Goal: Task Accomplishment & Management: Manage account settings

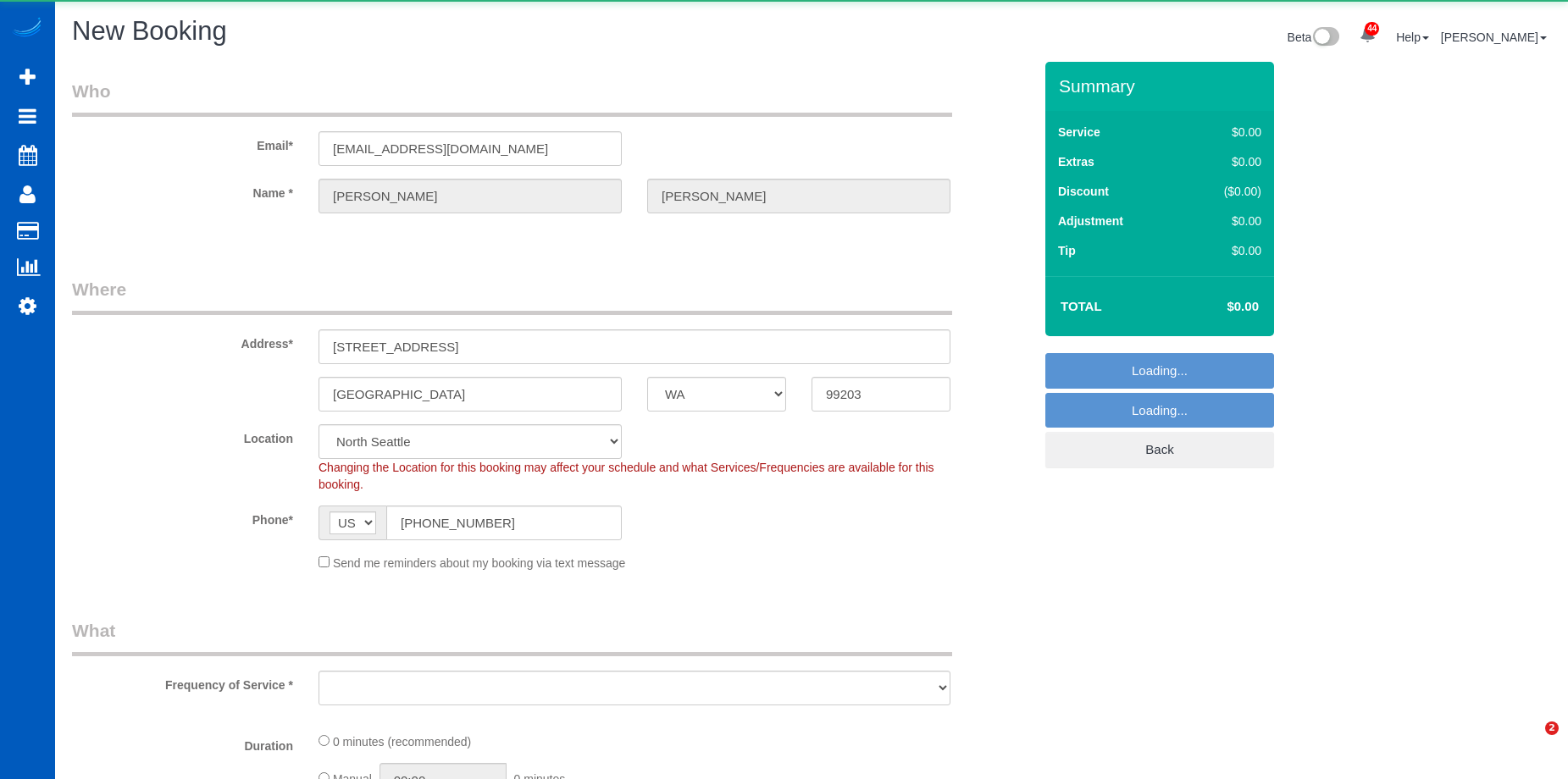
select select "WA"
select select "object:3879"
select select "199"
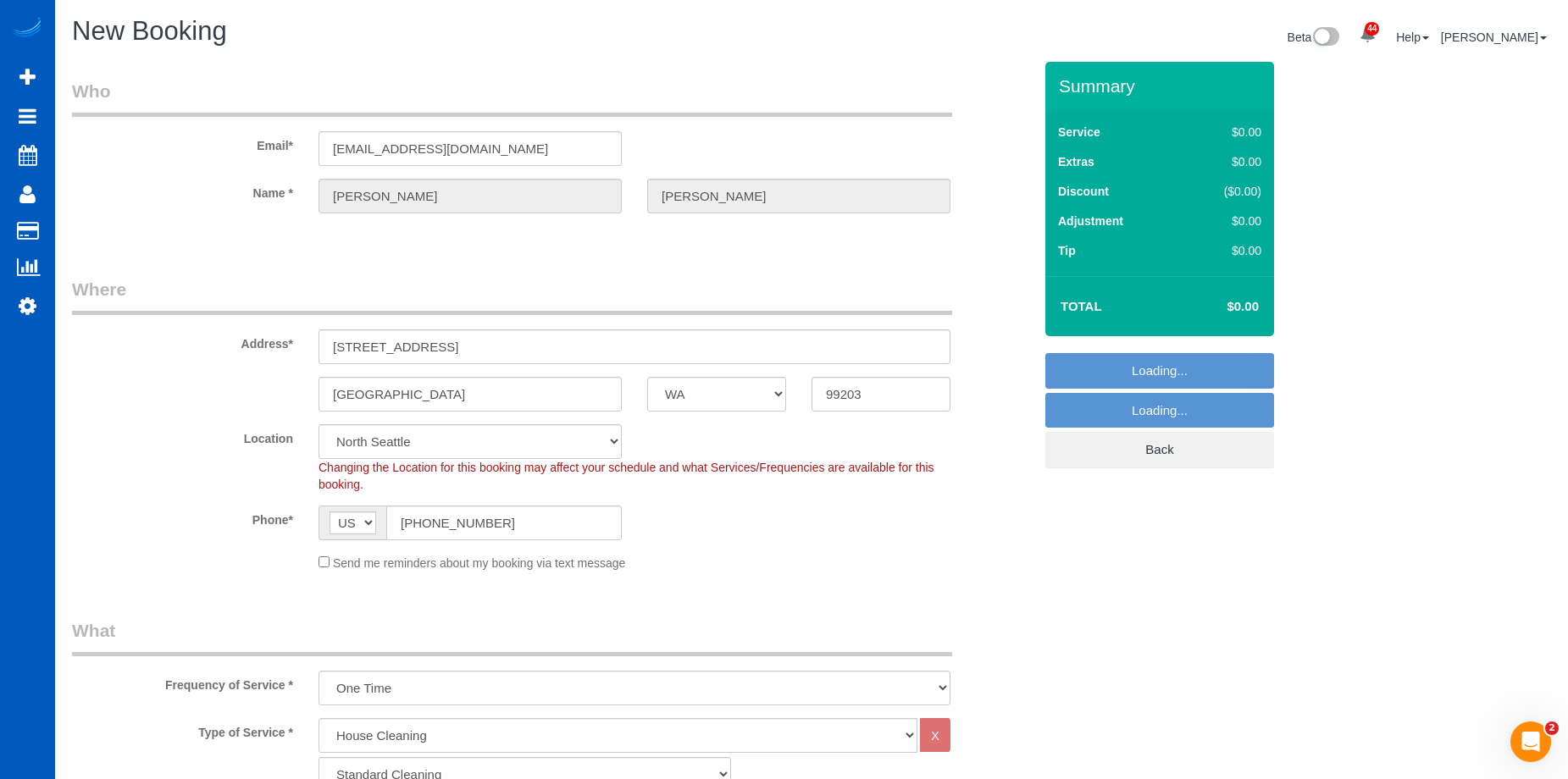
select select "object:4139"
select select "67"
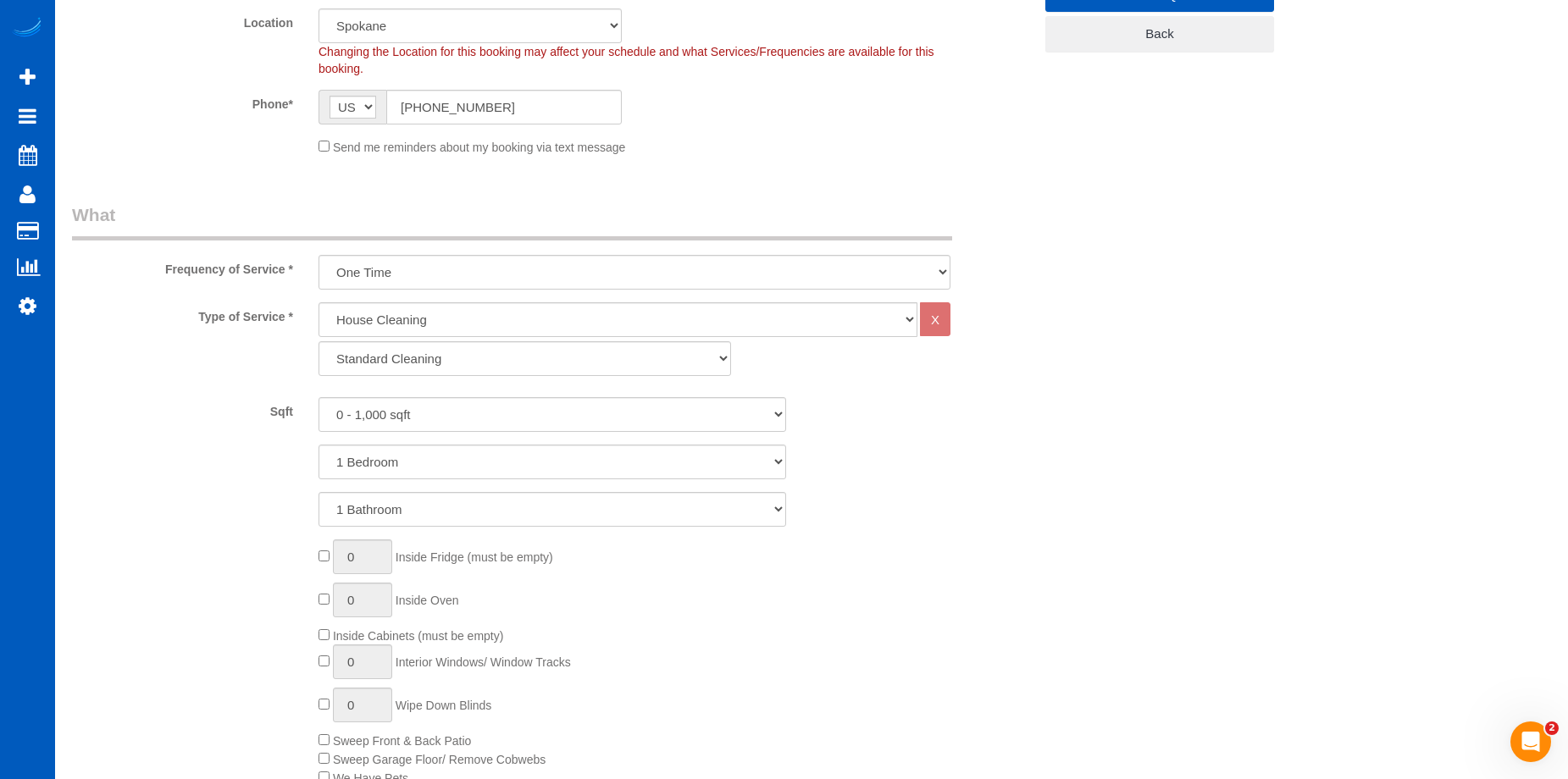
scroll to position [423, 0]
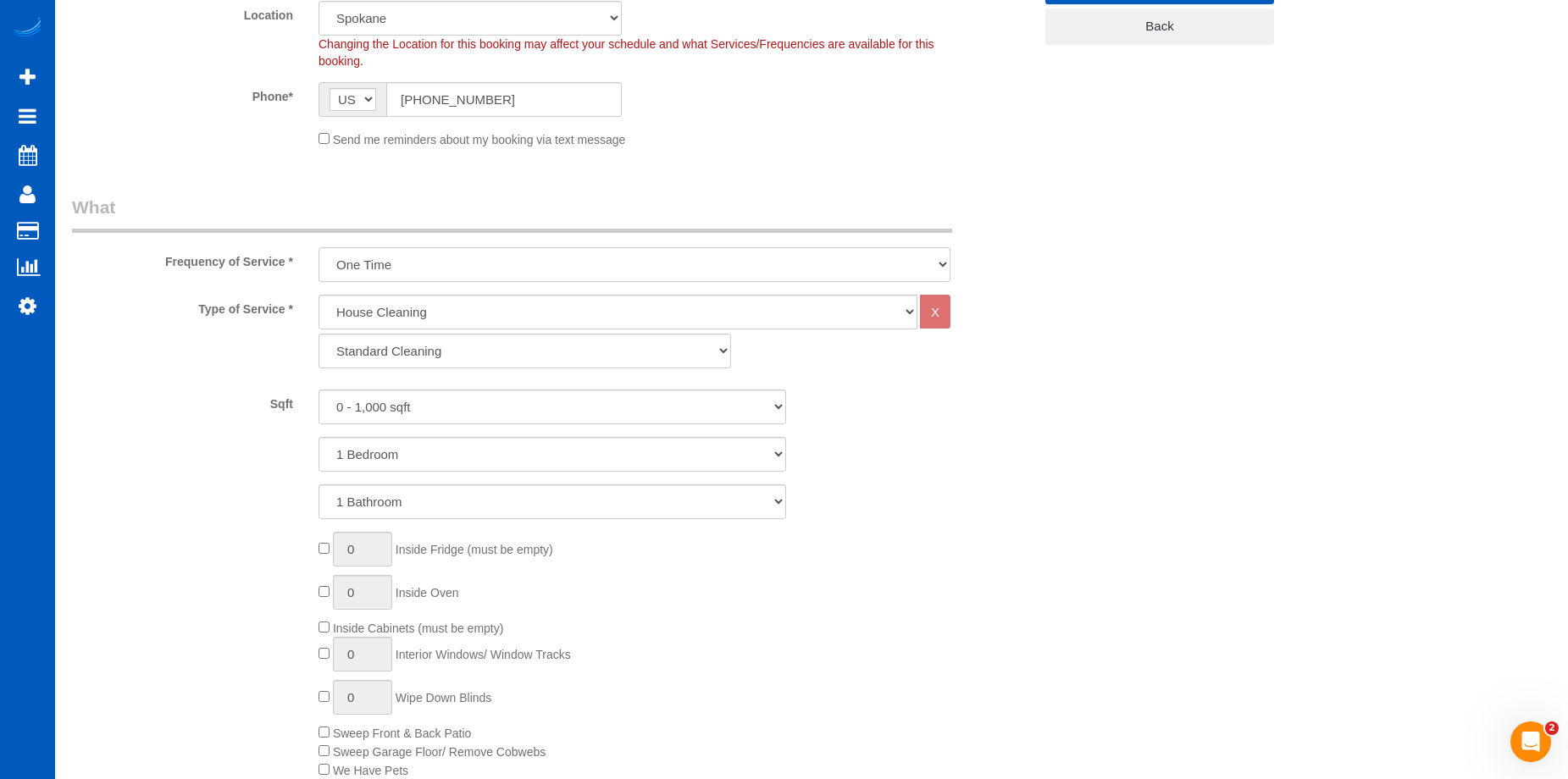
click at [539, 262] on select "One Time Weekly - 15.00% Every 2 Weeks - 10.00% Every 4 Weeks - 5.00% Every 2 M…" at bounding box center [634, 264] width 632 height 34
select select "object:4231"
click at [318, 248] on select "One Time Weekly - 15.00% Every 2 Weeks - 10.00% Every 4 Weeks - 5.00% Every 2 M…" at bounding box center [634, 264] width 632 height 34
click at [512, 353] on select "Standard Cleaning Deep Cleaning Move In/ Out Cleaning" at bounding box center [524, 351] width 412 height 34
click at [511, 353] on select "Standard Cleaning Deep Cleaning Move In/ Out Cleaning" at bounding box center [524, 351] width 412 height 34
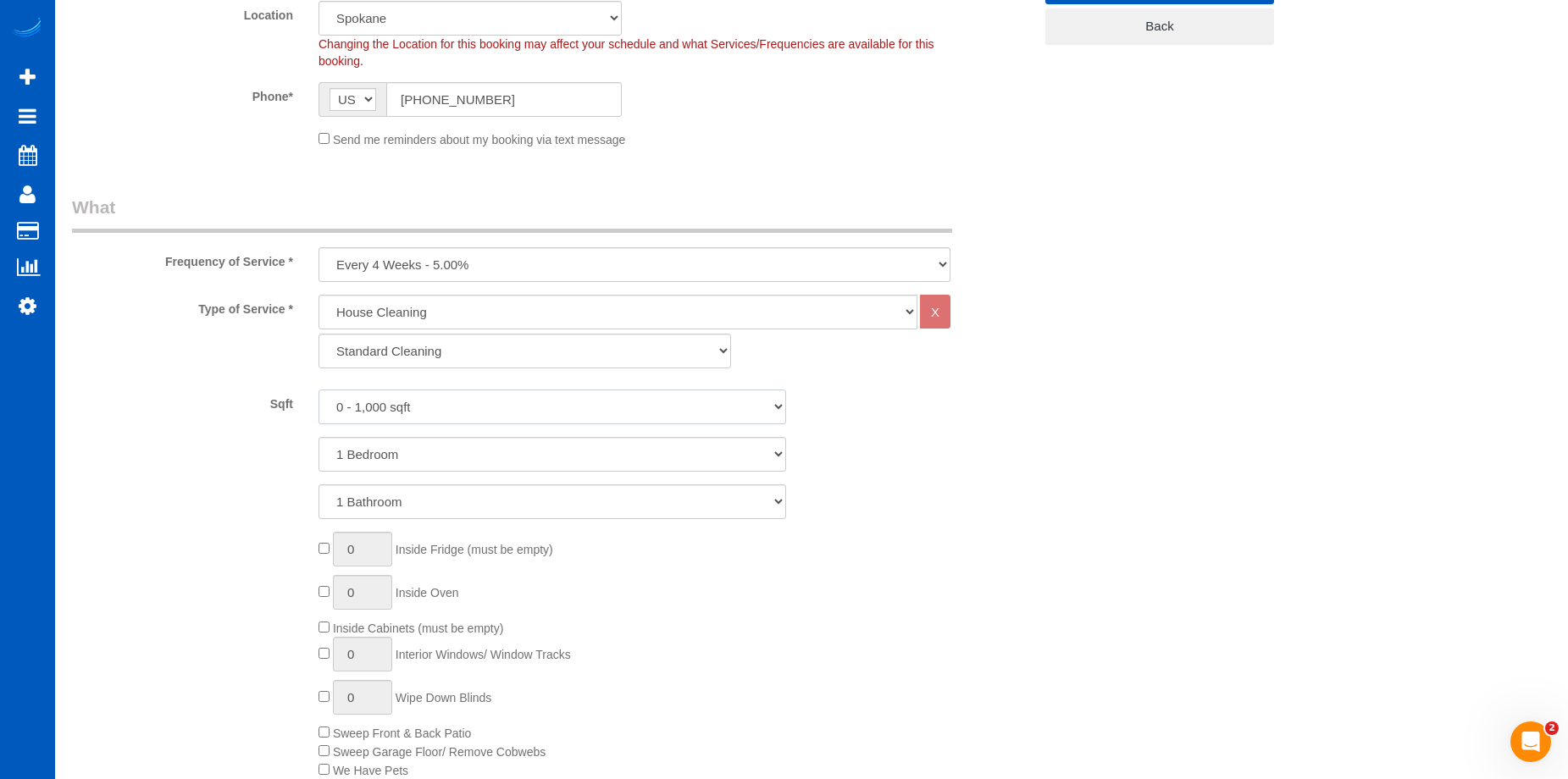
click at [535, 396] on select "0 - 1,000 sqft 1,001 - 1,500 sqft 1,501 - 2,000 sqft 2,001 - 2,500 sqft 2,501 -…" at bounding box center [552, 407] width 467 height 34
select select "1501"
click at [318, 390] on select "0 - 1,000 sqft 1,001 - 1,500 sqft 1,501 - 2,000 sqft 2,001 - 2,500 sqft 2,501 -…" at bounding box center [552, 407] width 467 height 34
click at [510, 455] on select "1 Bedroom 2 Bedrooms 3 Bedrooms 4 Bedrooms 5 Bedrooms 6 Bedrooms 7 Bedrooms" at bounding box center [552, 454] width 467 height 34
select select "4"
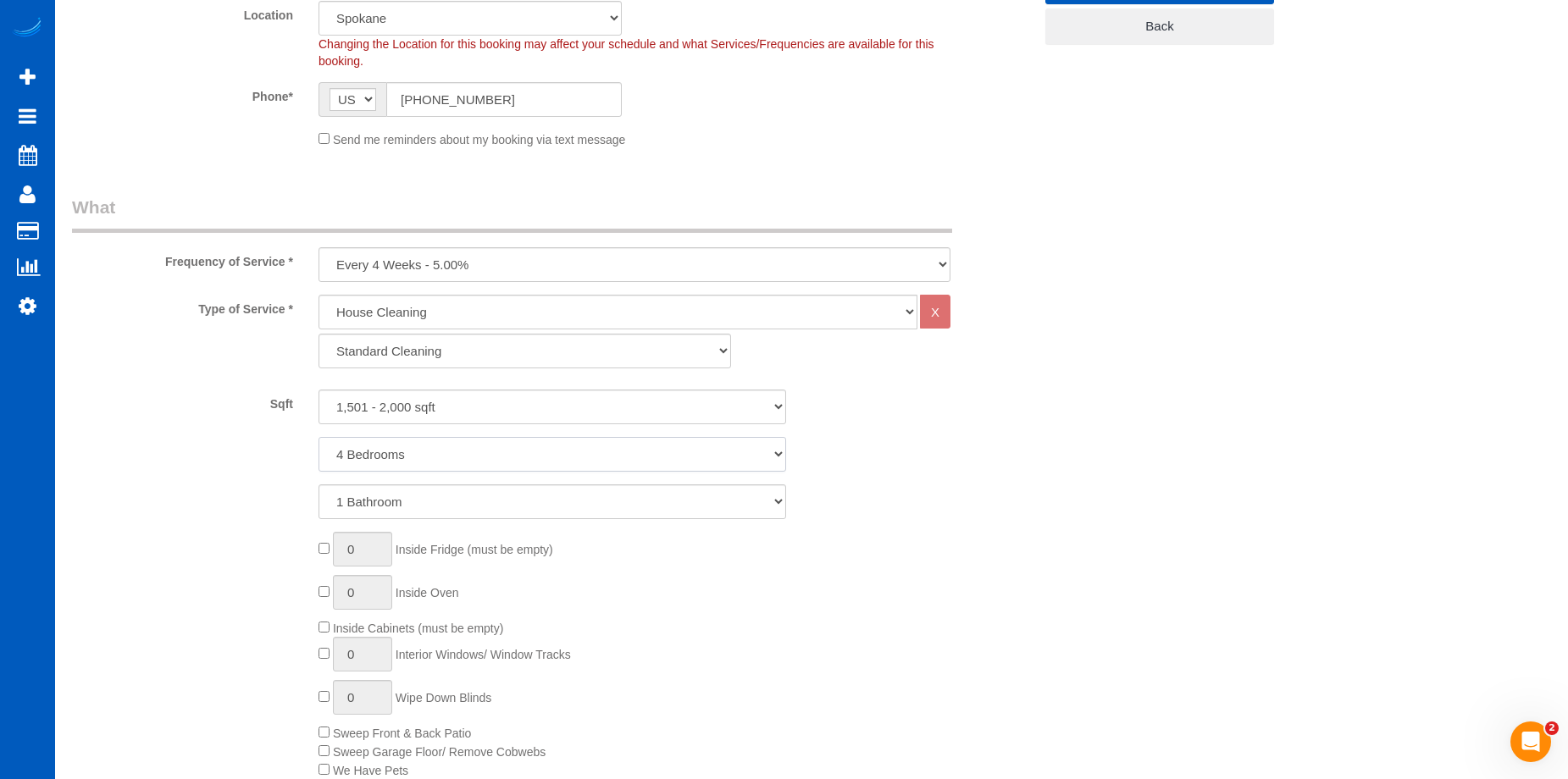
click at [318, 437] on select "1 Bedroom 2 Bedrooms 3 Bedrooms 4 Bedrooms 5 Bedrooms 6 Bedrooms 7 Bedrooms" at bounding box center [552, 454] width 467 height 34
click at [527, 504] on select "1 Bathroom 2 Bathrooms 3 Bathrooms 4 Bathrooms 5 Bathrooms 6 Bathrooms 7 Bathro…" at bounding box center [552, 502] width 467 height 34
select select "3"
click at [318, 485] on select "1 Bathroom 2 Bathrooms 3 Bathrooms 4 Bathrooms 5 Bathrooms 6 Bathrooms 7 Bathro…" at bounding box center [552, 502] width 467 height 34
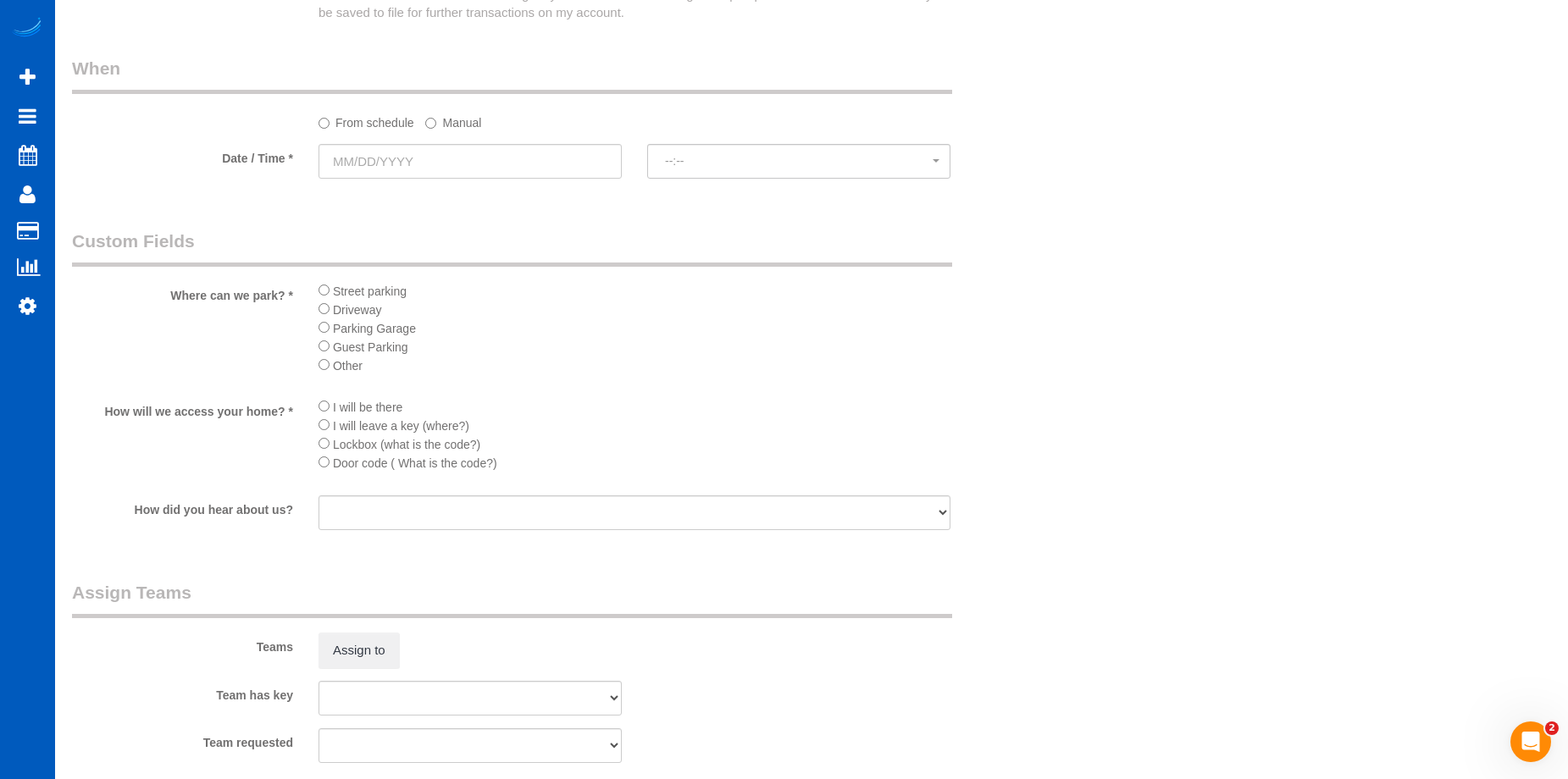
scroll to position [2117, 0]
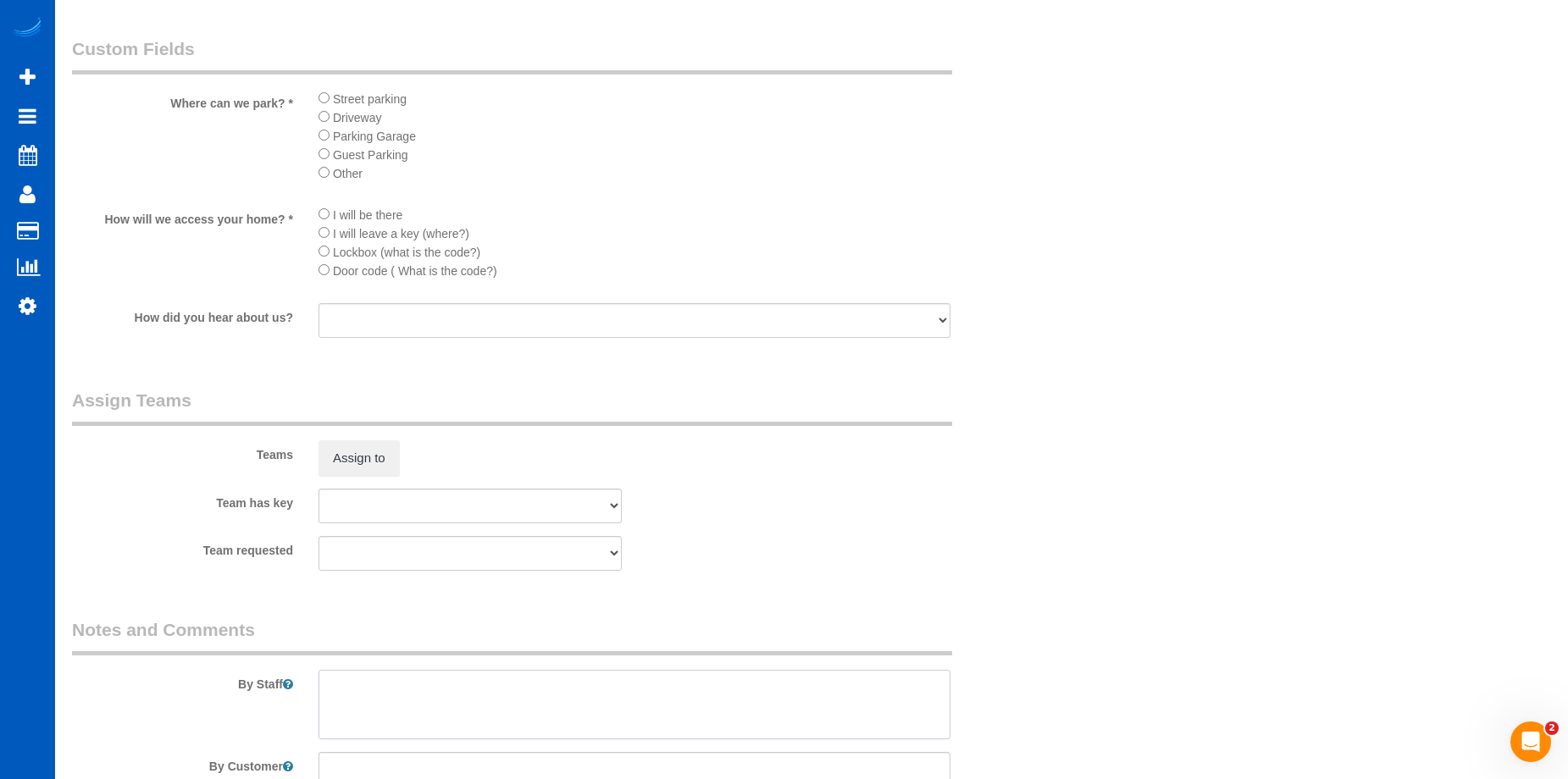
click at [516, 693] on textarea at bounding box center [634, 705] width 632 height 70
click at [499, 673] on textarea at bounding box center [634, 705] width 632 height 70
paste textarea "Do not touch the porcelain figurines on the mantle. For the shutters in kitchen…"
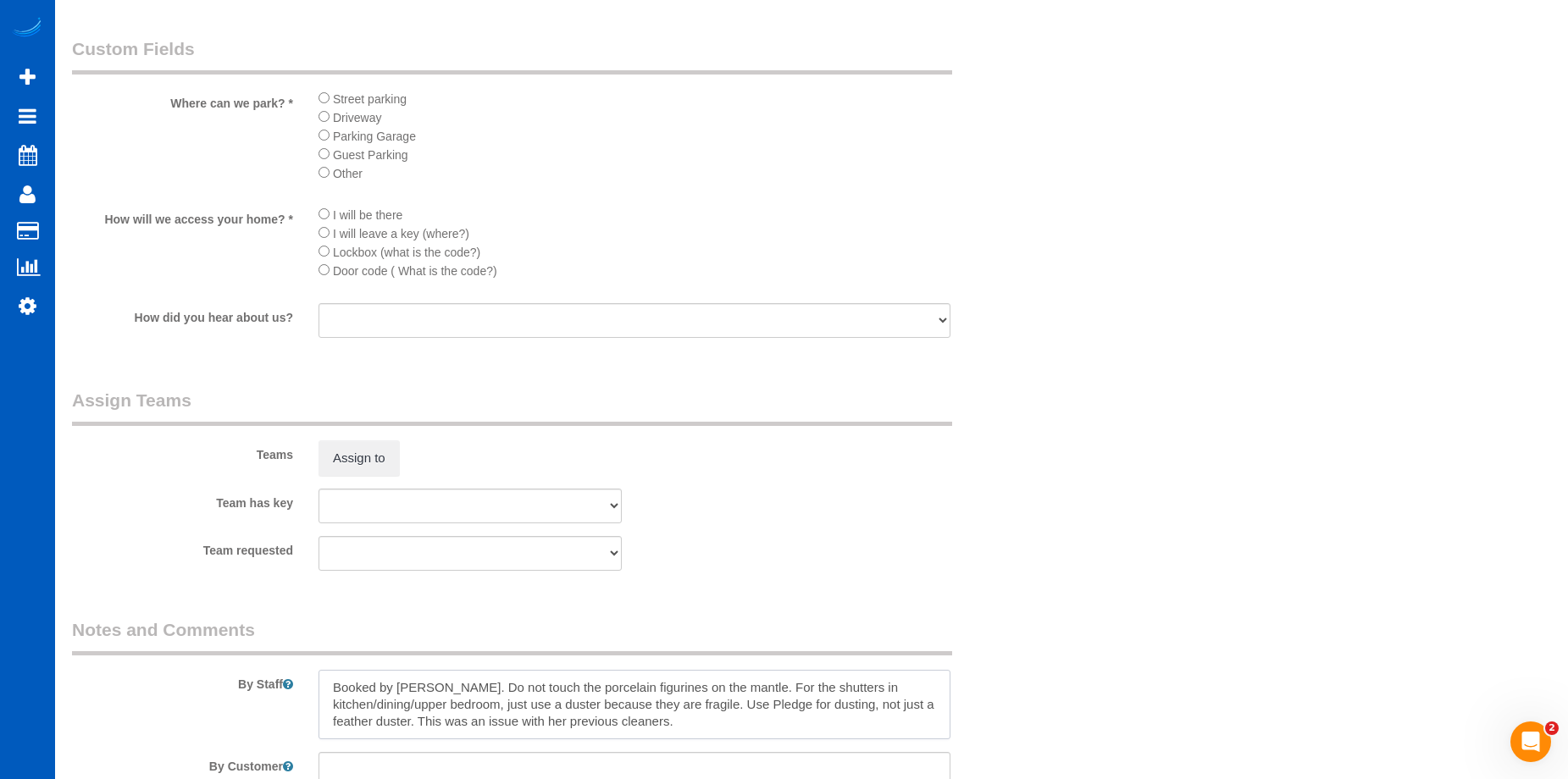
click at [695, 719] on textarea at bounding box center [634, 705] width 632 height 70
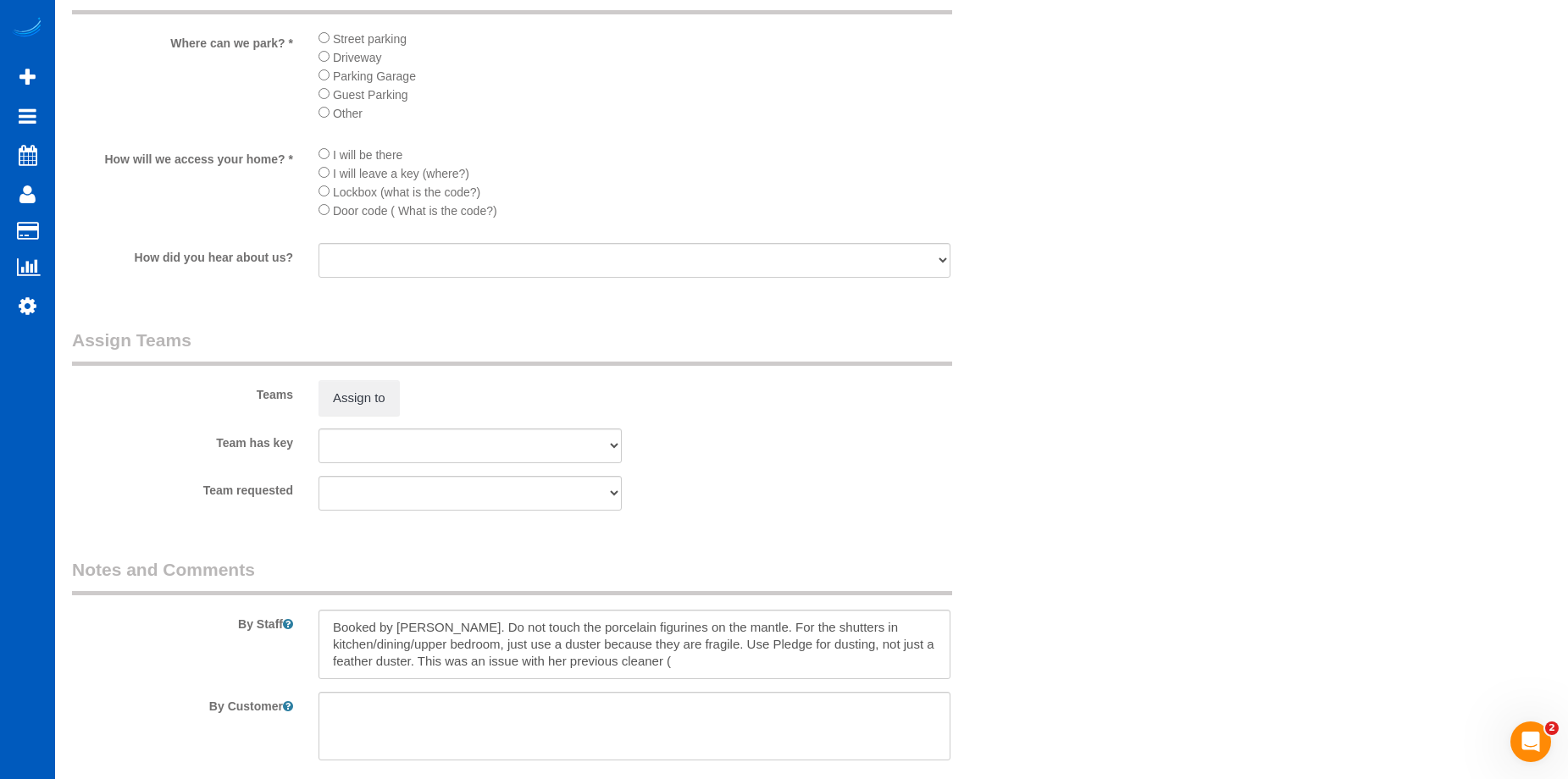
scroll to position [2287, 0]
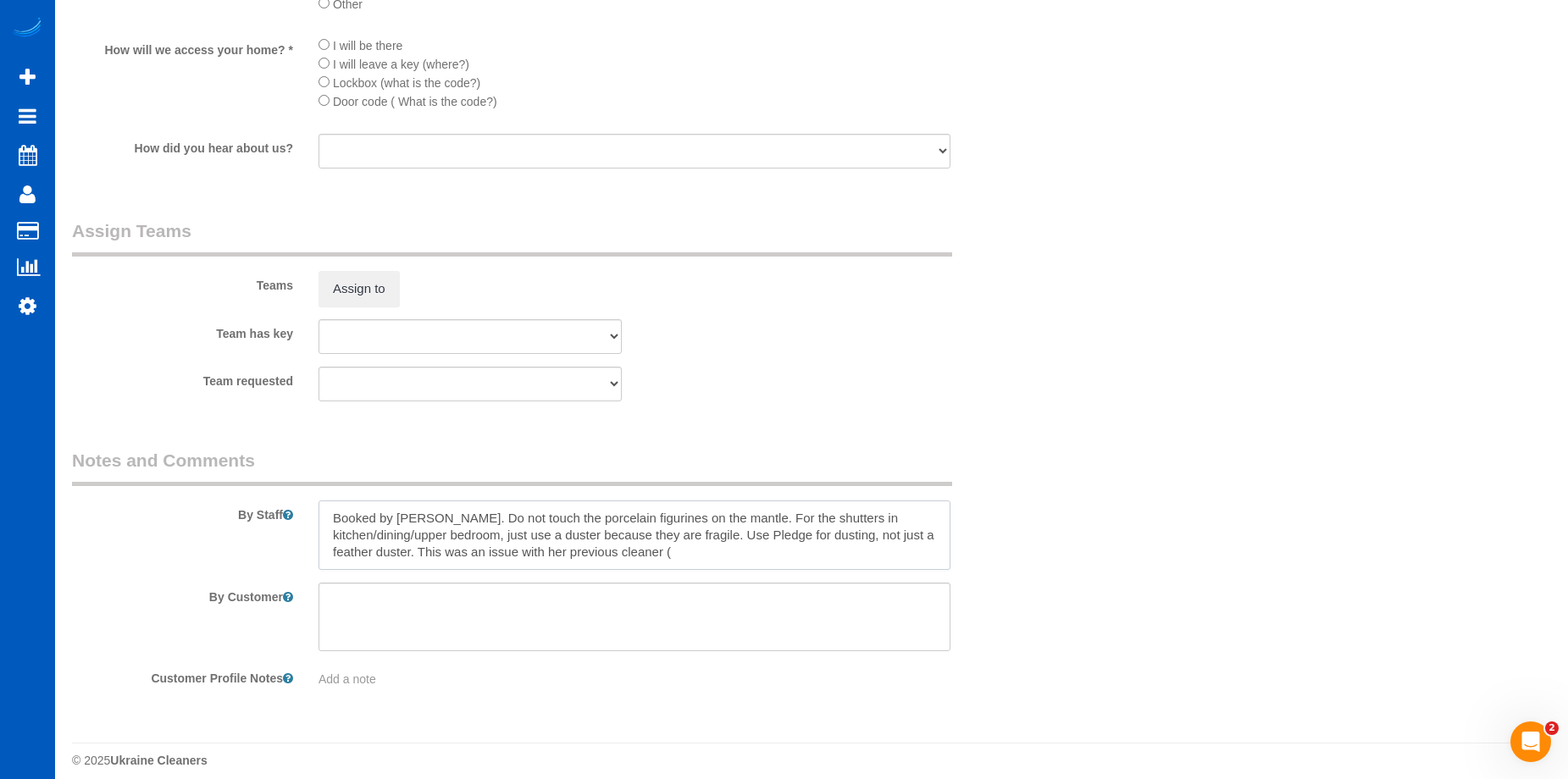
click at [673, 544] on textarea at bounding box center [634, 535] width 632 height 70
click at [667, 554] on textarea at bounding box center [634, 535] width 632 height 70
drag, startPoint x: 671, startPoint y: 550, endPoint x: 421, endPoint y: 551, distance: 250.0
click at [421, 551] on textarea at bounding box center [634, 535] width 632 height 70
paste textarea "Blinds not dusted Window sills not dusted Bottom of the rocking chair was never…"
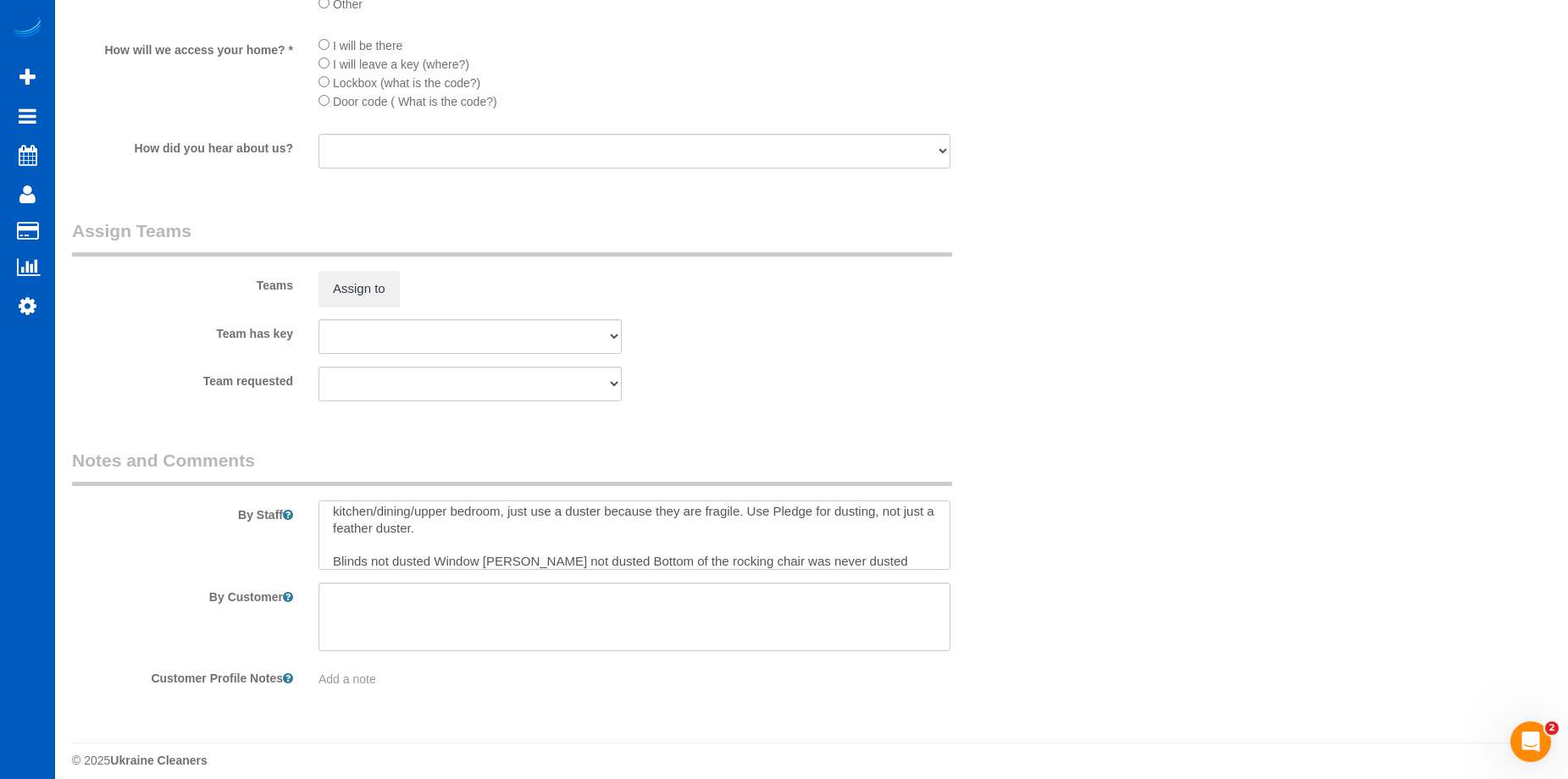
scroll to position [41, 0]
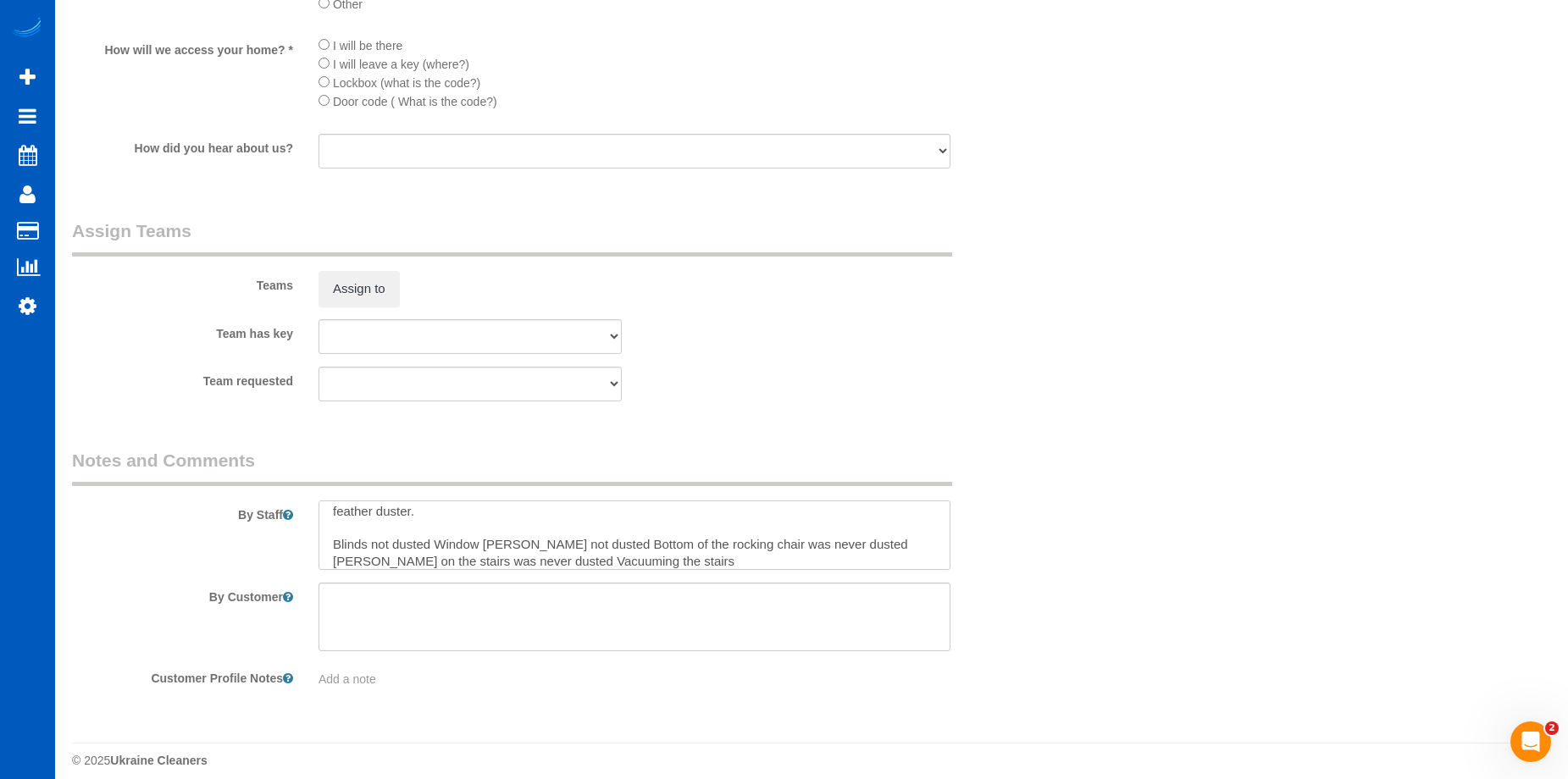
click at [335, 543] on textarea at bounding box center [634, 535] width 632 height 70
drag, startPoint x: 399, startPoint y: 547, endPoint x: 382, endPoint y: 549, distance: 17.1
click at [382, 549] on textarea at bounding box center [634, 535] width 632 height 70
click at [399, 540] on textarea at bounding box center [634, 535] width 632 height 70
drag, startPoint x: 393, startPoint y: 541, endPoint x: 368, endPoint y: 552, distance: 27.3
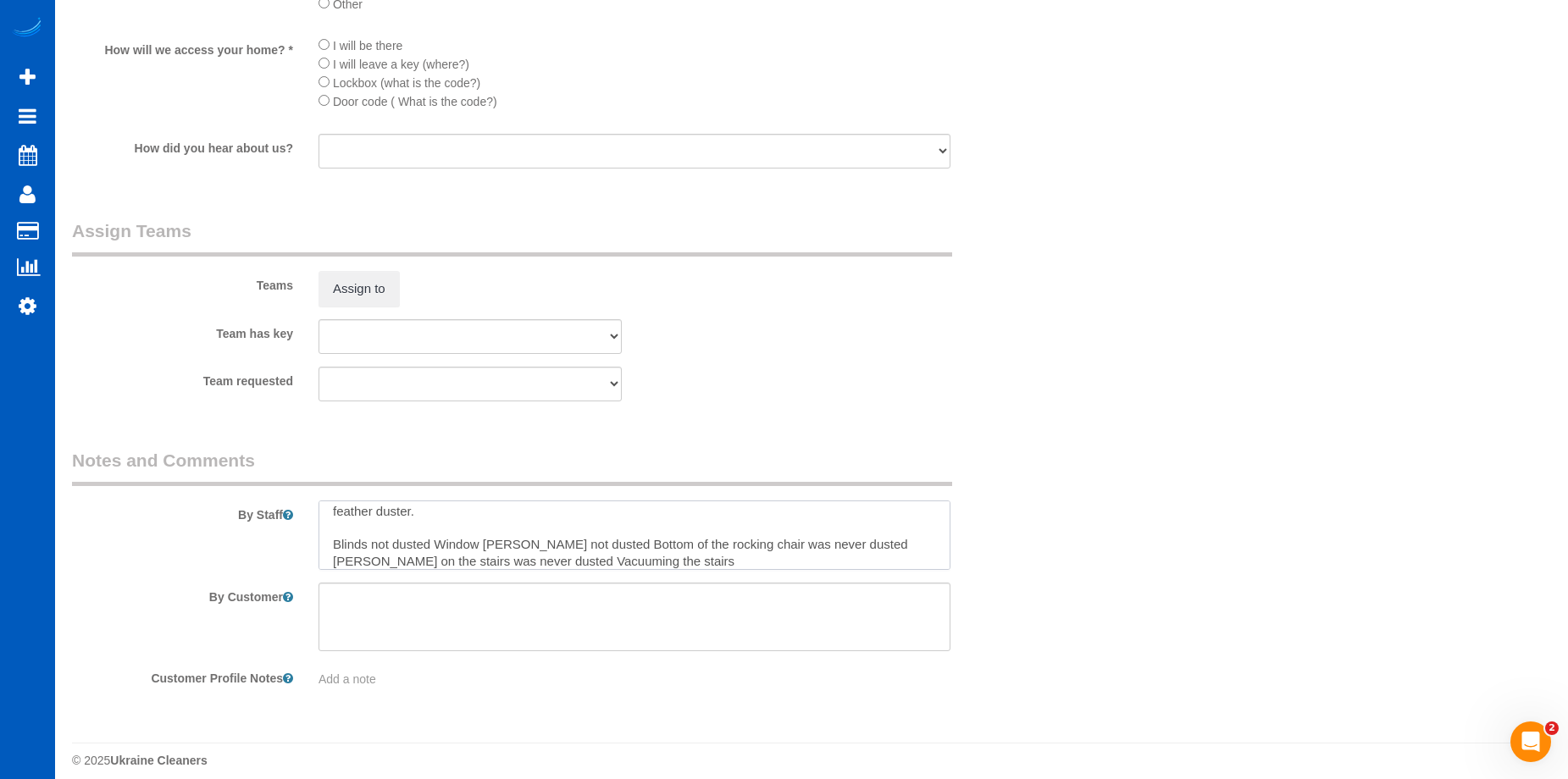
click at [368, 552] on textarea at bounding box center [634, 535] width 632 height 70
click at [412, 543] on textarea at bounding box center [634, 535] width 632 height 70
click at [613, 544] on textarea at bounding box center [634, 535] width 632 height 70
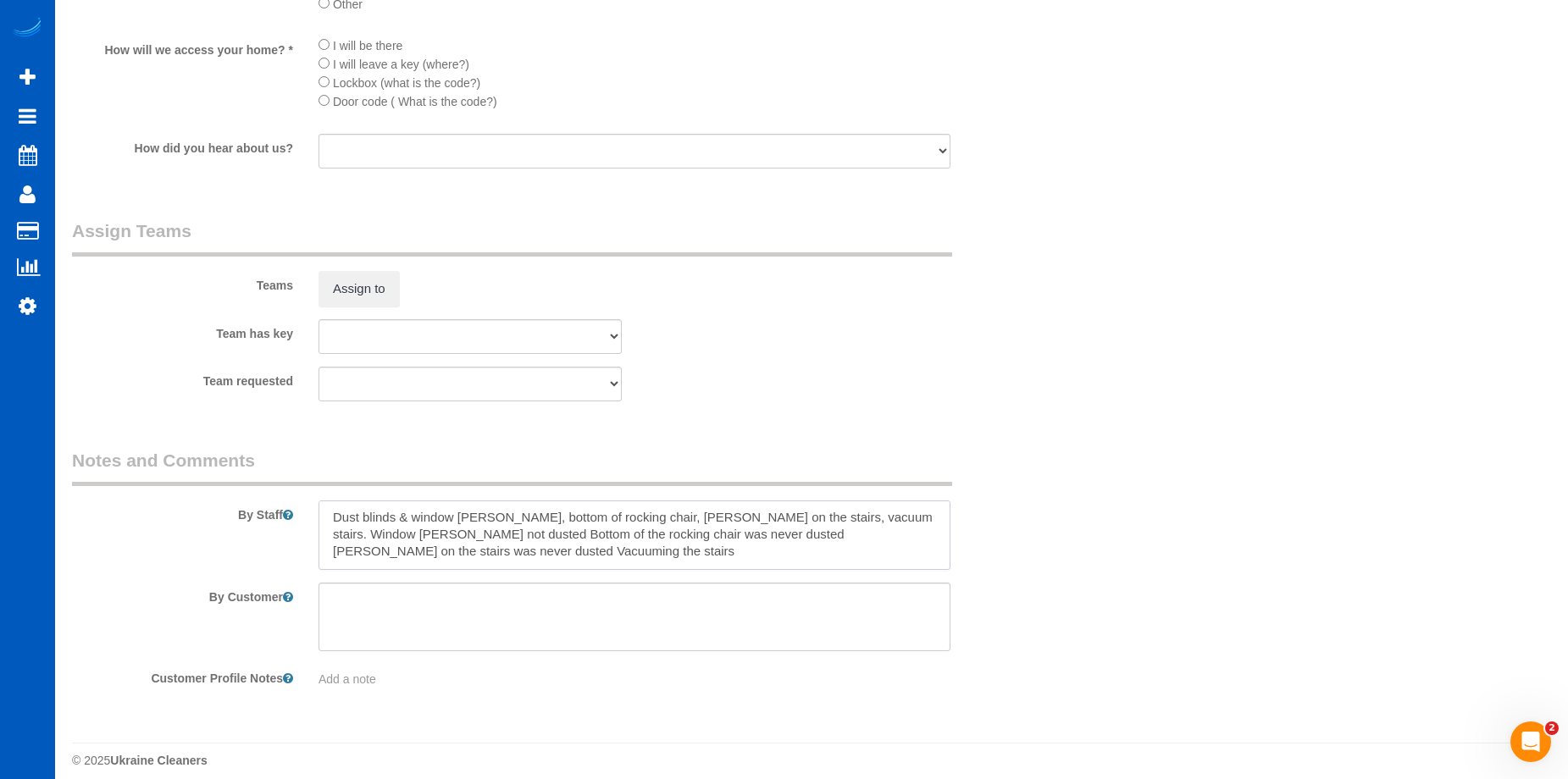
drag, startPoint x: 830, startPoint y: 537, endPoint x: 903, endPoint y: 570, distance: 80.1
click at [903, 570] on sui-booking-comments "By Staff By Customer Customer Profile Notes Add a note" at bounding box center [552, 568] width 961 height 240
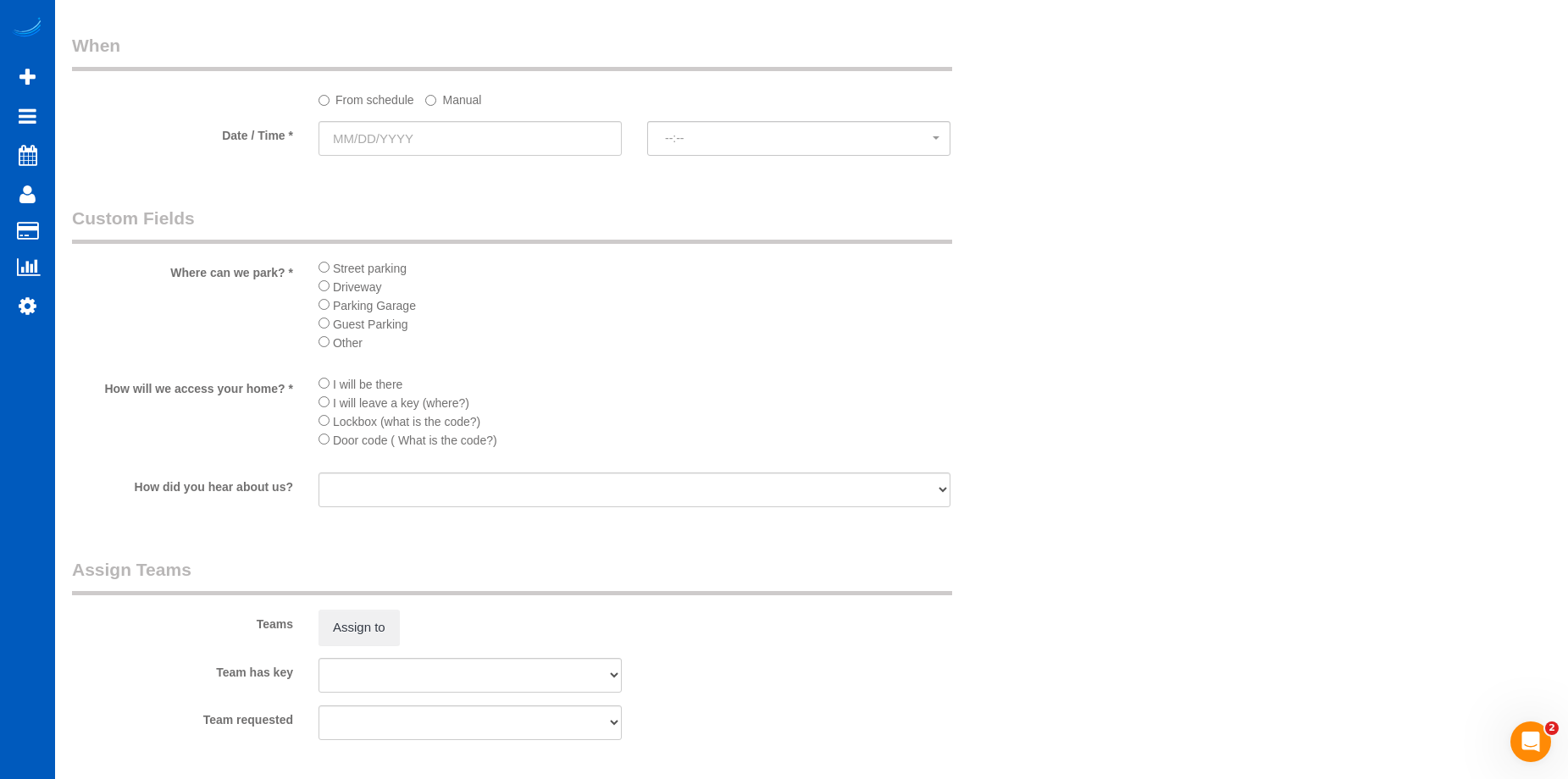
scroll to position [1779, 0]
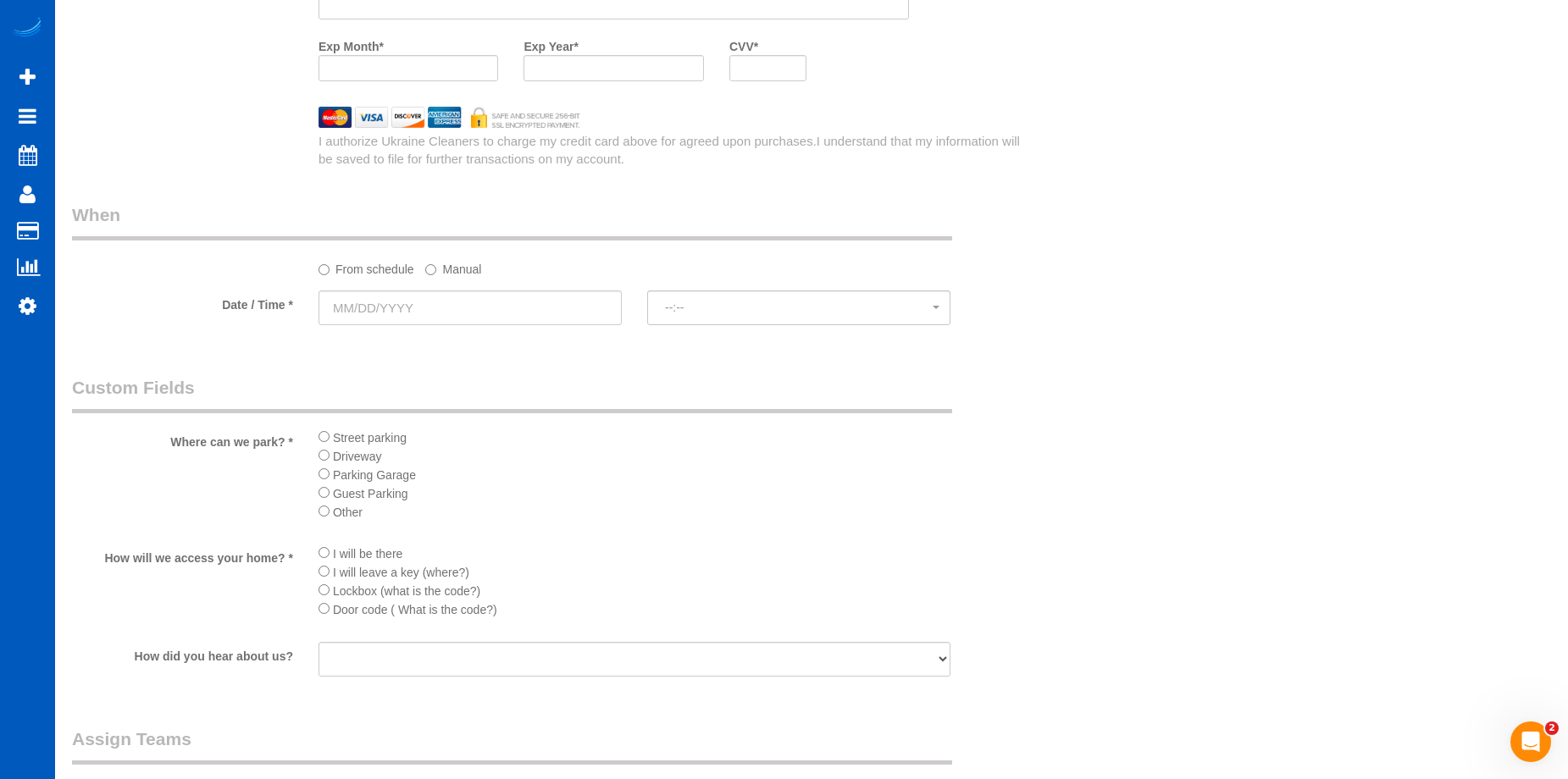
type textarea "Booked by Jade. Do not touch the porcelain figurines on the mantle. For the shu…"
click at [511, 306] on input "text" at bounding box center [470, 307] width 304 height 34
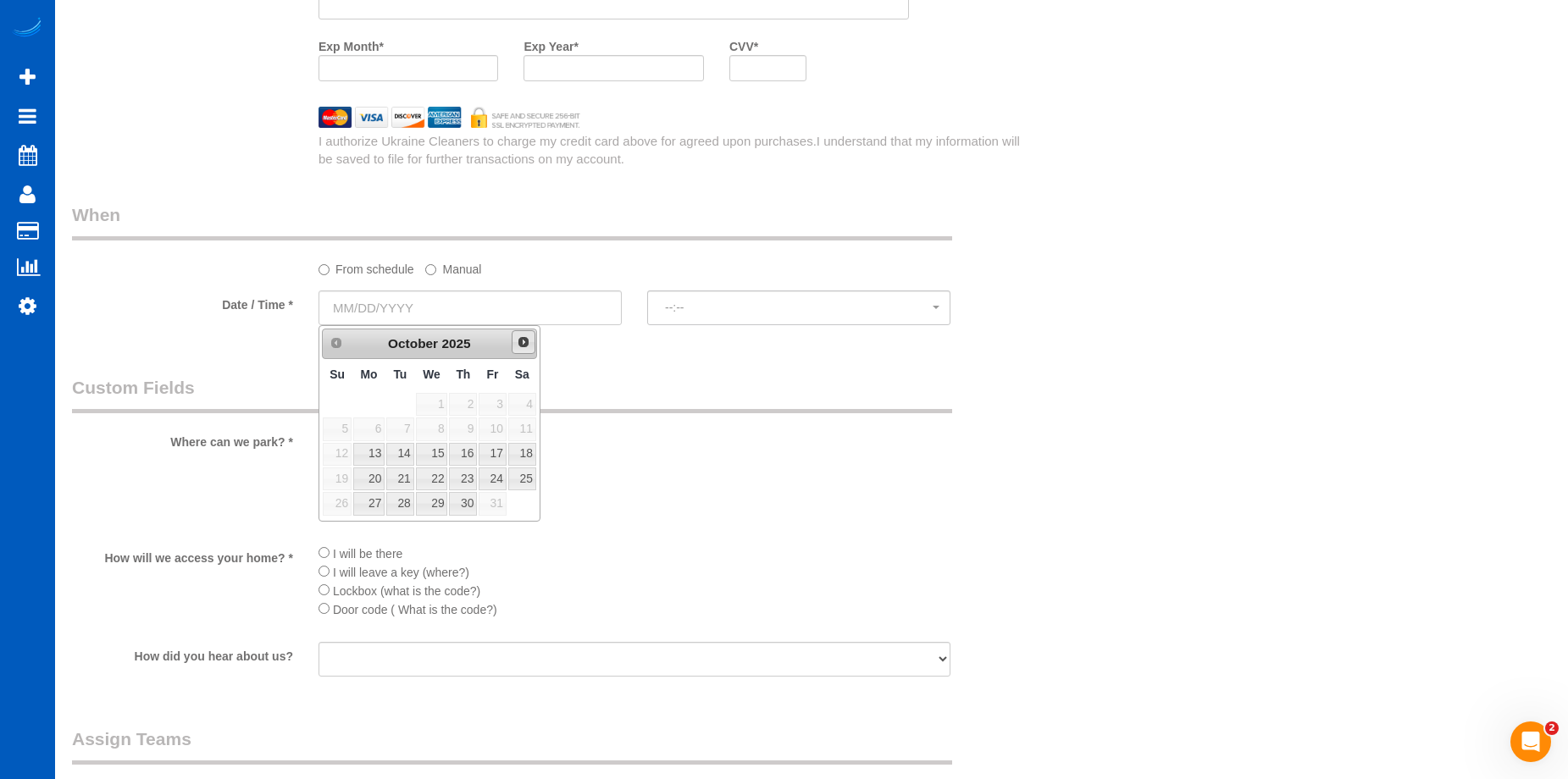
click at [520, 342] on span "Next" at bounding box center [523, 342] width 14 height 14
click at [344, 349] on link "Prev" at bounding box center [335, 342] width 23 height 23
click at [403, 447] on link "14" at bounding box center [399, 454] width 27 height 23
type input "10/14/2025"
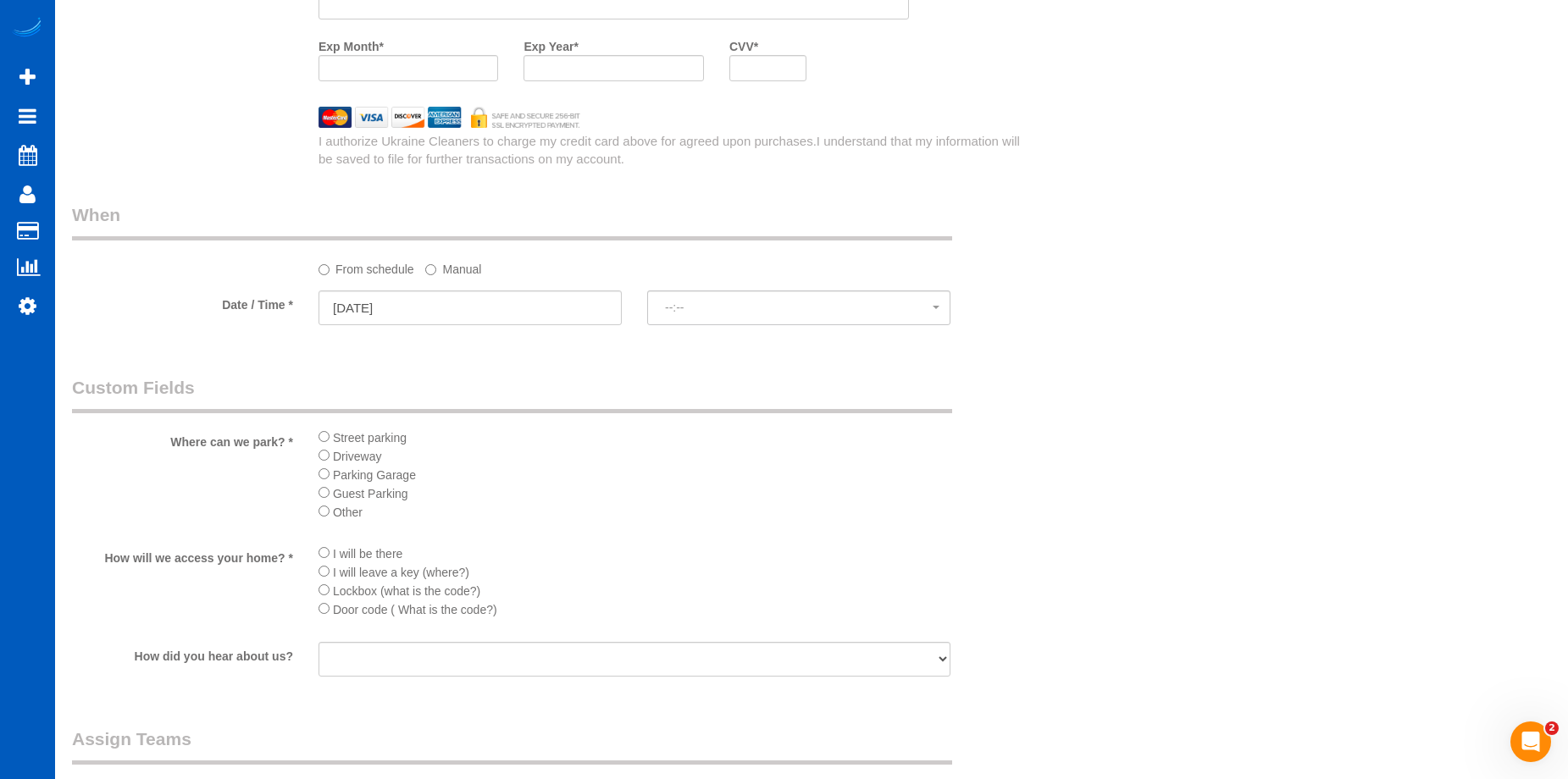
select select "spot1"
click at [449, 271] on label "Manual" at bounding box center [453, 266] width 56 height 23
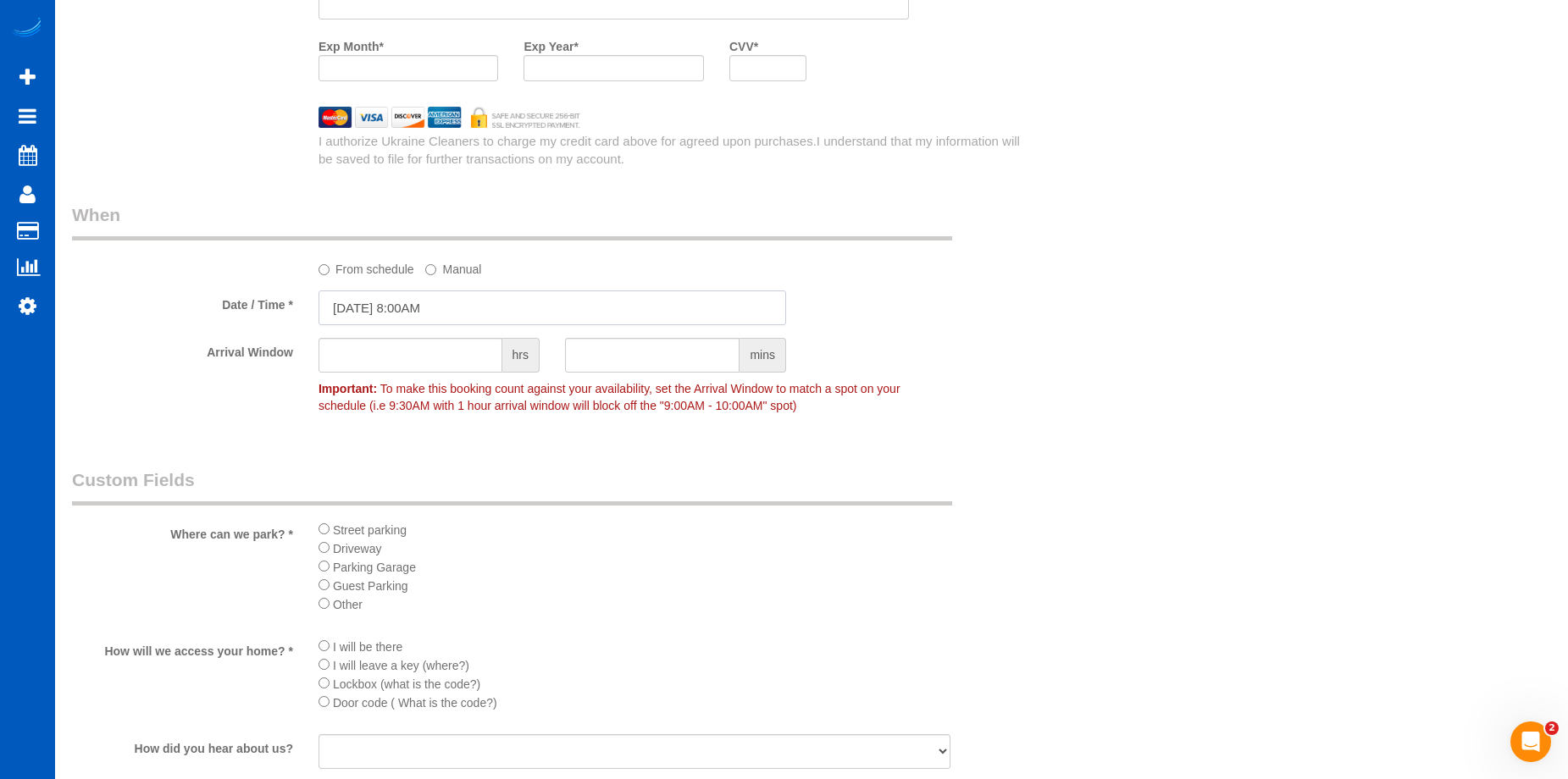
click at [489, 313] on input "10/14/2025 8:00AM" at bounding box center [552, 307] width 467 height 34
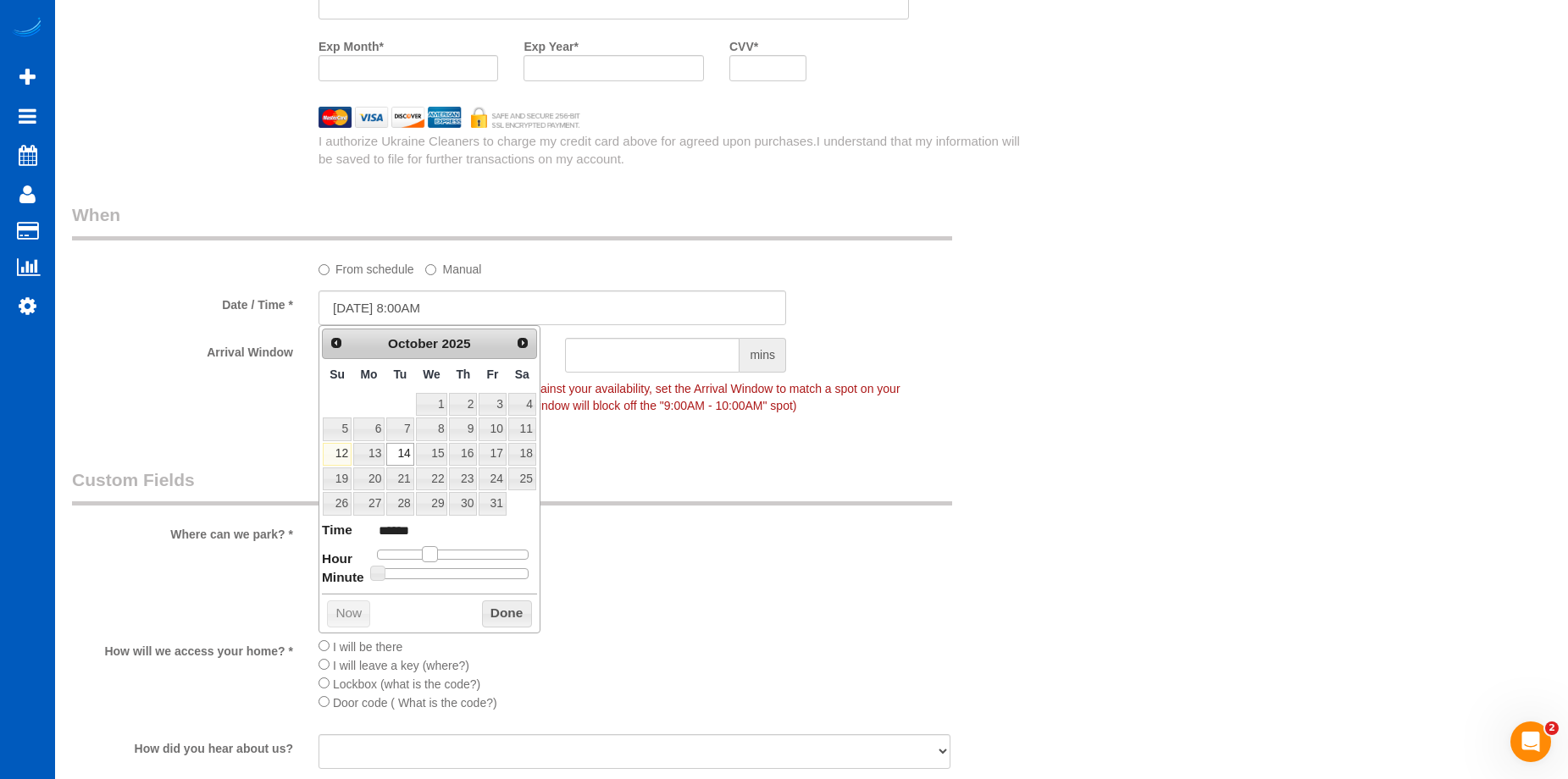
type input "10/14/2025 9:00AM"
type input "******"
click at [440, 557] on span at bounding box center [436, 554] width 15 height 15
click at [685, 495] on legend "Custom Fields" at bounding box center [511, 486] width 880 height 38
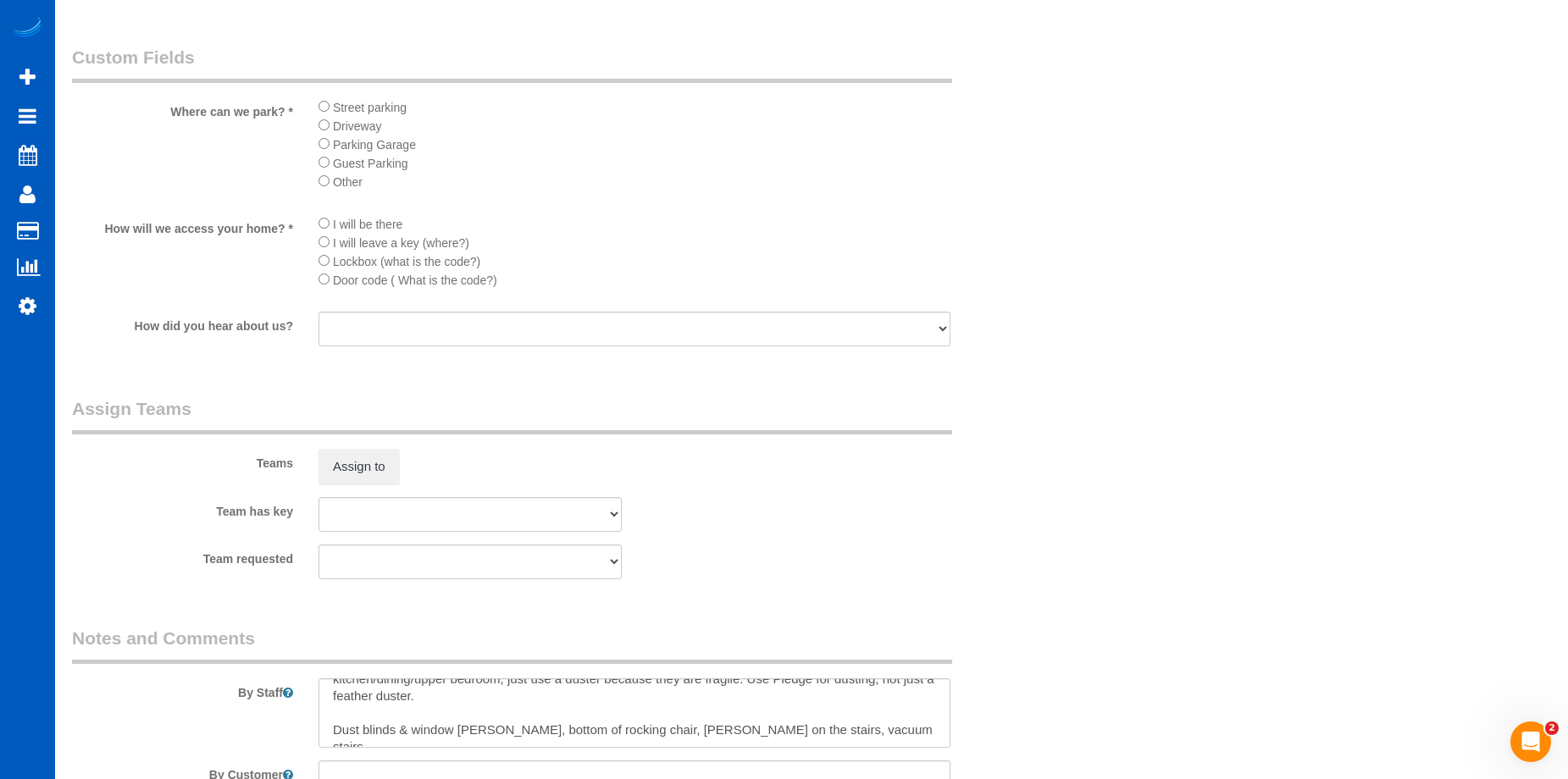
scroll to position [2202, 0]
click at [365, 453] on button "Assign to" at bounding box center [358, 465] width 81 height 35
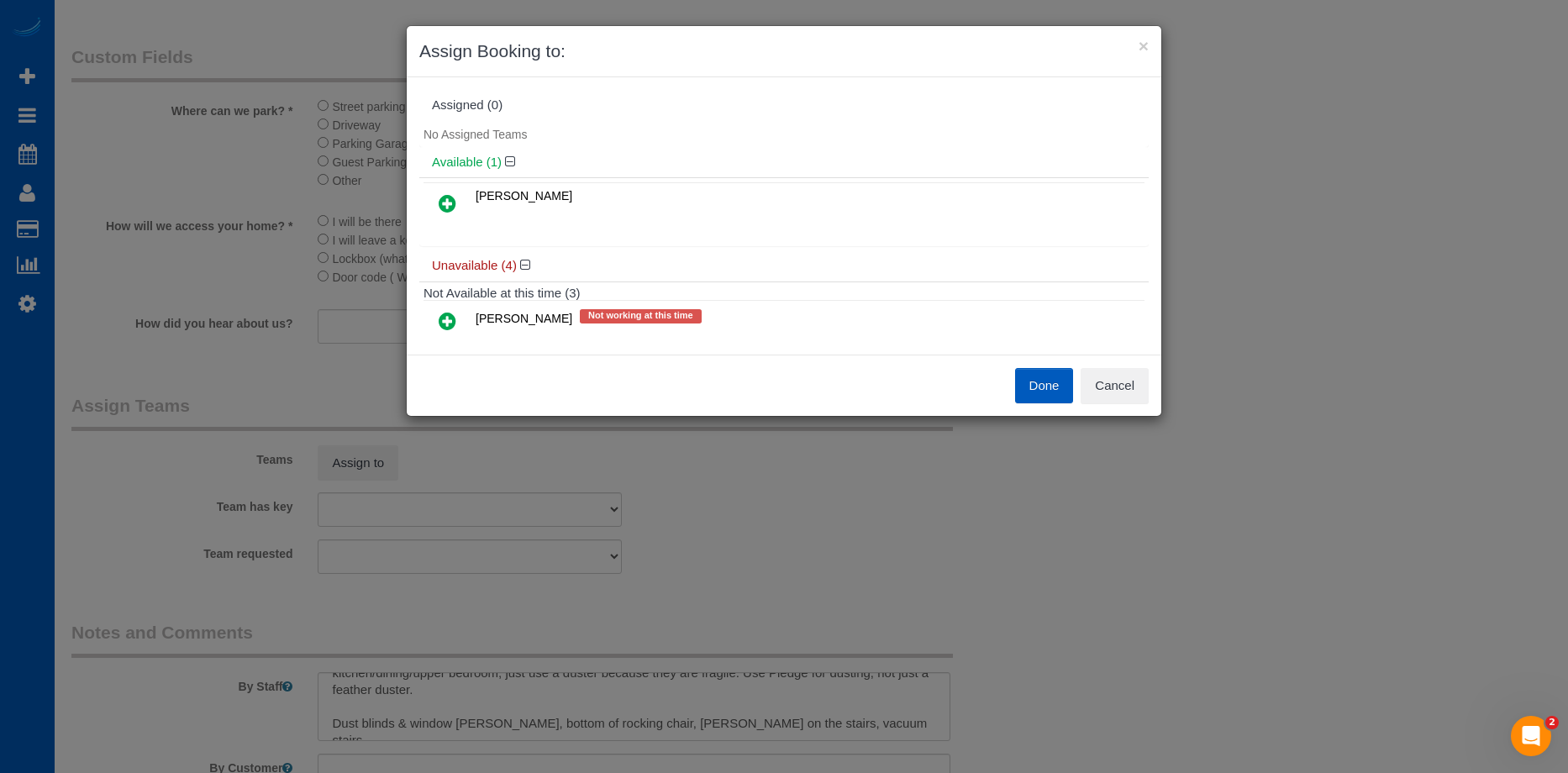
click at [443, 201] on icon at bounding box center [447, 203] width 18 height 20
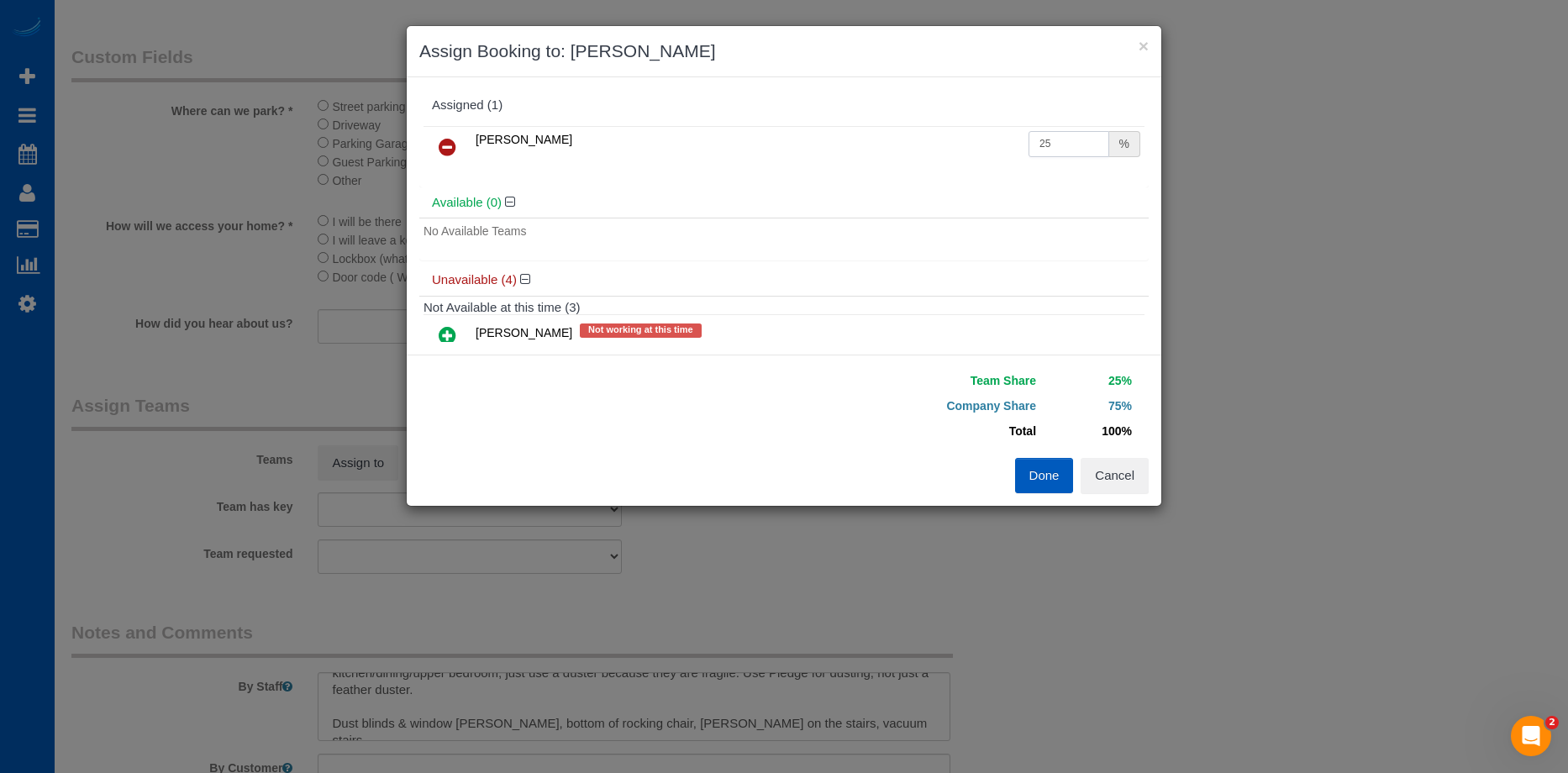
click at [1041, 136] on input "25" at bounding box center [1068, 144] width 80 height 26
drag, startPoint x: 1062, startPoint y: 136, endPoint x: 947, endPoint y: 130, distance: 115.2
click at [947, 130] on tr "Anna Manuilo 25 %" at bounding box center [784, 147] width 721 height 42
type input "50"
click at [1041, 475] on button "Done" at bounding box center [1044, 476] width 59 height 35
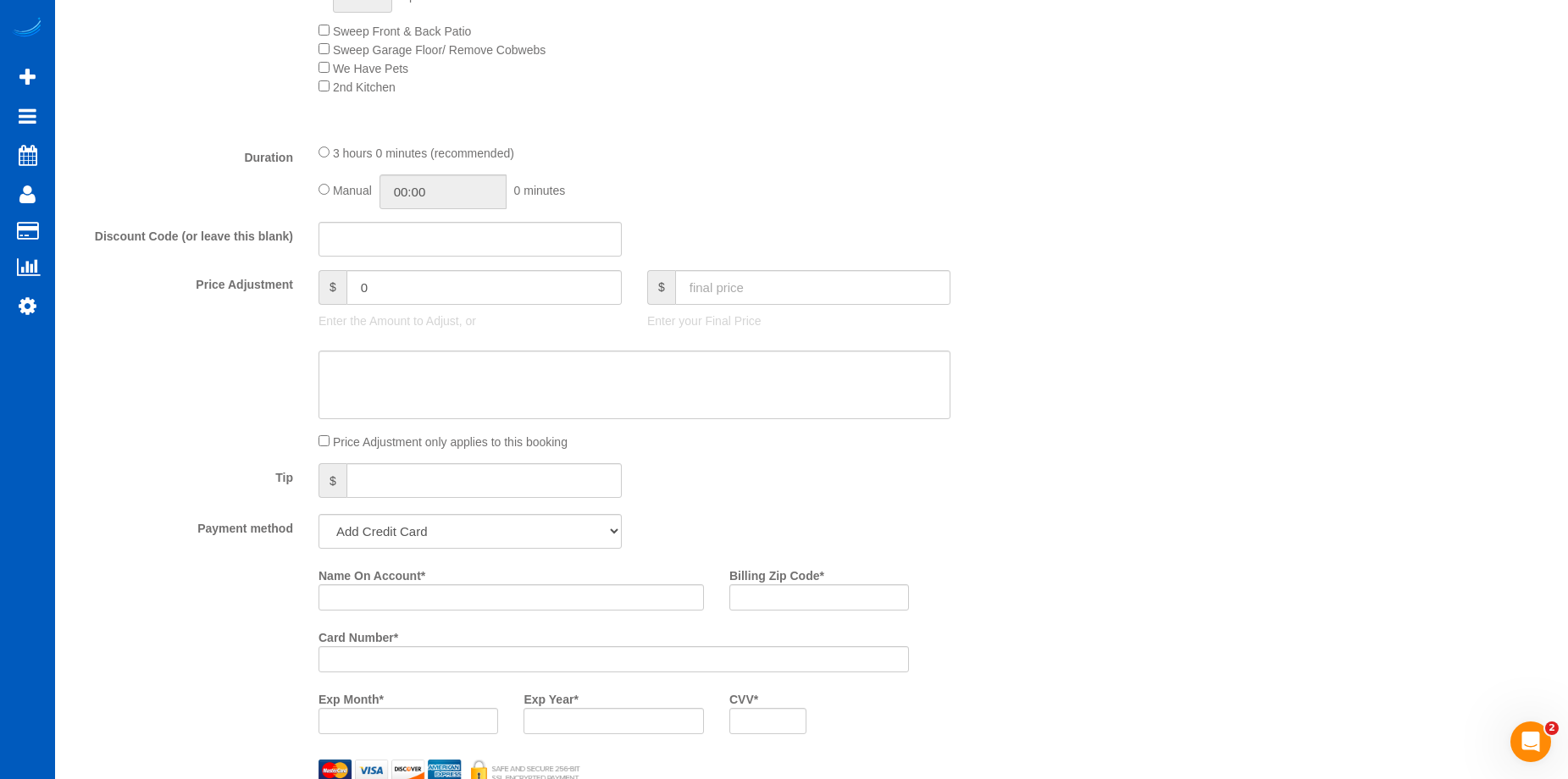
scroll to position [1101, 0]
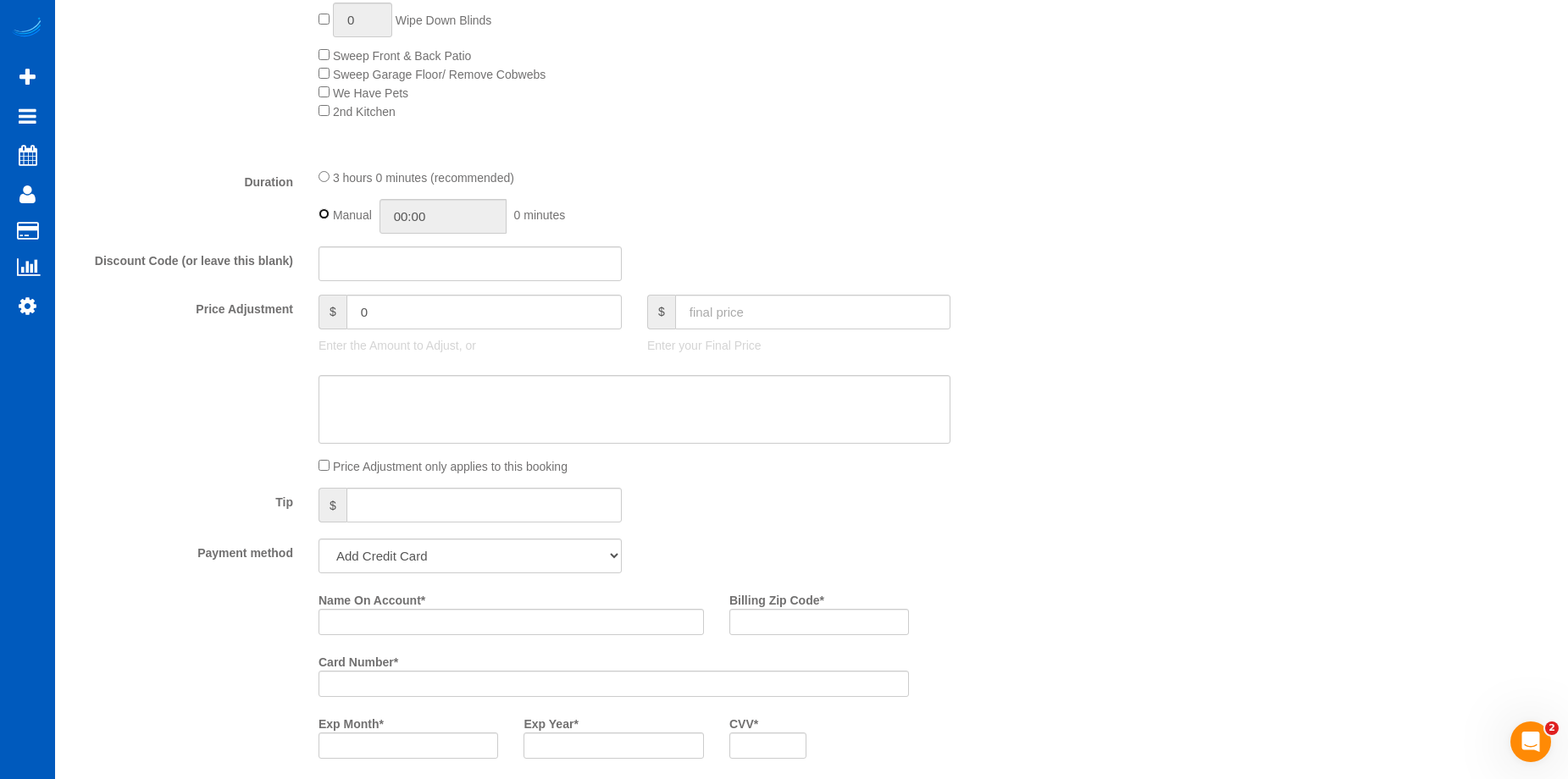
type input "03:00"
click at [329, 185] on div "3 hours 0 minutes (recommended)" at bounding box center [634, 177] width 632 height 19
click at [331, 171] on div "3 hours 0 minutes (recommended)" at bounding box center [634, 177] width 632 height 19
click at [488, 625] on input "Name On Account *" at bounding box center [511, 622] width 385 height 26
paste input "Sandra Vogelman"
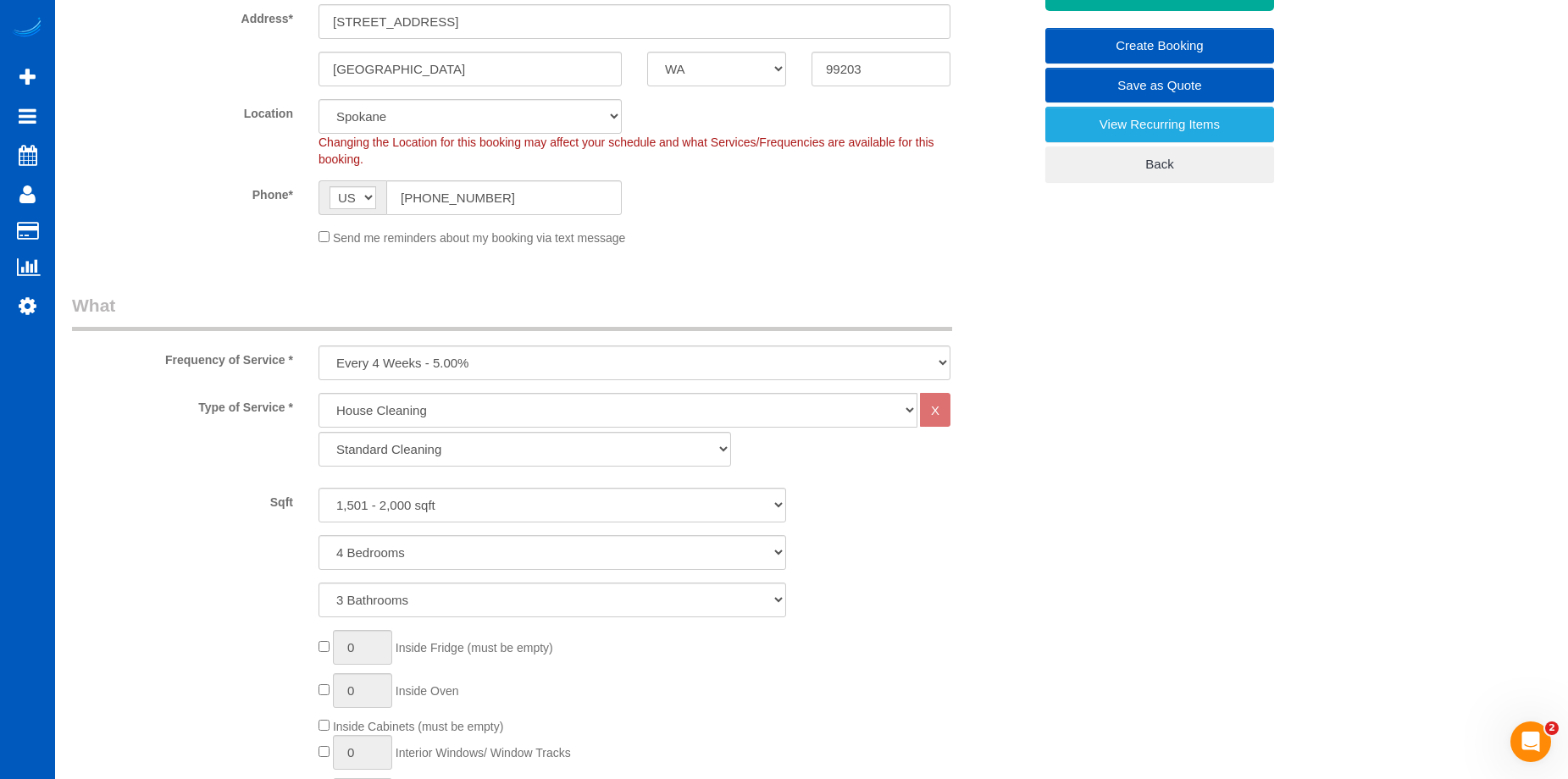
scroll to position [169, 0]
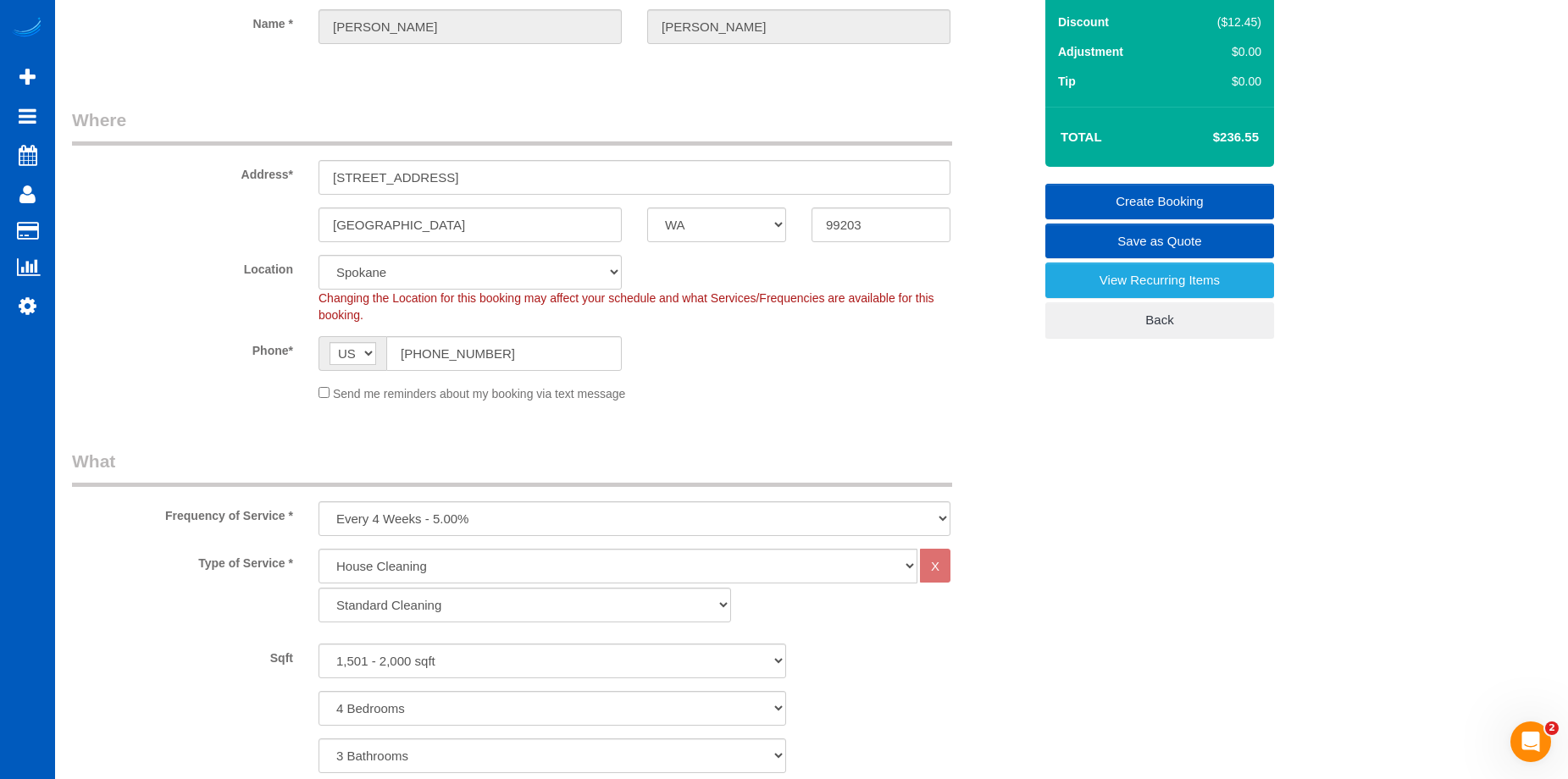
type input "Sandra Vogelman"
drag, startPoint x: 867, startPoint y: 215, endPoint x: 777, endPoint y: 227, distance: 90.8
click at [777, 227] on div "Spokane AK AL AR AZ CA CO CT DC DE FL GA HI IA ID IL IN KS KY LA MA MD ME MI MN…" at bounding box center [552, 224] width 986 height 34
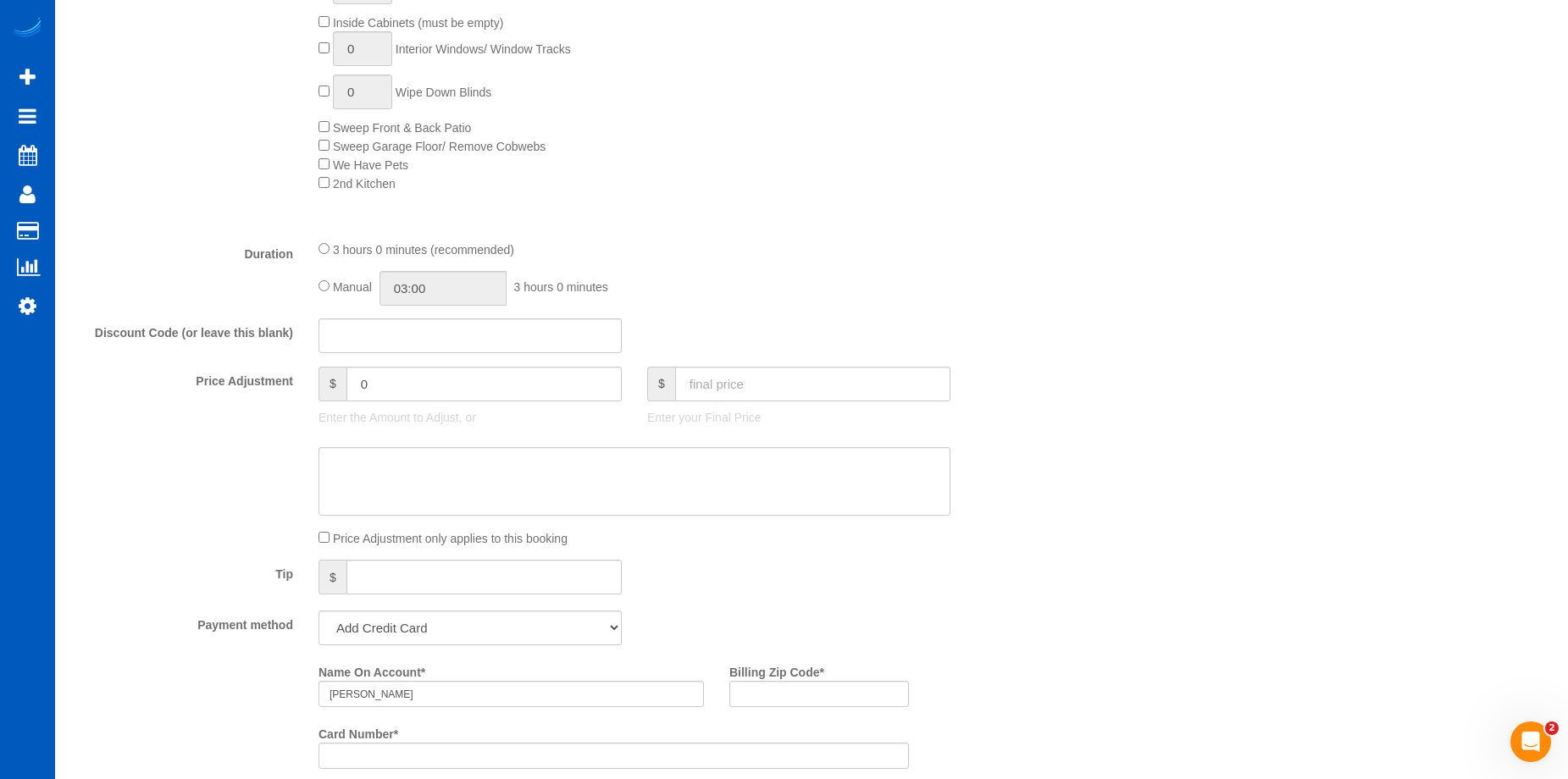
scroll to position [1270, 0]
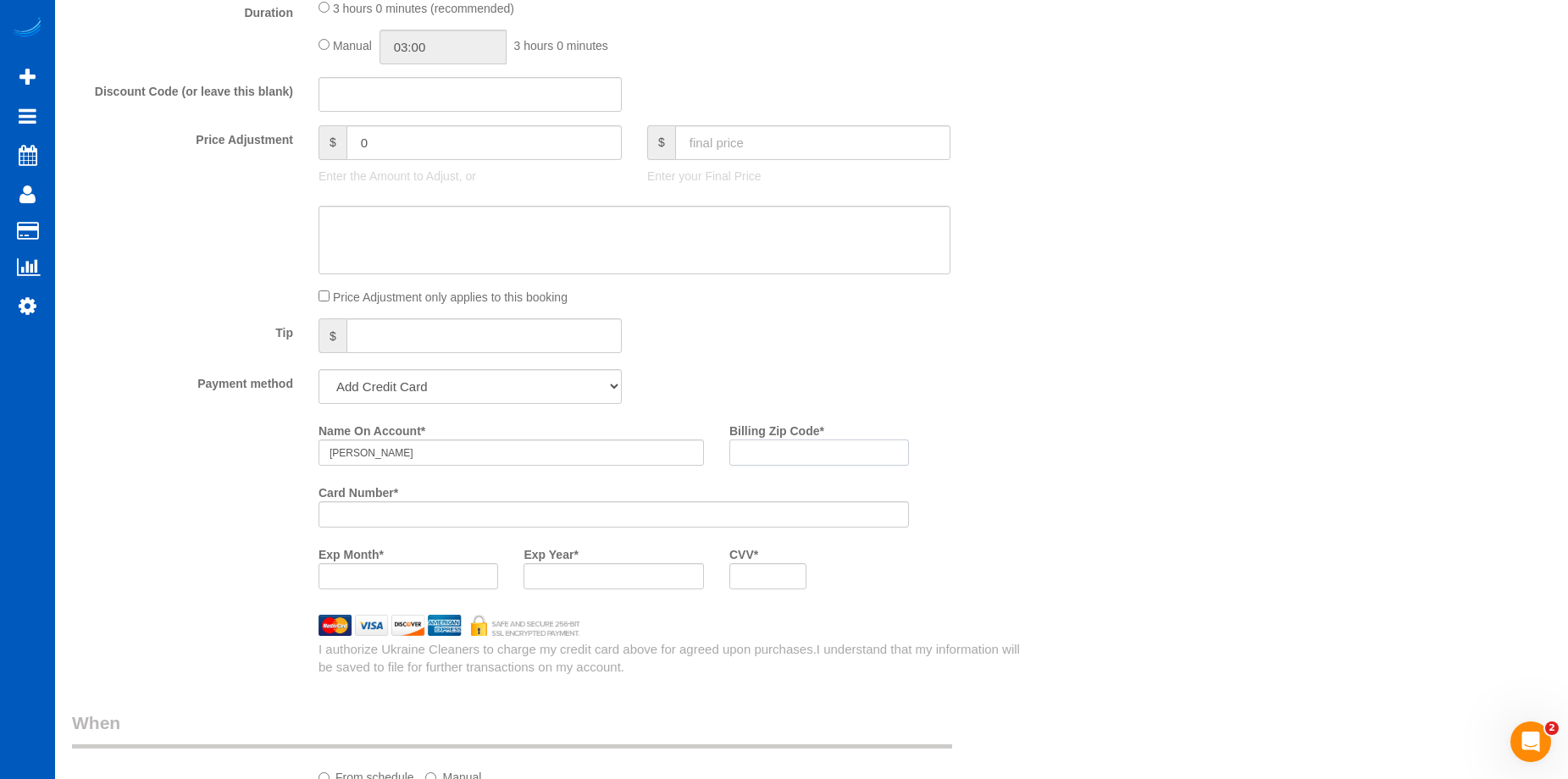
click at [775, 450] on input "Billing Zip Code *" at bounding box center [818, 452] width 180 height 26
paste input "99203"
type input "99203"
click at [751, 568] on div at bounding box center [767, 576] width 77 height 26
click at [985, 527] on div "Name On Account * Sandra Vogelman Billing Zip Code * 99203 Card Number * Exp Mo…" at bounding box center [676, 509] width 739 height 185
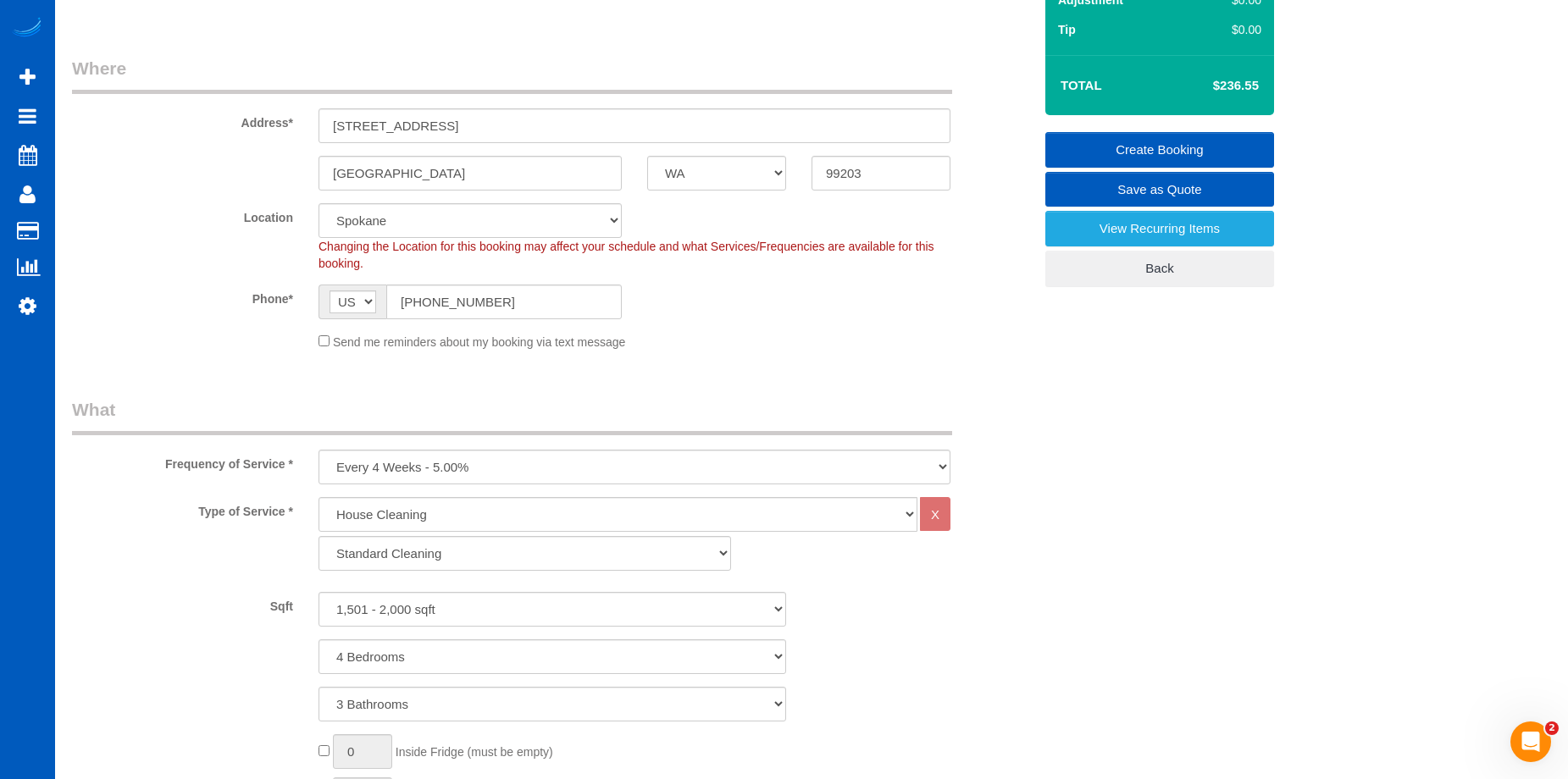
scroll to position [85, 0]
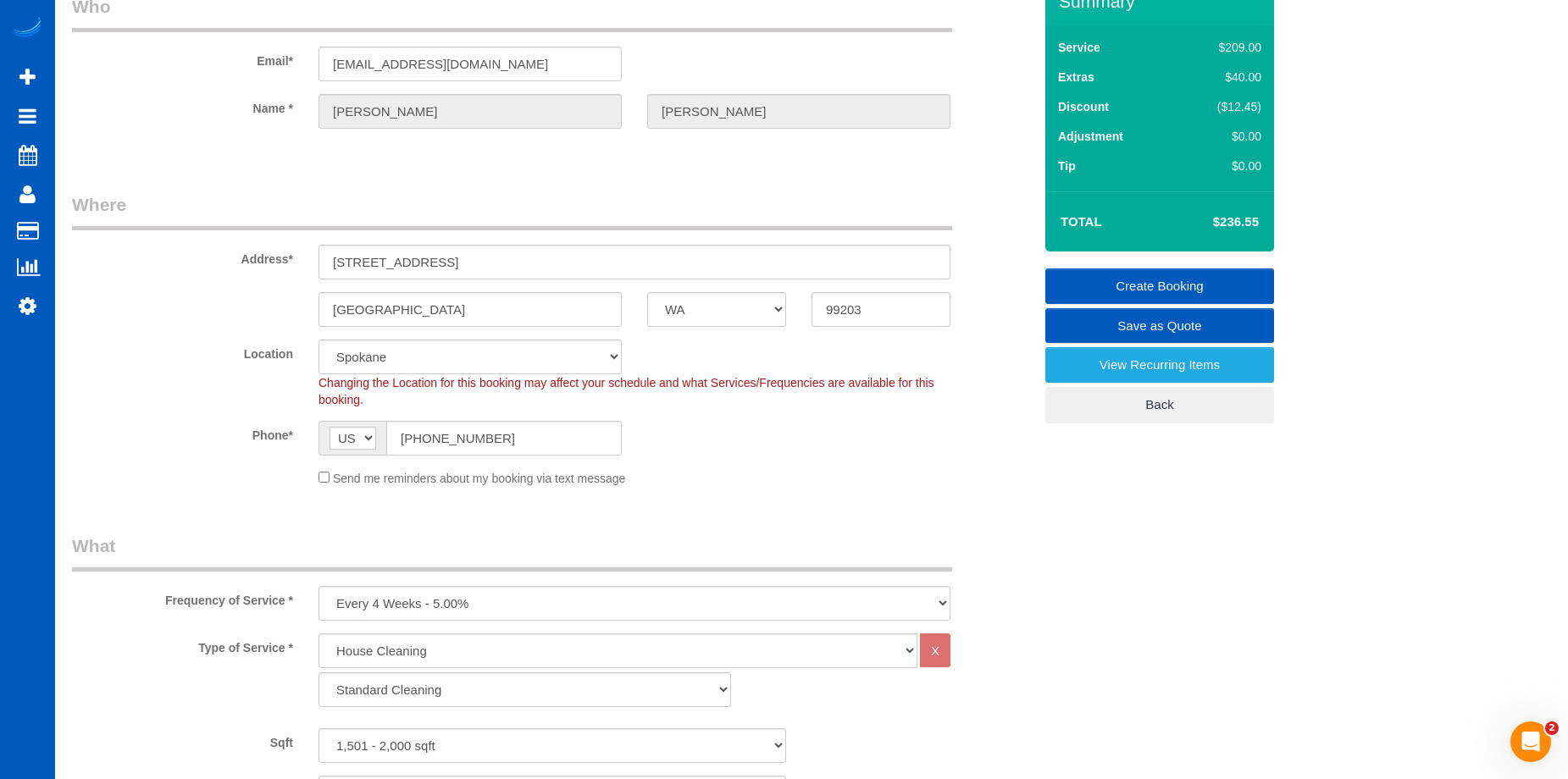
click at [1108, 287] on link "Create Booking" at bounding box center [1160, 286] width 229 height 35
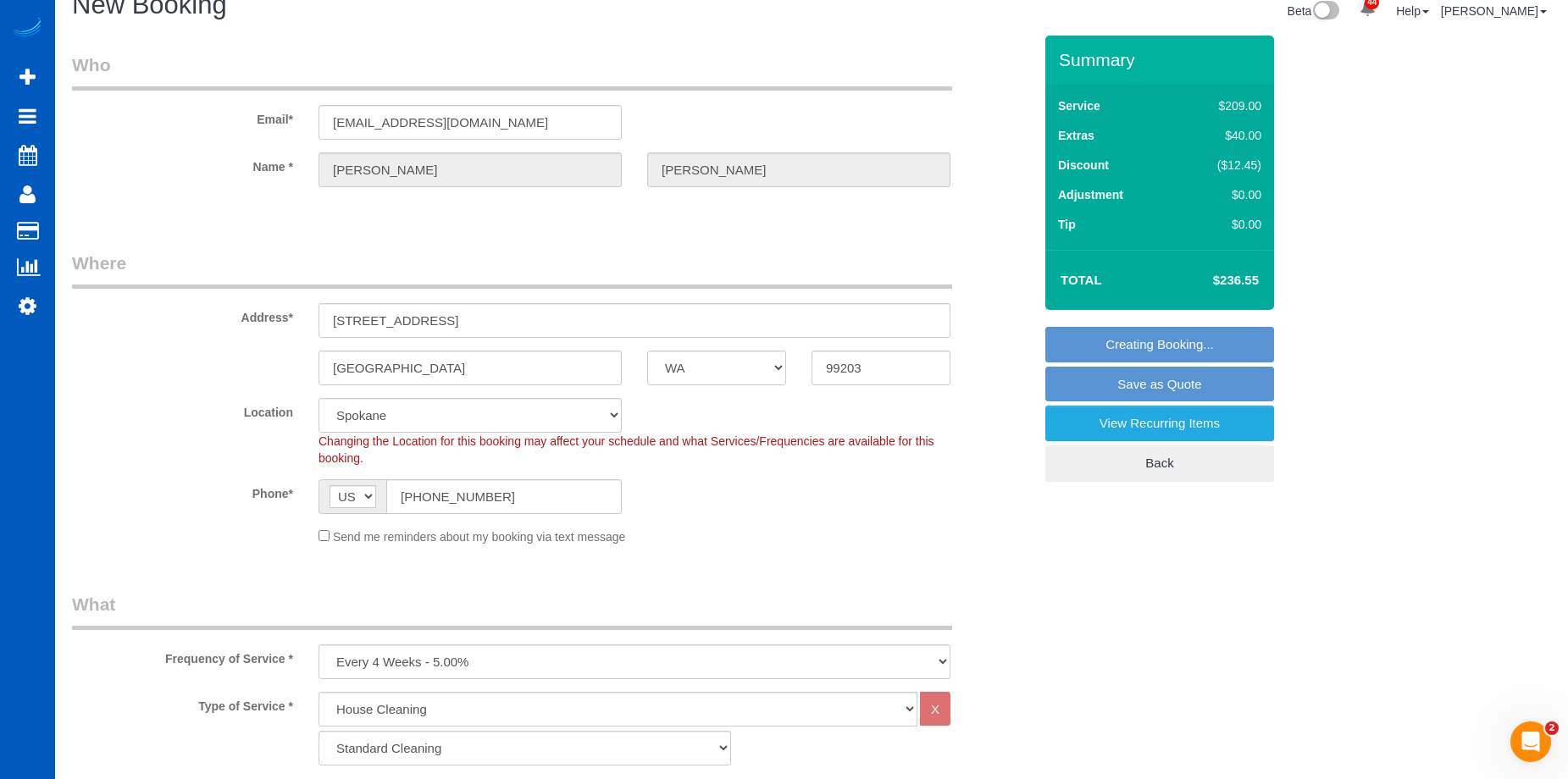
scroll to position [0, 0]
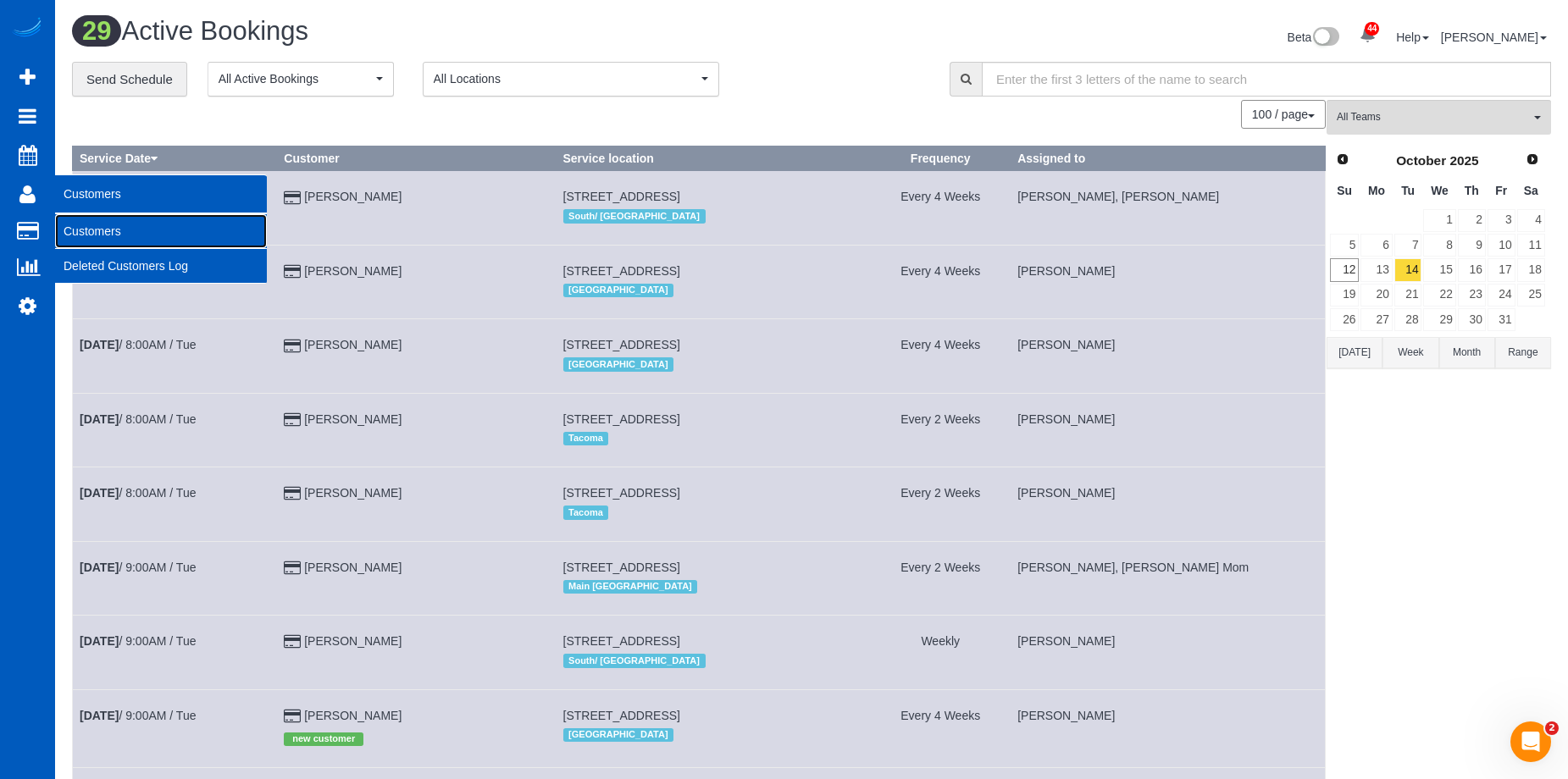
click at [95, 230] on link "Customers" at bounding box center [160, 231] width 211 height 34
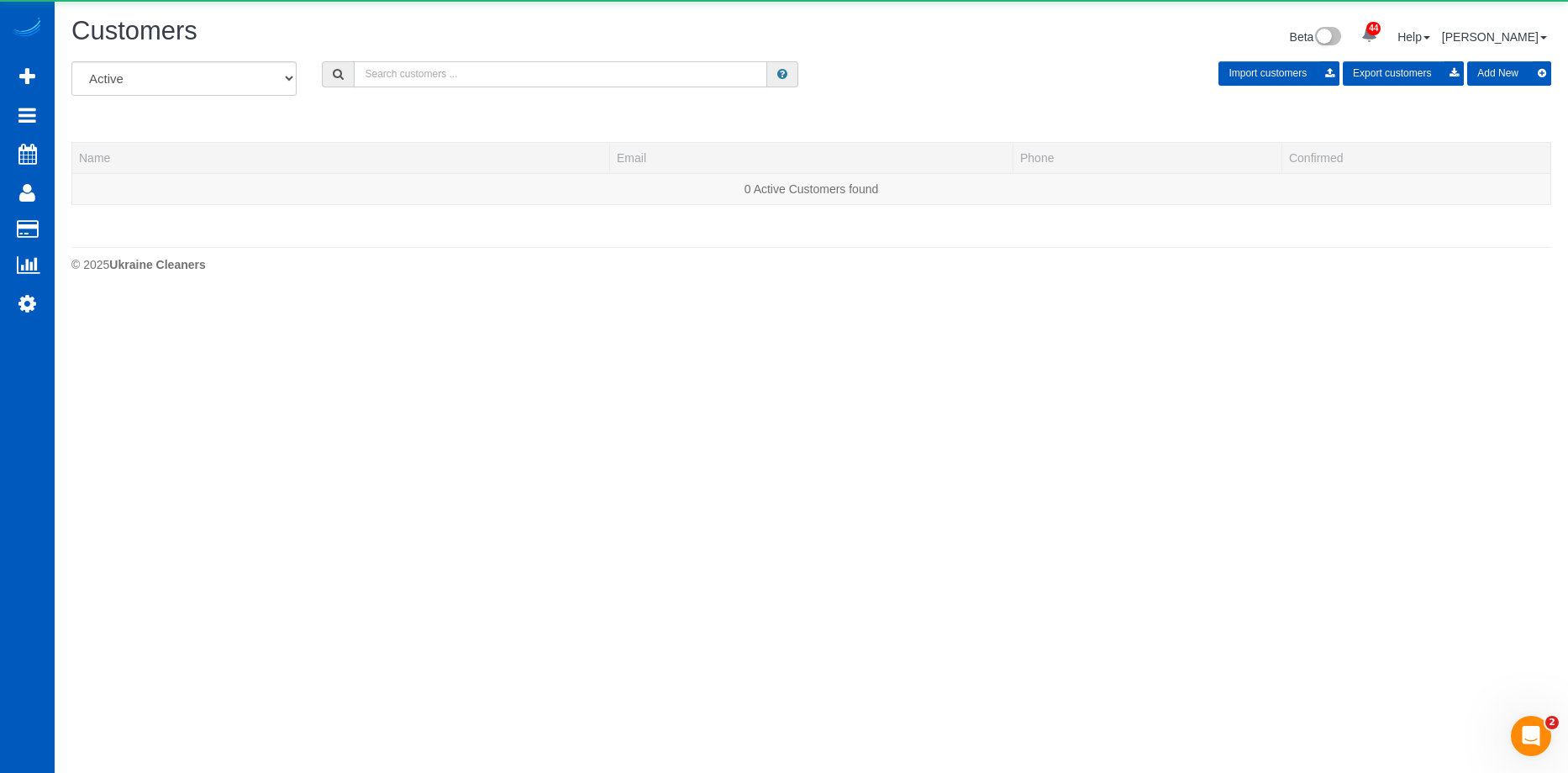
click at [474, 73] on input "text" at bounding box center [561, 74] width 414 height 26
paste input "christinesstraub@gmail.com"
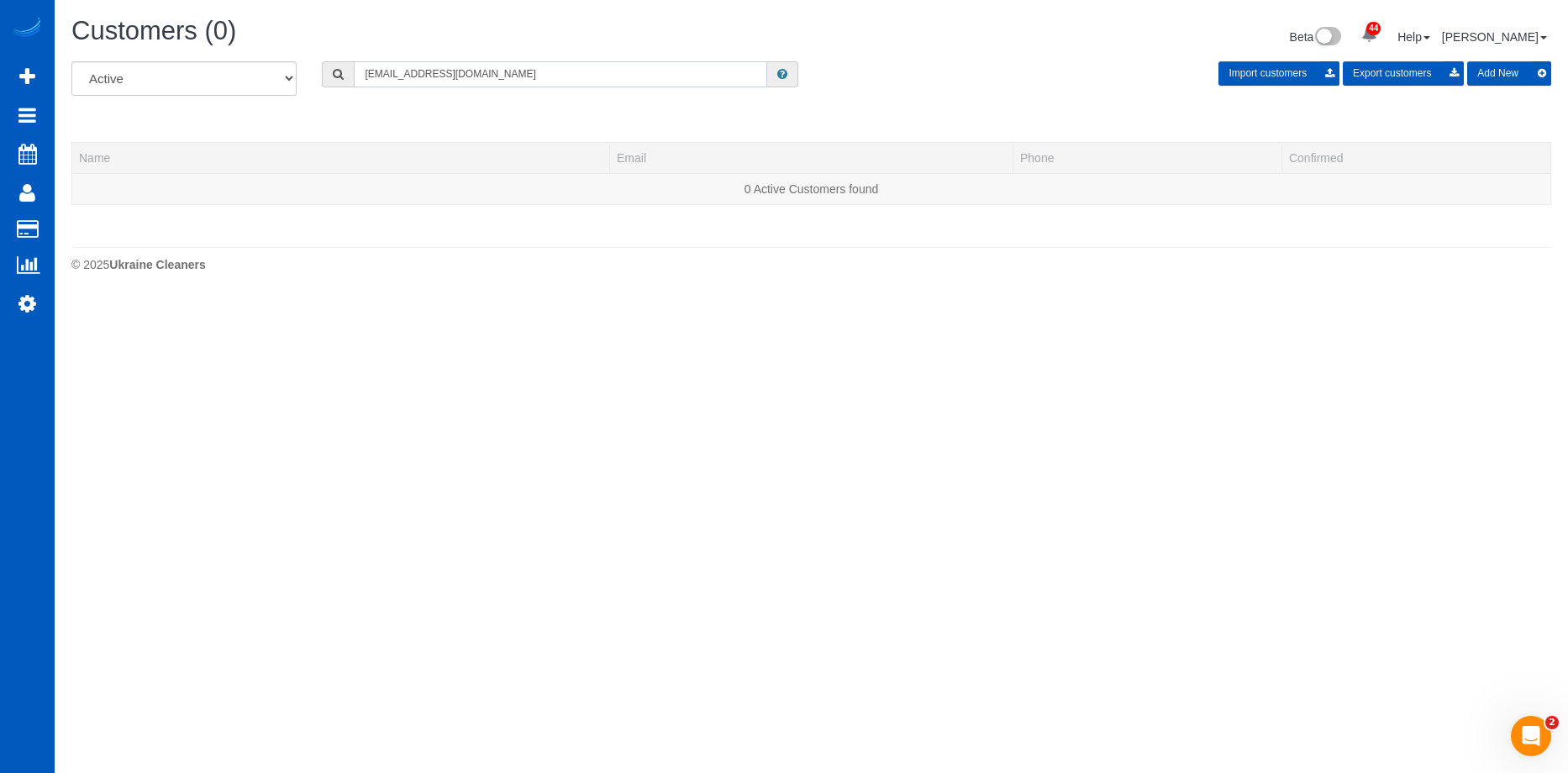
type input "christinesstraub@gmail.com"
click at [1492, 66] on button "Add New" at bounding box center [1509, 73] width 84 height 24
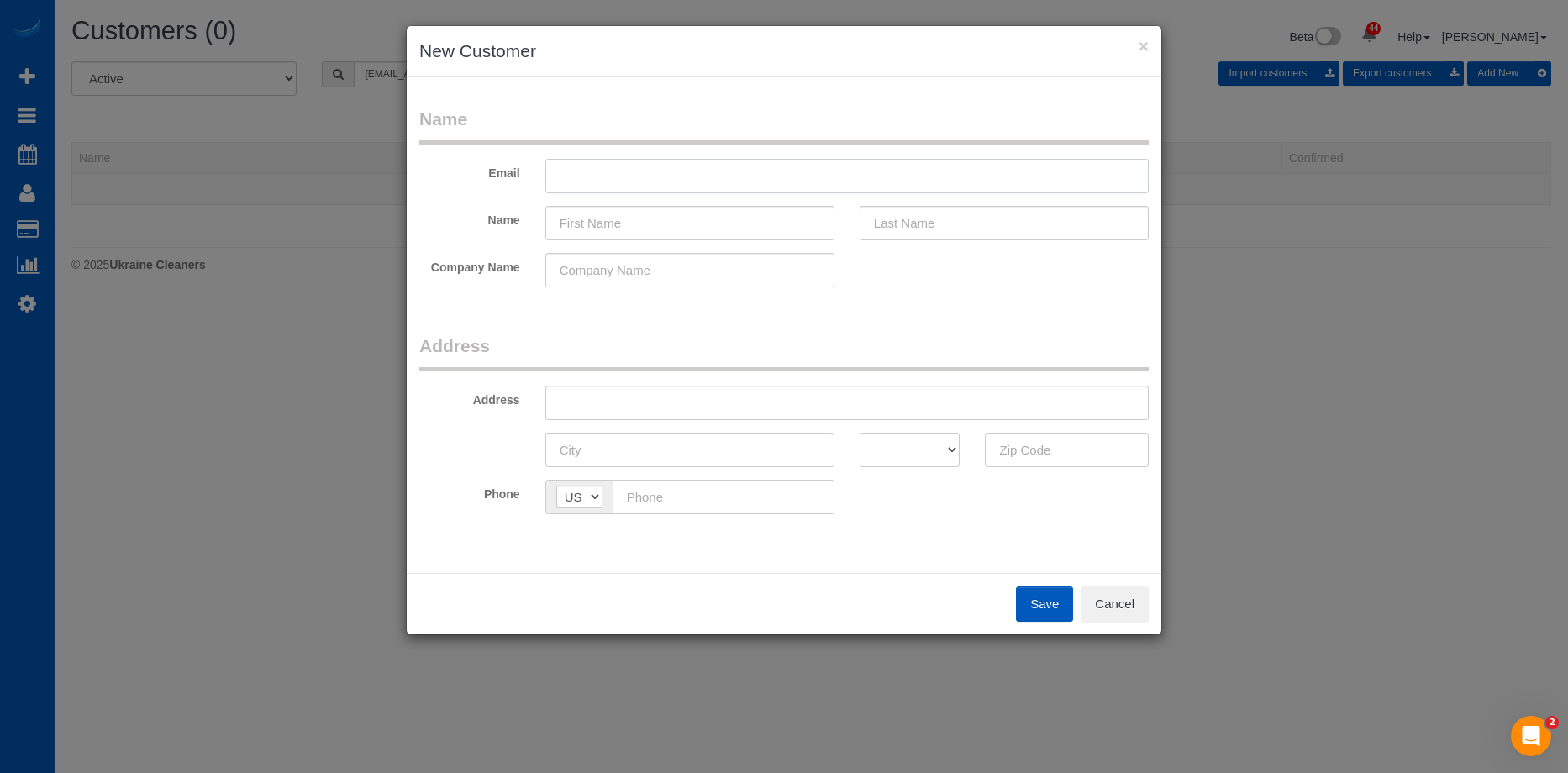
click at [658, 179] on input "text" at bounding box center [847, 175] width 603 height 34
paste input "christinesstraub@gmail.com"
type input "christinesstraub@gmail.com"
click at [680, 214] on input "text" at bounding box center [690, 223] width 289 height 34
paste input "Christine Straub"
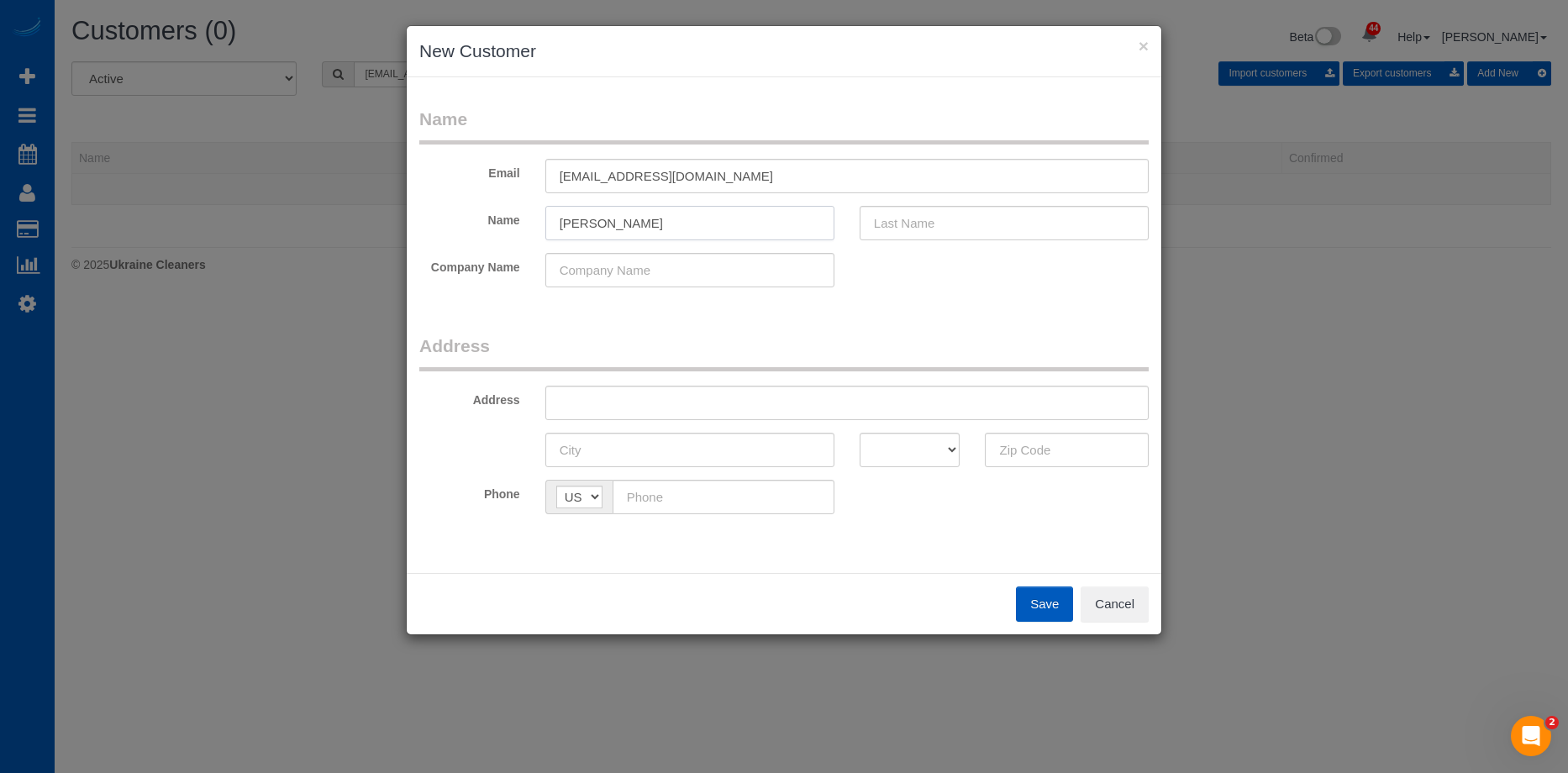
drag, startPoint x: 615, startPoint y: 222, endPoint x: 861, endPoint y: 226, distance: 246.0
click at [821, 227] on input "Christine Straub" at bounding box center [690, 223] width 289 height 34
type input "Christine"
click at [870, 223] on input "text" at bounding box center [1004, 223] width 289 height 34
paste input "Straub"
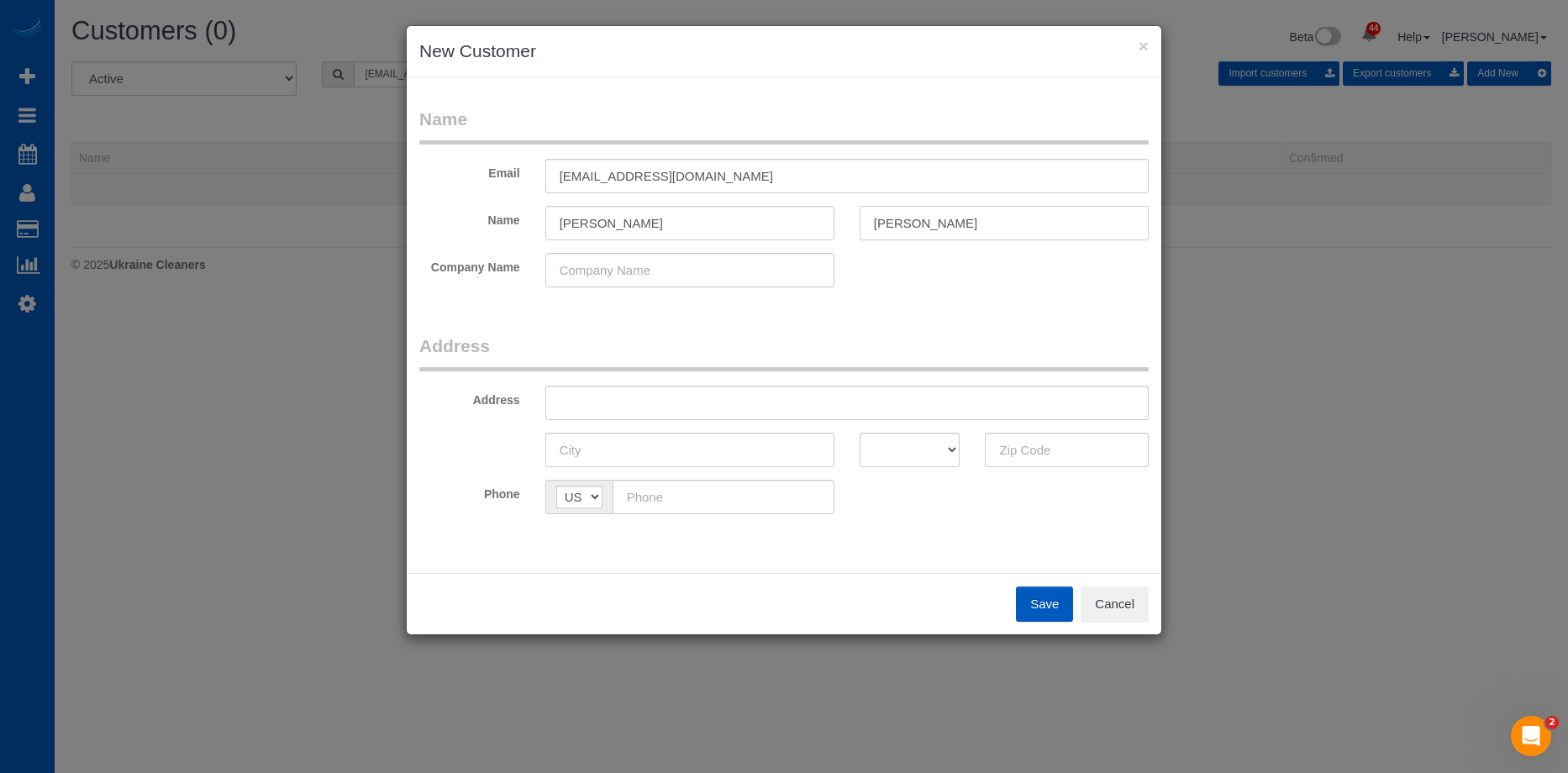
type input "Straub"
click at [650, 223] on input "Christine" at bounding box center [690, 223] width 289 height 34
type input "Christine"
click at [739, 398] on input "text" at bounding box center [847, 403] width 603 height 34
paste input "2885 Arborwoods Dr, Alpharetta, GA 30022"
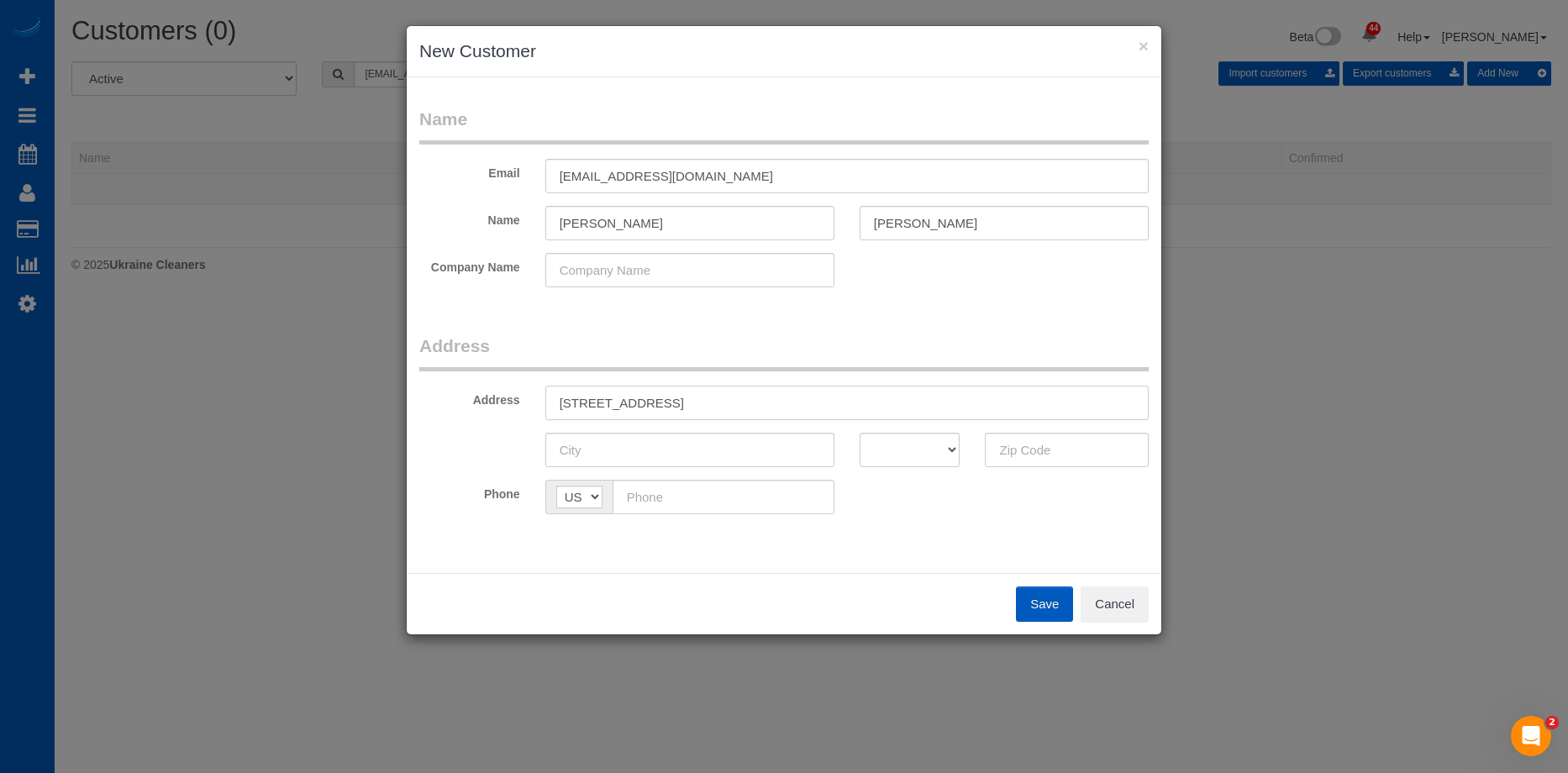
drag, startPoint x: 764, startPoint y: 397, endPoint x: 958, endPoint y: 397, distance: 194.0
click at [939, 395] on input "2885 Arborwoods Dr, Alpharetta, GA 30022" at bounding box center [847, 403] width 603 height 34
type input "2885 Arborwoods Dr, Alpharetta, GA"
click at [1037, 450] on input "text" at bounding box center [1066, 450] width 163 height 34
paste input "30022"
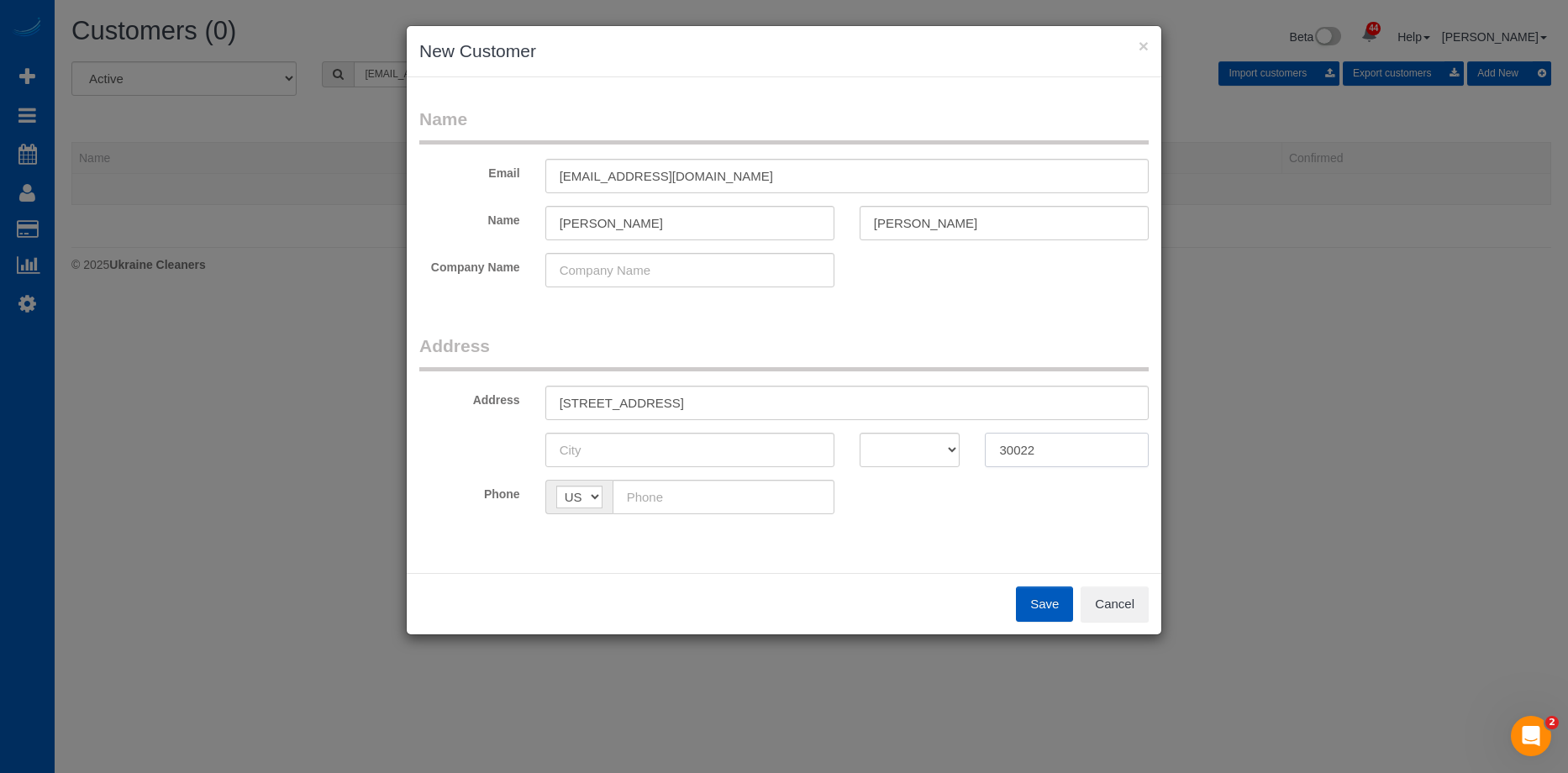
type input "30022"
drag, startPoint x: 909, startPoint y: 453, endPoint x: 913, endPoint y: 434, distance: 19.4
click at [909, 453] on select "AK AL AR AZ CA CO CT DC DE FL GA HI IA ID IL IN KS KY LA MA MD ME MI MN MO MS M…" at bounding box center [910, 450] width 101 height 34
select select "GA"
click at [860, 433] on select "AK AL AR AZ CA CO CT DC DE FL GA HI IA ID IL IN KS KY LA MA MD ME MI MN MO MS M…" at bounding box center [910, 450] width 101 height 34
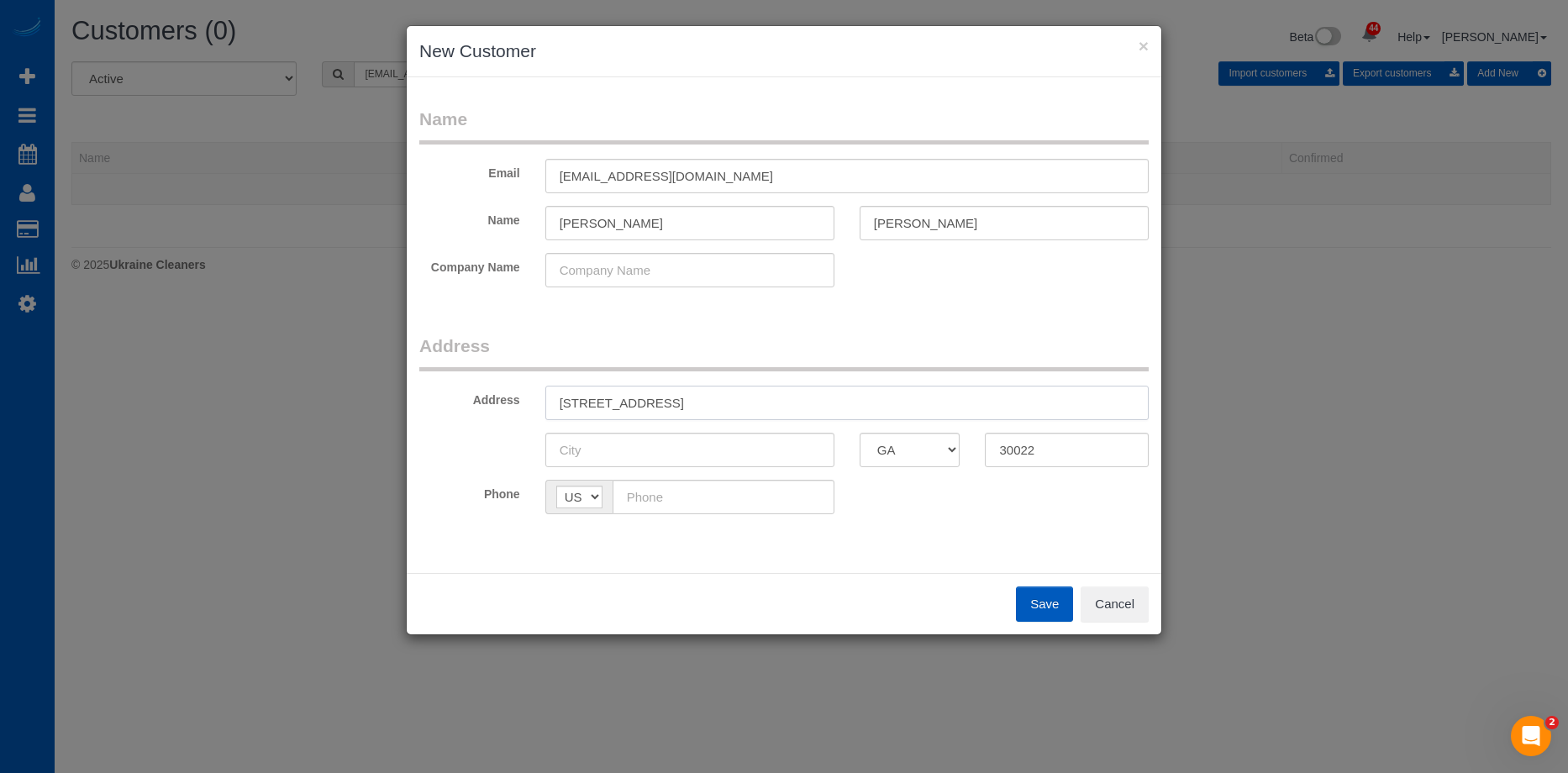
drag, startPoint x: 681, startPoint y: 402, endPoint x: 739, endPoint y: 403, distance: 58.0
click at [739, 403] on input "2885 Arborwoods Dr, Alpharetta, GA" at bounding box center [847, 403] width 603 height 34
type input "2885 Arborwoods Dr, , GA"
click at [691, 452] on input "text" at bounding box center [690, 450] width 289 height 34
paste input "Alpharetta"
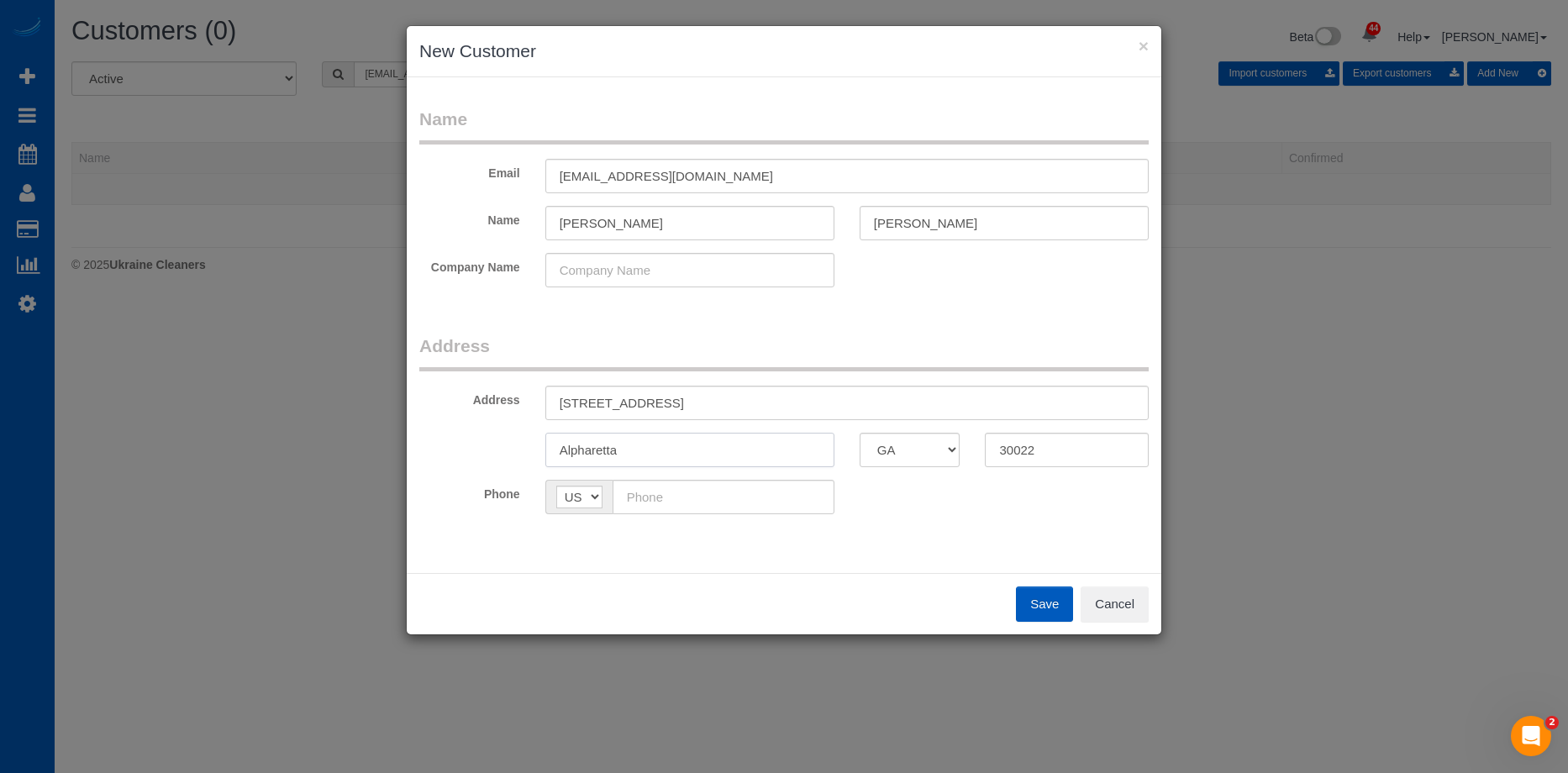
type input "Alpharetta"
drag, startPoint x: 676, startPoint y: 406, endPoint x: 764, endPoint y: 394, distance: 88.8
click at [764, 394] on input "2885 Arborwoods Dr, , GA" at bounding box center [847, 403] width 603 height 34
type input "2885 Arborwoods Dr"
click at [761, 484] on input "text" at bounding box center [723, 497] width 222 height 34
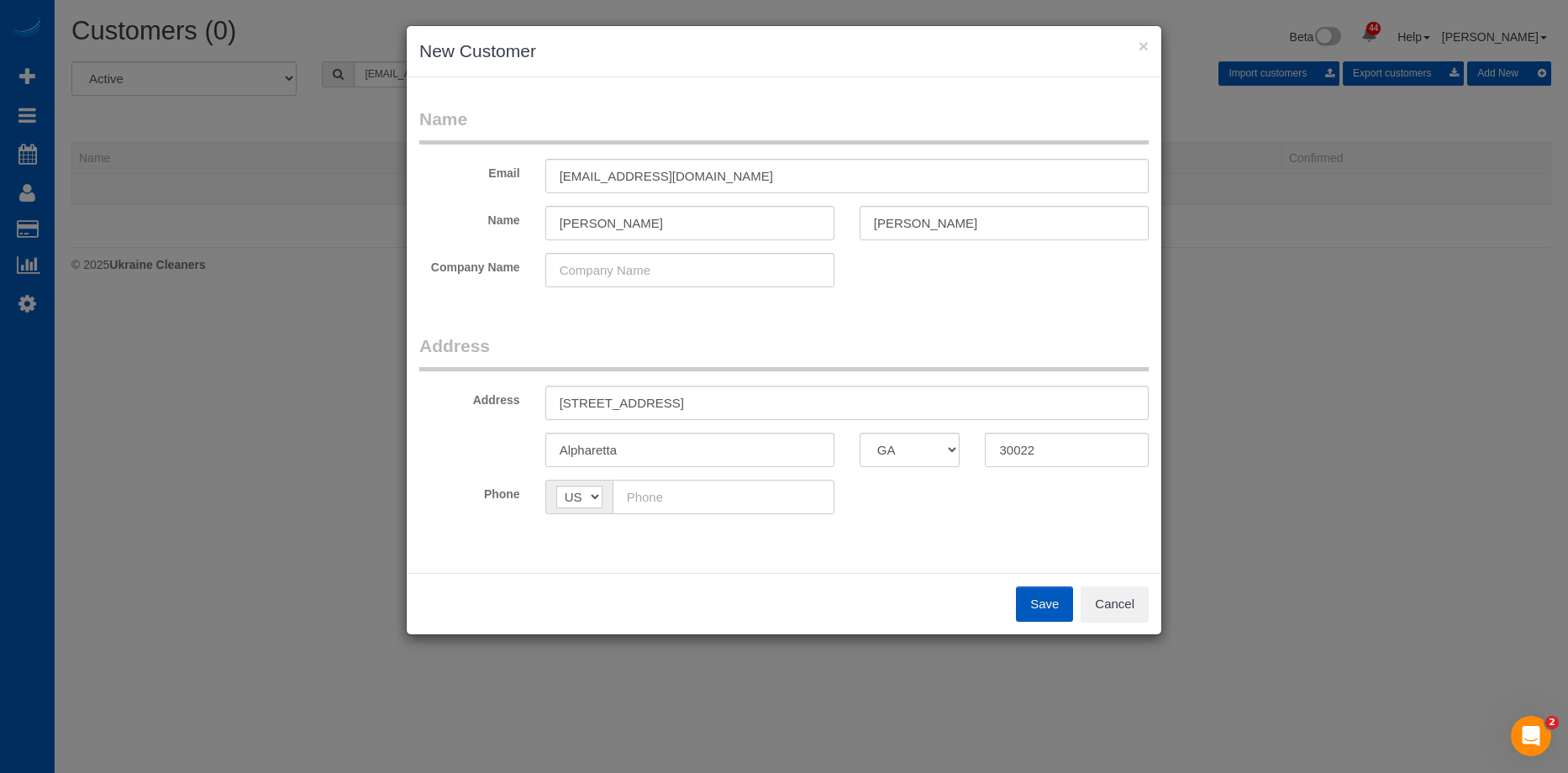
paste input "(470) 550-8886"
type input "(470) 550-8886"
click at [1023, 604] on button "Save" at bounding box center [1044, 604] width 57 height 35
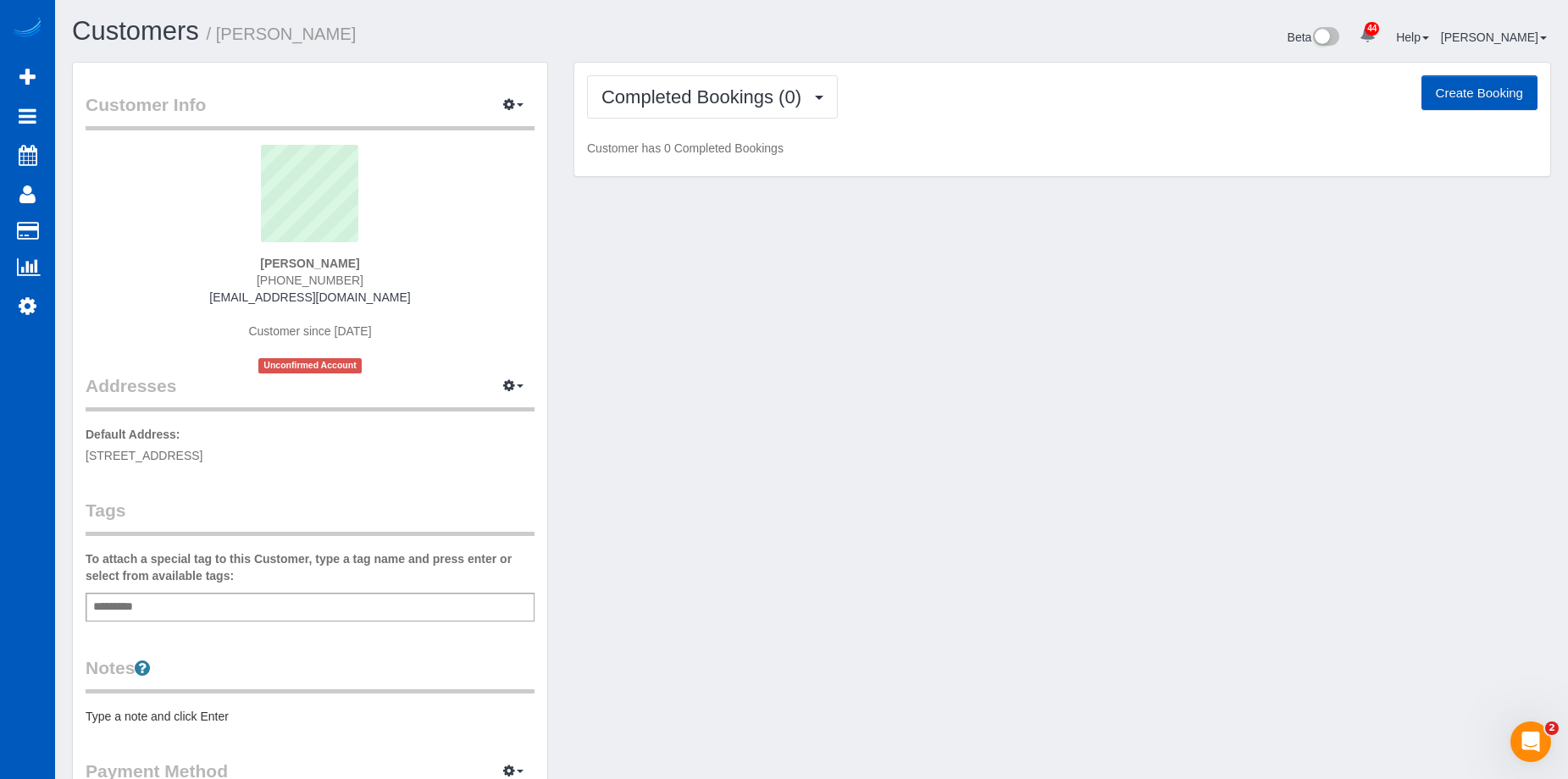
click at [1482, 85] on button "Create Booking" at bounding box center [1480, 93] width 116 height 35
select select "GA"
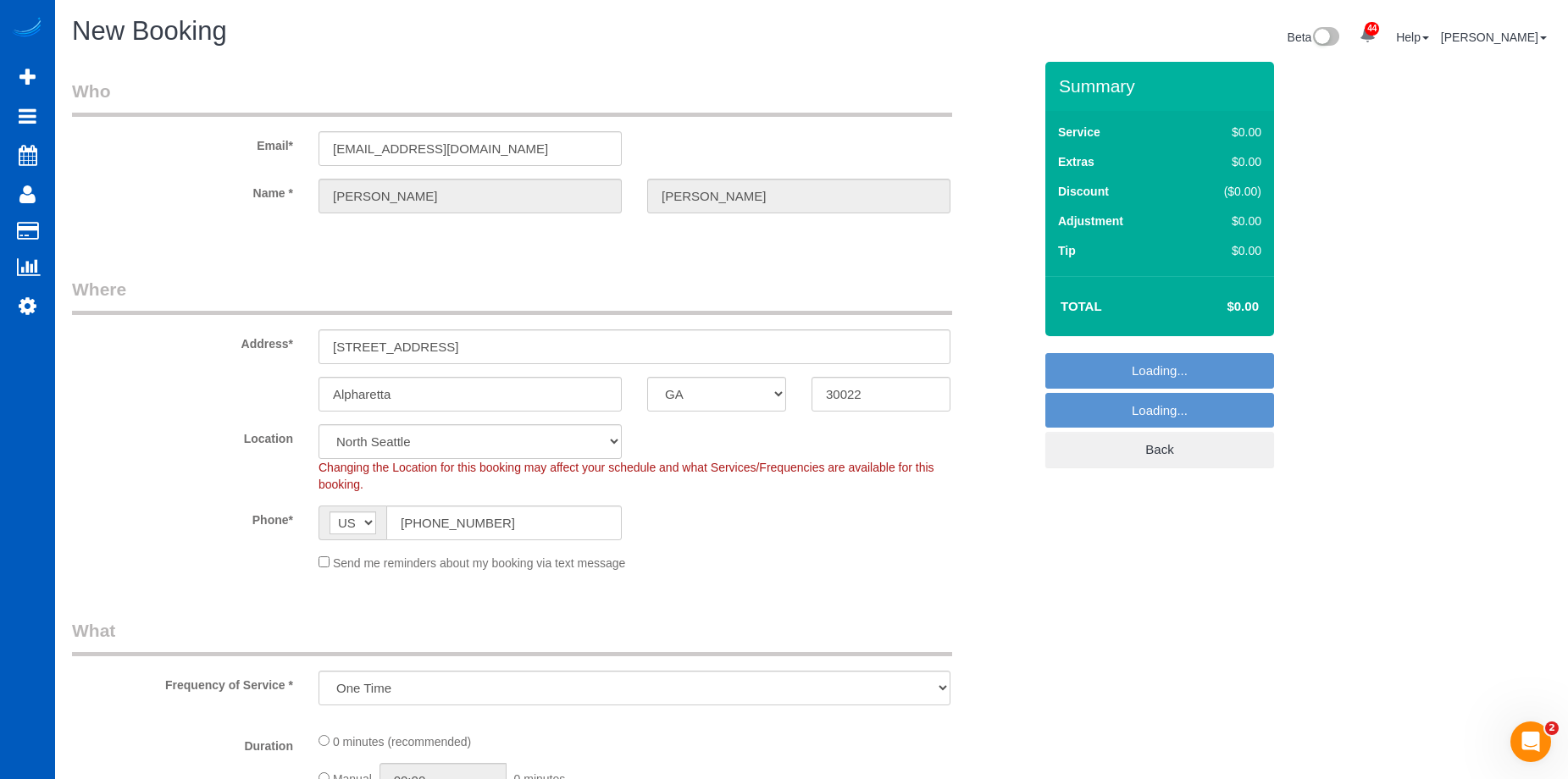
select select "object:6226"
select select "369"
select select "199"
select select "object:6231"
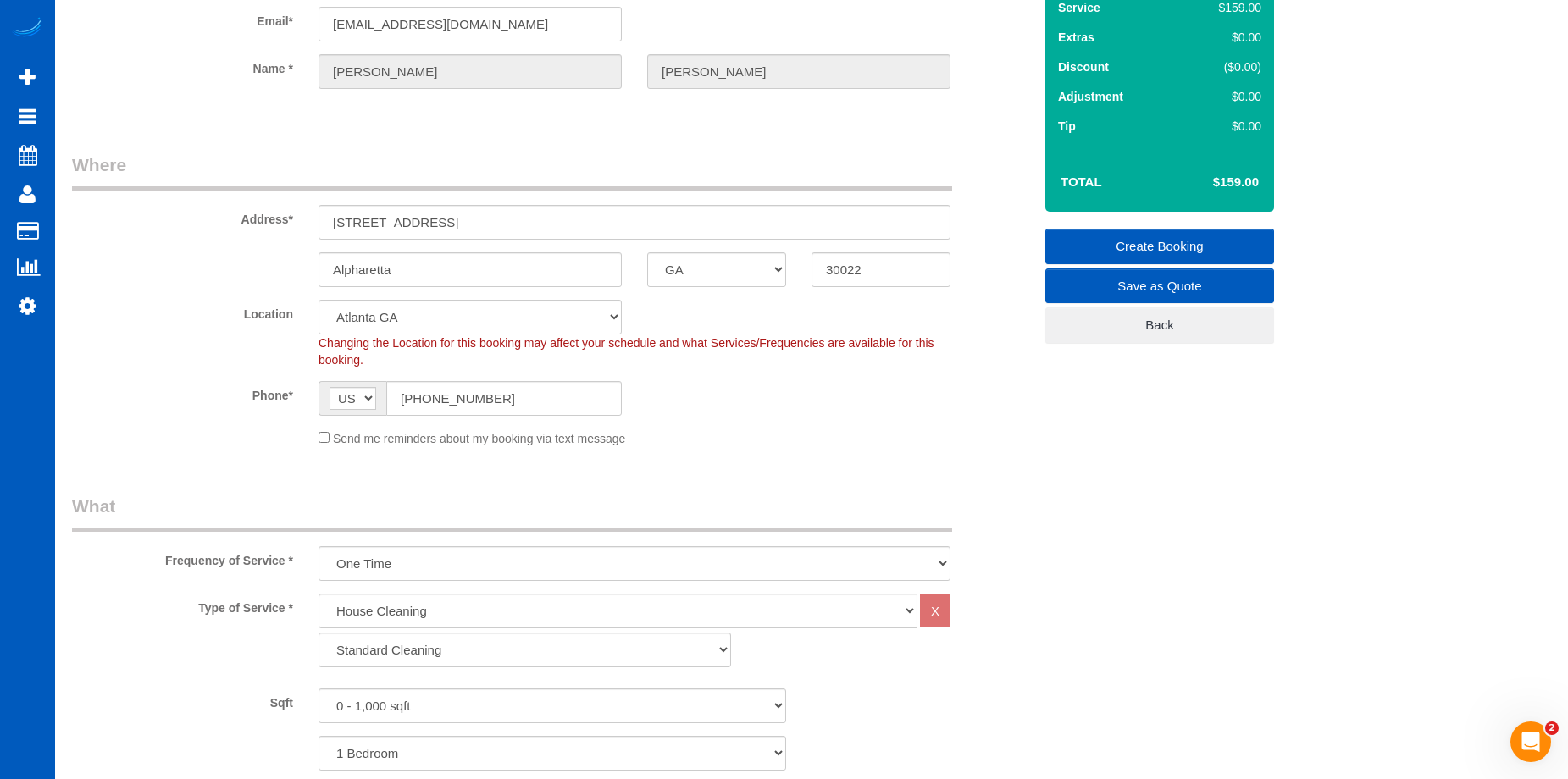
scroll to position [254, 0]
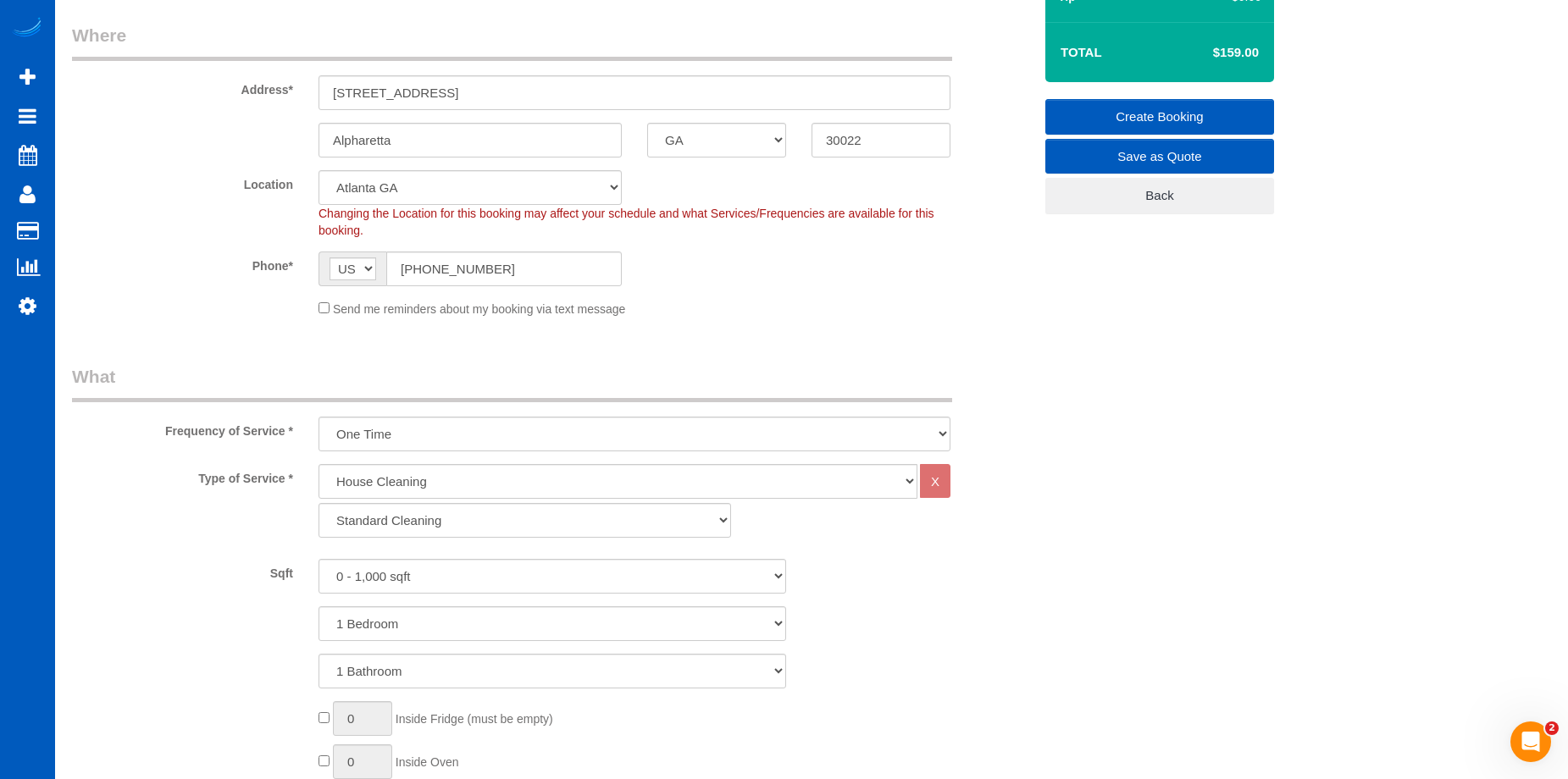
click at [411, 309] on span "Send me reminders about my booking via text message" at bounding box center [480, 309] width 293 height 14
click at [459, 525] on select "Standard Cleaning Deep Cleaning Move In/ Out Cleaning" at bounding box center [524, 520] width 412 height 34
select select "367"
click at [318, 504] on select "Standard Cleaning Deep Cleaning Move In/ Out Cleaning" at bounding box center [524, 520] width 412 height 34
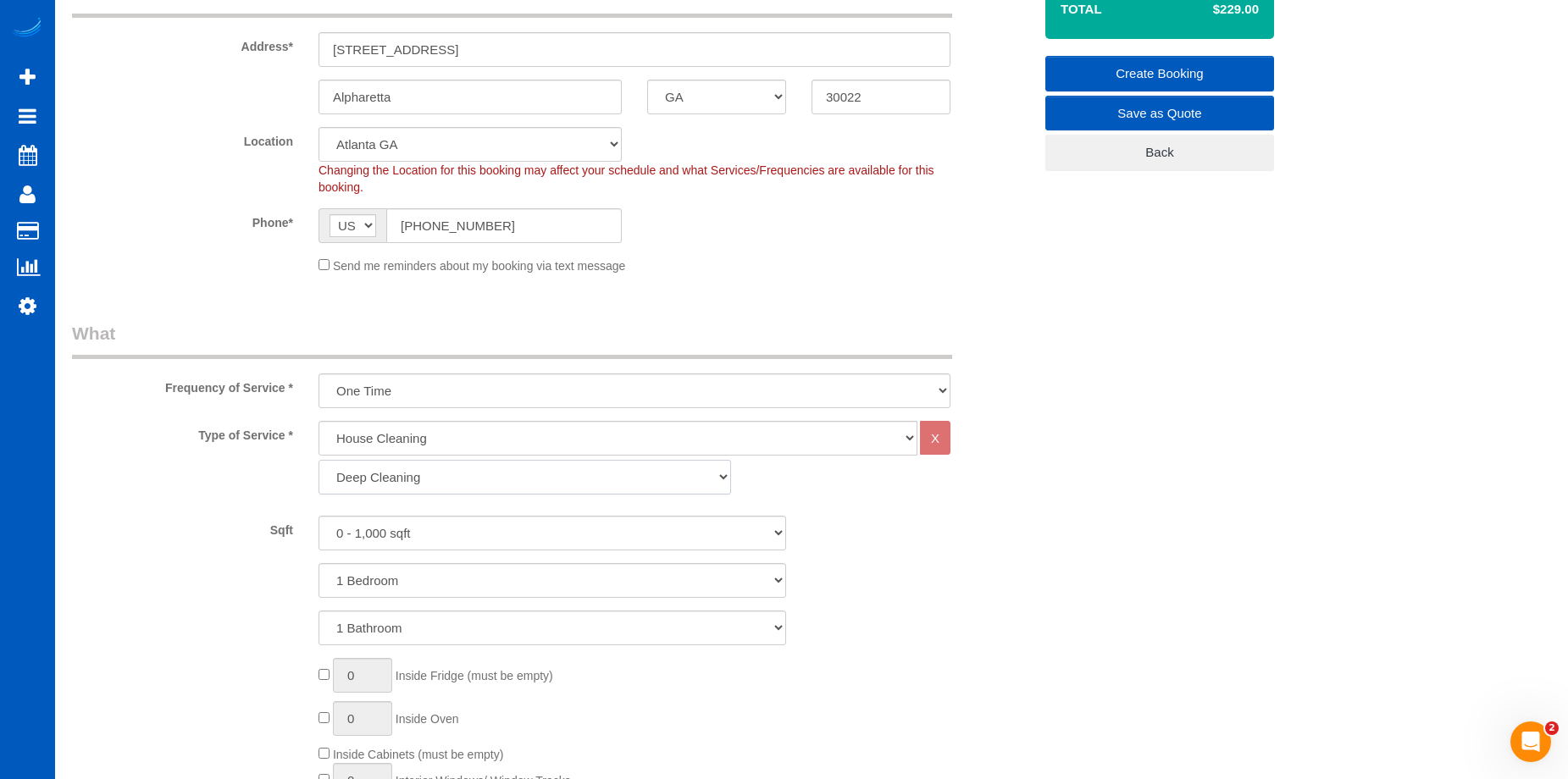
scroll to position [339, 0]
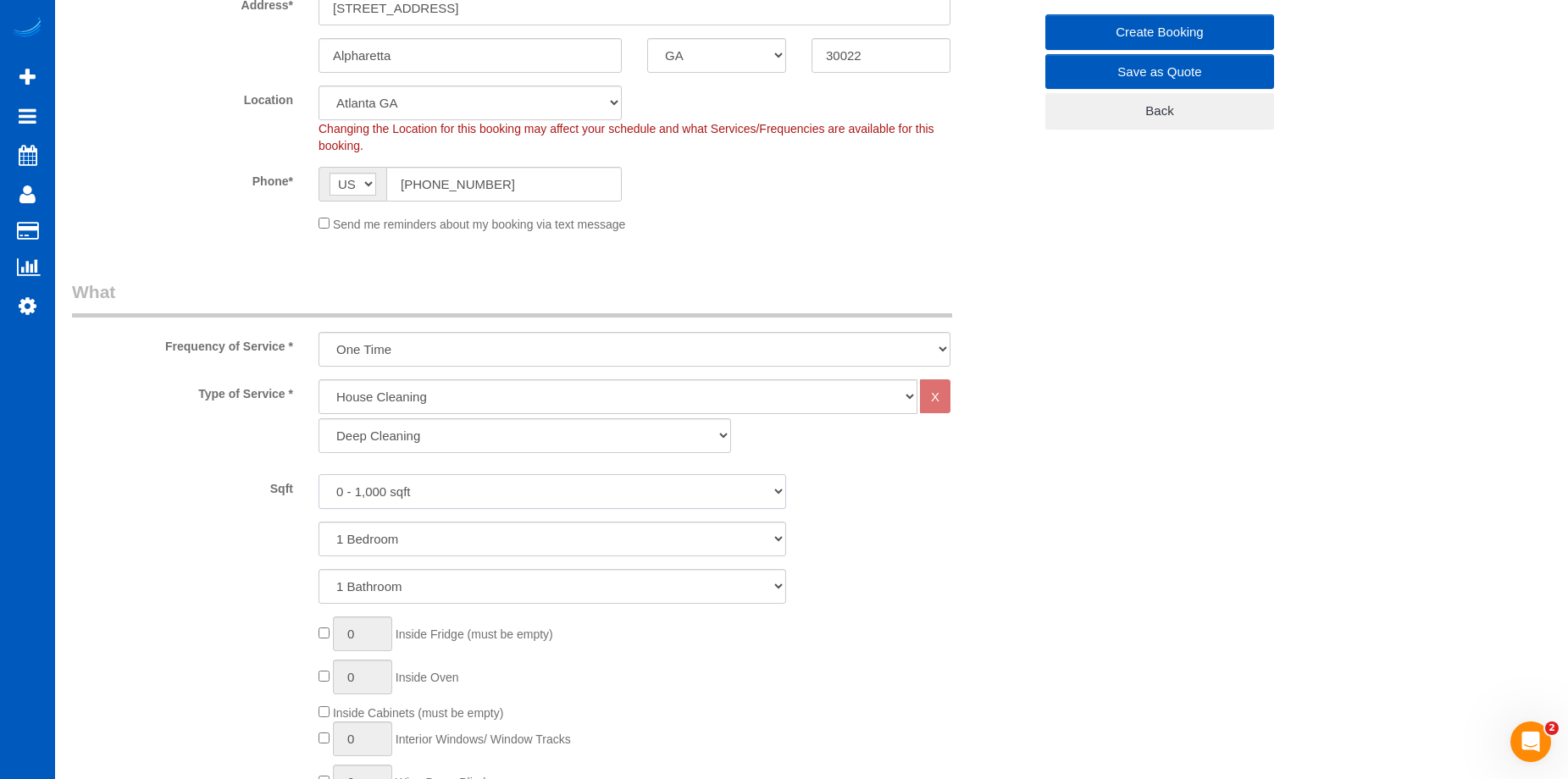
click at [552, 487] on select "0 - 1,000 sqft 1,001 - 1,500 sqft 1,501 - 2,000 sqft 2,001 - 2,500 sqft 2,501 -…" at bounding box center [552, 491] width 467 height 34
select select "3001"
click at [318, 475] on select "0 - 1,000 sqft 1,001 - 1,500 sqft 1,501 - 2,000 sqft 2,001 - 2,500 sqft 2,501 -…" at bounding box center [552, 491] width 467 height 34
click at [520, 535] on select "1 Bedroom 2 Bedrooms 3 Bedrooms 4 Bedrooms 5 Bedrooms 6 Bedrooms 7 Bedrooms" at bounding box center [552, 539] width 467 height 34
select select "4"
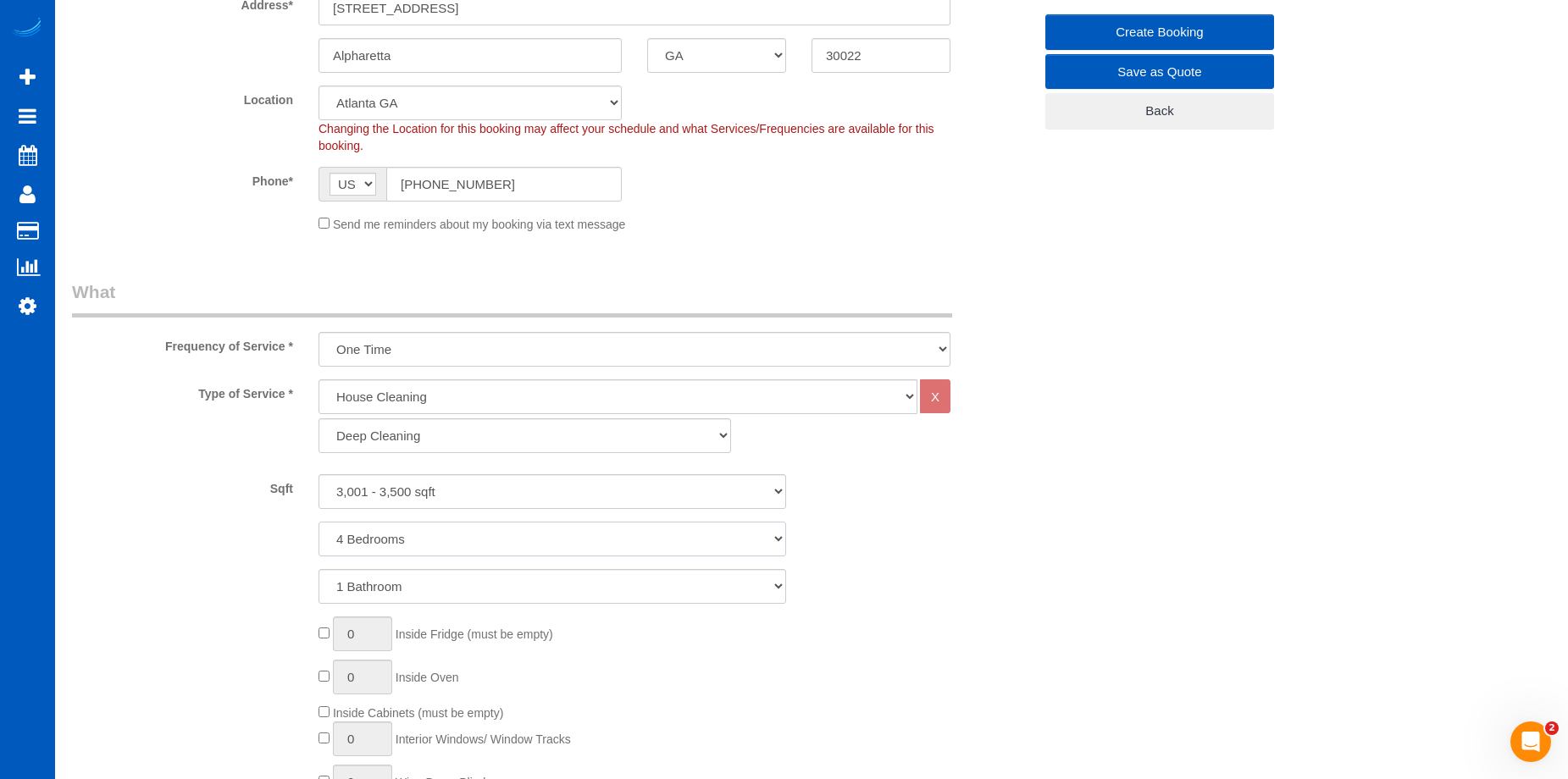
click at [318, 522] on select "1 Bedroom 2 Bedrooms 3 Bedrooms 4 Bedrooms 5 Bedrooms 6 Bedrooms 7 Bedrooms" at bounding box center [552, 539] width 467 height 34
click at [534, 584] on select "1 Bathroom 2 Bathrooms 3 Bathrooms 4 Bathrooms 5 Bathrooms 6 Bathrooms 7 Bathro…" at bounding box center [552, 586] width 467 height 34
select select "3"
click at [318, 570] on select "1 Bathroom 2 Bathrooms 3 Bathrooms 4 Bathrooms 5 Bathrooms 6 Bathrooms 7 Bathro…" at bounding box center [552, 586] width 467 height 34
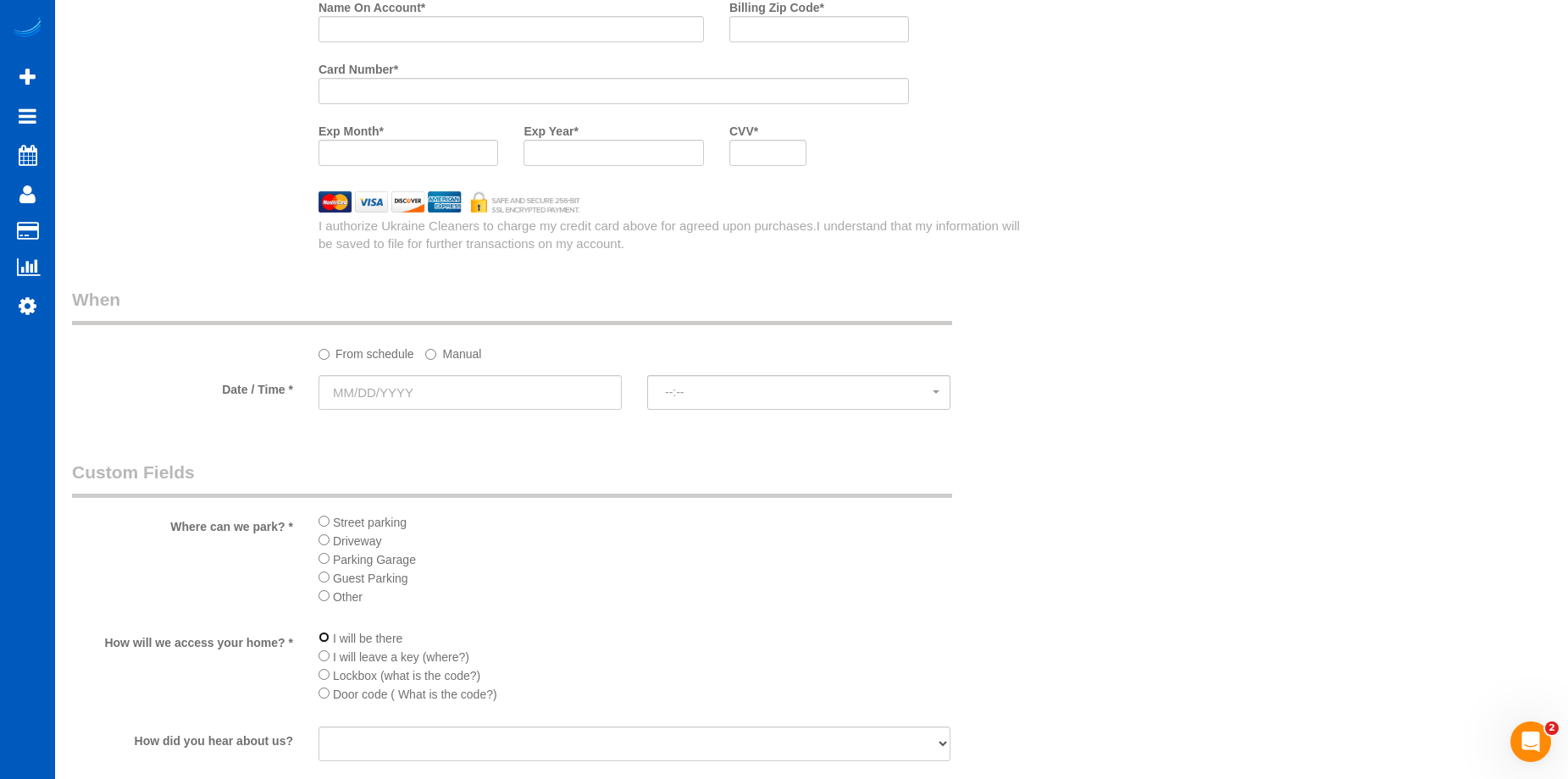
scroll to position [1609, 0]
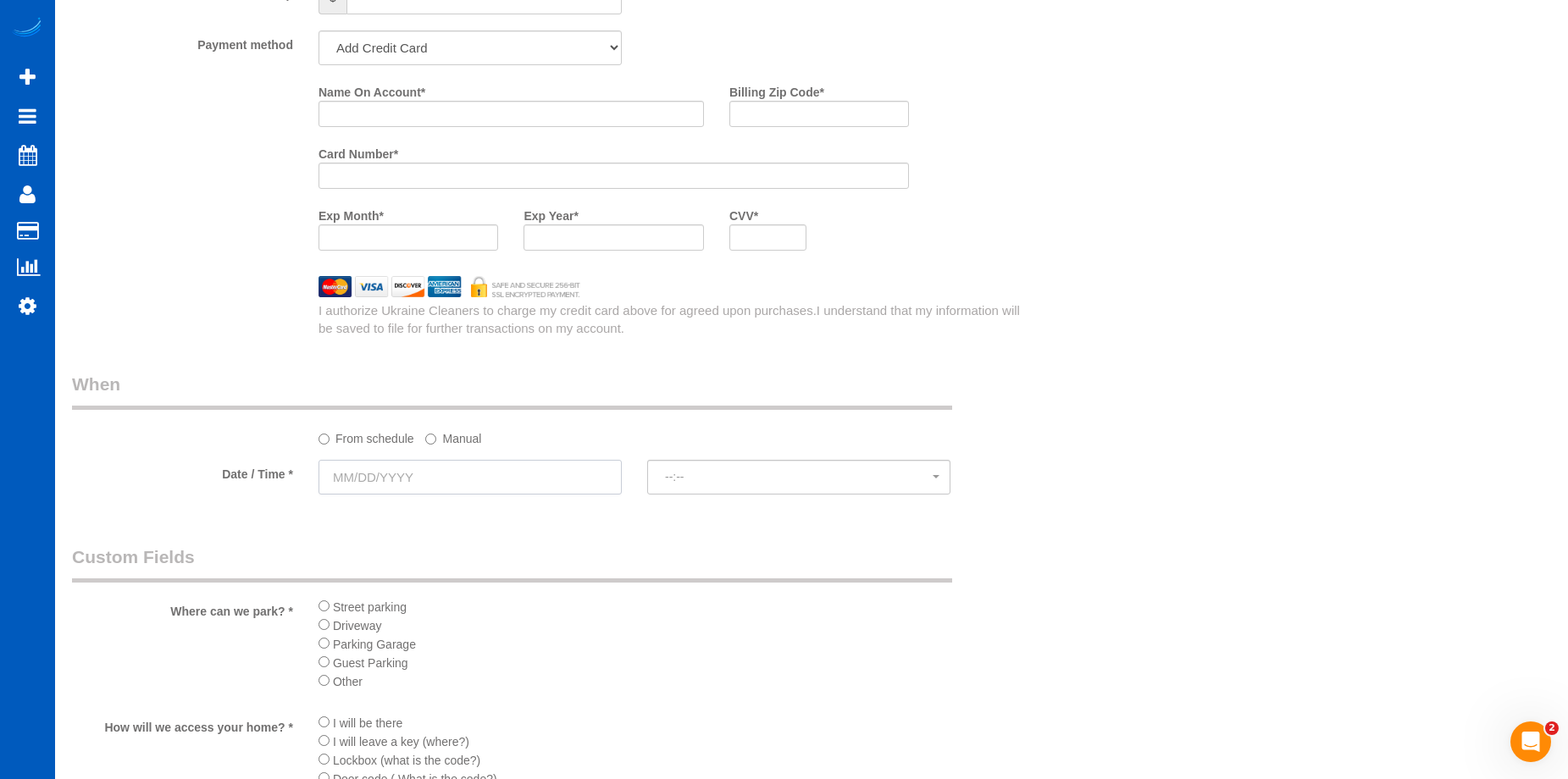
click at [522, 477] on input "text" at bounding box center [470, 477] width 304 height 34
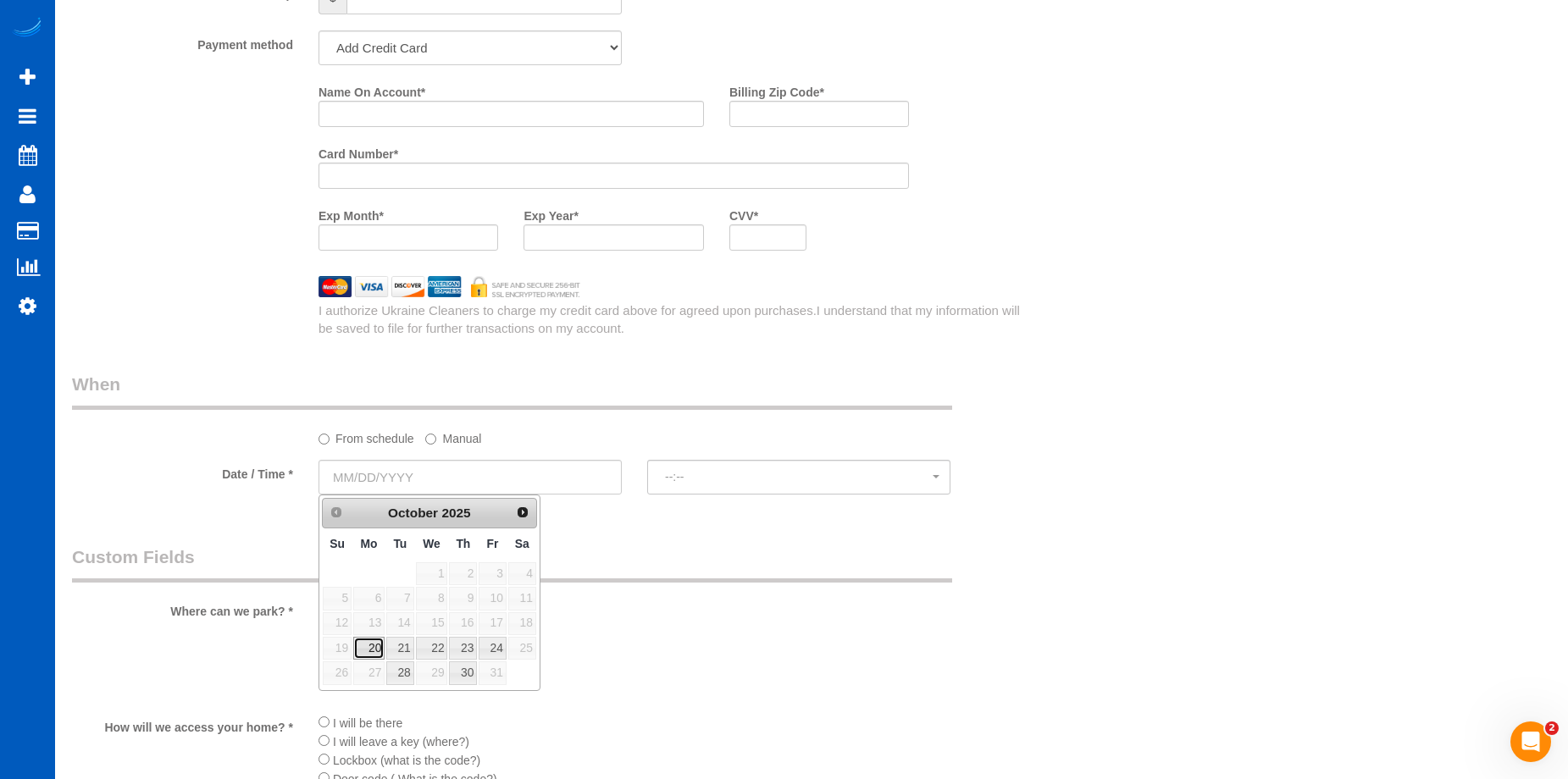
click at [369, 647] on link "20" at bounding box center [369, 648] width 32 height 23
type input "10/20/2025"
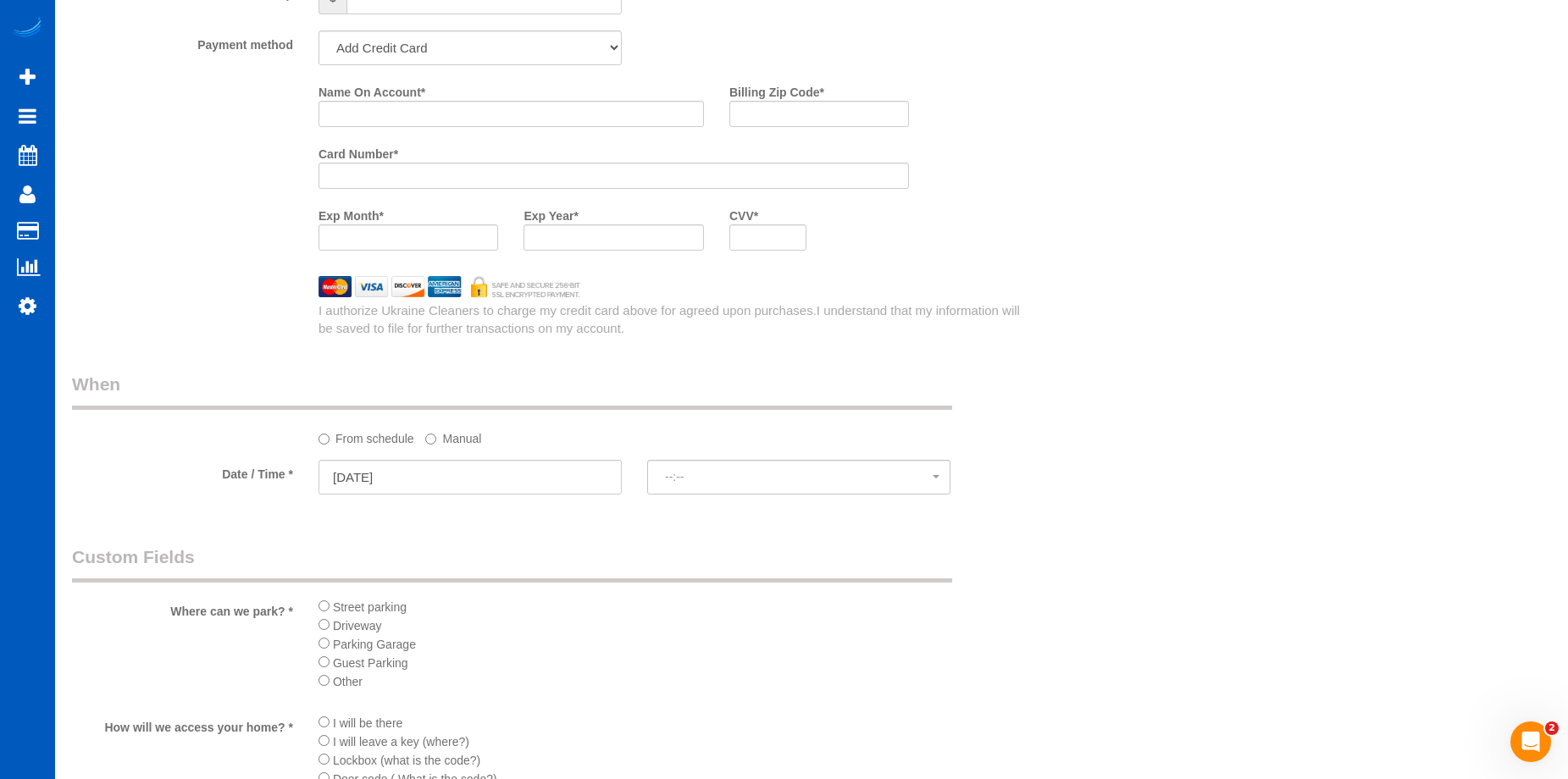
select select "spot19"
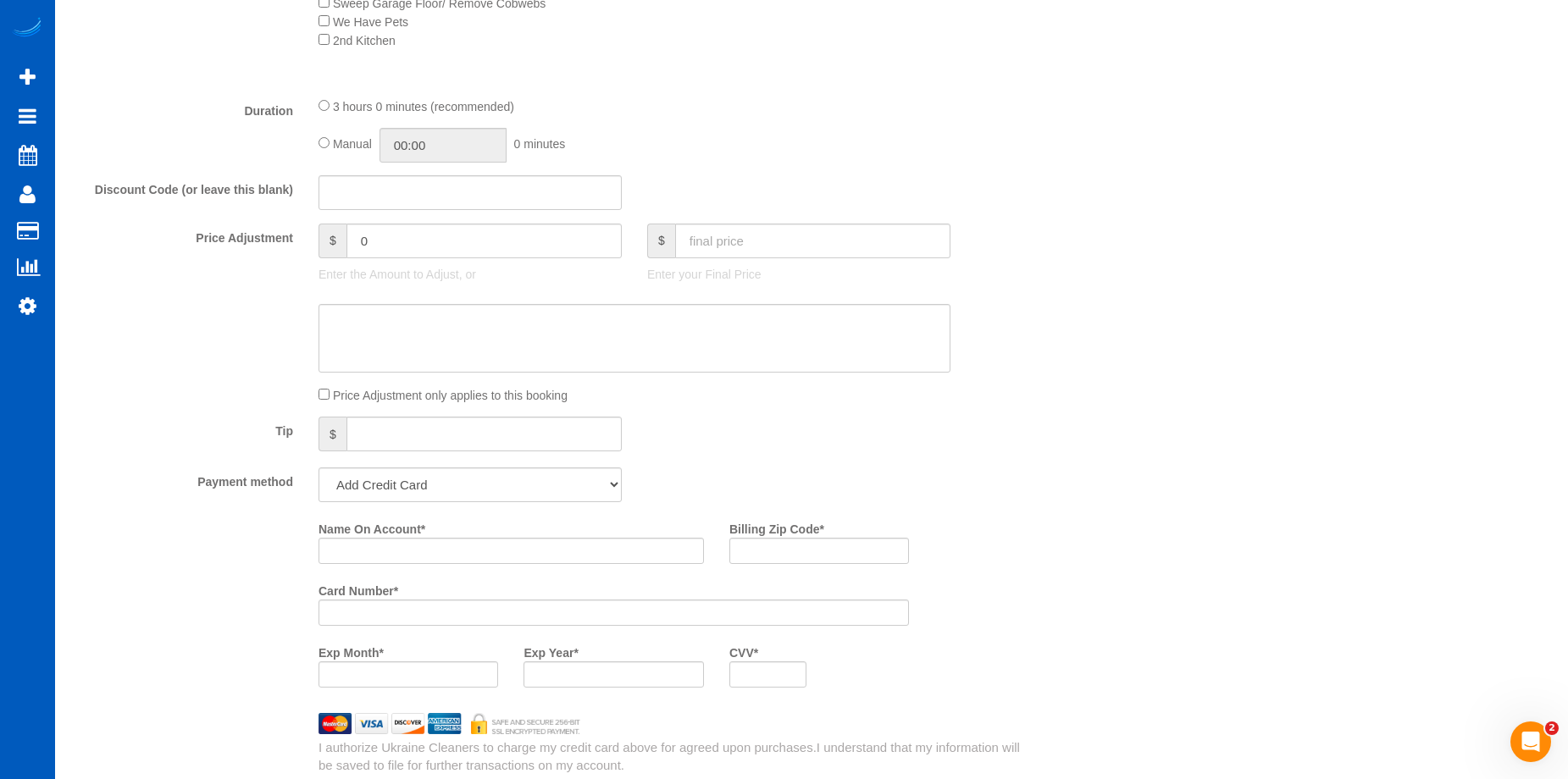
scroll to position [1270, 0]
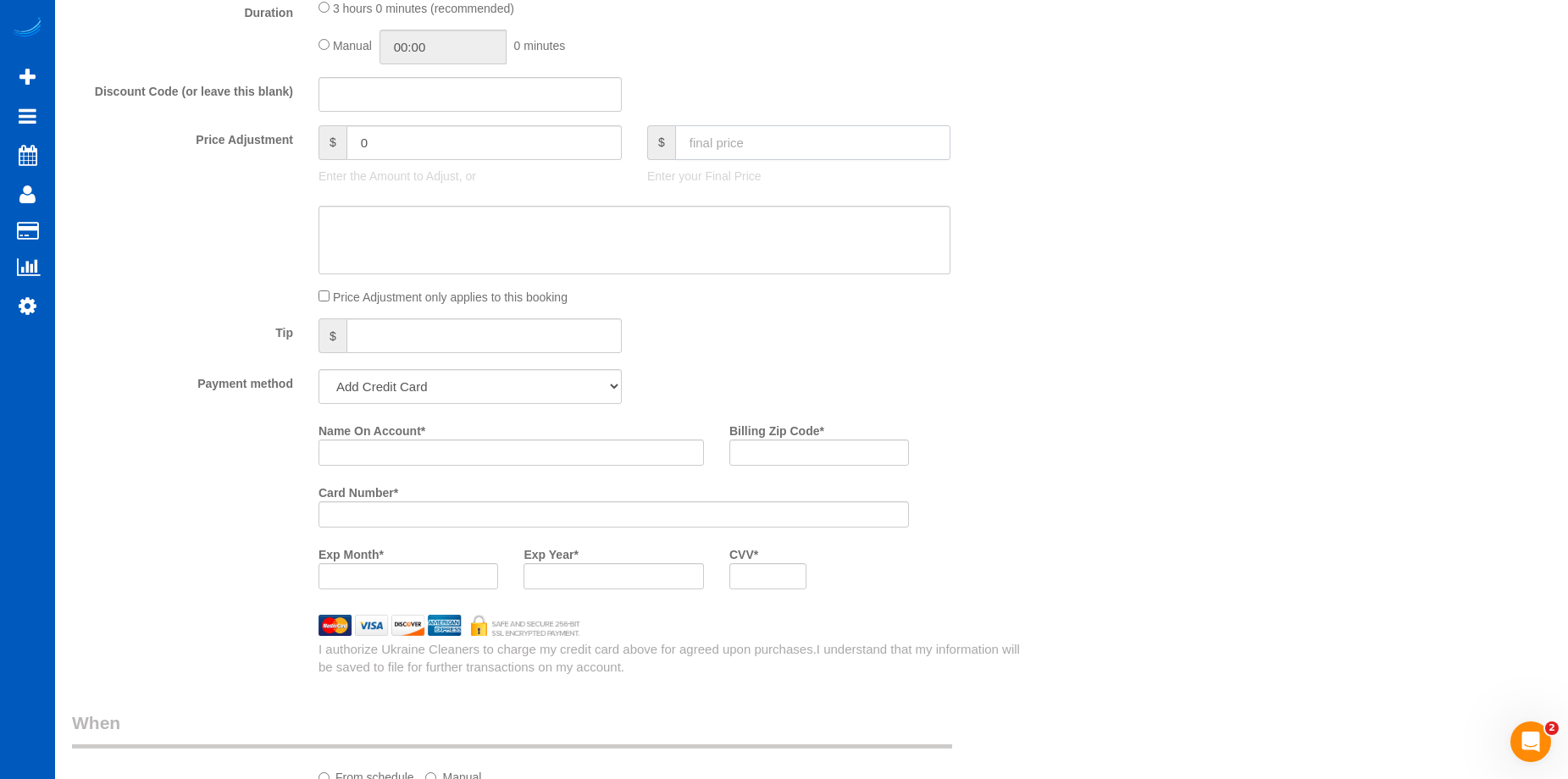
click at [789, 137] on input "text" at bounding box center [813, 142] width 276 height 34
type input "390.15"
click at [729, 220] on textarea at bounding box center [634, 240] width 632 height 70
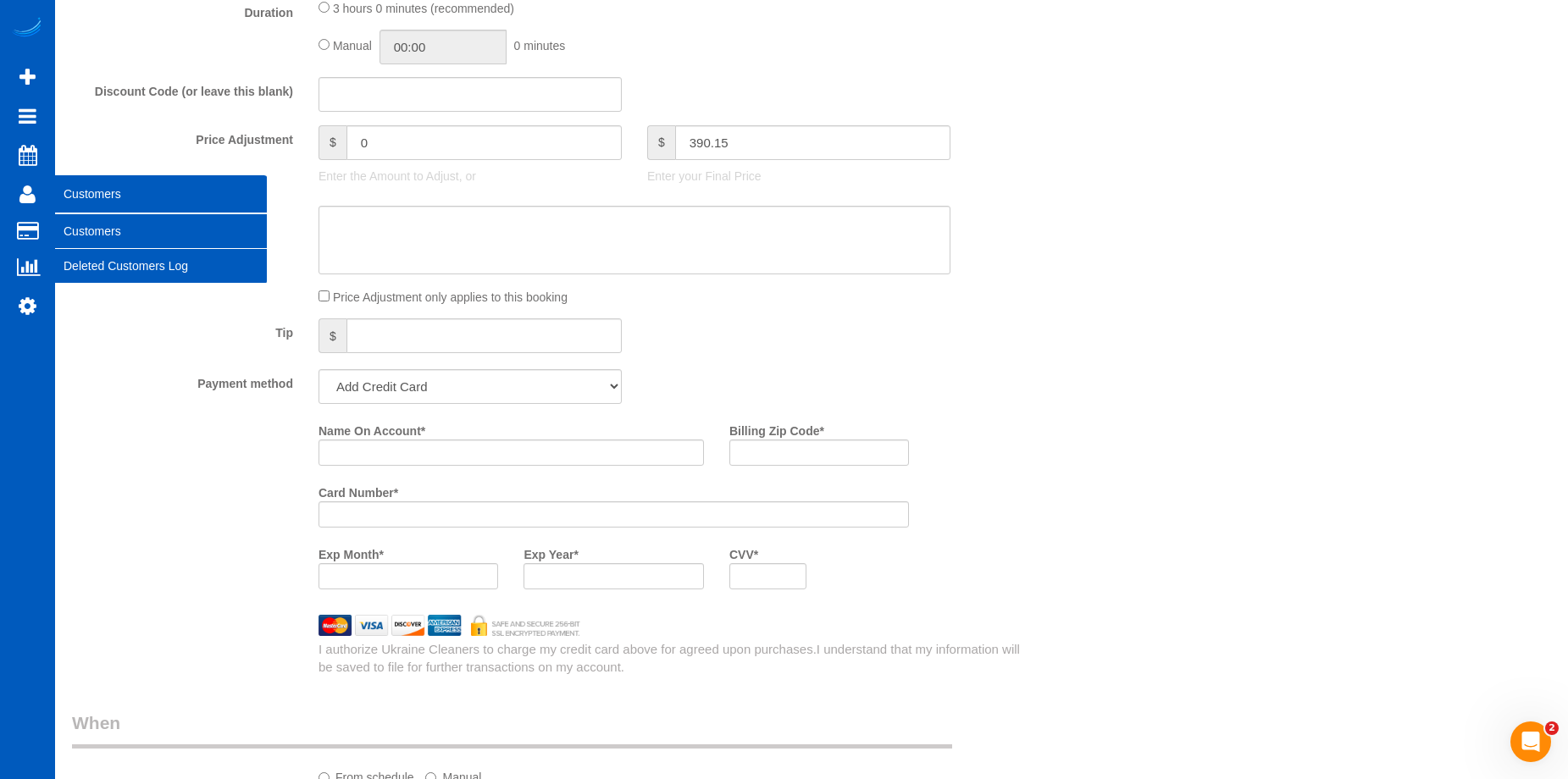
type input "-108.85"
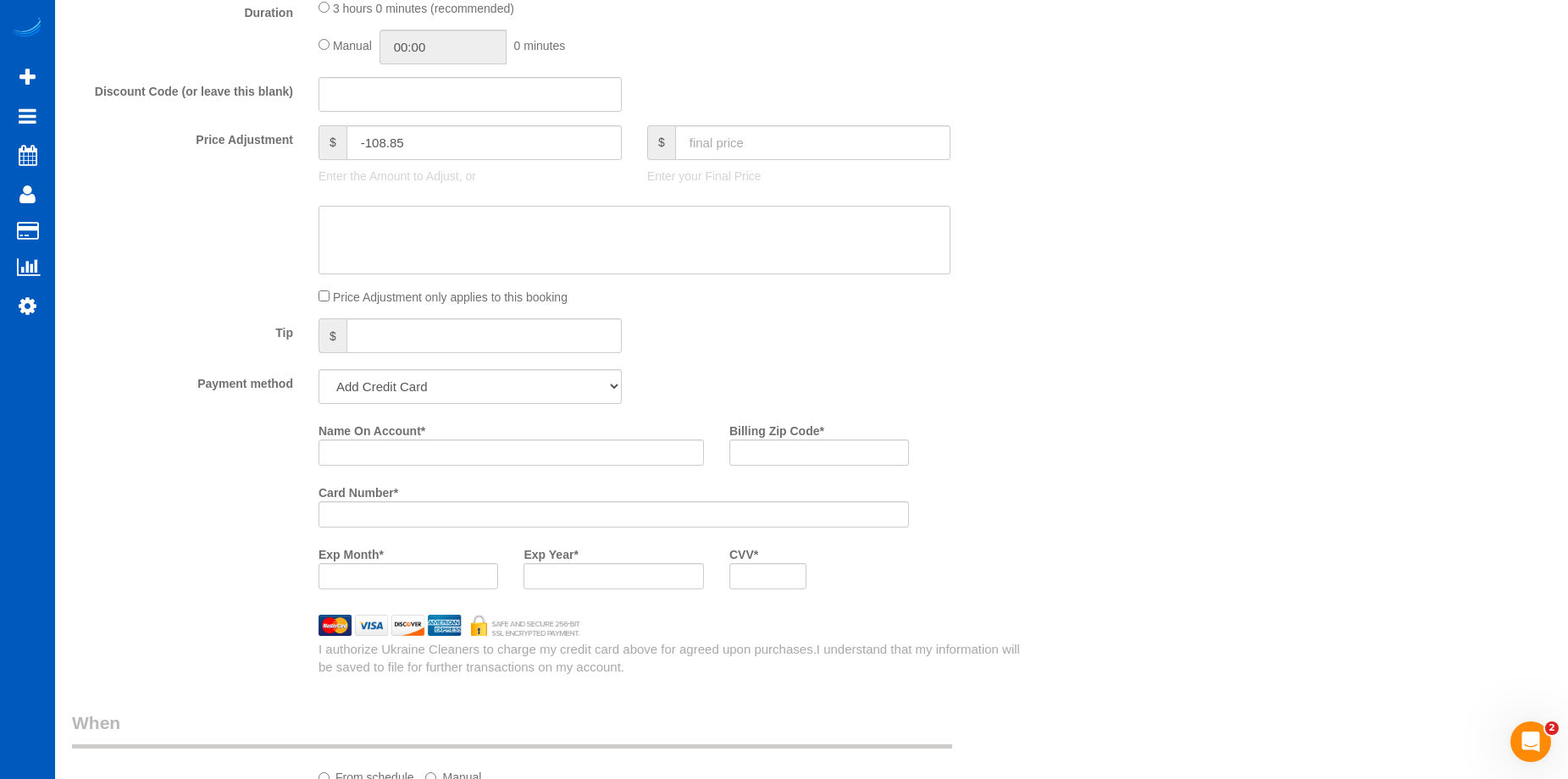
click at [630, 249] on textarea at bounding box center [634, 240] width 632 height 70
paste textarea "Waived pet fee for non-shedding, no carpet."
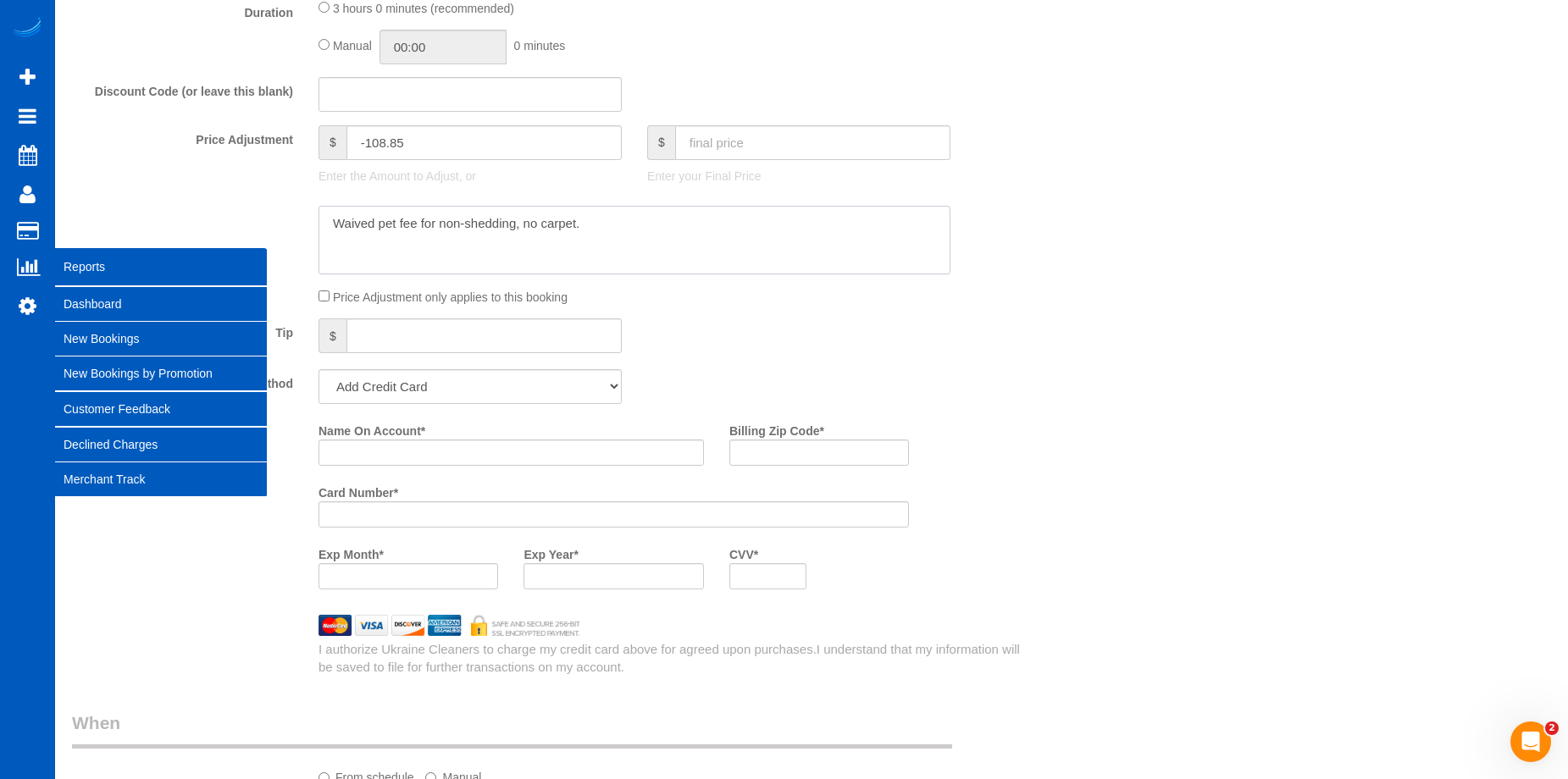
type textarea "Waived pet fee for non-shedding, no carpet."
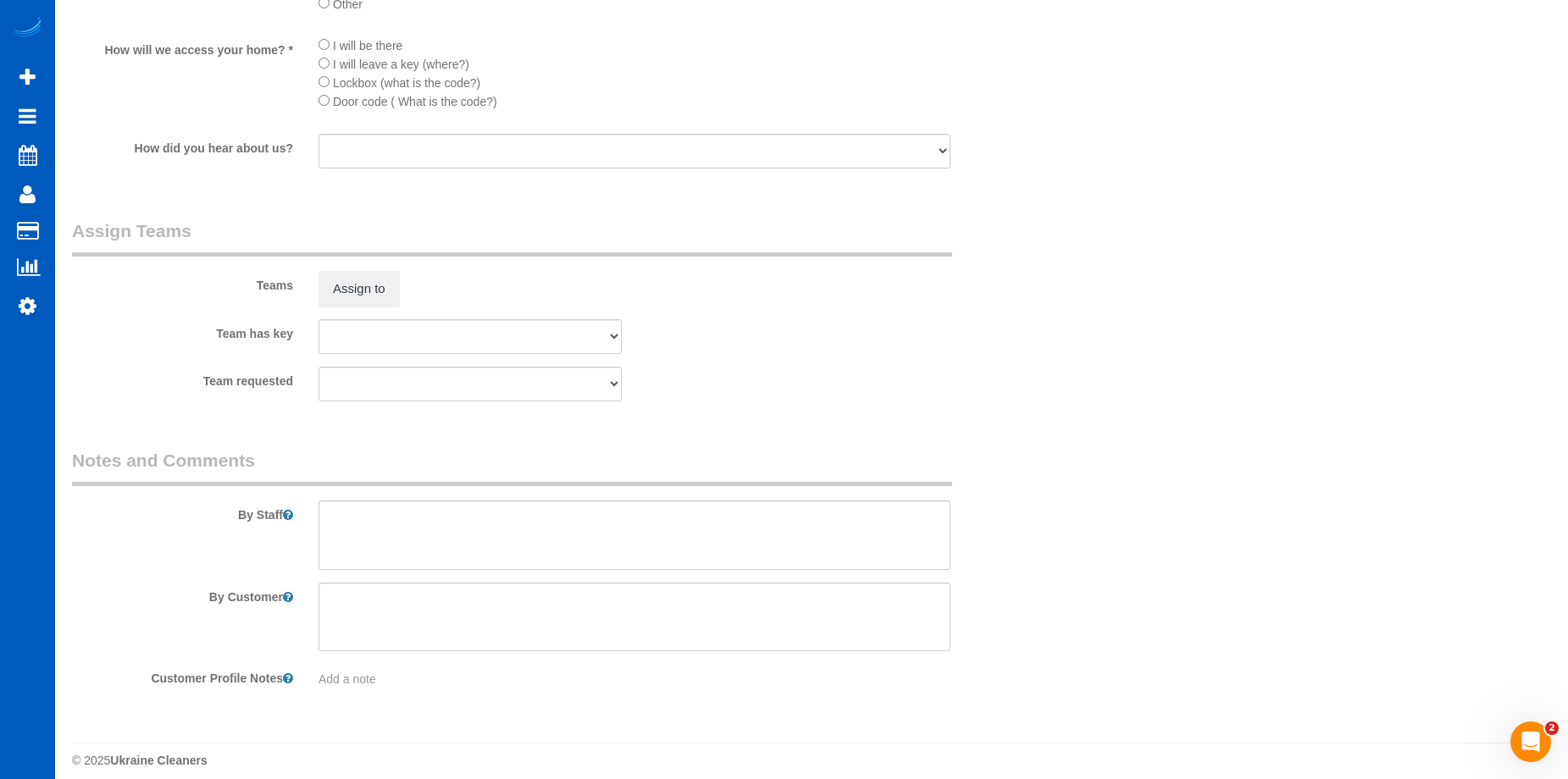
scroll to position [2301, 0]
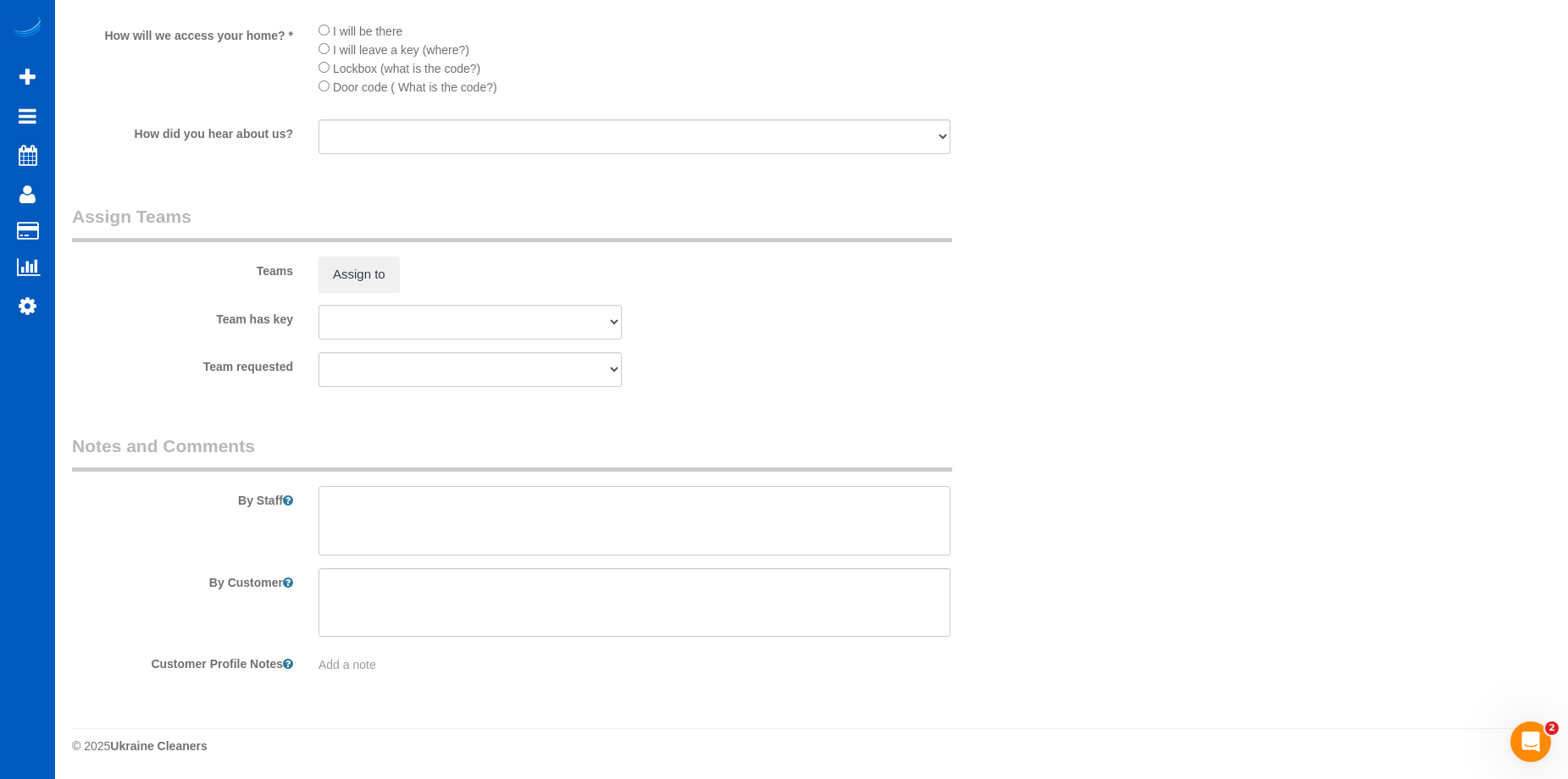
click at [630, 506] on textarea at bounding box center [634, 520] width 632 height 70
click at [478, 513] on textarea at bounding box center [634, 520] width 632 height 70
paste textarea "We are not cleaning the basement. They have a dog, but it does not shed."
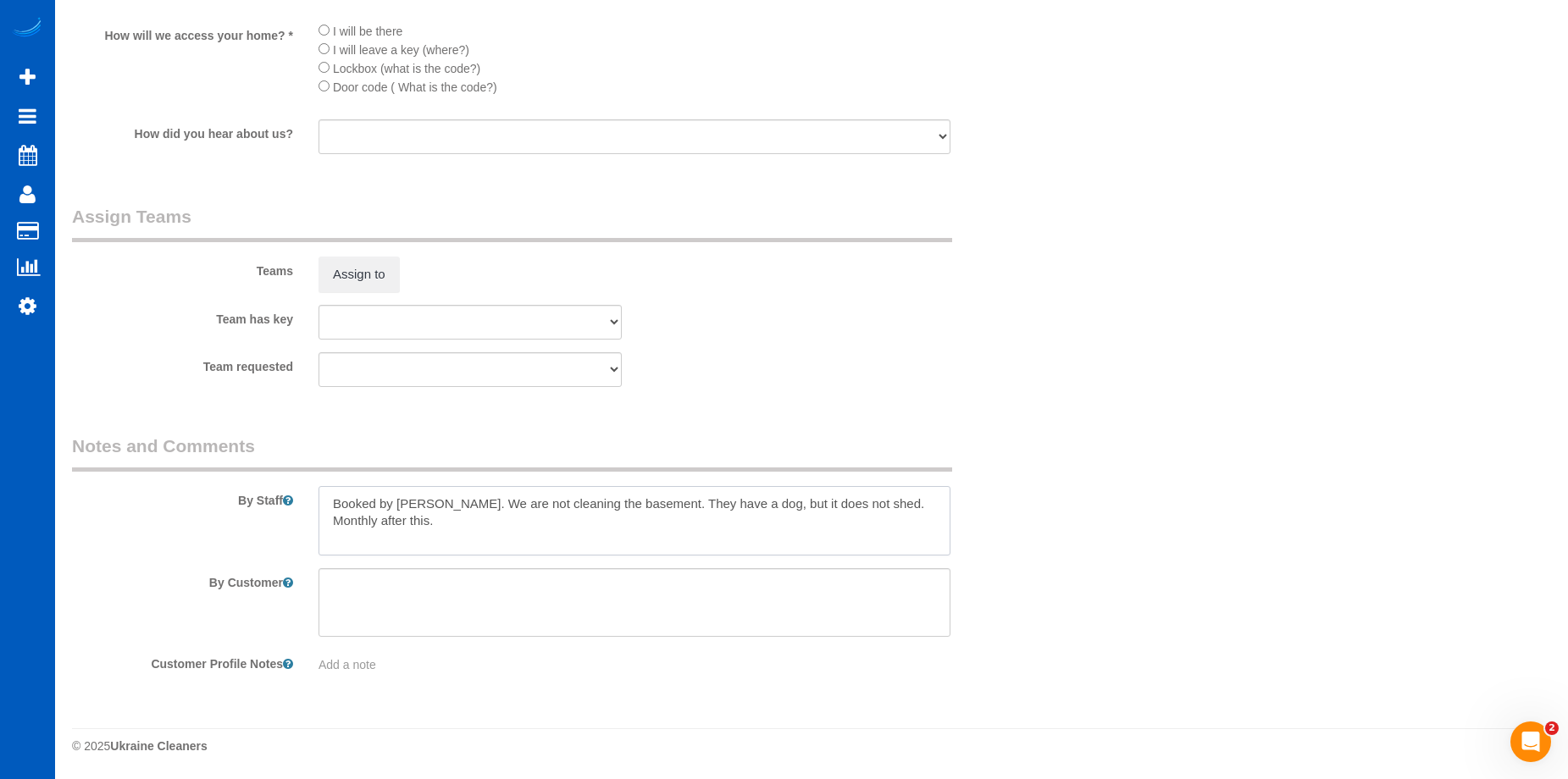
type textarea "Booked by Jade. We are not cleaning the basement. They have a dog, but it does …"
click at [911, 339] on div "Team has key Myroslava Korytska Oksana Antonenko Viktoriia Baydak" at bounding box center [552, 322] width 986 height 34
click at [353, 274] on button "Assign to" at bounding box center [358, 275] width 81 height 35
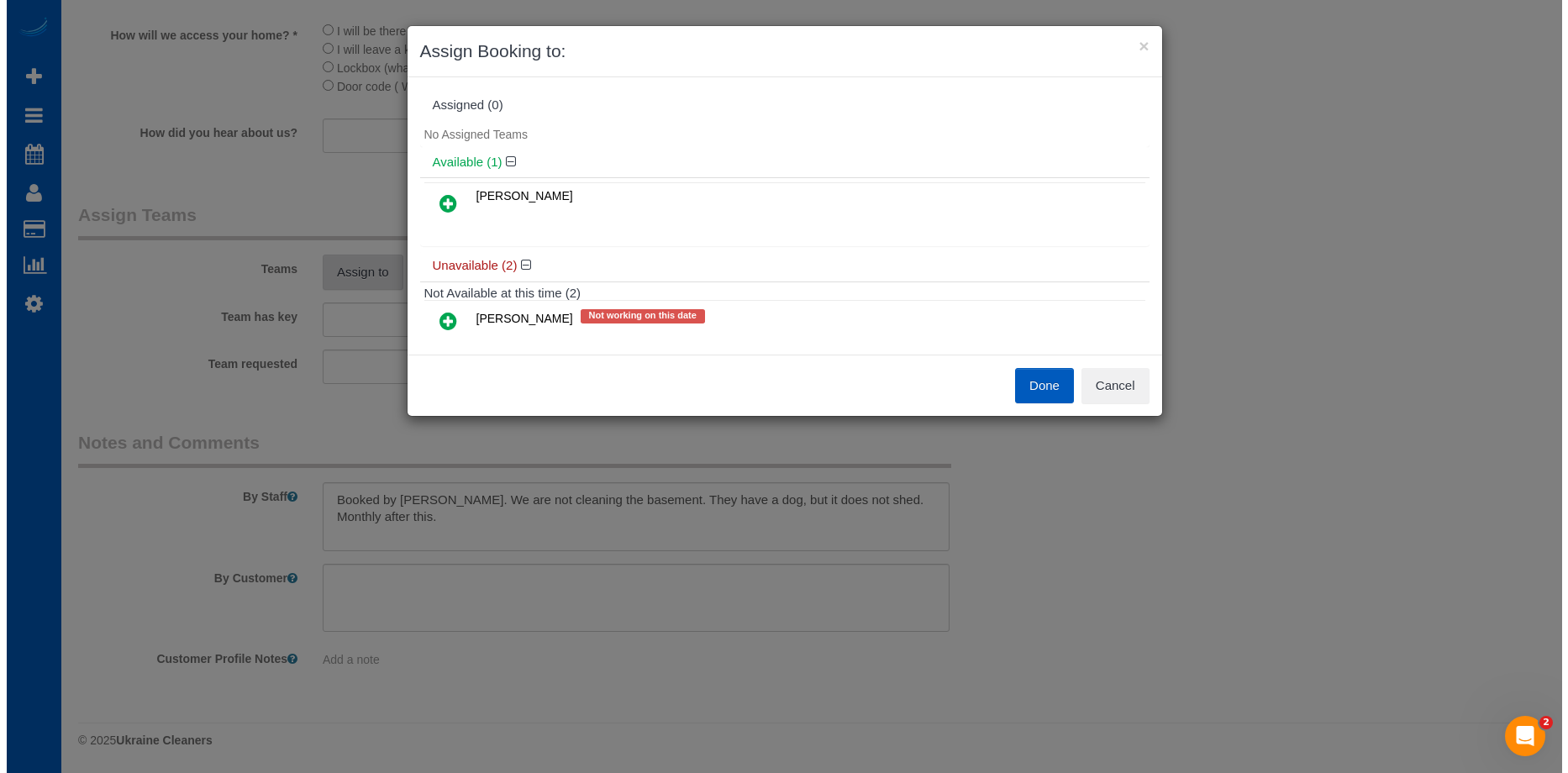
scroll to position [2284, 0]
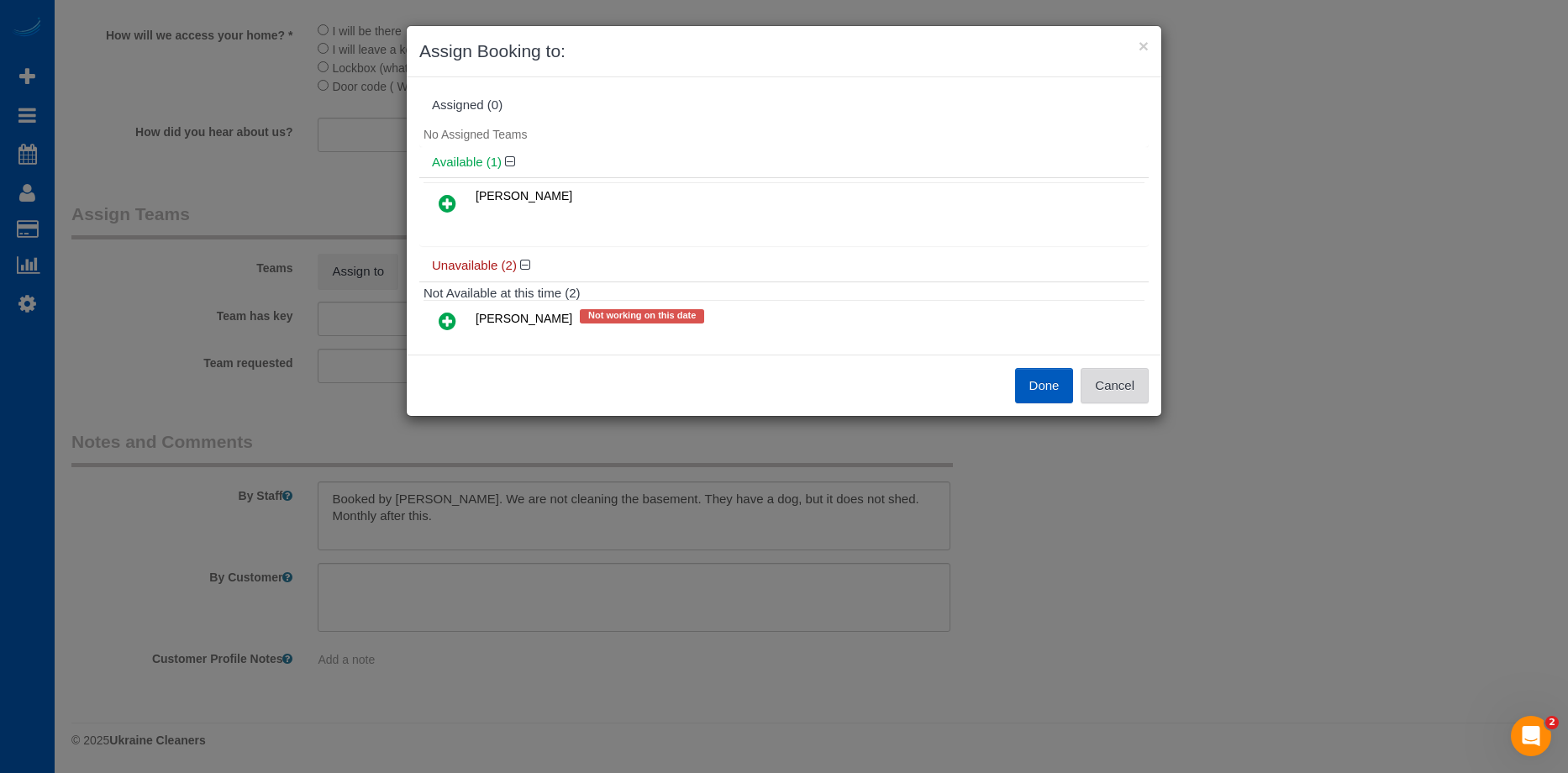
click at [1116, 376] on button "Cancel" at bounding box center [1115, 386] width 68 height 35
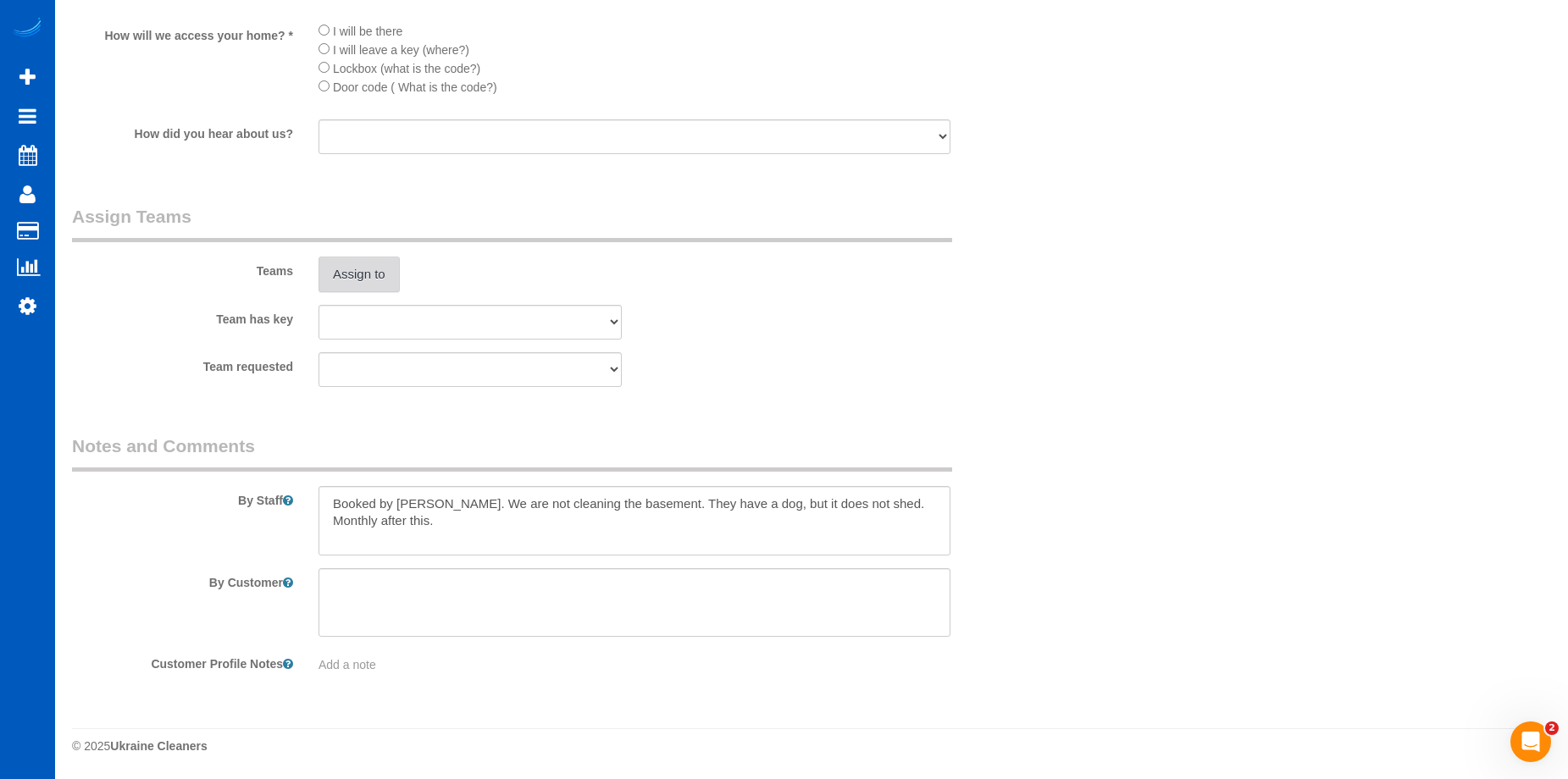
click at [321, 264] on button "Assign to" at bounding box center [358, 275] width 81 height 35
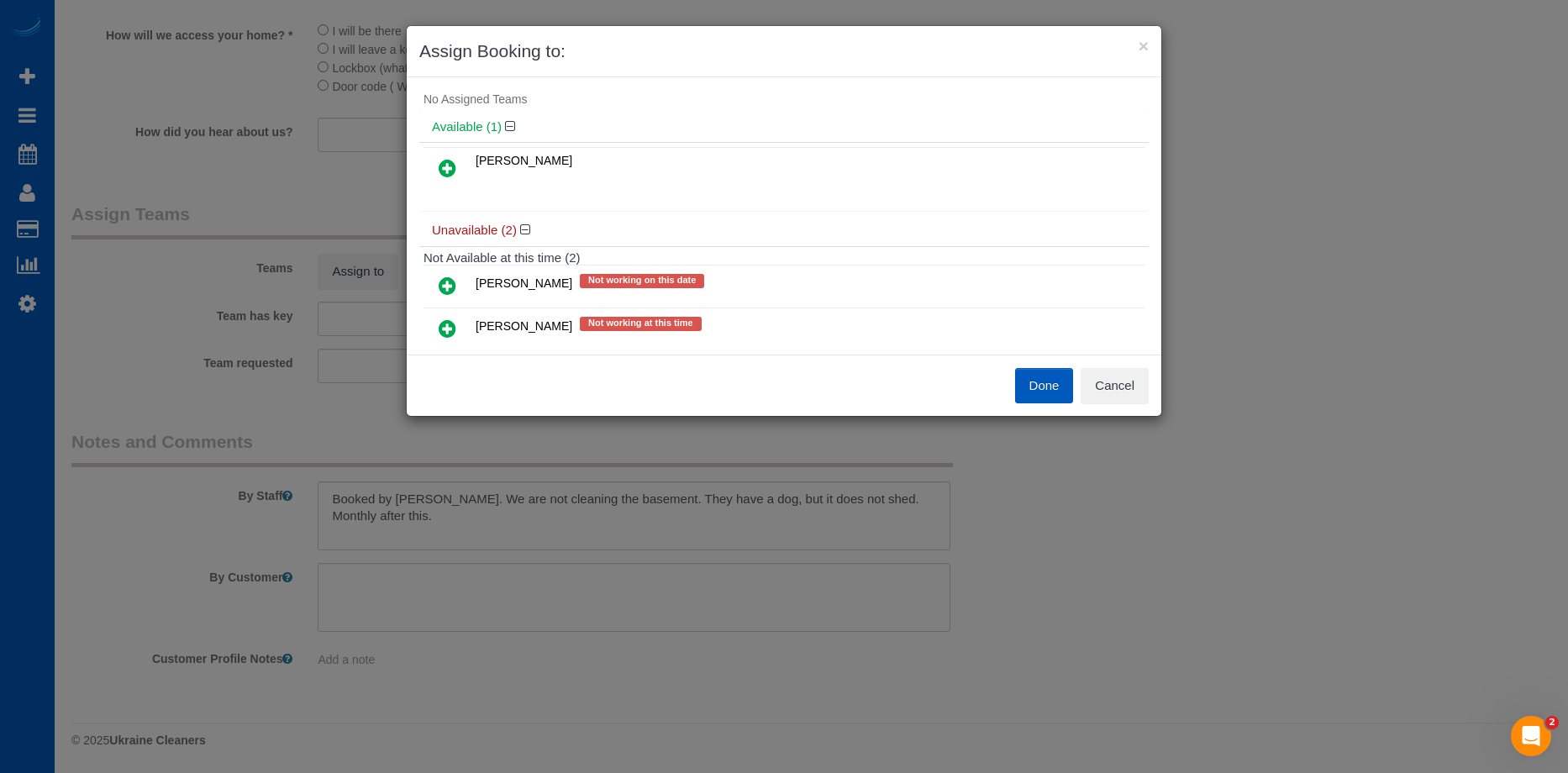
scroll to position [0, 0]
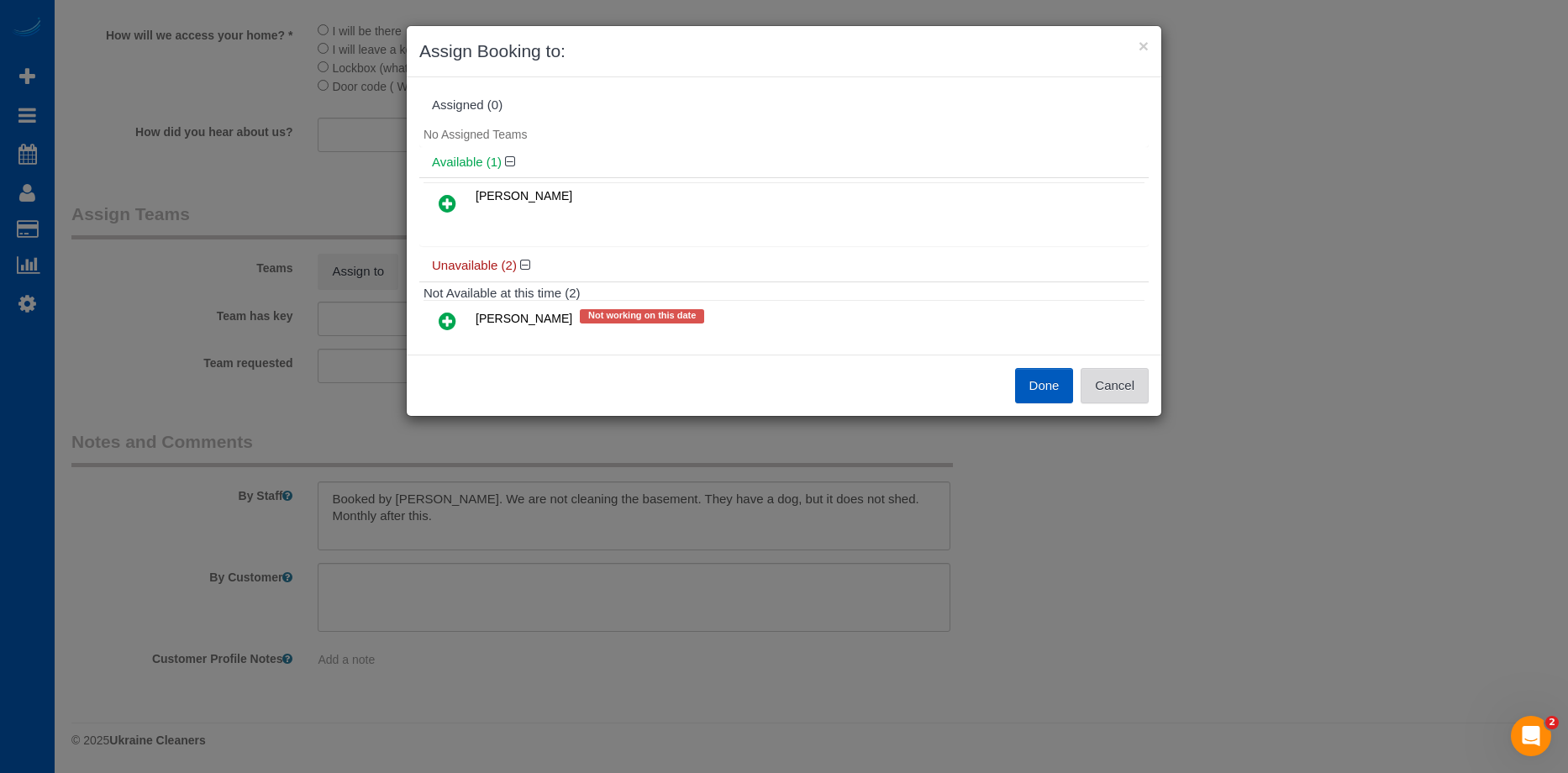
click at [1139, 391] on button "Cancel" at bounding box center [1115, 386] width 68 height 35
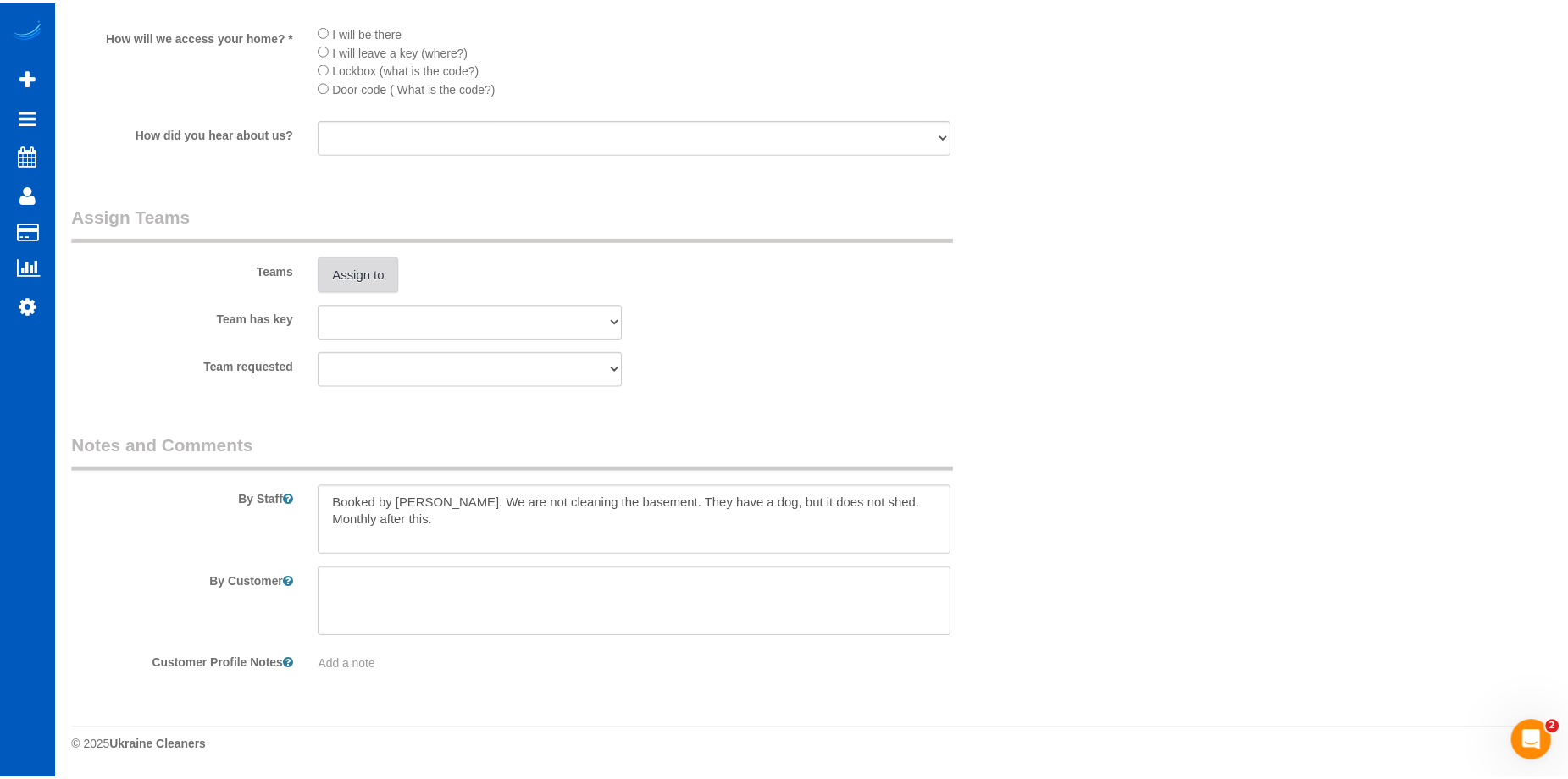
scroll to position [2301, 0]
click at [377, 278] on button "Assign to" at bounding box center [358, 275] width 81 height 35
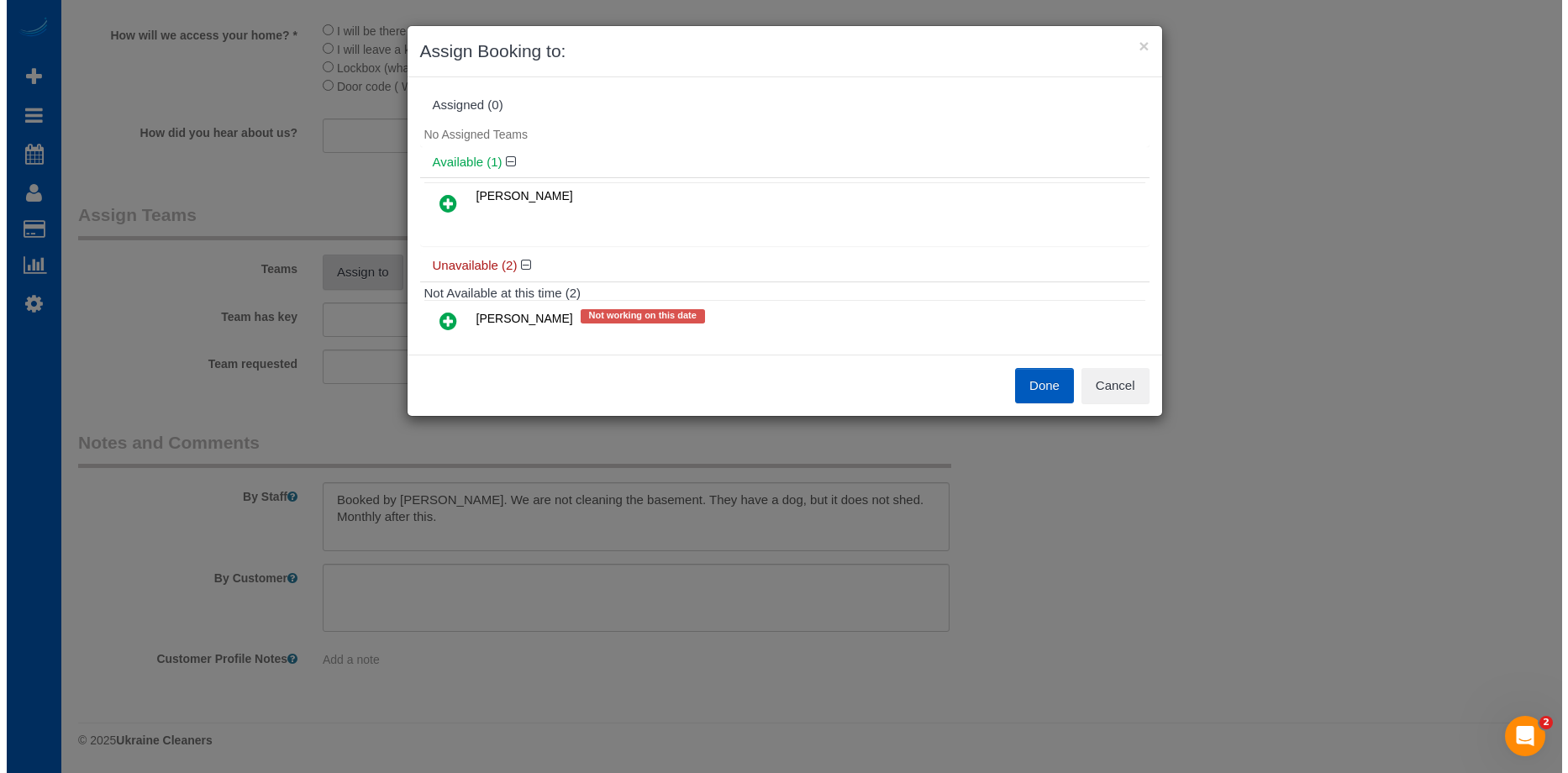
scroll to position [2284, 0]
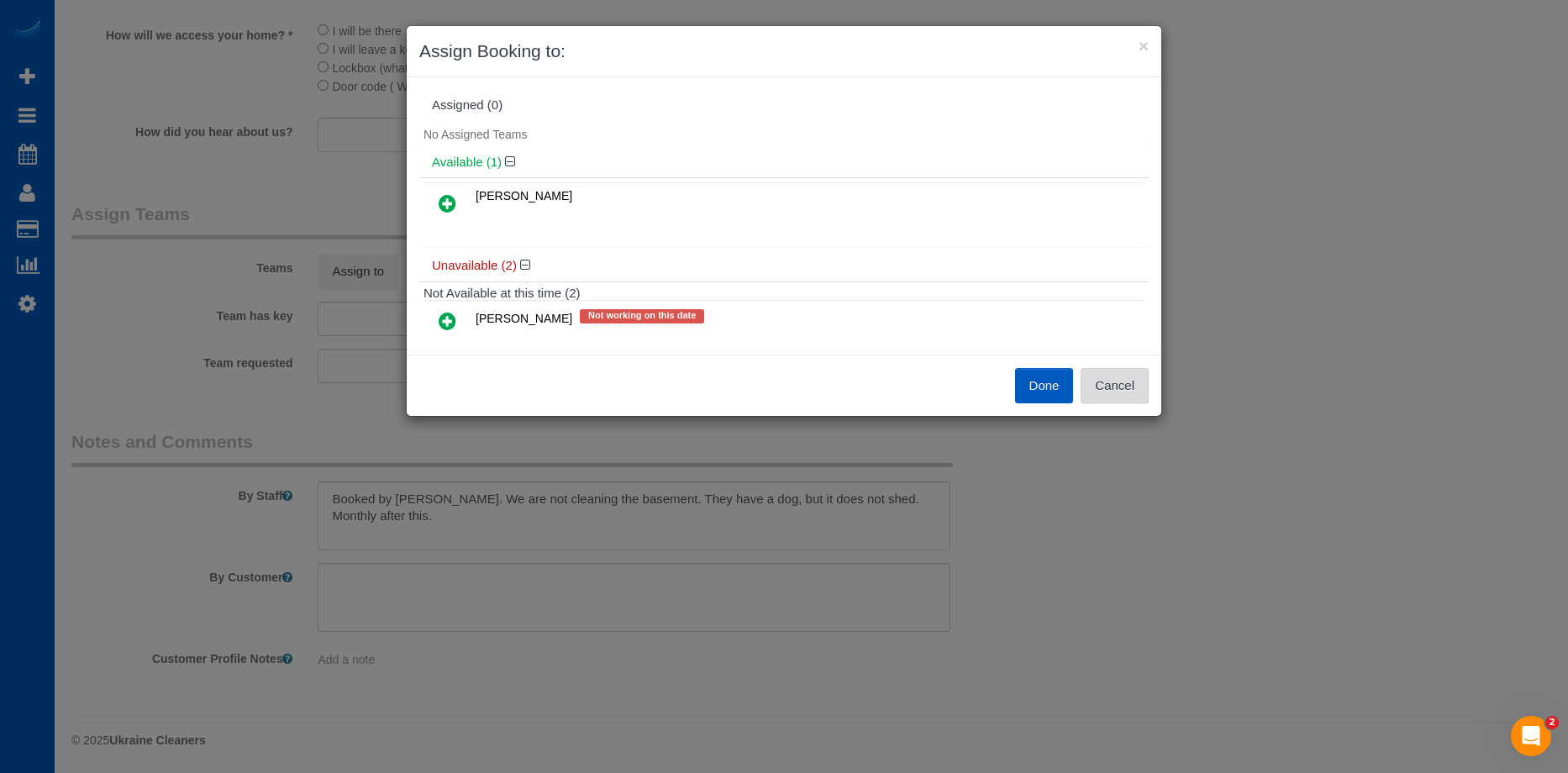
click at [1120, 378] on button "Cancel" at bounding box center [1115, 386] width 68 height 35
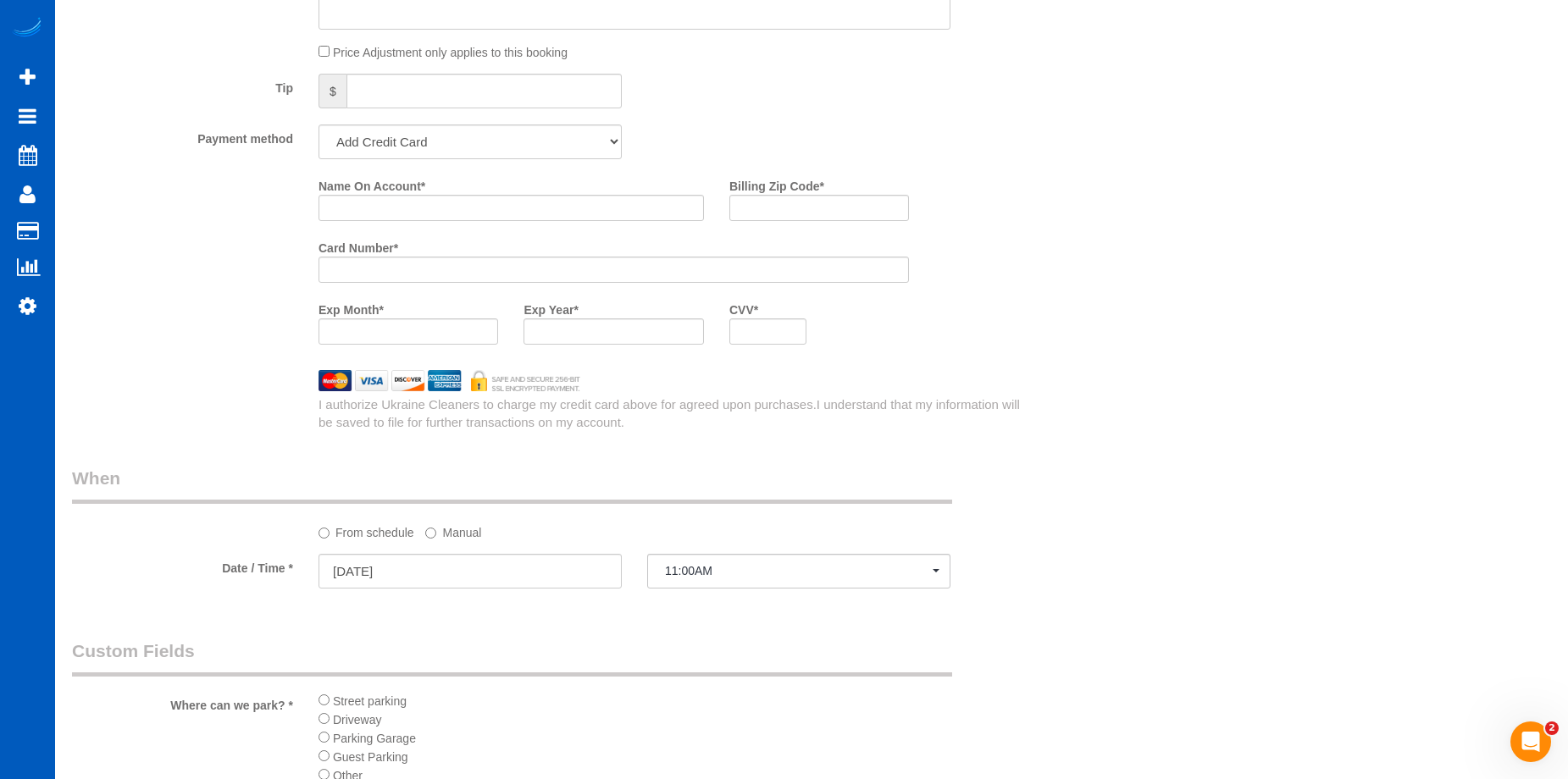
scroll to position [1369, 0]
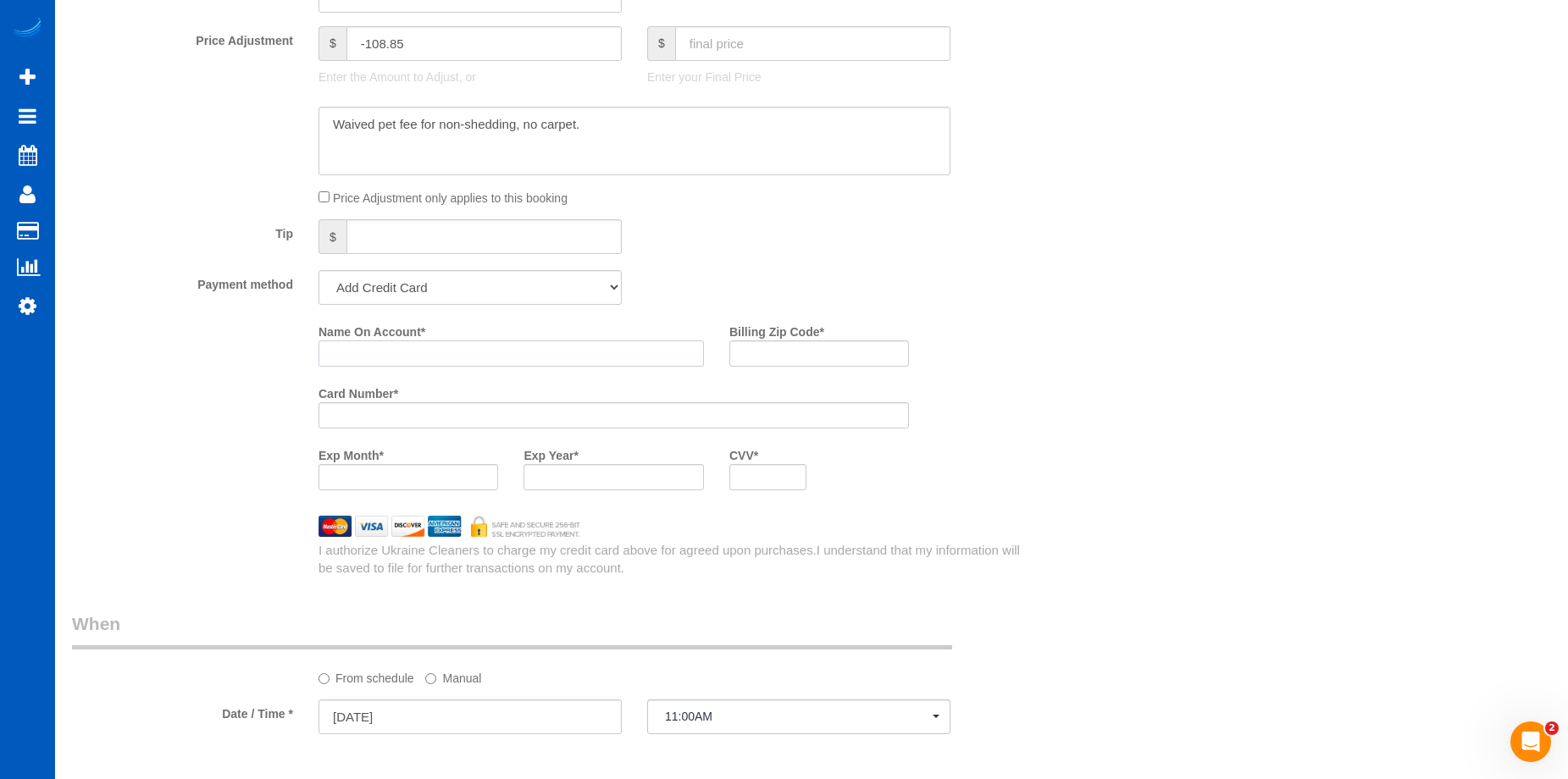
click at [442, 356] on input "Name On Account *" at bounding box center [511, 354] width 385 height 26
paste input "Troy Straub"
type input "Troy Straub"
click at [776, 337] on label "Billing Zip Code *" at bounding box center [777, 329] width 95 height 23
click at [776, 341] on input "Billing Zip Code *" at bounding box center [818, 354] width 180 height 26
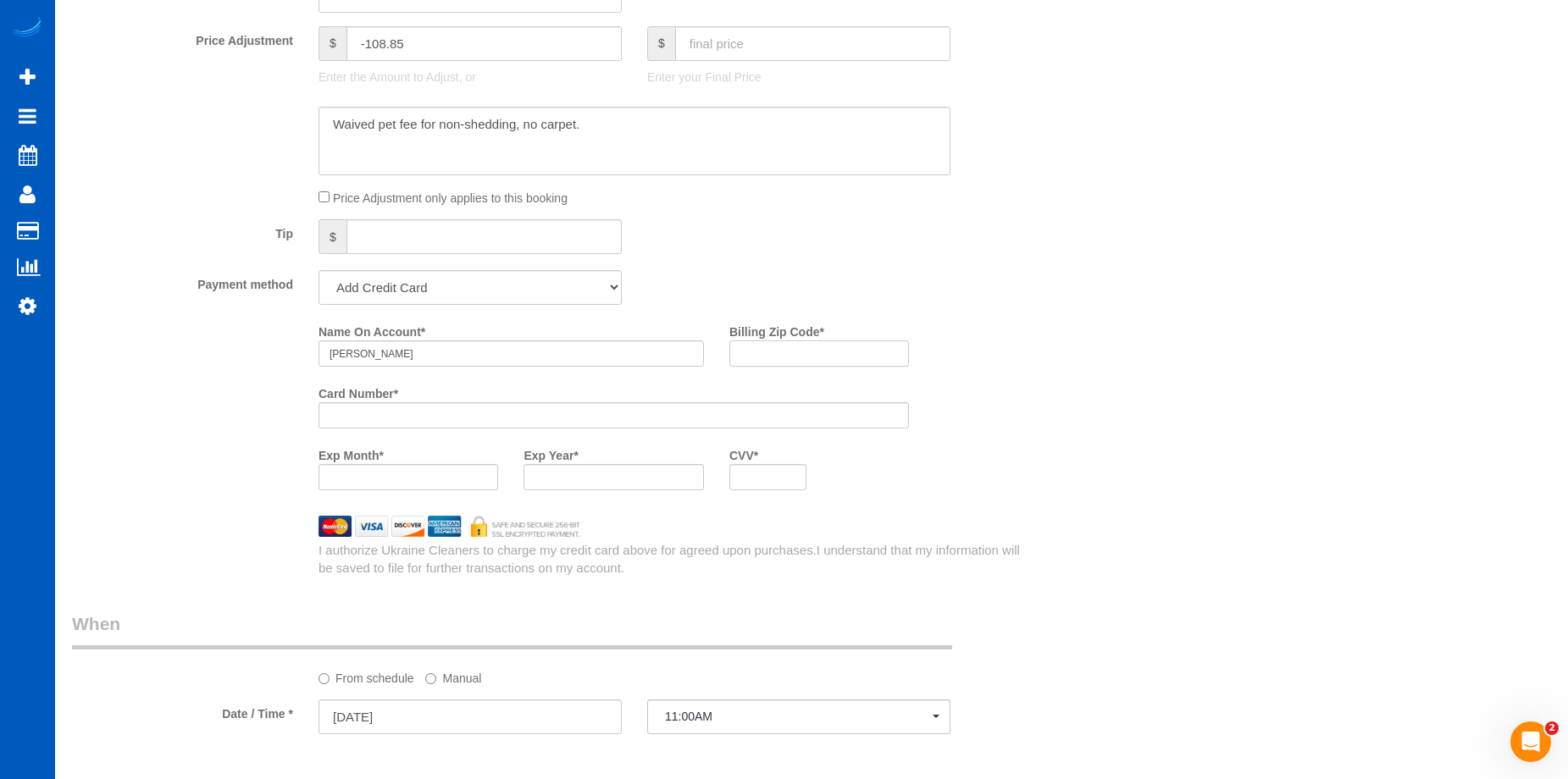
click at [772, 353] on input "Billing Zip Code *" at bounding box center [818, 354] width 180 height 26
paste input "30022"
type input "30022"
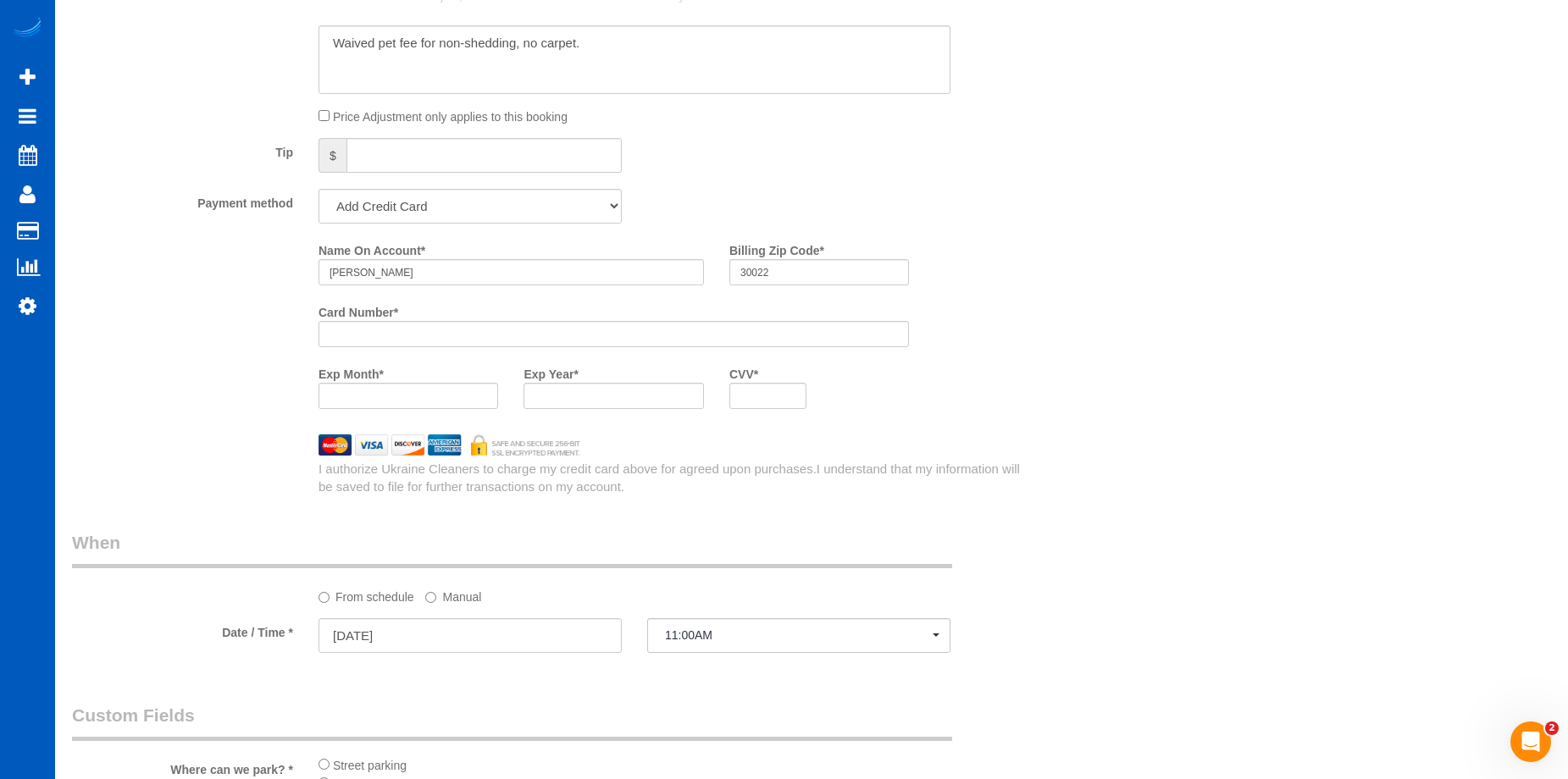
scroll to position [1538, 0]
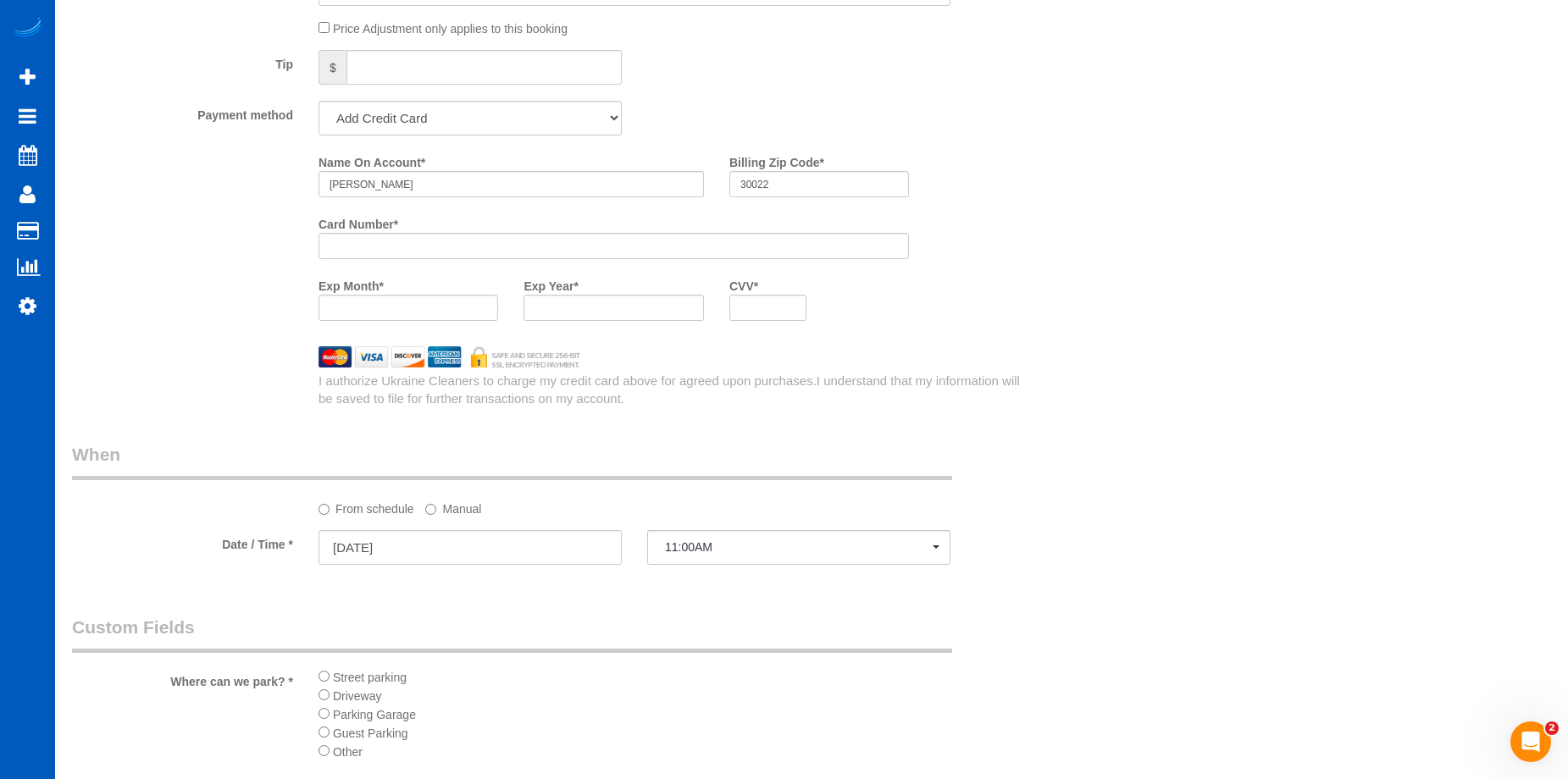
click at [1115, 404] on div "Who Email* christinesstraub@gmail.com Name * Christine Straub Where Address* 28…" at bounding box center [811, 3] width 1480 height 2960
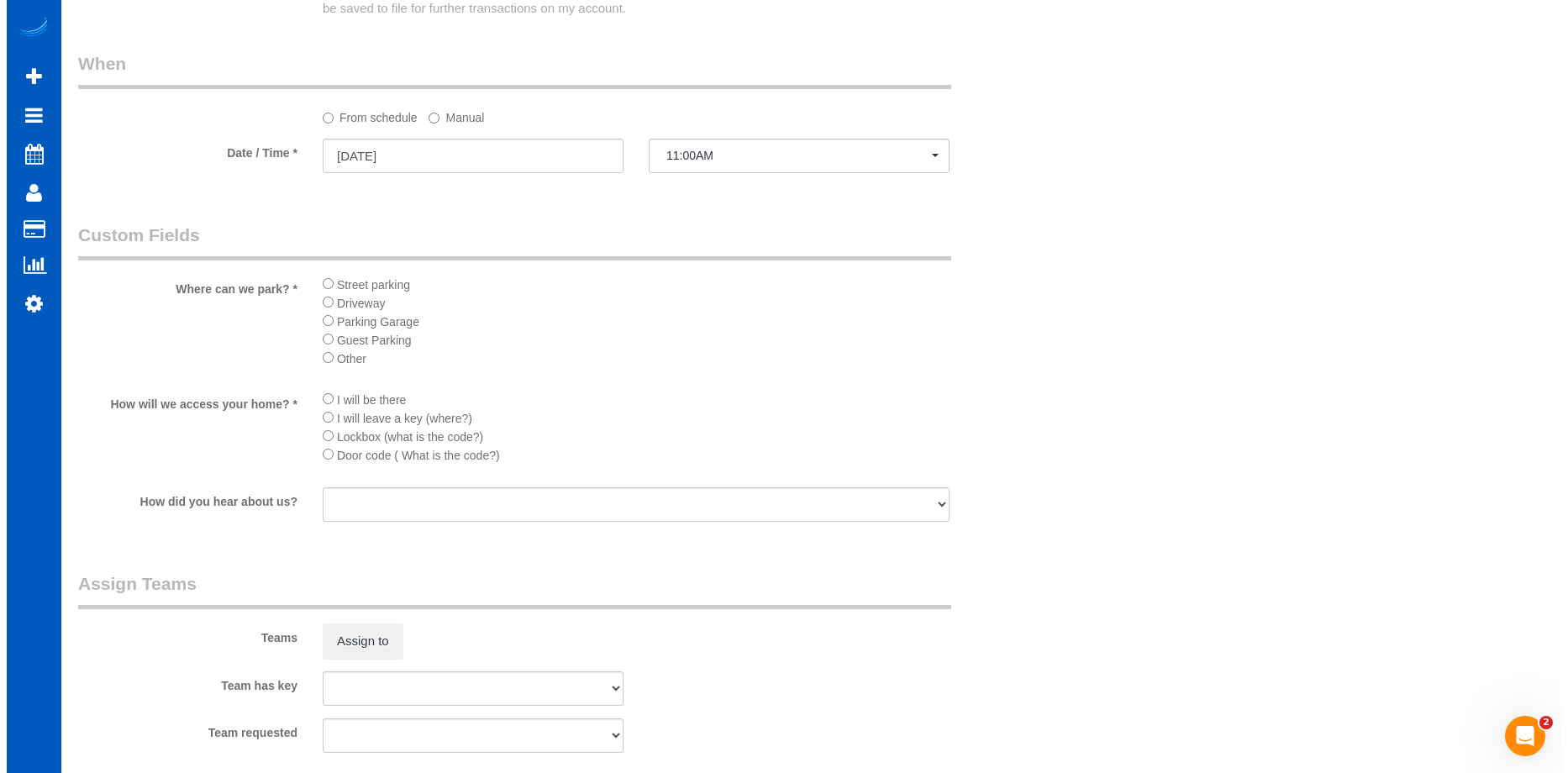
scroll to position [2031, 0]
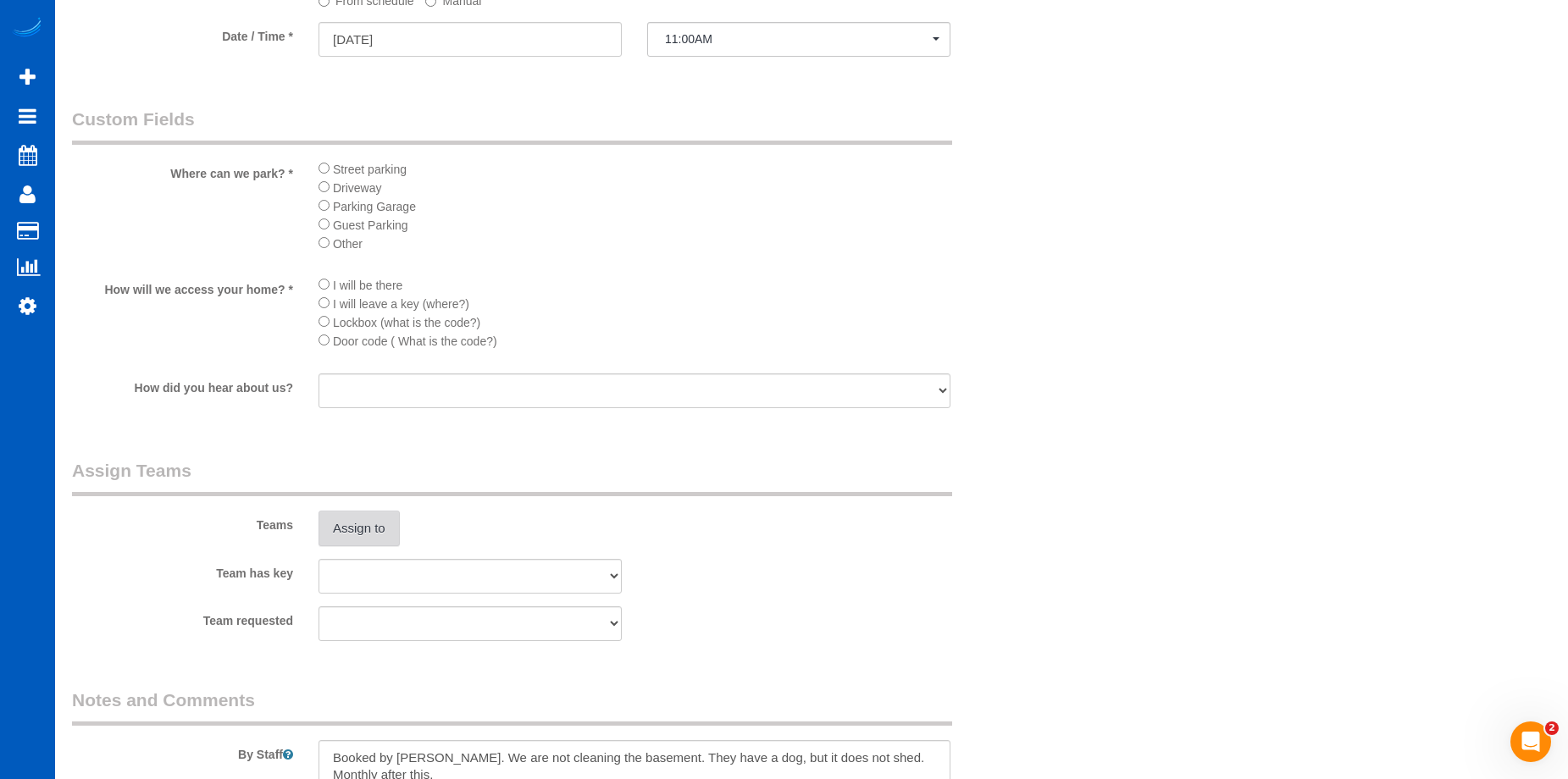
click at [385, 515] on button "Assign to" at bounding box center [358, 529] width 81 height 35
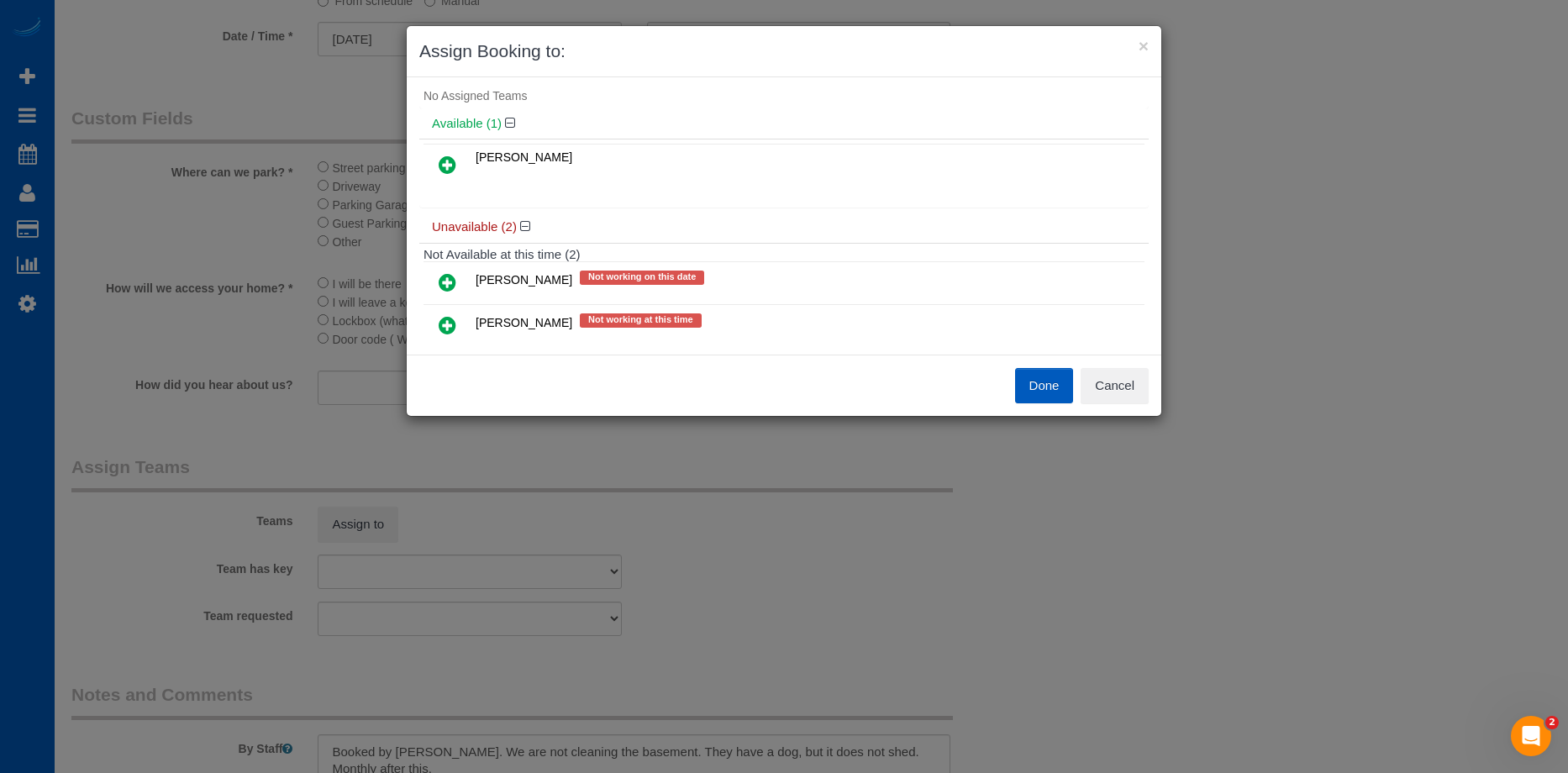
scroll to position [0, 0]
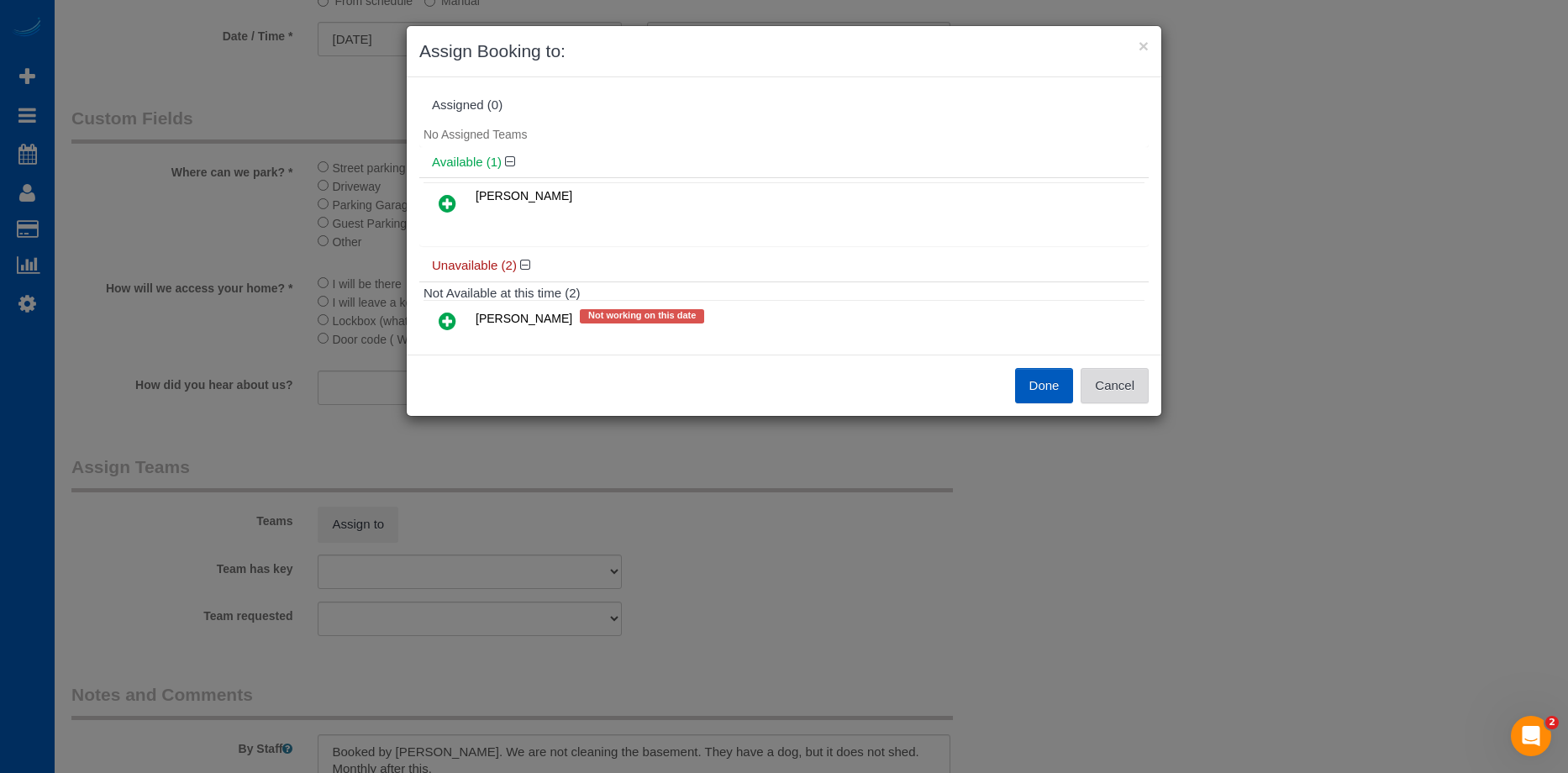
click at [1104, 381] on button "Cancel" at bounding box center [1115, 386] width 68 height 35
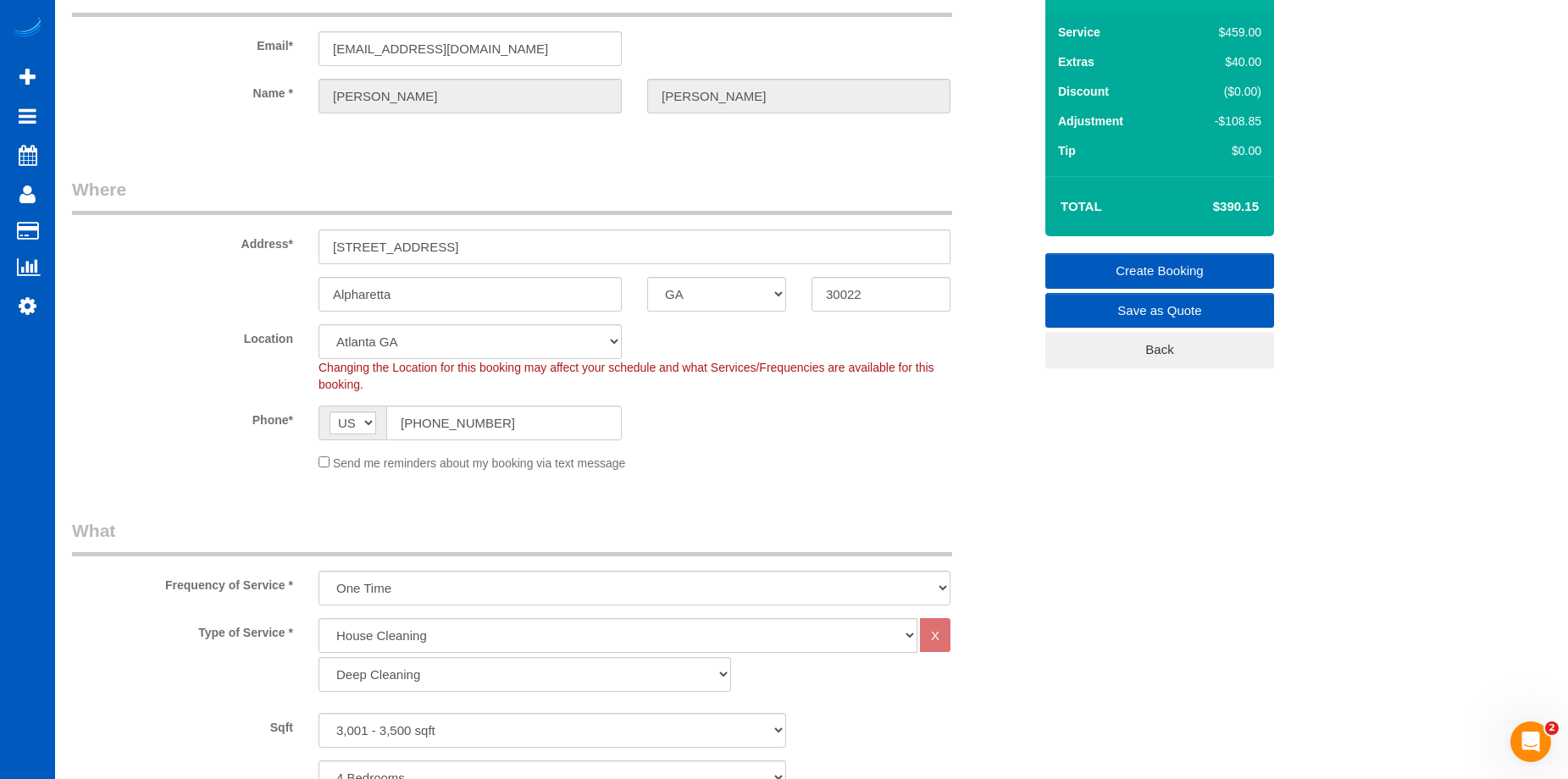
scroll to position [99, 0]
click at [1097, 260] on link "Create Booking" at bounding box center [1160, 272] width 229 height 35
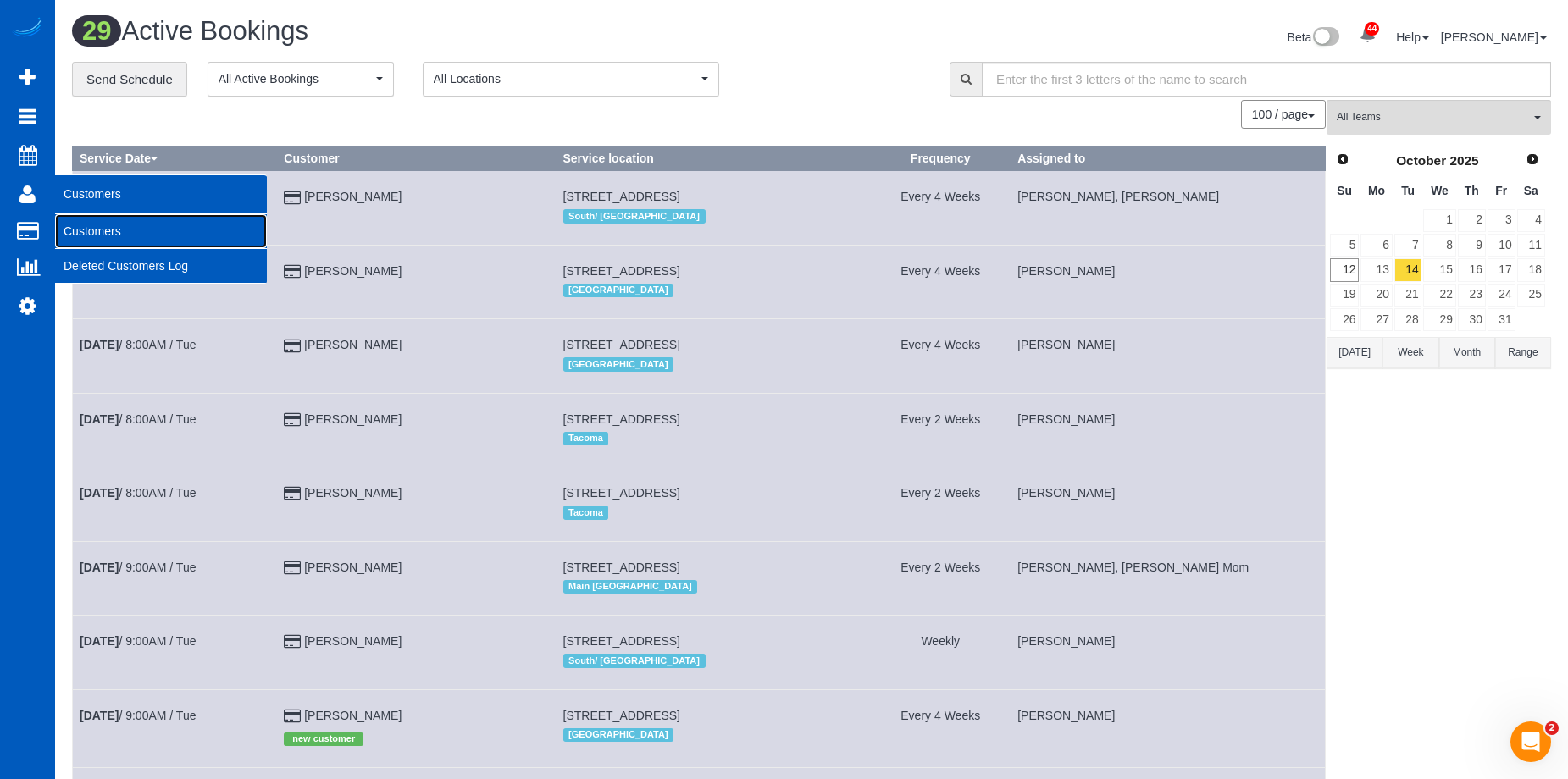
click at [70, 228] on link "Customers" at bounding box center [160, 231] width 211 height 34
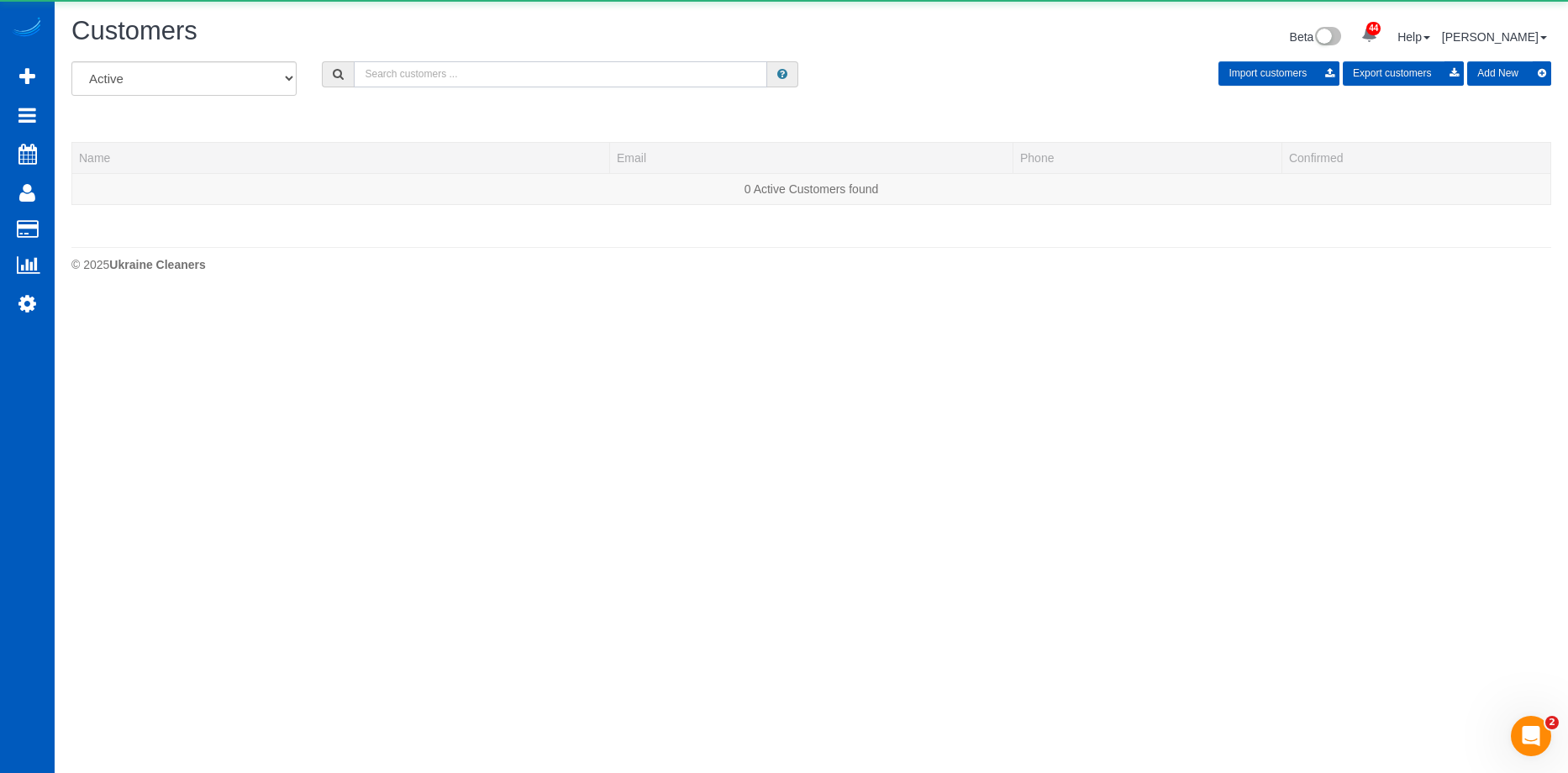
click at [423, 70] on input "text" at bounding box center [561, 74] width 414 height 26
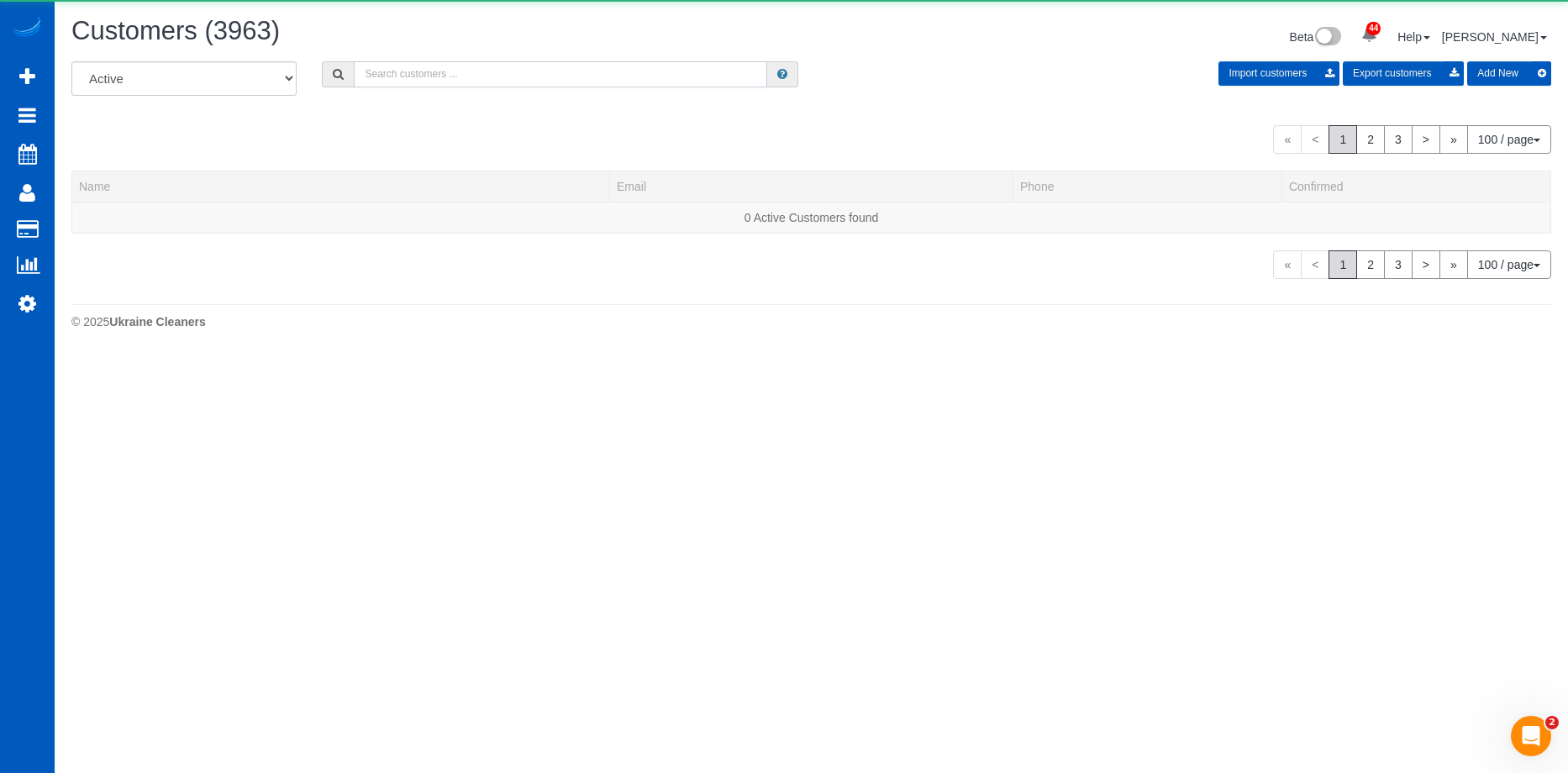
paste input "christinesstraub@gmail.com"
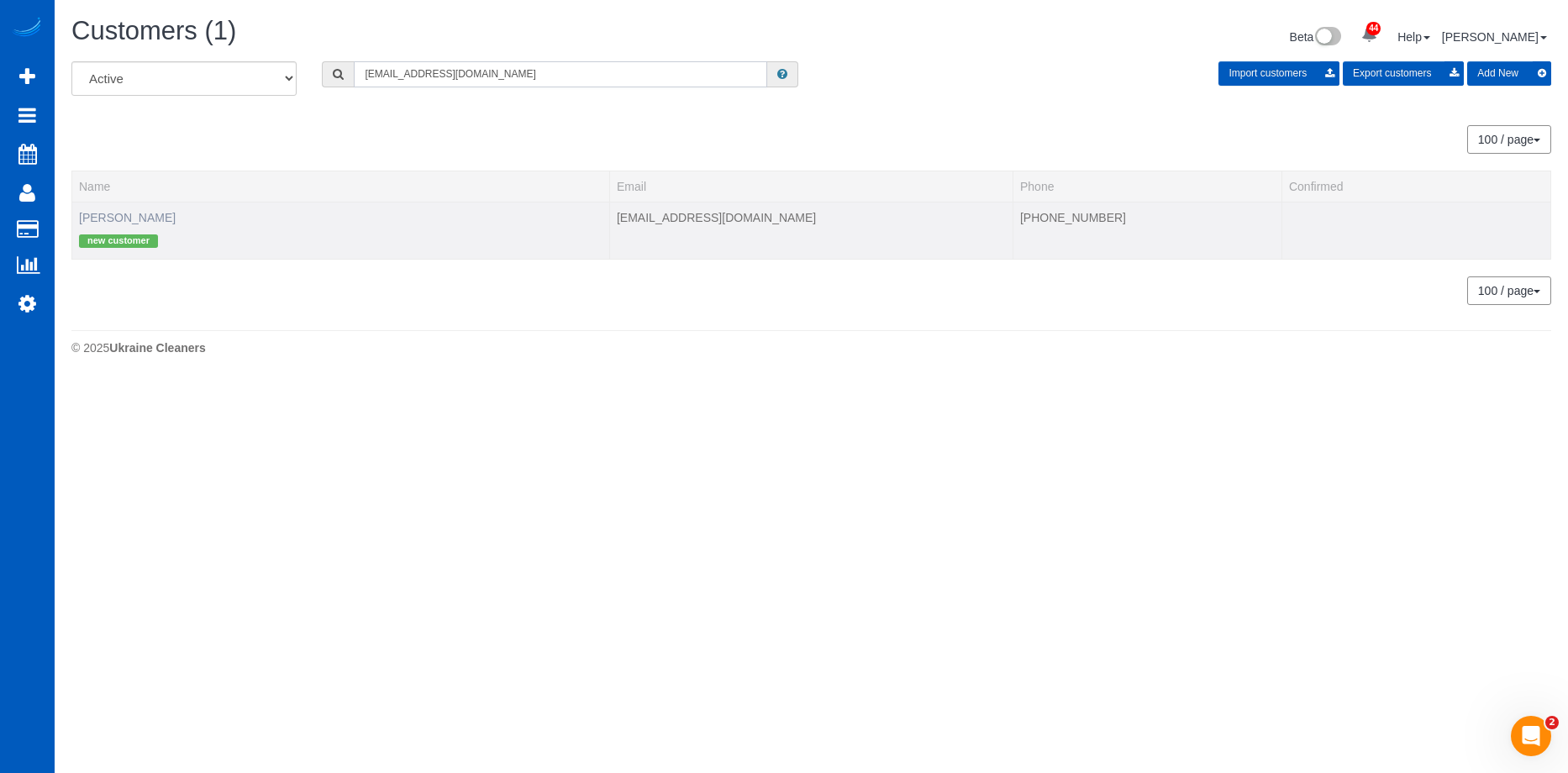
type input "christinesstraub@gmail.com"
click at [130, 215] on link "Christine Straub" at bounding box center [127, 217] width 97 height 14
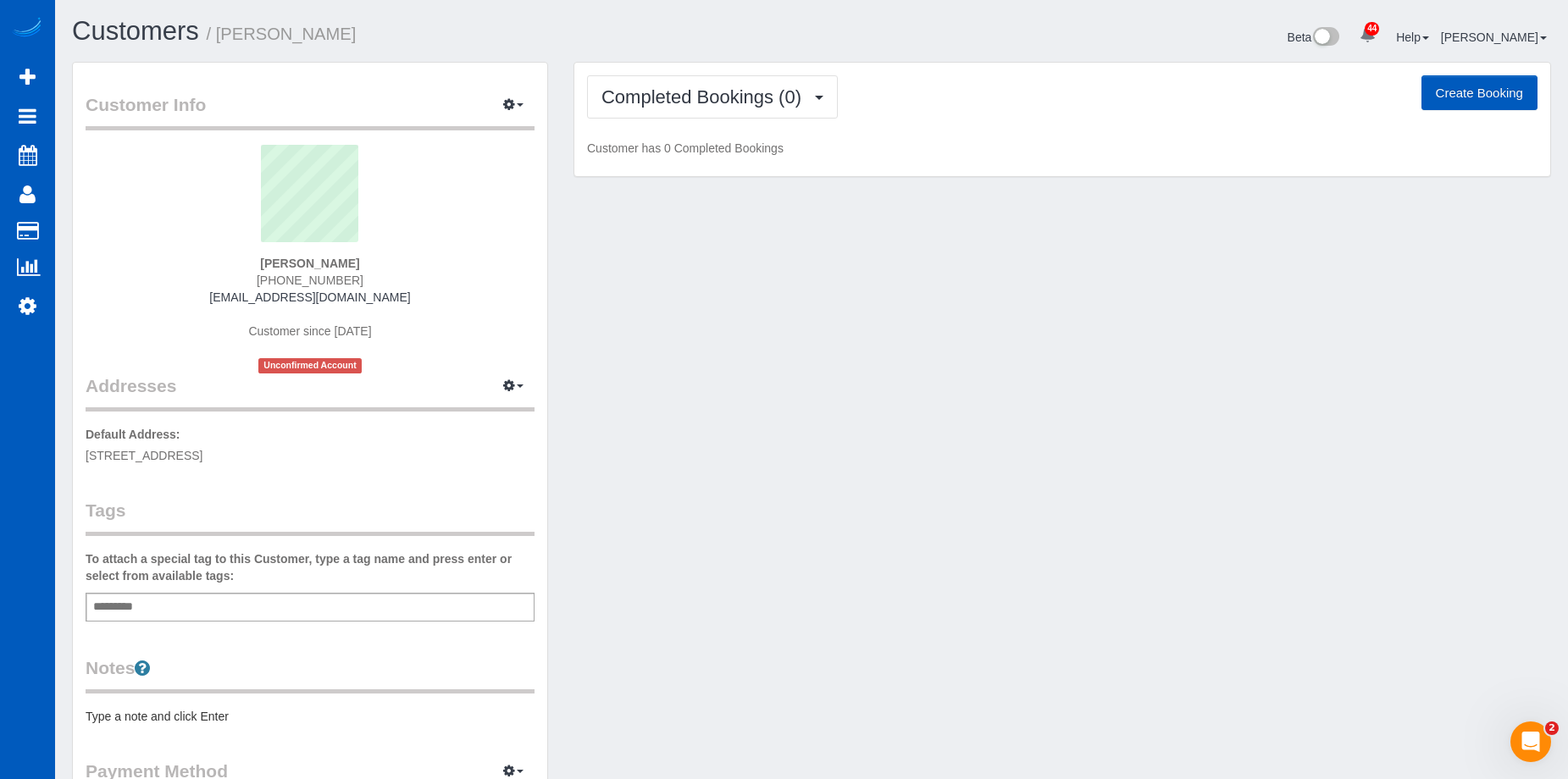
click at [1443, 108] on button "Create Booking" at bounding box center [1480, 93] width 116 height 35
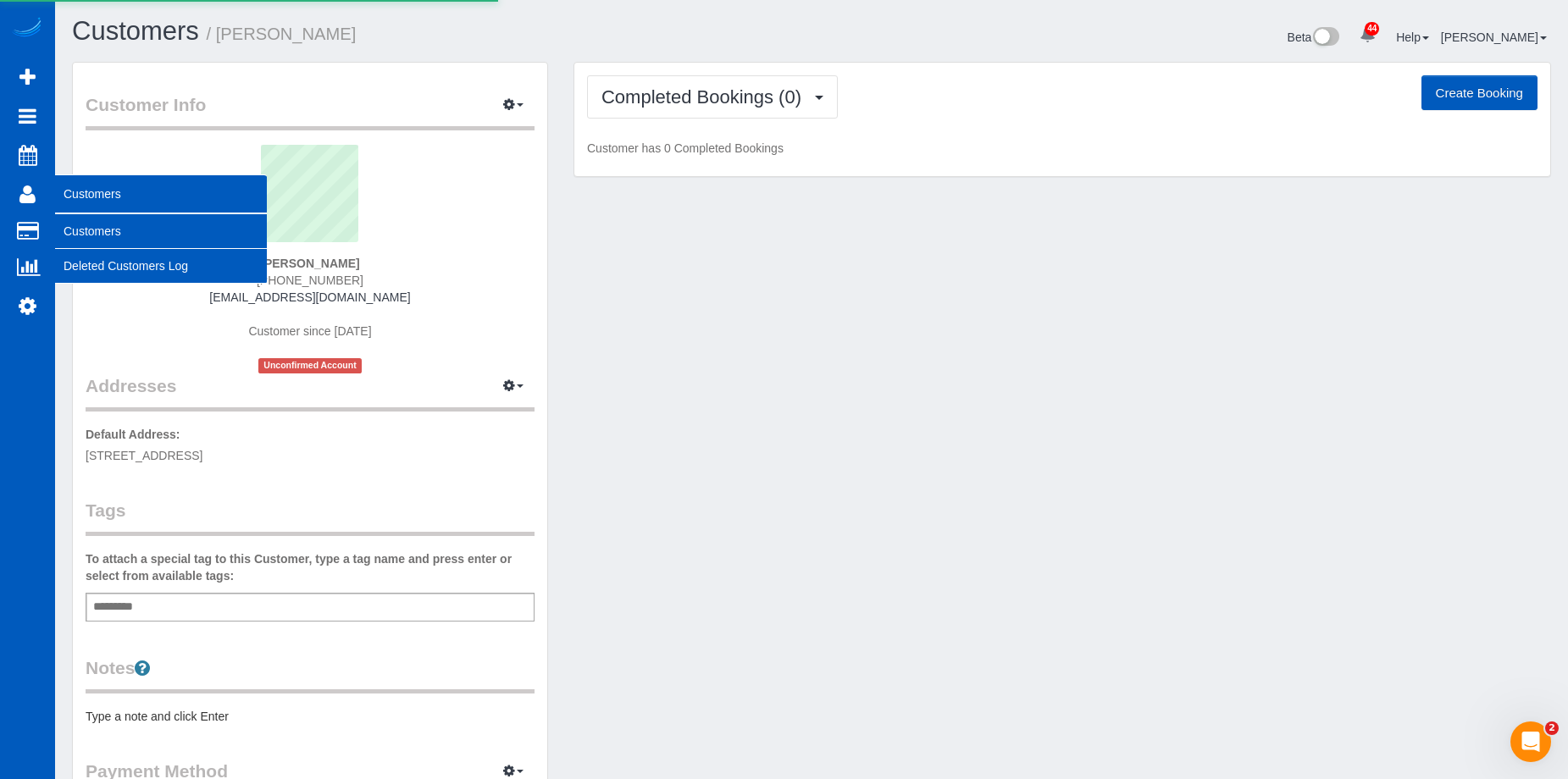
select select "GA"
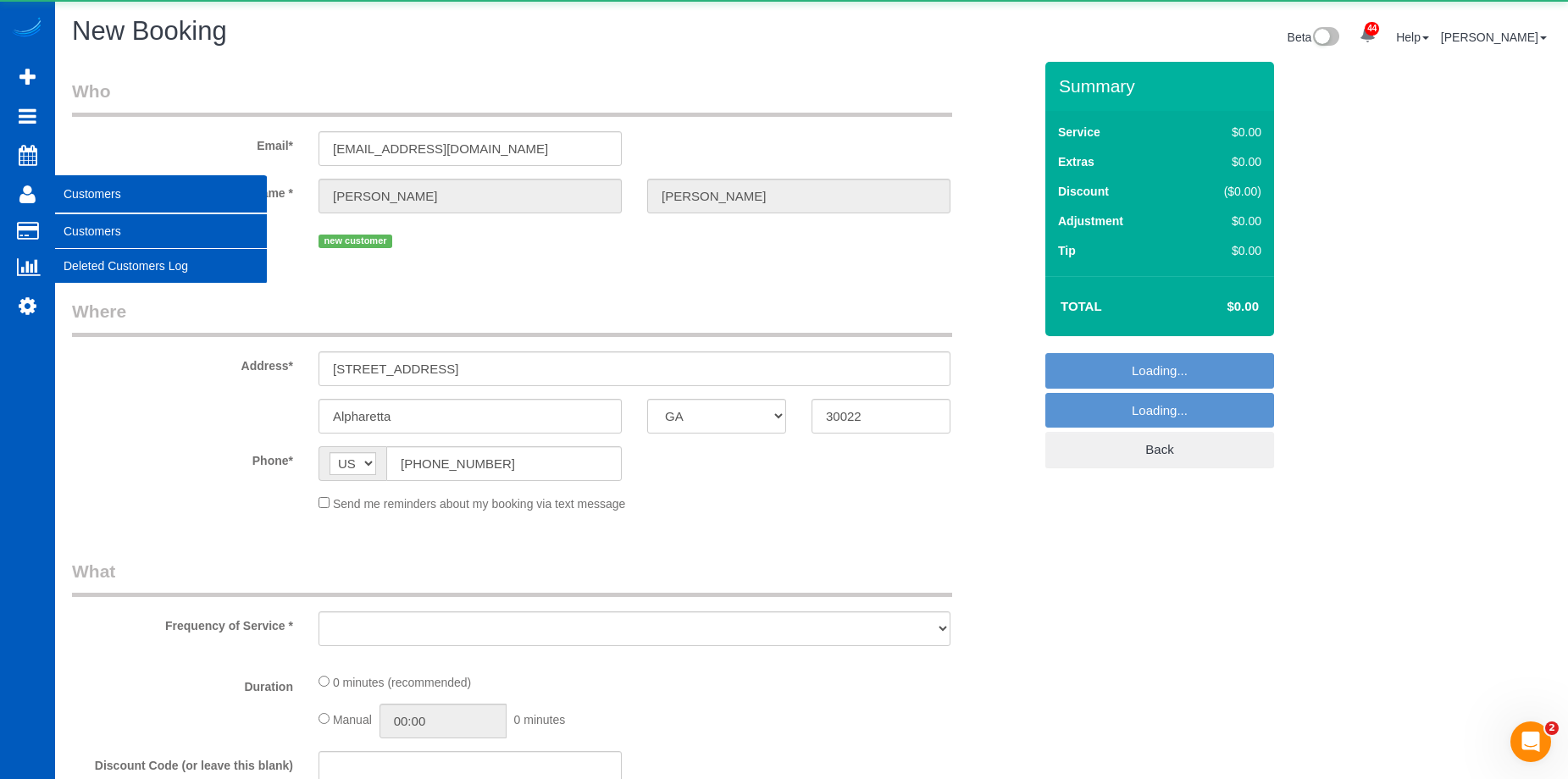
select select "199"
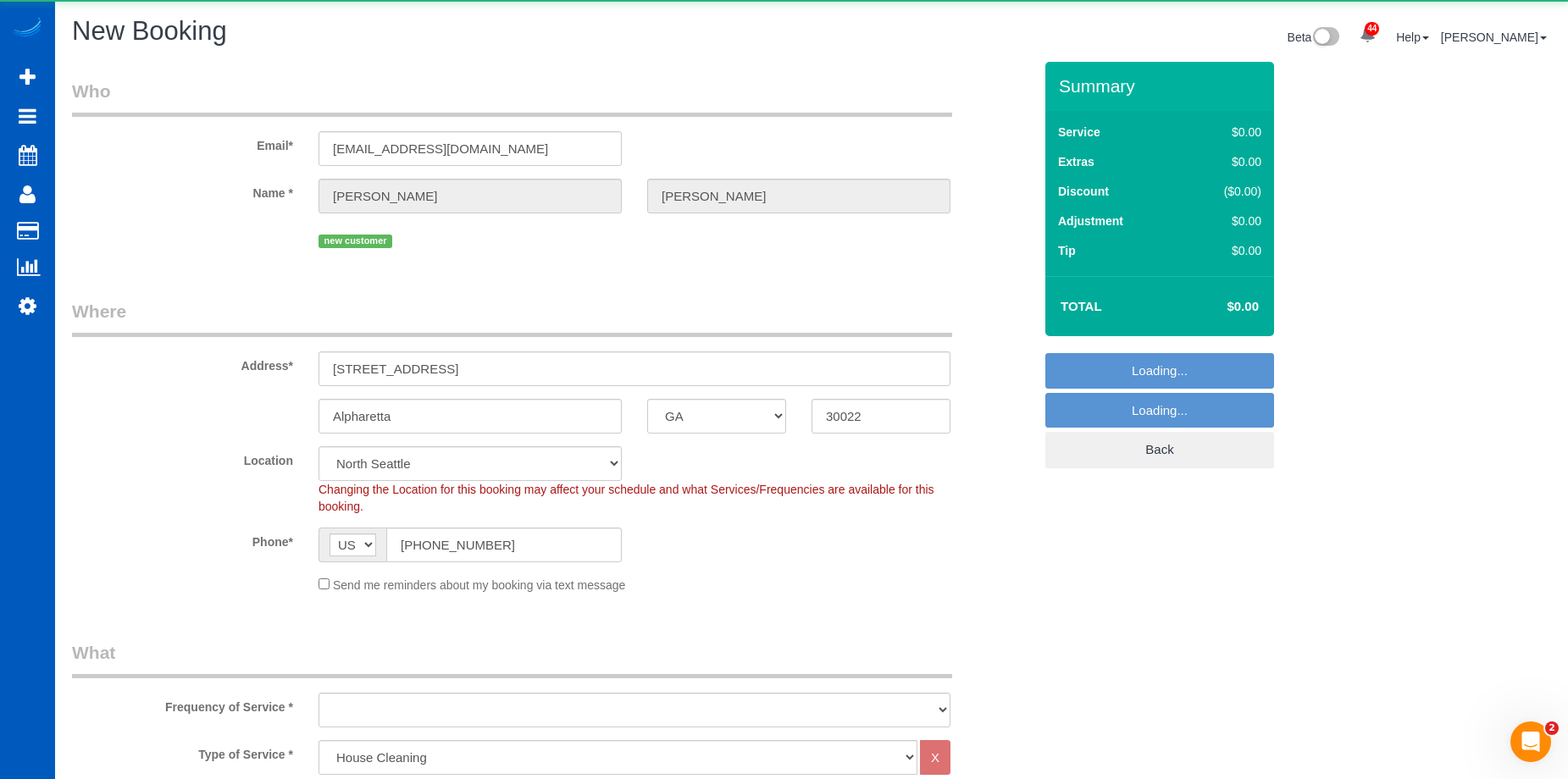
select select "object:8751"
select select "string:fspay-2cb8da1b-cd34-43af-9e73-37d957cfe85d"
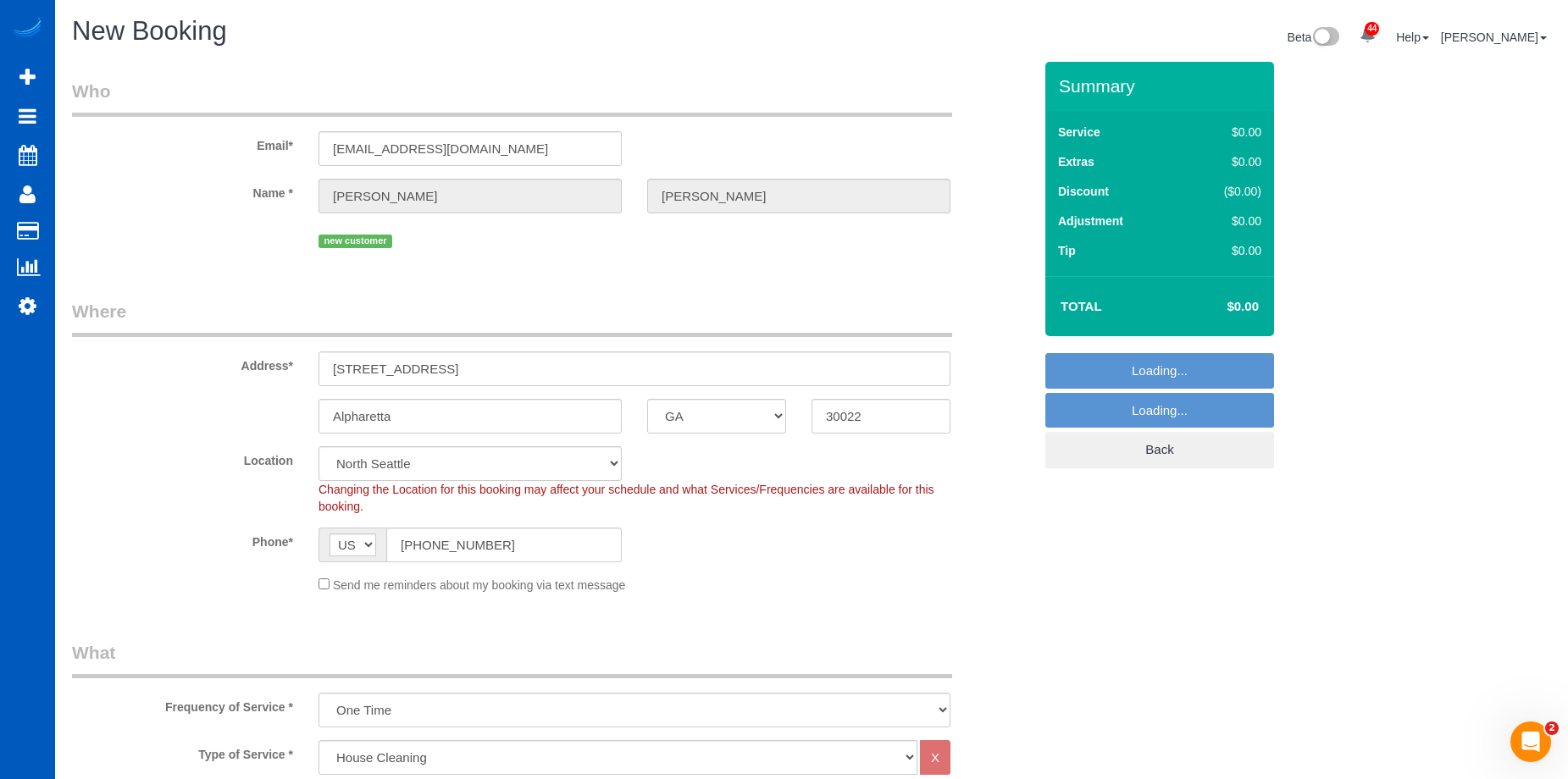
select select "369"
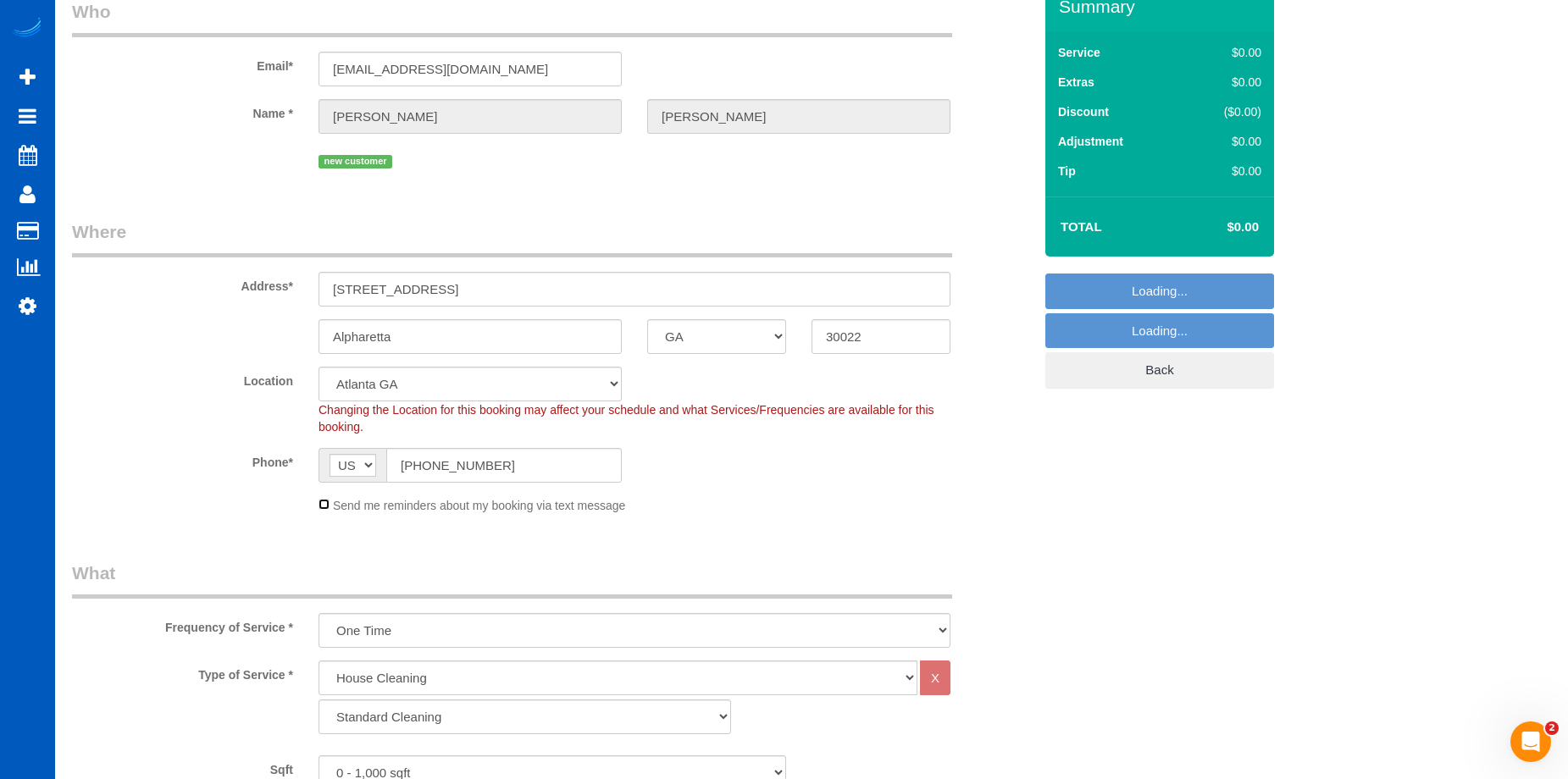
scroll to position [169, 0]
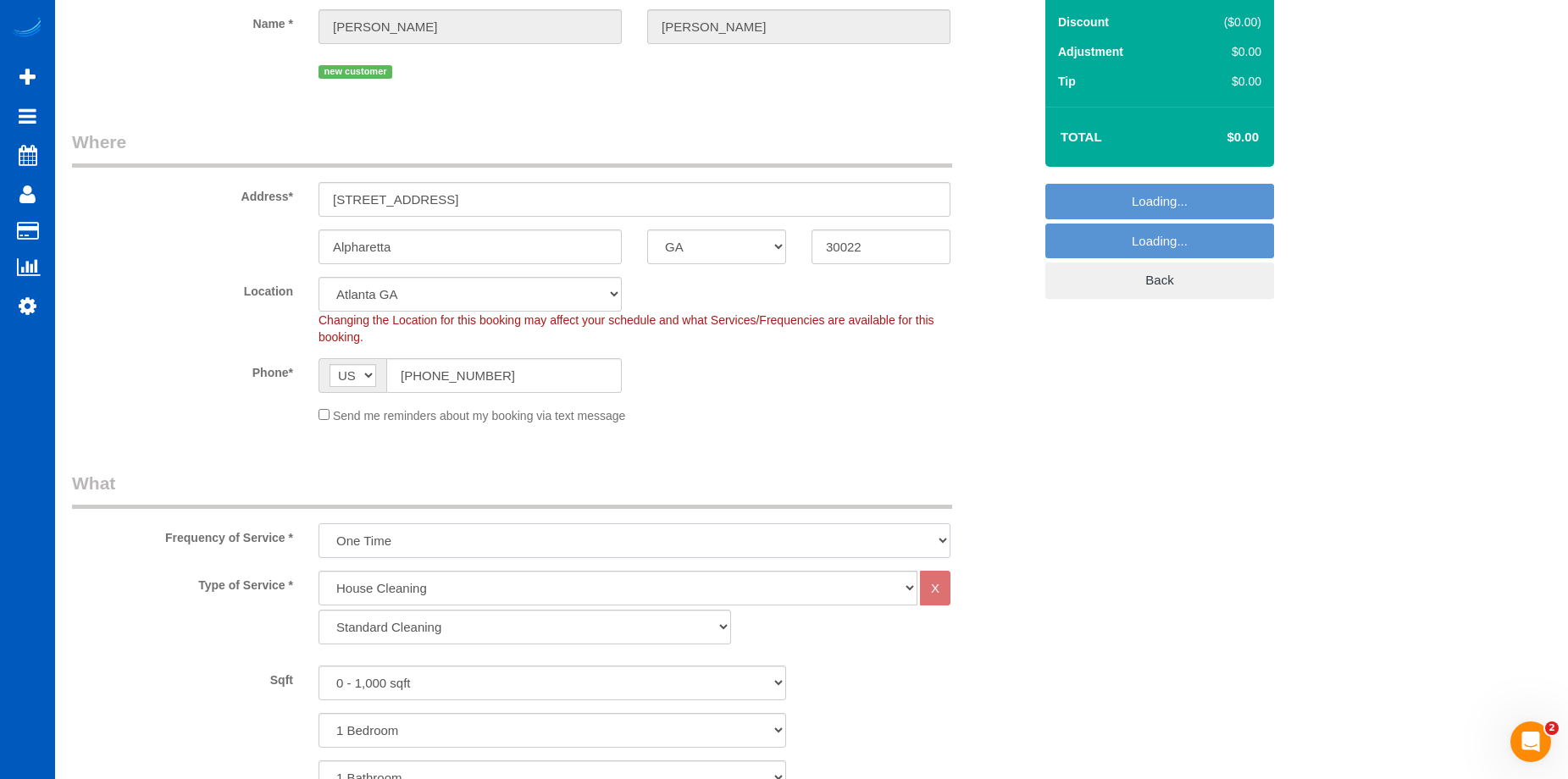
click at [430, 544] on select "One Time Weekly - 15.00% Every 2 Weeks - 10.00% Every 4 Weeks - 5.00% Every 2 M…" at bounding box center [634, 540] width 632 height 34
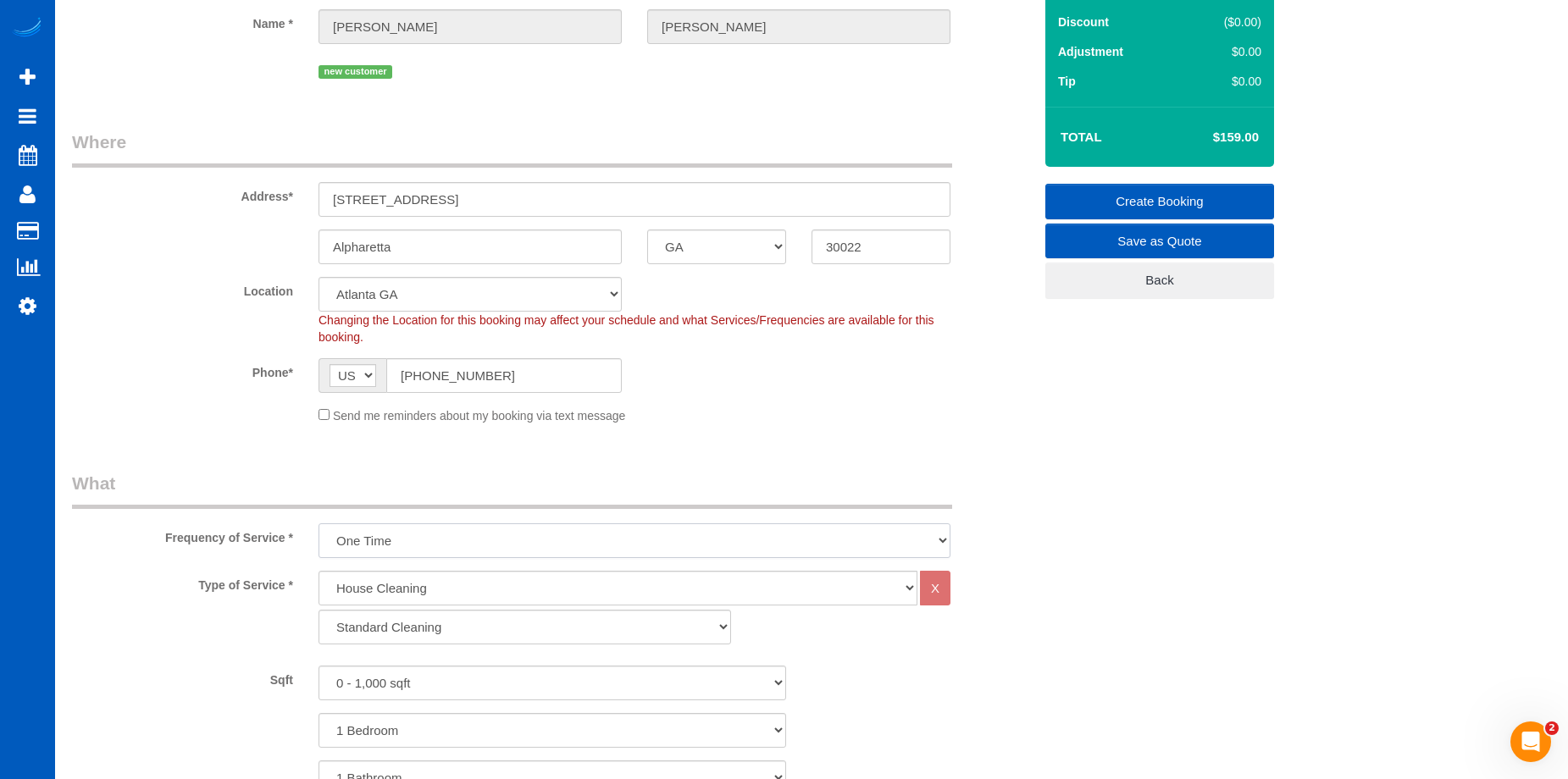
click at [482, 541] on select "One Time Weekly - 15.00% Every 2 Weeks - 10.00% Every 4 Weeks - 5.00% Every 2 M…" at bounding box center [634, 540] width 632 height 34
select select "object:8848"
click at [318, 523] on select "One Time Weekly - 15.00% Every 2 Weeks - 10.00% Every 4 Weeks - 5.00% Every 2 M…" at bounding box center [634, 540] width 632 height 34
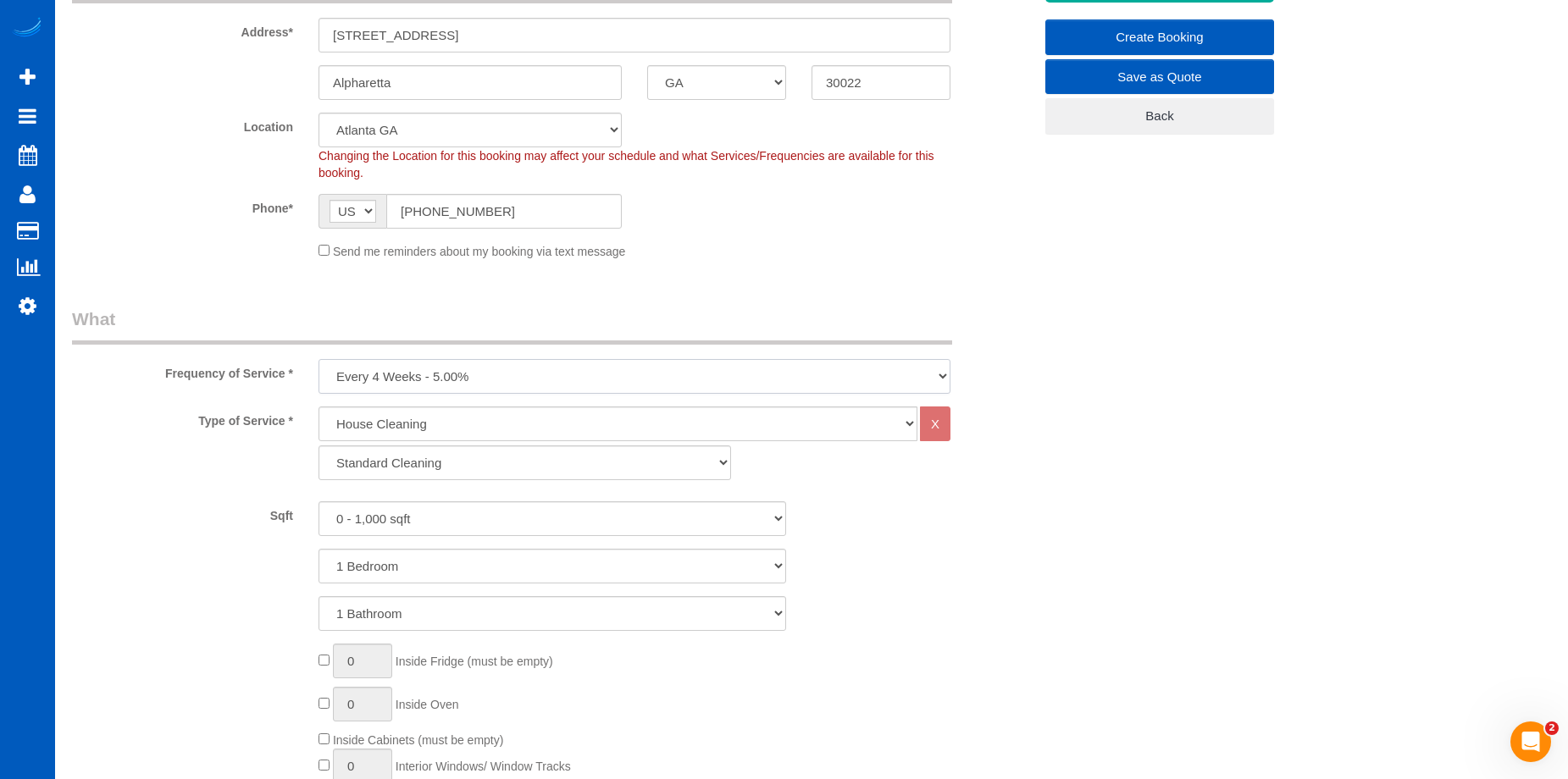
scroll to position [339, 0]
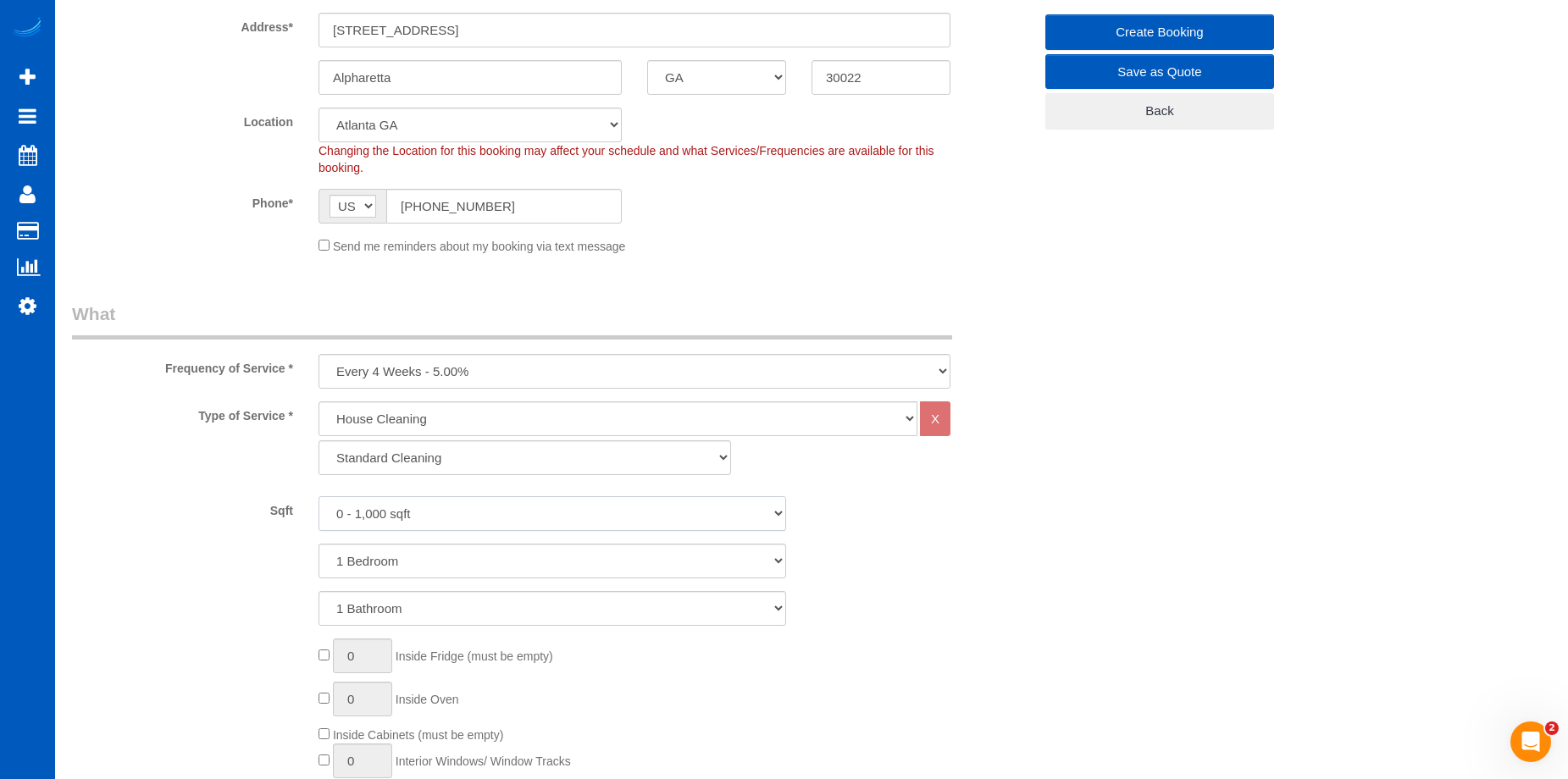
click at [522, 516] on select "0 - 1,000 sqft 1,001 - 1,500 sqft 1,501 - 2,000 sqft 2,001 - 2,500 sqft 2,501 -…" at bounding box center [552, 513] width 467 height 34
select select "3001"
click at [318, 496] on select "0 - 1,000 sqft 1,001 - 1,500 sqft 1,501 - 2,000 sqft 2,001 - 2,500 sqft 2,501 -…" at bounding box center [552, 513] width 467 height 34
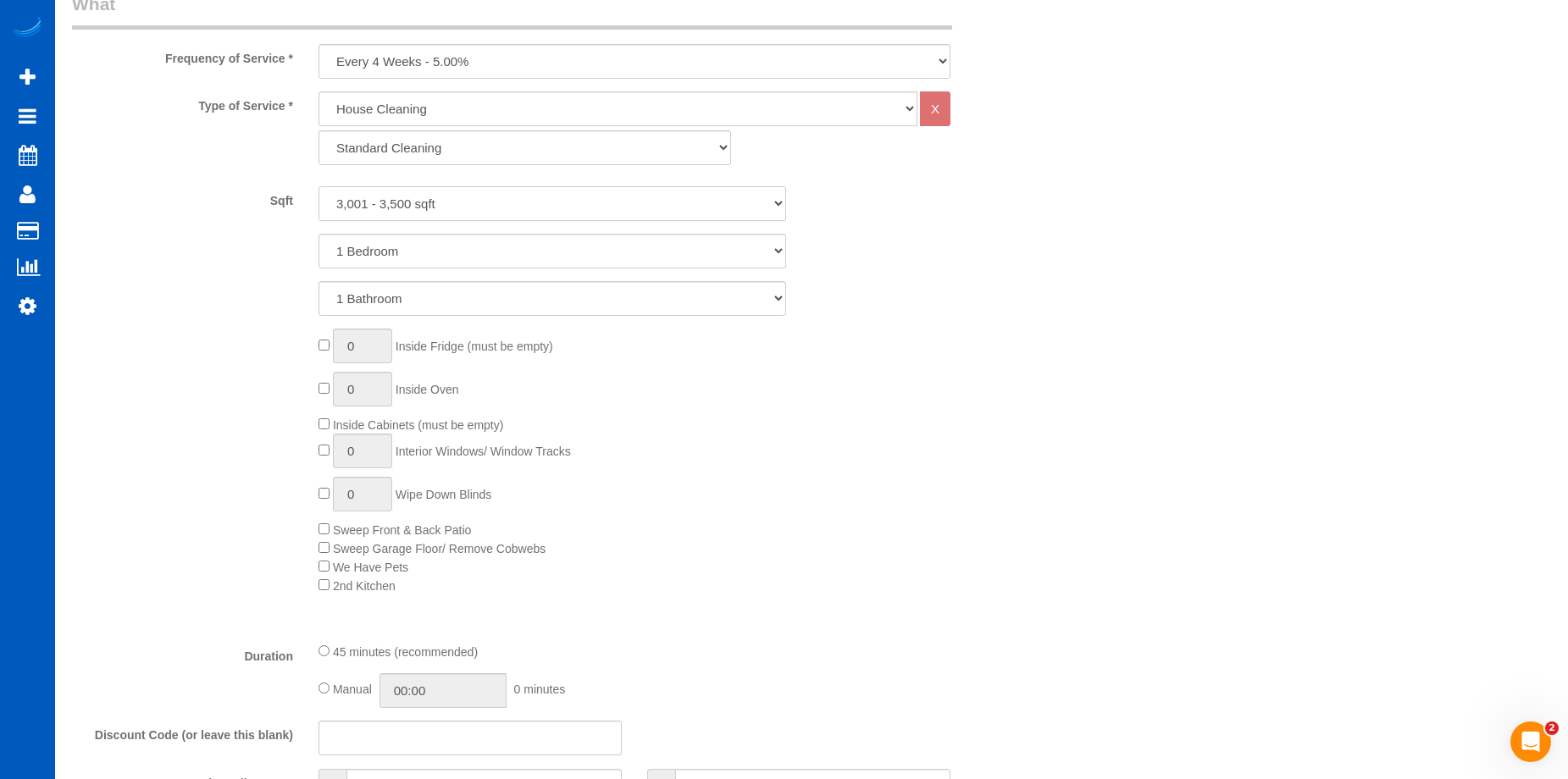
scroll to position [678, 0]
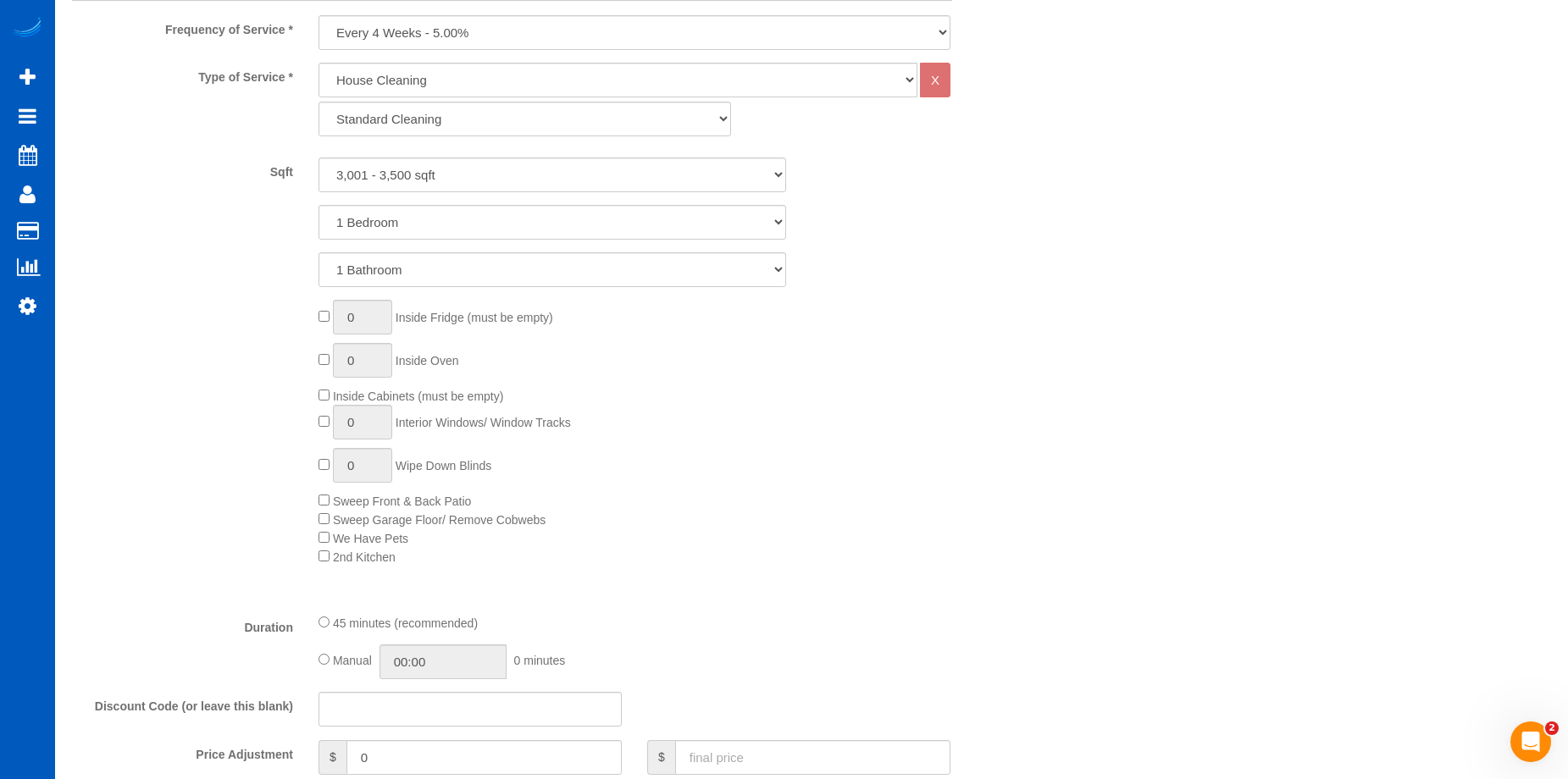
click at [326, 543] on span "We Have Pets" at bounding box center [363, 538] width 89 height 14
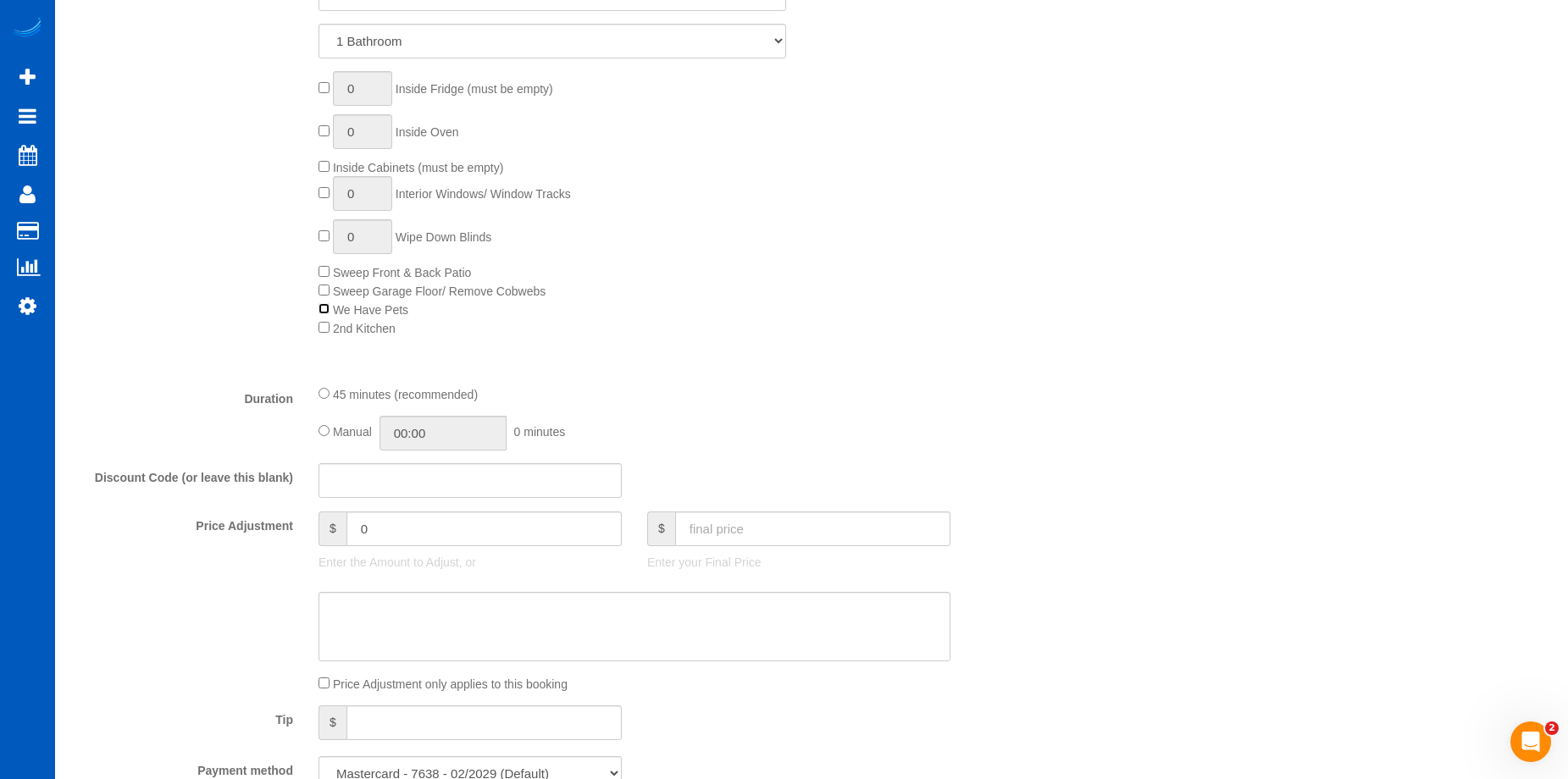
scroll to position [932, 0]
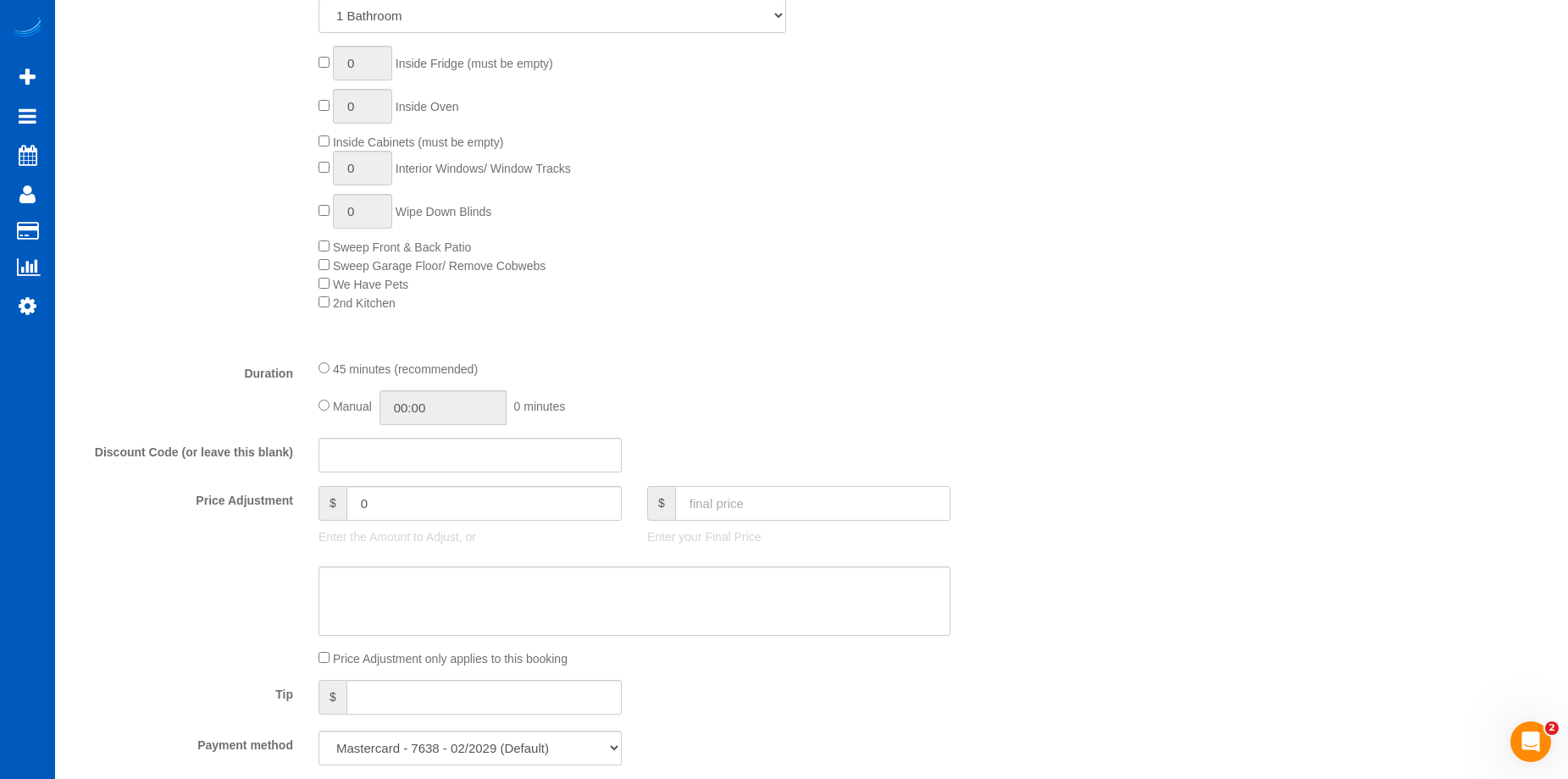
click at [777, 513] on input "text" at bounding box center [813, 503] width 276 height 34
type input "236.55"
type input "-133"
click at [465, 609] on textarea at bounding box center [634, 601] width 632 height 70
paste textarea "Waived pet fee"
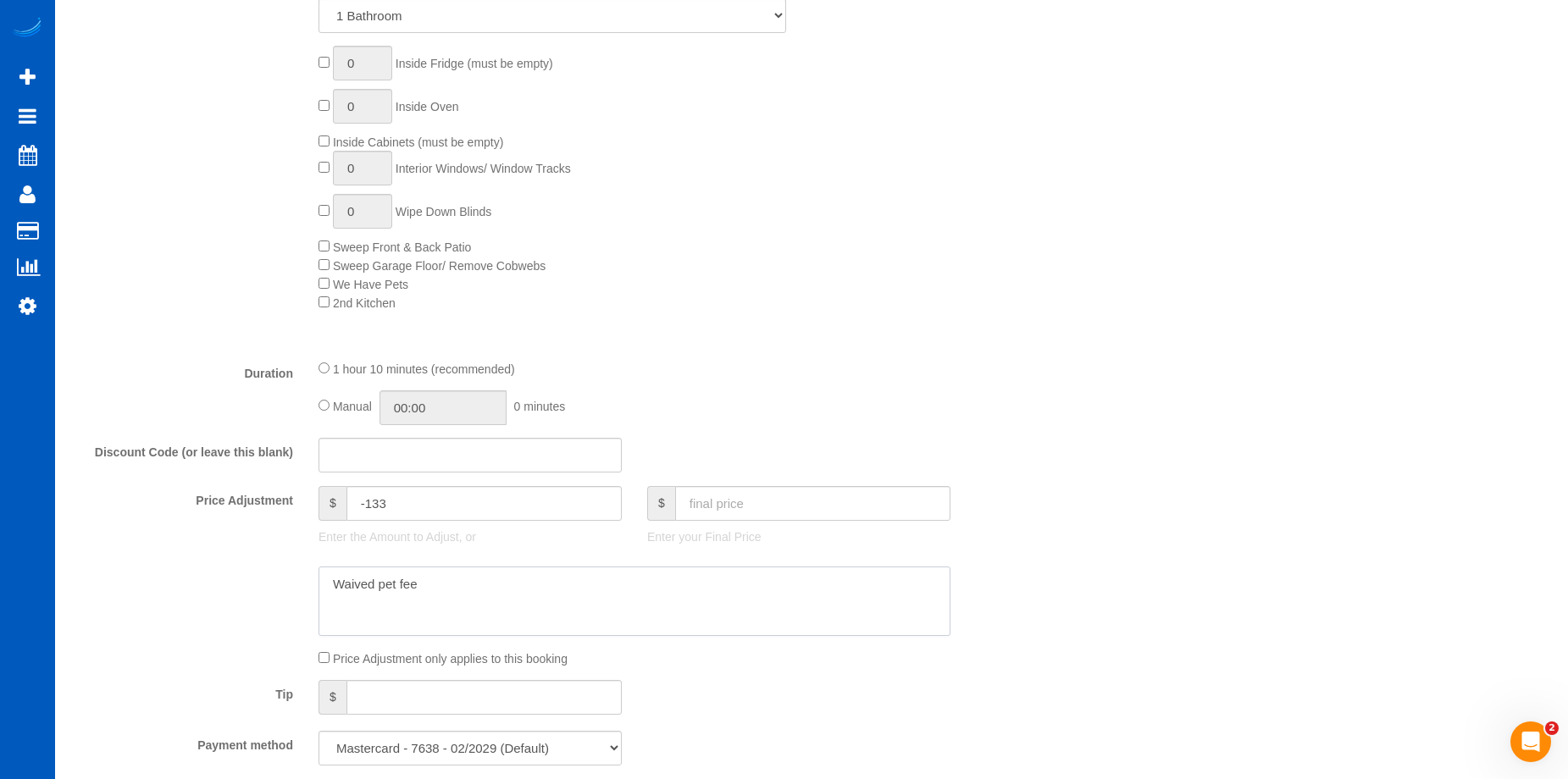
type textarea "Waived pet fee"
click at [224, 567] on div at bounding box center [552, 601] width 986 height 70
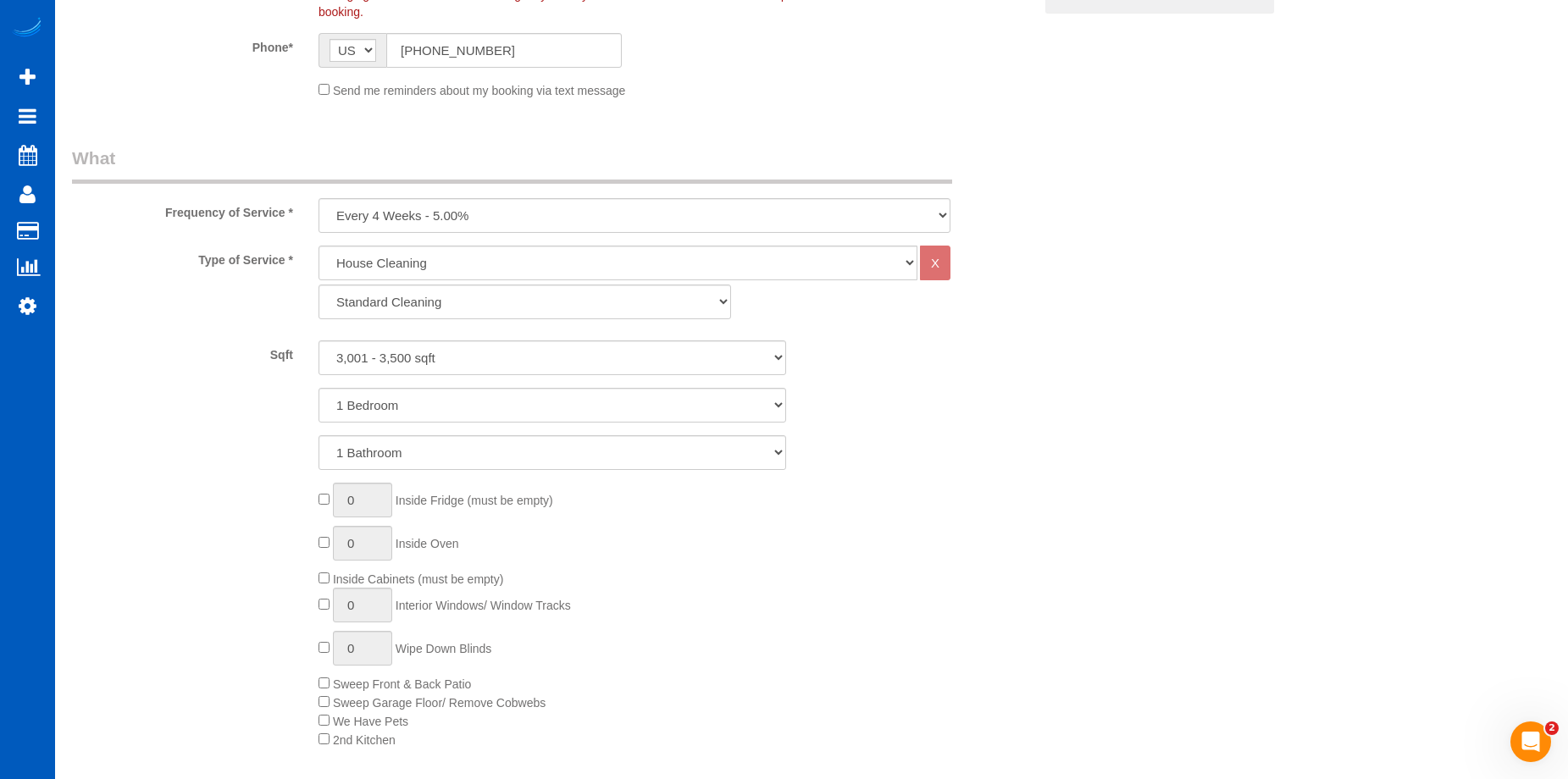
scroll to position [762, 0]
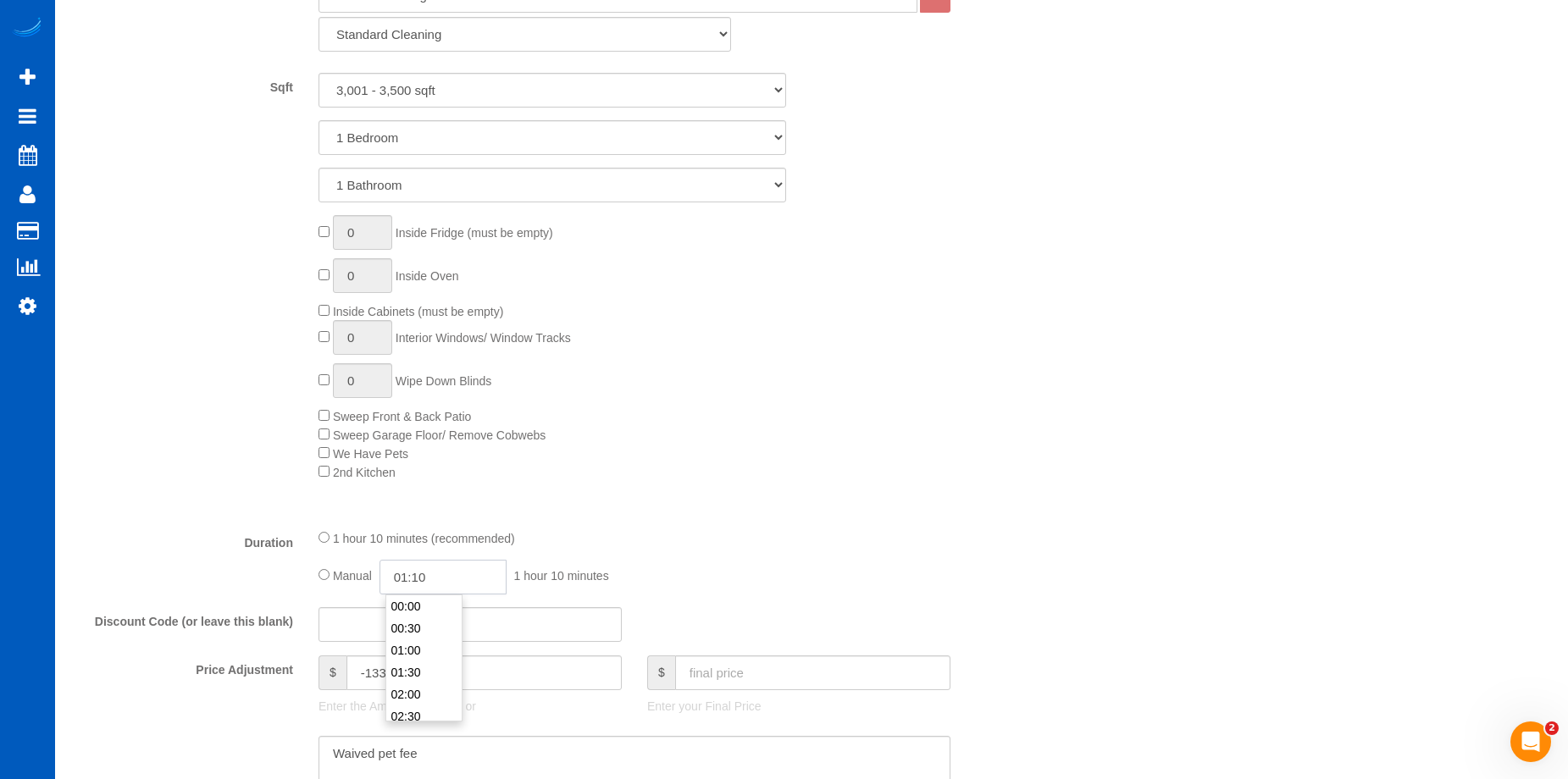
click at [456, 572] on input "01:10" at bounding box center [443, 576] width 127 height 34
type input "05:00"
click at [426, 655] on li "05:00" at bounding box center [424, 657] width 75 height 22
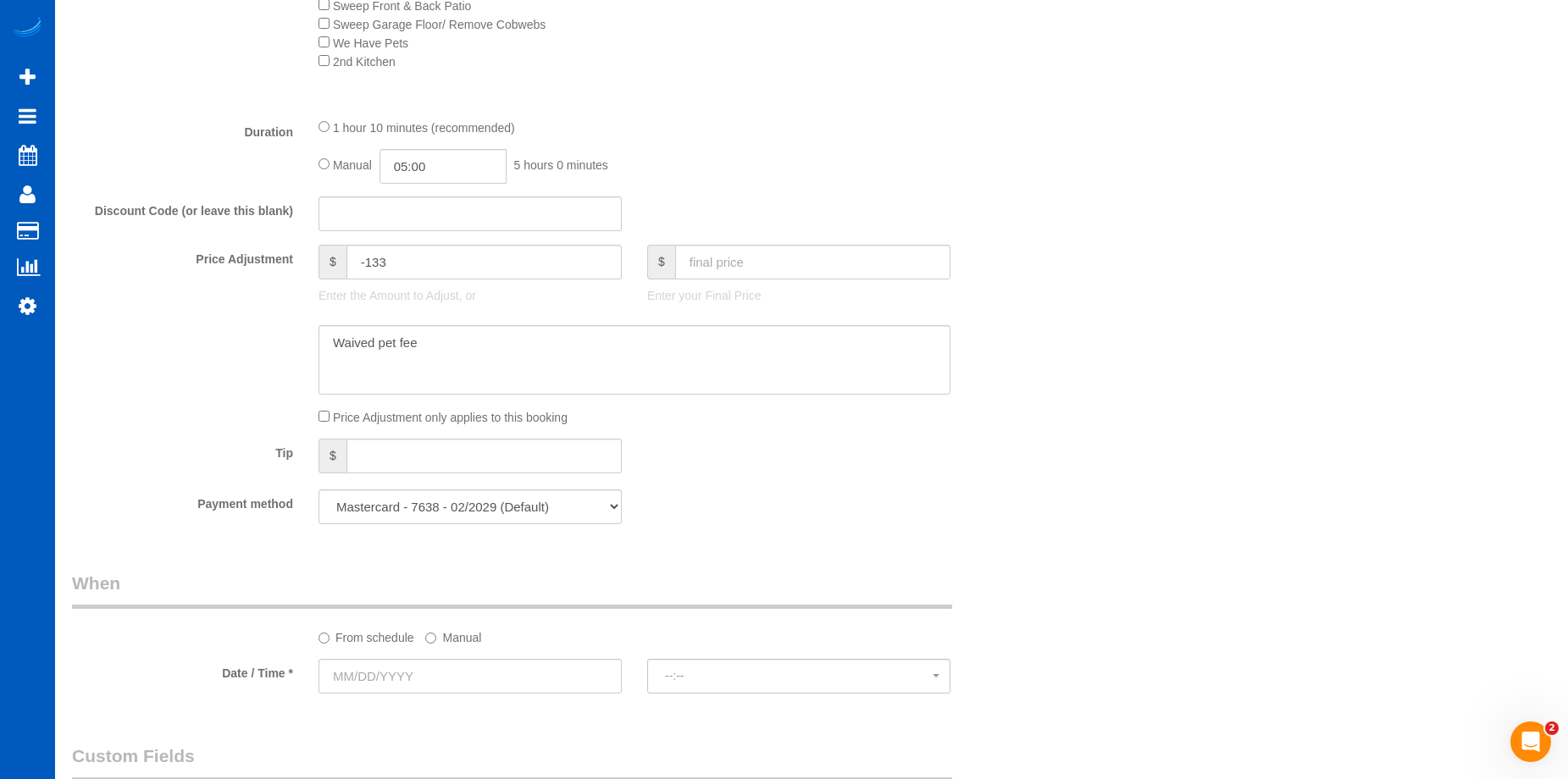
scroll to position [1270, 0]
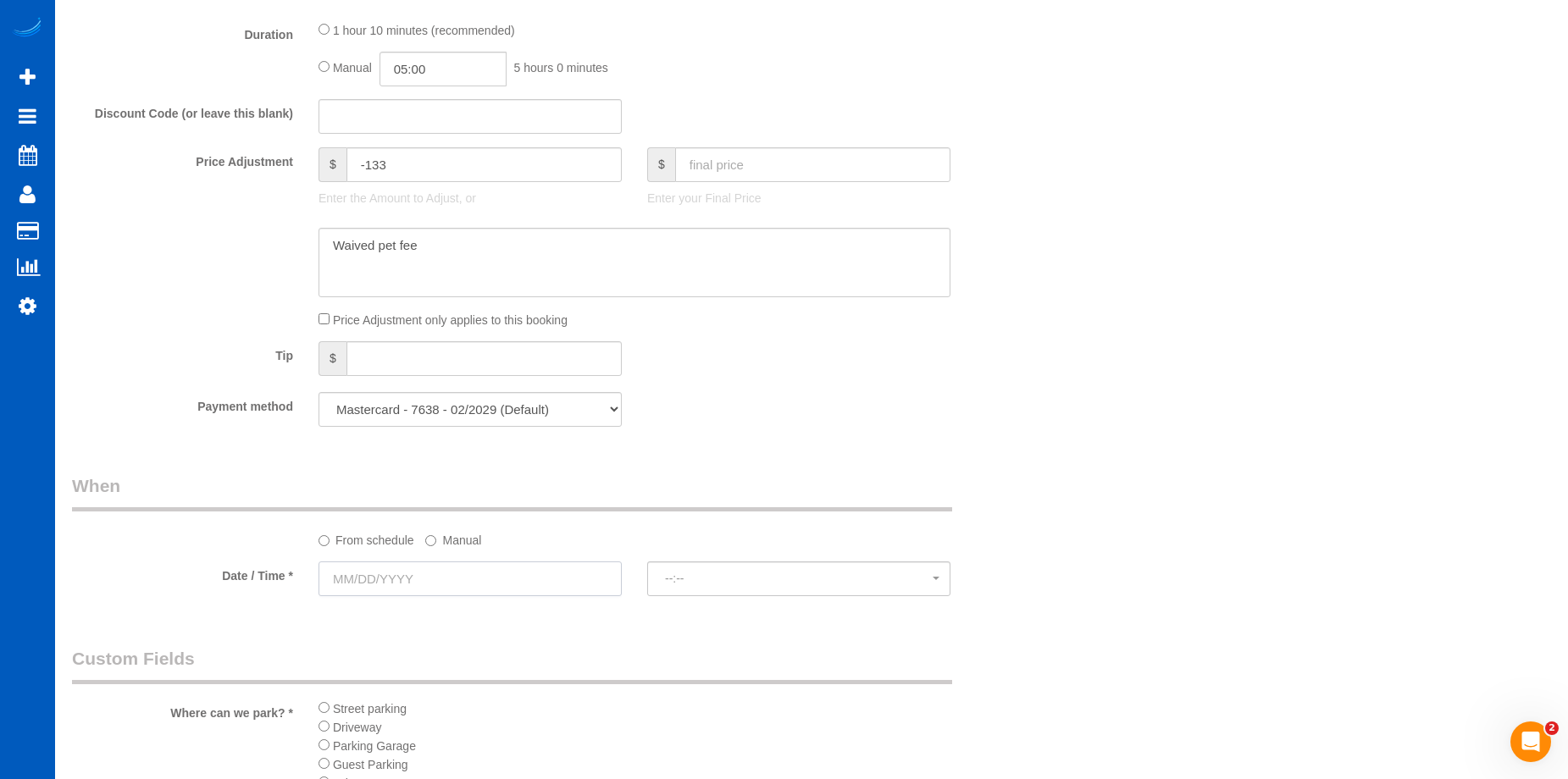
click at [489, 581] on input "text" at bounding box center [470, 578] width 304 height 34
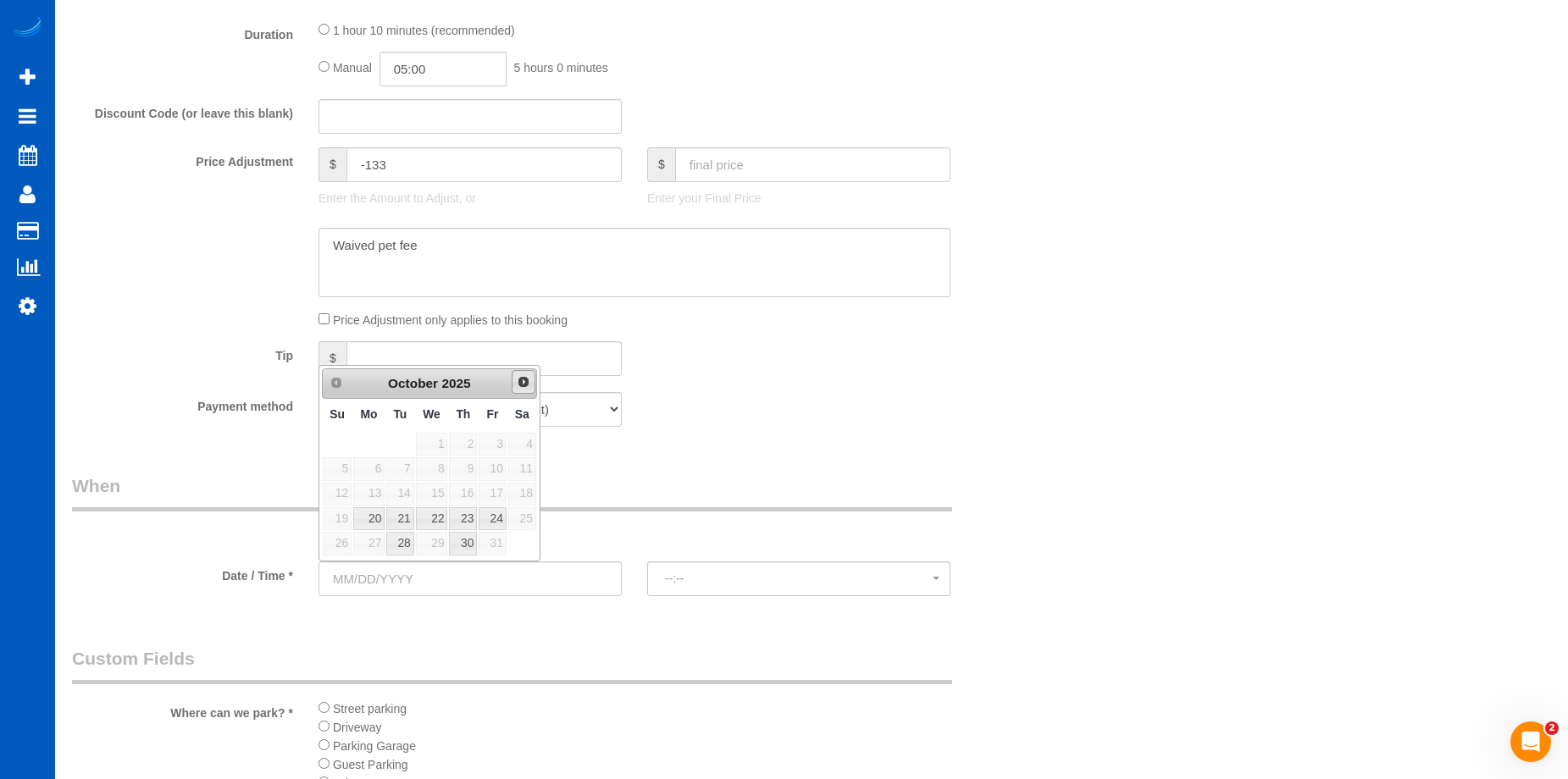
click at [529, 388] on span "Next" at bounding box center [523, 382] width 14 height 14
click at [373, 519] on link "17" at bounding box center [369, 518] width 32 height 23
type input "11/17/2025"
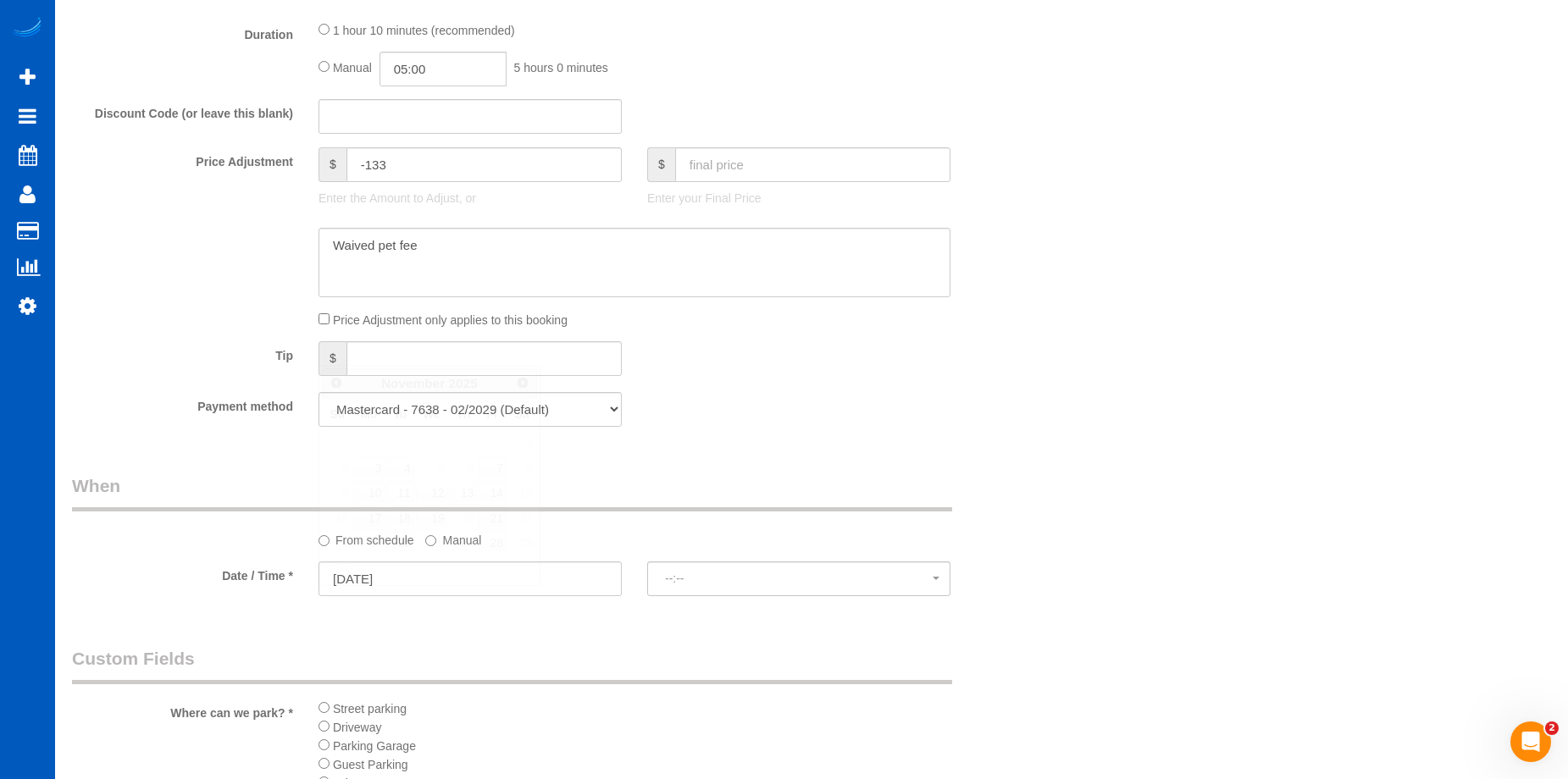
select select "spot28"
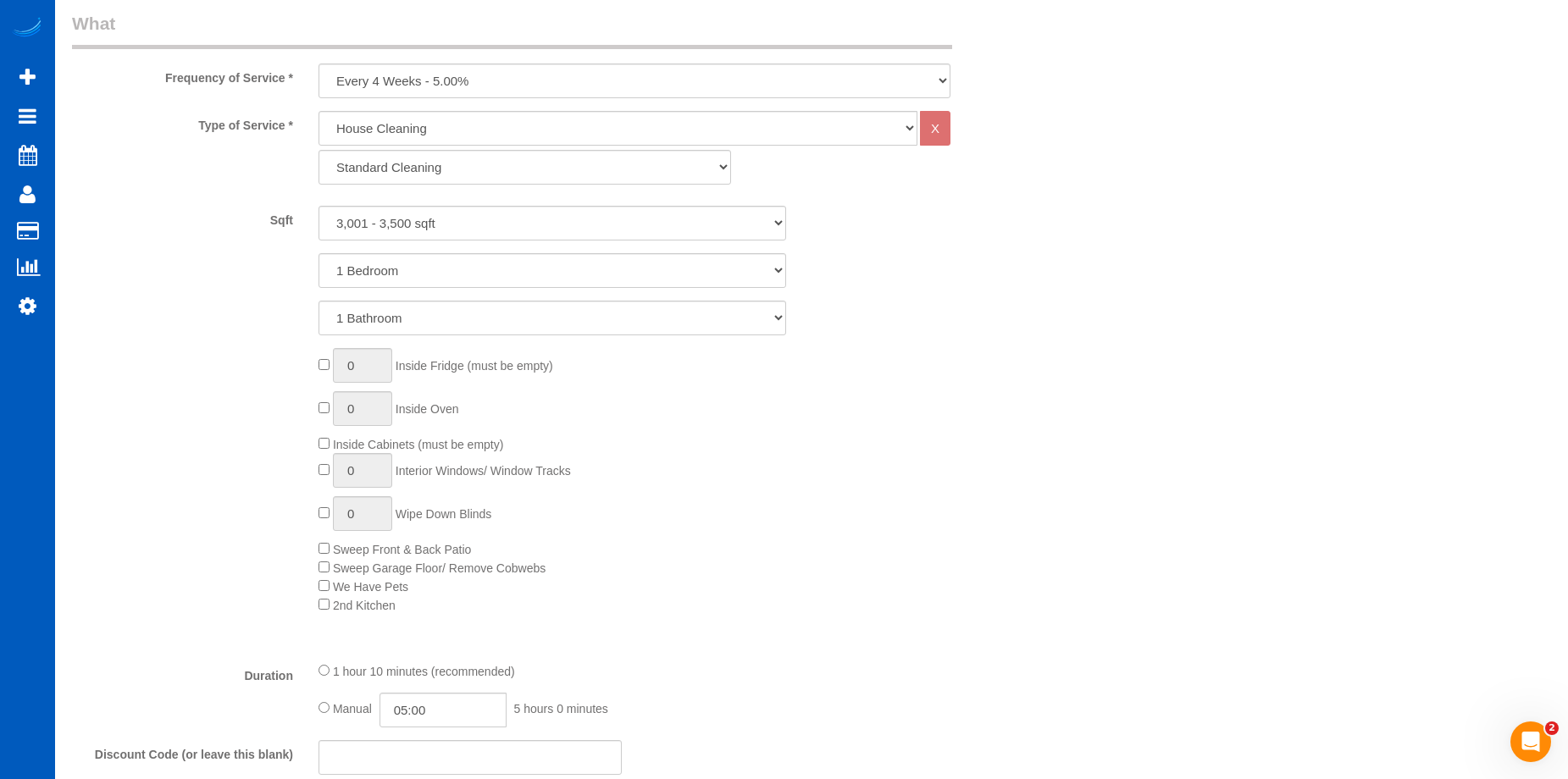
scroll to position [625, 0]
click at [504, 269] on select "1 Bedroom 2 Bedrooms 3 Bedrooms 4 Bedrooms 5 Bedrooms 6 Bedrooms 7 Bedrooms" at bounding box center [552, 275] width 467 height 34
select select "4"
click at [318, 259] on select "1 Bedroom 2 Bedrooms 3 Bedrooms 4 Bedrooms 5 Bedrooms 6 Bedrooms 7 Bedrooms" at bounding box center [552, 275] width 467 height 34
click at [512, 319] on select "1 Bathroom 2 Bathrooms 3 Bathrooms 4 Bathrooms 5 Bathrooms 6 Bathrooms 7 Bathro…" at bounding box center [552, 323] width 467 height 34
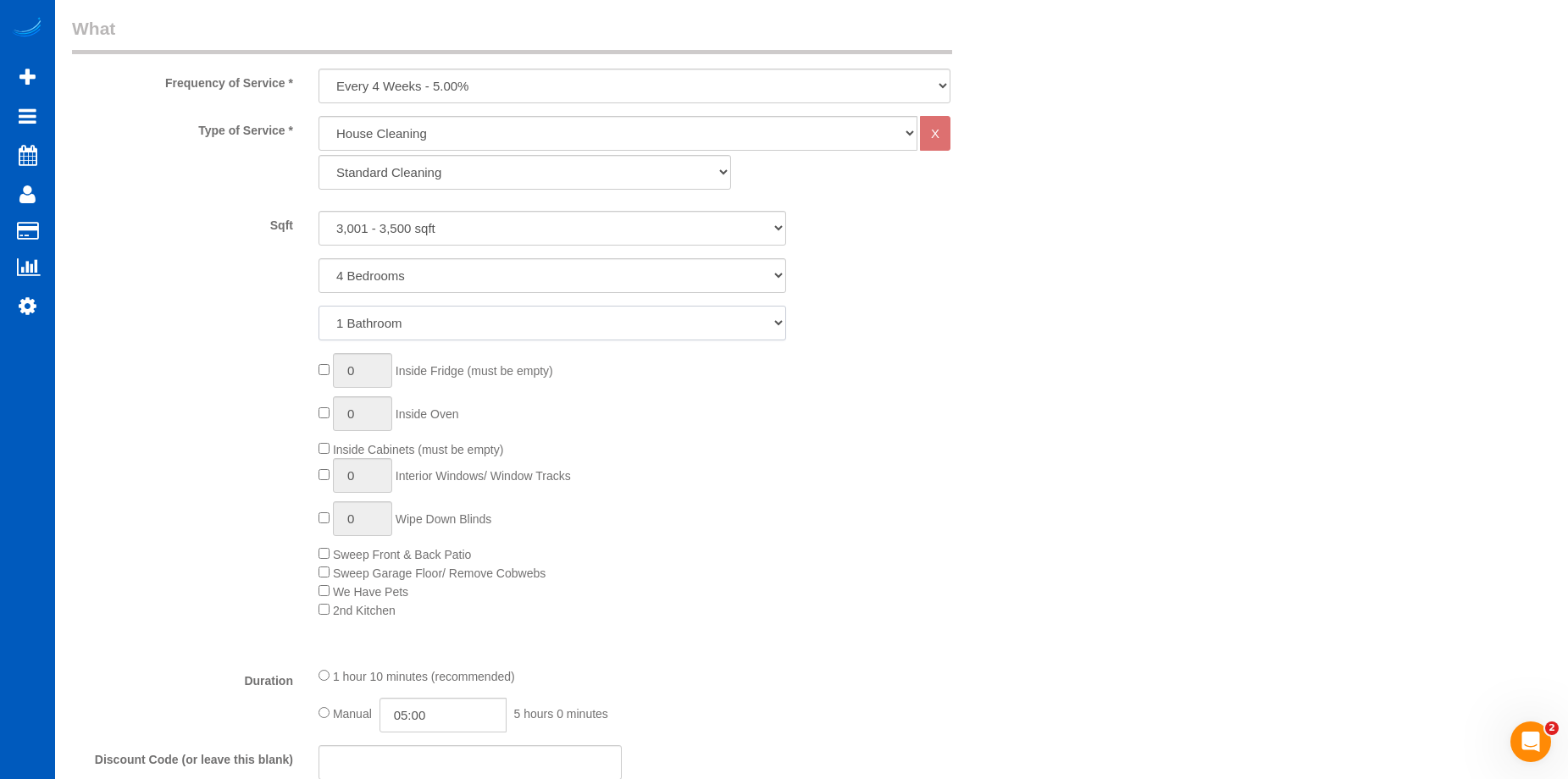
select select "3"
click at [318, 306] on select "1 Bathroom 2 Bathrooms 3 Bathrooms 4 Bathrooms 5 Bathrooms 6 Bathrooms 7 Bathro…" at bounding box center [552, 323] width 467 height 34
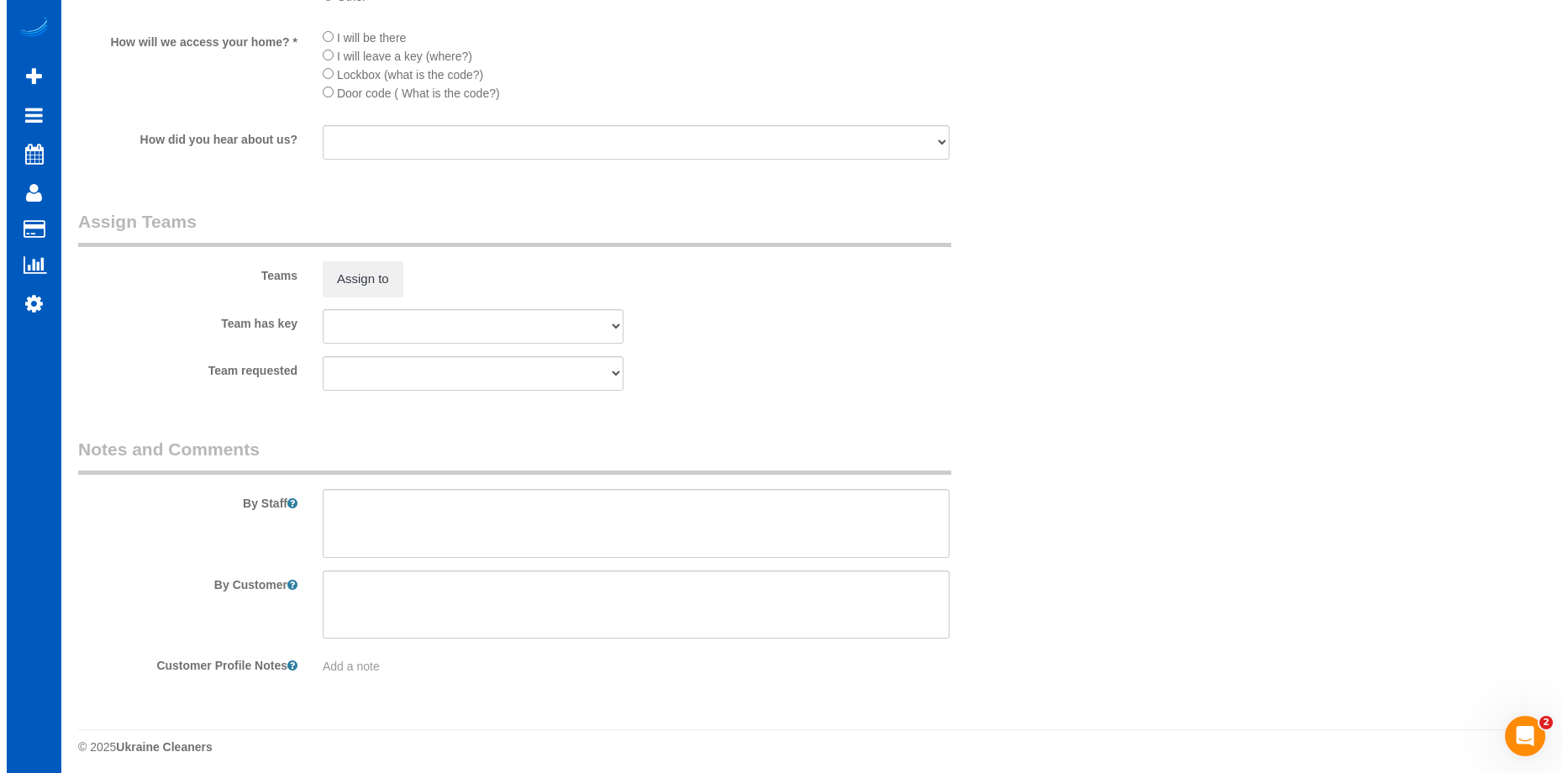
scroll to position [2048, 0]
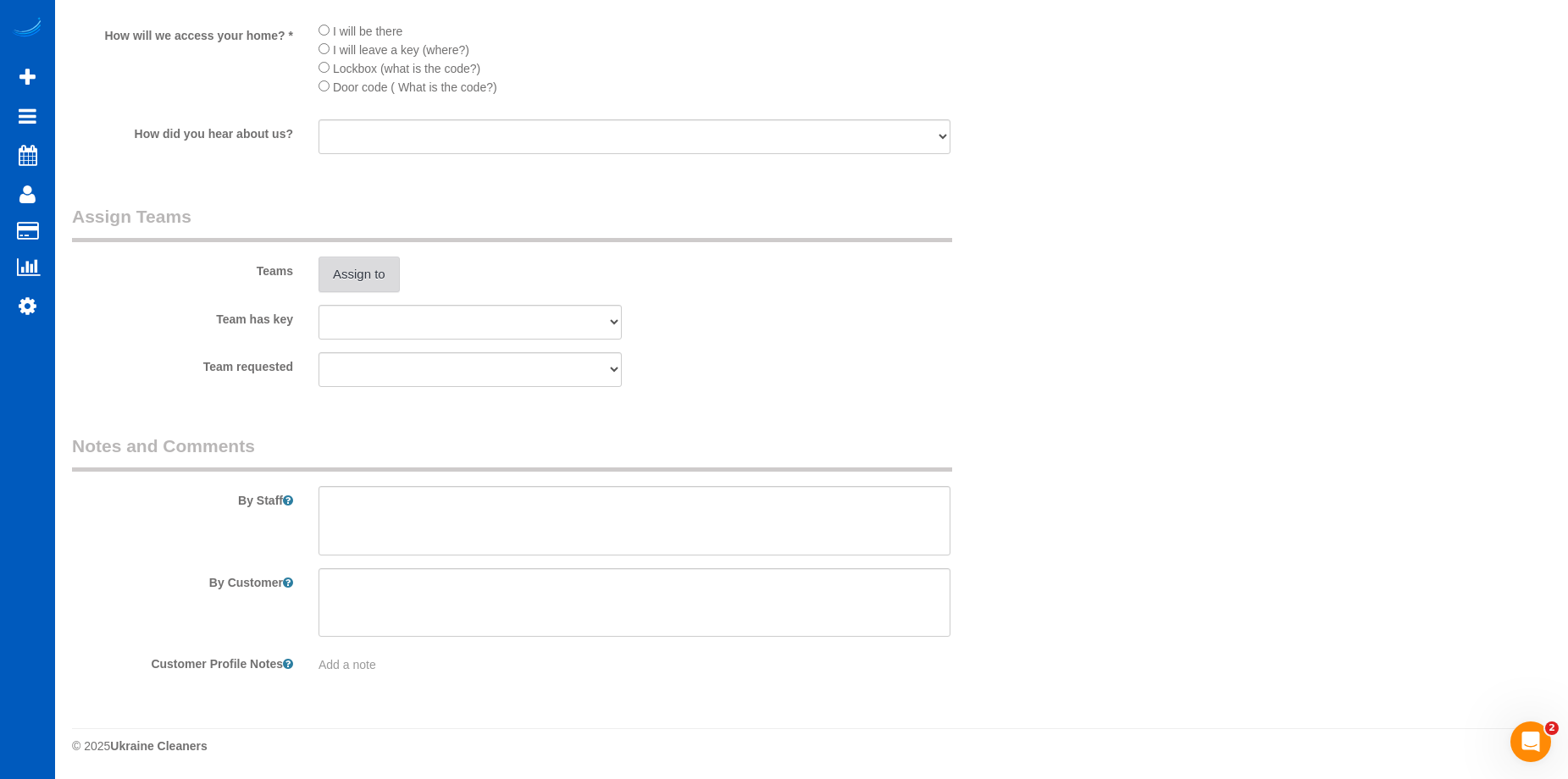
click at [375, 263] on button "Assign to" at bounding box center [358, 275] width 81 height 35
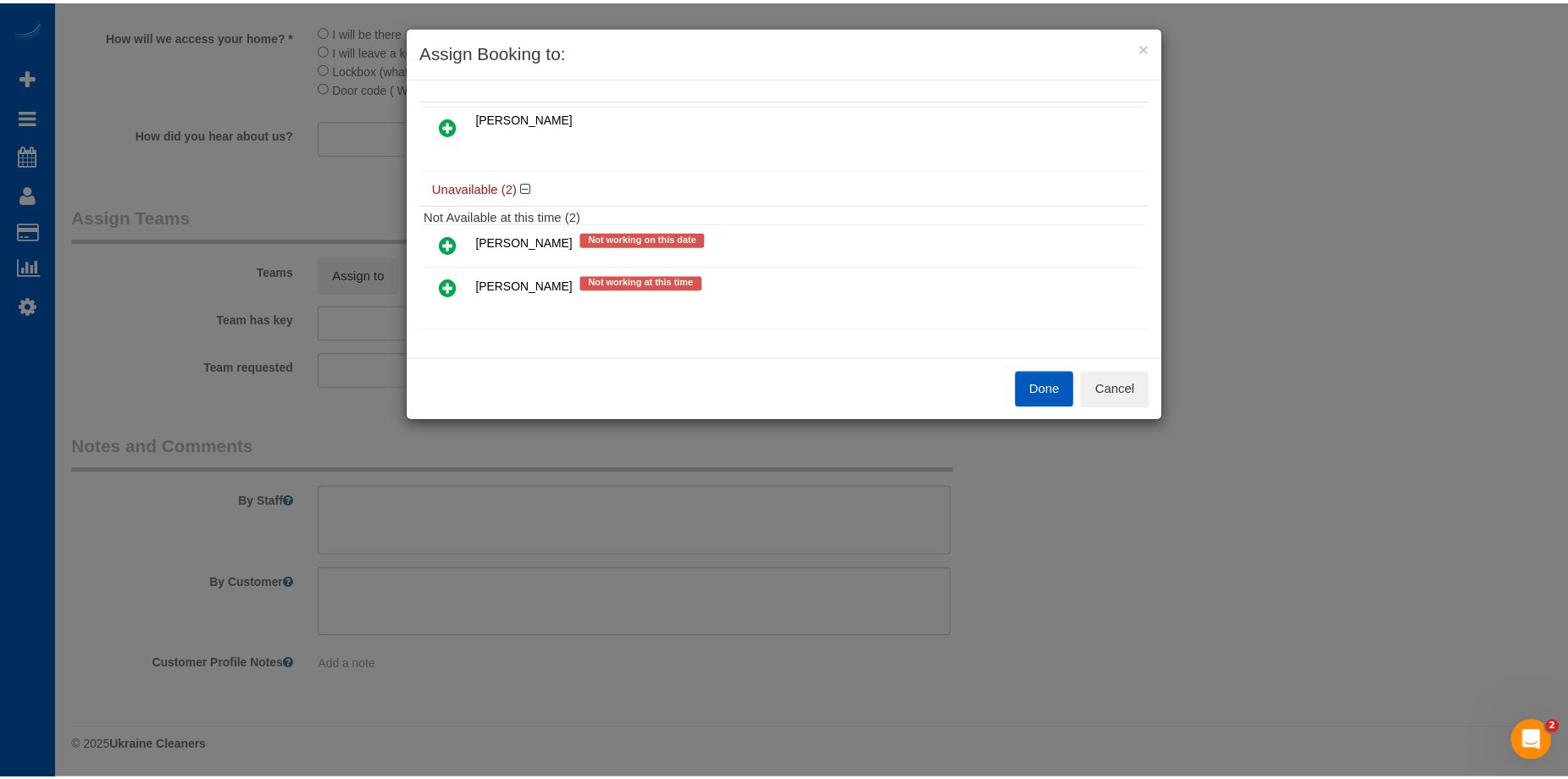
scroll to position [0, 0]
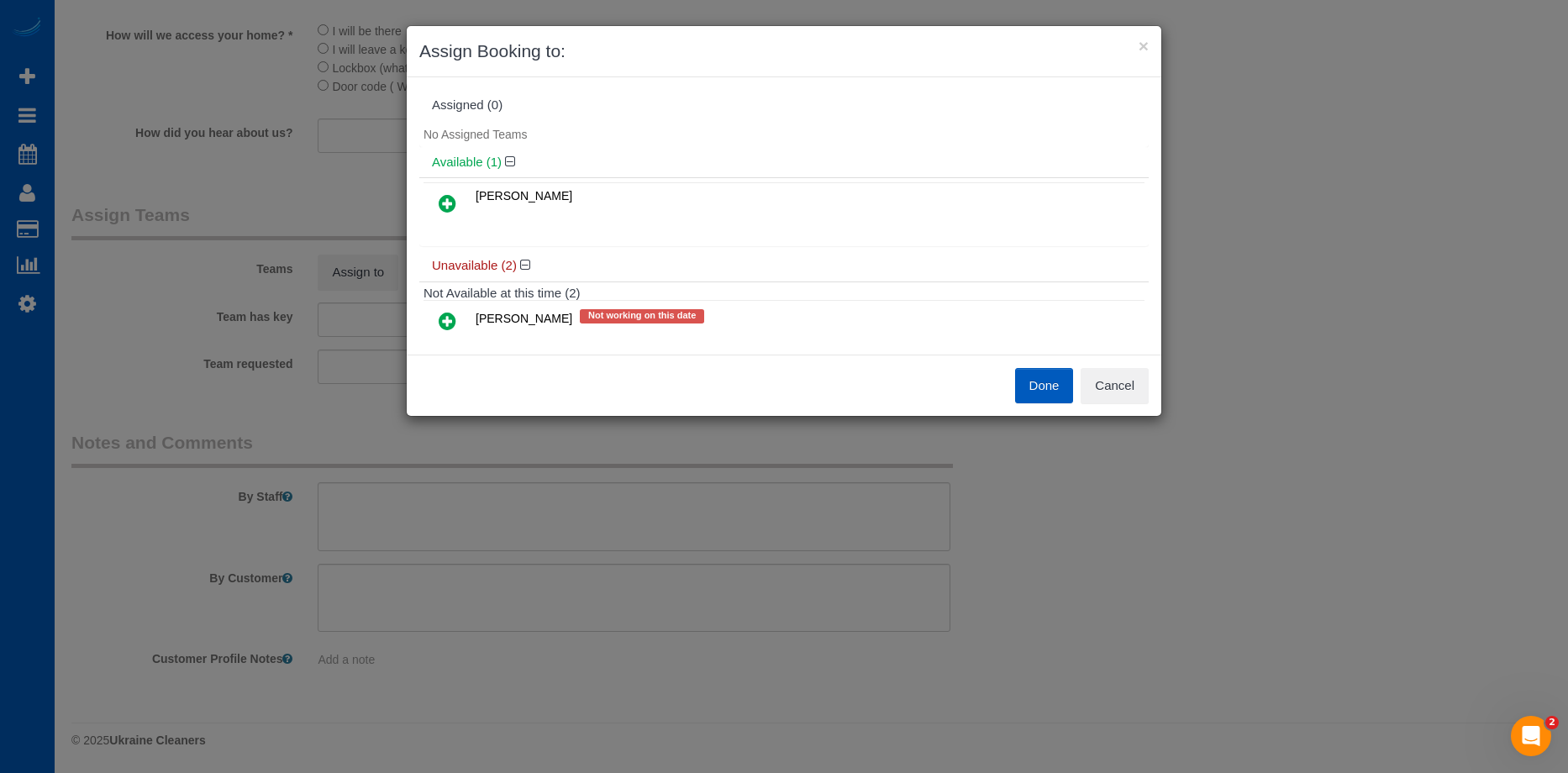
click at [444, 199] on icon at bounding box center [447, 203] width 18 height 20
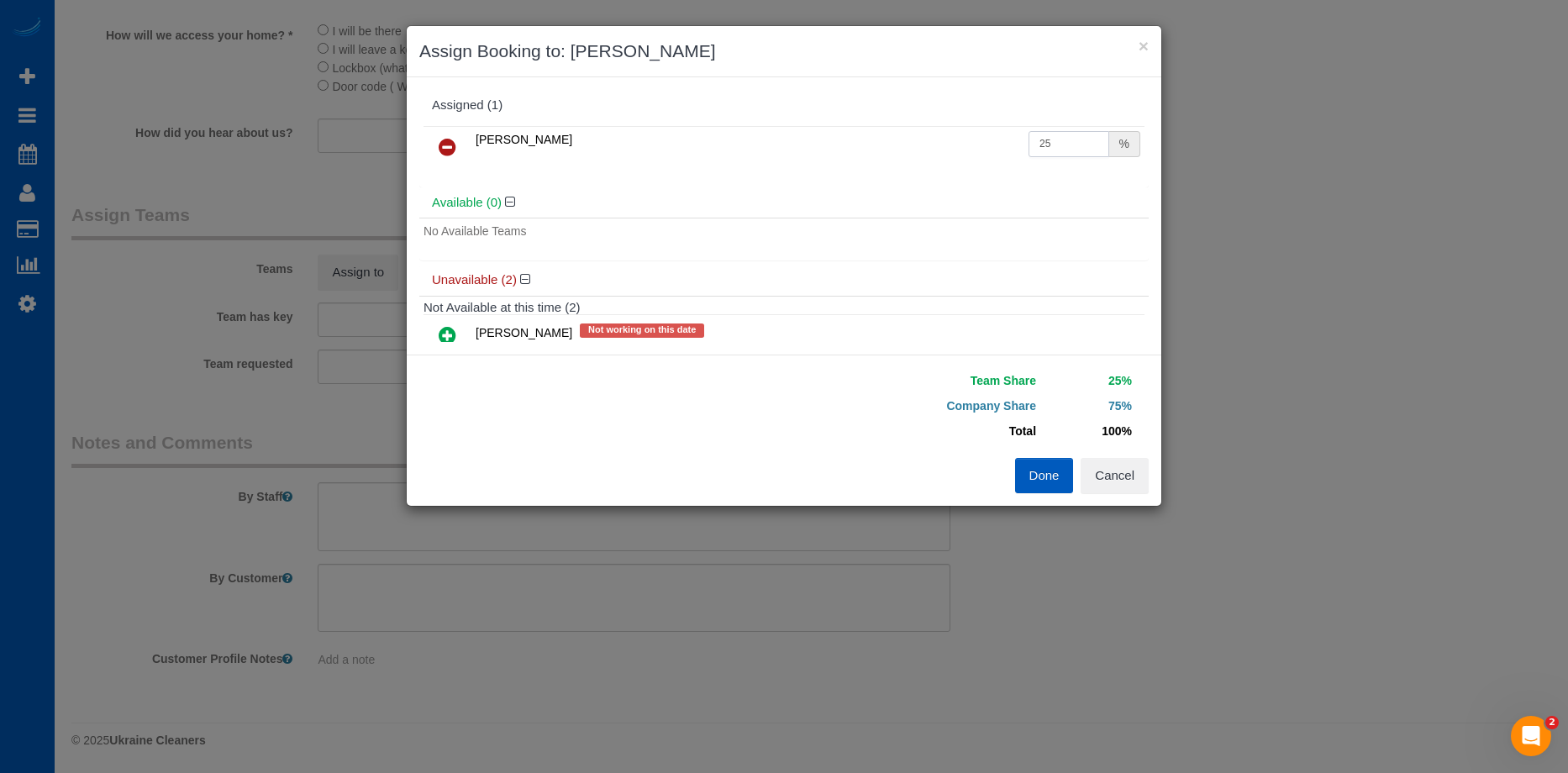
click at [1057, 145] on input "25" at bounding box center [1068, 144] width 80 height 26
drag, startPoint x: 1057, startPoint y: 145, endPoint x: 989, endPoint y: 141, distance: 68.1
click at [989, 141] on tr "Viktoriia Baydak 25 %" at bounding box center [784, 147] width 721 height 42
type input "50"
click at [1032, 471] on button "Done" at bounding box center [1044, 476] width 59 height 35
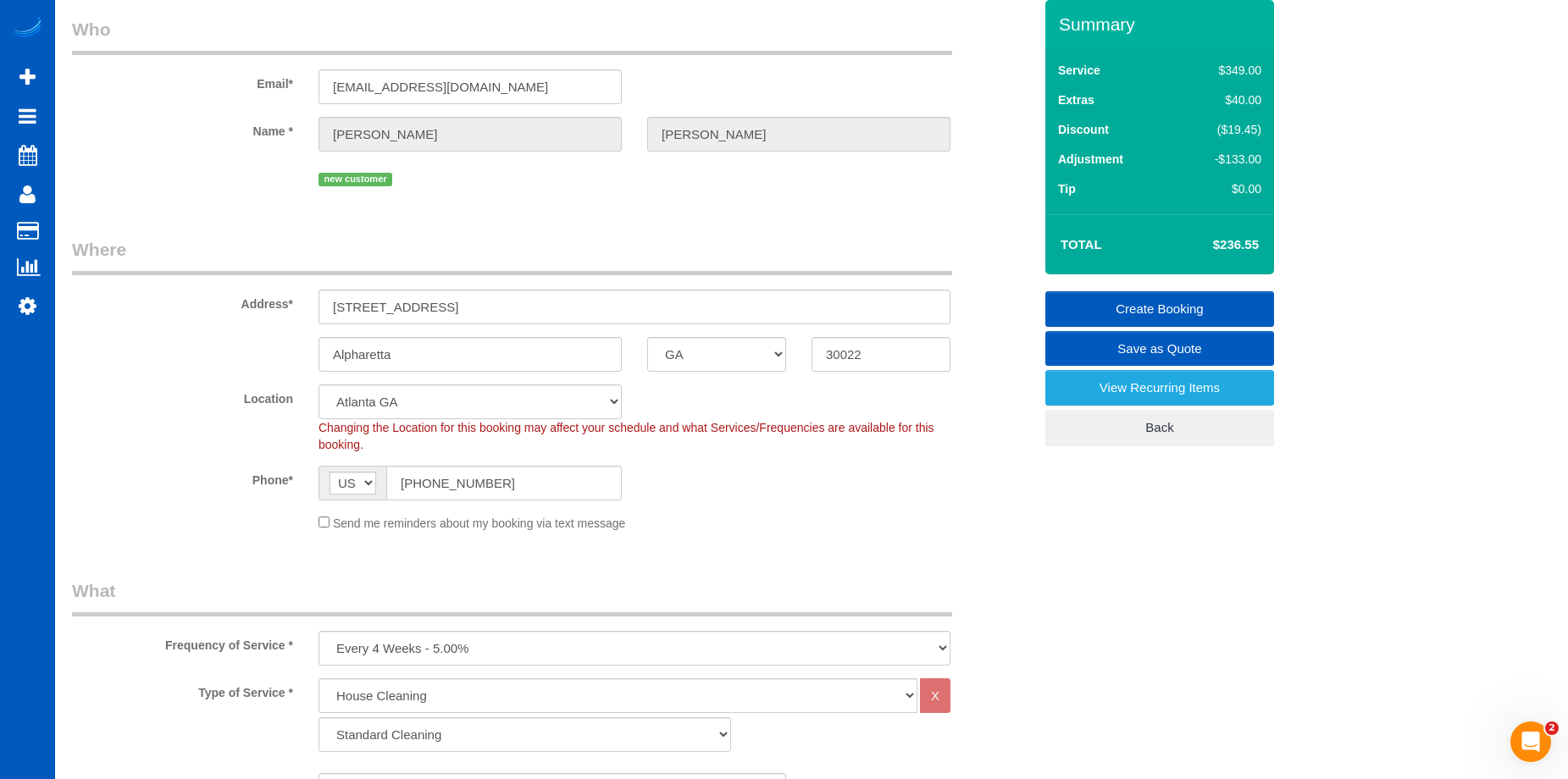
scroll to position [32, 0]
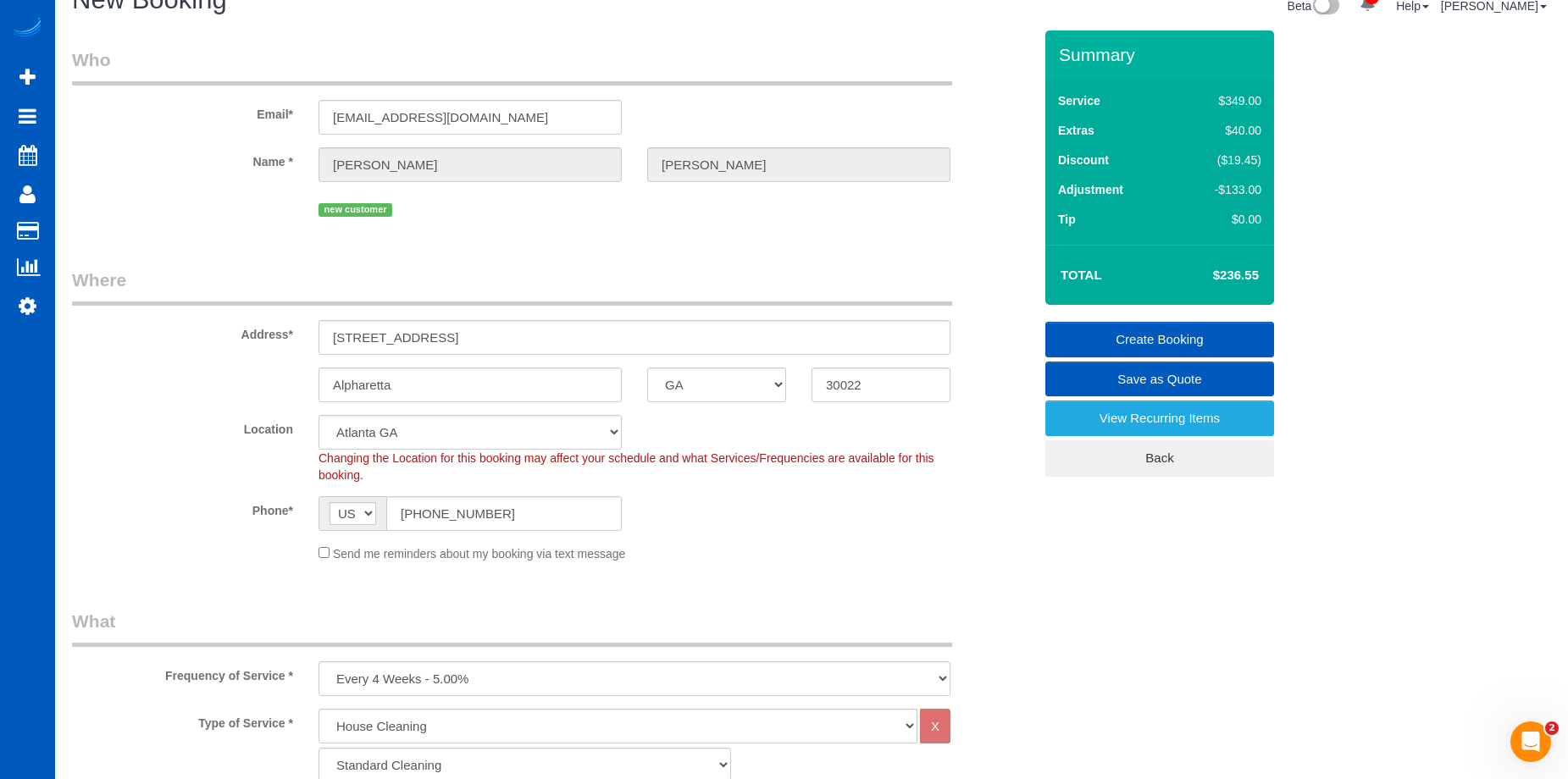
click at [1134, 330] on link "Create Booking" at bounding box center [1160, 340] width 229 height 35
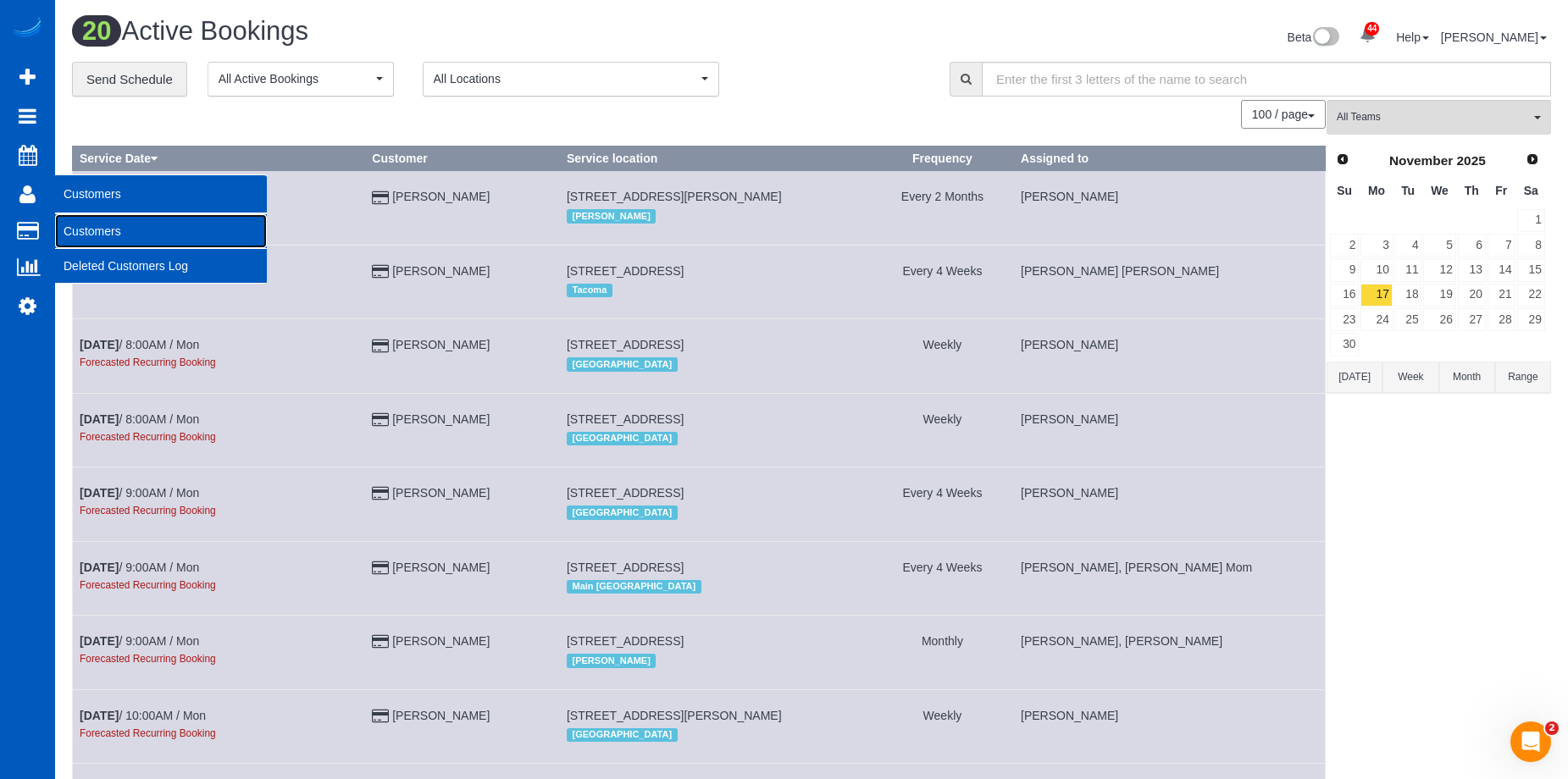
click at [74, 225] on link "Customers" at bounding box center [160, 231] width 211 height 34
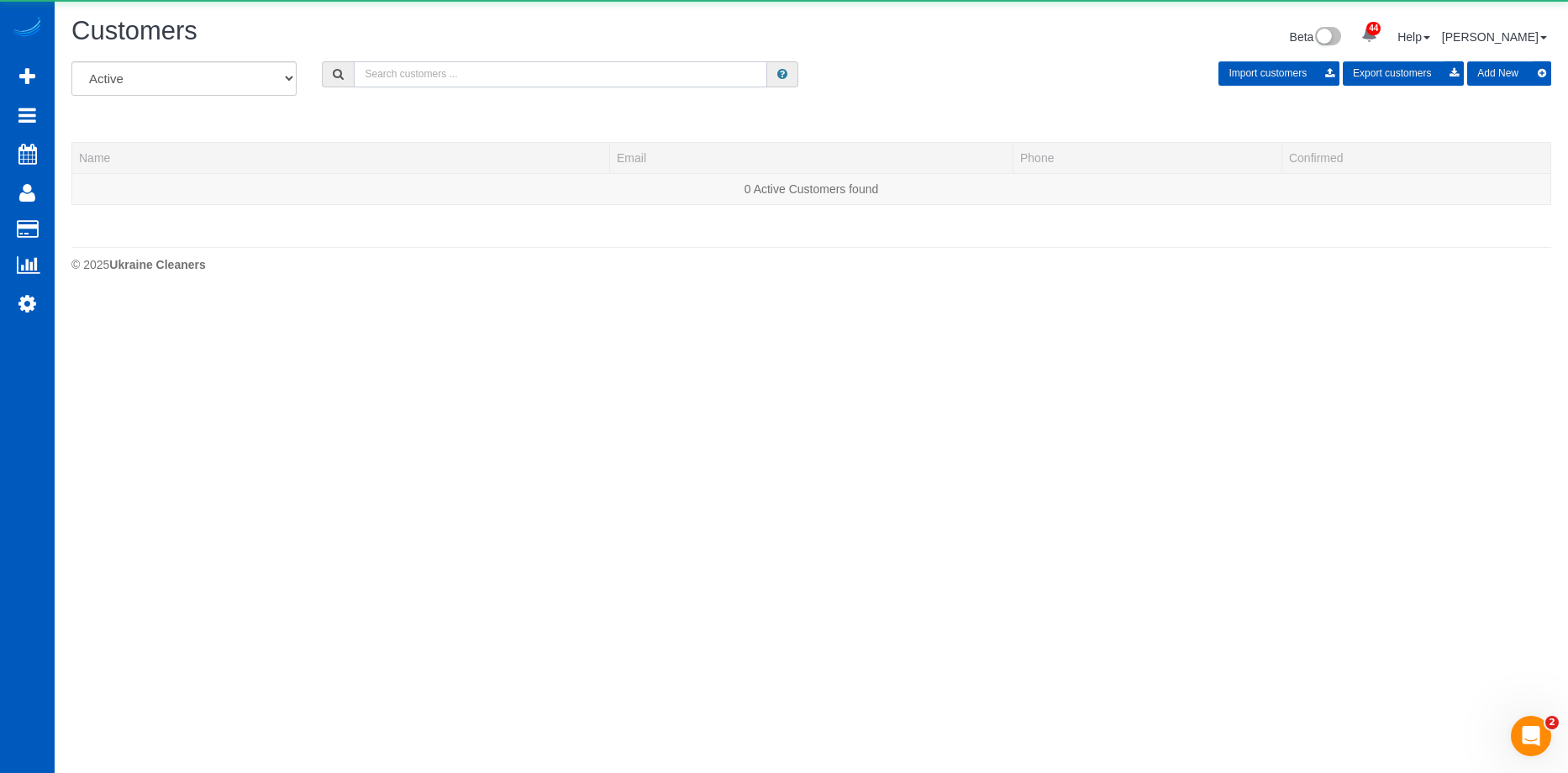
click at [456, 75] on input "text" at bounding box center [561, 74] width 414 height 26
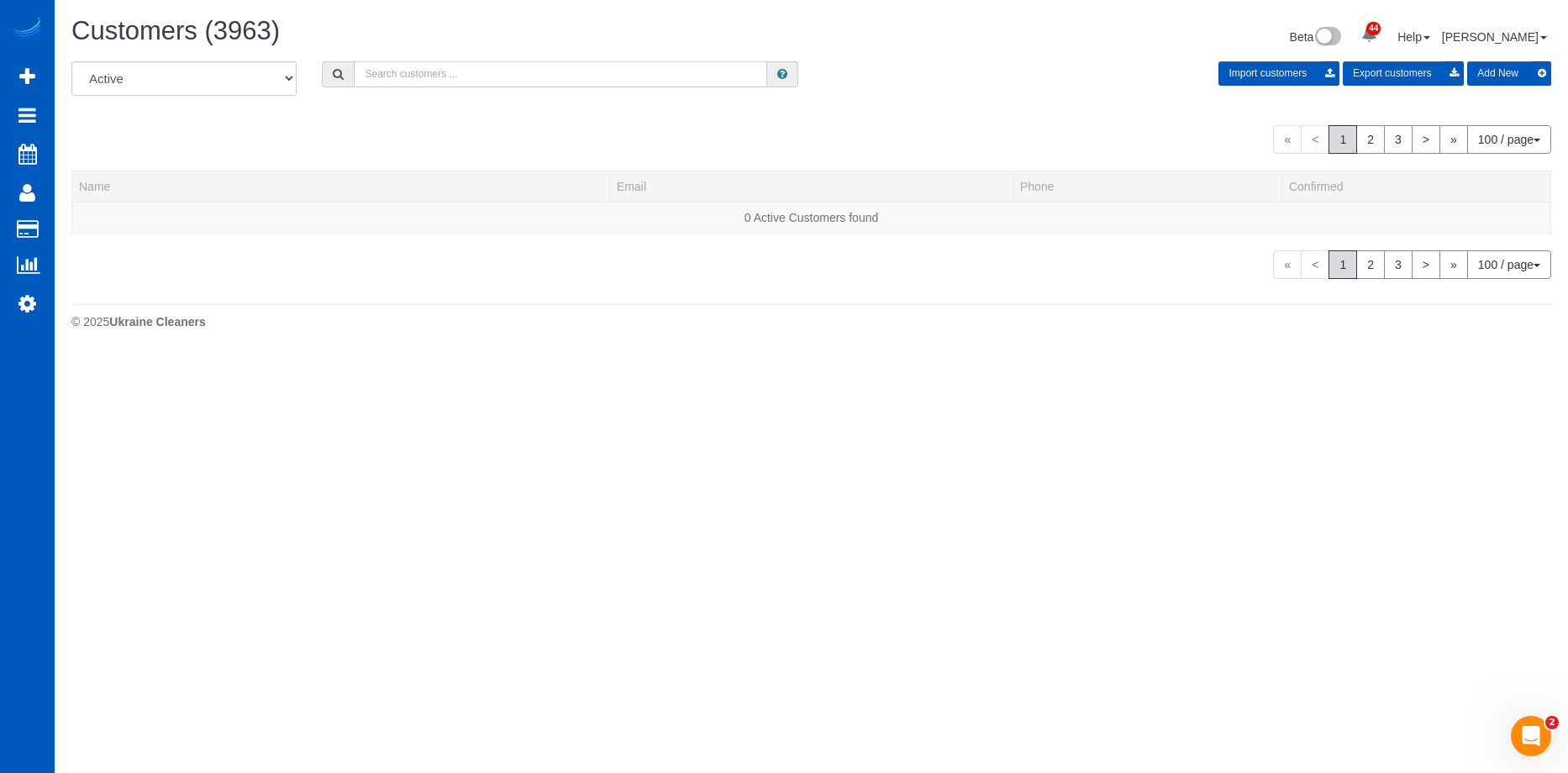
paste input "katemagate@gmail.com"
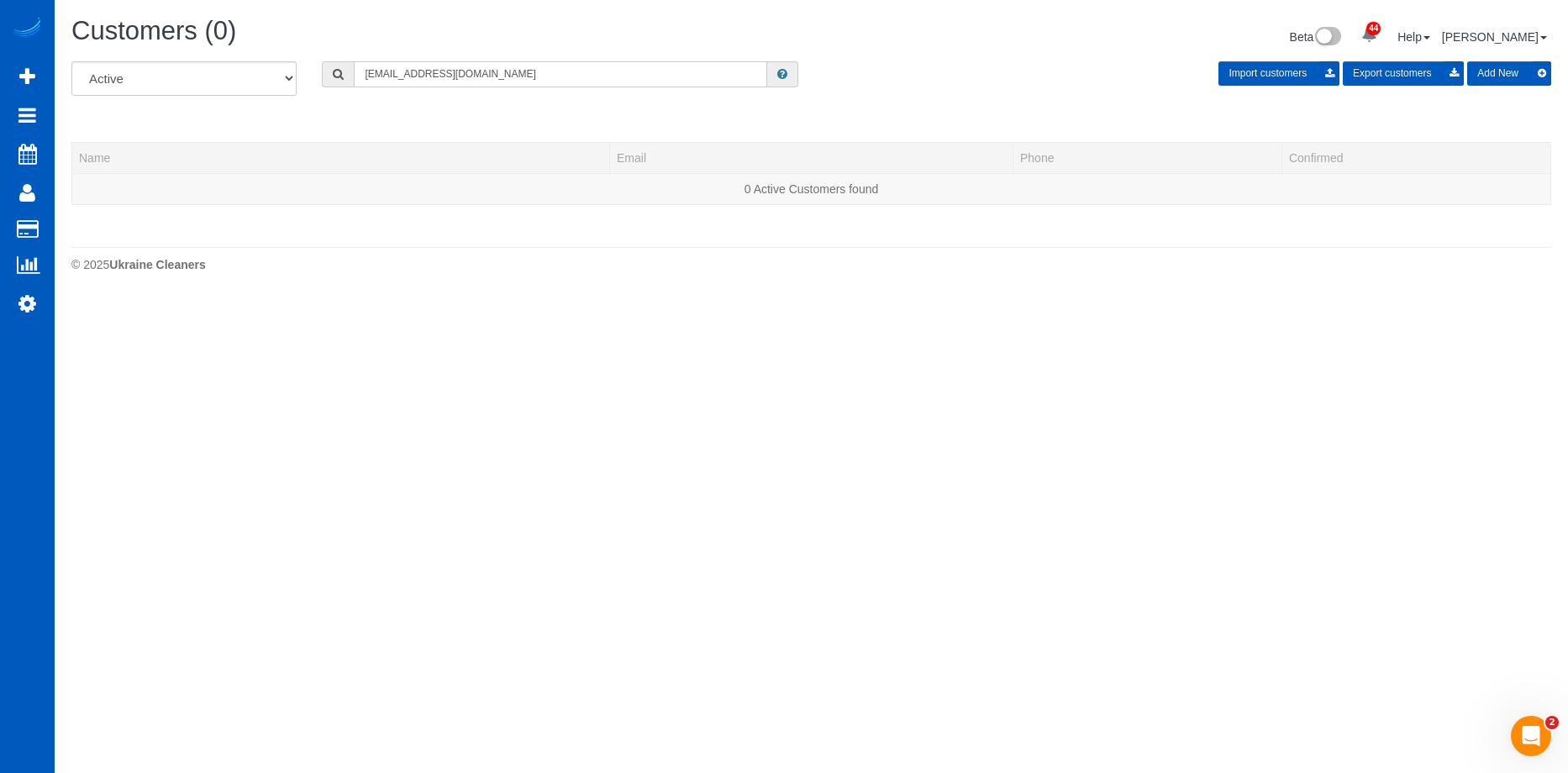
type input "katemagate@gmail.com"
click at [1490, 66] on button "Add New" at bounding box center [1509, 73] width 84 height 24
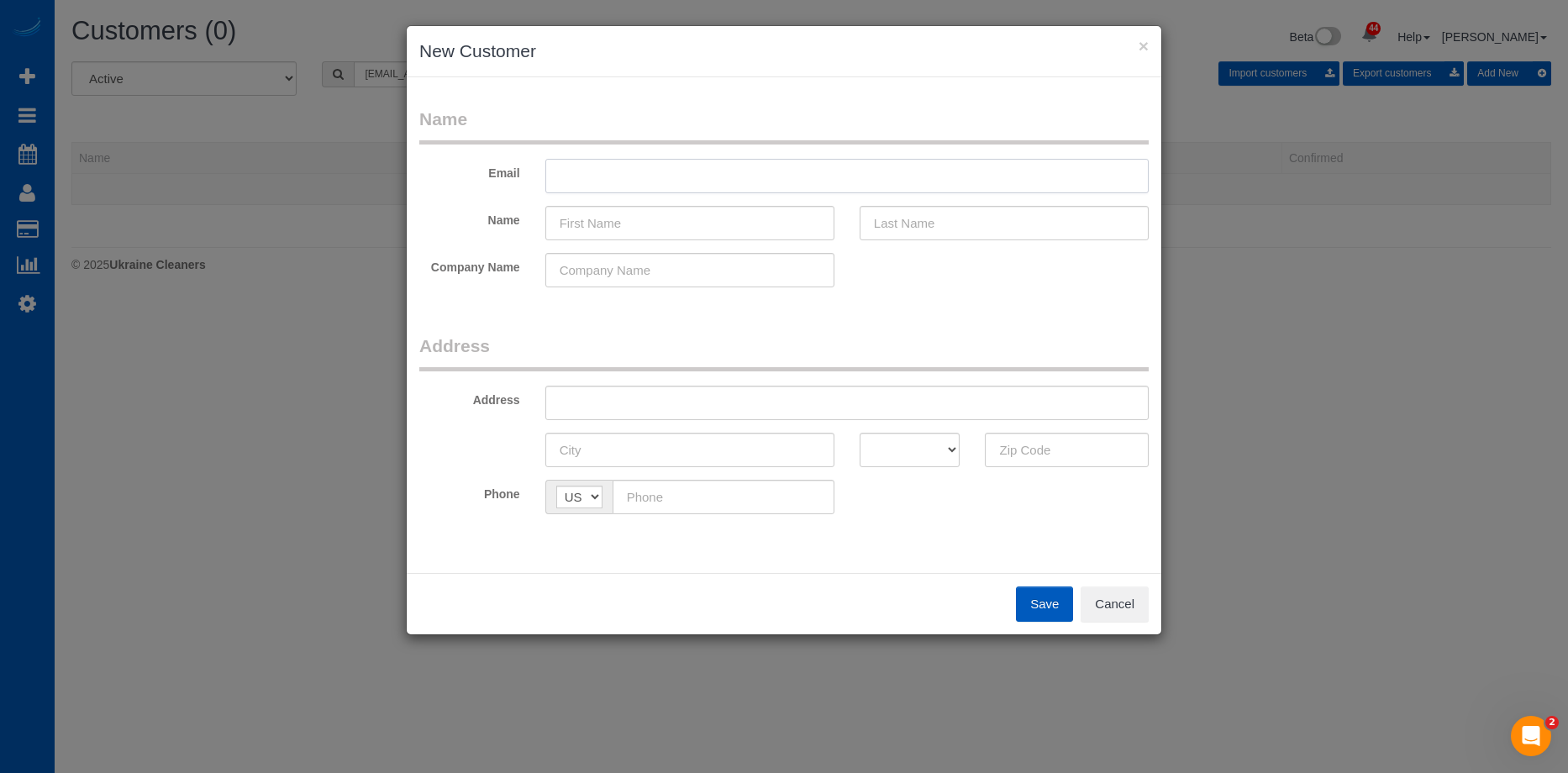
click at [701, 179] on input "text" at bounding box center [847, 175] width 603 height 34
paste input "katemagate@gmail.com"
type input "katemagate@gmail.com"
click at [621, 230] on input "text" at bounding box center [690, 223] width 289 height 34
paste input "Katherine Sanneman"
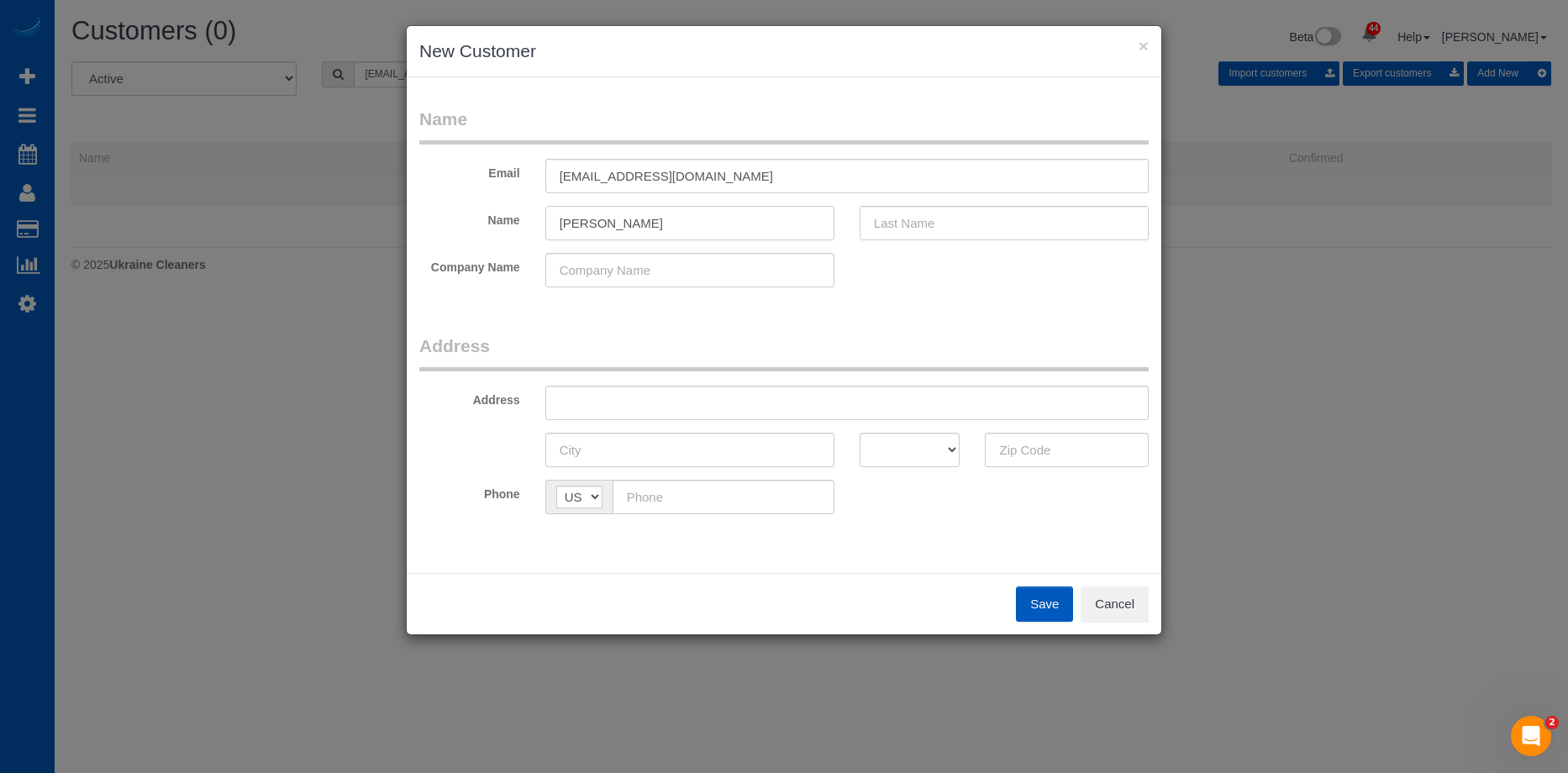
drag, startPoint x: 619, startPoint y: 220, endPoint x: 877, endPoint y: 226, distance: 258.1
click at [736, 221] on input "Katherine Sanneman" at bounding box center [690, 223] width 289 height 34
type input "Katherine"
click at [939, 224] on input "text" at bounding box center [1004, 223] width 289 height 34
paste input "Sanneman"
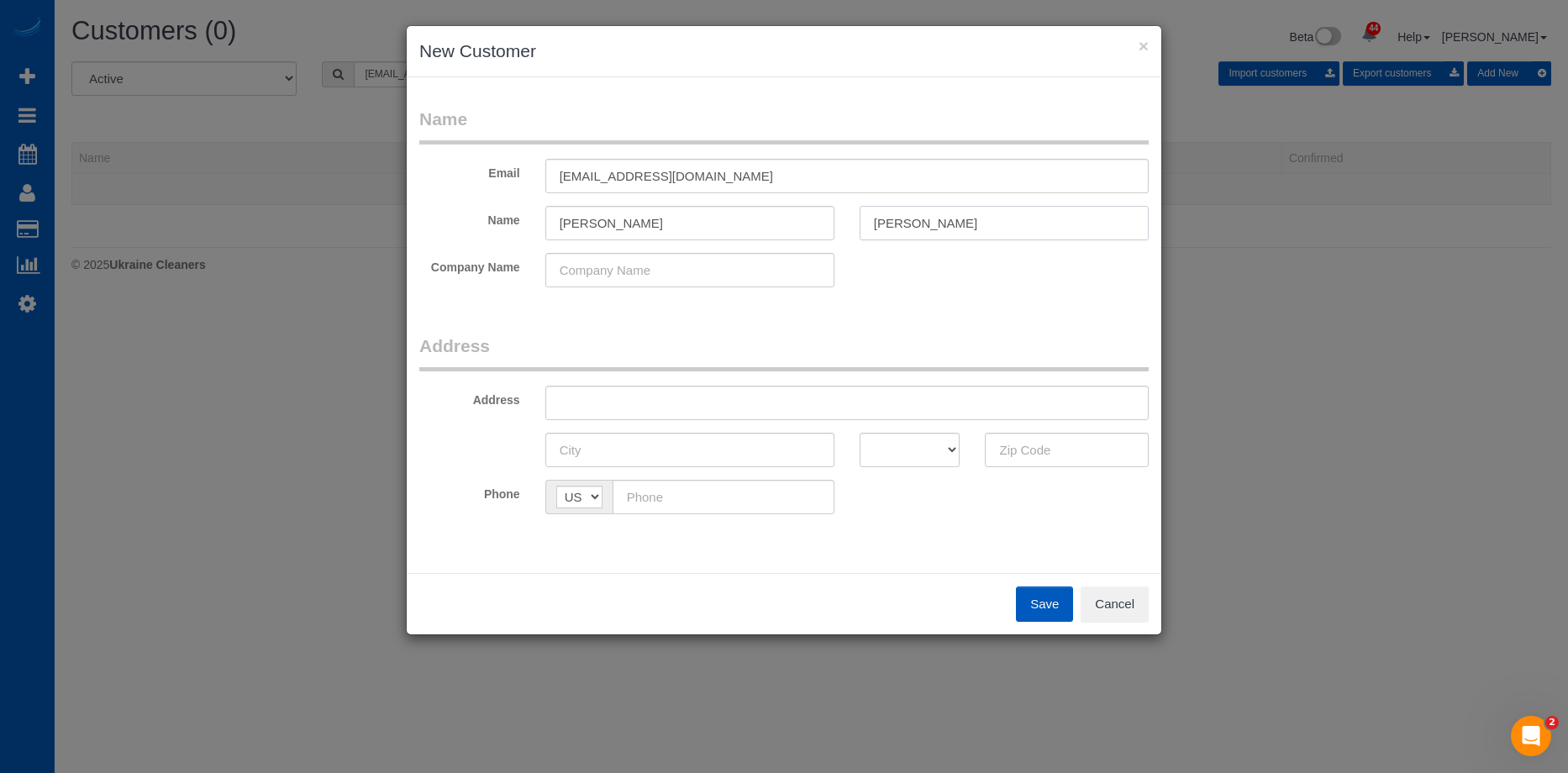
type input "Sanneman"
click at [757, 225] on input "Katherine" at bounding box center [690, 223] width 289 height 34
type input "Katherine"
click at [776, 404] on input "text" at bounding box center [847, 403] width 603 height 34
paste input "4904 241st St SW, Mountlake Terrace, WA 98043"
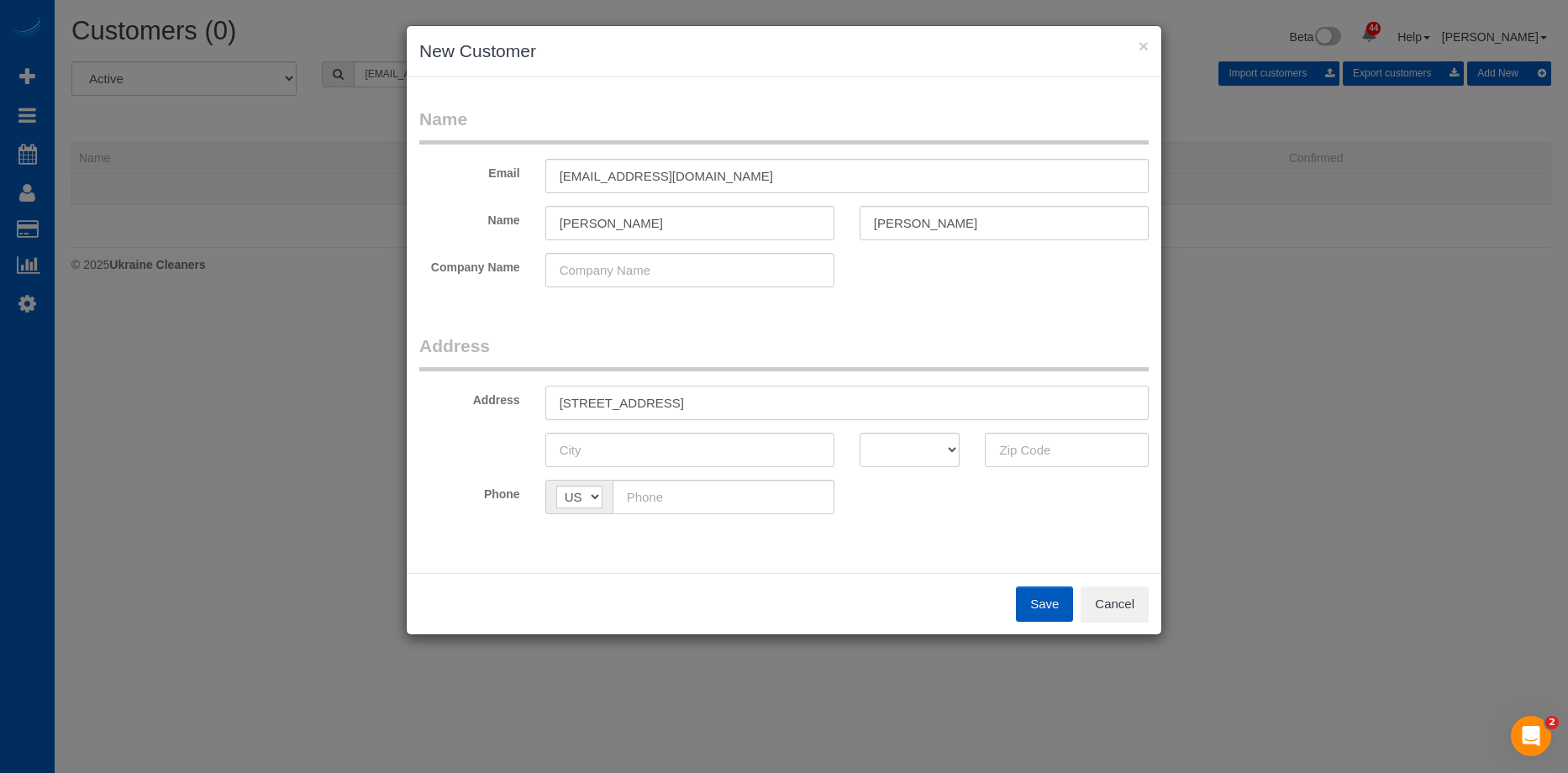
drag, startPoint x: 801, startPoint y: 397, endPoint x: 1076, endPoint y: 416, distance: 275.7
click at [1050, 397] on input "4904 241st St SW, Mountlake Terrace, WA 98043" at bounding box center [847, 403] width 603 height 34
type input "4904 241st St SW, Mountlake Terrace, WA"
click at [1023, 444] on input "text" at bounding box center [1066, 450] width 163 height 34
paste input "98043"
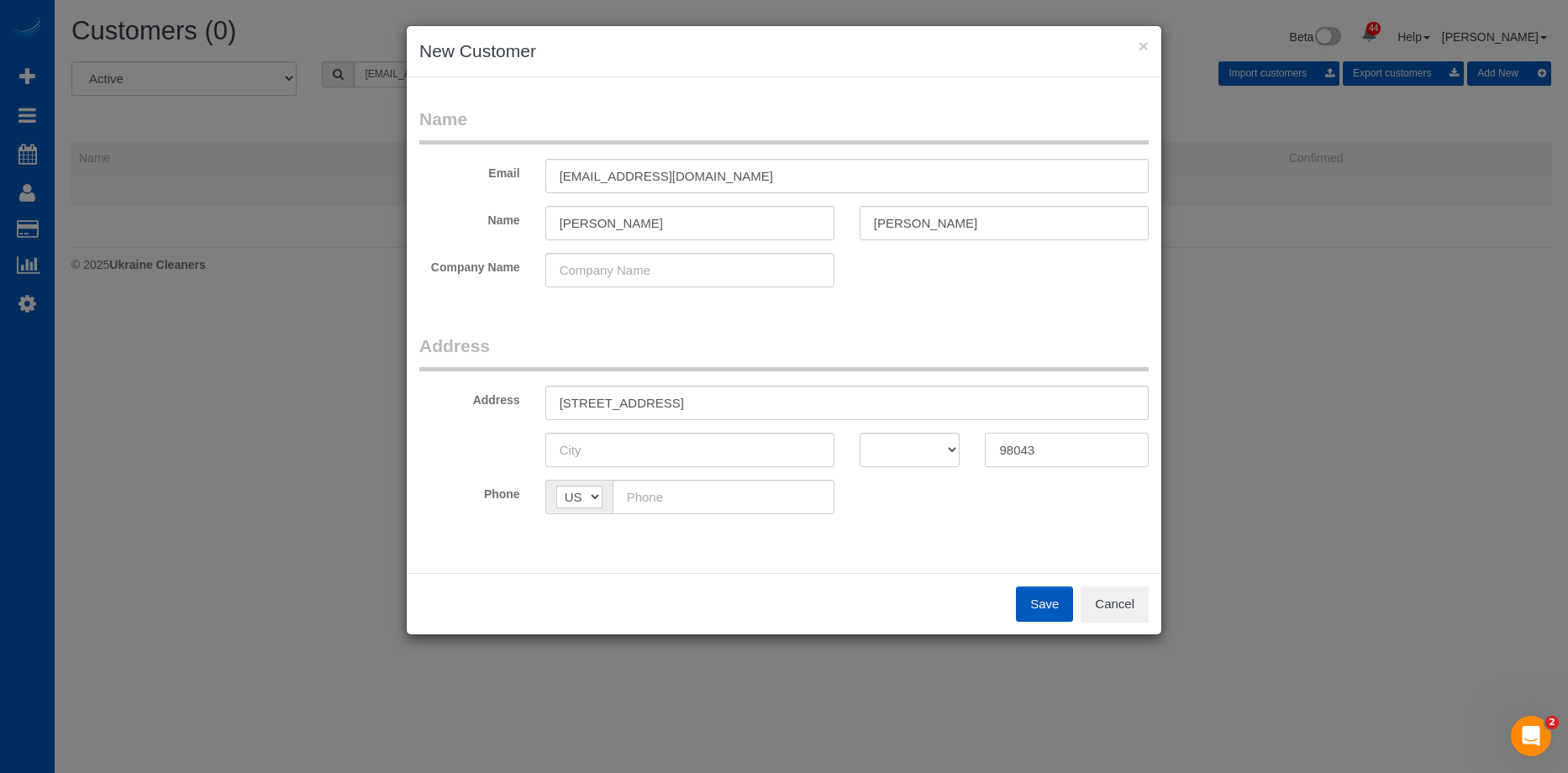
type input "98043"
click at [920, 445] on select "AK AL AR AZ CA CO CT DC DE FL GA HI IA ID IL IN KS KY LA MA MD ME MI MN MO MS M…" at bounding box center [910, 450] width 101 height 34
select select "WA"
click at [860, 433] on select "AK AL AR AZ CA CO CT DC DE FL GA HI IA ID IL IN KS KY LA MA MD ME MI MN MO MS M…" at bounding box center [910, 450] width 101 height 34
drag, startPoint x: 668, startPoint y: 404, endPoint x: 768, endPoint y: 403, distance: 100.0
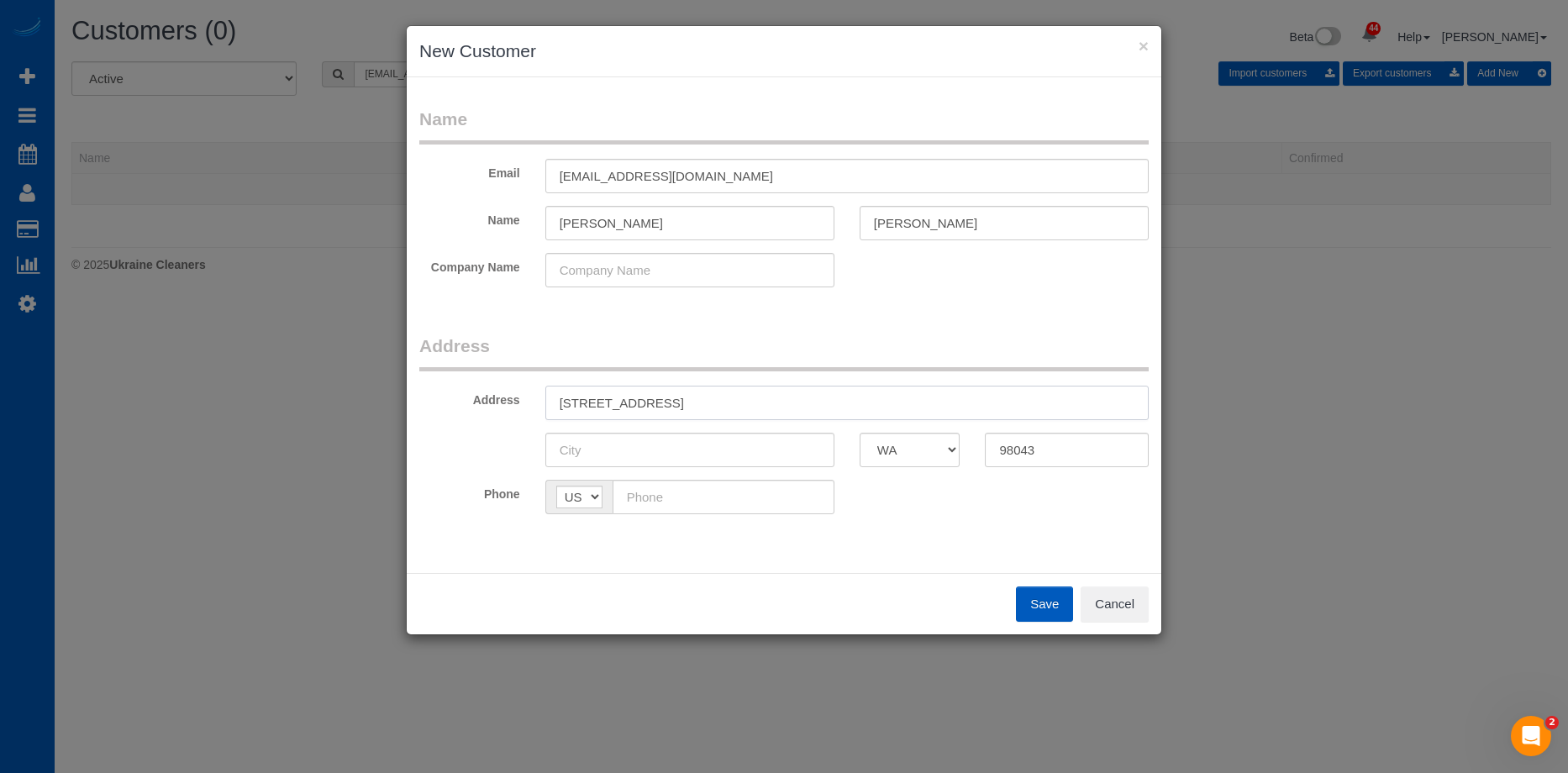
click at [768, 403] on input "4904 241st St SW, Mountlake Terrace, WA" at bounding box center [847, 403] width 603 height 34
type input "4904 241st St SW, , WA"
click at [690, 446] on input "text" at bounding box center [690, 450] width 289 height 34
paste input "Mountlake Terrace"
type input "Mountlake Terrace"
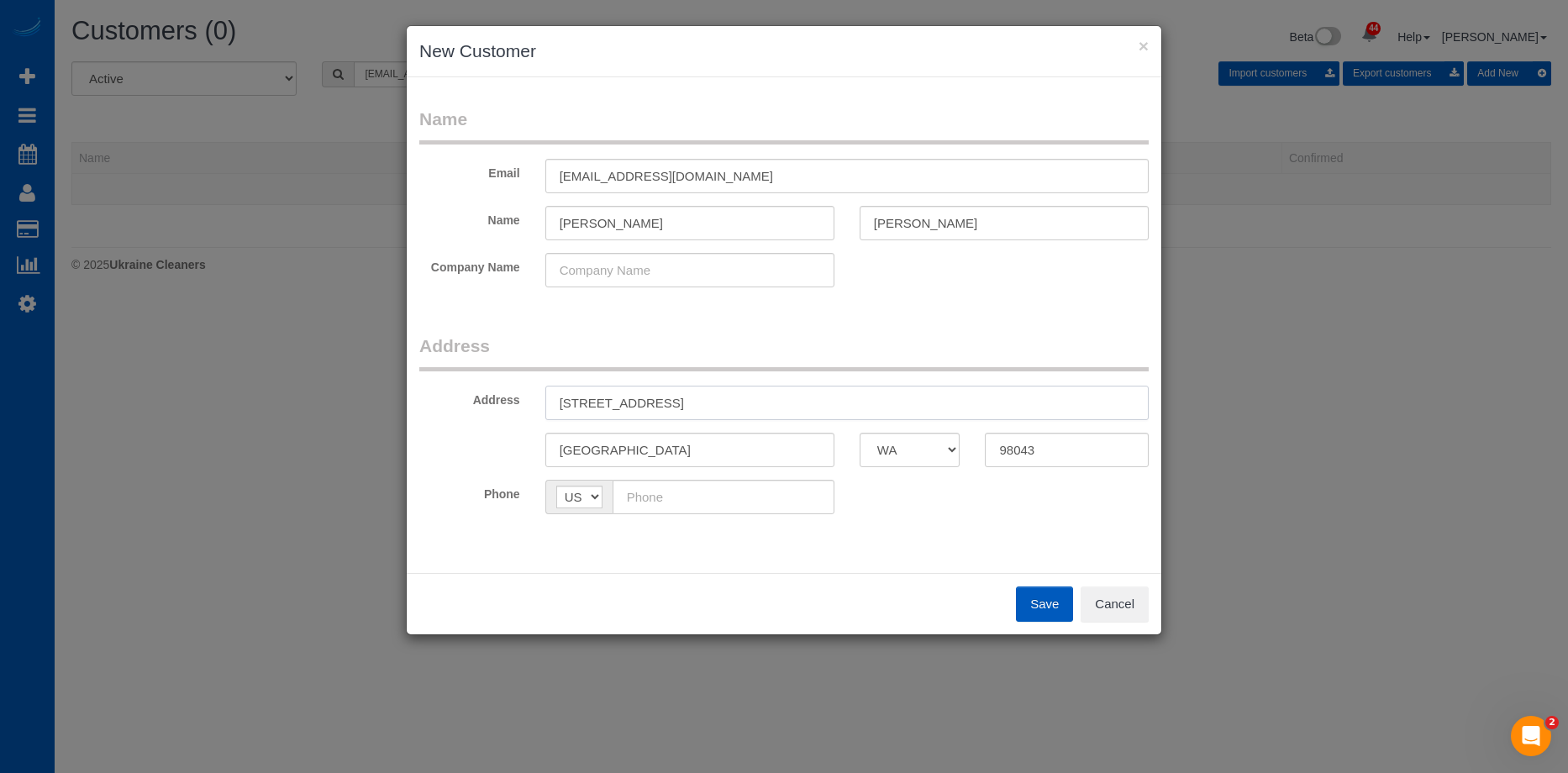
drag, startPoint x: 662, startPoint y: 409, endPoint x: 770, endPoint y: 393, distance: 109.2
click at [767, 393] on input "4904 241st St SW, , WA" at bounding box center [847, 403] width 603 height 34
type input "4904 241st St SW"
drag, startPoint x: 690, startPoint y: 501, endPoint x: 705, endPoint y: 503, distance: 15.1
click at [690, 501] on input "text" at bounding box center [723, 497] width 222 height 34
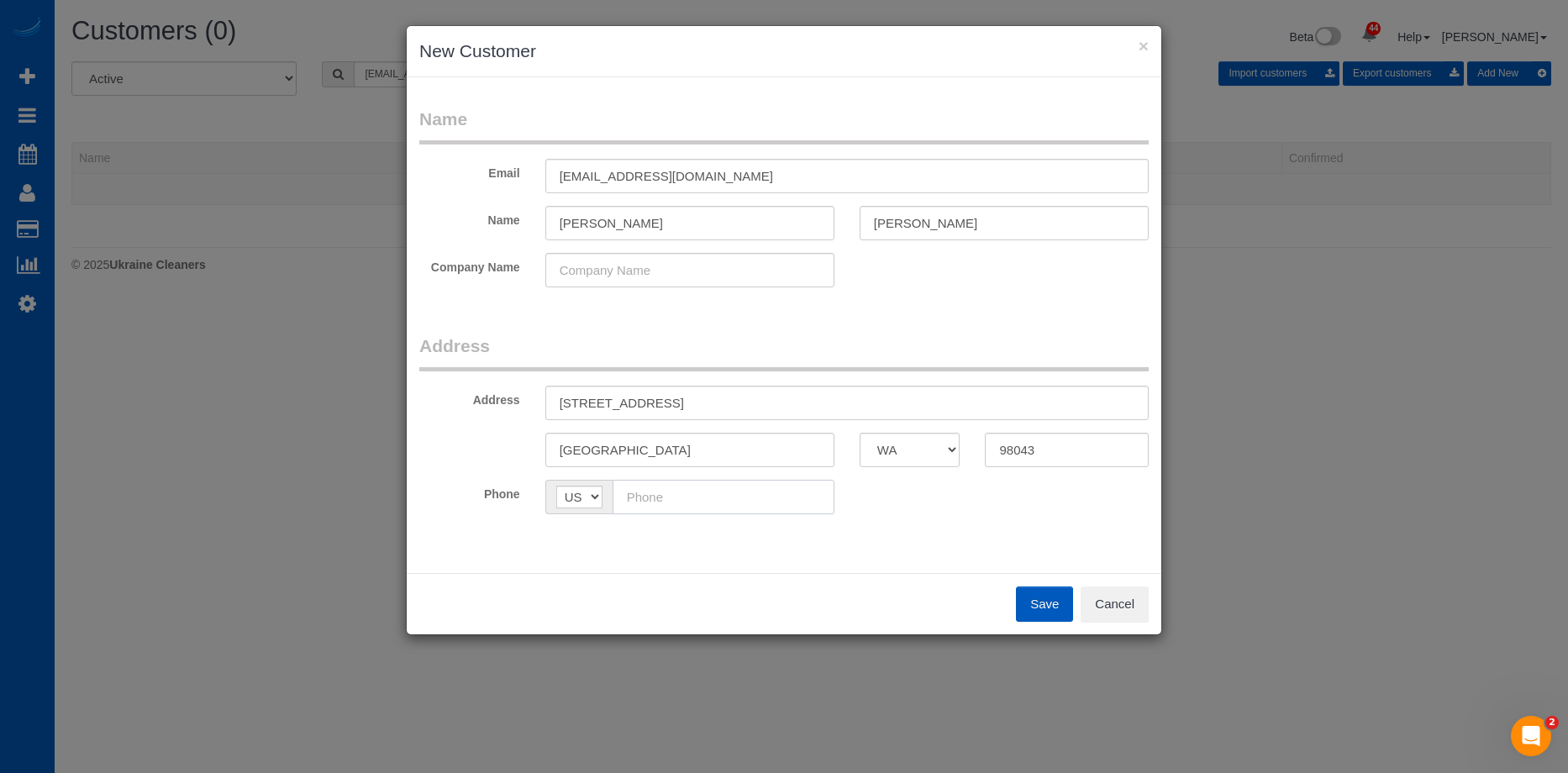
paste input "(714) 722-0745"
type input "(714) 722-0745"
click at [1038, 594] on button "Save" at bounding box center [1044, 604] width 57 height 35
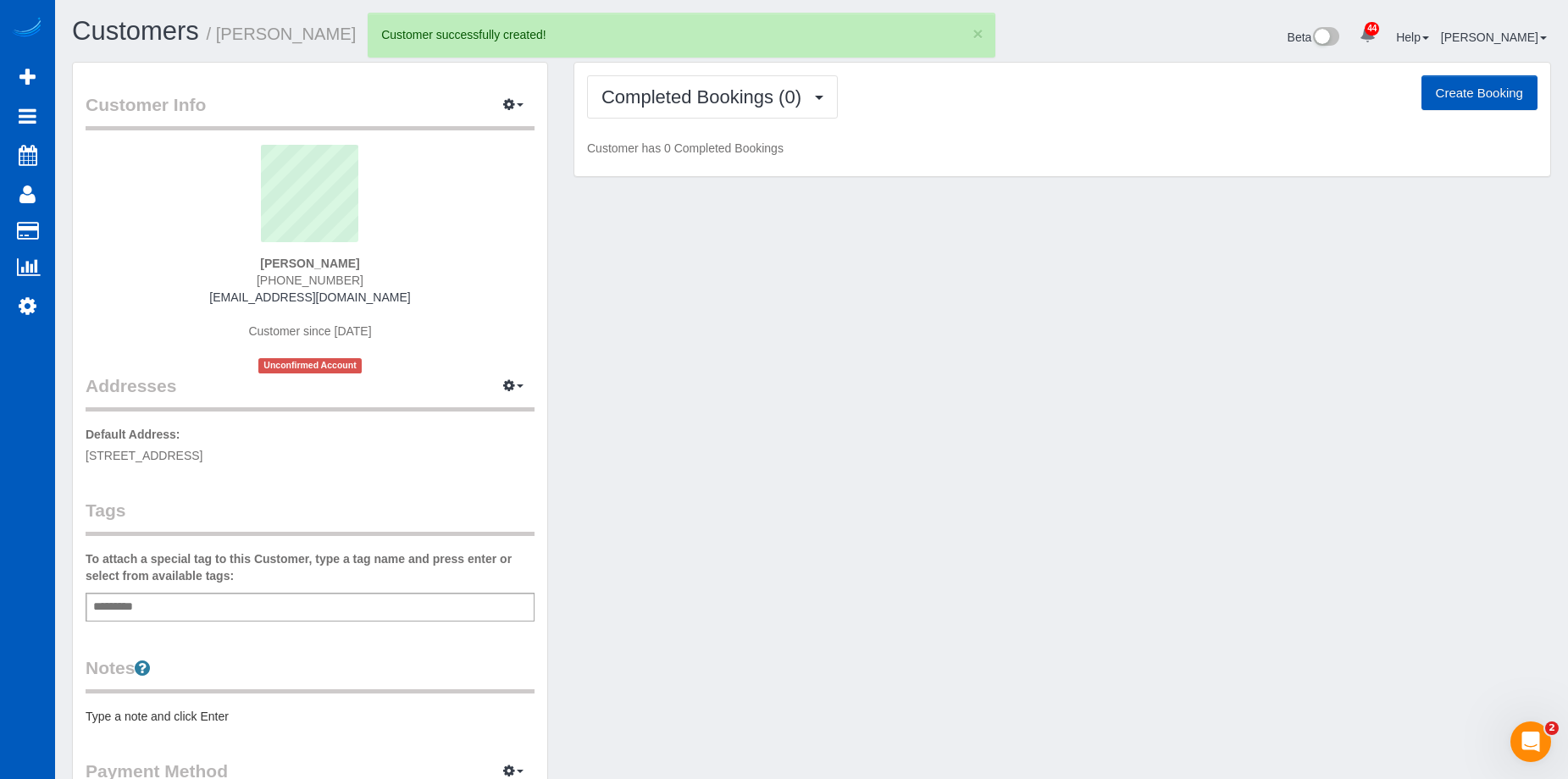
click at [1462, 96] on button "Create Booking" at bounding box center [1480, 93] width 116 height 35
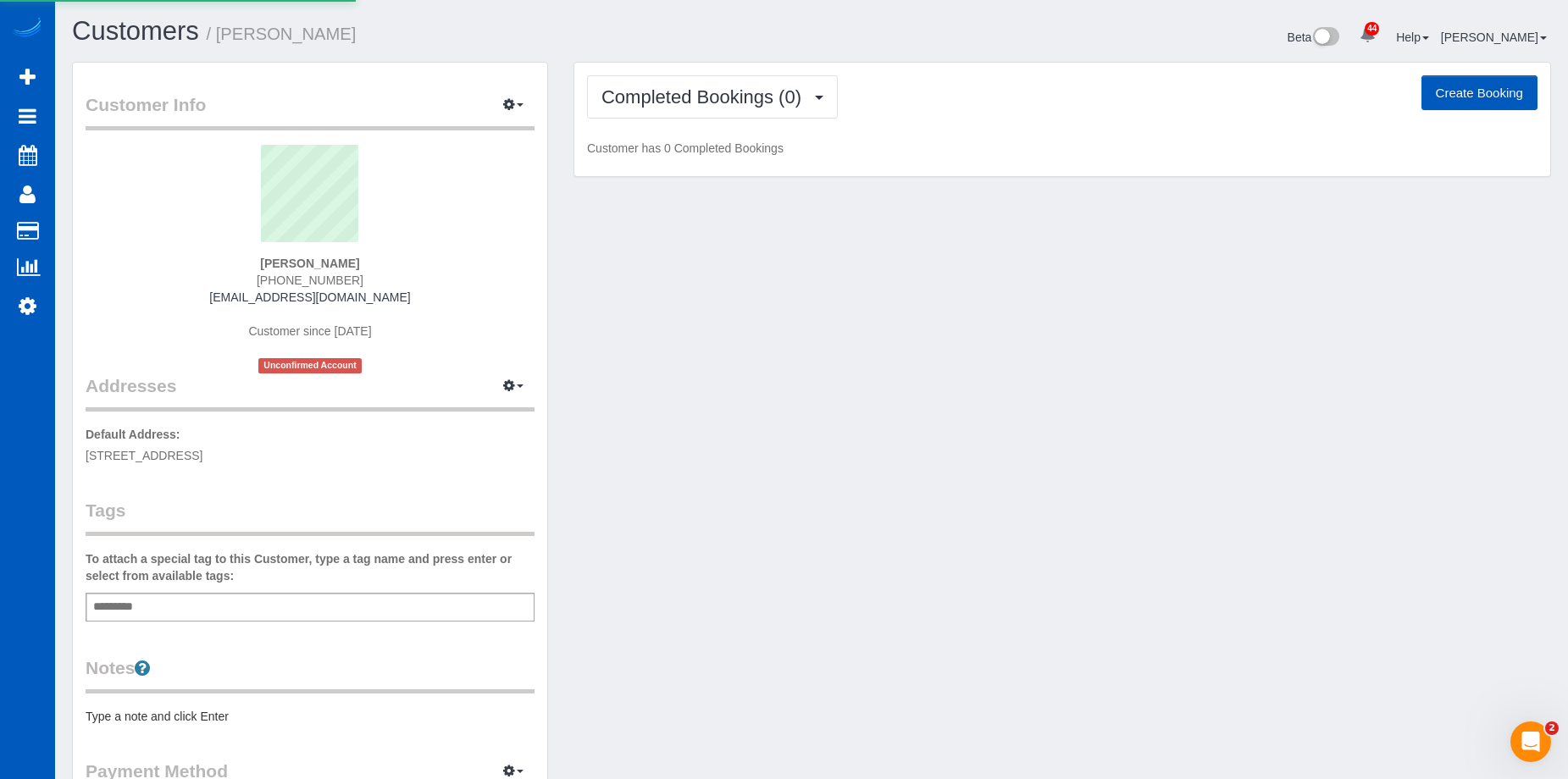
select select "WA"
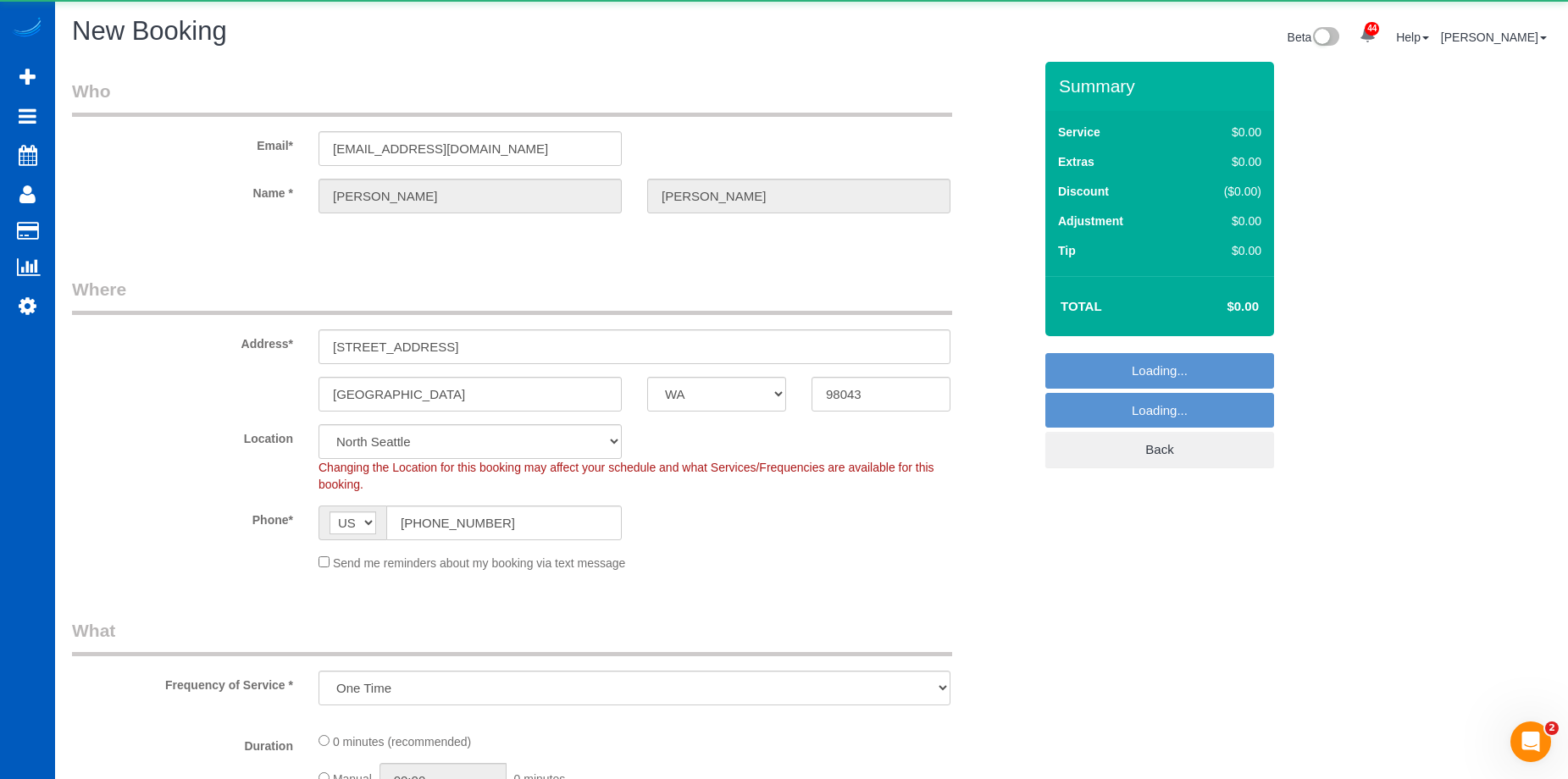
select select "object:10709"
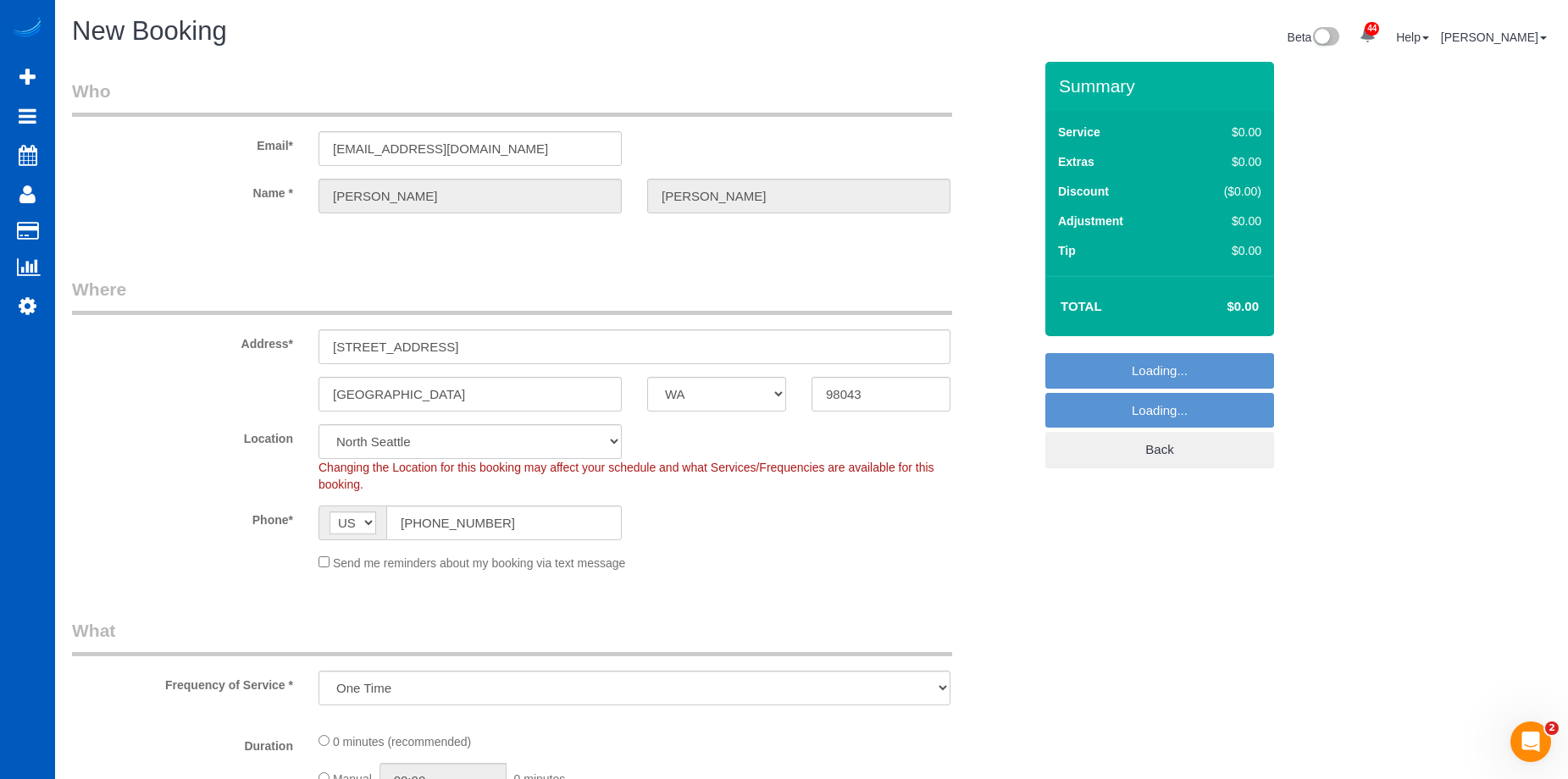
select select "199"
select select "object:10969"
click at [324, 568] on div "Send me reminders about my booking via text message" at bounding box center [635, 562] width 657 height 19
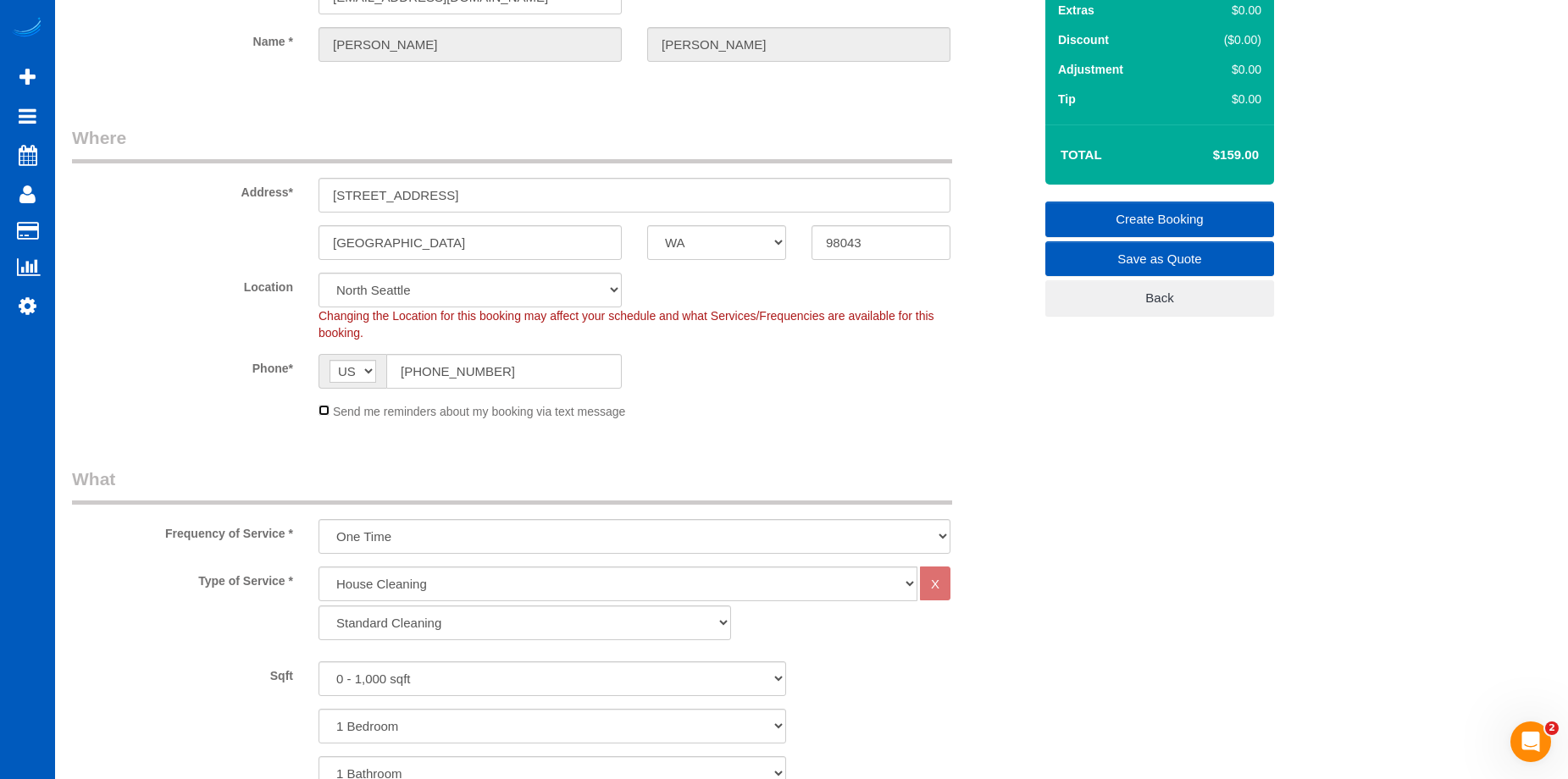
scroll to position [169, 0]
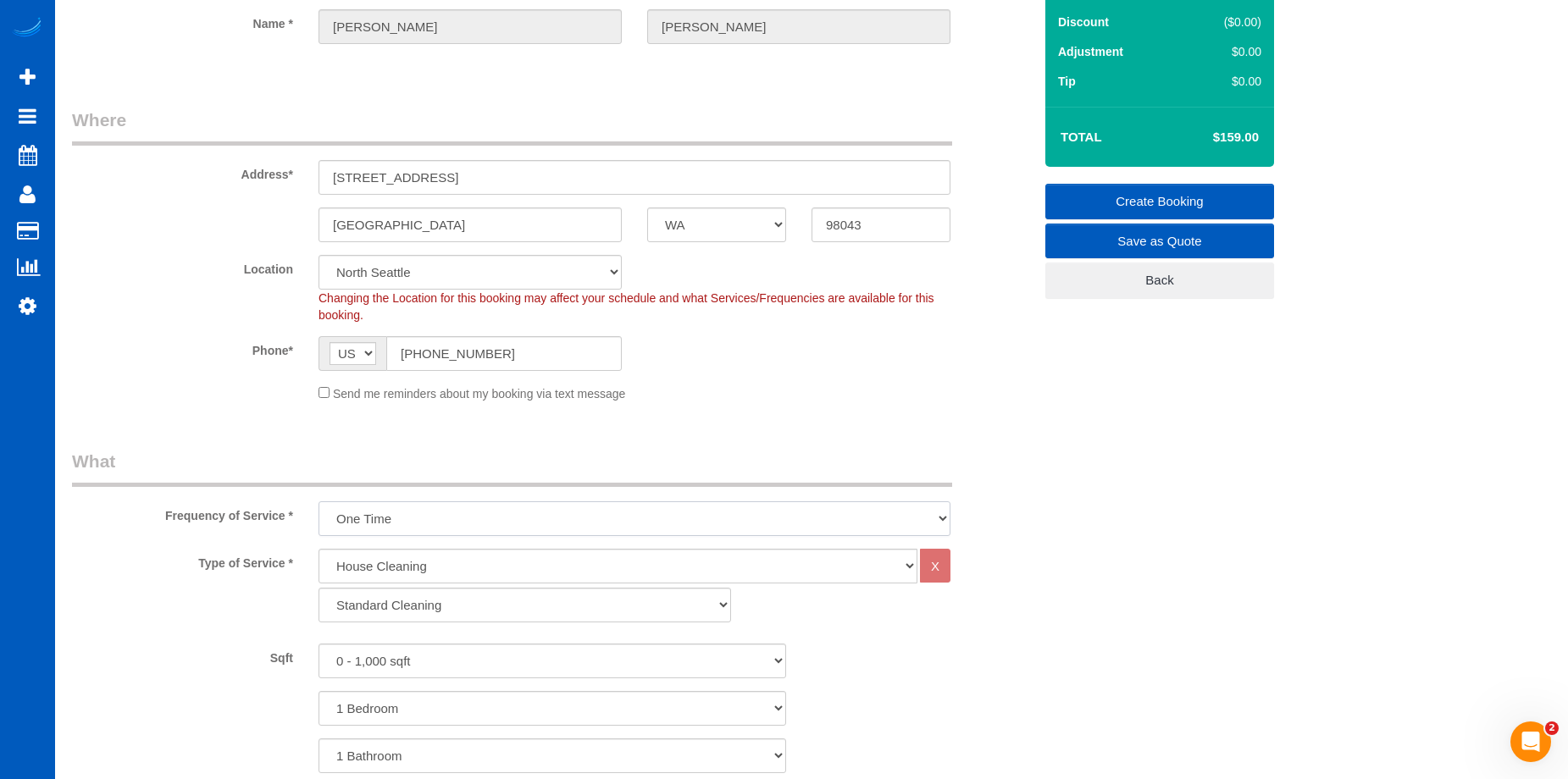
click at [485, 526] on select "One Time Weekly - 15.00% Every 2 Weeks - 10.00% Every 4 Weeks - 5.00% Every 2 M…" at bounding box center [634, 518] width 632 height 34
drag, startPoint x: 259, startPoint y: 427, endPoint x: 292, endPoint y: 453, distance: 42.0
click at [397, 605] on select "Standard Cleaning Deep Cleaning Move In/ Out Cleaning" at bounding box center [524, 605] width 412 height 34
select select "367"
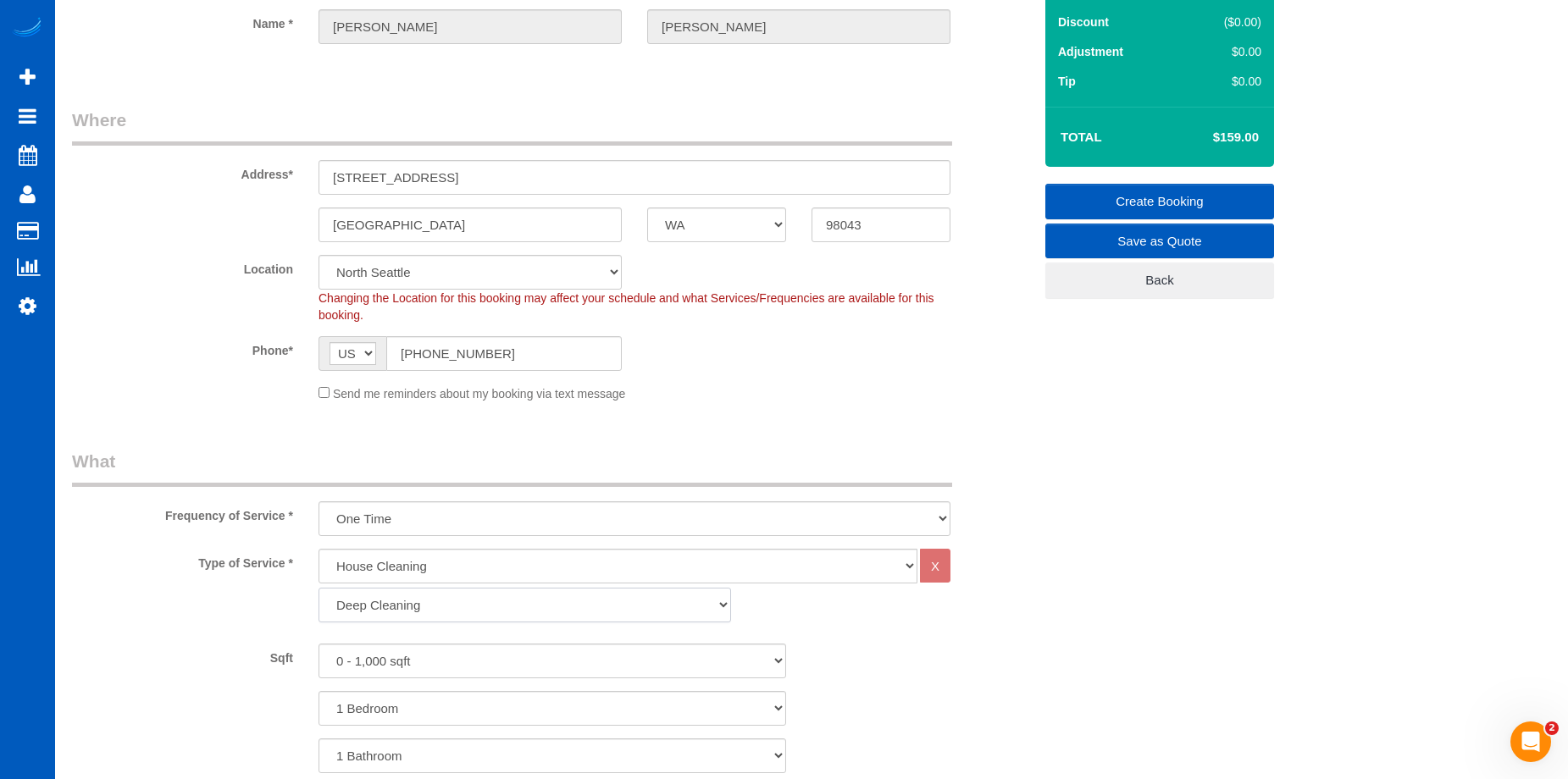
click at [318, 588] on select "Standard Cleaning Deep Cleaning Move In/ Out Cleaning" at bounding box center [524, 605] width 412 height 34
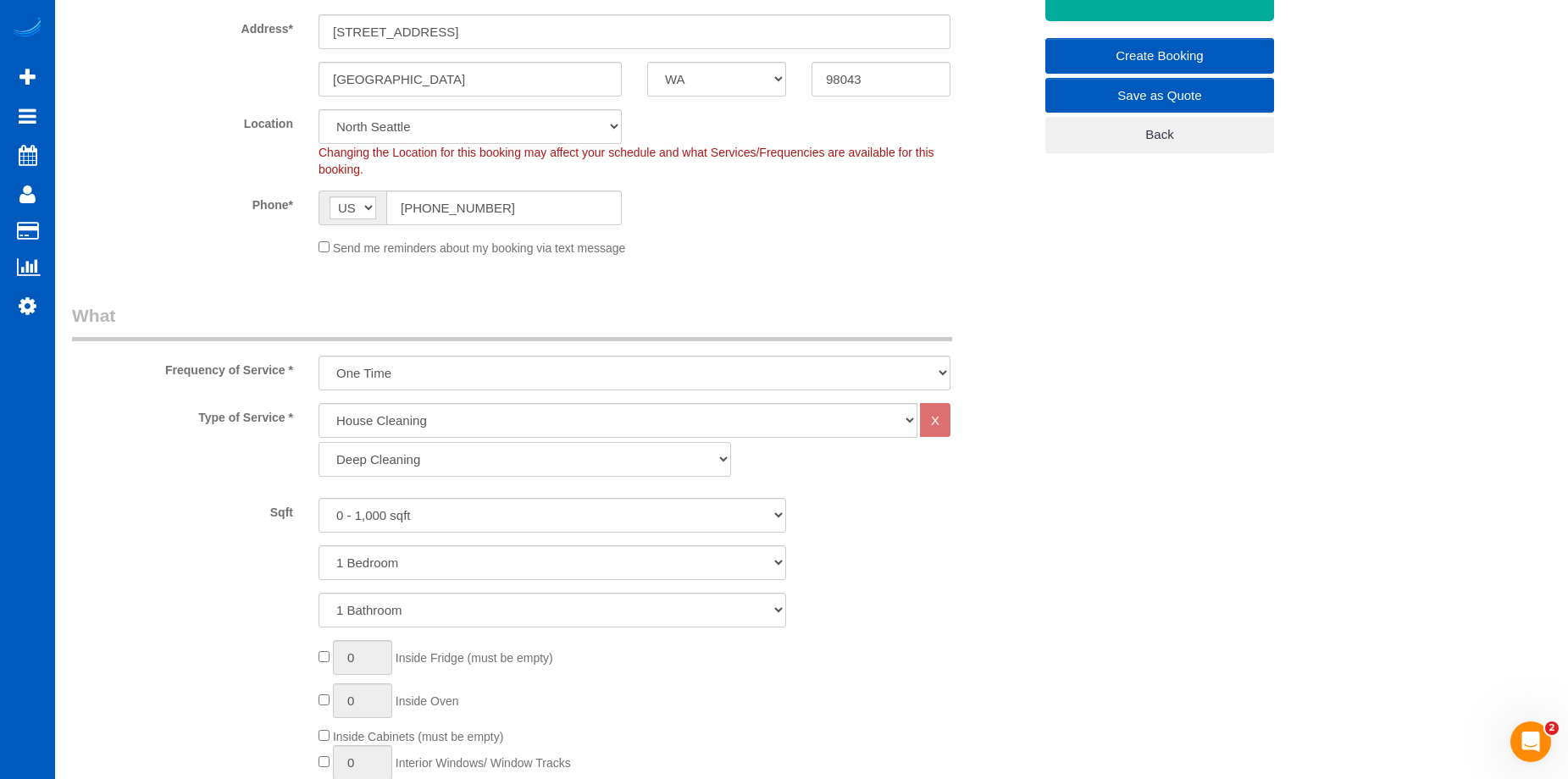
scroll to position [339, 0]
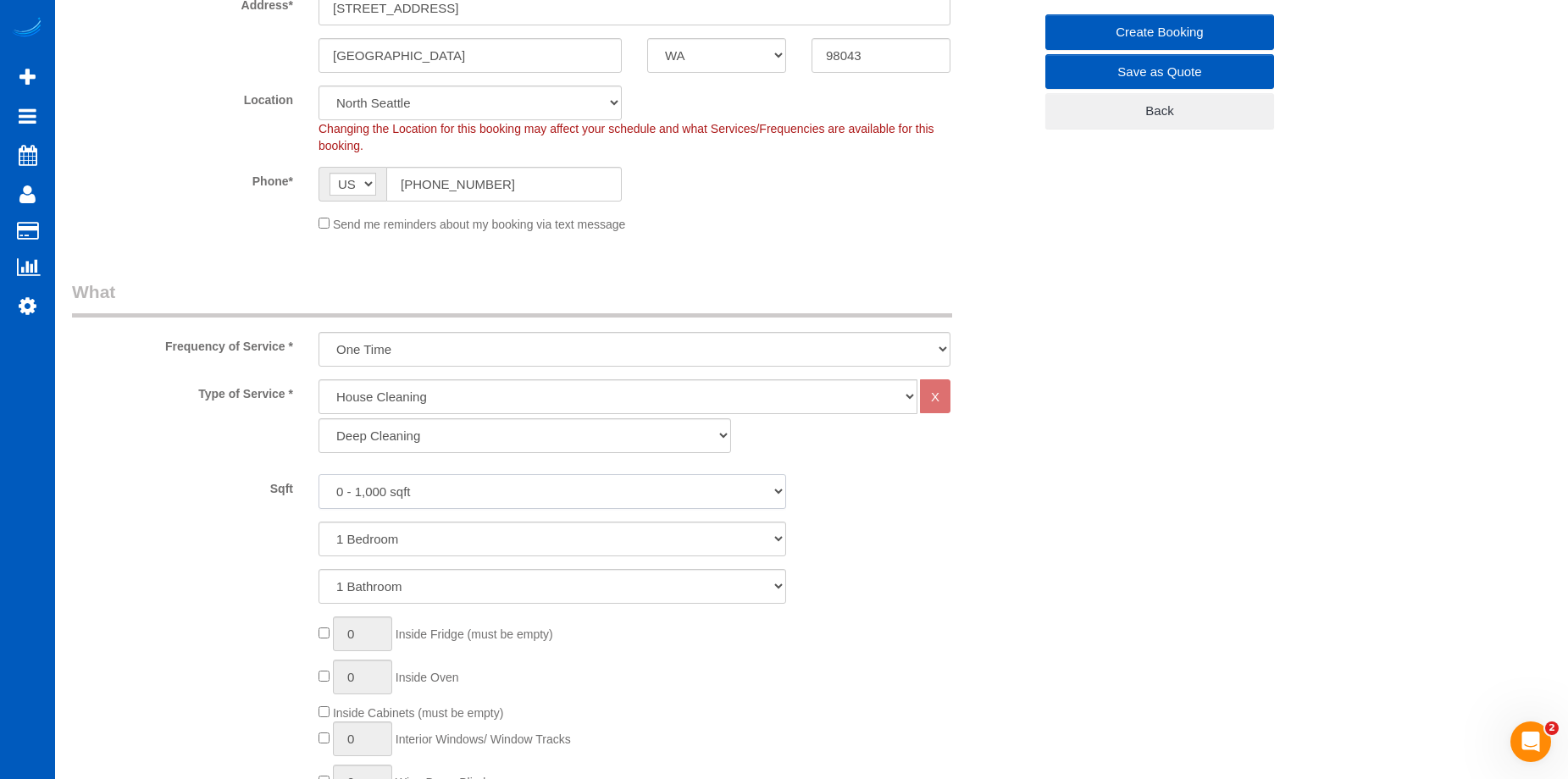
click at [450, 491] on select "0 - 1,000 sqft 1,001 - 1,500 sqft 1,501 - 2,000 sqft 2,001 - 2,500 sqft 2,501 -…" at bounding box center [552, 491] width 467 height 34
select select "1501"
click at [318, 475] on select "0 - 1,000 sqft 1,001 - 1,500 sqft 1,501 - 2,000 sqft 2,001 - 2,500 sqft 2,501 -…" at bounding box center [552, 491] width 467 height 34
click at [453, 541] on select "1 Bedroom 2 Bedrooms 3 Bedrooms 4 Bedrooms 5 Bedrooms 6 Bedrooms 7 Bedrooms" at bounding box center [552, 539] width 467 height 34
select select "3"
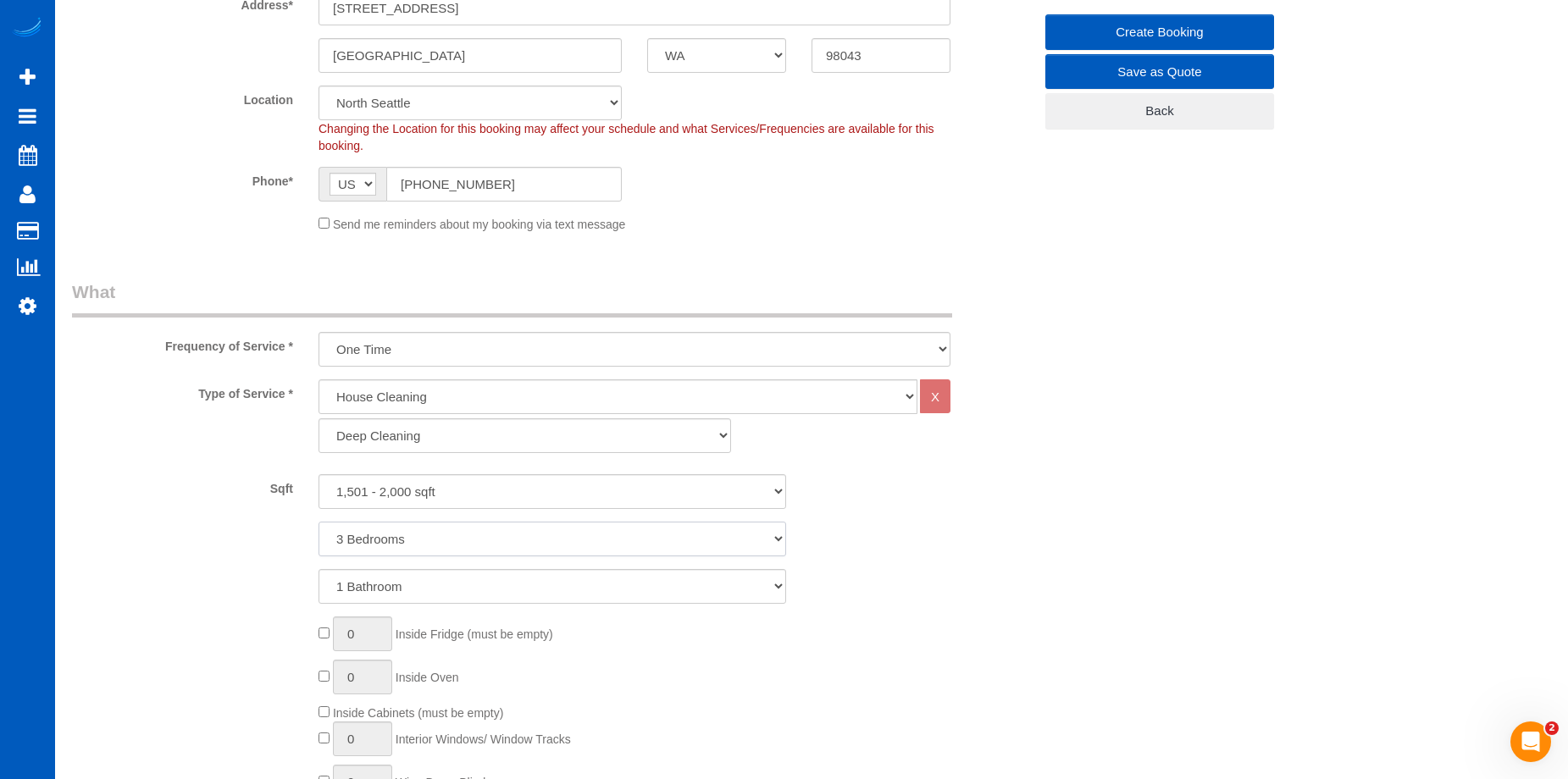
click at [318, 522] on select "1 Bedroom 2 Bedrooms 3 Bedrooms 4 Bedrooms 5 Bedrooms 6 Bedrooms 7 Bedrooms" at bounding box center [552, 539] width 467 height 34
click at [450, 587] on select "1 Bathroom 2 Bathrooms 3 Bathrooms 4 Bathrooms 5 Bathrooms 6 Bathrooms 7 Bathro…" at bounding box center [552, 586] width 467 height 34
select select "3"
click at [318, 570] on select "1 Bathroom 2 Bathrooms 3 Bathrooms 4 Bathrooms 5 Bathrooms 6 Bathrooms 7 Bathro…" at bounding box center [552, 586] width 467 height 34
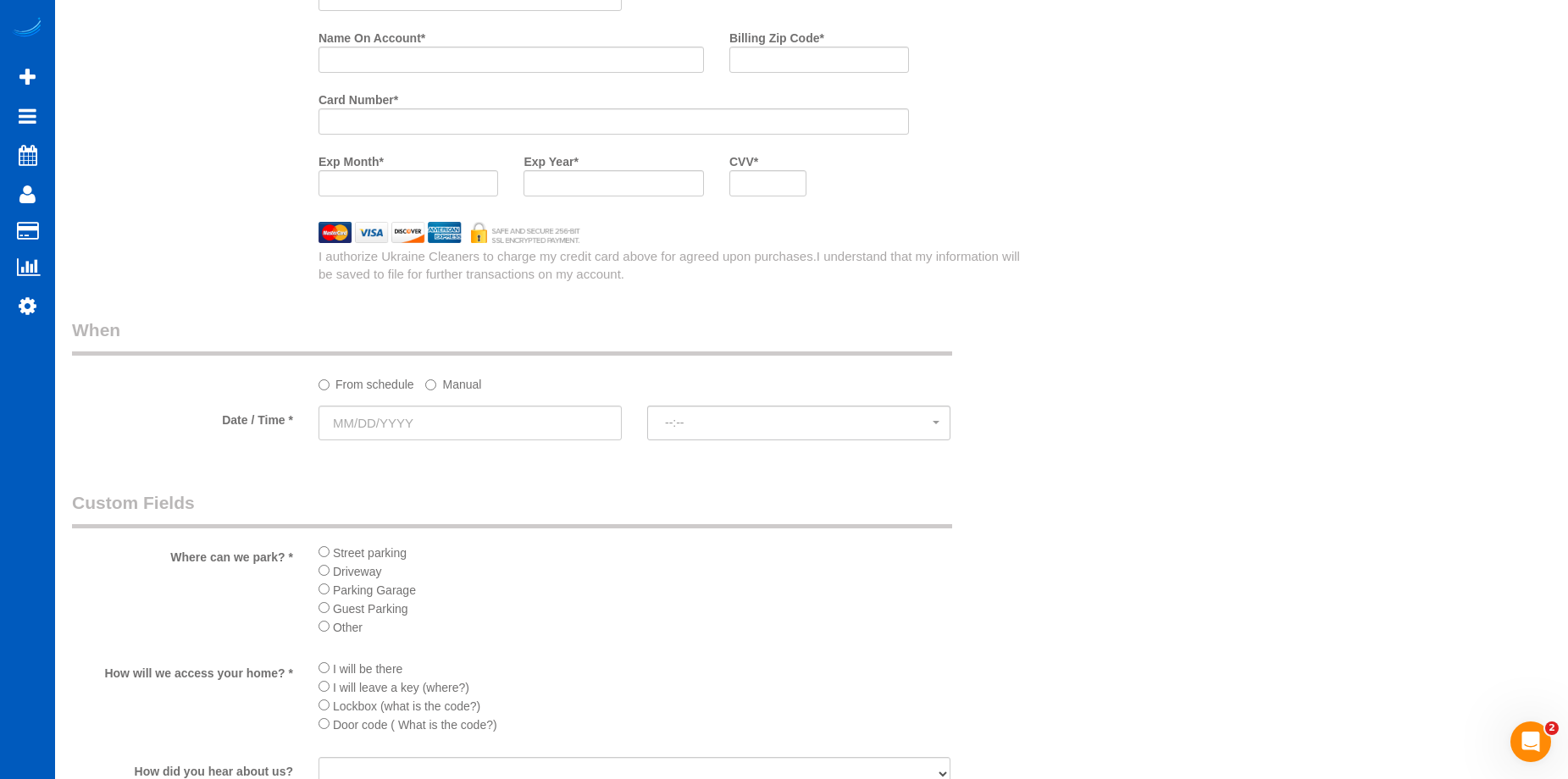
scroll to position [1694, 0]
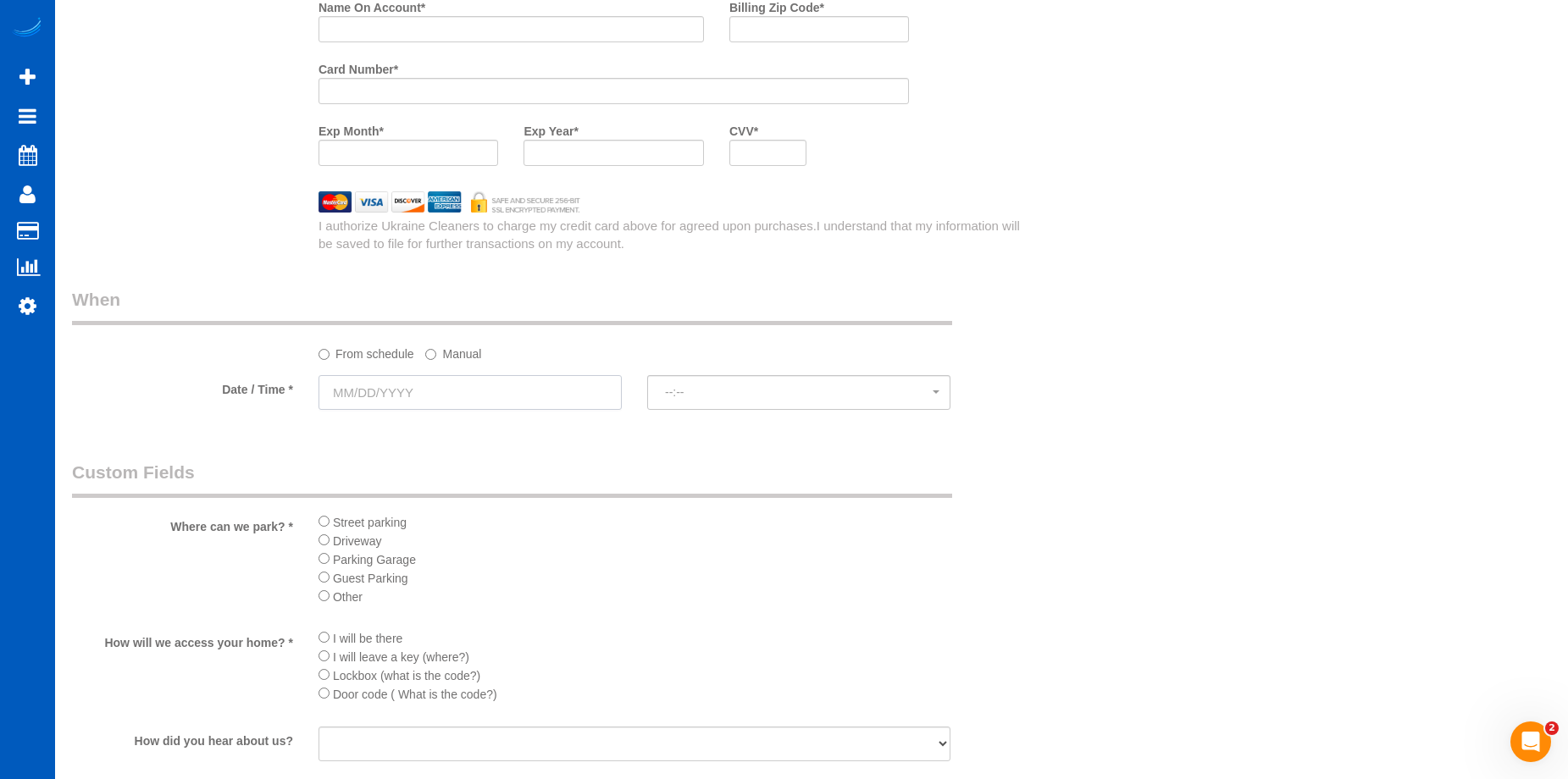
click at [439, 382] on input "text" at bounding box center [470, 392] width 304 height 34
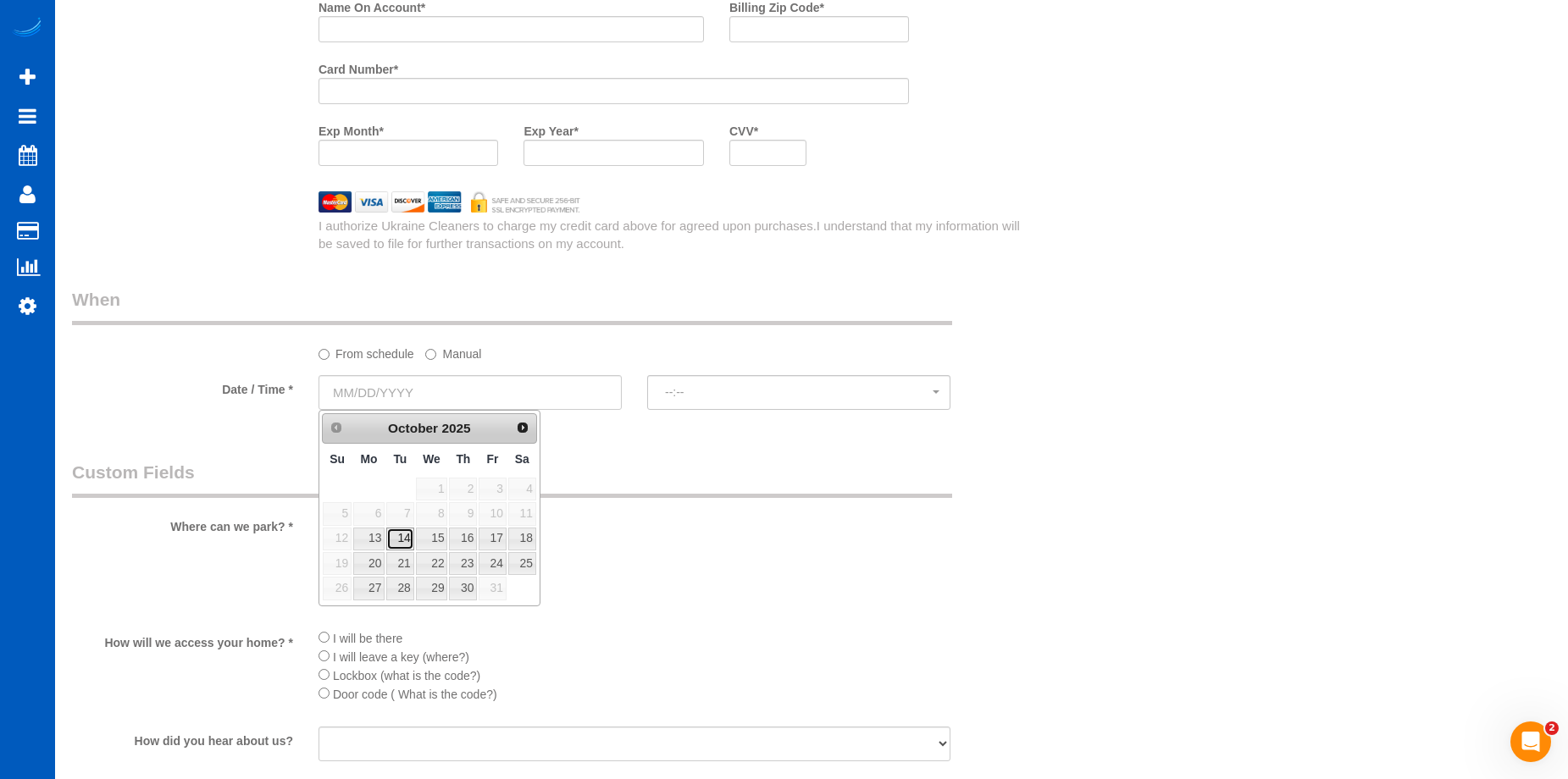
click at [400, 531] on link "14" at bounding box center [399, 539] width 27 height 23
type input "10/14/2025"
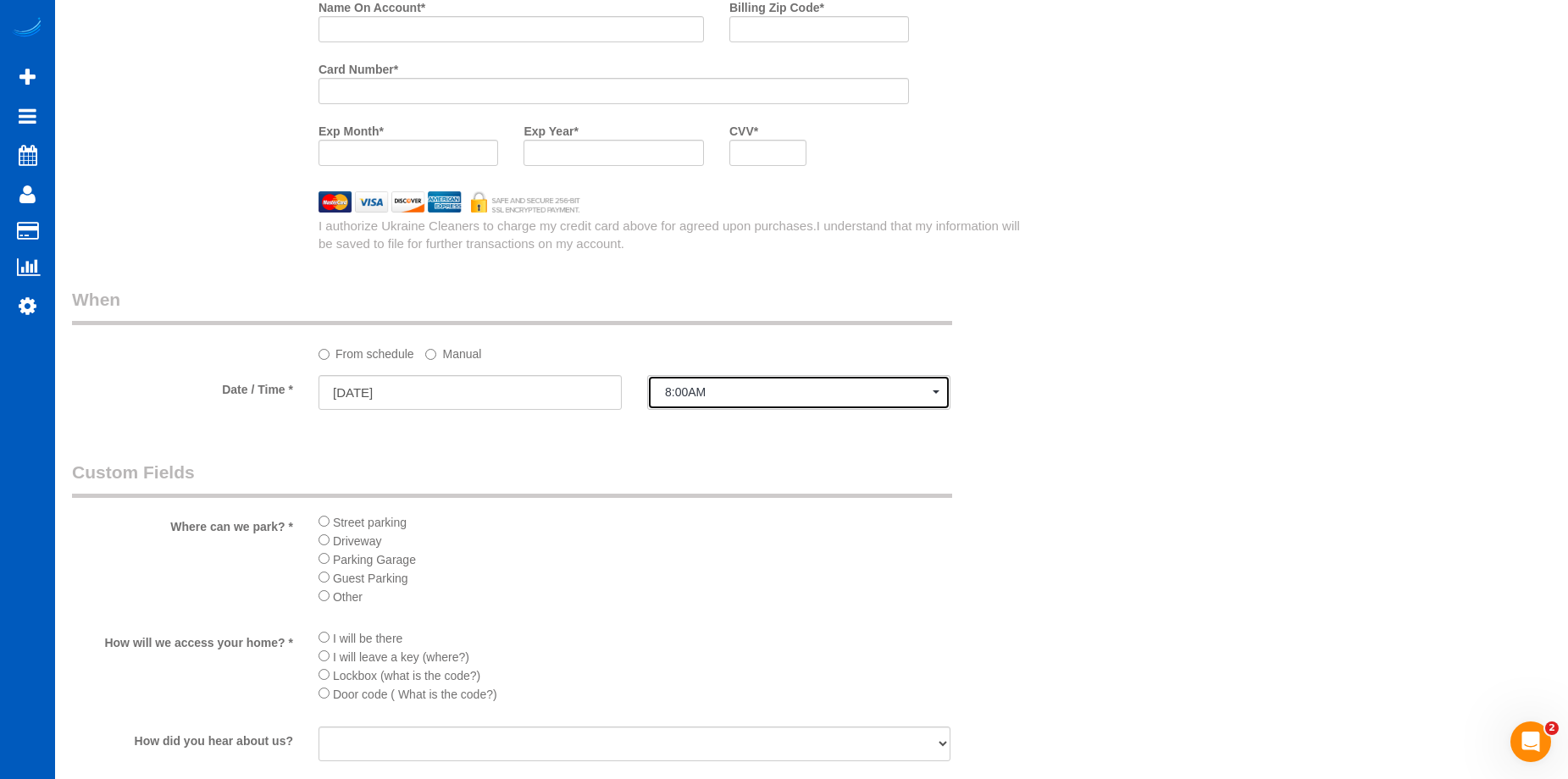
click at [670, 396] on span "8:00AM" at bounding box center [799, 392] width 268 height 14
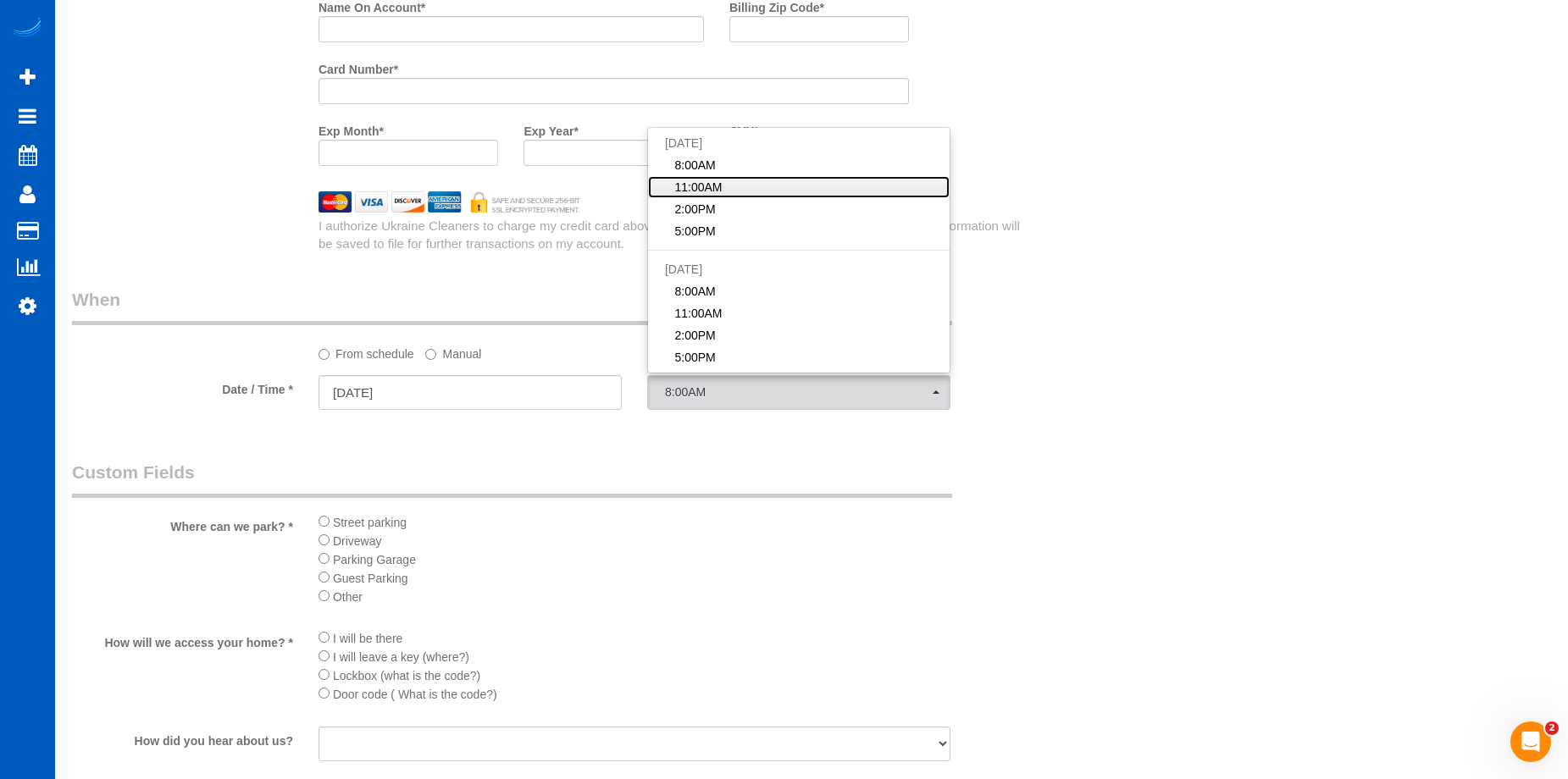
click at [697, 183] on span "11:00AM" at bounding box center [697, 187] width 47 height 17
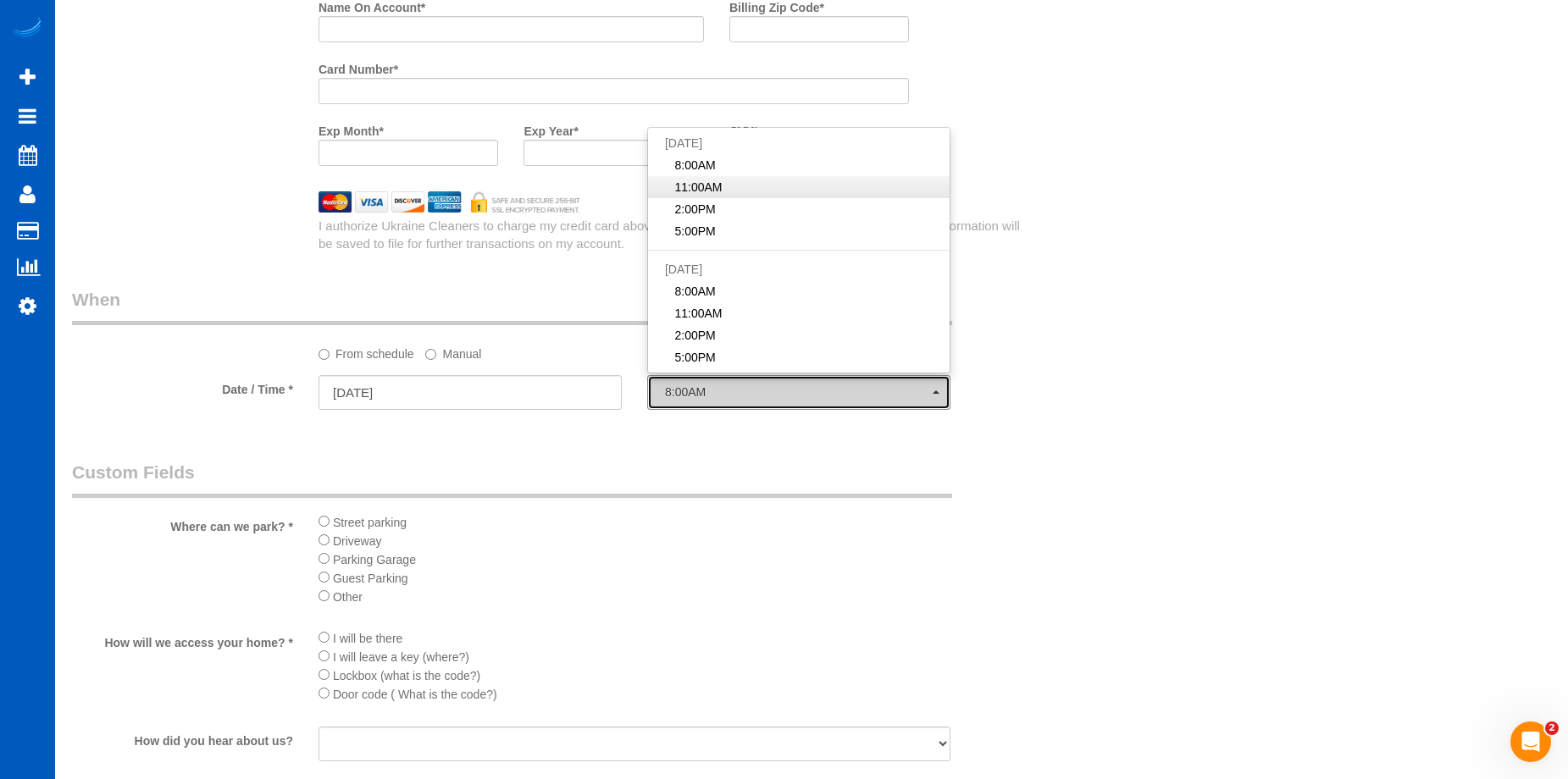
select select "spot38"
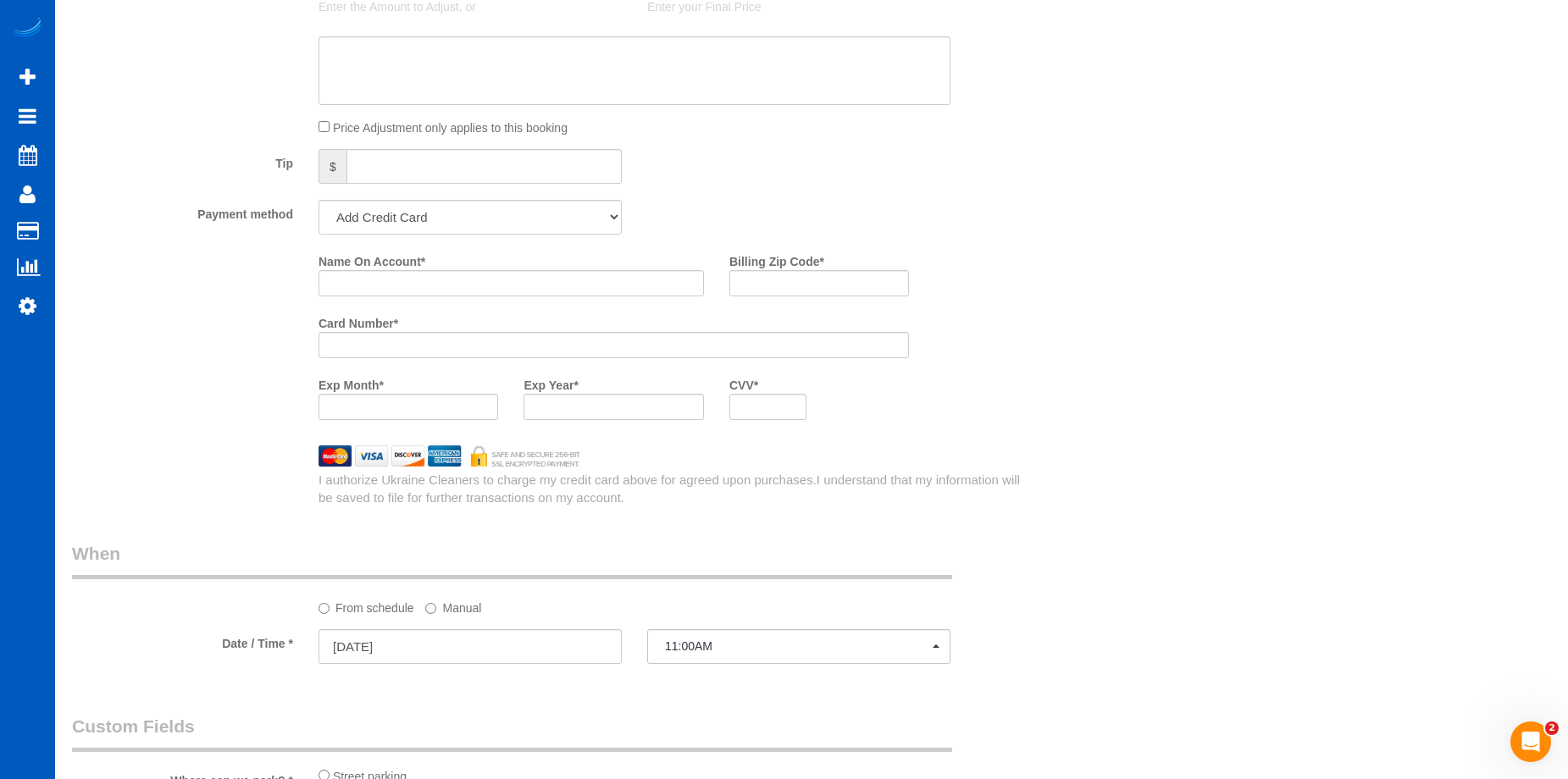
scroll to position [1779, 0]
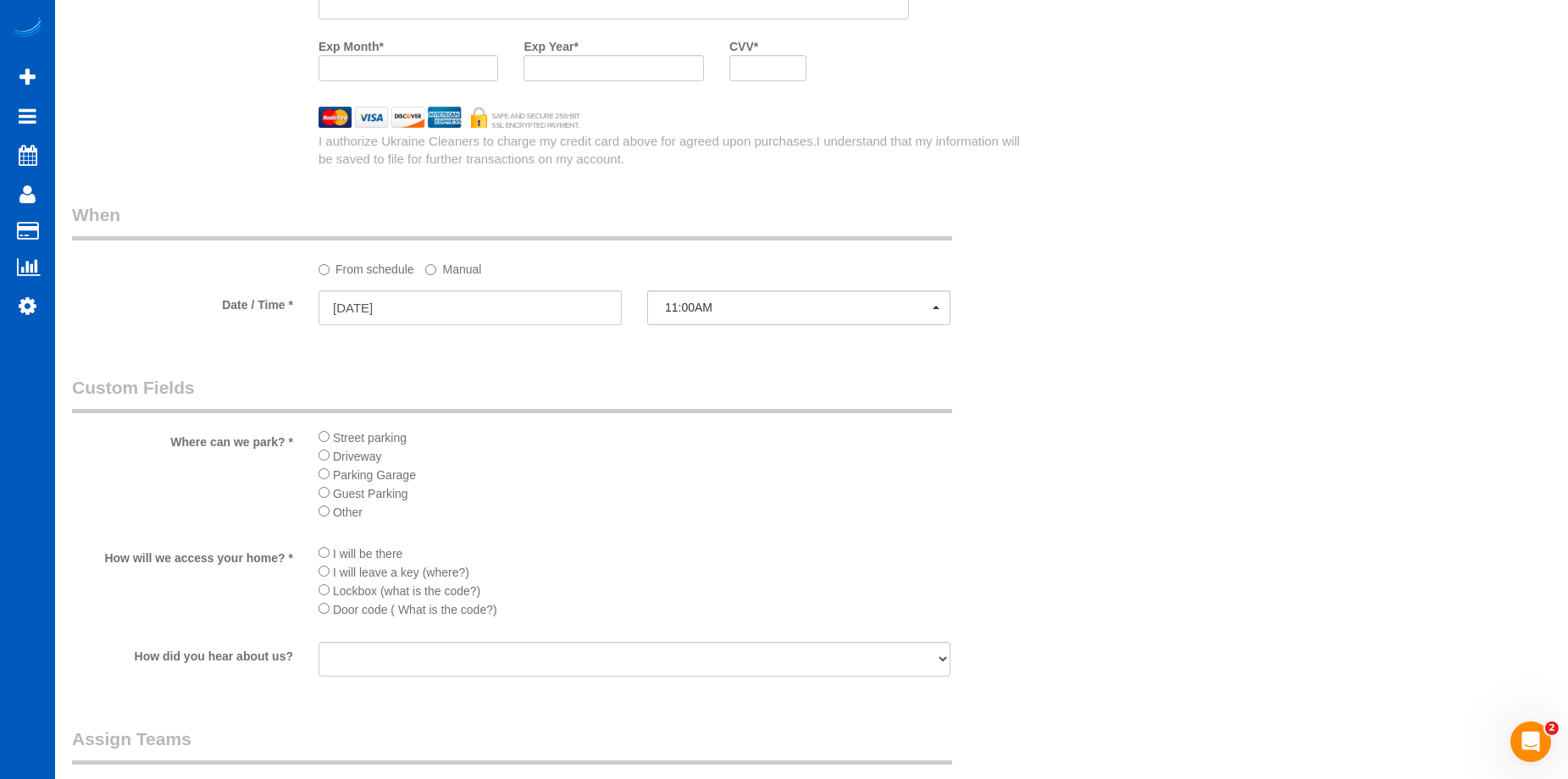
click at [315, 435] on div "Street parking Driveway Parking Garage Guest Parking Other" at bounding box center [635, 480] width 657 height 104
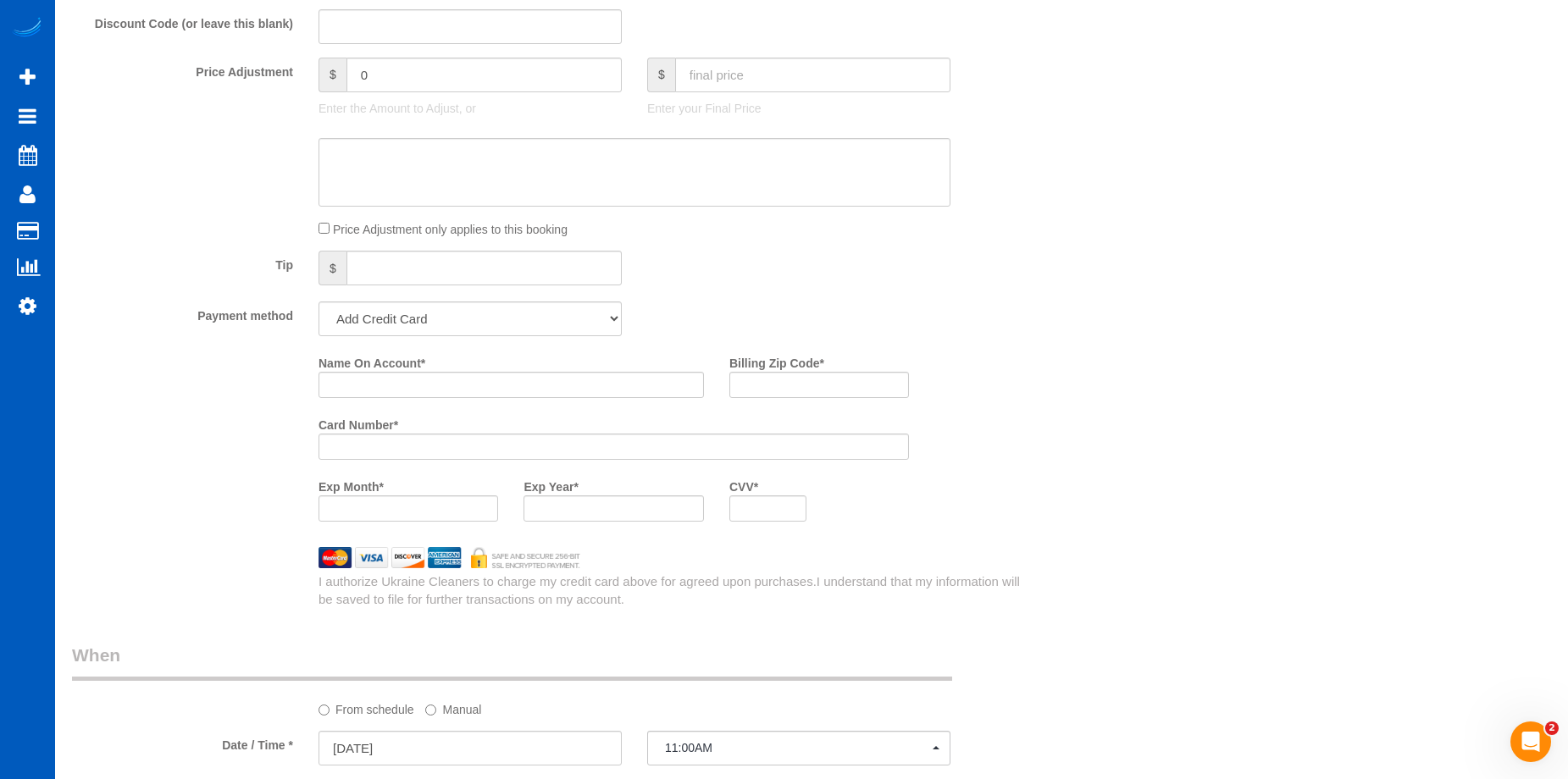
scroll to position [1101, 0]
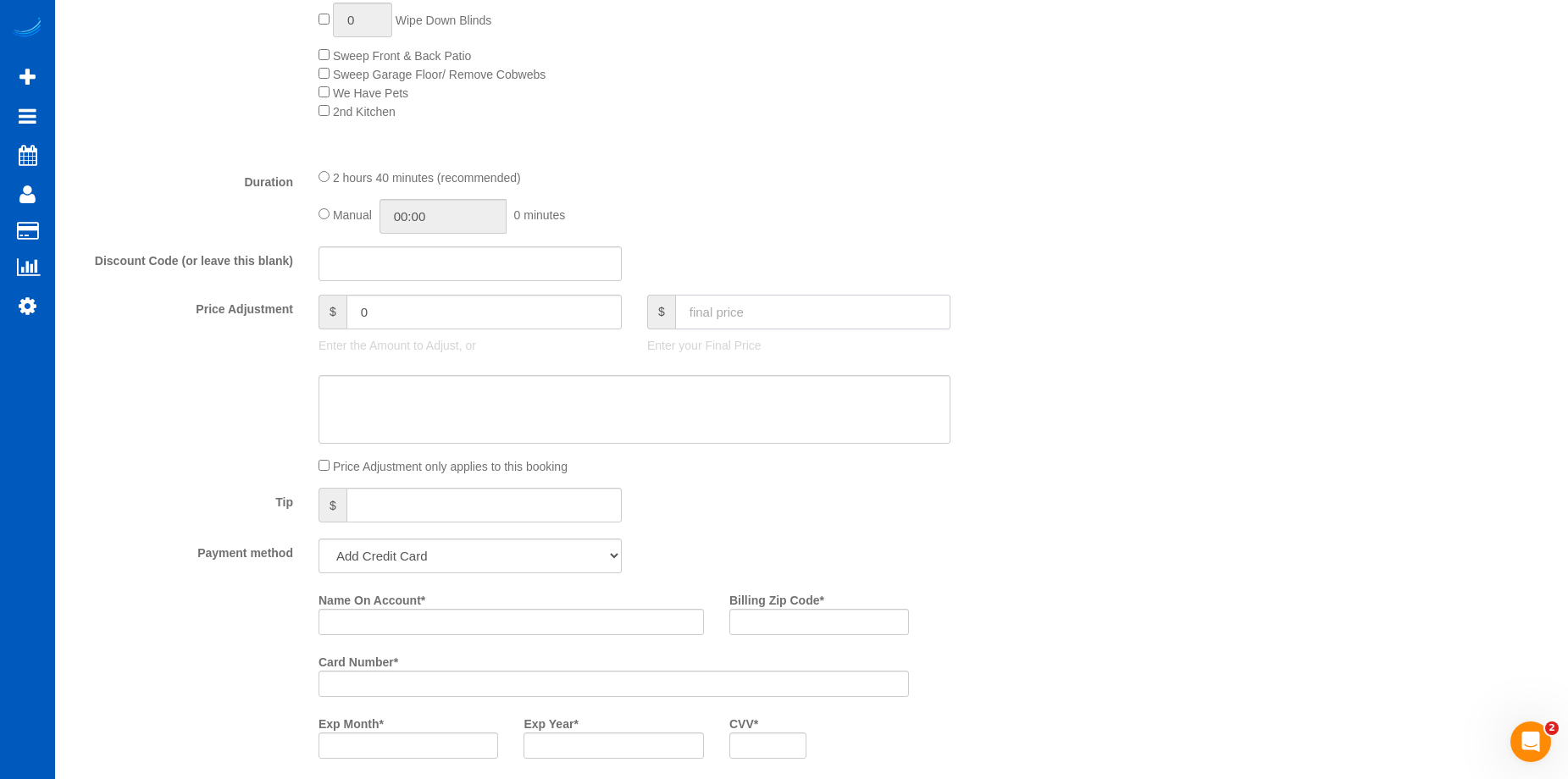
click at [796, 311] on input "text" at bounding box center [813, 312] width 276 height 34
type input "319"
click at [737, 387] on textarea at bounding box center [634, 410] width 632 height 70
type input "-45"
click at [663, 415] on textarea at bounding box center [634, 410] width 632 height 70
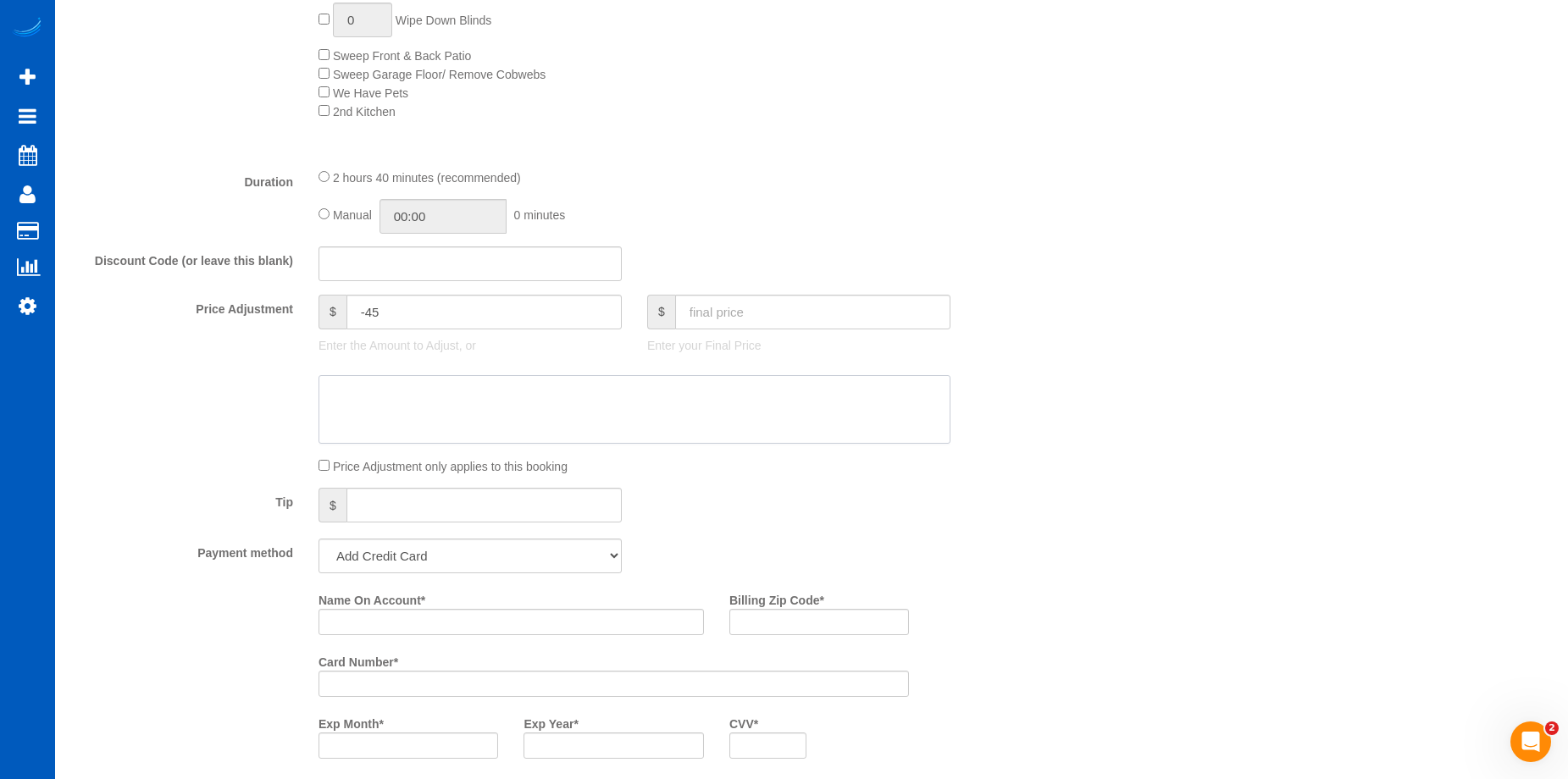
paste textarea "Not cleaning downstairs"
type textarea "Not cleaning downstairs"
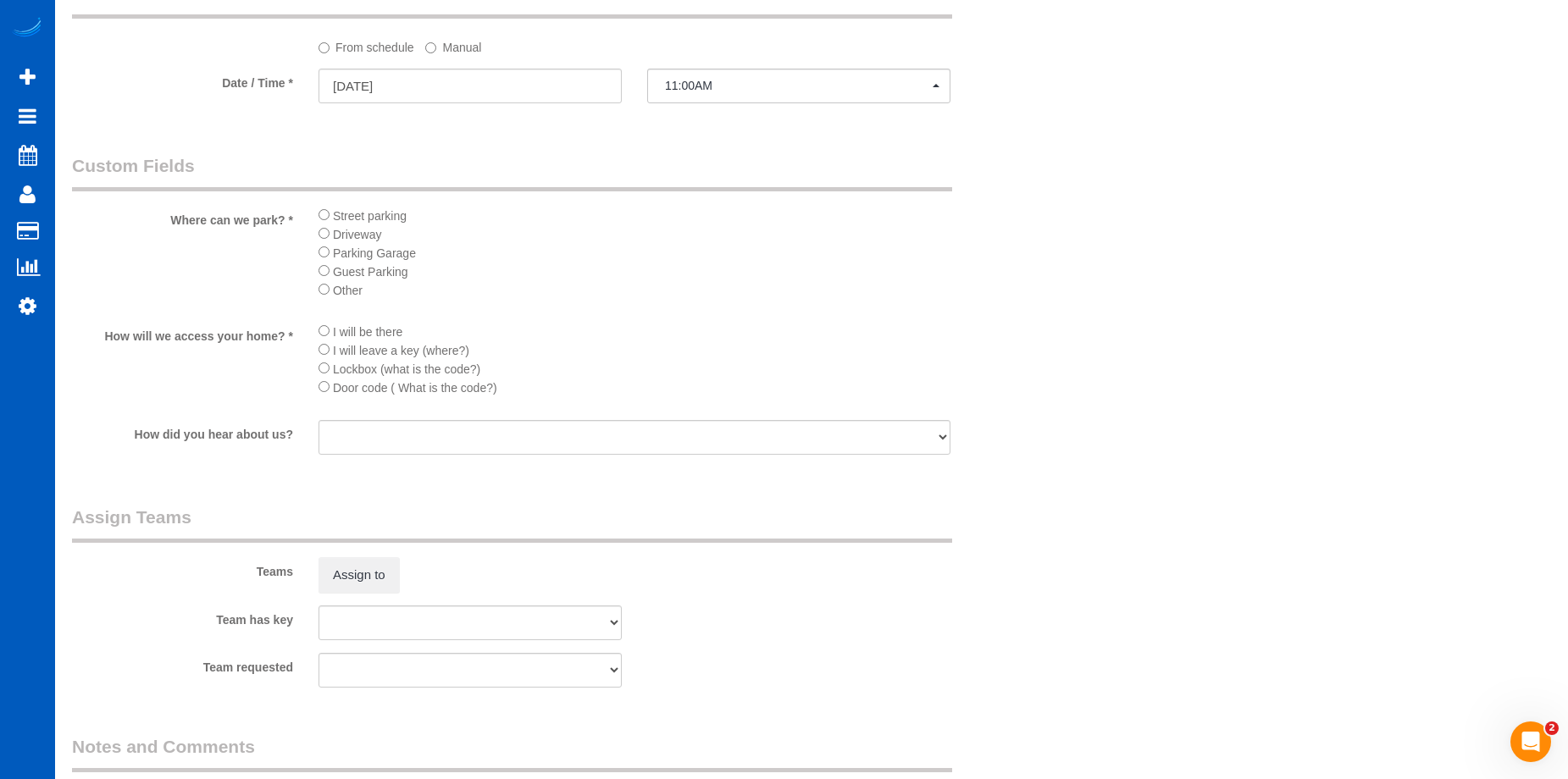
scroll to position [2202, 0]
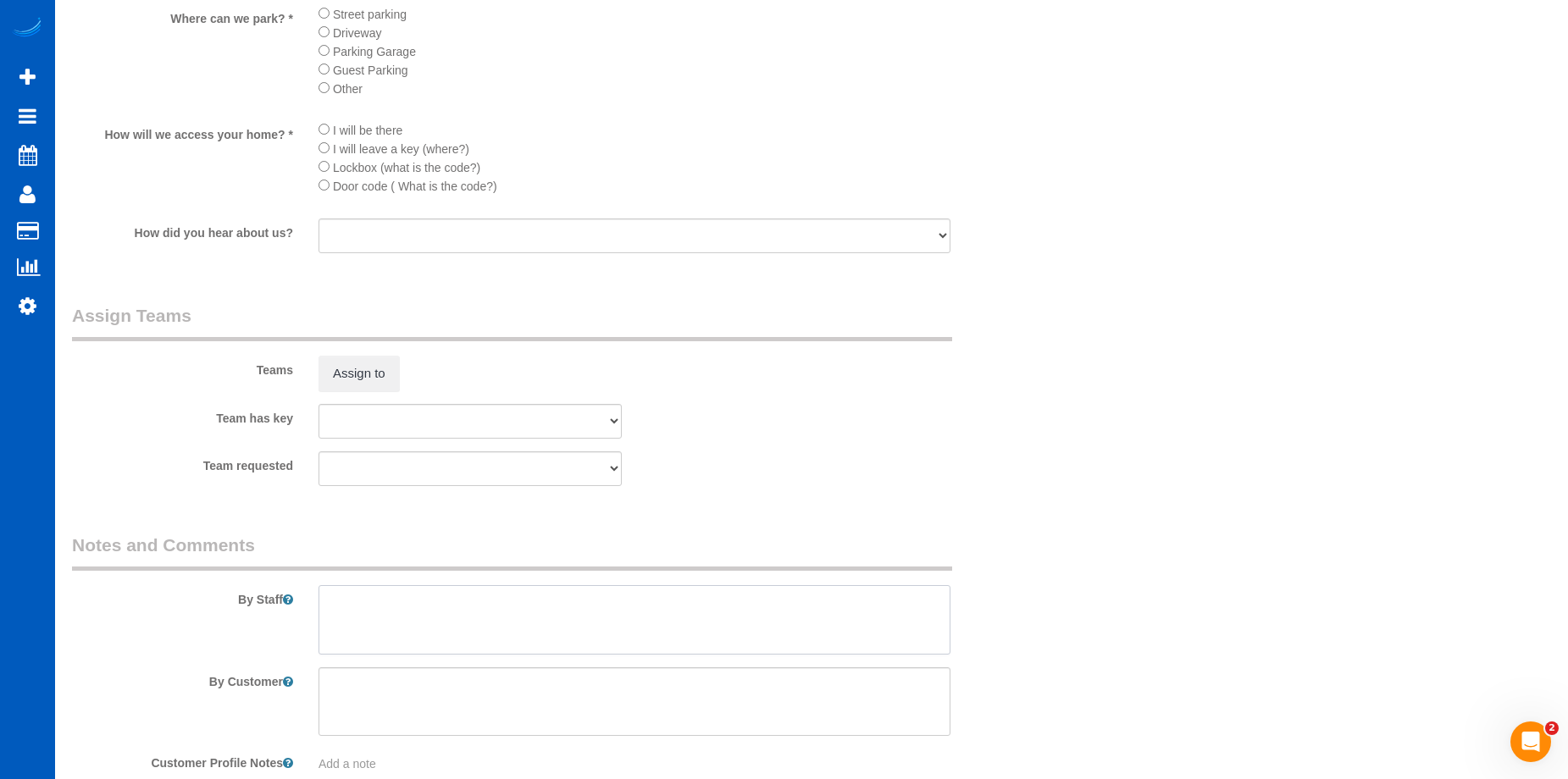
click at [528, 639] on textarea at bounding box center [634, 620] width 632 height 70
click at [469, 607] on textarea at bounding box center [634, 620] width 632 height 70
paste textarea "Jason will be home; if he is not home, use the code 050122 for the door in the …"
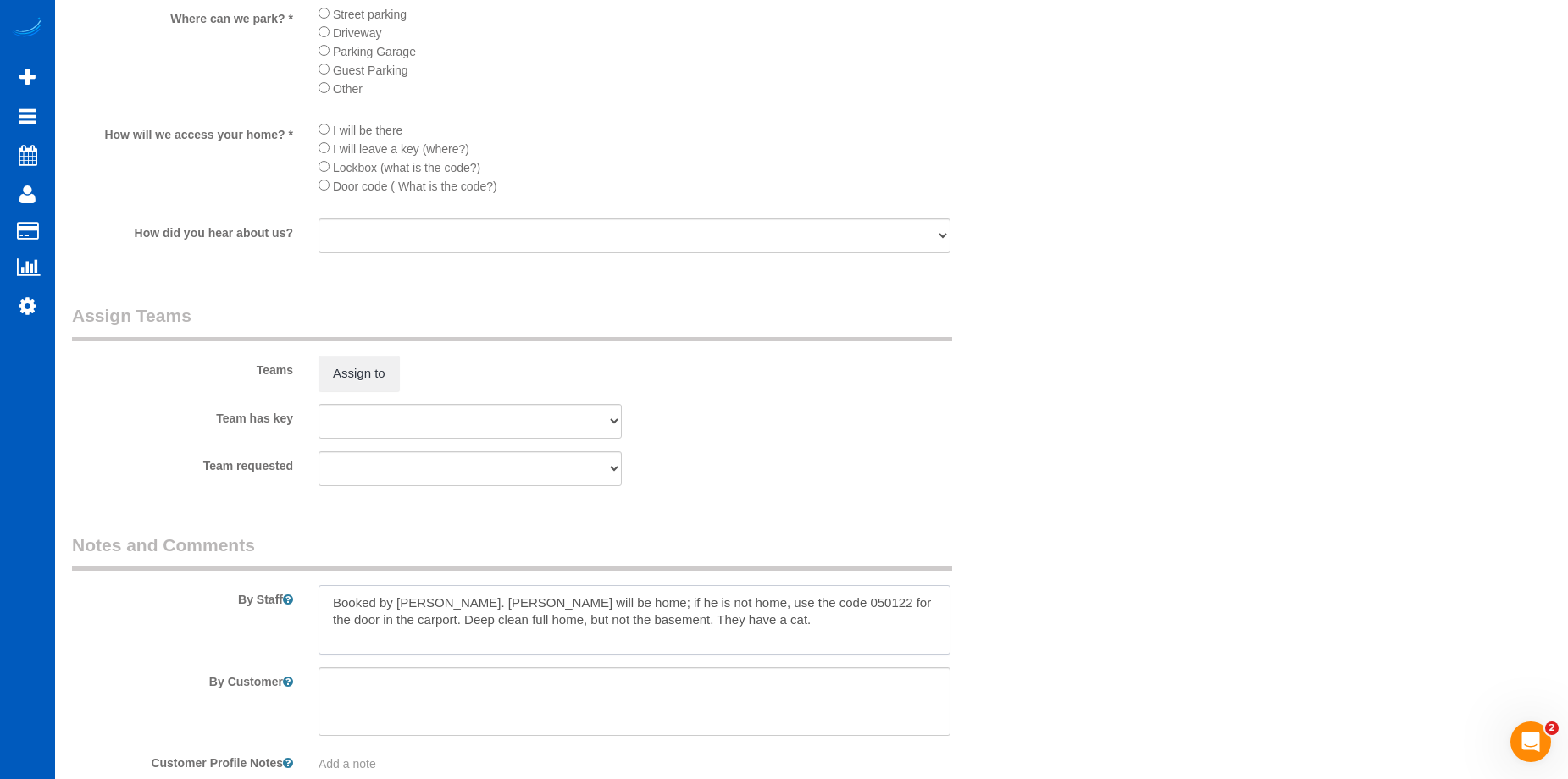
type textarea "Booked by Jade. Jason will be home; if he is not home, use the code 050122 for …"
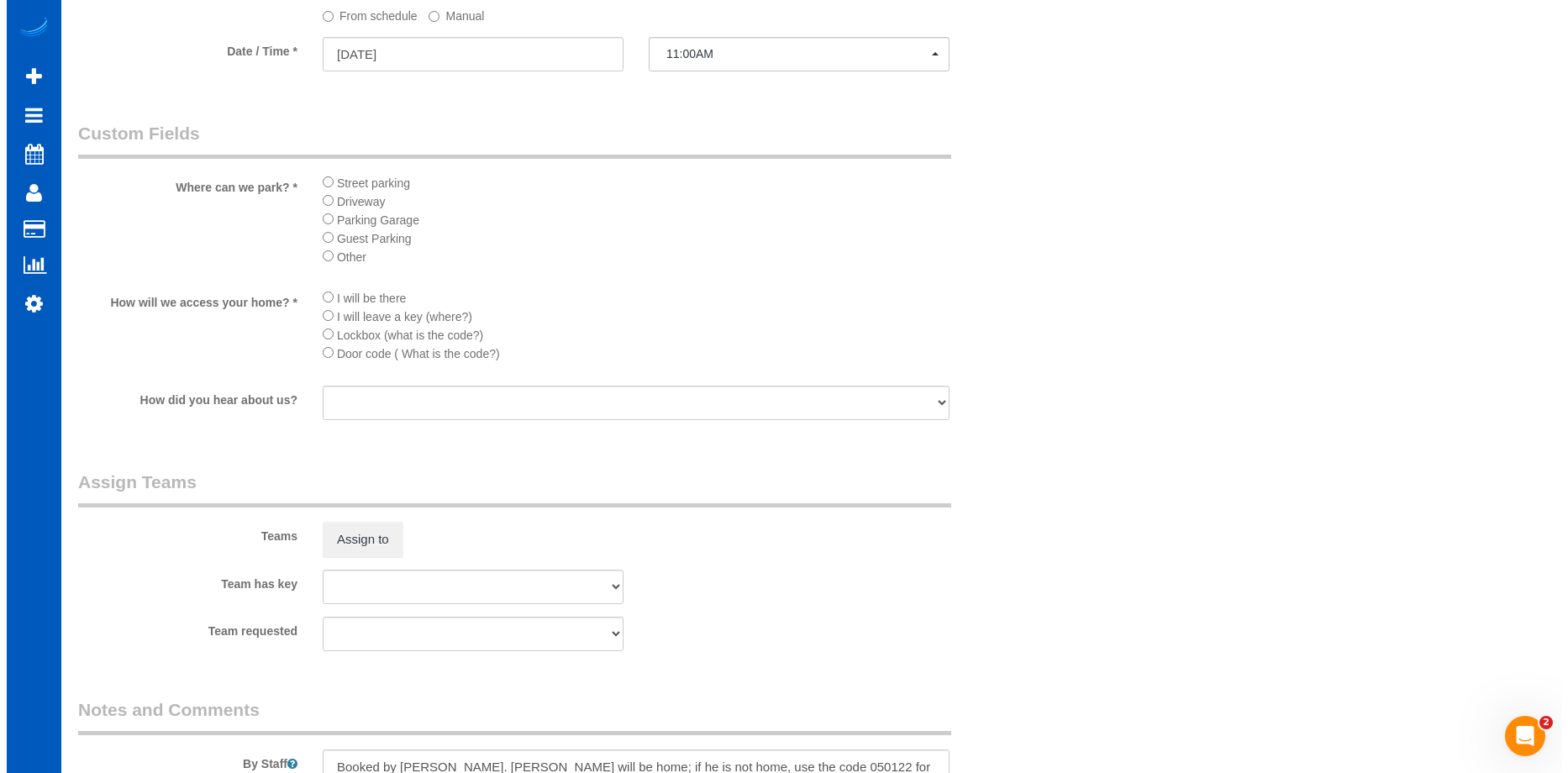
scroll to position [2017, 0]
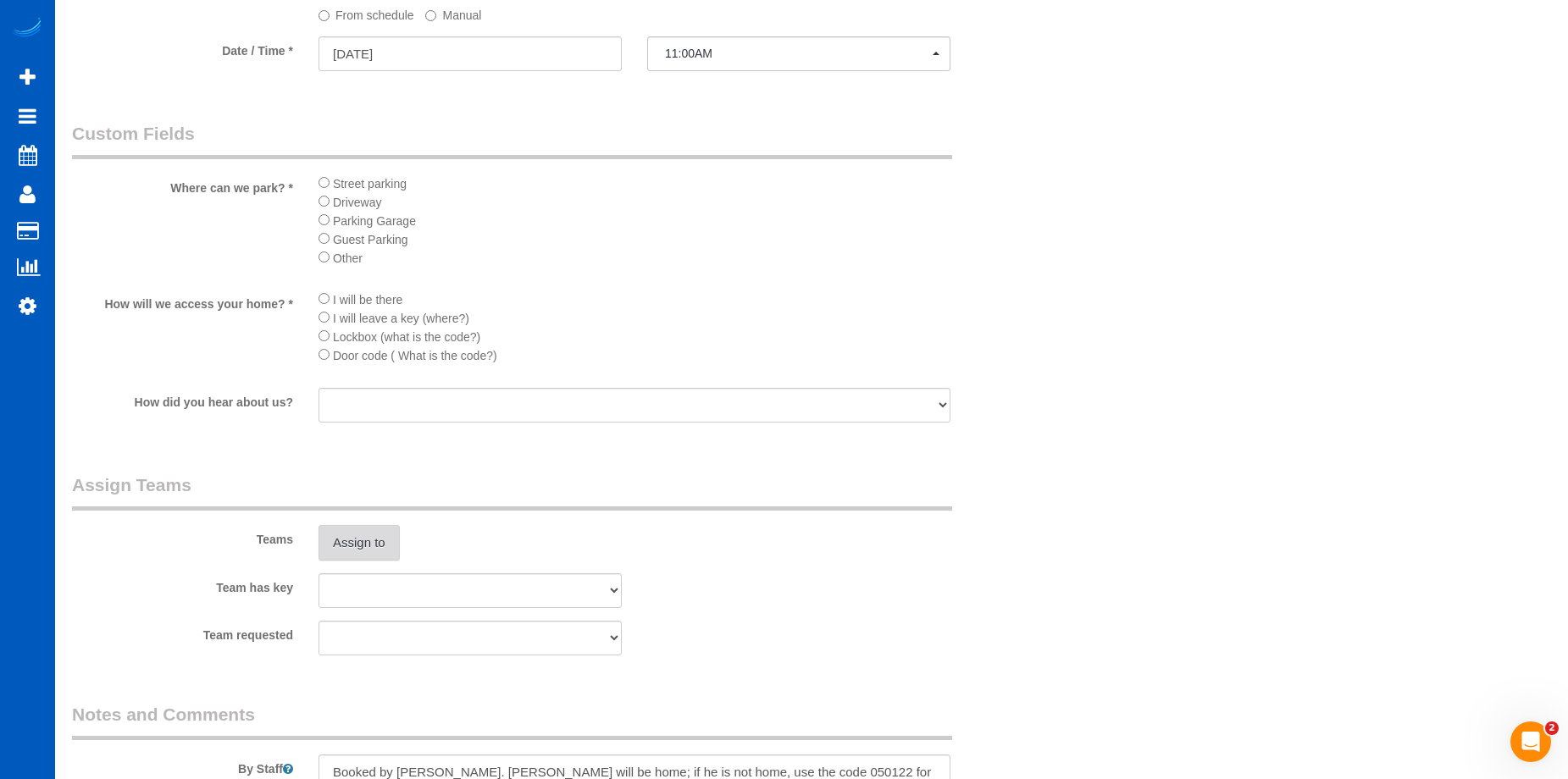
click at [338, 542] on button "Assign to" at bounding box center [358, 543] width 81 height 35
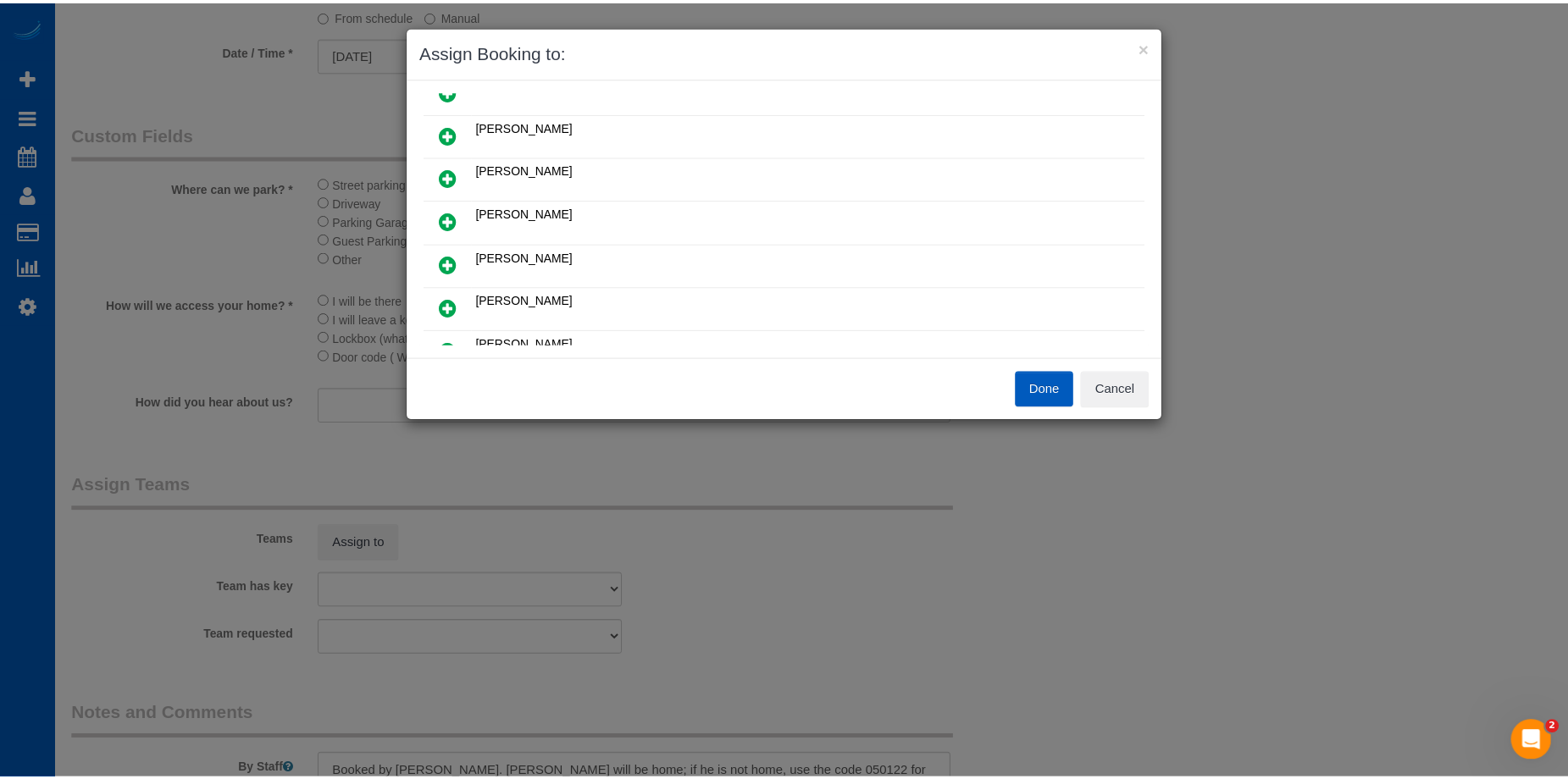
scroll to position [85, 0]
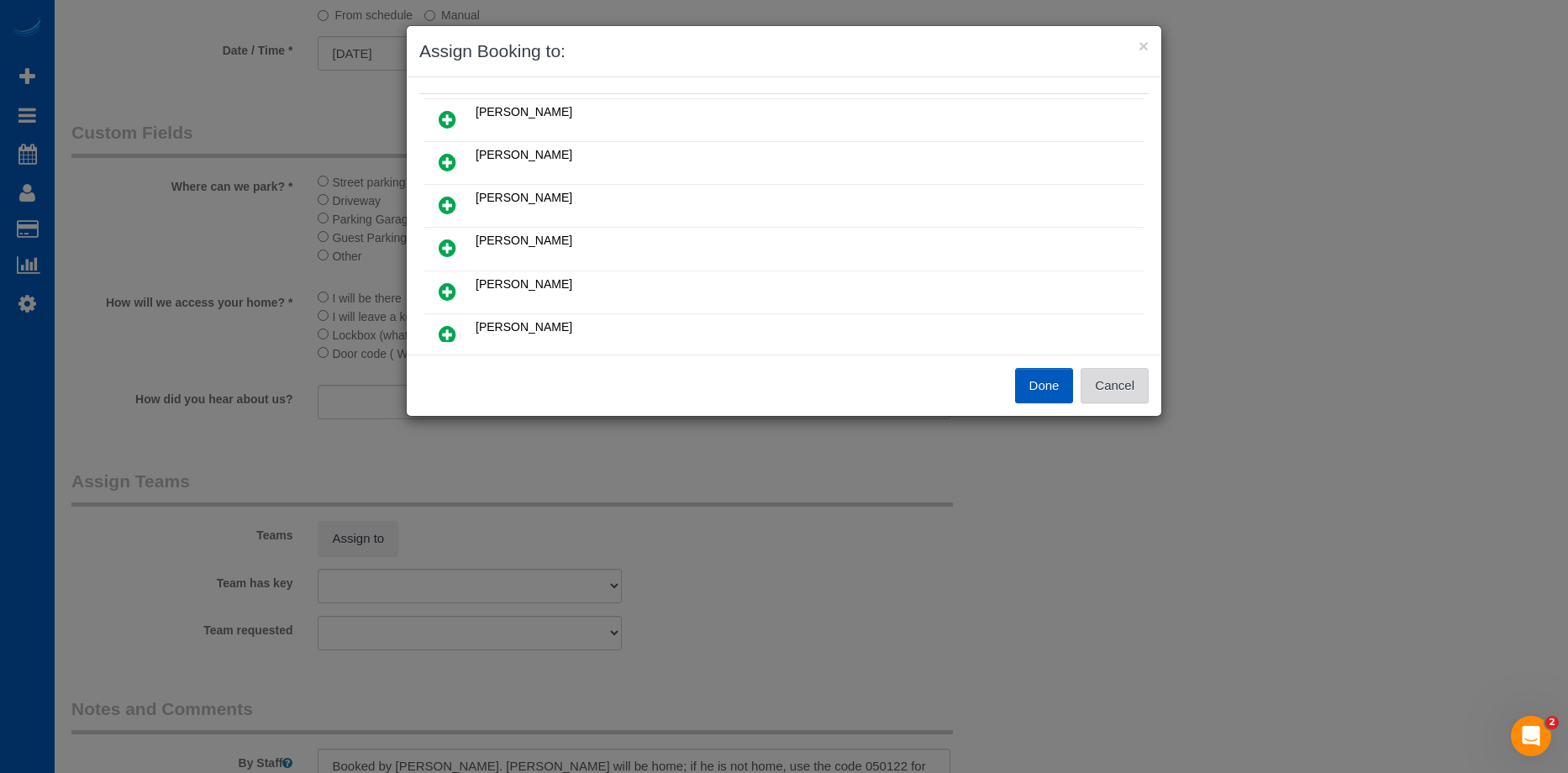
click at [1140, 394] on button "Cancel" at bounding box center [1115, 386] width 68 height 35
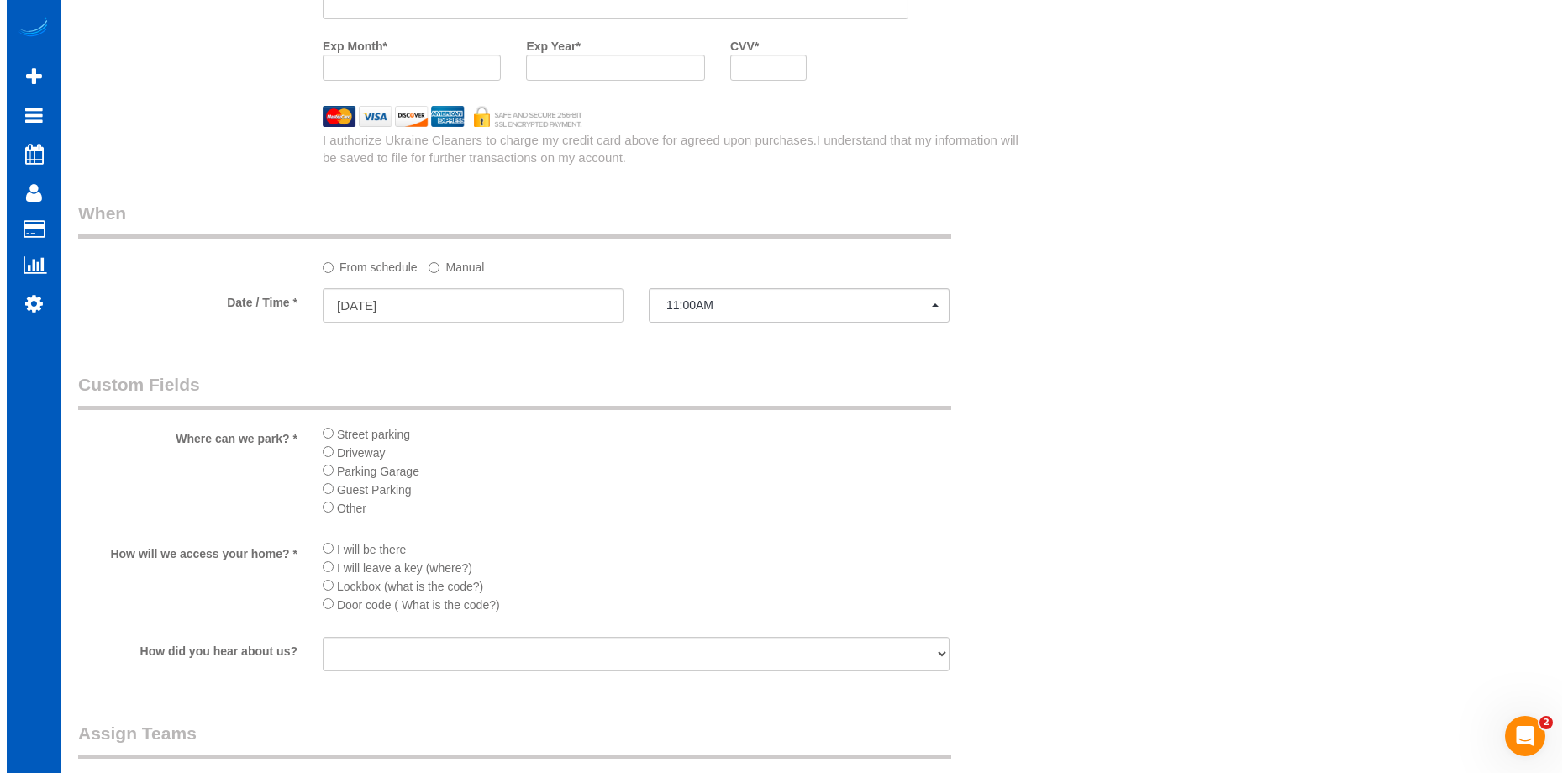
scroll to position [2101, 0]
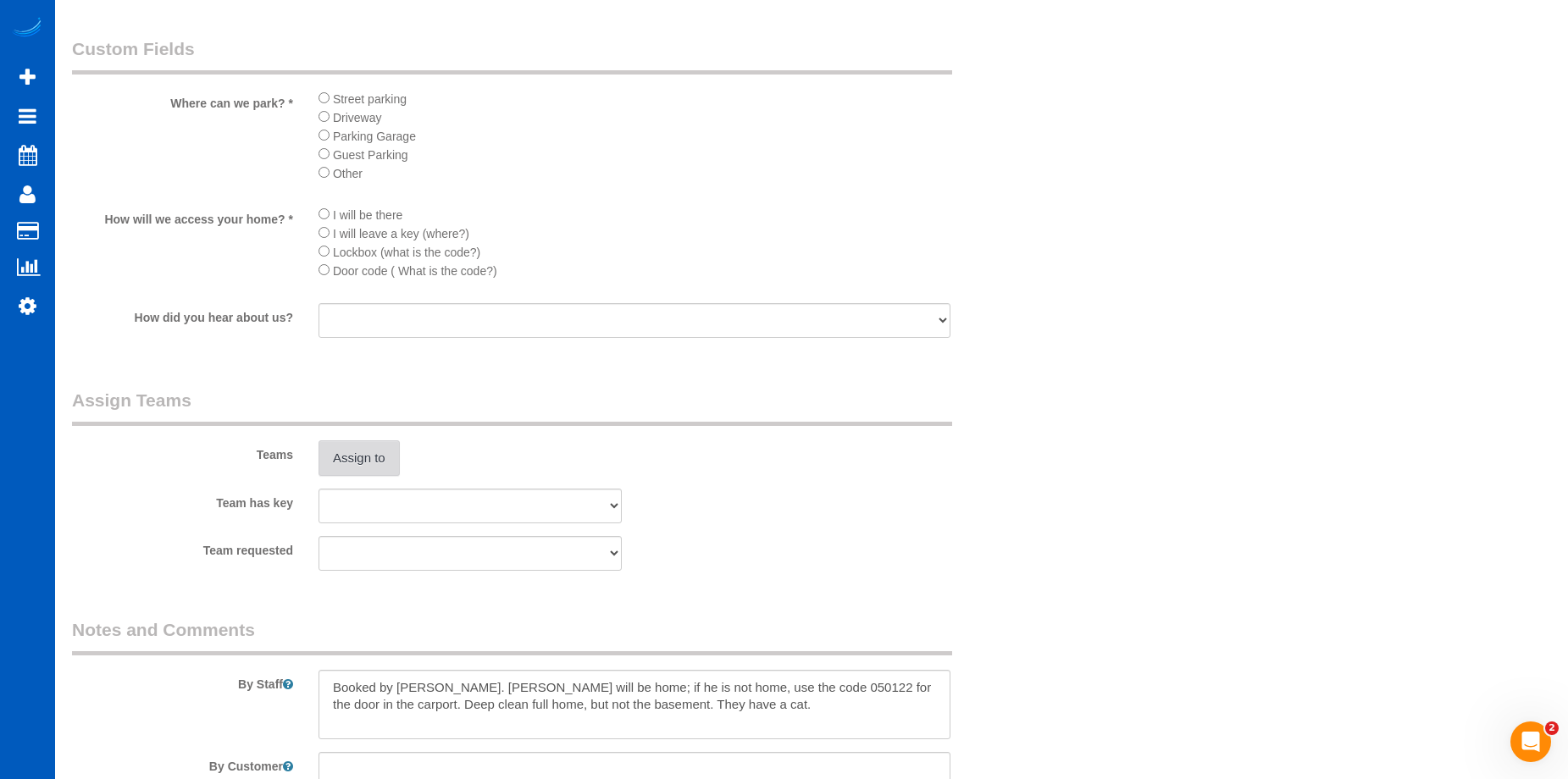
click at [363, 459] on button "Assign to" at bounding box center [358, 458] width 81 height 35
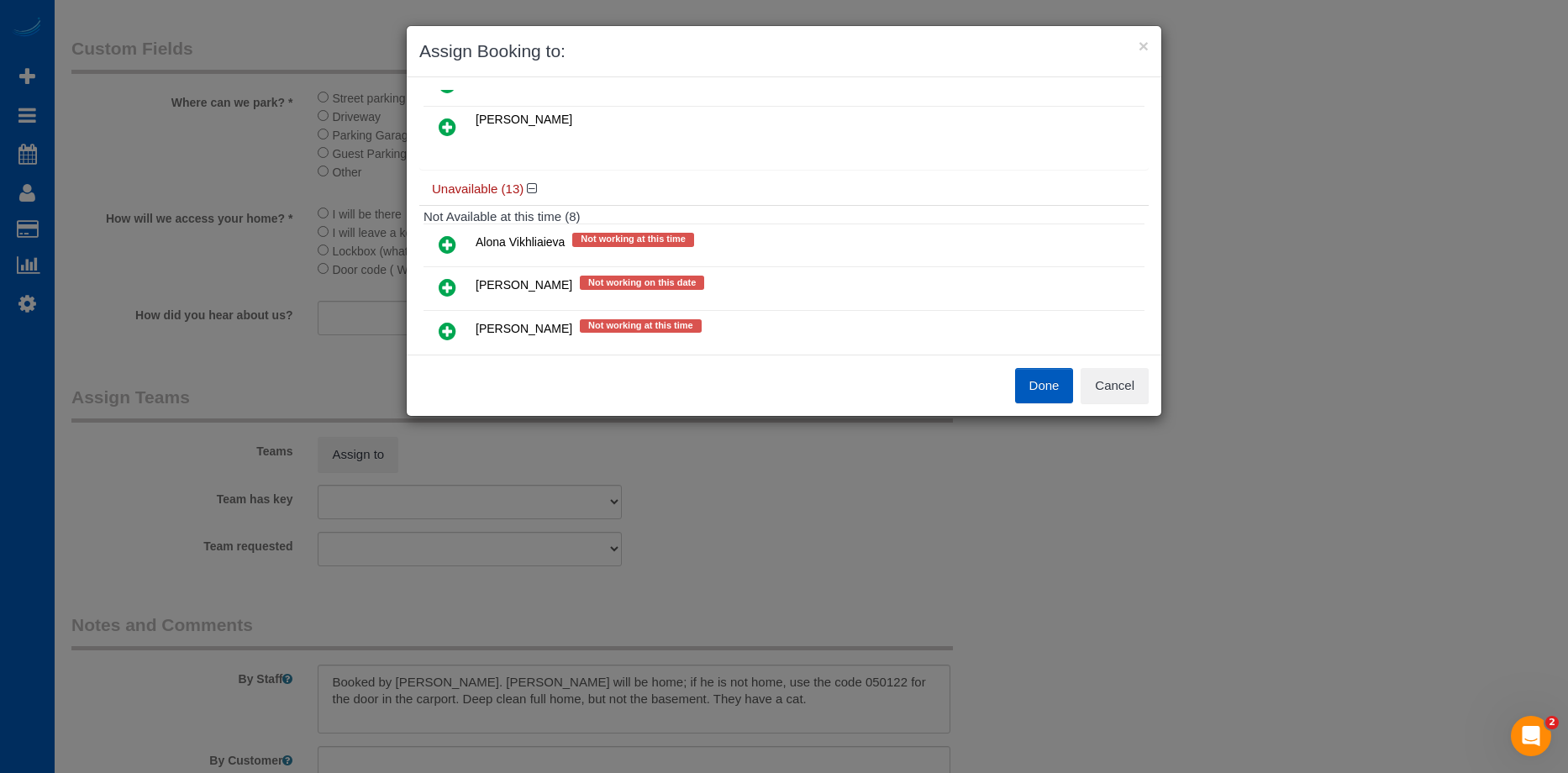
scroll to position [336, 0]
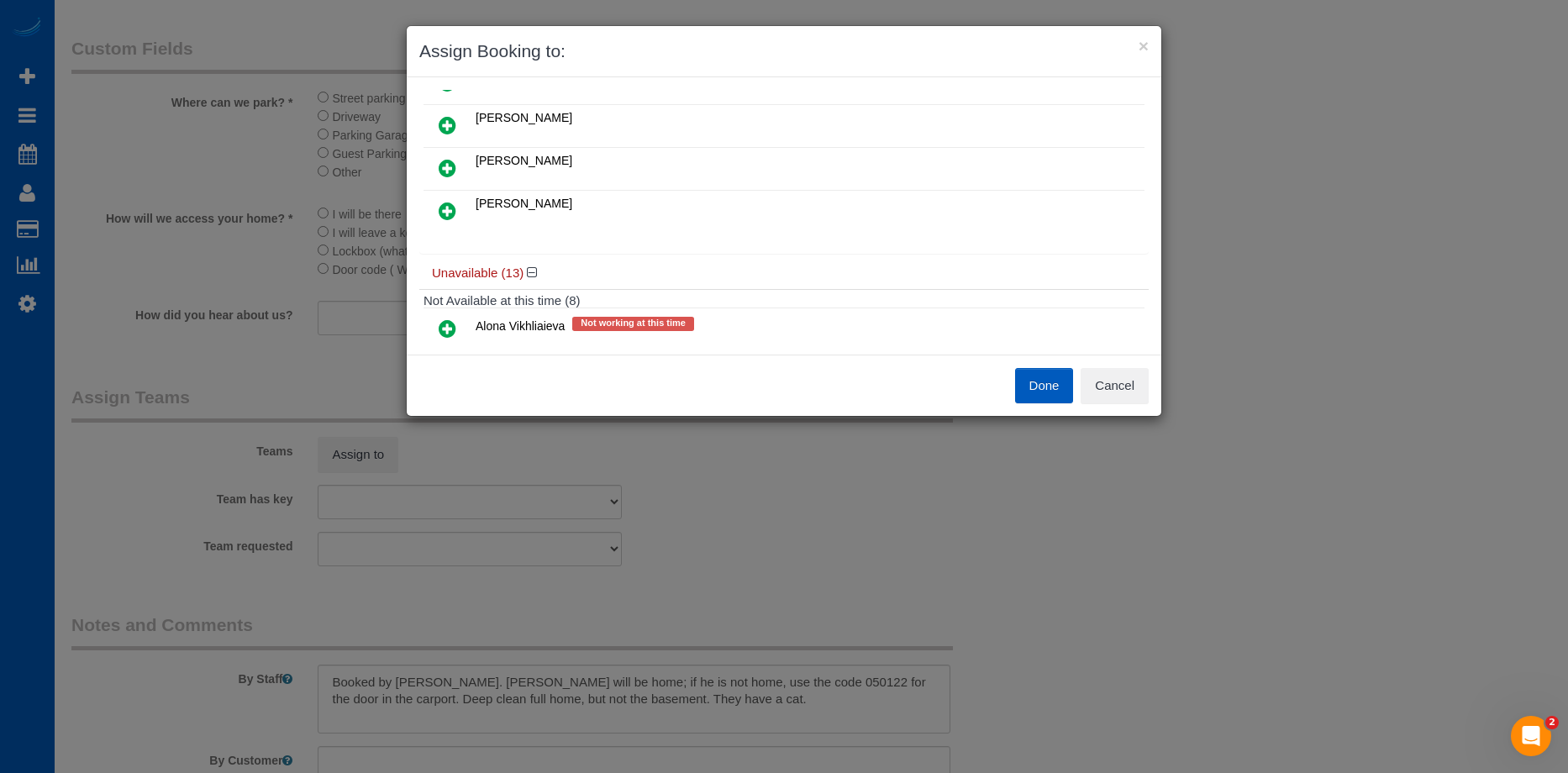
click at [462, 168] on link at bounding box center [447, 169] width 40 height 33
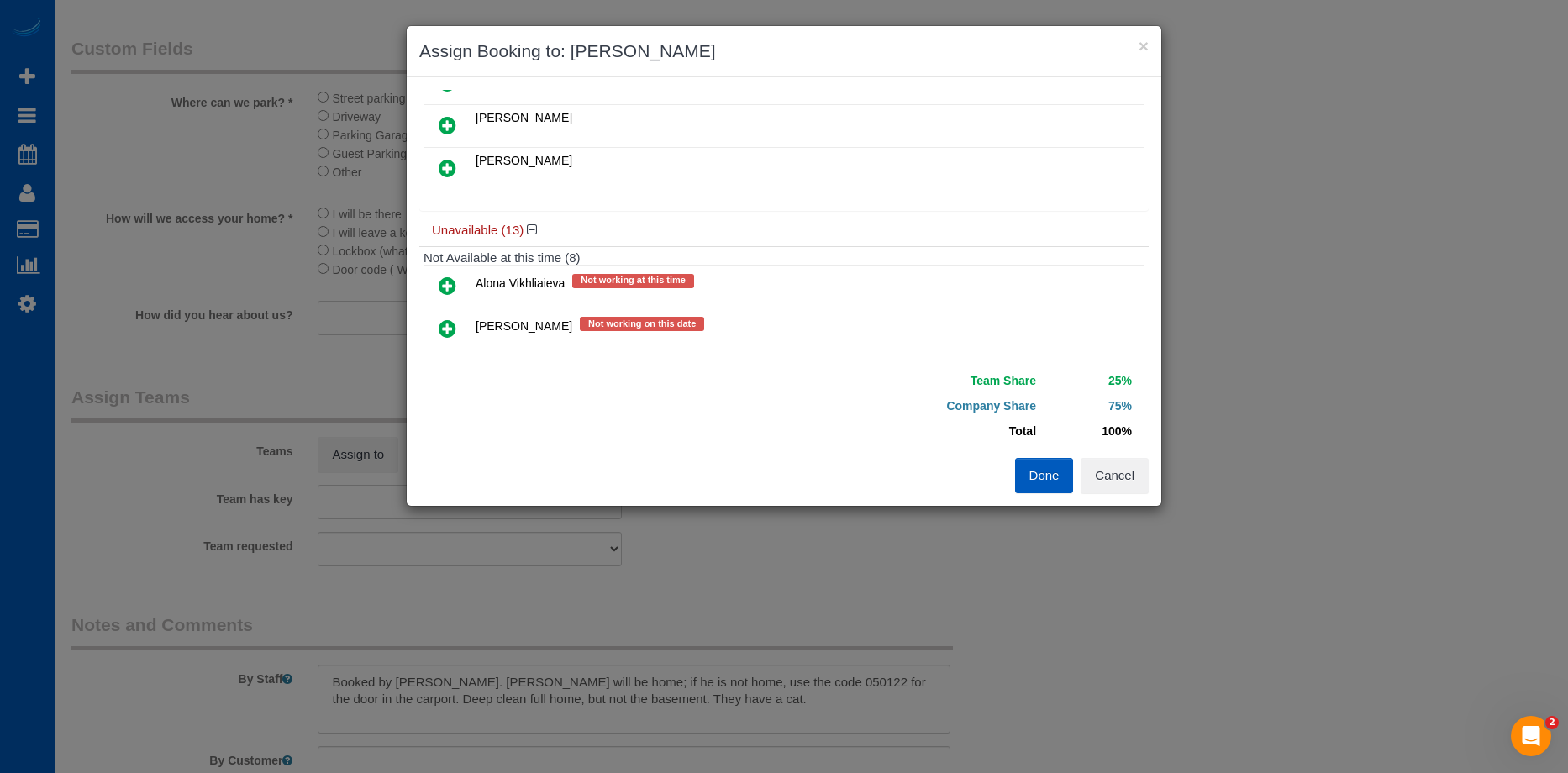
click at [442, 173] on icon at bounding box center [447, 168] width 18 height 20
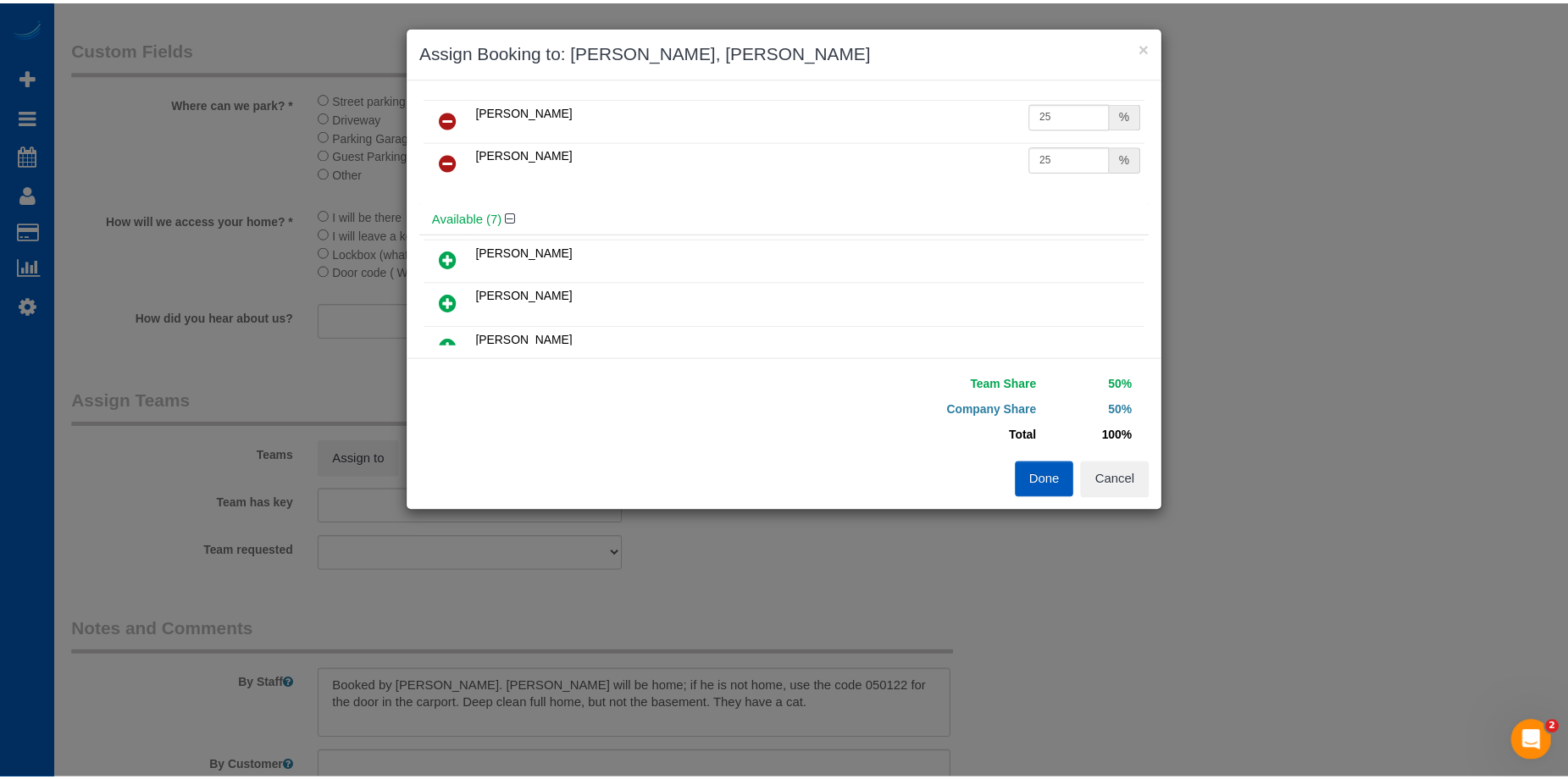
scroll to position [0, 0]
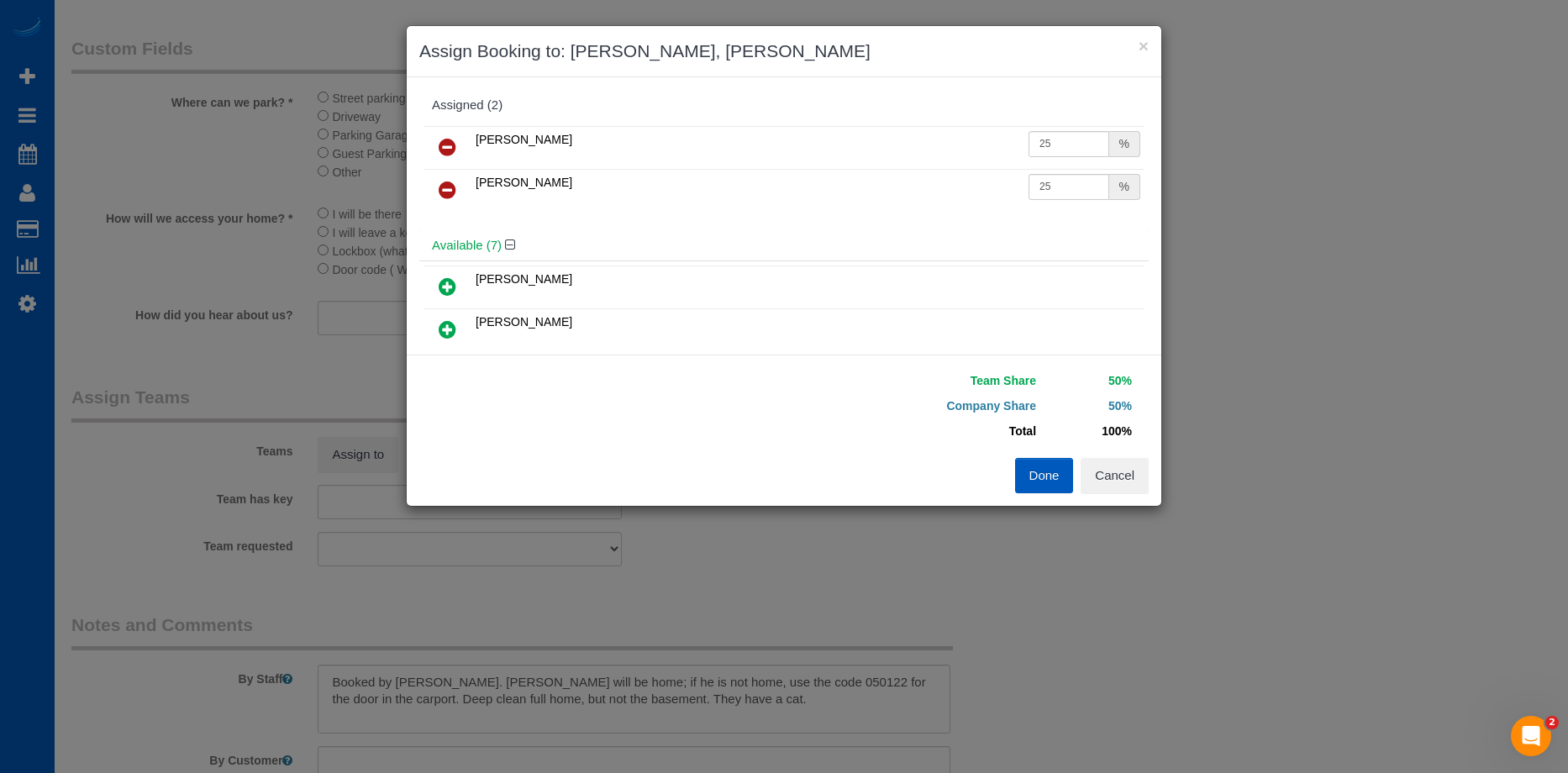
click at [1042, 467] on button "Done" at bounding box center [1044, 476] width 59 height 35
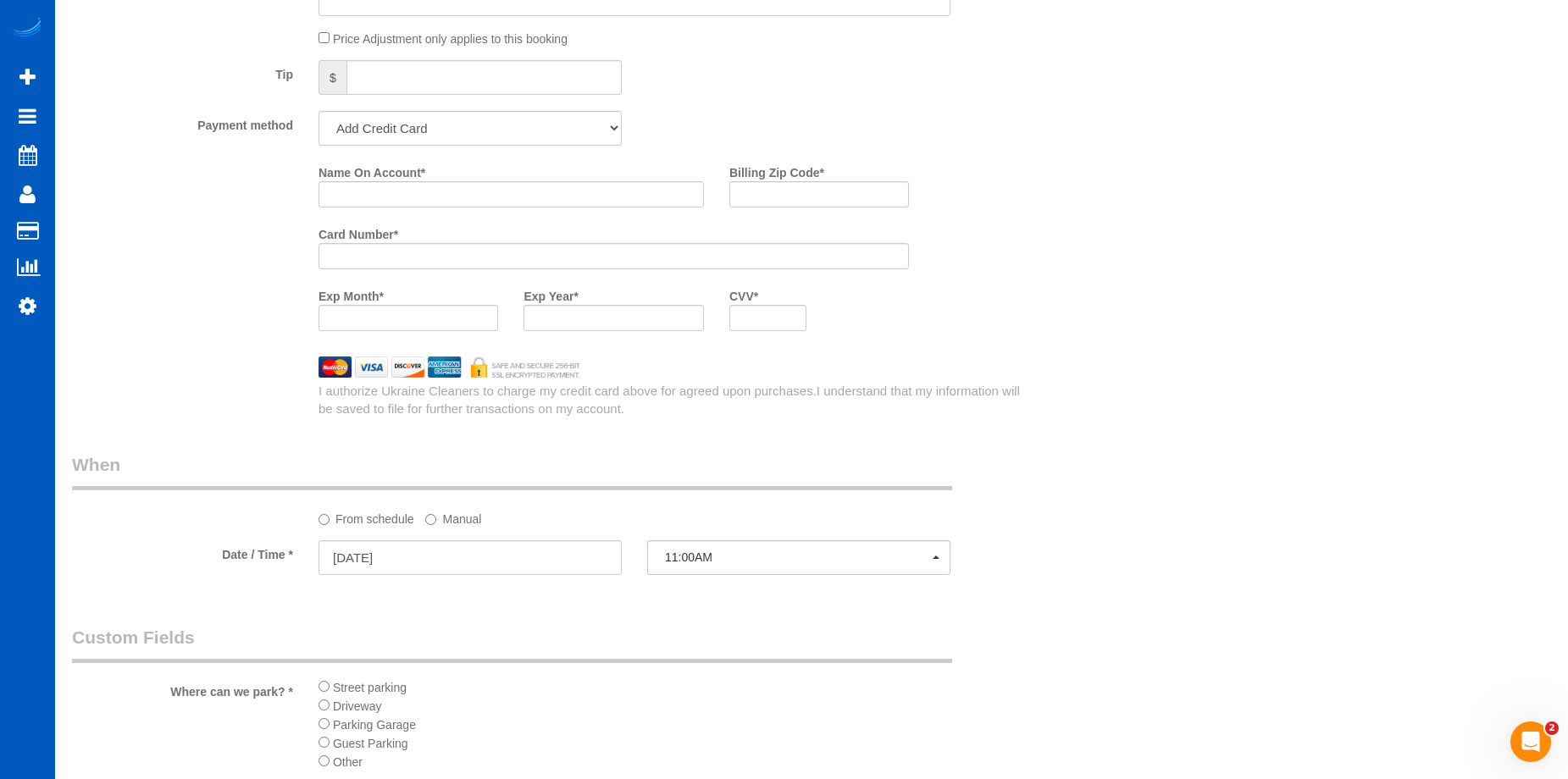
scroll to position [1524, 0]
click at [456, 203] on input "Name On Account *" at bounding box center [511, 198] width 385 height 26
paste input "Katherine Sanneman"
type input "Katherine Sanneman"
click at [782, 195] on input "Billing Zip Code *" at bounding box center [818, 198] width 180 height 26
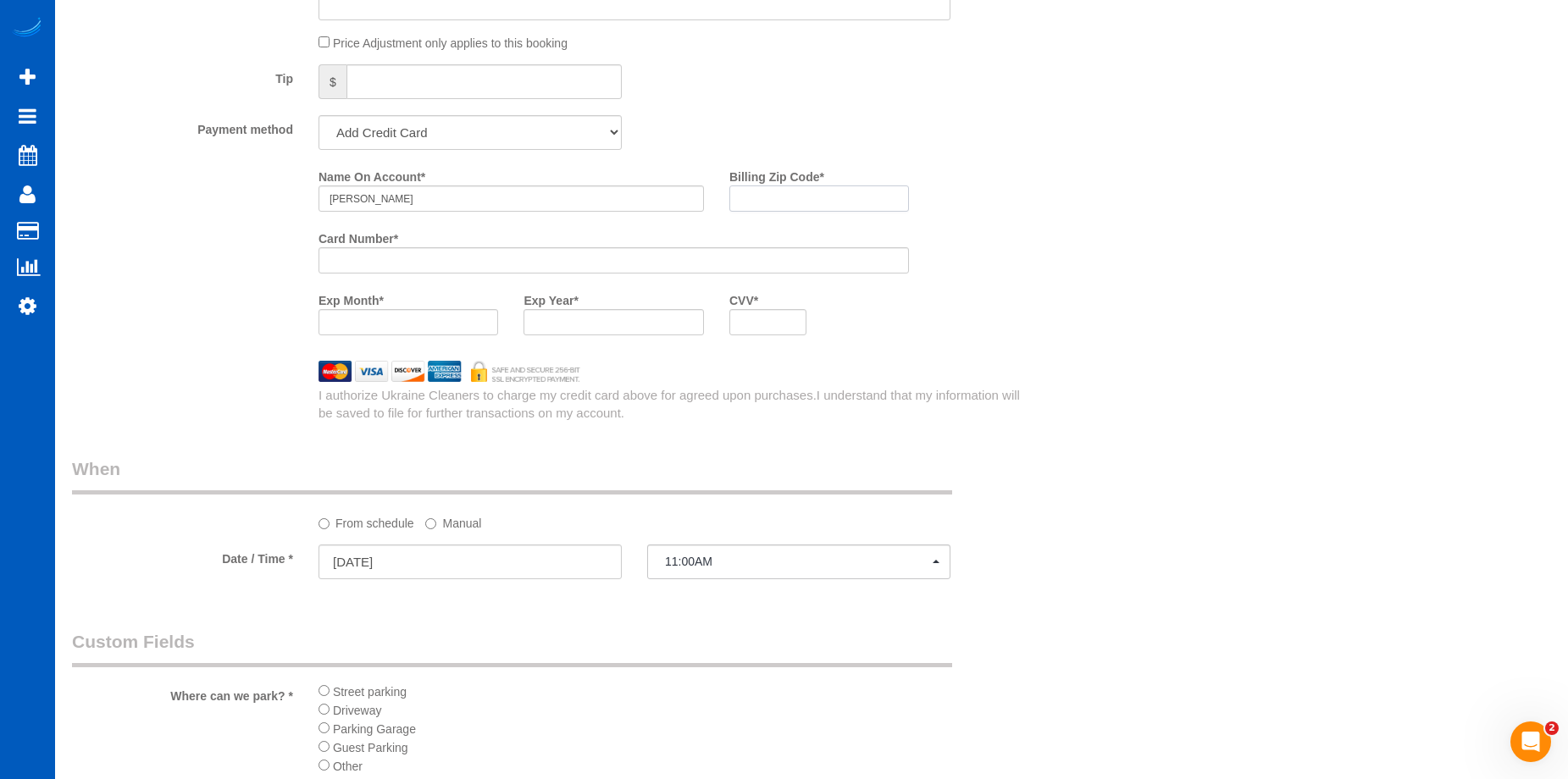
paste input "98043"
type input "98043"
click at [756, 314] on div at bounding box center [767, 322] width 77 height 26
click at [757, 334] on div at bounding box center [767, 322] width 77 height 26
click at [940, 308] on div "Name On Account * Katherine Sanneman Billing Zip Code * 98043 Card Number * Exp…" at bounding box center [676, 255] width 739 height 185
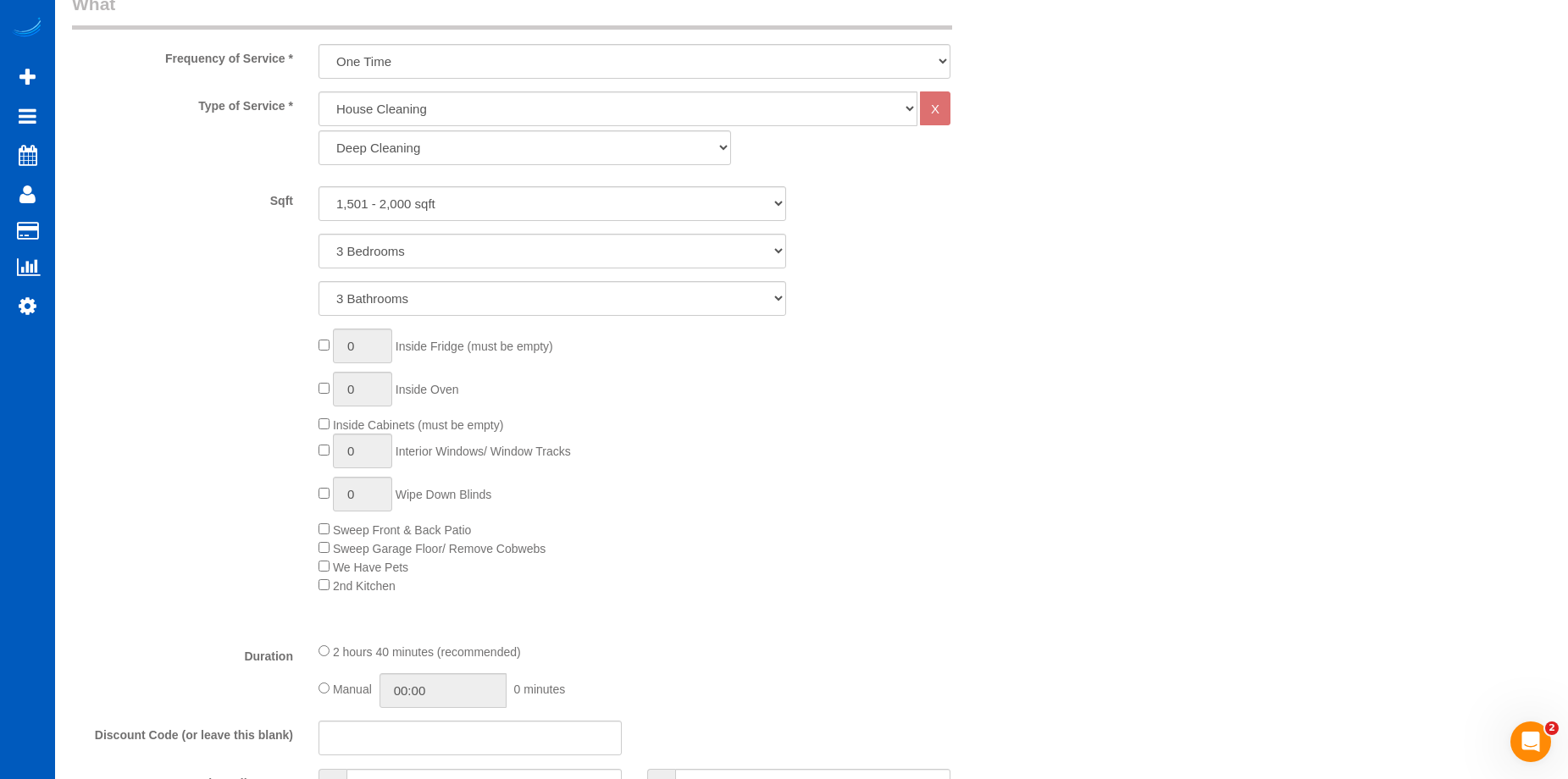
scroll to position [847, 0]
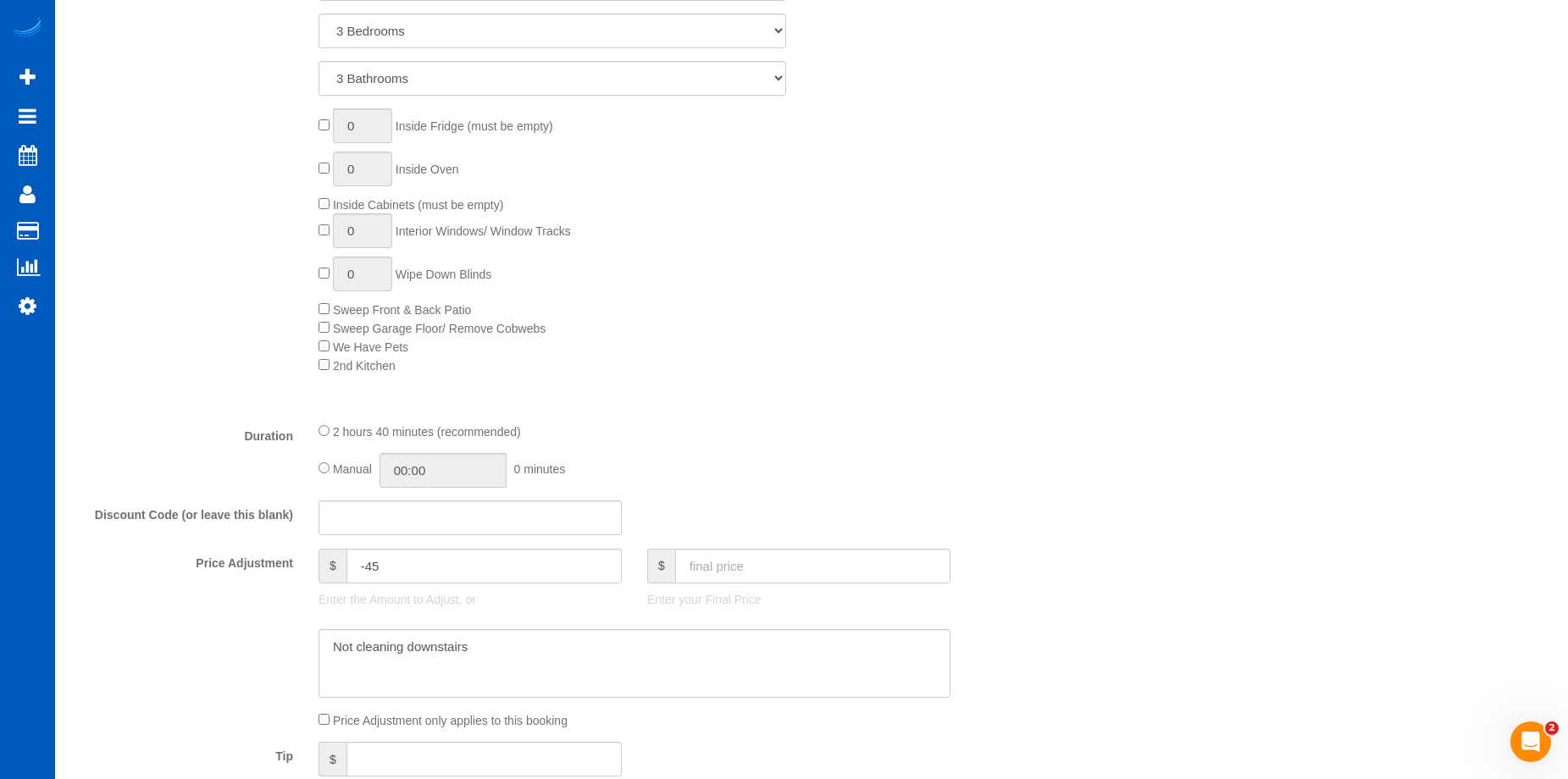
click at [326, 461] on div "Manual 00:00 0 minutes" at bounding box center [634, 470] width 632 height 34
click at [418, 469] on input "02:40" at bounding box center [443, 470] width 127 height 34
type input "04:00"
click at [425, 513] on li "04:00" at bounding box center [424, 506] width 75 height 22
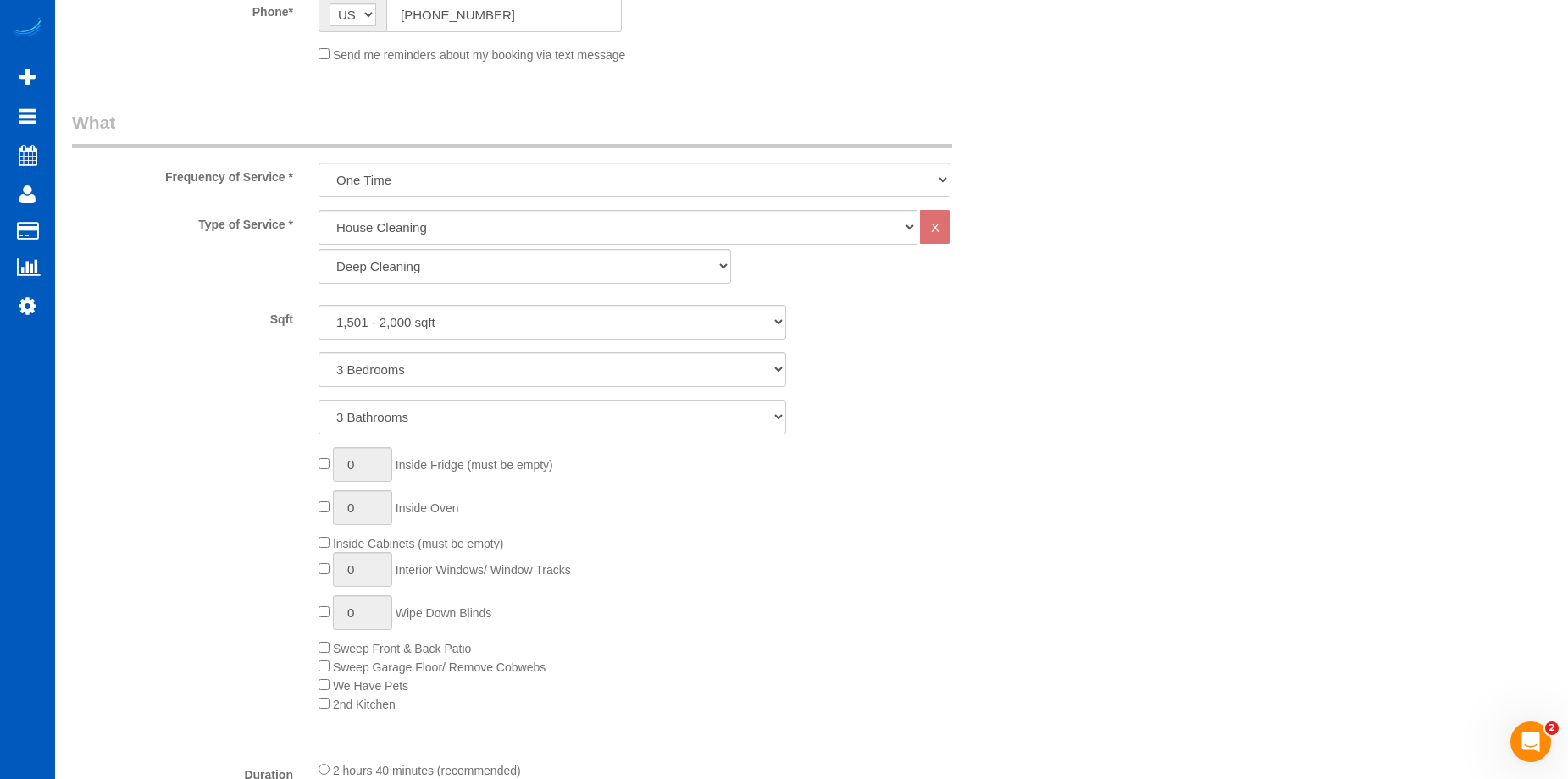
select select "spot58"
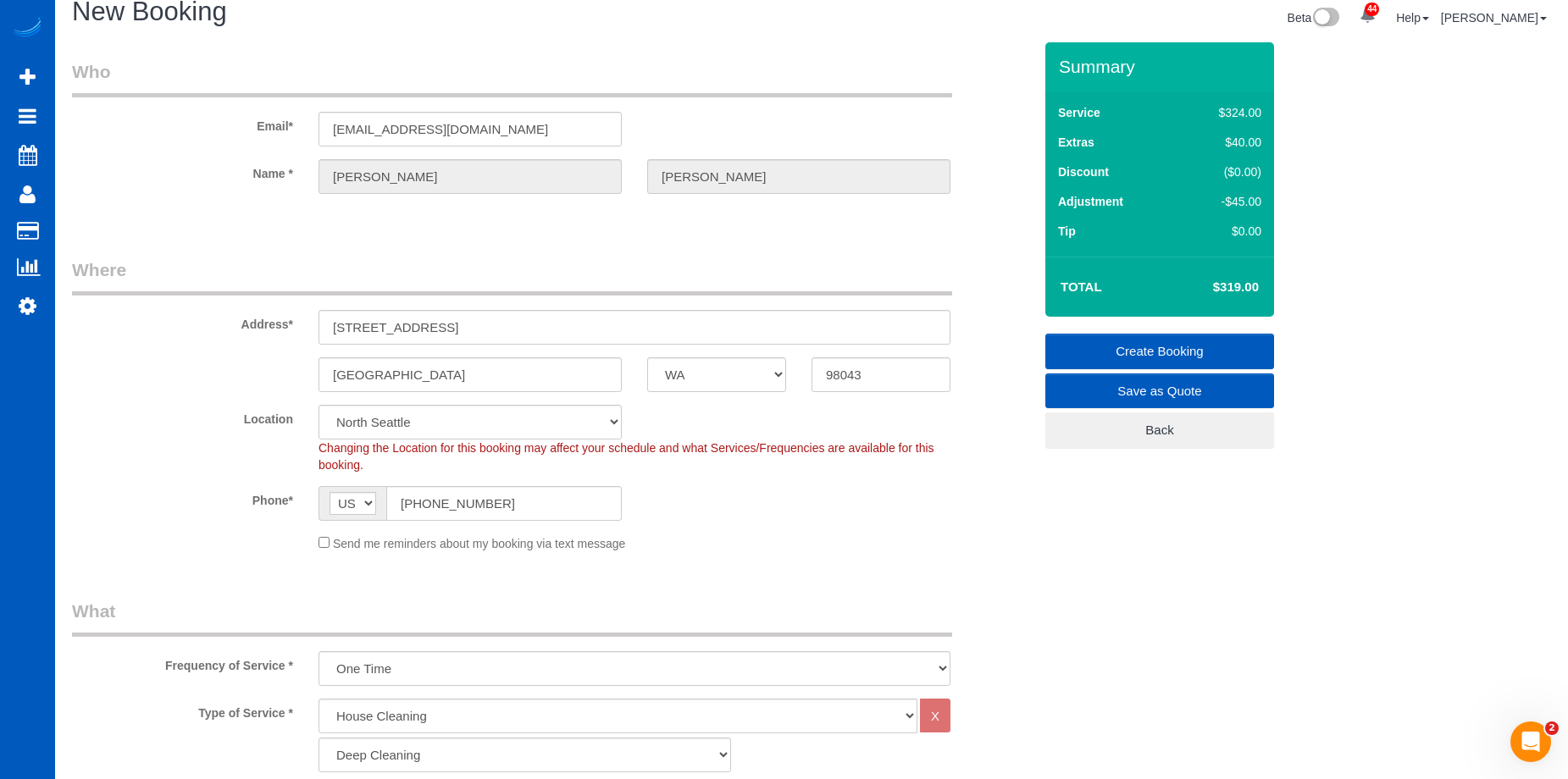
scroll to position [0, 0]
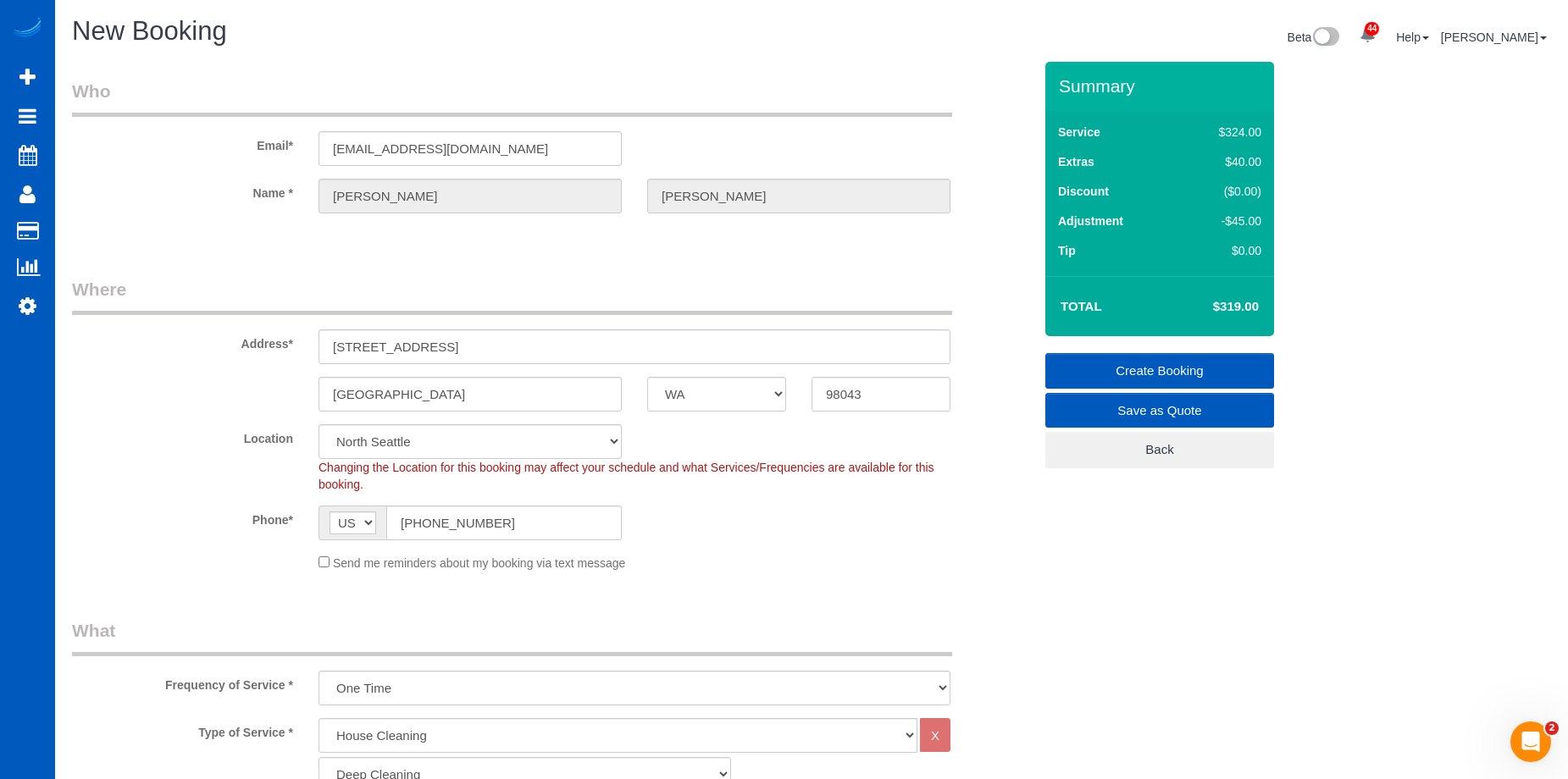
click at [1140, 359] on link "Create Booking" at bounding box center [1160, 370] width 229 height 35
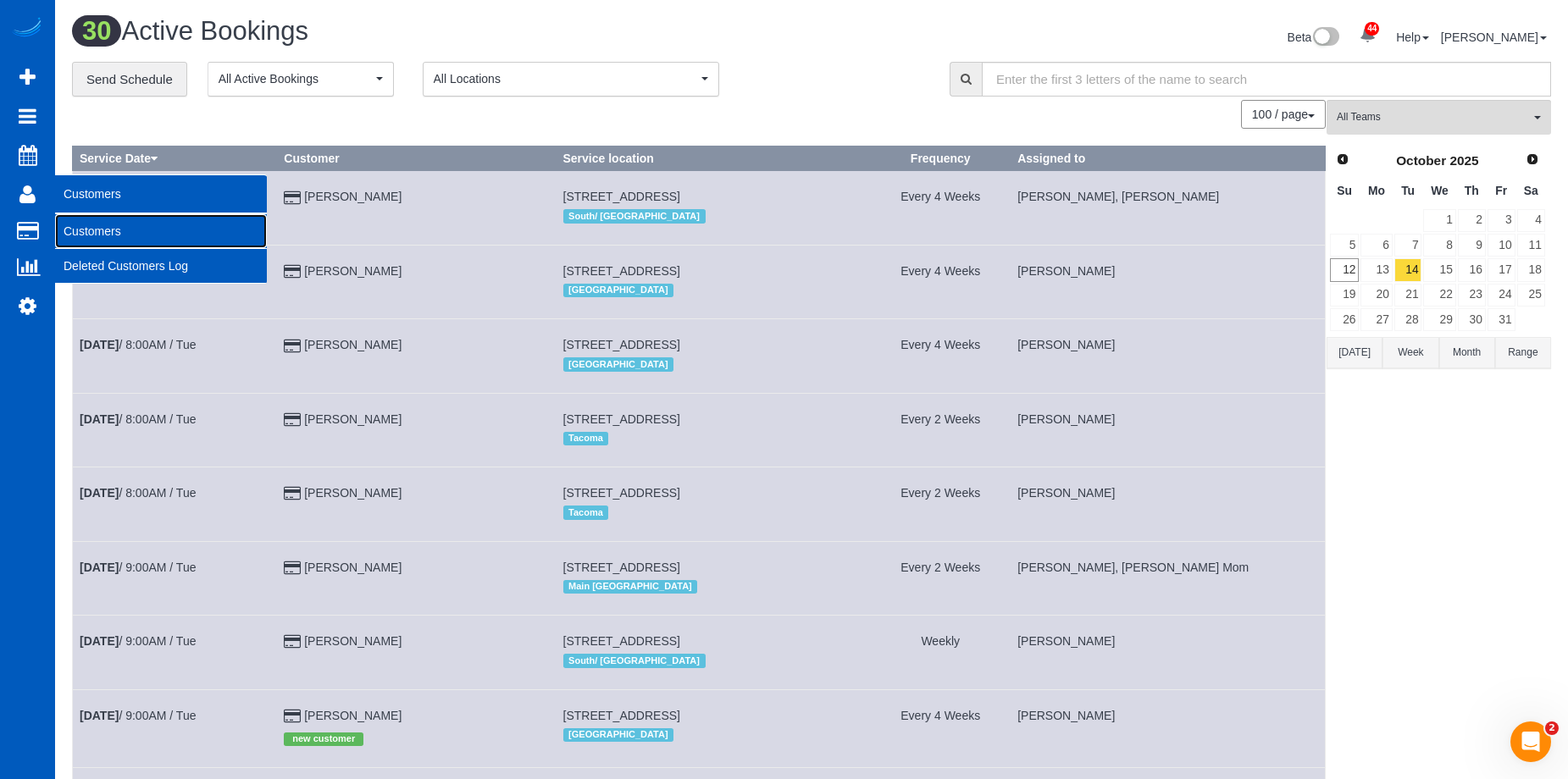
click at [89, 225] on link "Customers" at bounding box center [160, 231] width 211 height 34
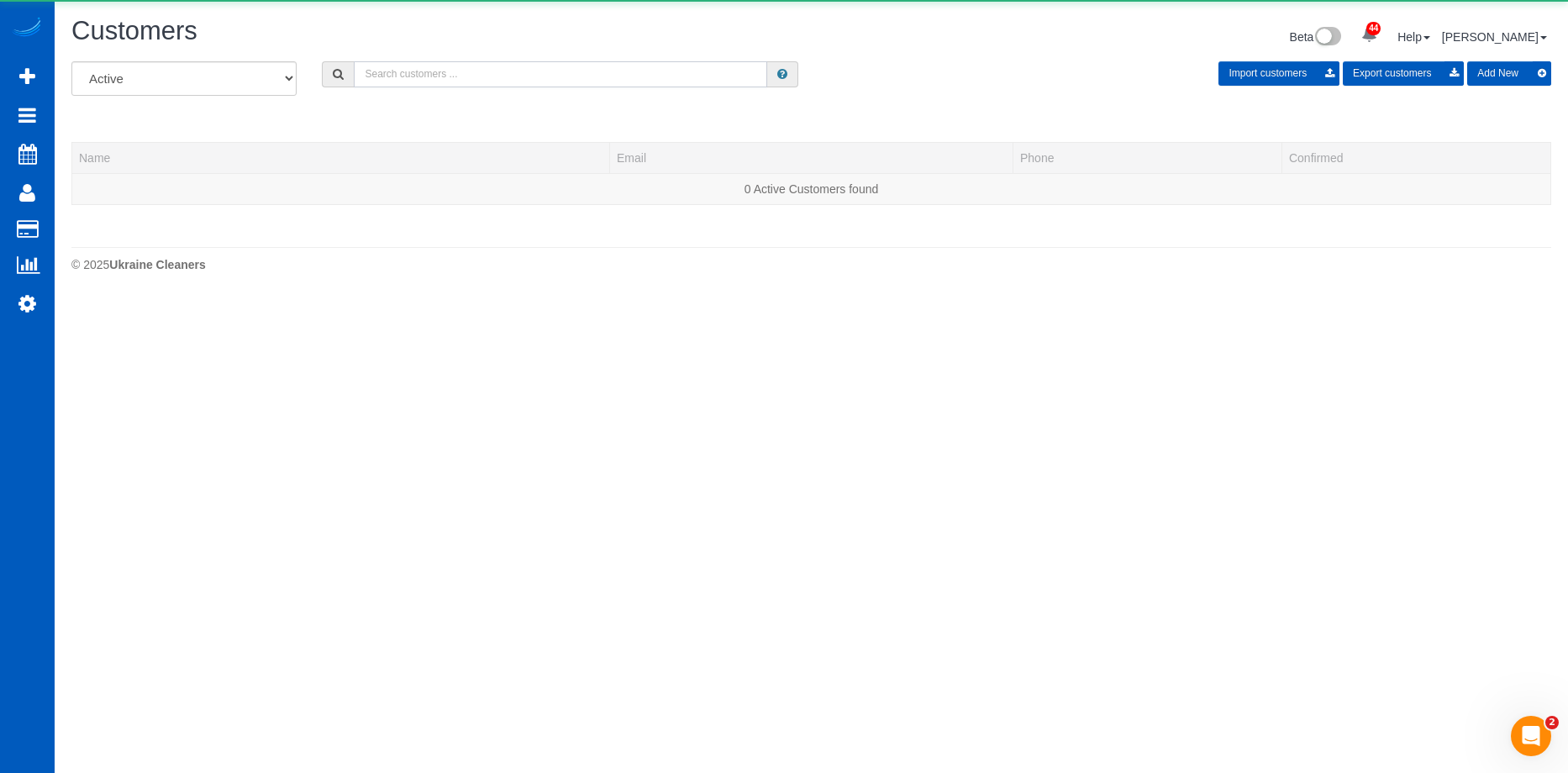
click at [436, 79] on input "text" at bounding box center [561, 74] width 414 height 26
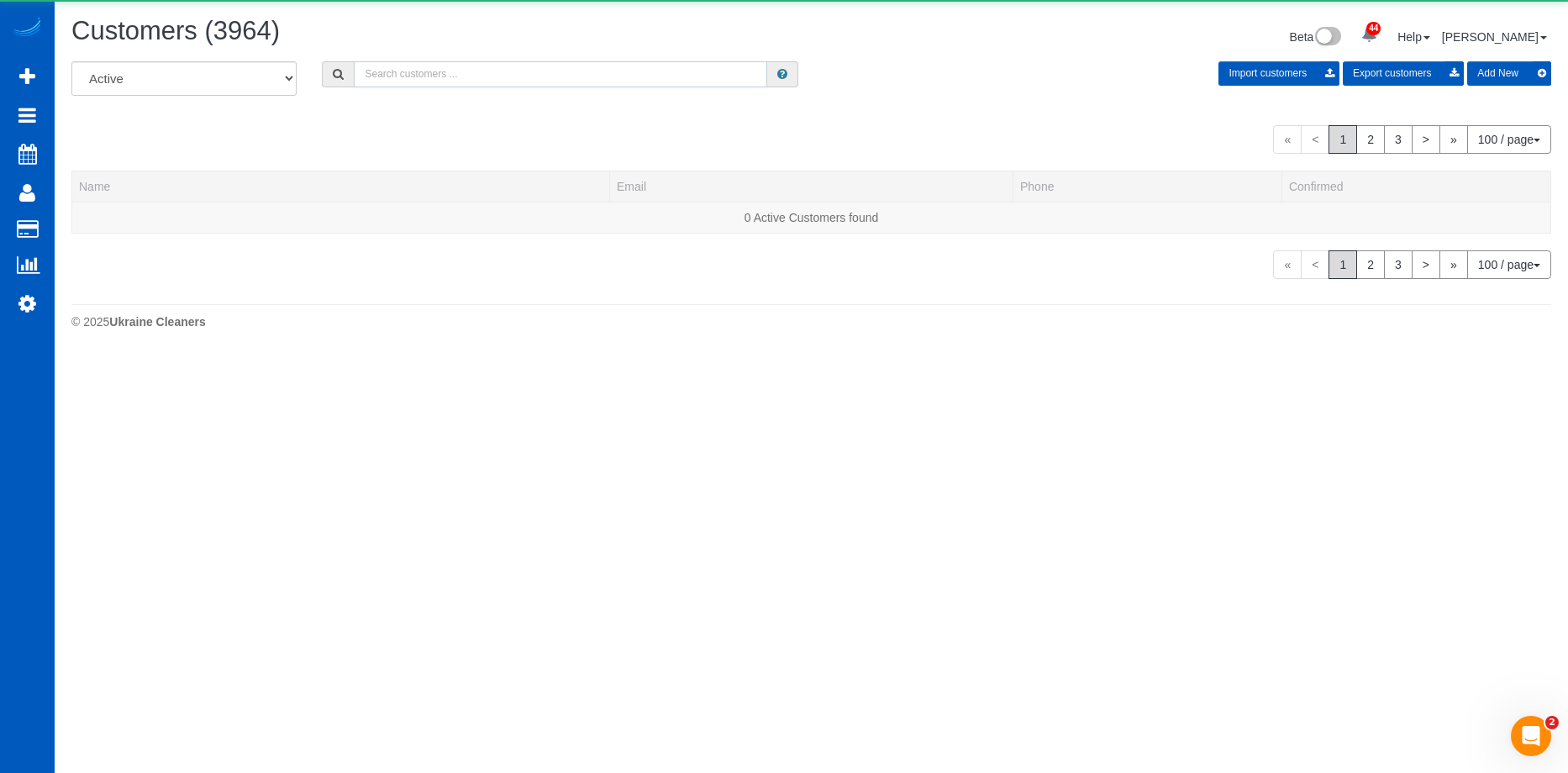
paste input "Christine Straub"
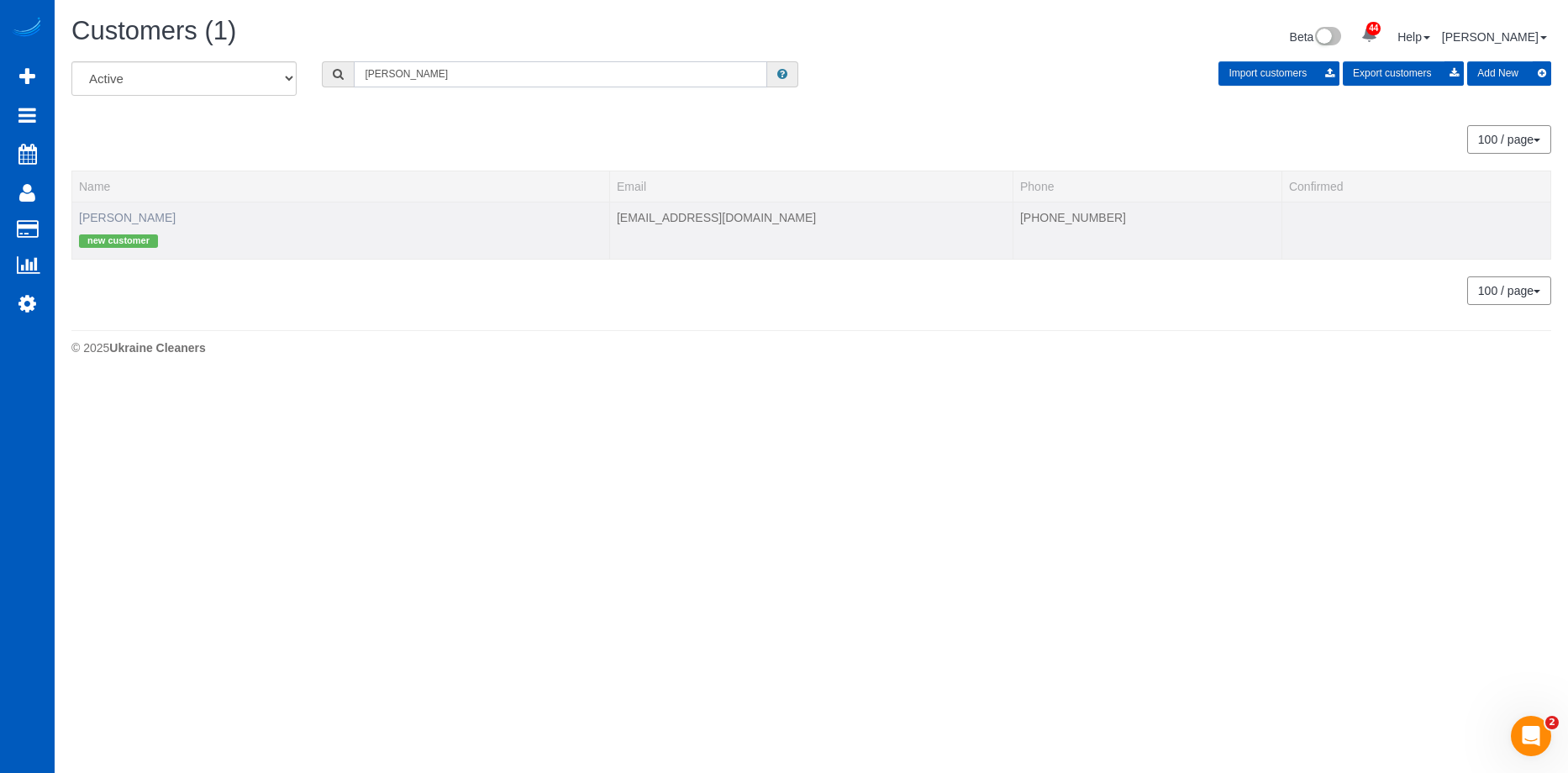
type input "Christine Straub"
click at [127, 213] on link "Christine Straub" at bounding box center [127, 217] width 97 height 14
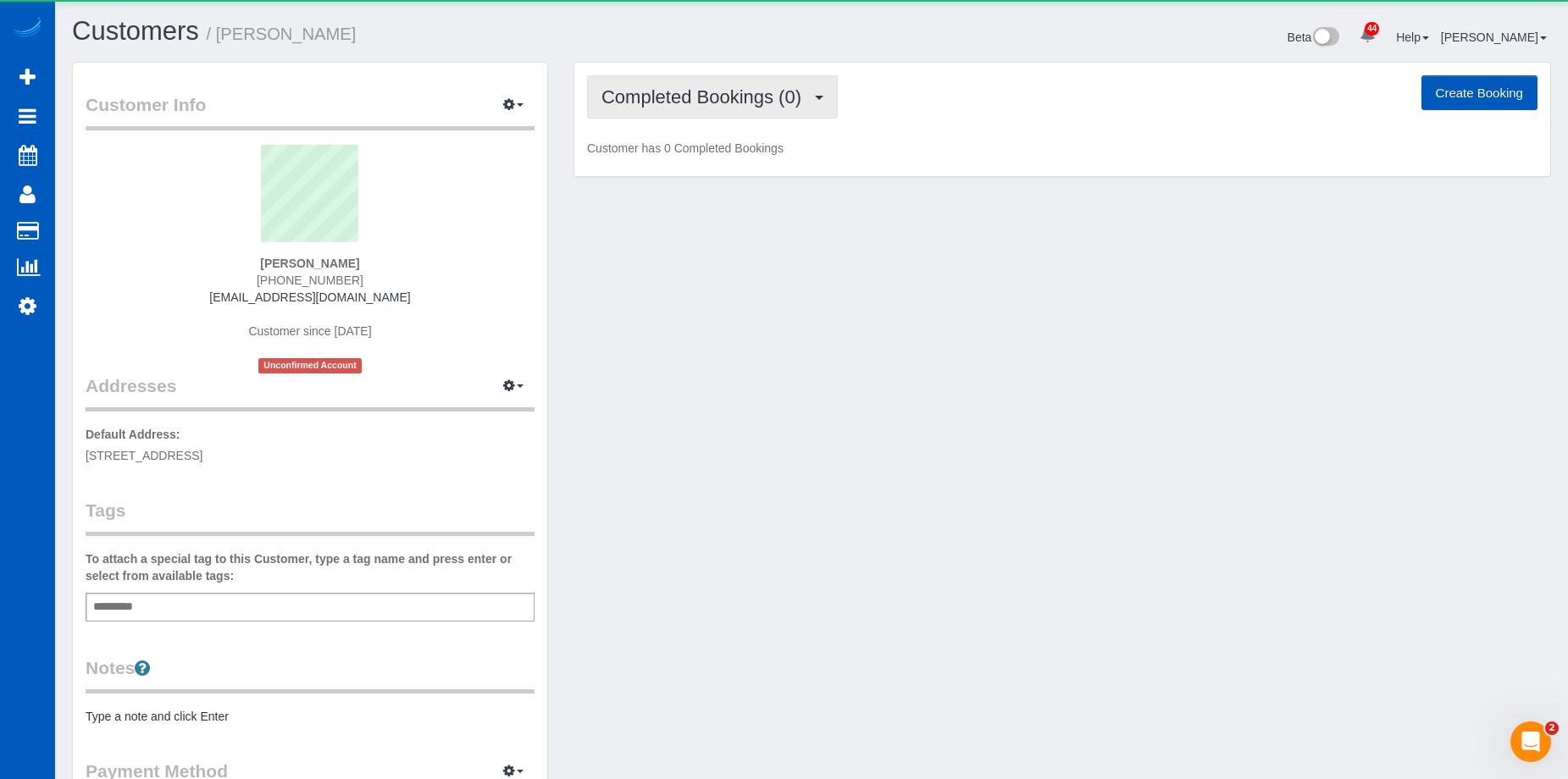
click at [787, 103] on span "Completed Bookings (0)" at bounding box center [706, 97] width 209 height 21
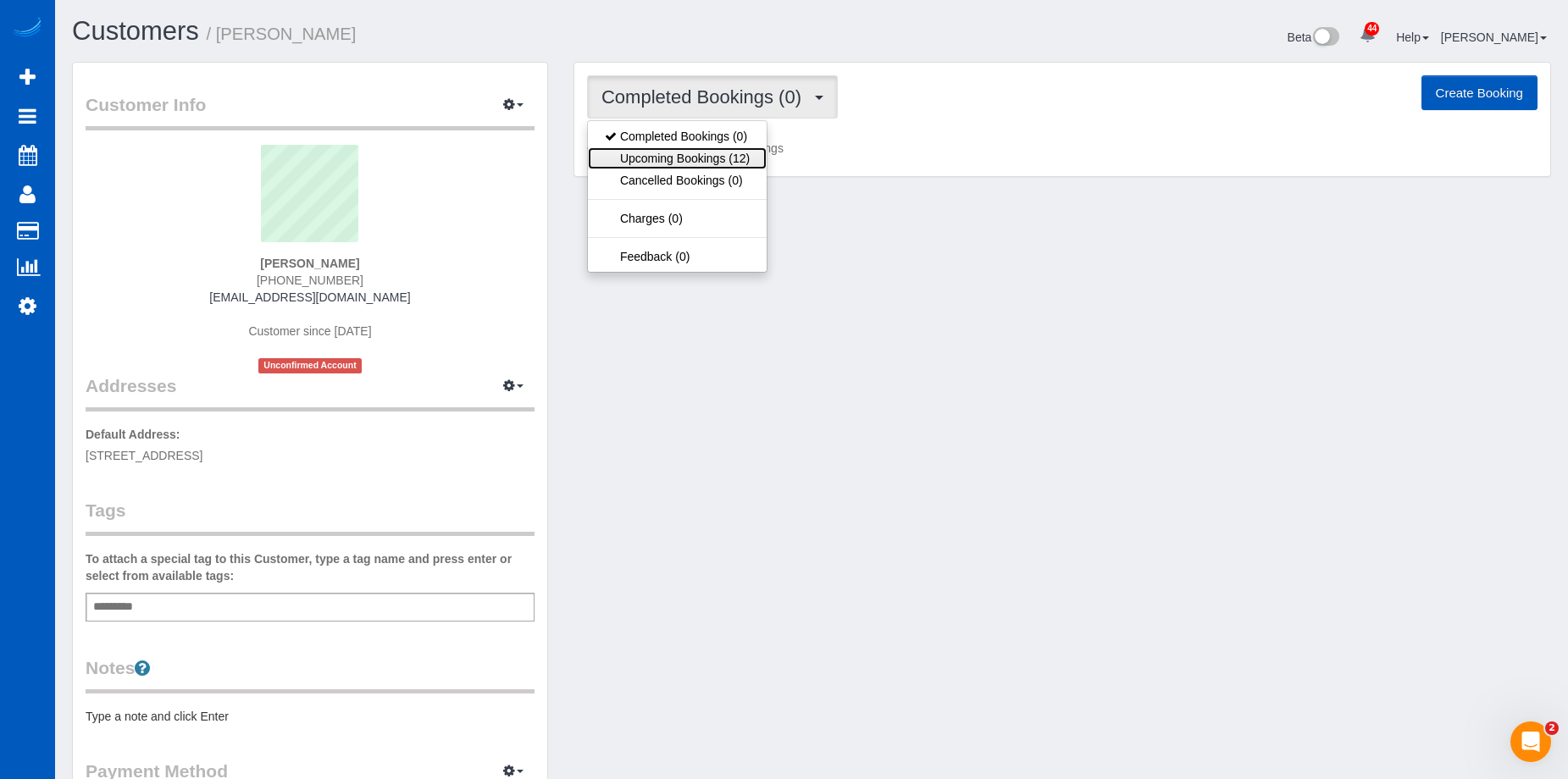
click at [729, 164] on link "Upcoming Bookings (12)" at bounding box center [678, 158] width 179 height 22
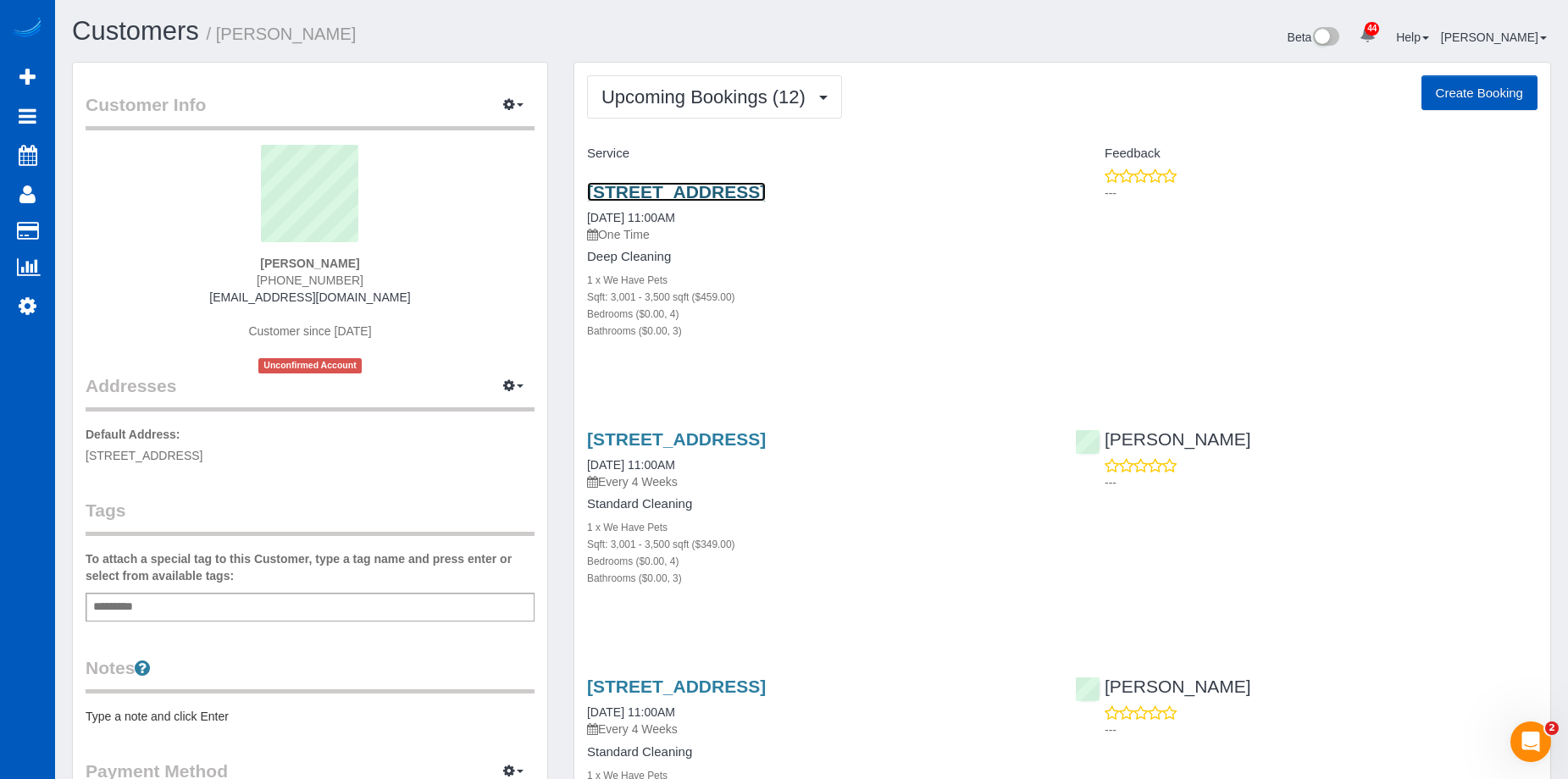
click at [762, 191] on link "2885 Arborwoods Dr, Alpharetta, GA 30022" at bounding box center [677, 192] width 179 height 20
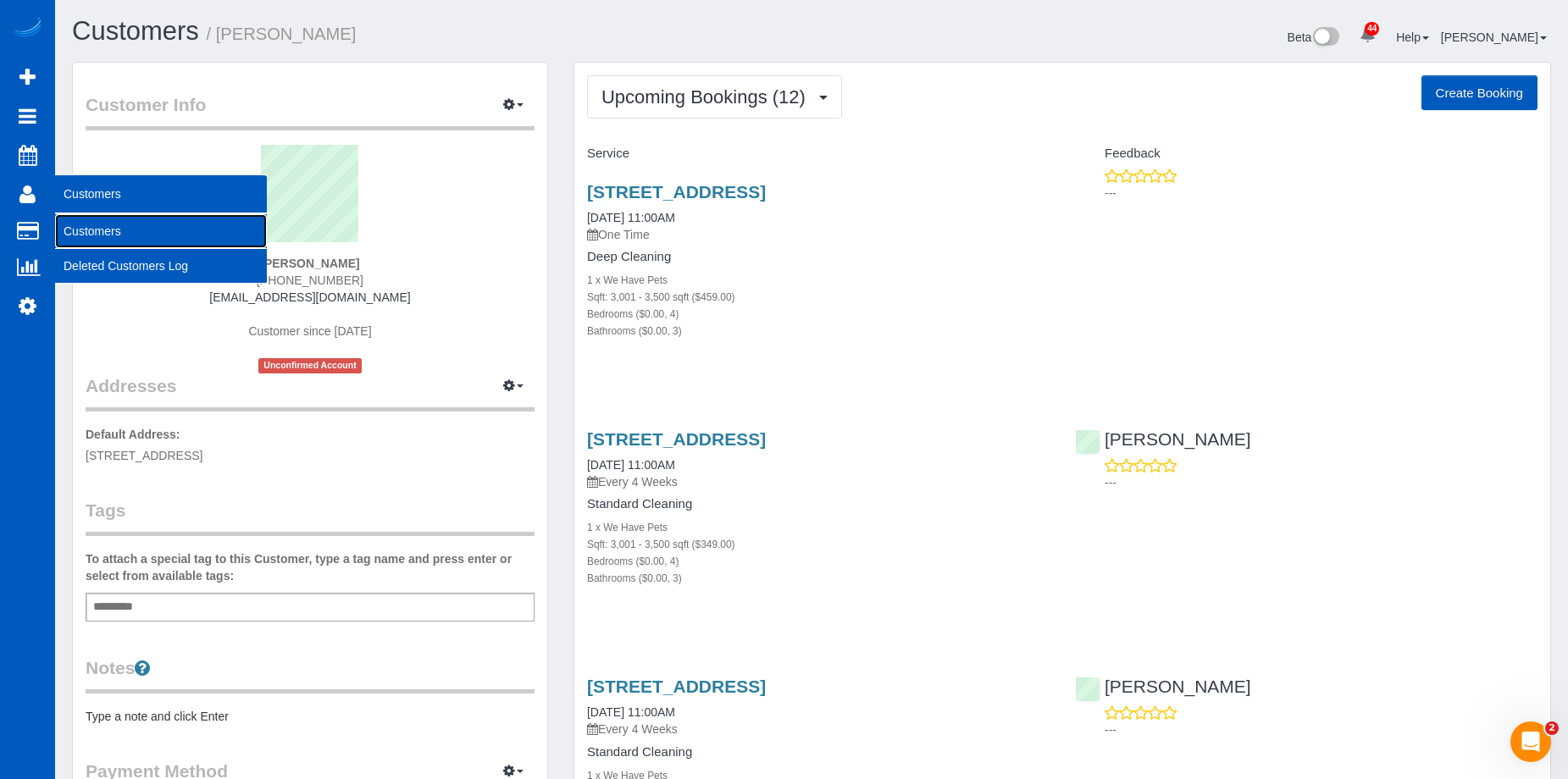
click at [88, 234] on link "Customers" at bounding box center [160, 231] width 211 height 34
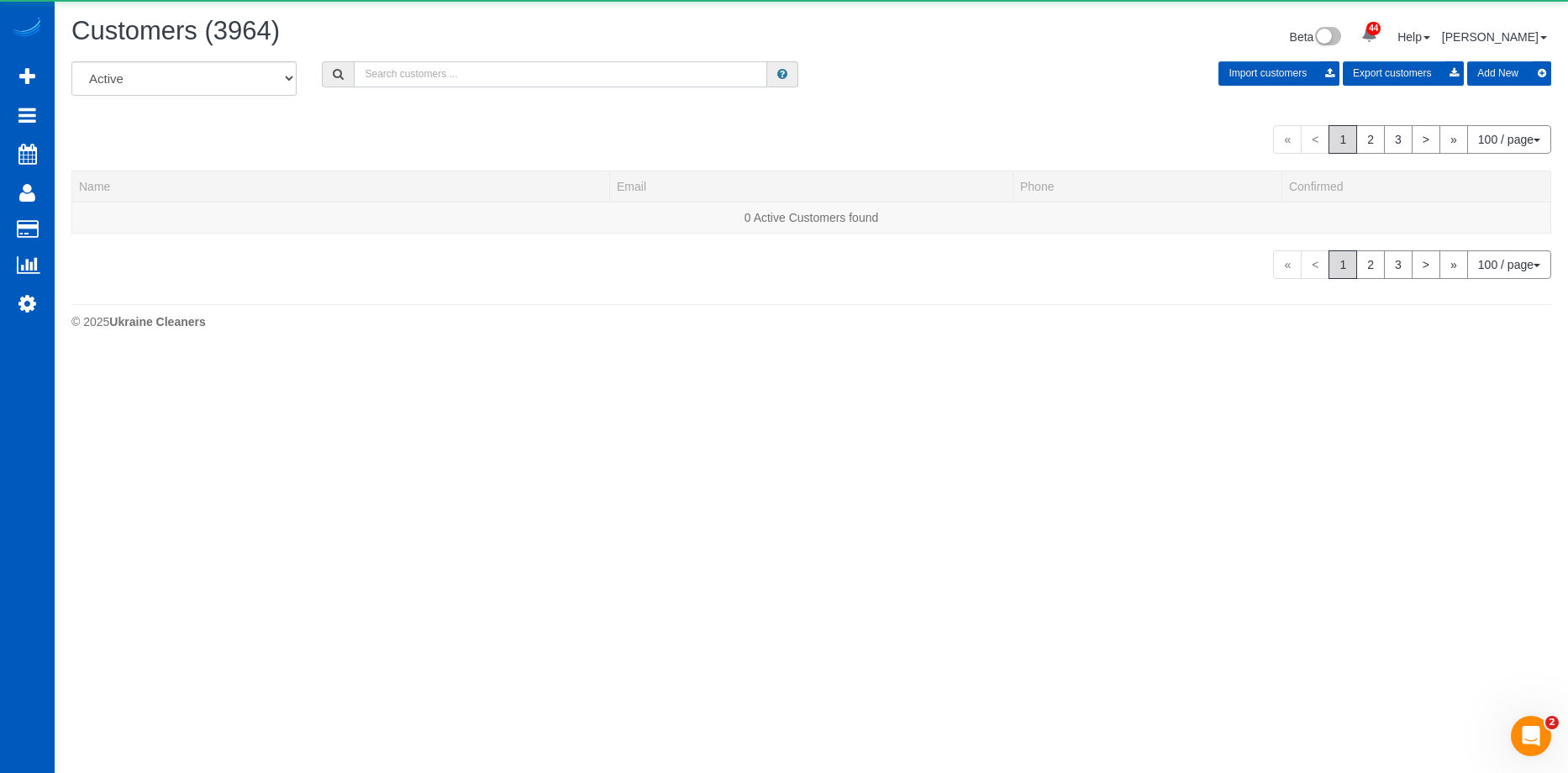
click at [502, 73] on input "text" at bounding box center [561, 74] width 414 height 26
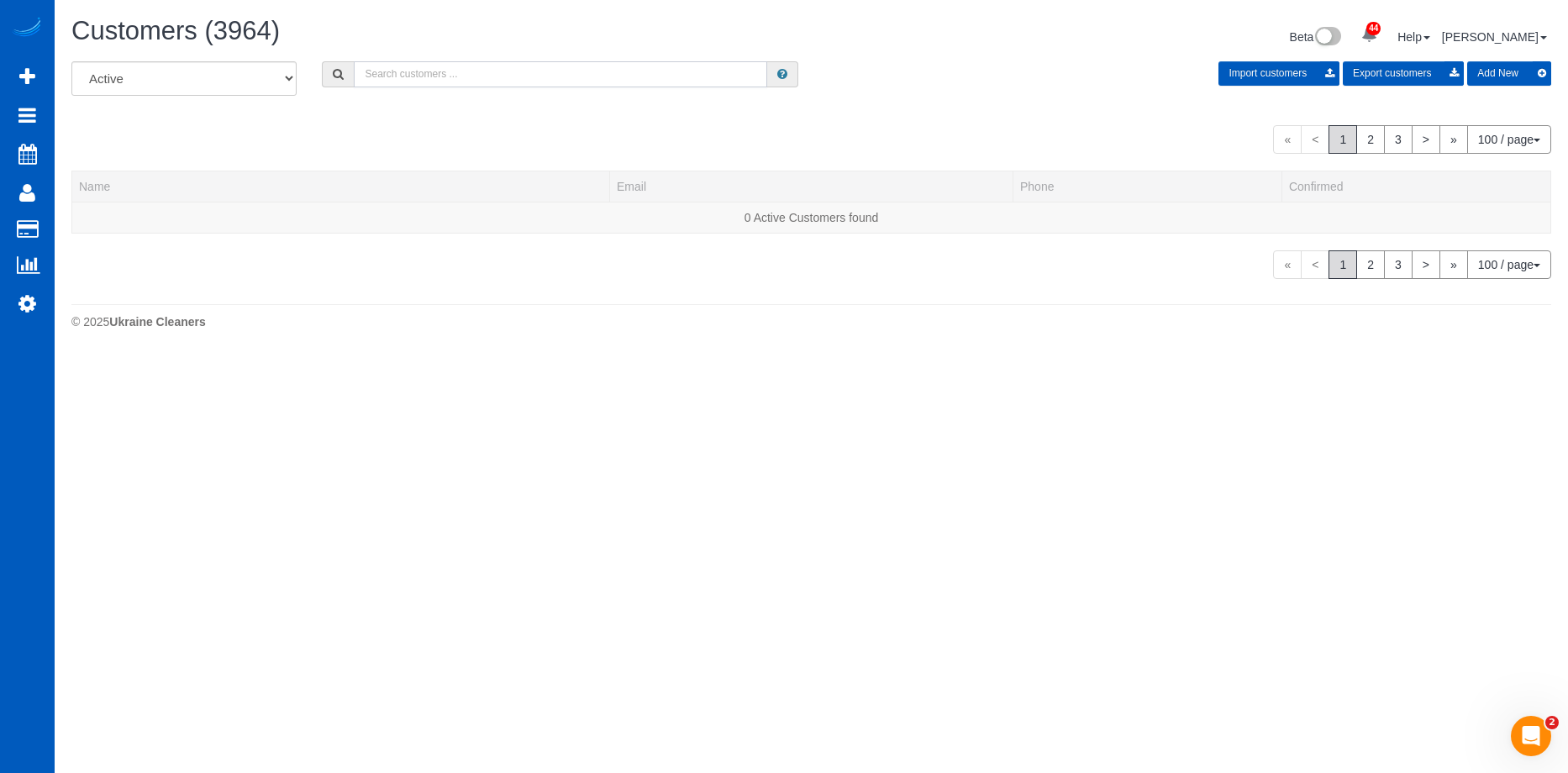
paste input "Gerardama1313@gmail.com"
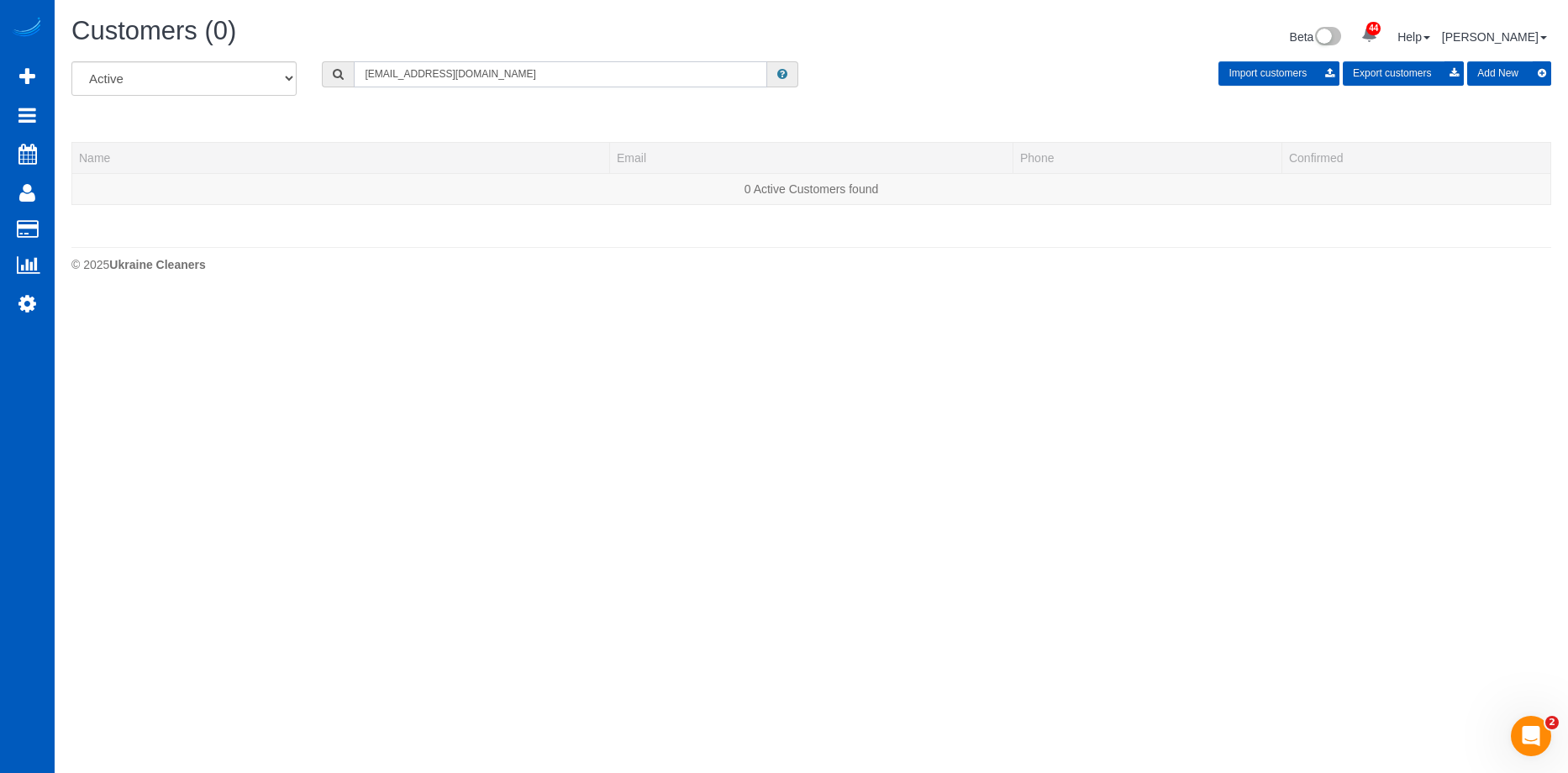
type input "Gerardama1313@gmail.com"
click at [1510, 63] on button "Add New" at bounding box center [1509, 73] width 84 height 24
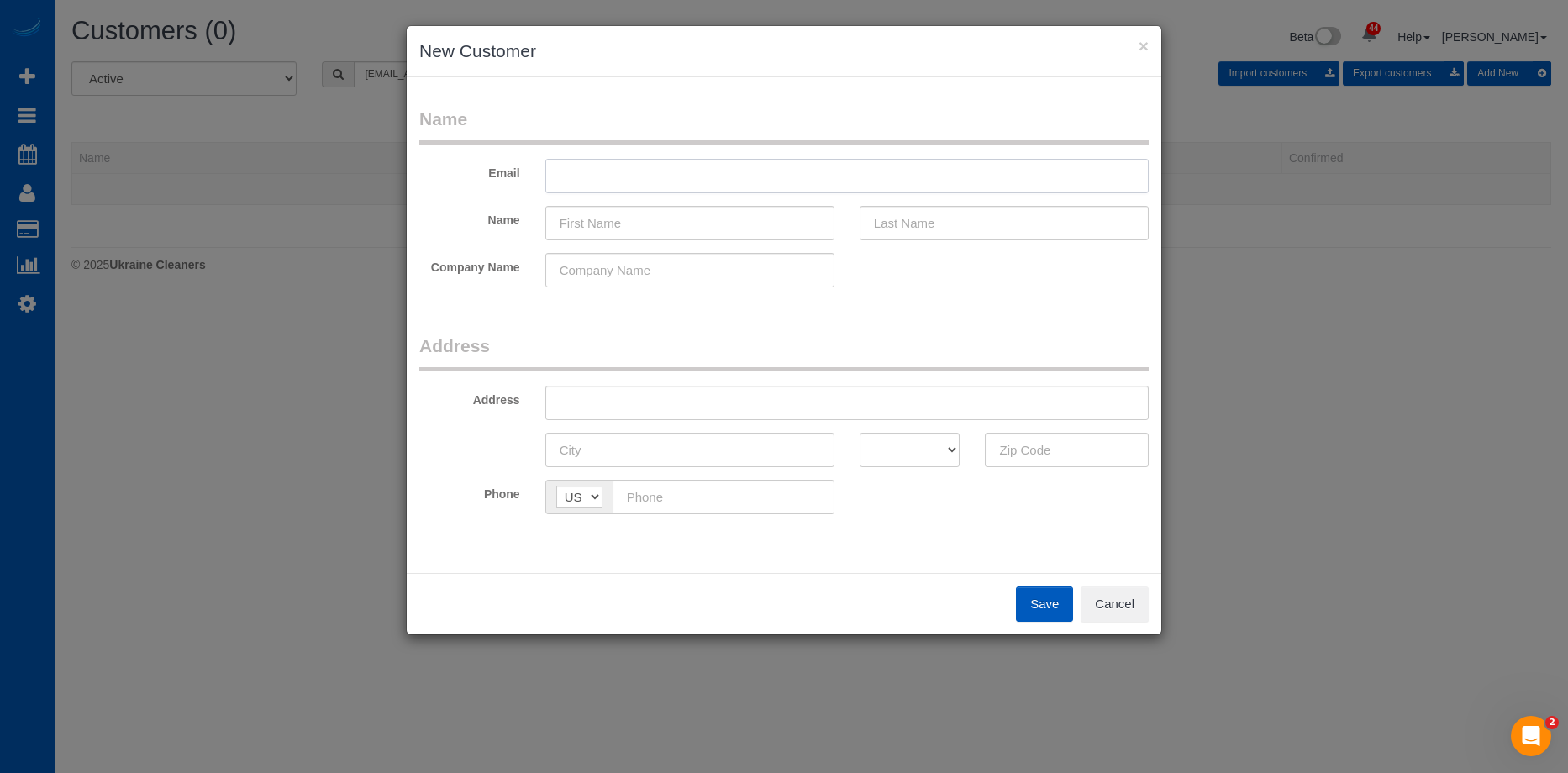
click at [634, 183] on input "text" at bounding box center [847, 175] width 603 height 34
paste input "Gerardama1313@gmail.com"
type input "Gerardama1313@gmail.com"
click at [607, 219] on input "text" at bounding box center [690, 223] width 289 height 34
paste input "Gerard Amato"
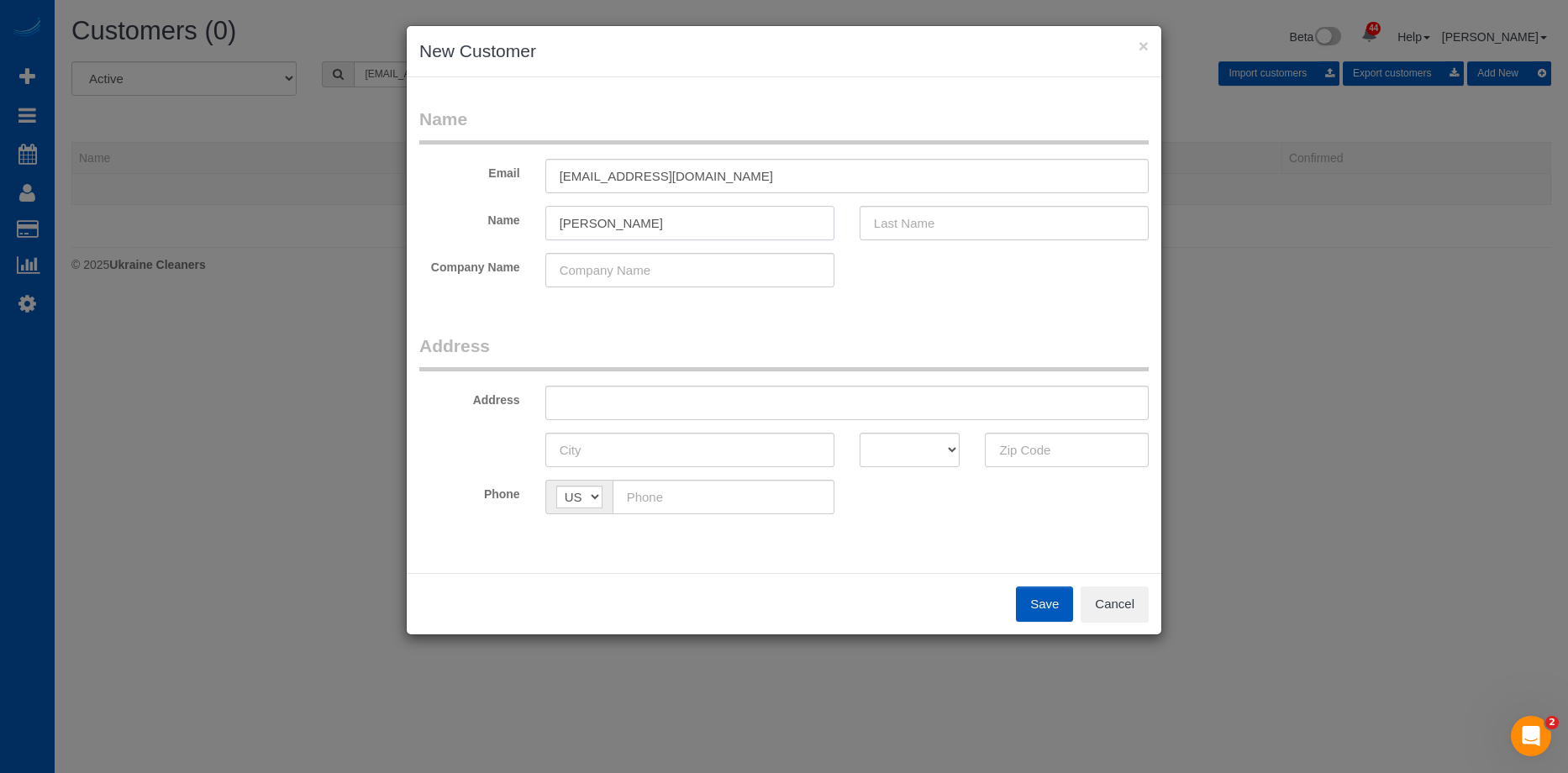
drag, startPoint x: 599, startPoint y: 225, endPoint x: 752, endPoint y: 223, distance: 153.0
click at [752, 223] on input "Gerard Amato" at bounding box center [690, 223] width 289 height 34
click at [609, 223] on input "Gerard Amato" at bounding box center [690, 223] width 289 height 34
drag, startPoint x: 605, startPoint y: 223, endPoint x: 865, endPoint y: 227, distance: 260.0
click at [770, 224] on input "Gerard Amato" at bounding box center [690, 223] width 289 height 34
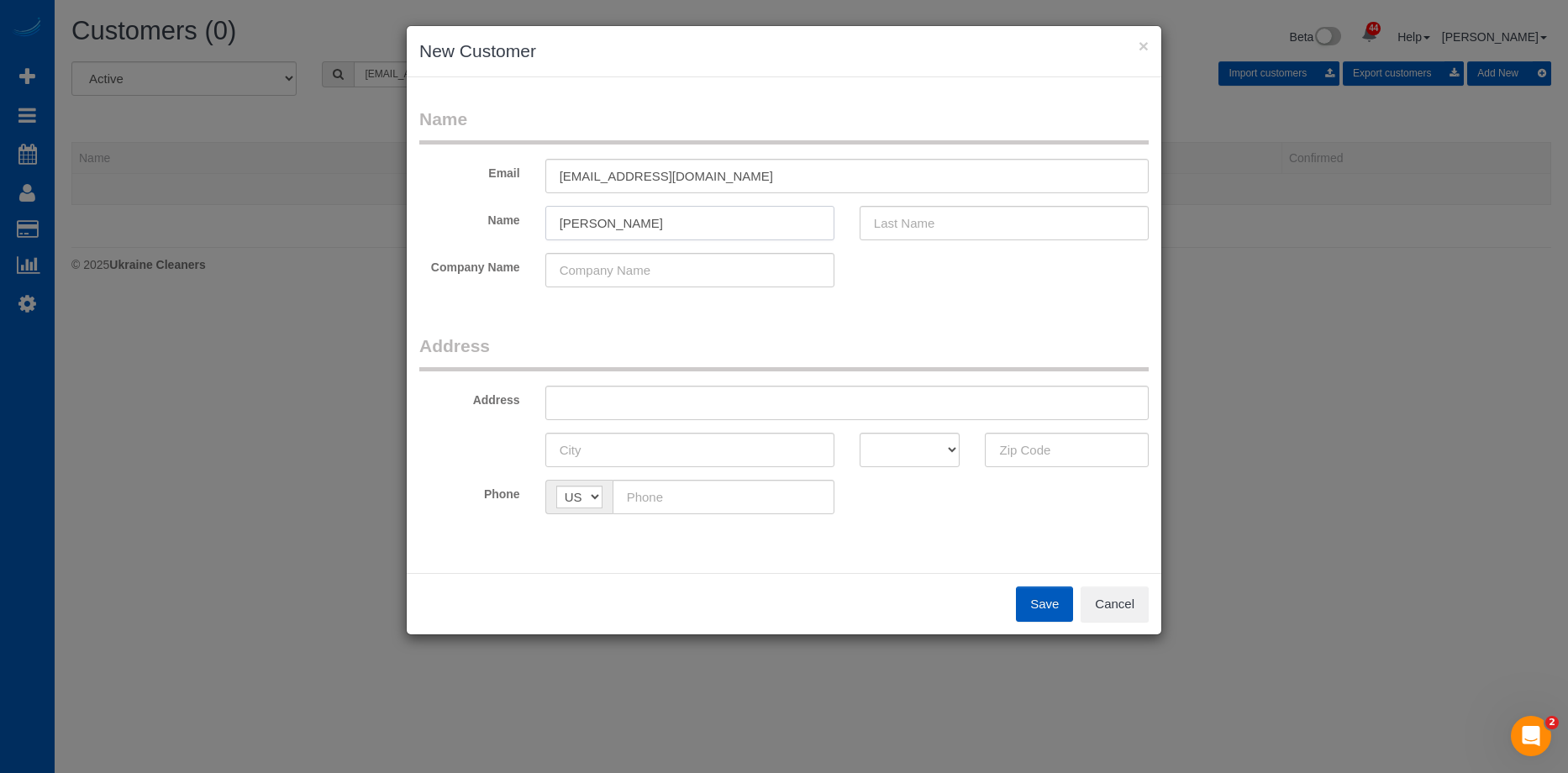
type input "Gerard"
drag, startPoint x: 891, startPoint y: 227, endPoint x: 802, endPoint y: 228, distance: 89.0
click at [890, 226] on input "text" at bounding box center [1004, 223] width 289 height 34
paste input "Amato"
type input "Amato"
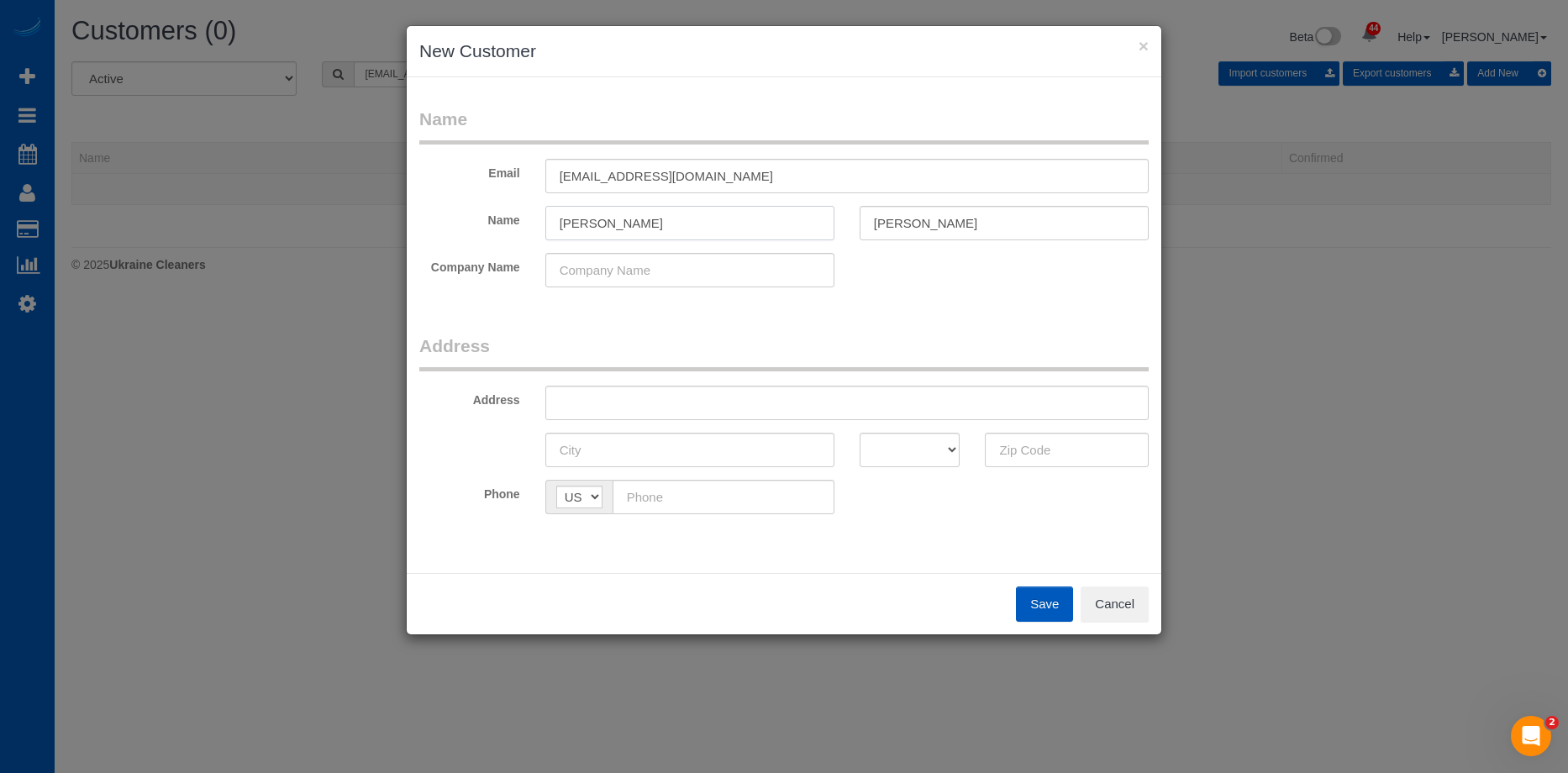
click at [706, 215] on input "Gerard" at bounding box center [690, 223] width 289 height 34
type input "Gerard"
click at [635, 401] on input "text" at bounding box center [847, 403] width 603 height 34
paste input "14856 SE Taylor Ct Portland Or 97233"
drag, startPoint x: 742, startPoint y: 399, endPoint x: 1010, endPoint y: 446, distance: 272.1
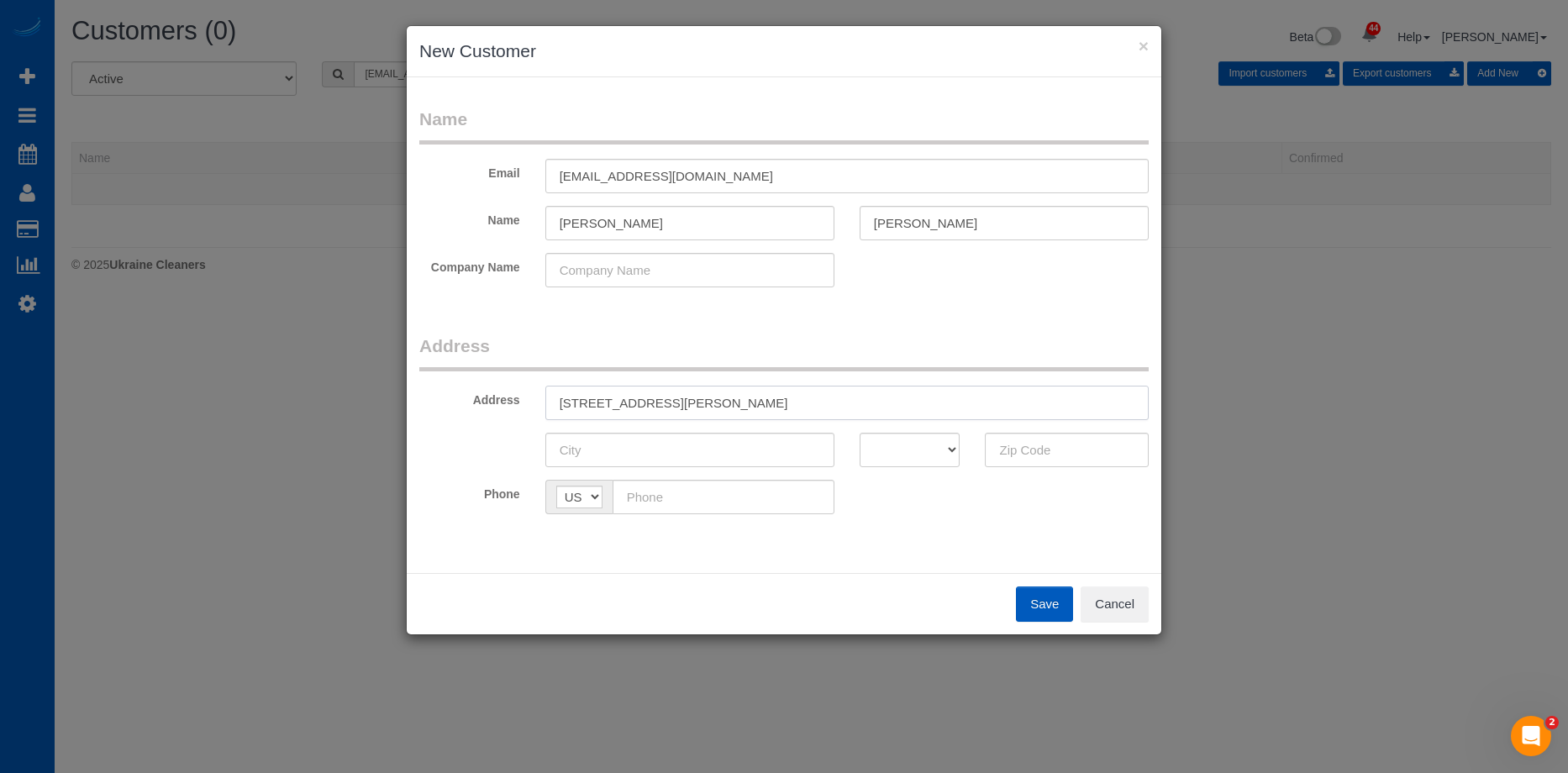
click at [882, 406] on input "14856 SE Taylor Ct Portland Or 97233" at bounding box center [847, 403] width 603 height 34
type input "14856 SE Taylor Ct Portland Or"
click at [1025, 451] on input "text" at bounding box center [1066, 450] width 163 height 34
paste input "97233"
type input "97233"
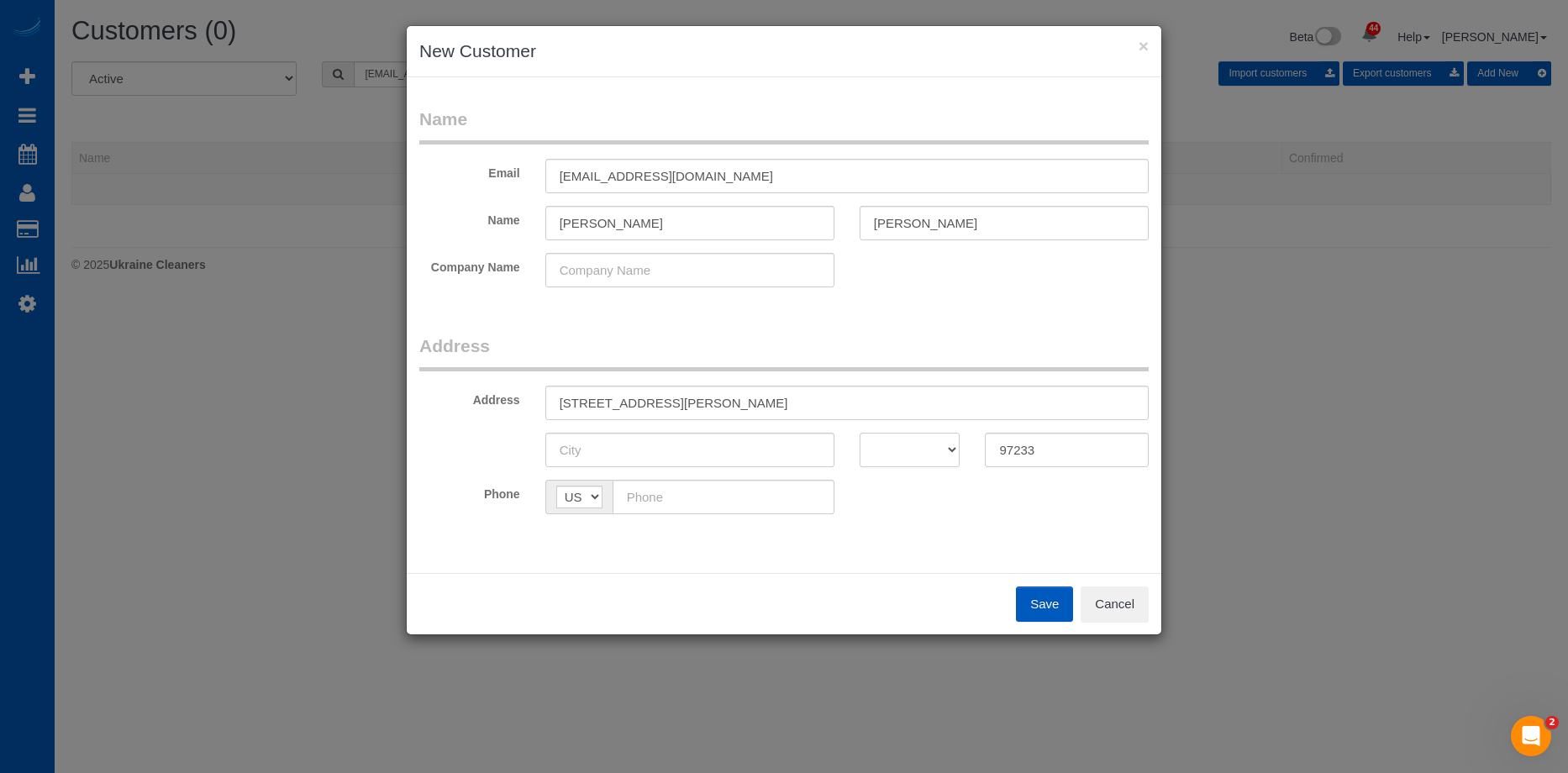
click at [881, 448] on select "AK AL AR AZ CA CO CT DC DE FL GA HI IA ID IL IN KS KY LA MA MD ME MI MN MO MS M…" at bounding box center [910, 450] width 101 height 34
select select "OR"
click at [860, 433] on select "AK AL AR AZ CA CO CT DC DE FL GA HI IA ID IL IN KS KY LA MA MD ME MI MN MO MS M…" at bounding box center [910, 450] width 101 height 34
drag, startPoint x: 670, startPoint y: 404, endPoint x: 718, endPoint y: 409, distance: 48.3
click at [718, 409] on input "14856 SE Taylor Ct Portland Or" at bounding box center [847, 403] width 603 height 34
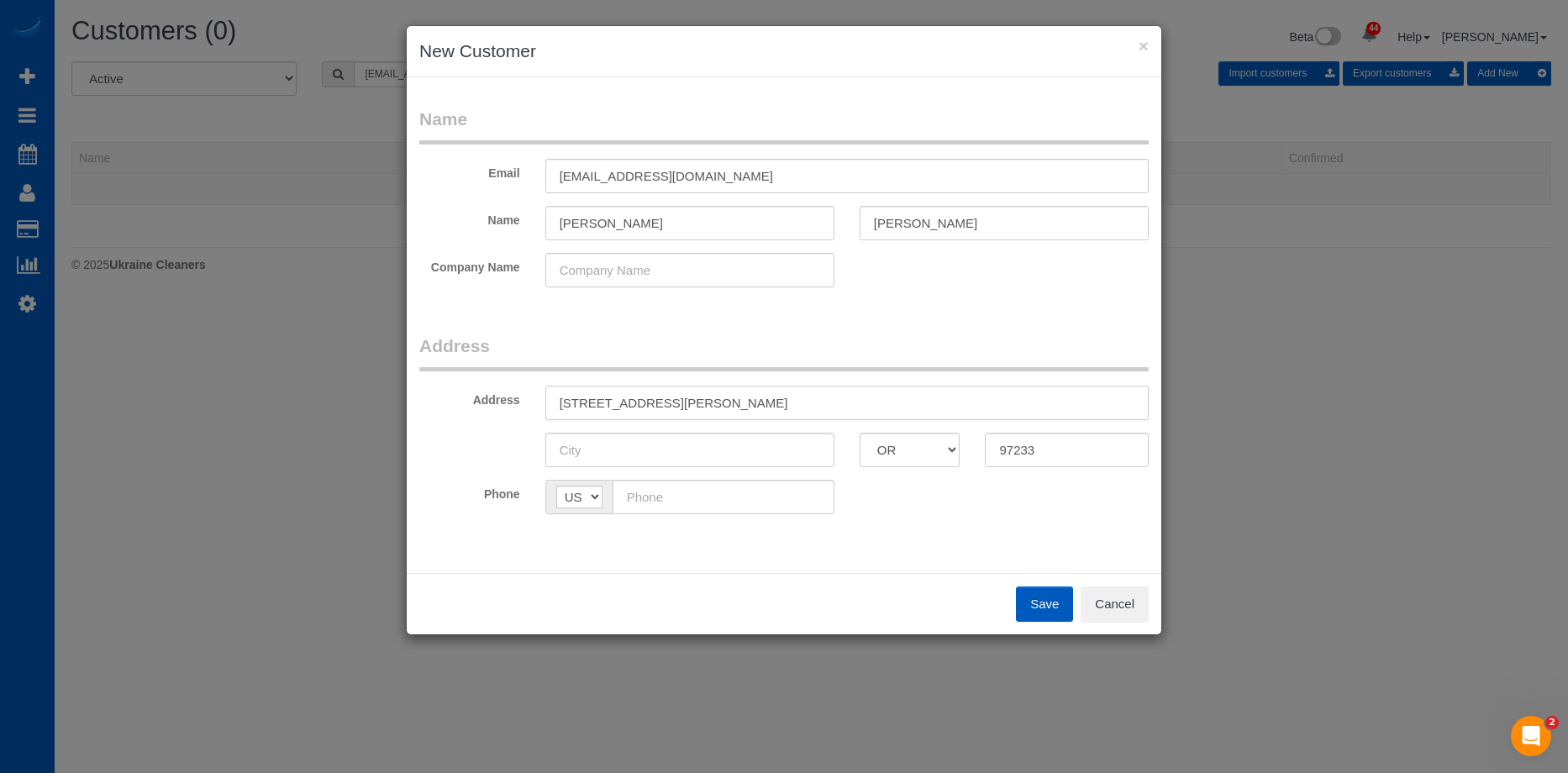
type input "14856 SE Taylor Ct Or"
click at [672, 443] on input "text" at bounding box center [690, 450] width 289 height 34
paste input "[GEOGRAPHIC_DATA]"
type input "[GEOGRAPHIC_DATA]"
drag, startPoint x: 672, startPoint y: 406, endPoint x: 765, endPoint y: 399, distance: 93.3
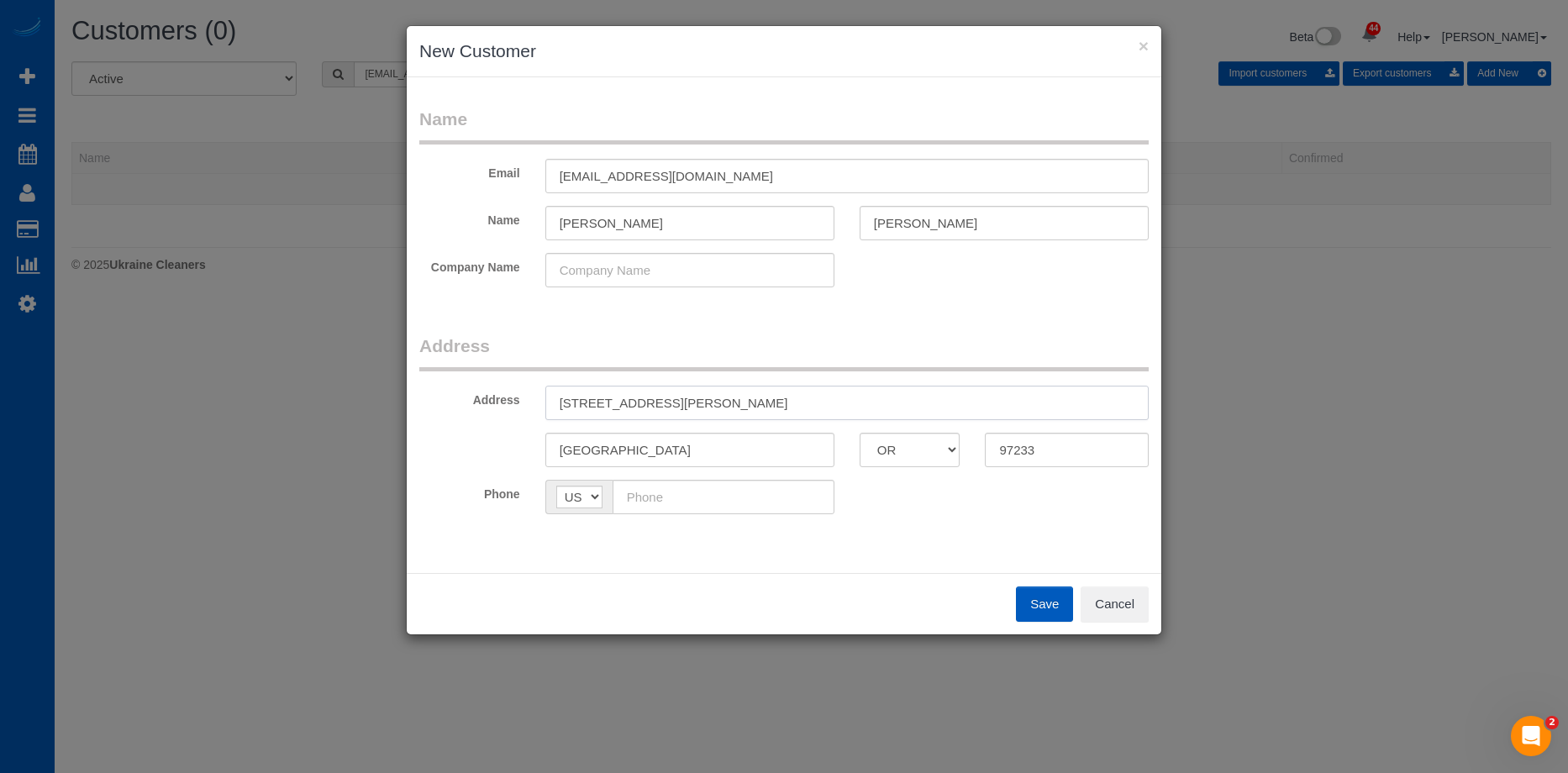
click at [765, 388] on input "14856 SE Taylor Ct Or" at bounding box center [847, 403] width 603 height 34
type input "14856 SE Taylor Ct"
click at [713, 501] on input "text" at bounding box center [723, 497] width 222 height 34
paste input "(917) 539-3202"
type input "(917) 539-3202"
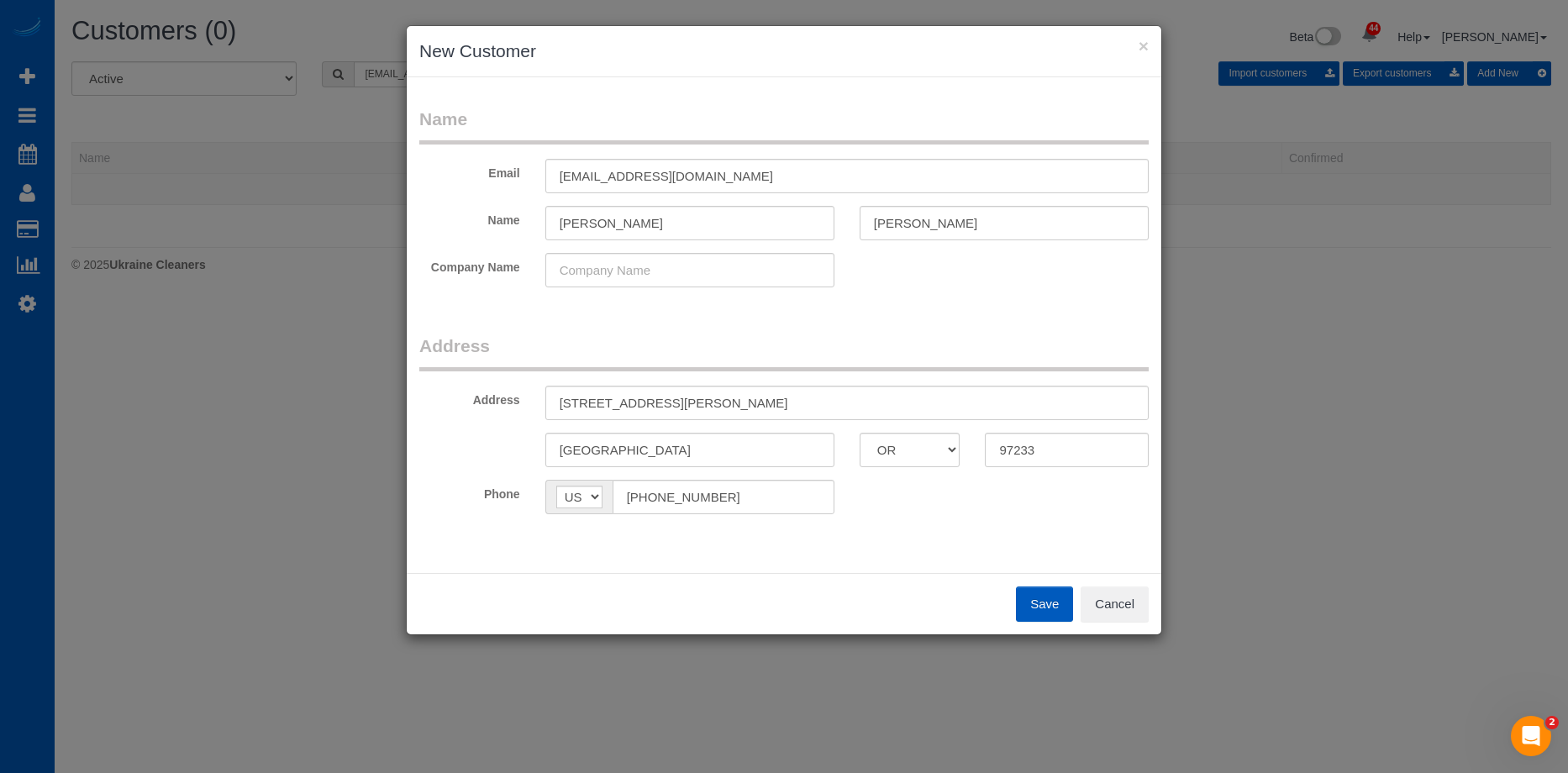
click at [1023, 607] on button "Save" at bounding box center [1044, 604] width 57 height 35
type input "gerardama1313@gmail.com"
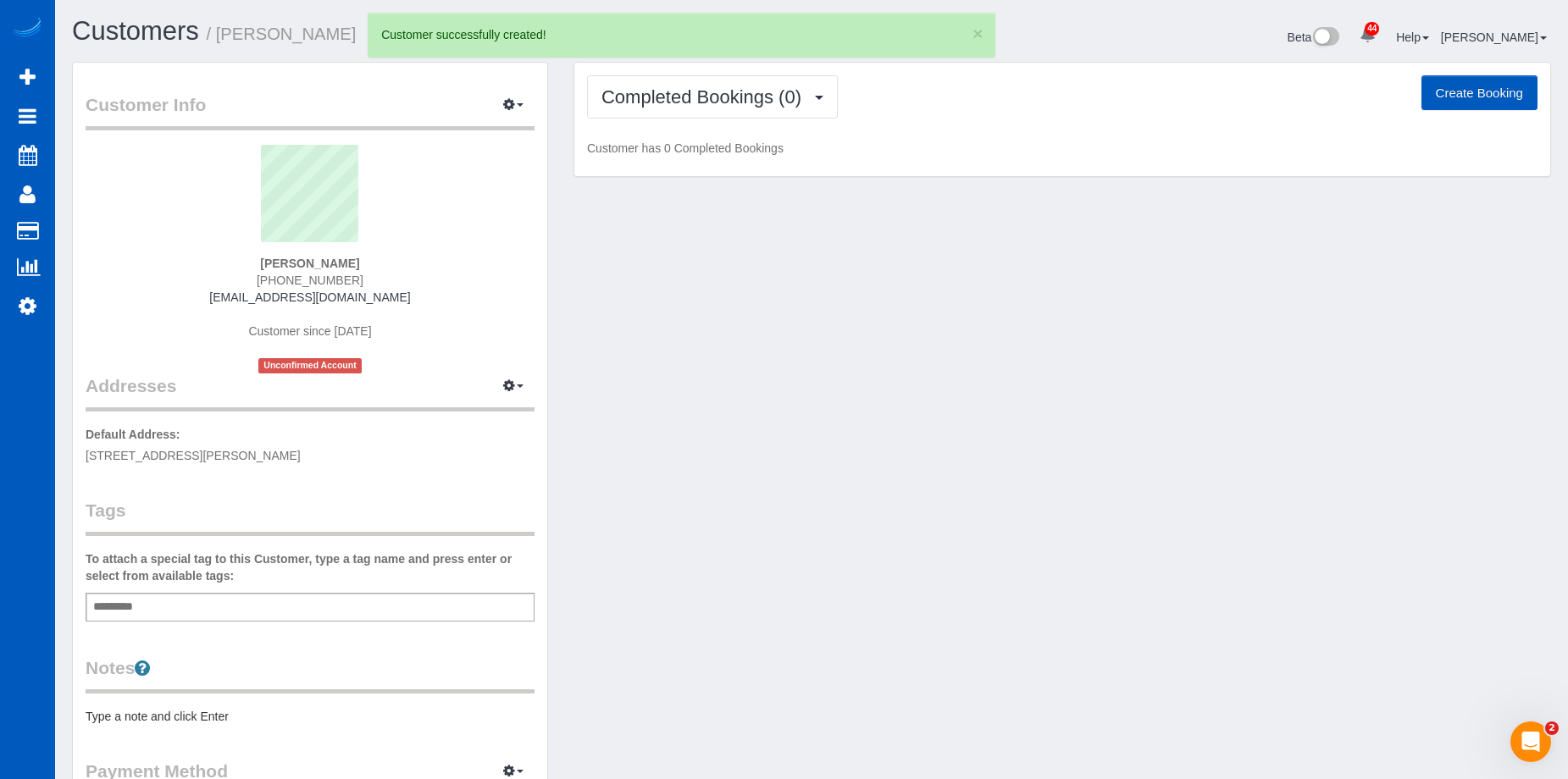
click at [1444, 99] on button "Create Booking" at bounding box center [1480, 93] width 116 height 35
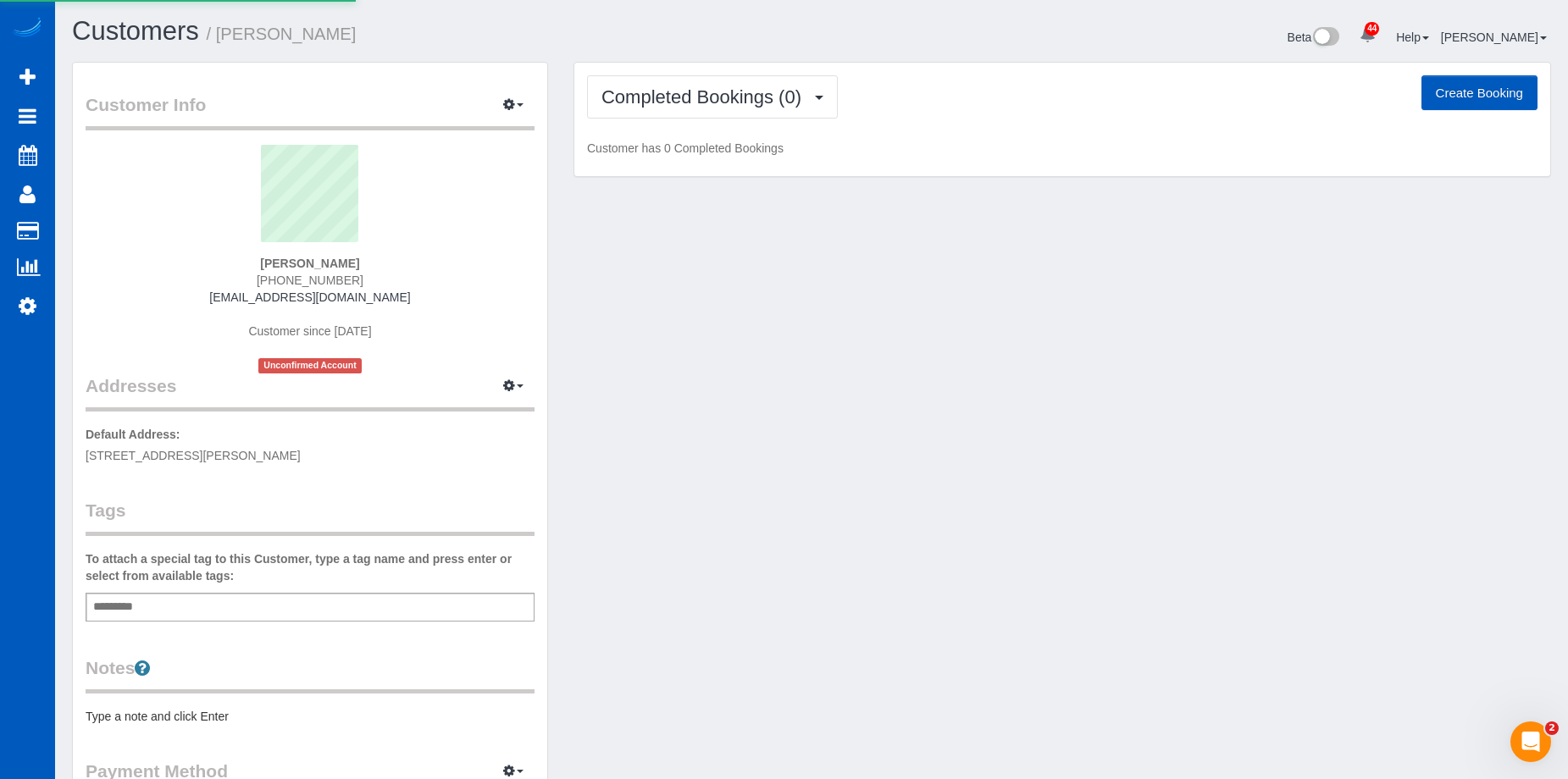
select select "OR"
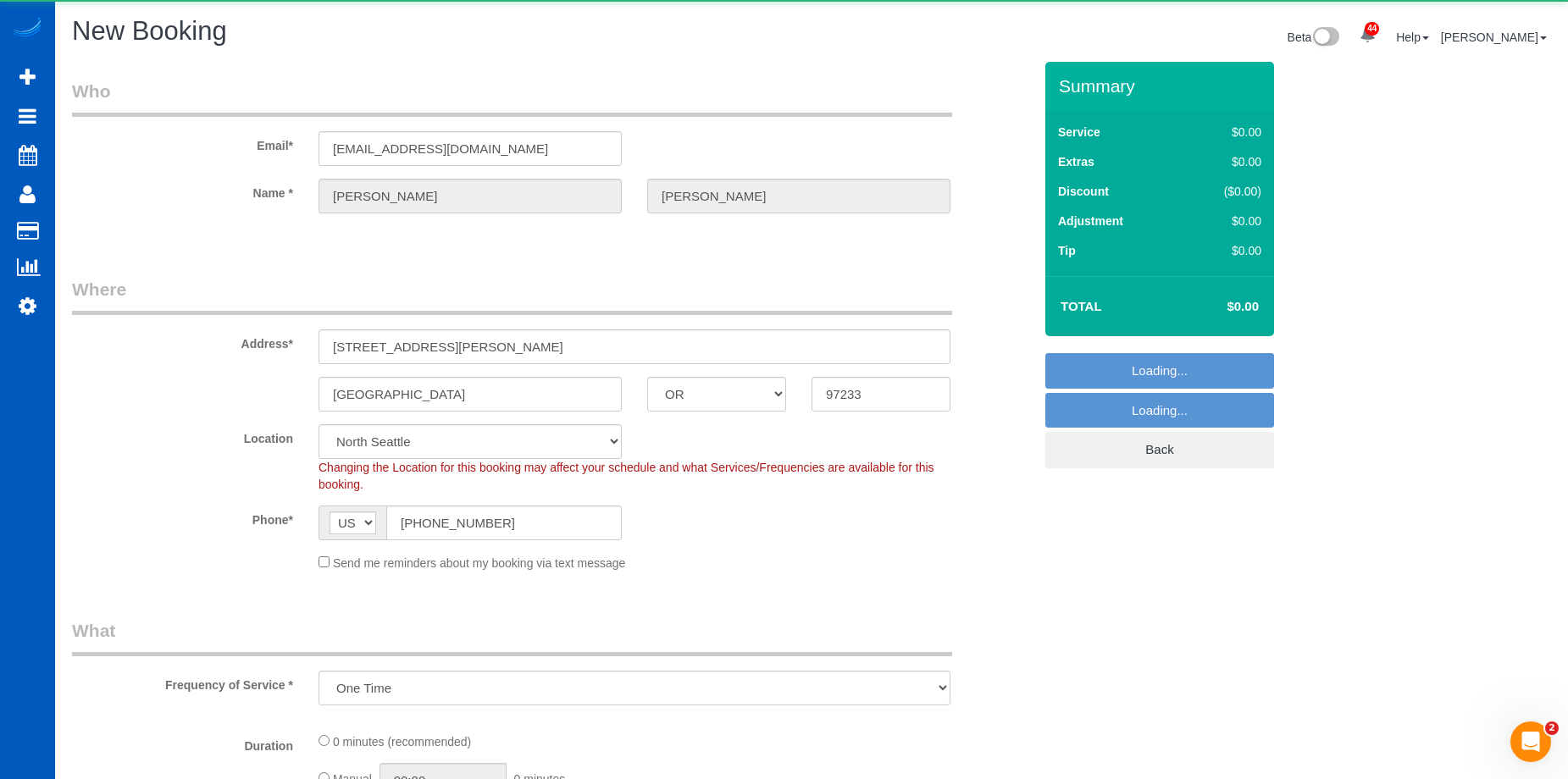
select select "object:15305"
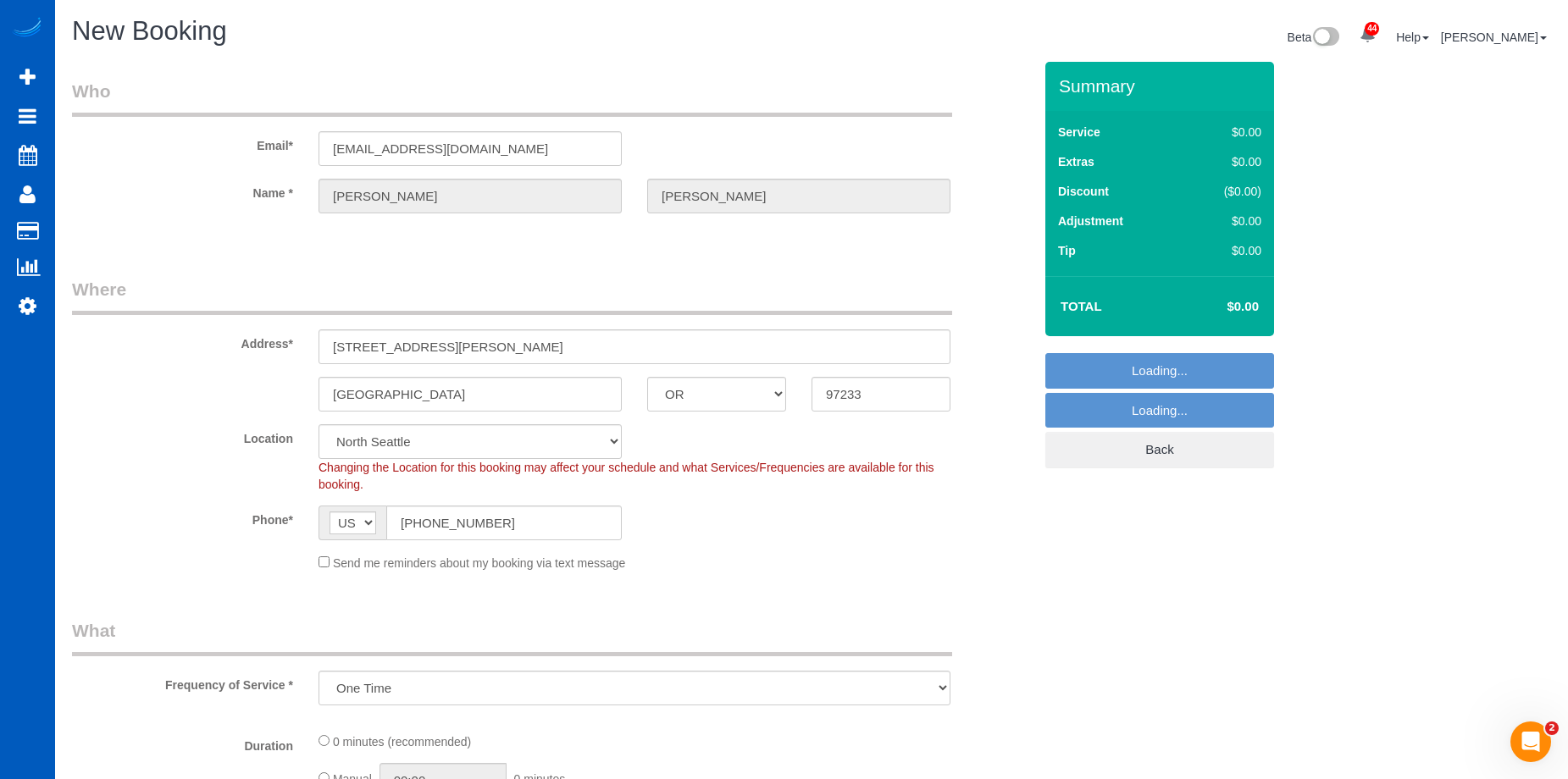
select select "199"
select select "34"
select select "object:15649"
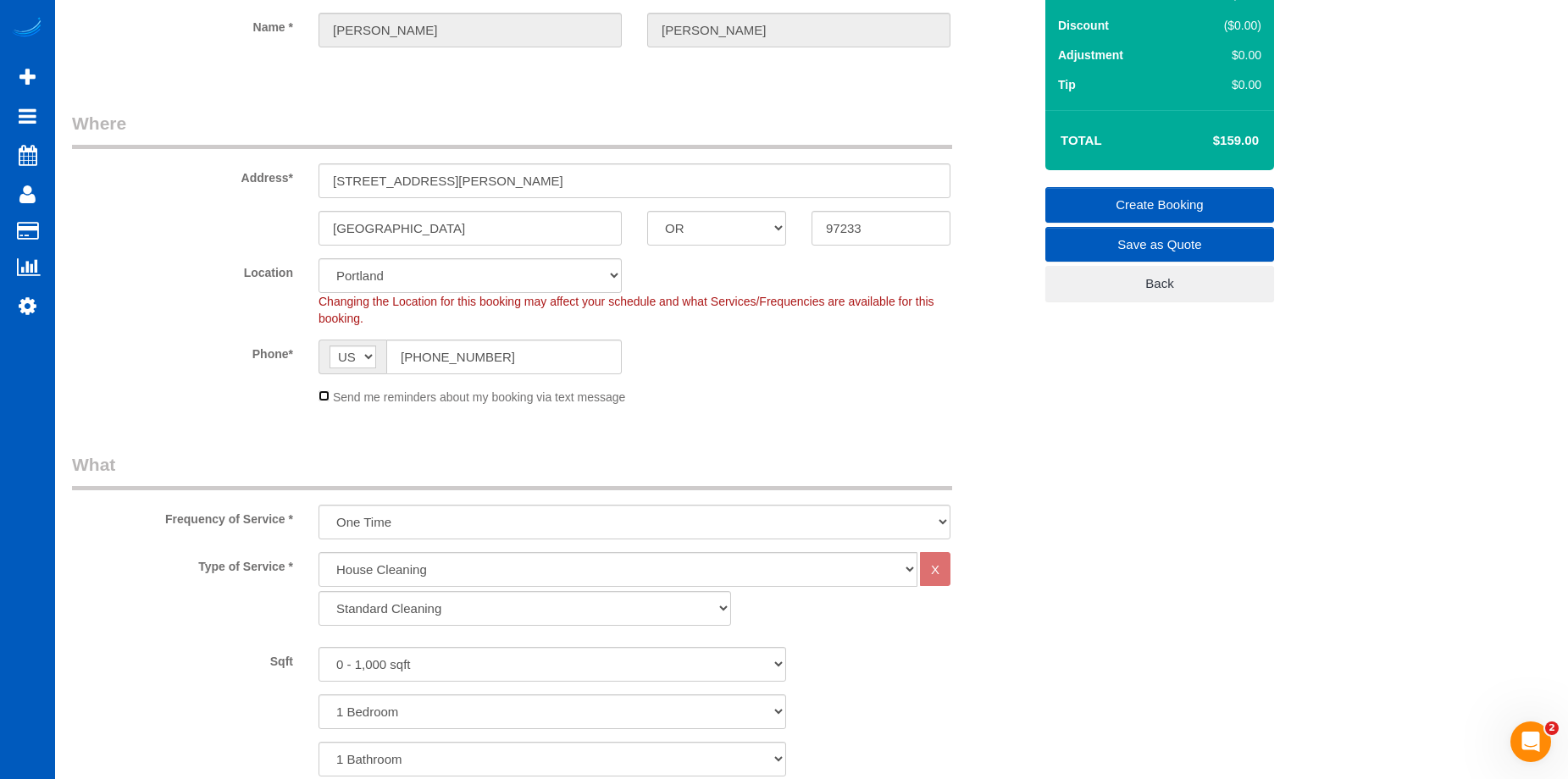
scroll to position [169, 0]
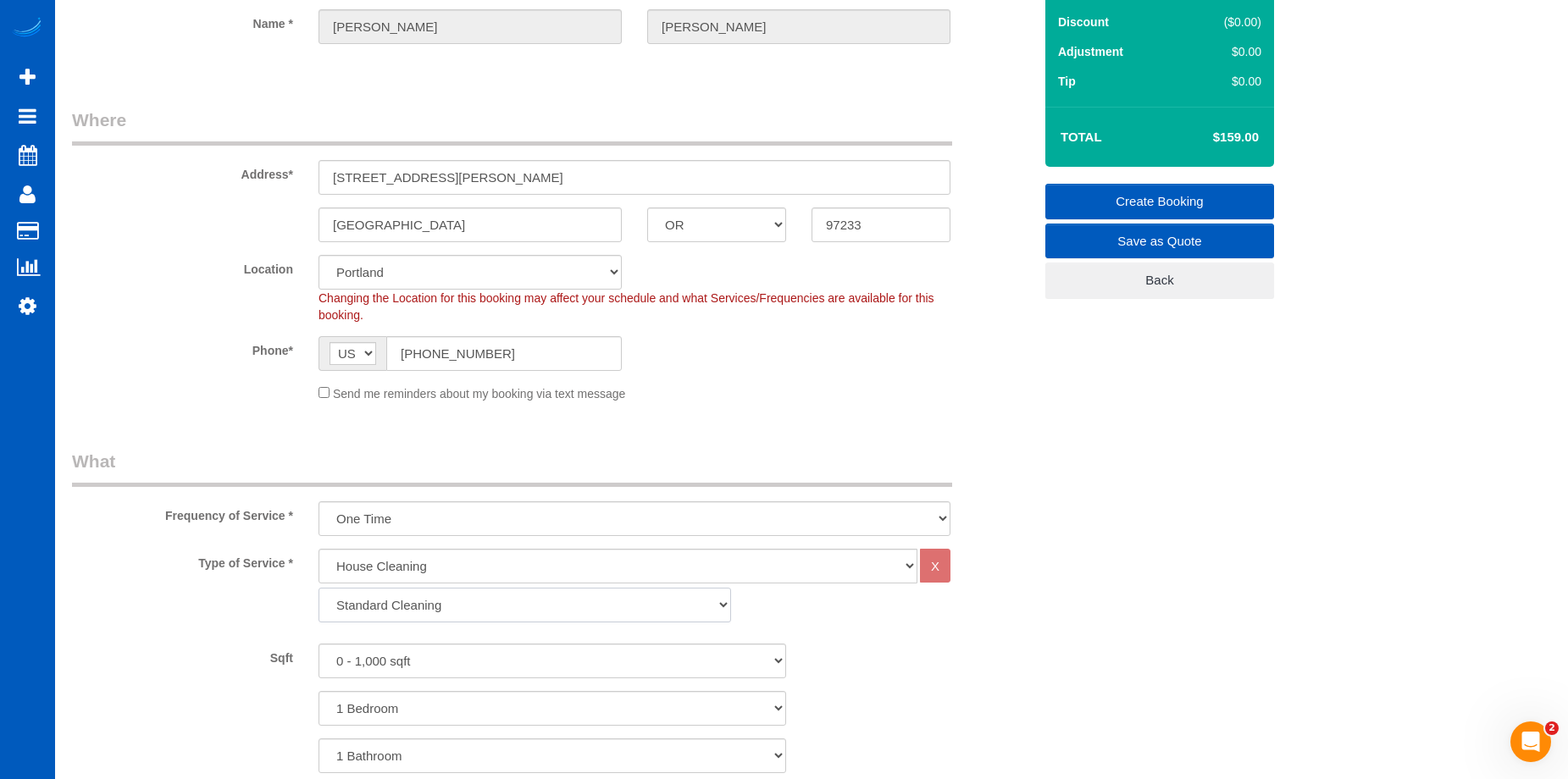
click at [475, 607] on select "Standard Cleaning Deep Cleaning Move In/ Out Cleaning" at bounding box center [524, 605] width 412 height 34
select select "368"
click at [318, 588] on select "Standard Cleaning Deep Cleaning Move In/ Out Cleaning" at bounding box center [524, 605] width 412 height 34
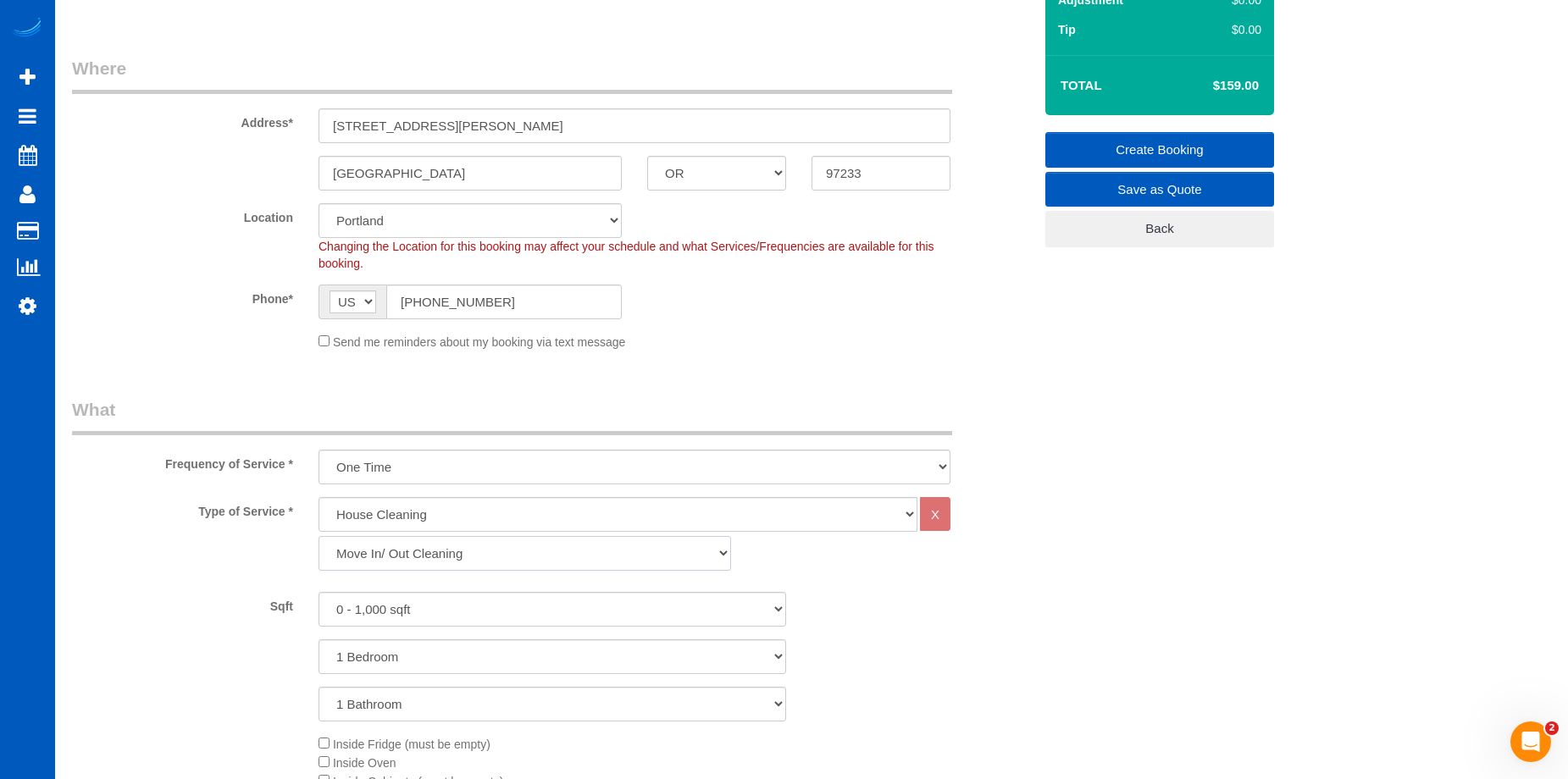
scroll to position [339, 0]
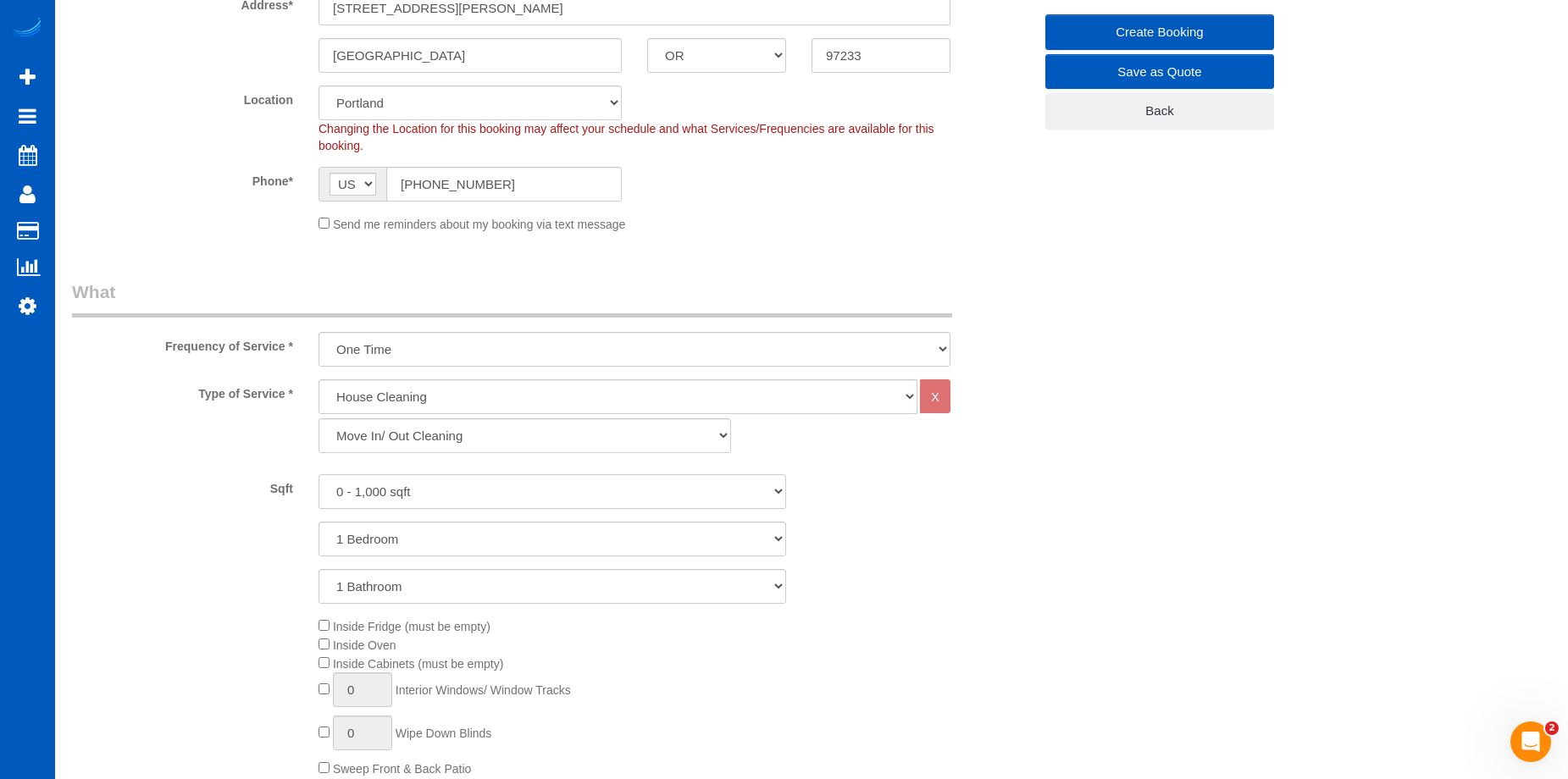
click at [475, 491] on select "0 - 1,000 sqft 1,001 - 1,500 sqft 1,501 - 2,000 sqft 2,001 - 2,500 sqft 2,501 -…" at bounding box center [552, 491] width 467 height 34
click at [631, 494] on select "0 - 1,000 sqft 1,001 - 1,500 sqft 1,501 - 2,000 sqft 2,001 - 2,500 sqft 2,501 -…" at bounding box center [552, 491] width 467 height 34
select select "1001"
click at [318, 475] on select "0 - 1,000 sqft 1,001 - 1,500 sqft 1,501 - 2,000 sqft 2,001 - 2,500 sqft 2,501 -…" at bounding box center [552, 491] width 467 height 34
click at [499, 546] on select "1 Bedroom 2 Bedrooms 3 Bedrooms 4 Bedrooms 5 Bedrooms 6 Bedrooms 7 Bedrooms" at bounding box center [552, 539] width 467 height 34
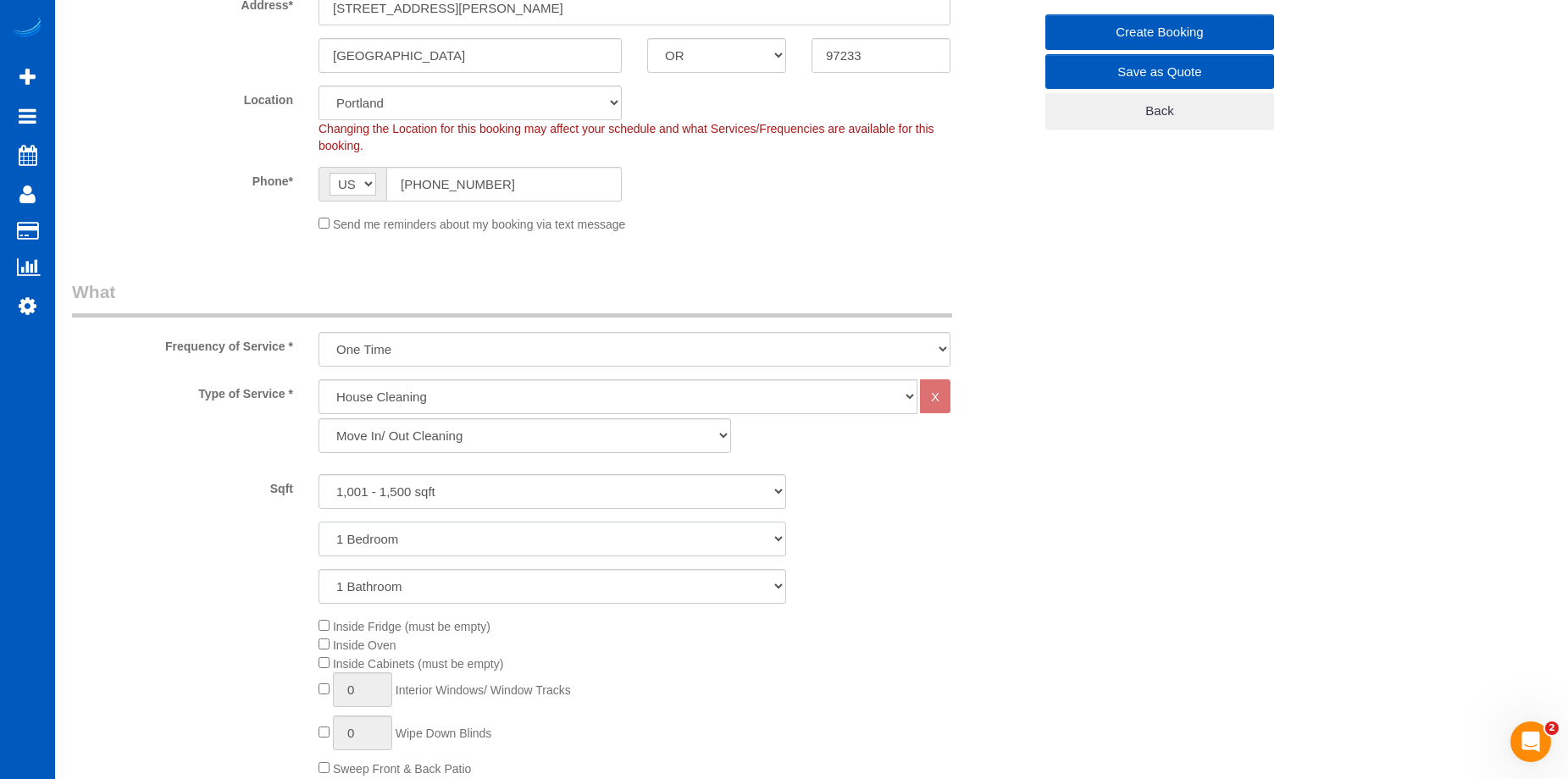
select select "2"
click at [318, 522] on select "1 Bedroom 2 Bedrooms 3 Bedrooms 4 Bedrooms 5 Bedrooms 6 Bedrooms 7 Bedrooms" at bounding box center [552, 539] width 467 height 34
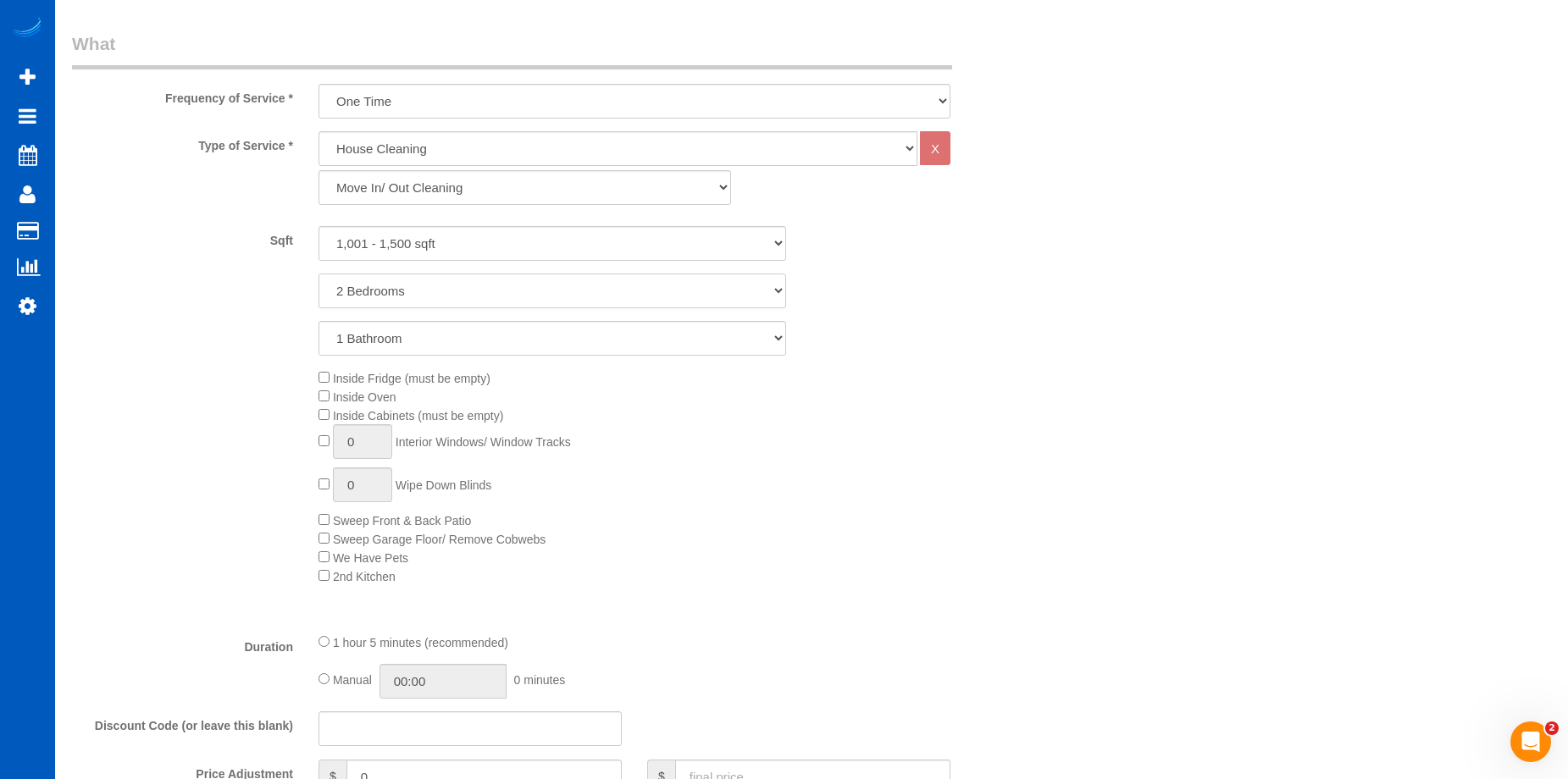
scroll to position [593, 0]
click at [322, 378] on span "Inside Fridge (must be empty)" at bounding box center [404, 372] width 172 height 14
click at [323, 383] on div "Inside Fridge (must be empty) Inside Oven Inside Cabinets (must be empty) 0 Int…" at bounding box center [676, 470] width 739 height 217
click at [389, 444] on input "1" at bounding box center [363, 436] width 60 height 34
type input "10"
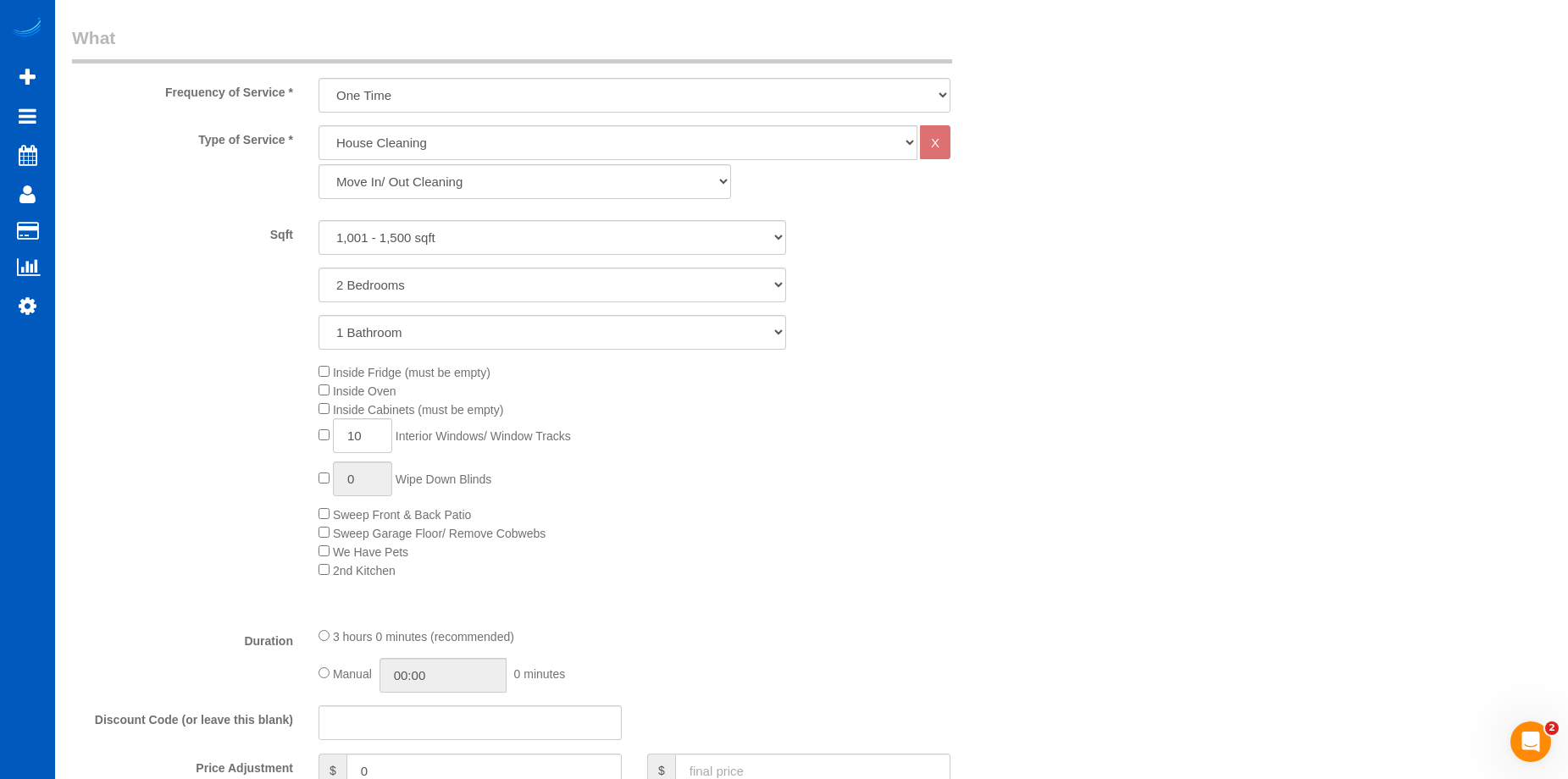
click at [796, 492] on div "Inside Fridge (must be empty) Inside Oven Inside Cabinets (must be empty) 10 In…" at bounding box center [676, 470] width 739 height 217
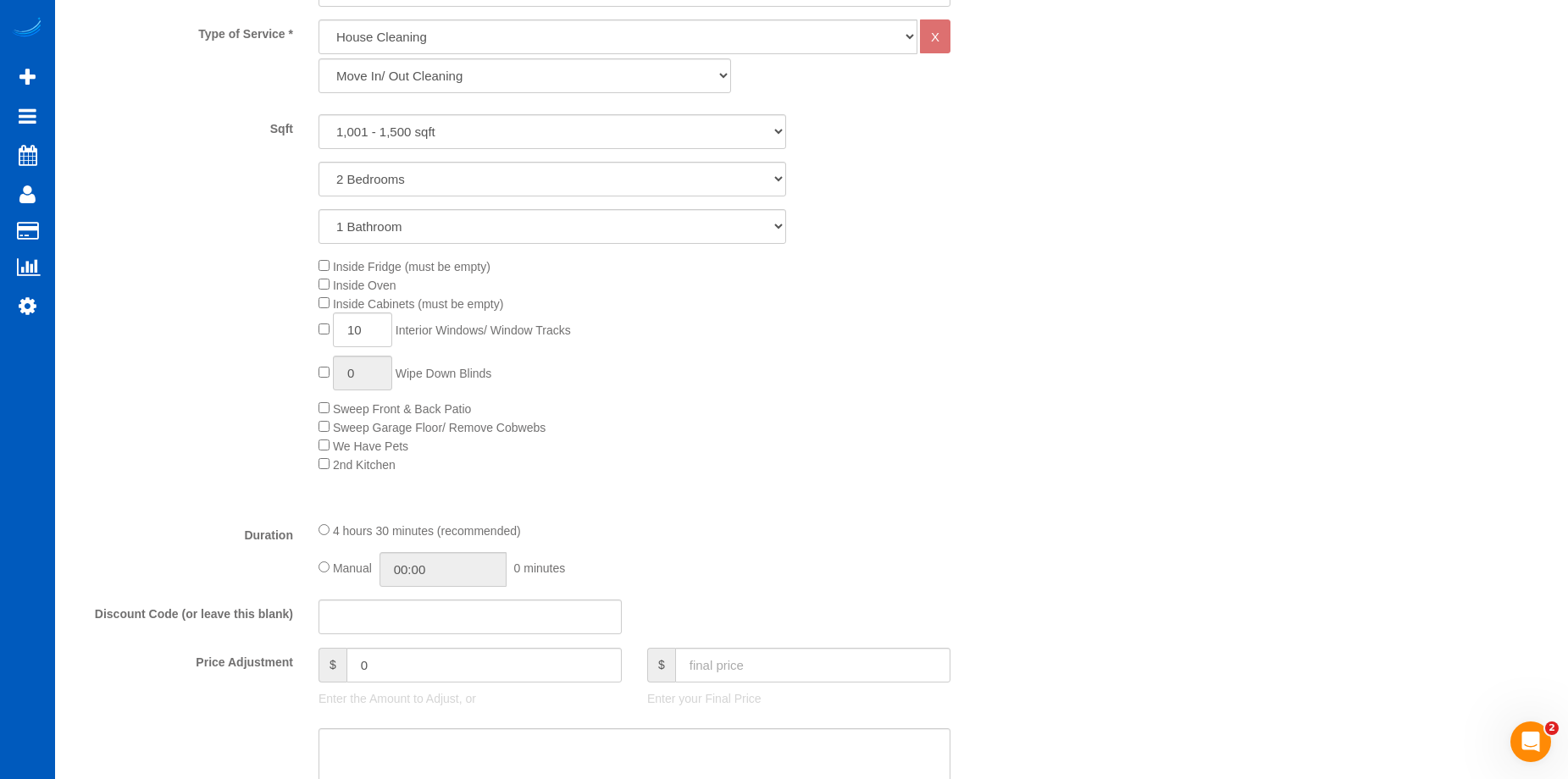
scroll to position [847, 0]
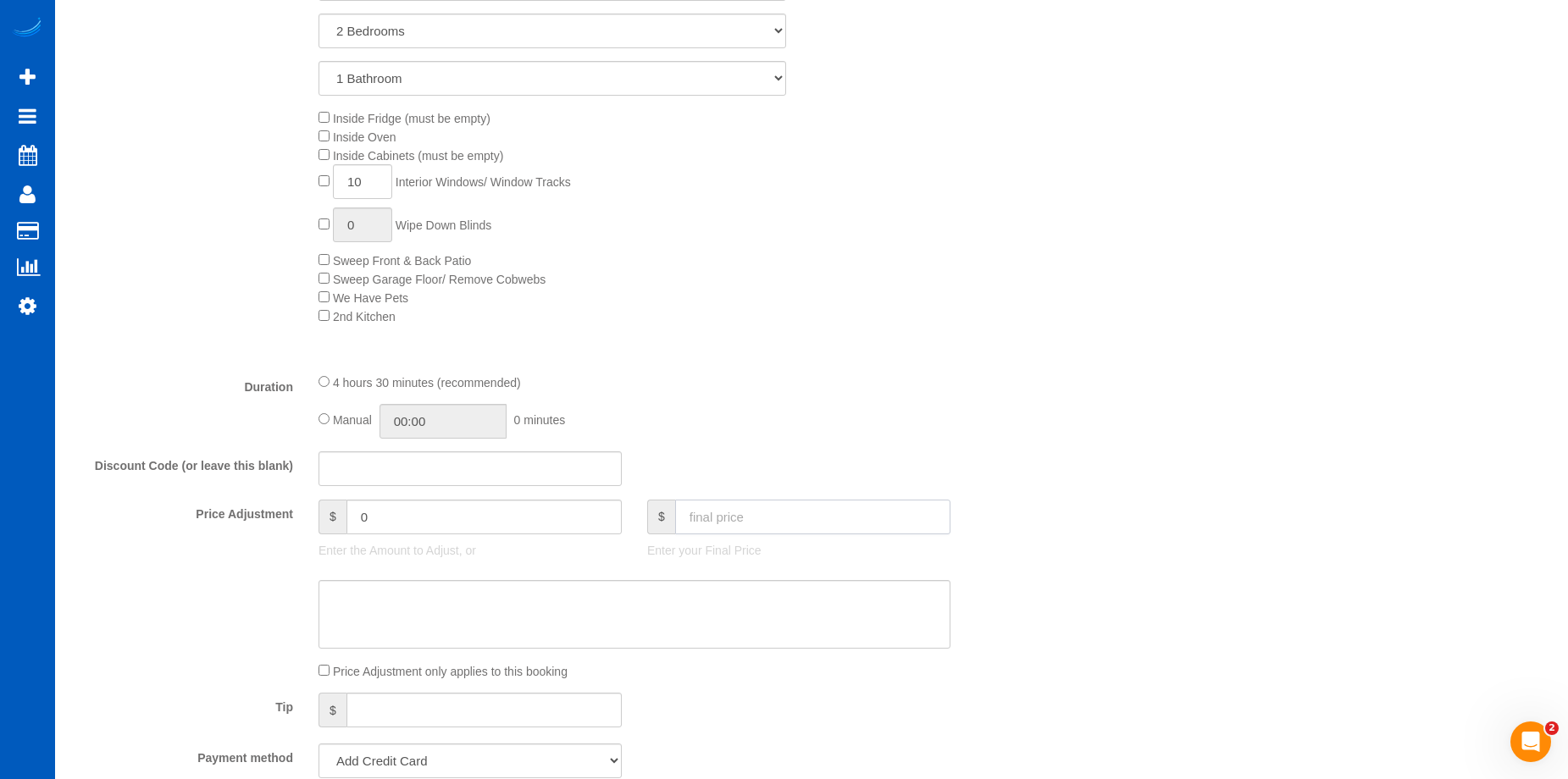
click at [827, 510] on input "text" at bounding box center [813, 517] width 276 height 34
type input "646"
click at [561, 634] on textarea at bounding box center [634, 614] width 632 height 70
type input "182"
click at [471, 612] on textarea at bounding box center [634, 614] width 632 height 70
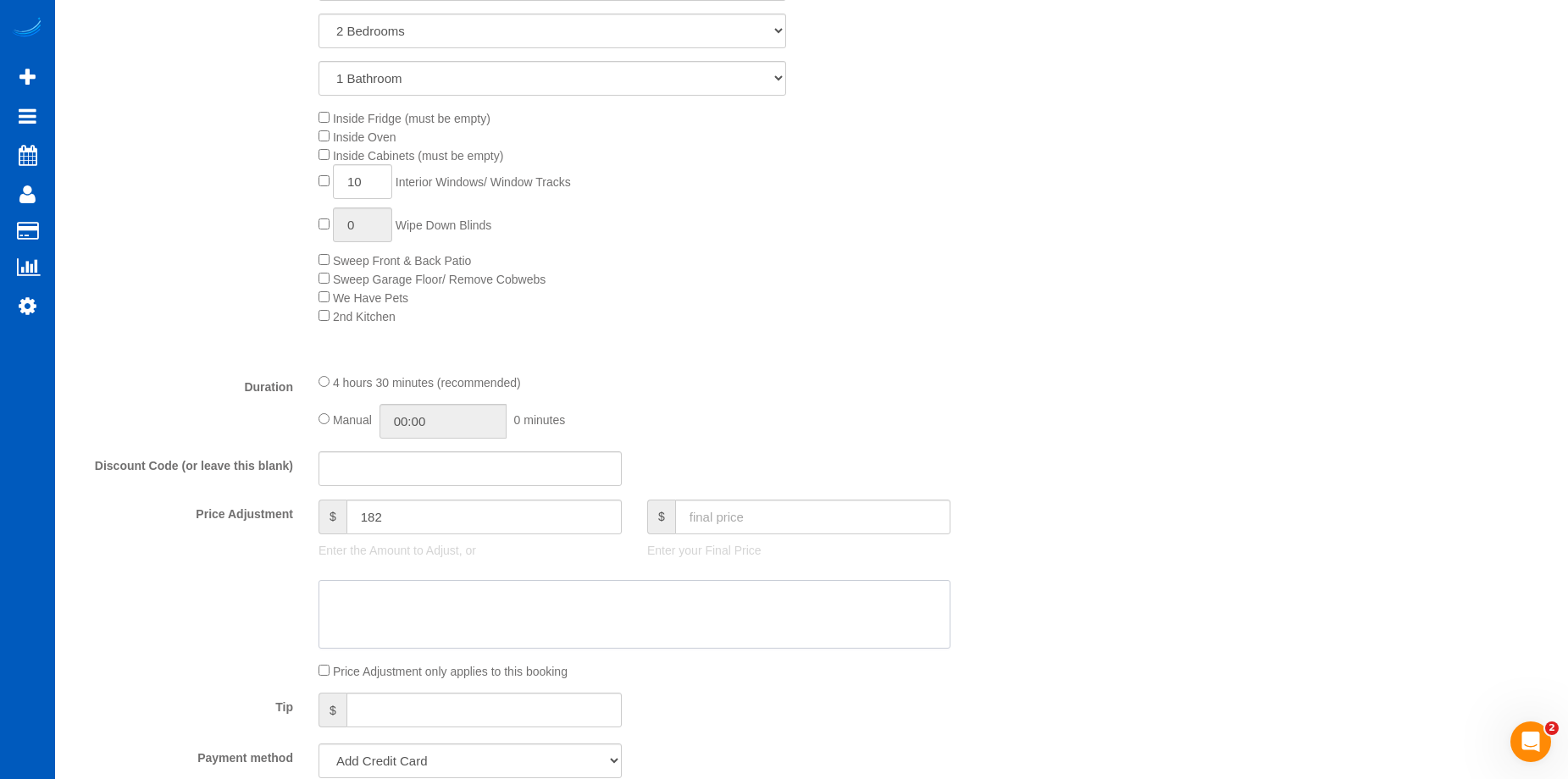
paste textarea "Ten windows and 4 rooms carpet shampoo, call when you arrive."
drag, startPoint x: 574, startPoint y: 592, endPoint x: 767, endPoint y: 598, distance: 193.1
click at [767, 598] on textarea at bounding box center [634, 614] width 632 height 70
type textarea "Ten windows and 4 rooms carpet shampoo"
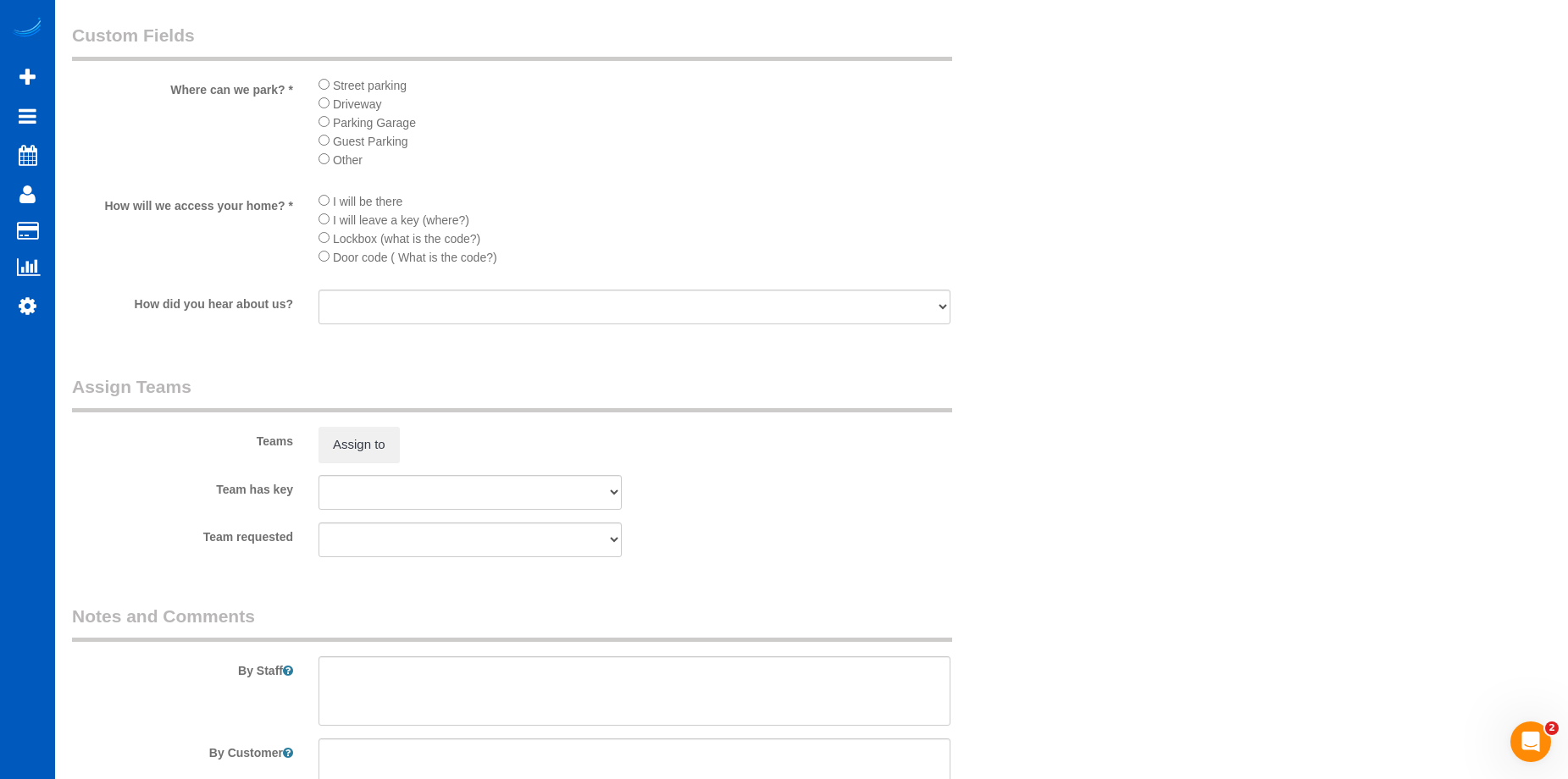
scroll to position [2252, 0]
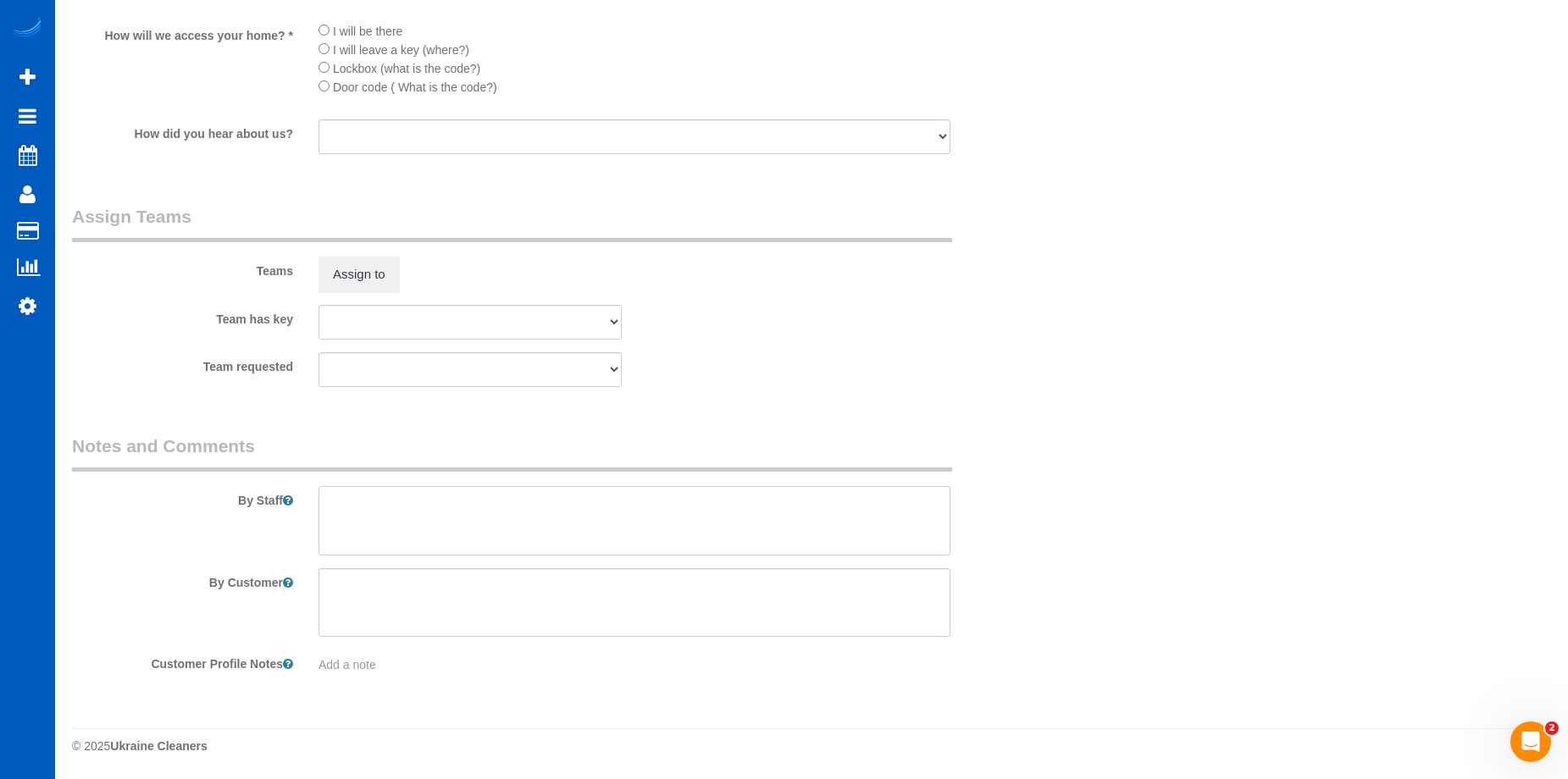
click at [510, 530] on textarea at bounding box center [634, 520] width 632 height 70
click at [546, 509] on textarea at bounding box center [634, 520] width 632 height 70
paste textarea "Ten windows and 4 rooms carpet shampoo, call when you arrive."
type textarea "Booked by Aaron. Ten windows and 4 rooms carpet shampoo, call when you arrive."
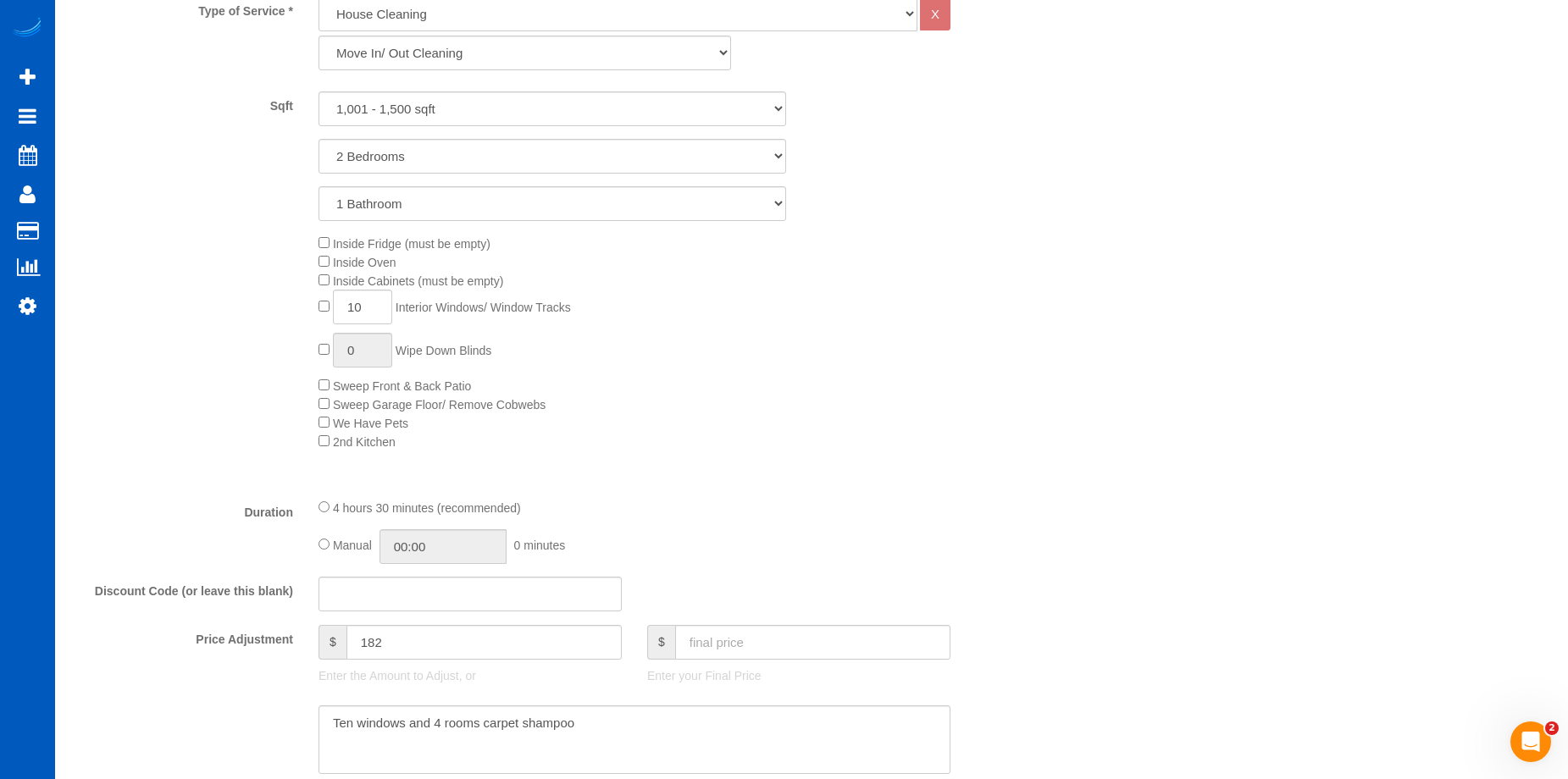
scroll to position [897, 0]
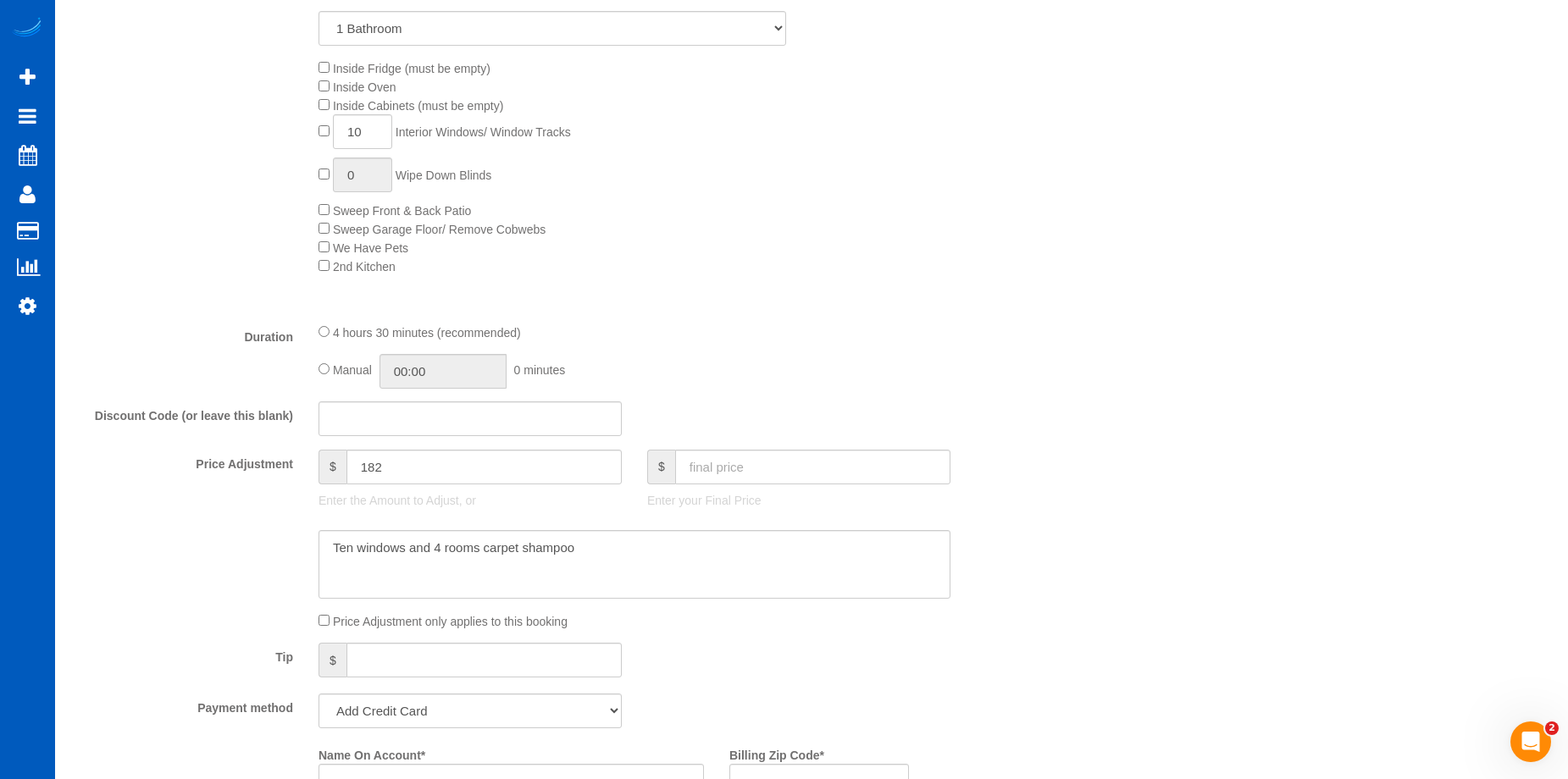
drag, startPoint x: 325, startPoint y: 374, endPoint x: 339, endPoint y: 374, distance: 14.0
click at [325, 374] on div "Manual 00:00 0 minutes" at bounding box center [634, 370] width 632 height 34
click at [456, 369] on input "04:30" at bounding box center [443, 370] width 127 height 34
type input "07:00"
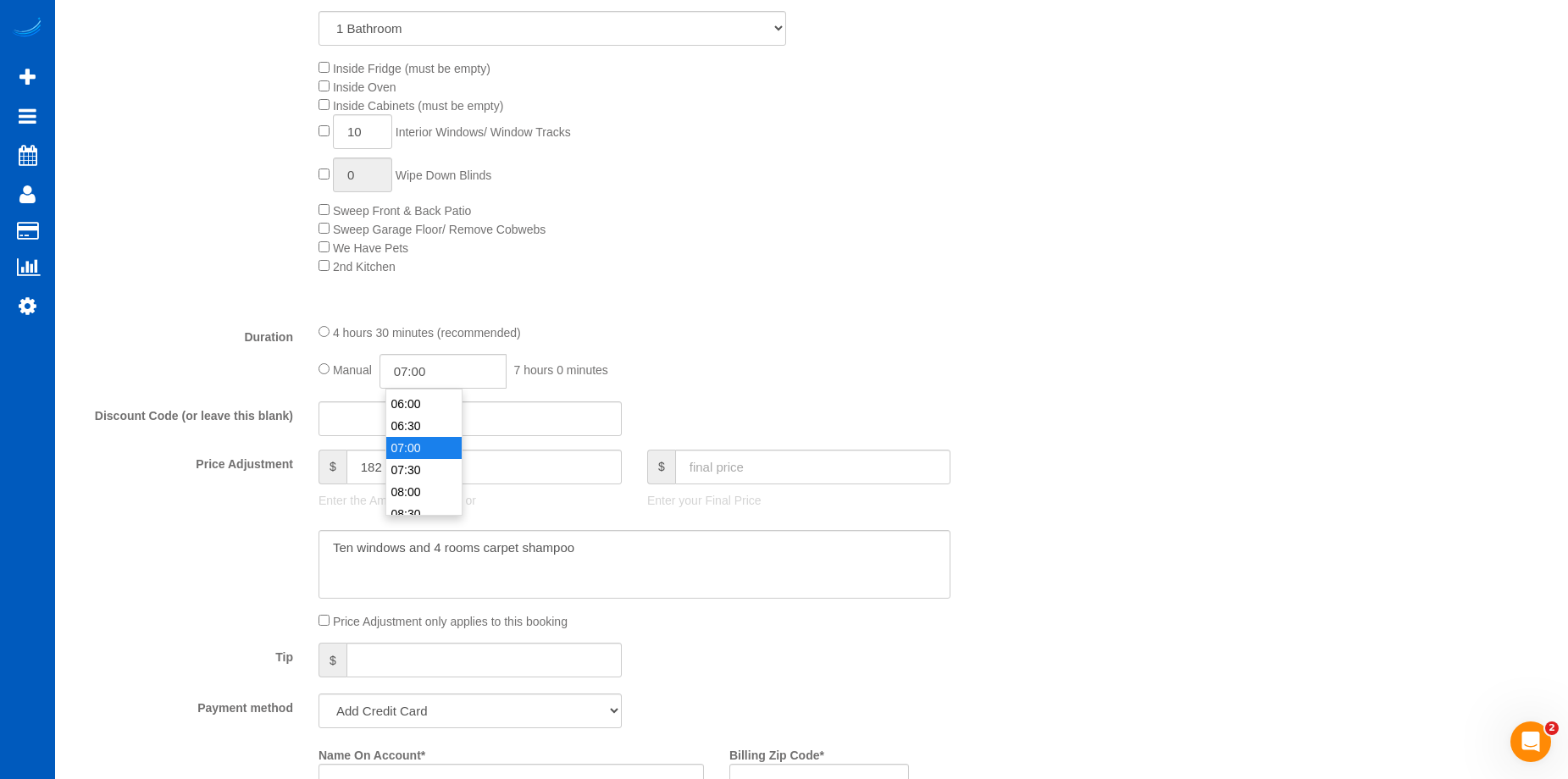
click at [407, 448] on li "07:00" at bounding box center [424, 449] width 75 height 22
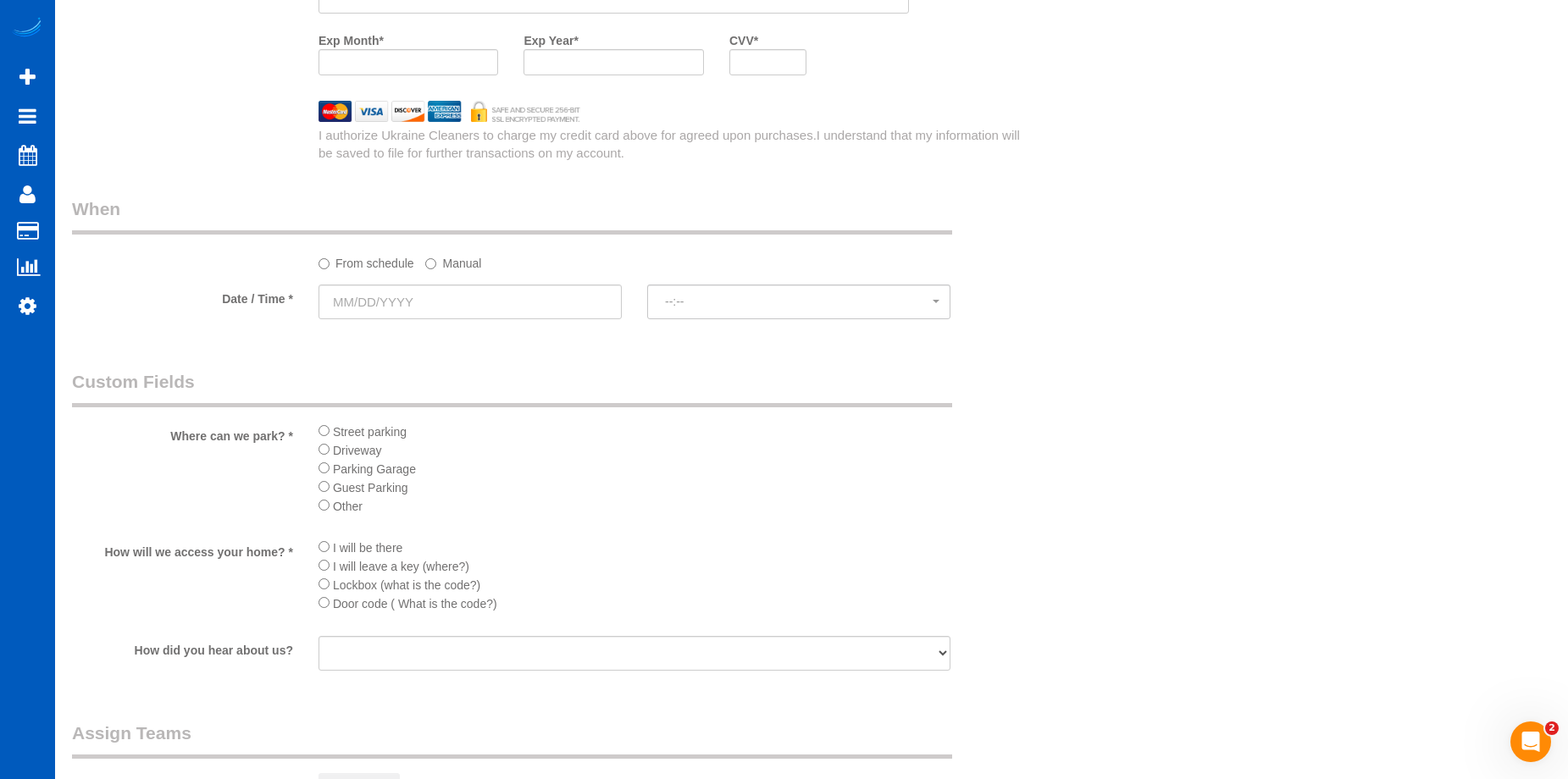
scroll to position [1744, 0]
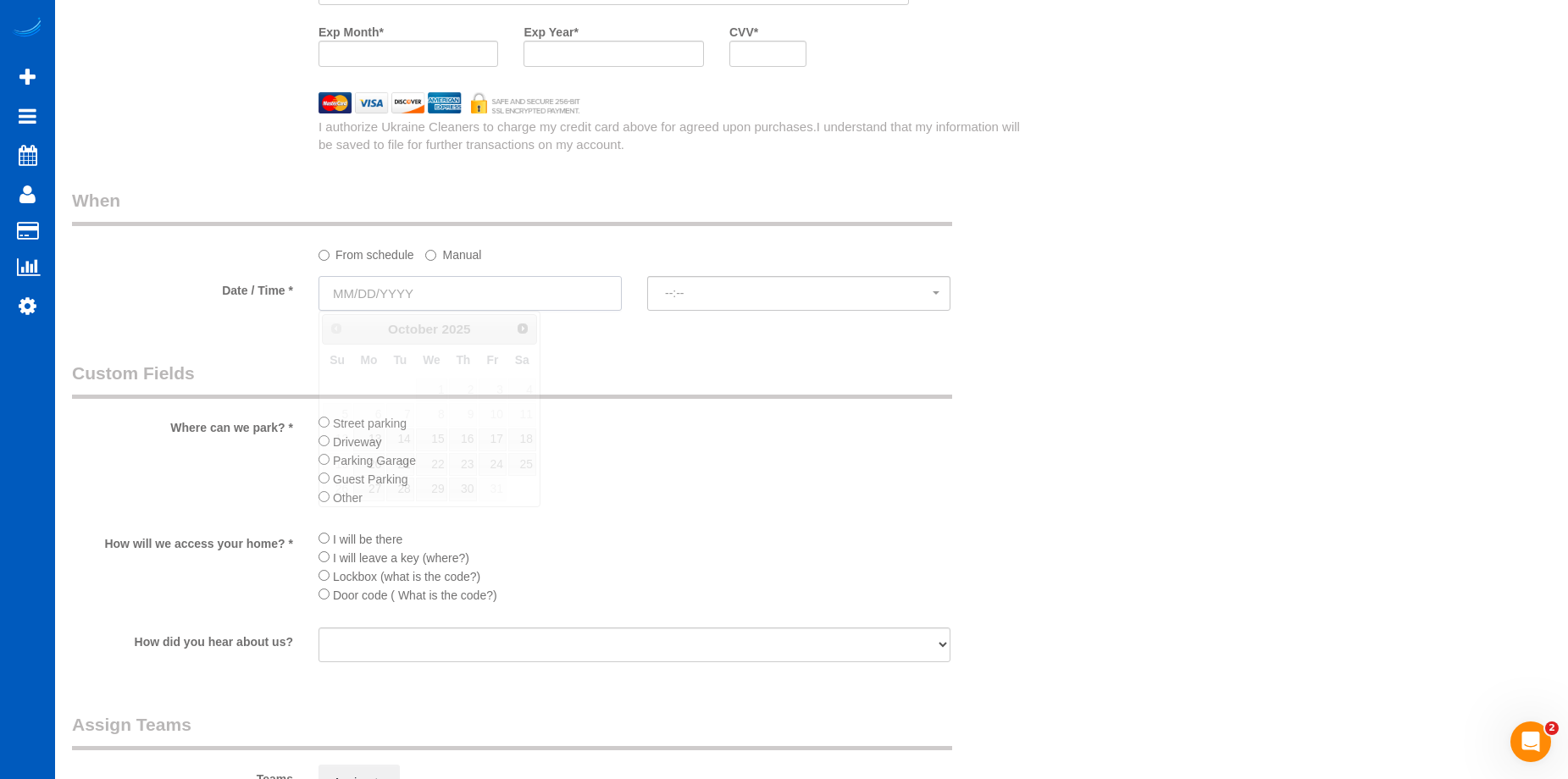
click at [509, 297] on input "text" at bounding box center [470, 293] width 304 height 34
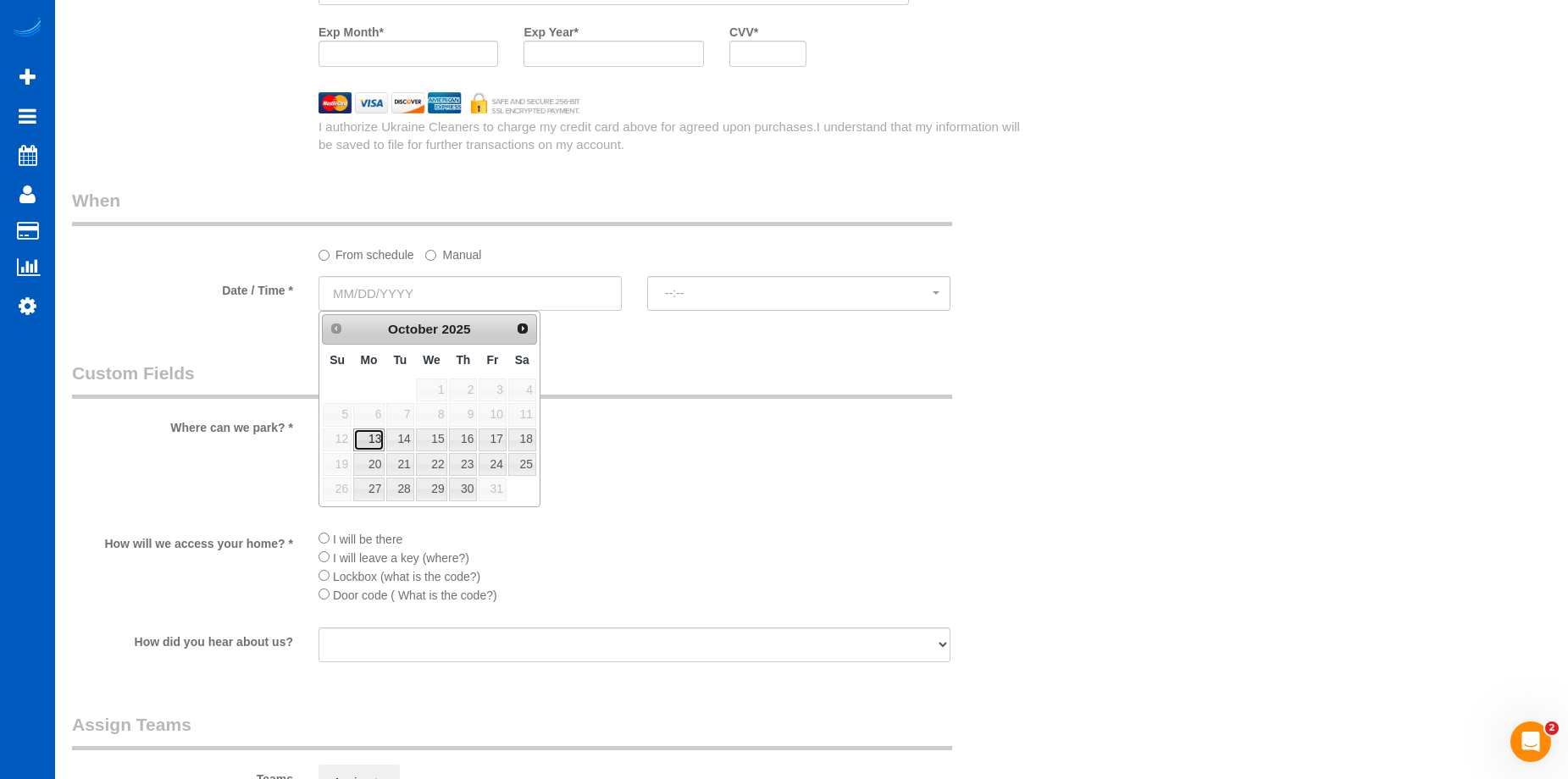
click at [363, 441] on link "13" at bounding box center [369, 439] width 32 height 23
type input "10/13/2025"
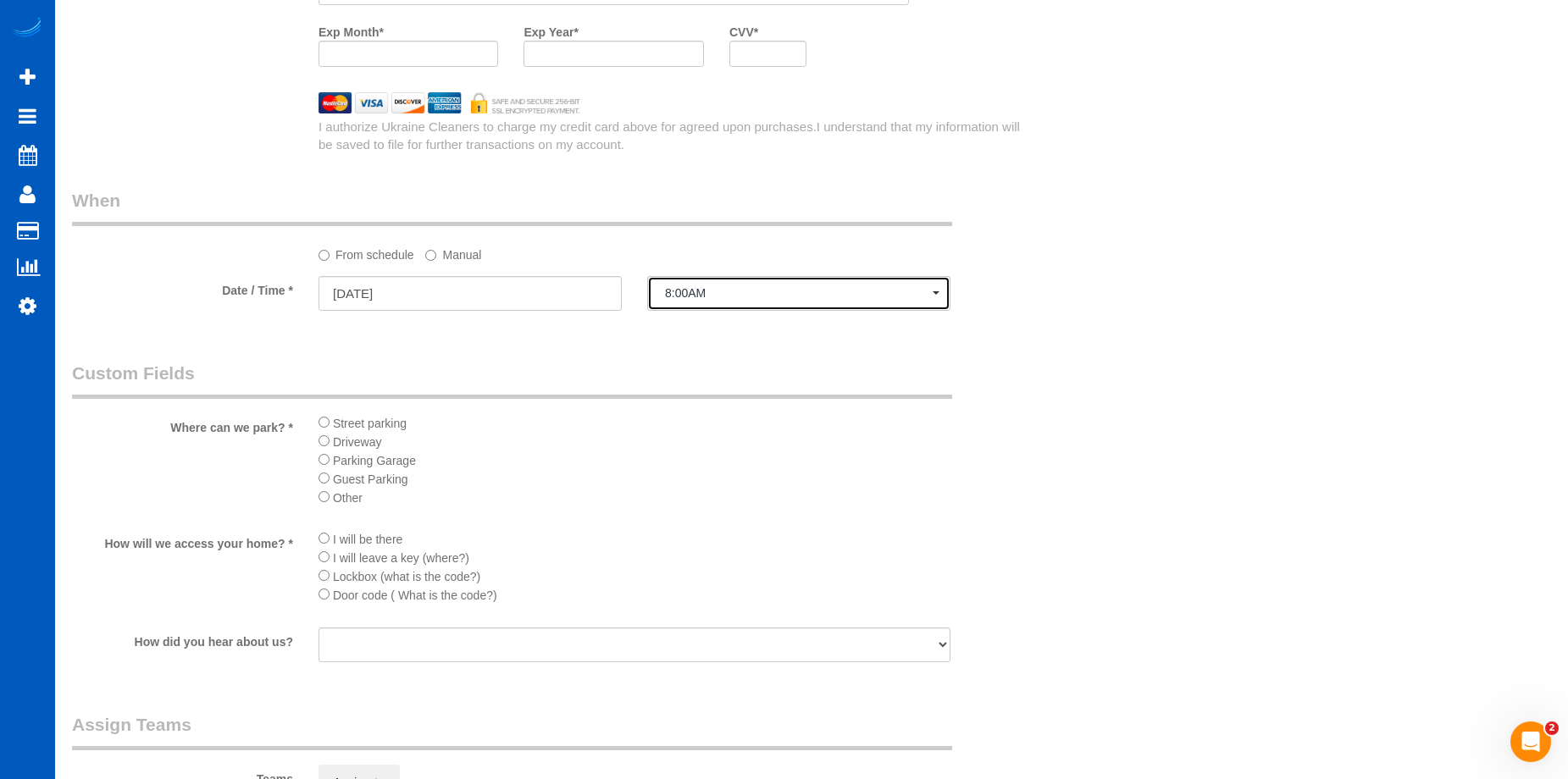
click at [752, 297] on span "8:00AM" at bounding box center [799, 293] width 268 height 14
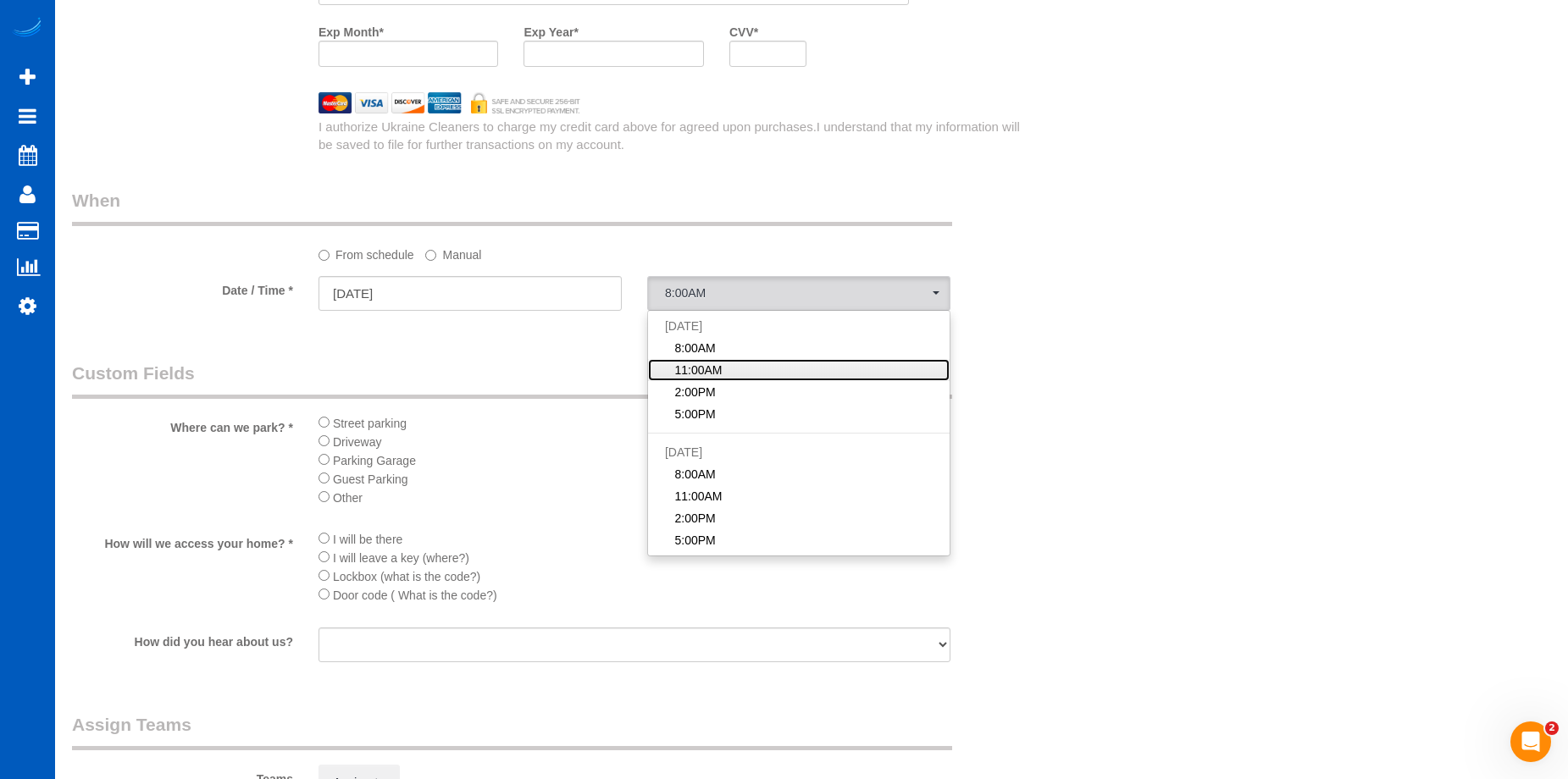
click at [727, 368] on link "11:00AM" at bounding box center [799, 370] width 302 height 22
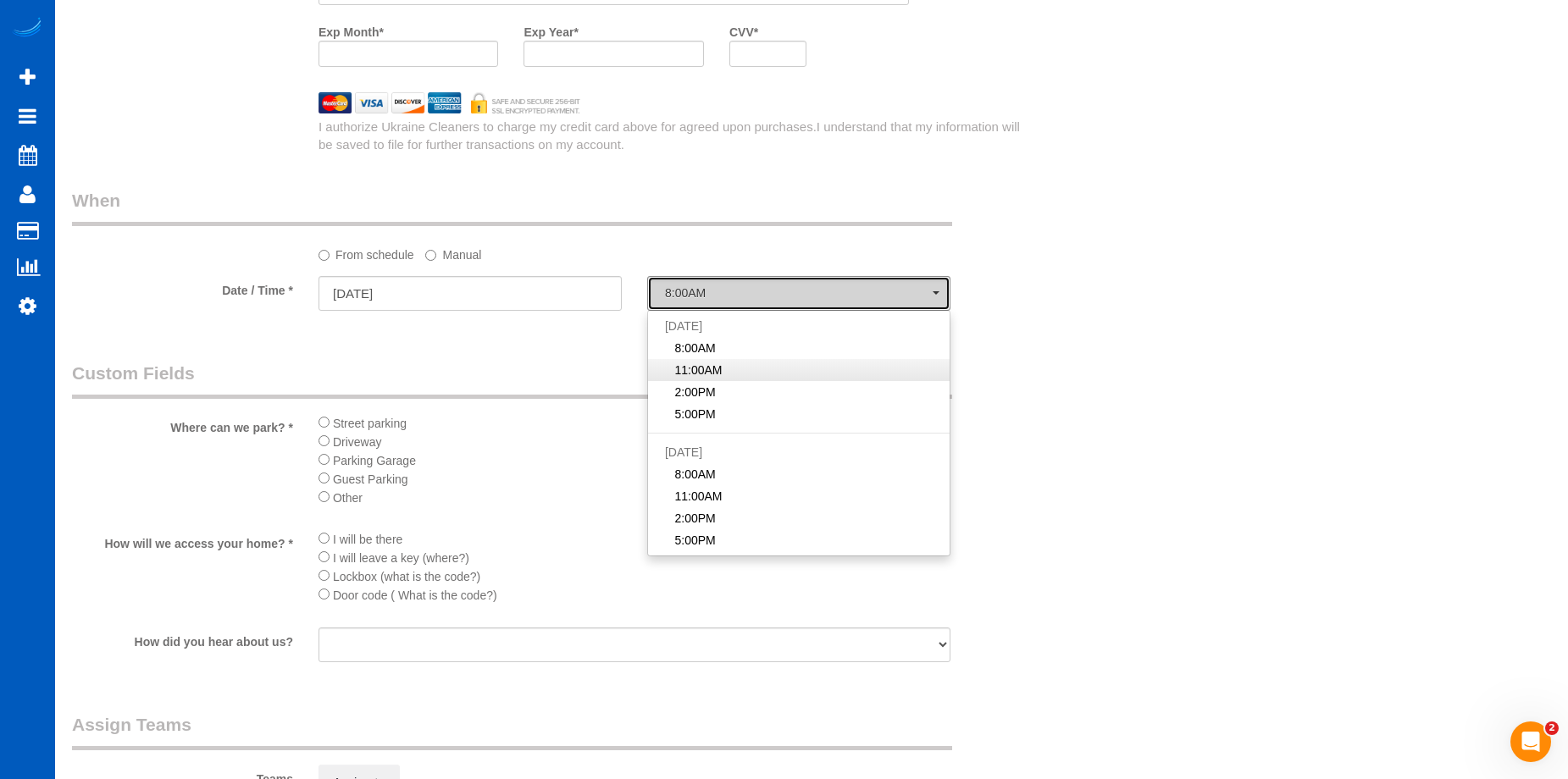
select select "spot78"
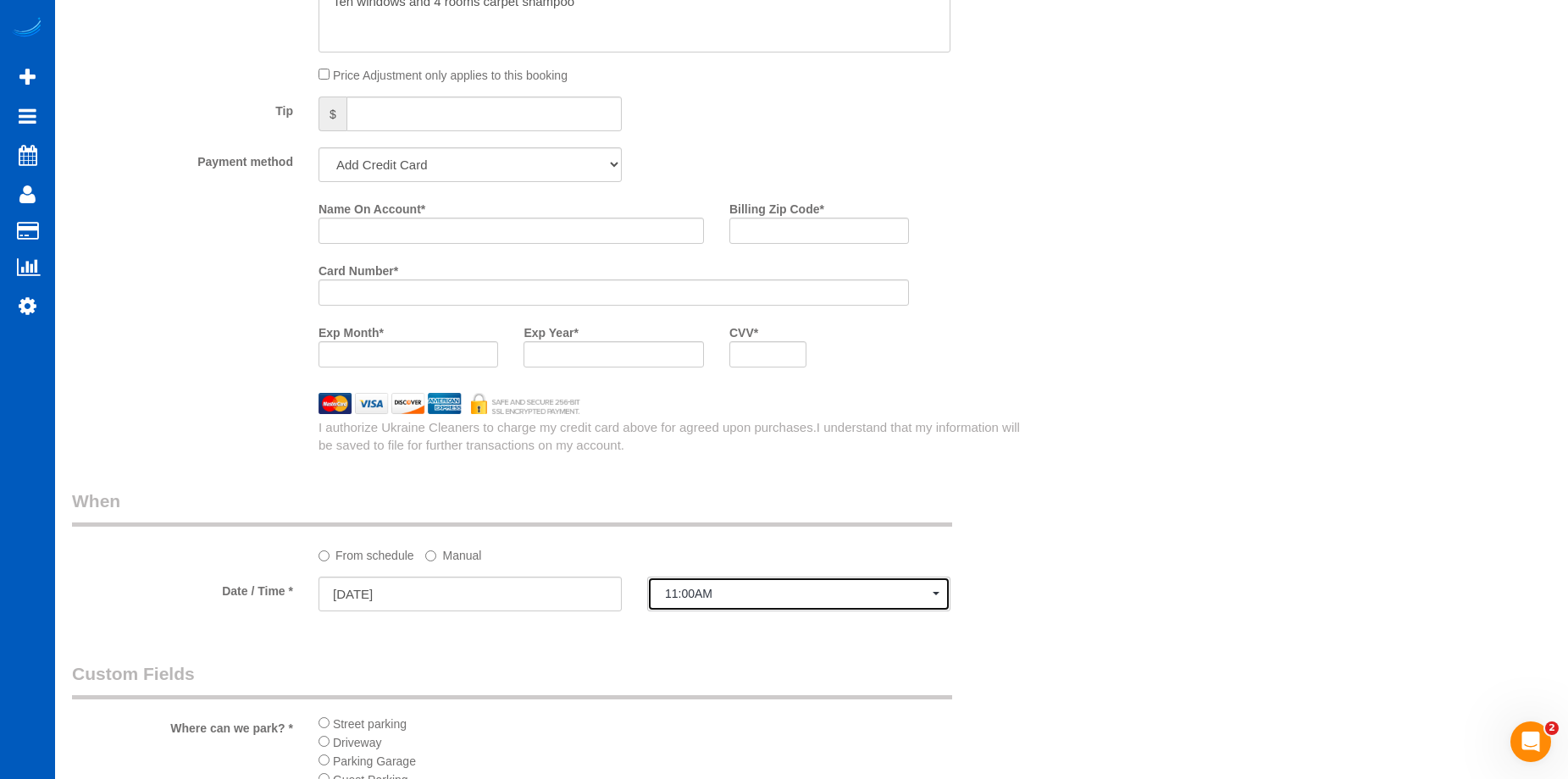
scroll to position [1405, 0]
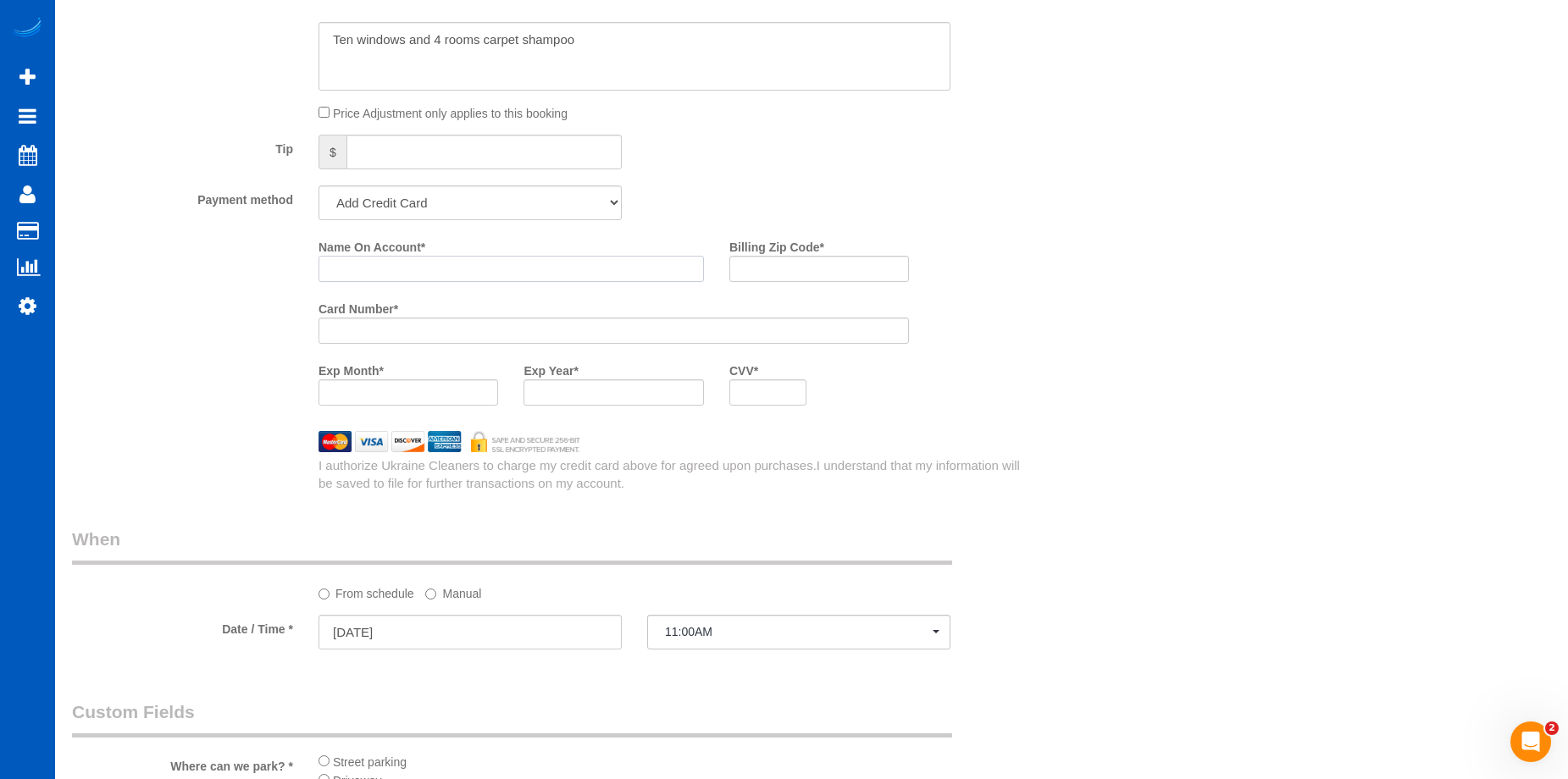
click at [431, 261] on input "Name On Account *" at bounding box center [511, 269] width 385 height 26
paste input "Gerard Amato"
type input "Gerard Amato"
click at [818, 280] on input "Billing Zip Code *" at bounding box center [818, 269] width 180 height 26
paste input "11374"
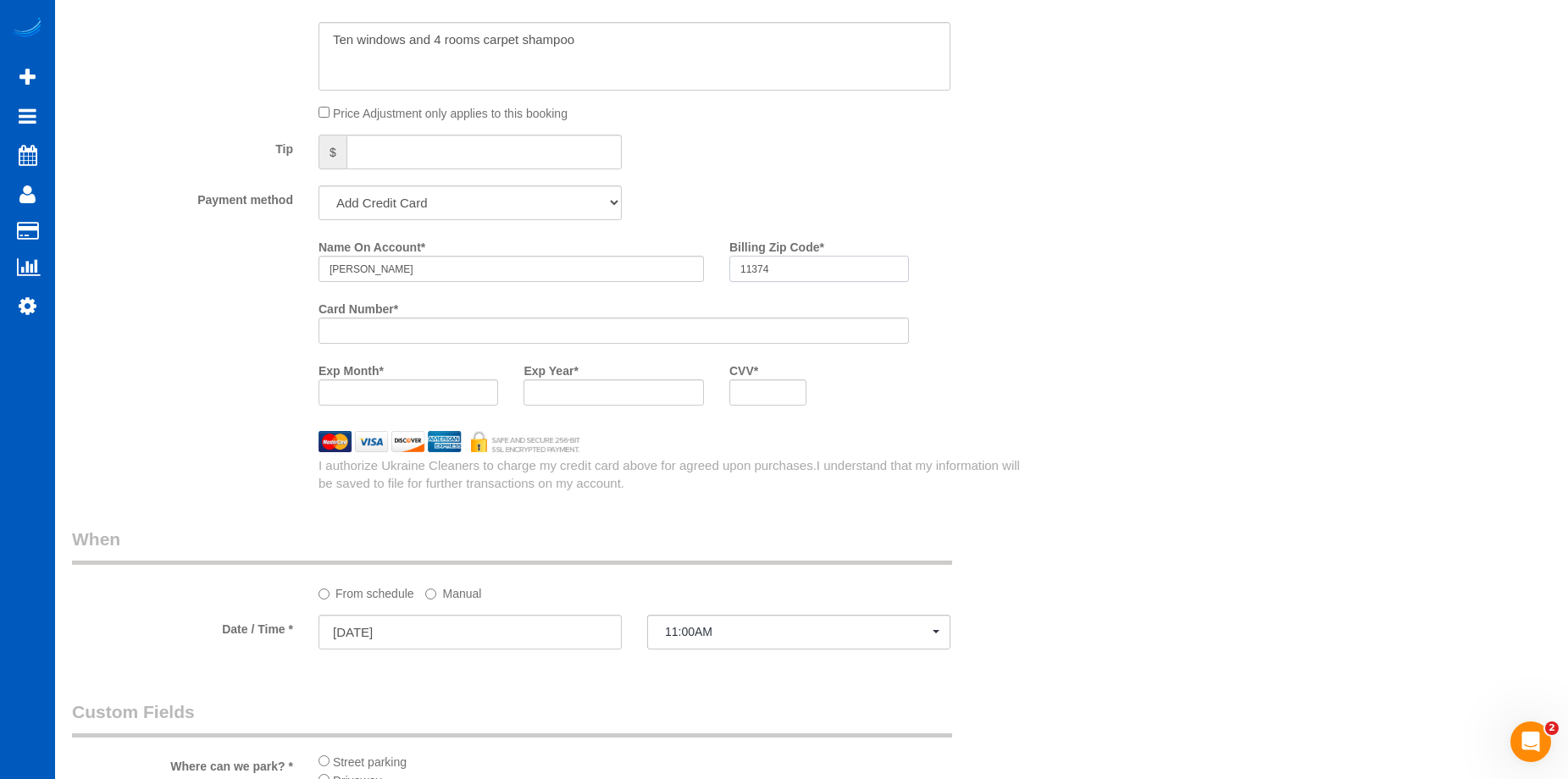
type input "11374"
click at [570, 402] on div at bounding box center [613, 393] width 180 height 26
click at [1034, 467] on div "I authorize Ukraine Cleaners to charge my credit card above for agreed upon pur…" at bounding box center [676, 474] width 739 height 36
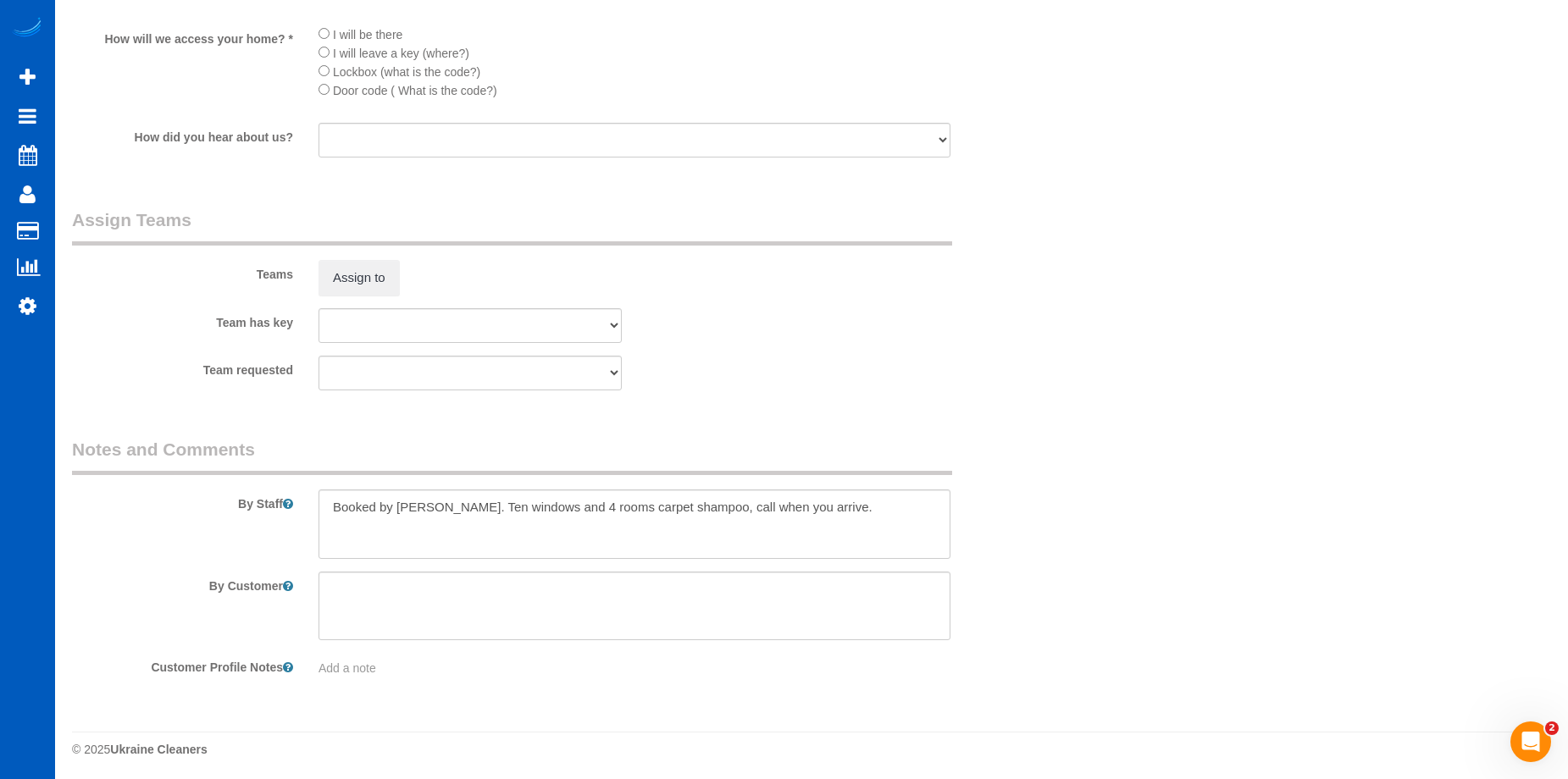
scroll to position [2252, 0]
click at [375, 273] on button "Assign to" at bounding box center [358, 275] width 81 height 35
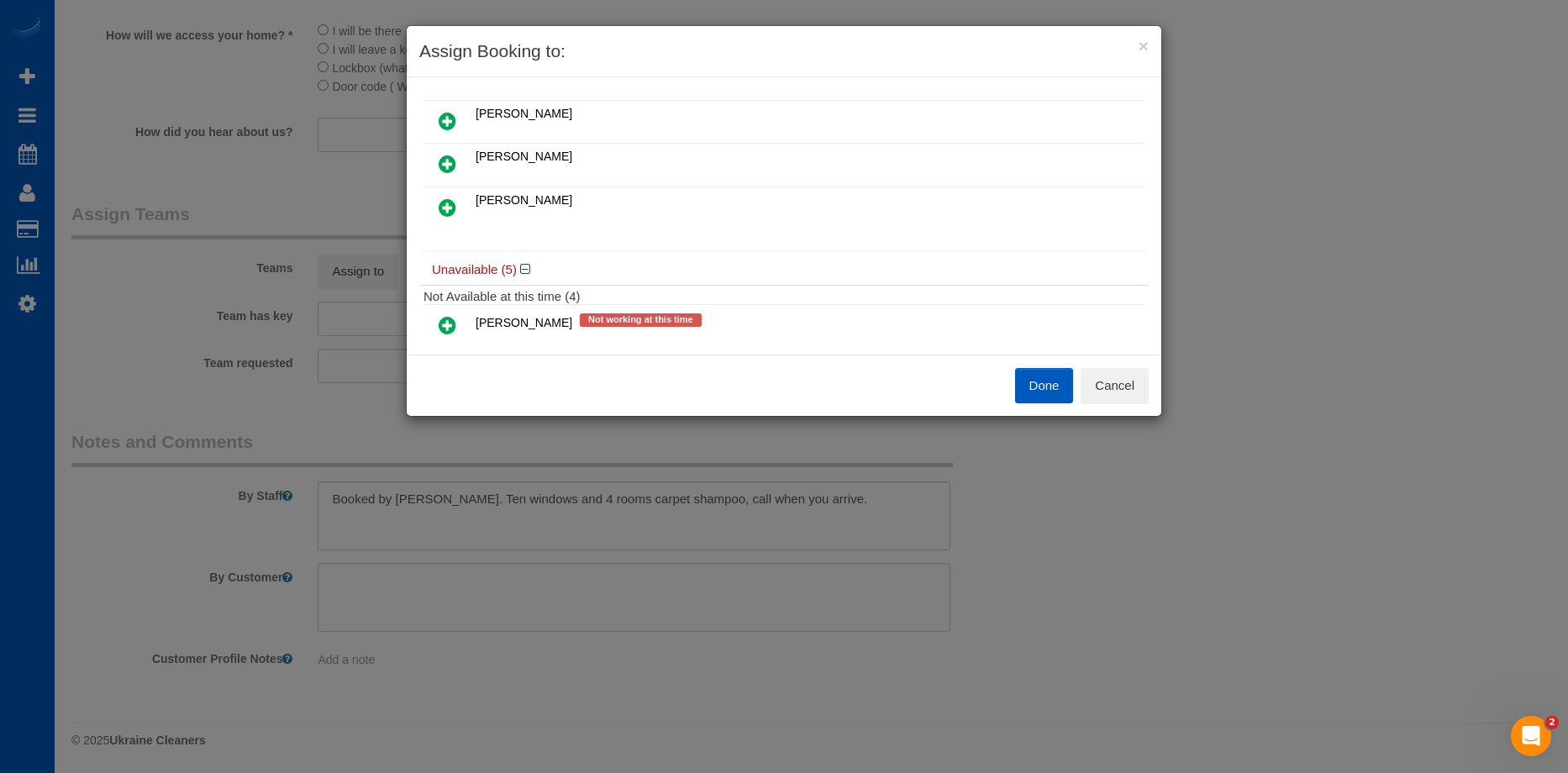
scroll to position [84, 0]
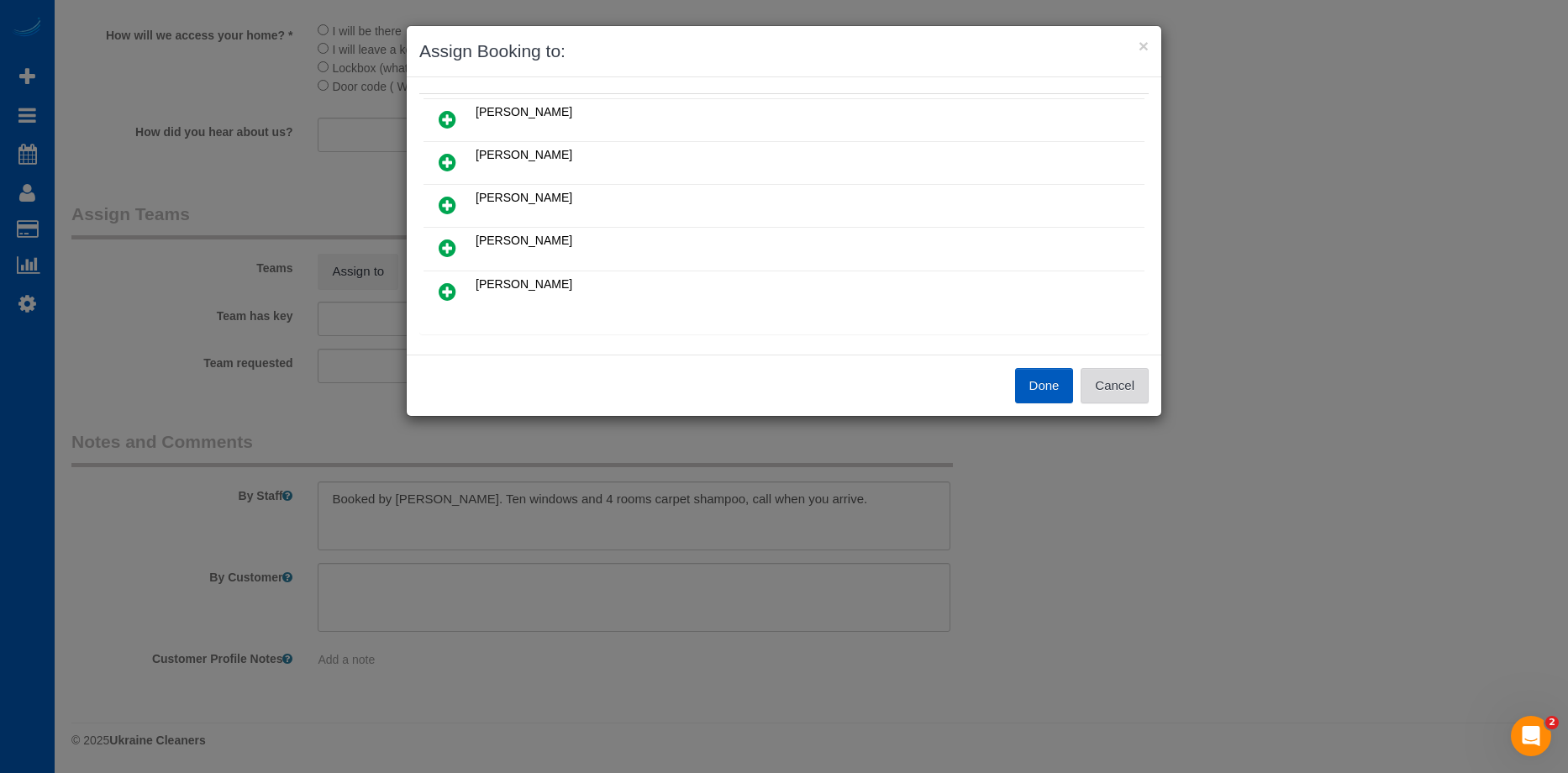
click at [1143, 399] on button "Cancel" at bounding box center [1115, 386] width 68 height 35
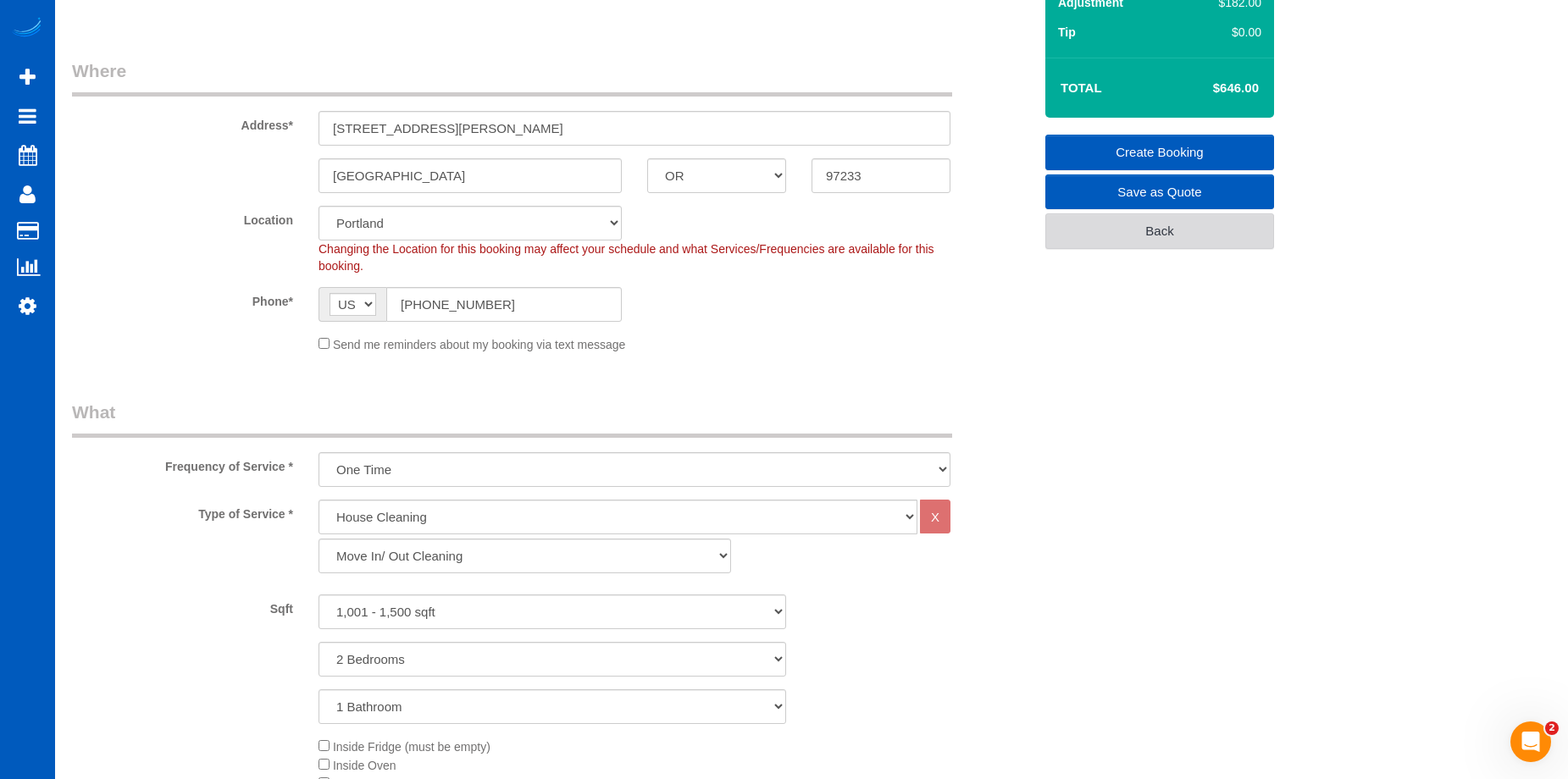
scroll to position [50, 0]
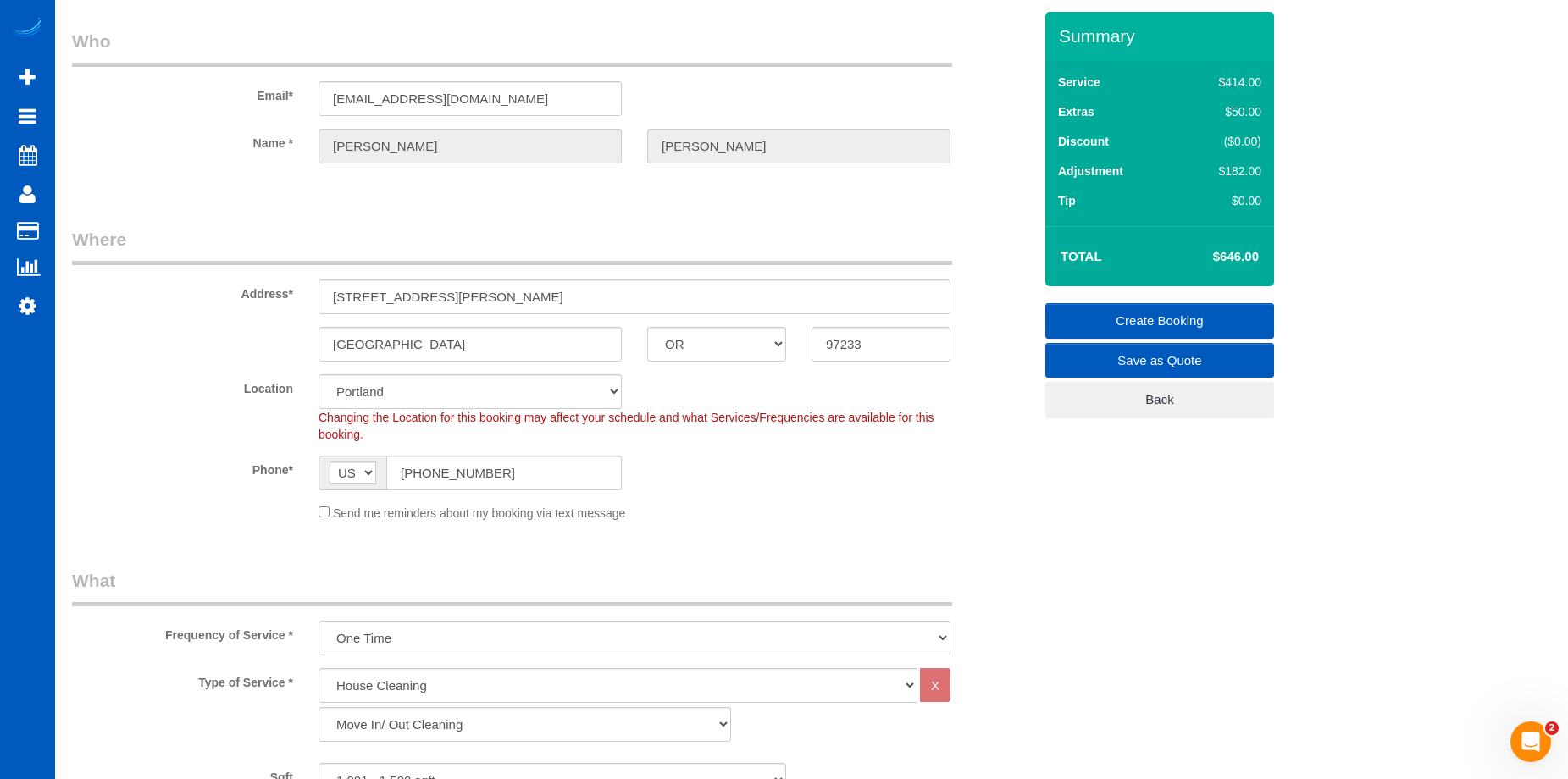
click at [1112, 313] on link "Create Booking" at bounding box center [1160, 321] width 229 height 35
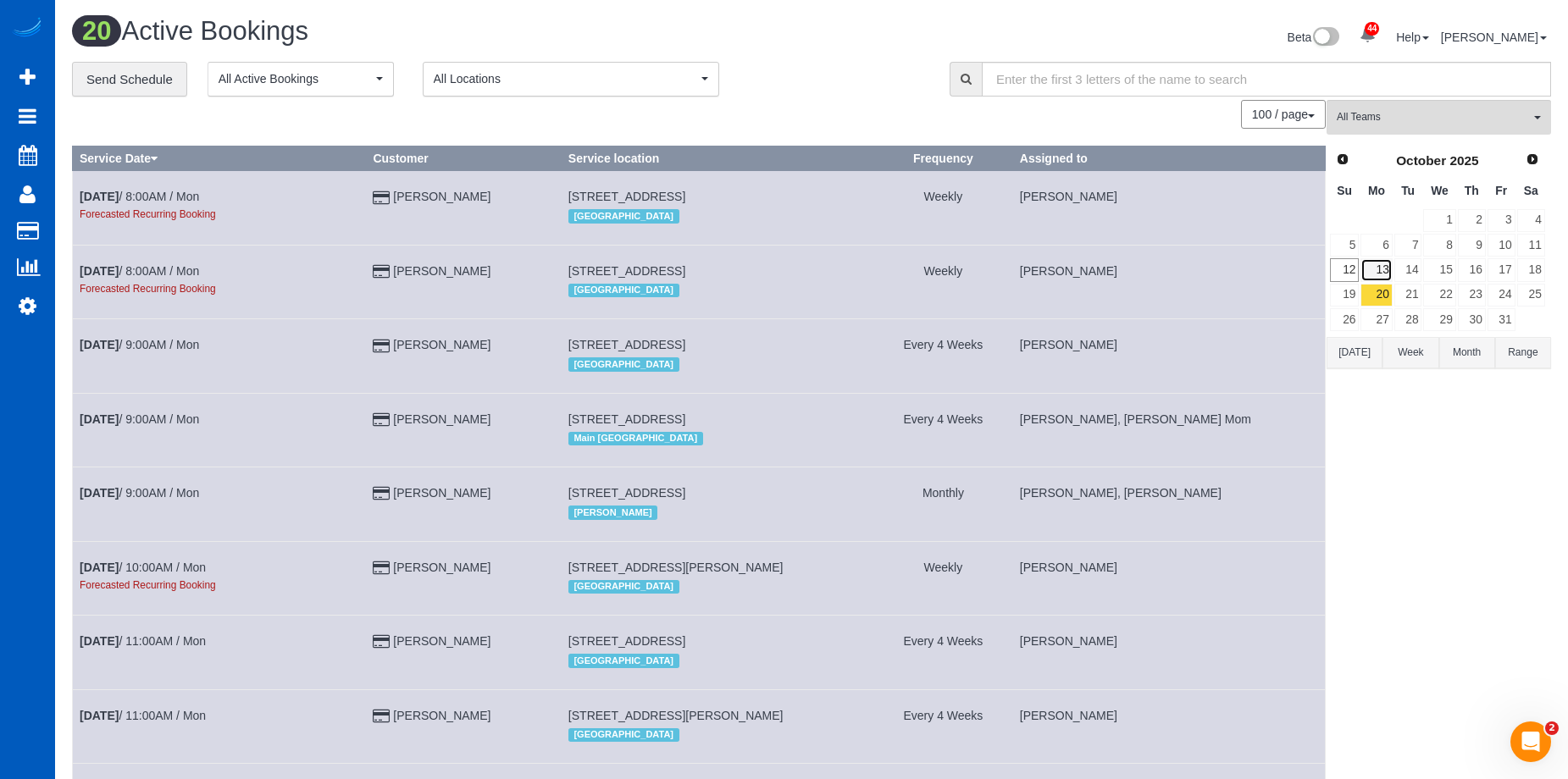
click at [1379, 273] on link "13" at bounding box center [1376, 270] width 32 height 23
click at [1362, 353] on button "[DATE]" at bounding box center [1355, 353] width 56 height 32
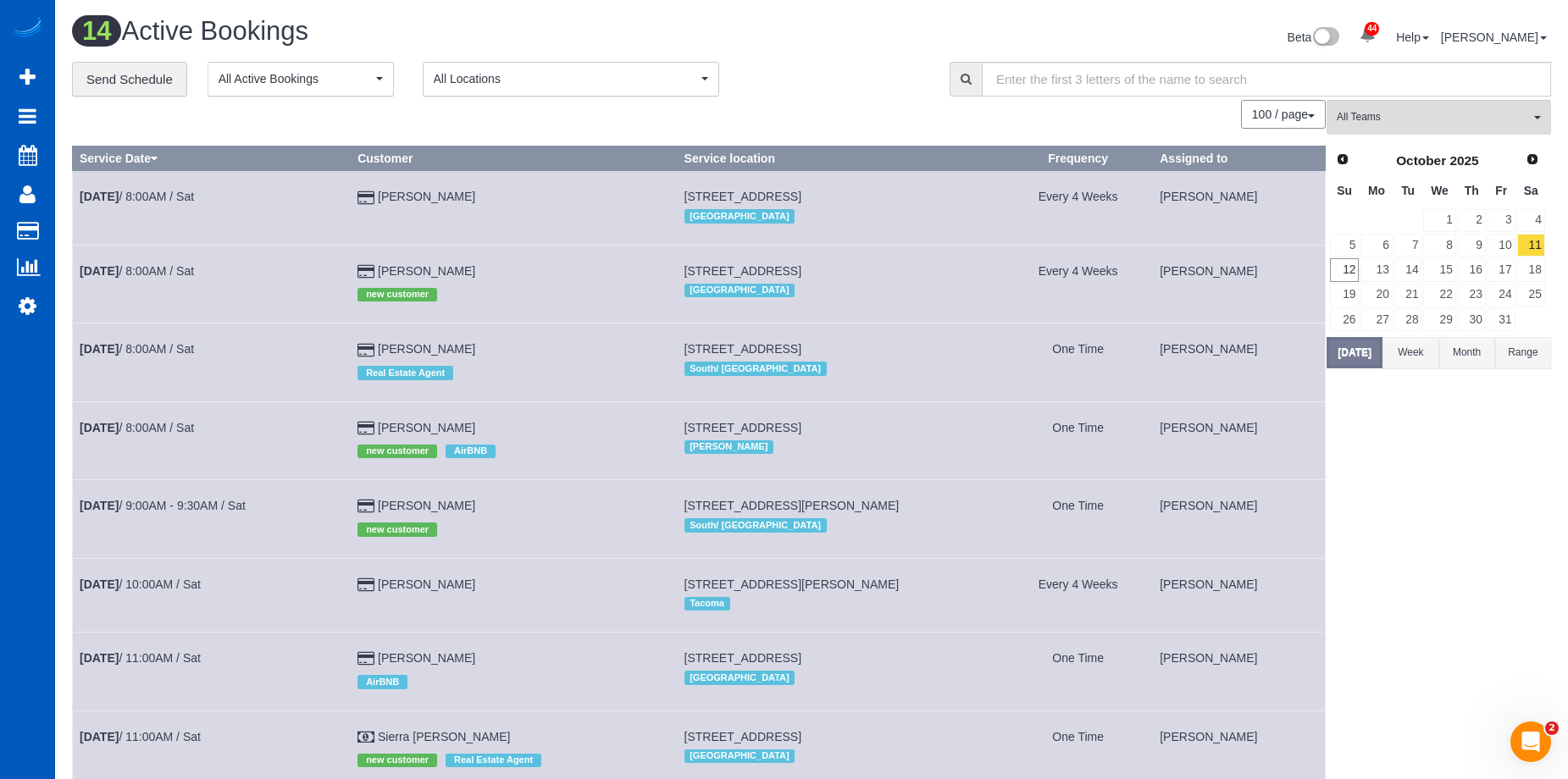
click at [786, 82] on div "**********" at bounding box center [497, 79] width 852 height 35
click at [1384, 264] on link "13" at bounding box center [1376, 270] width 32 height 23
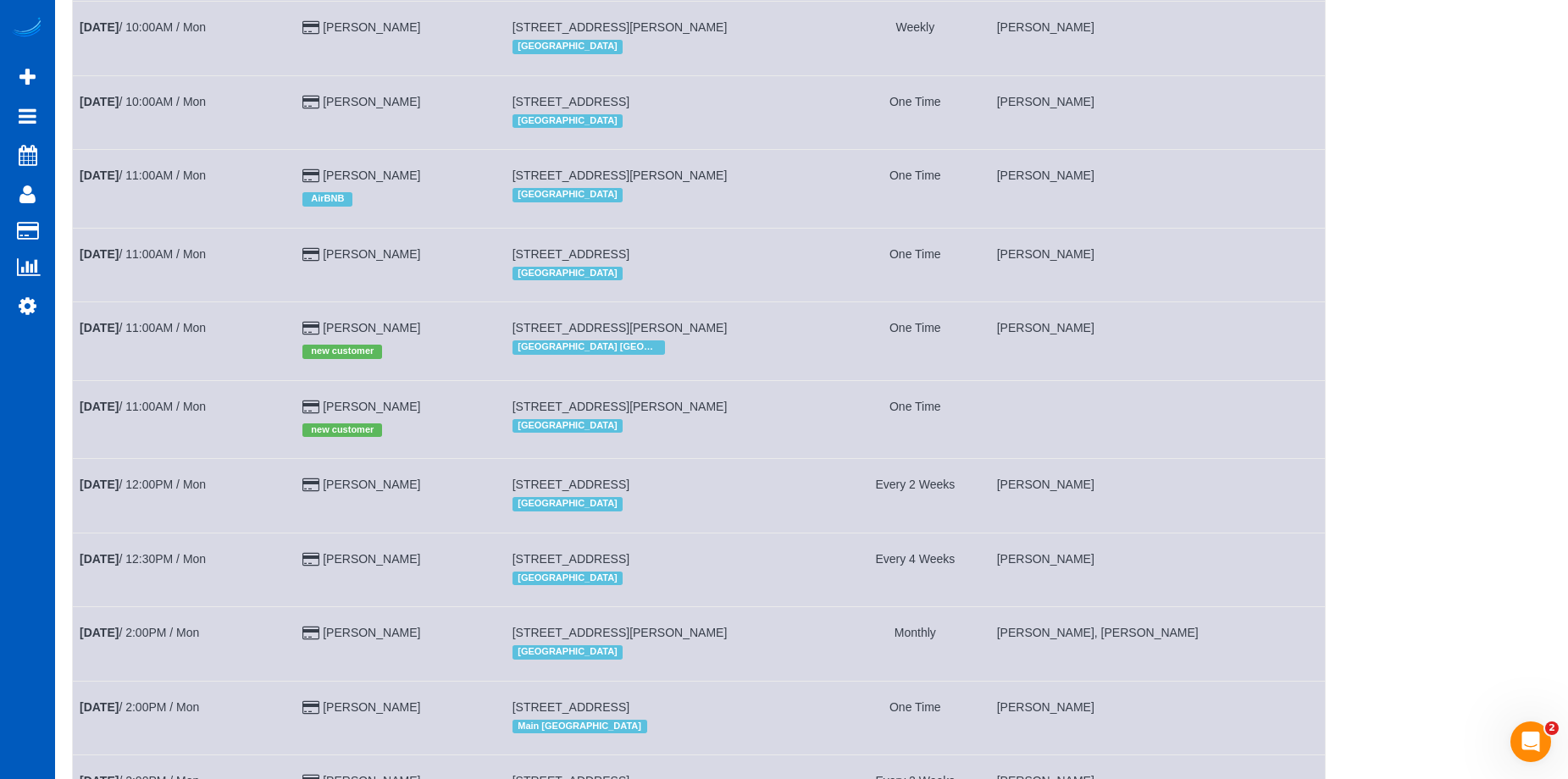
scroll to position [1609, 0]
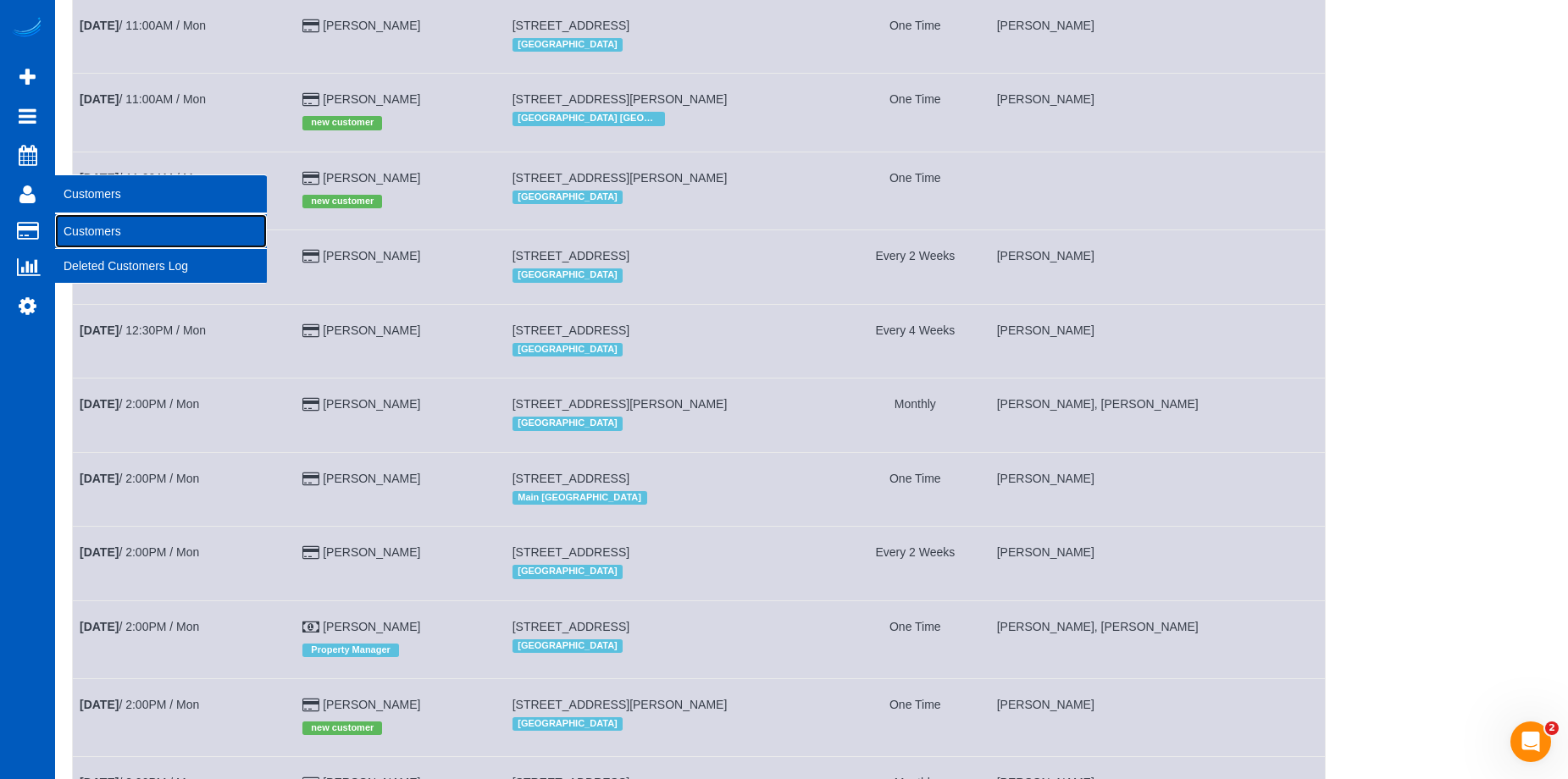
click at [84, 218] on link "Customers" at bounding box center [160, 231] width 211 height 34
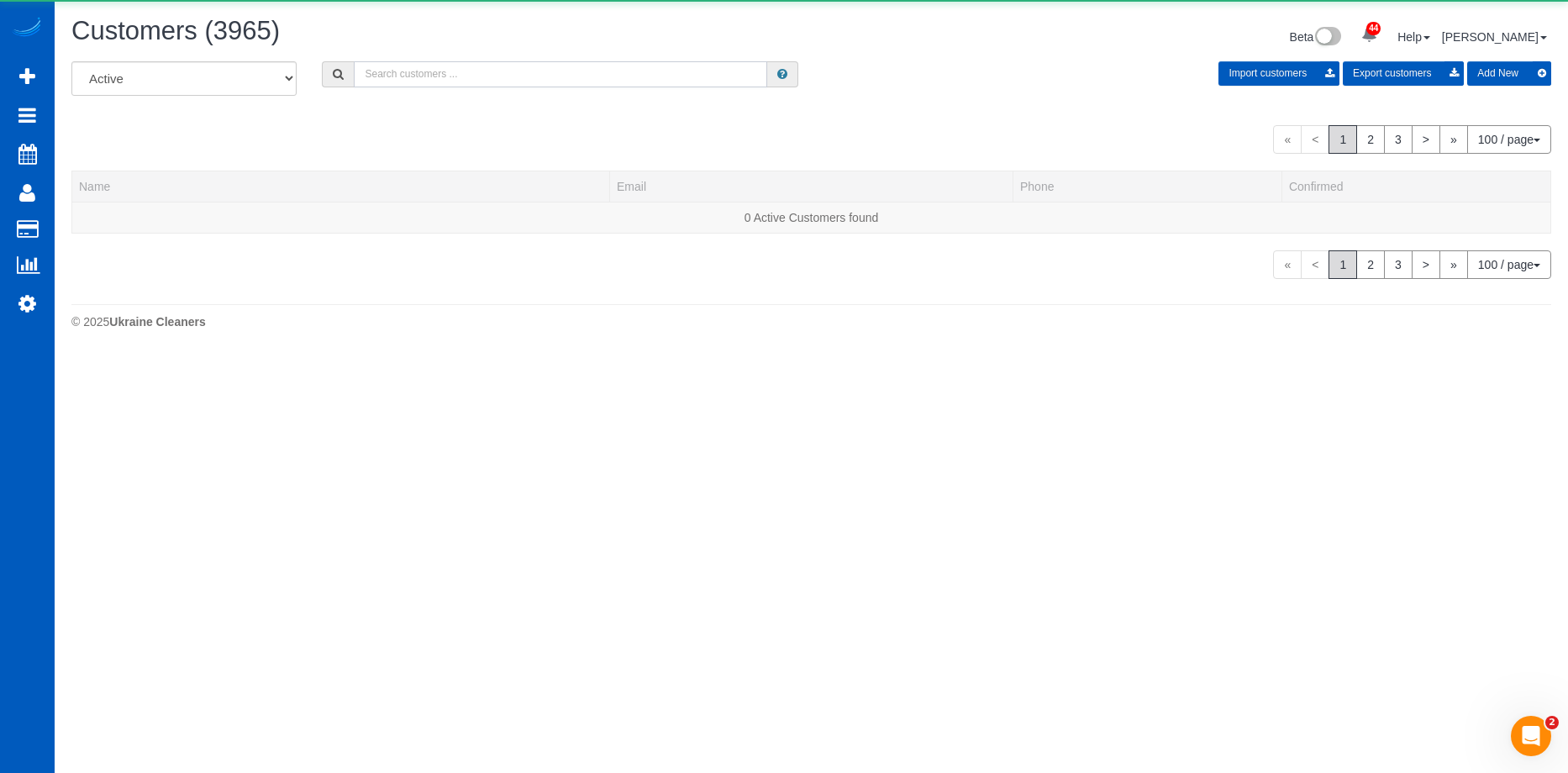
click at [418, 76] on input "text" at bounding box center [561, 74] width 414 height 26
paste input "Kirsten Aspengren"
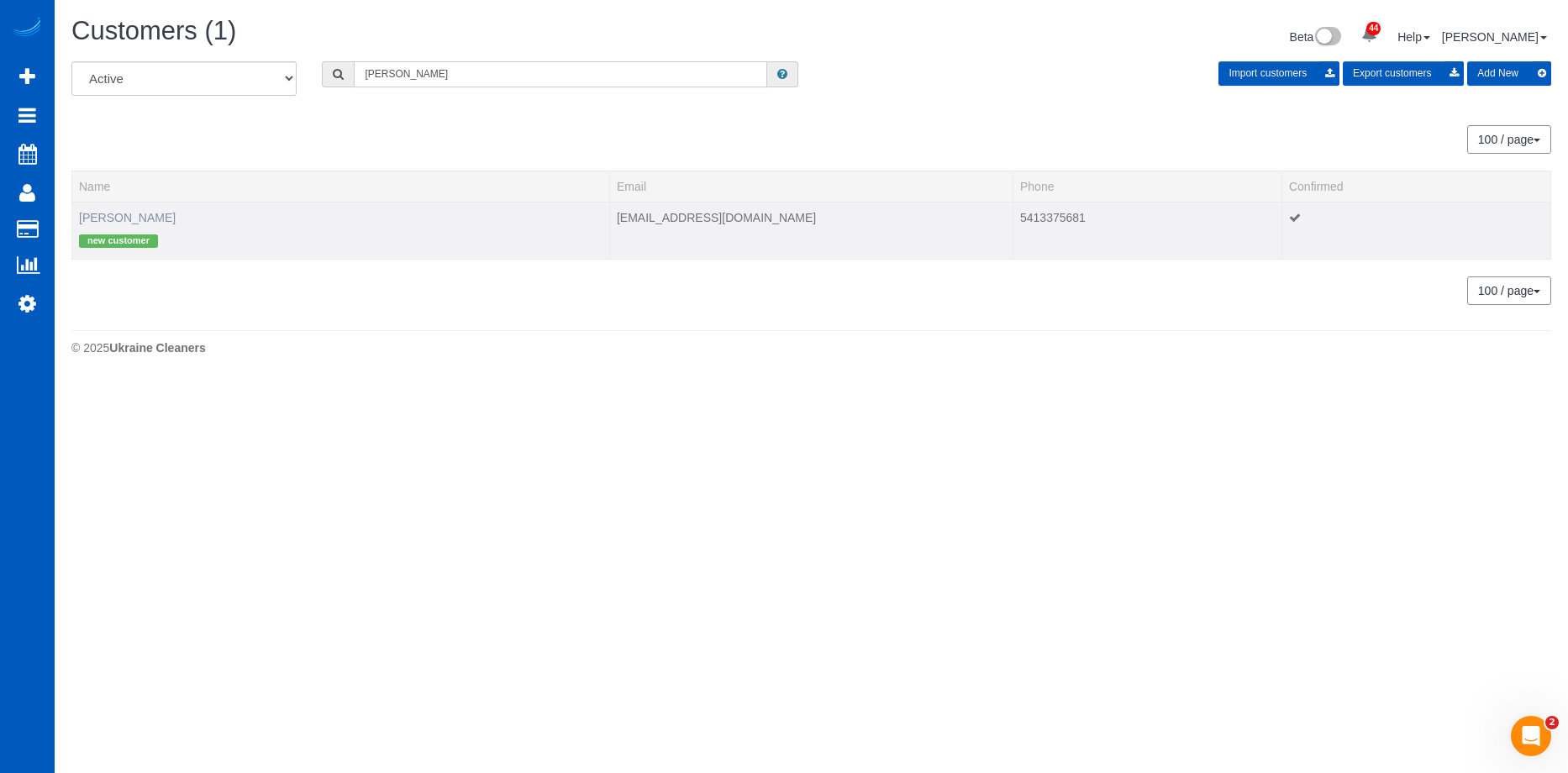
type input "Kirsten Aspengren"
click at [150, 218] on link "Kirsten Aspengren" at bounding box center [127, 217] width 97 height 14
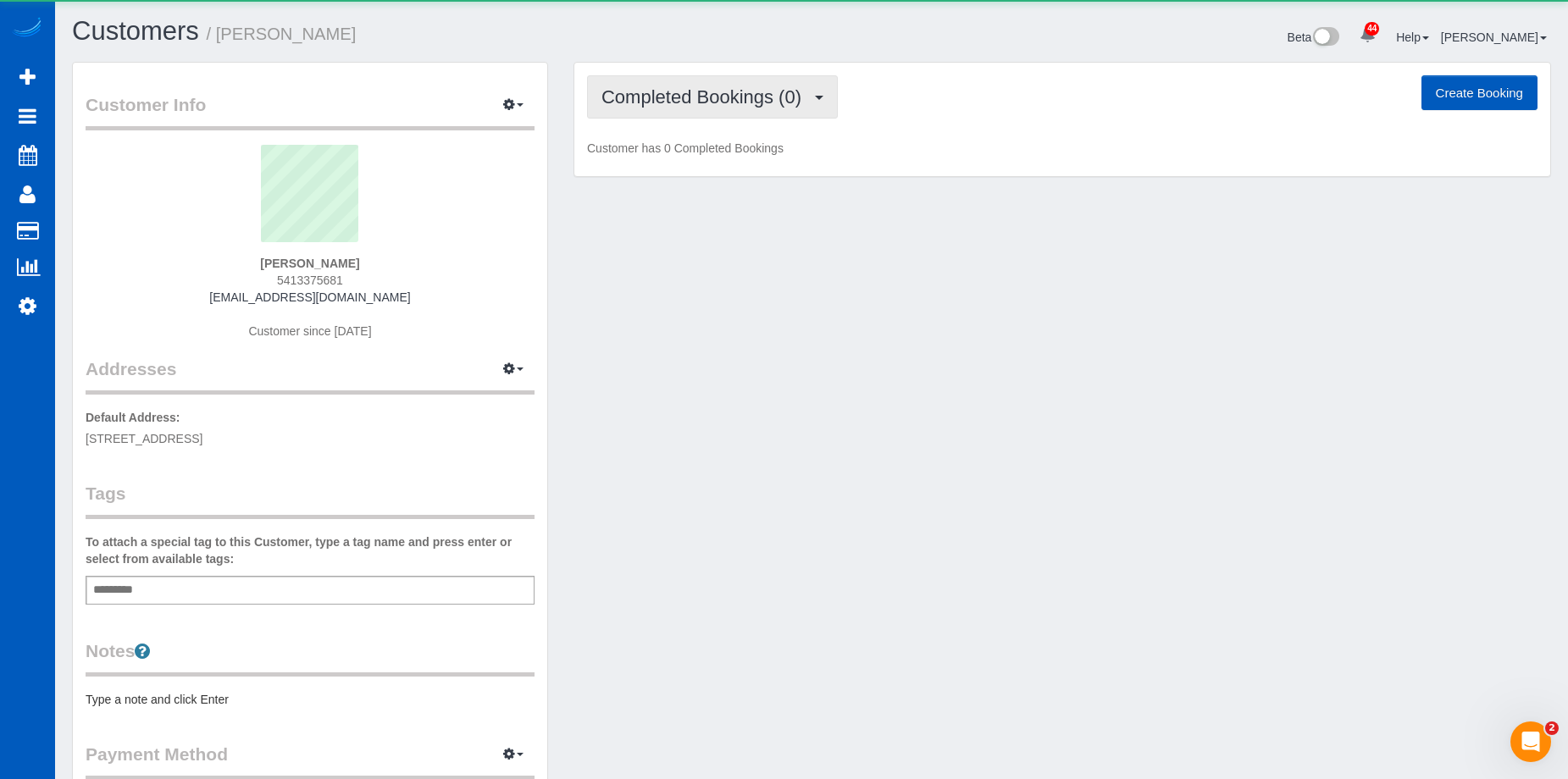
click at [690, 89] on span "Completed Bookings (0)" at bounding box center [706, 97] width 209 height 21
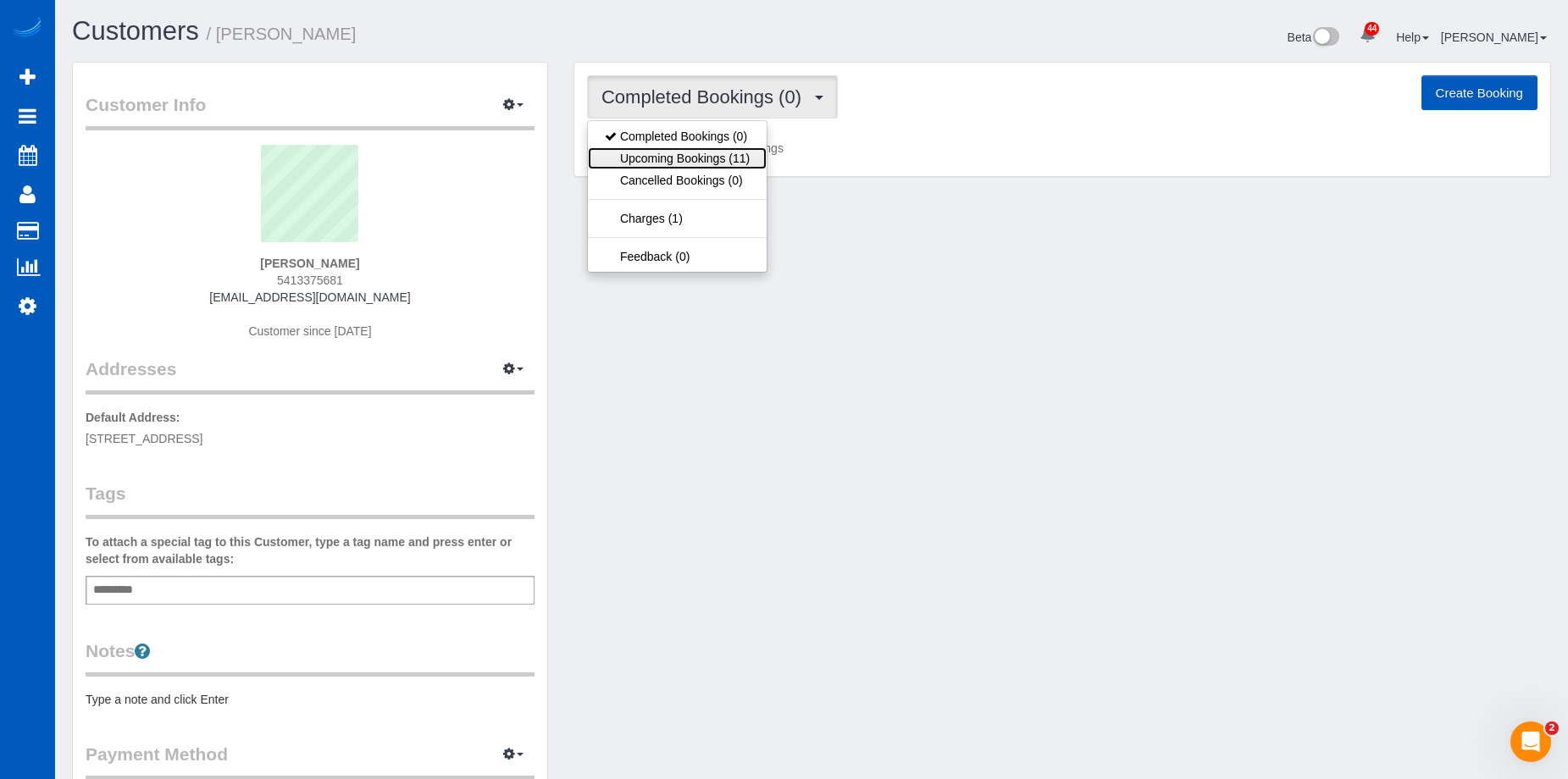
click at [679, 159] on link "Upcoming Bookings (11)" at bounding box center [678, 158] width 179 height 22
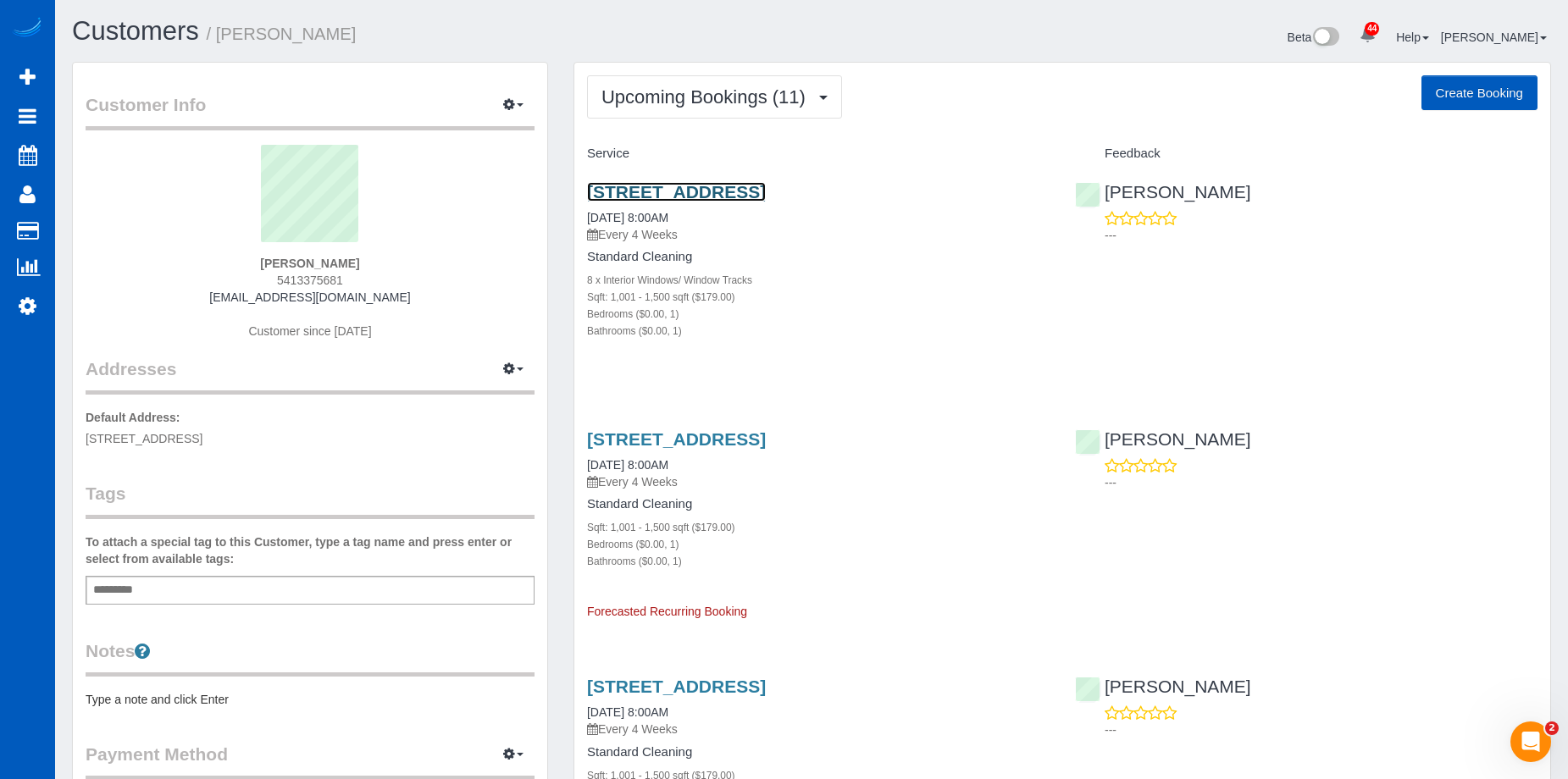
click at [766, 194] on link "123 Nw 12th Avenue, 1434, Portland, OR 97209" at bounding box center [677, 192] width 179 height 20
click at [696, 437] on link "123 Nw 12th Avenue, 1434, Portland, OR 97209" at bounding box center [677, 438] width 179 height 20
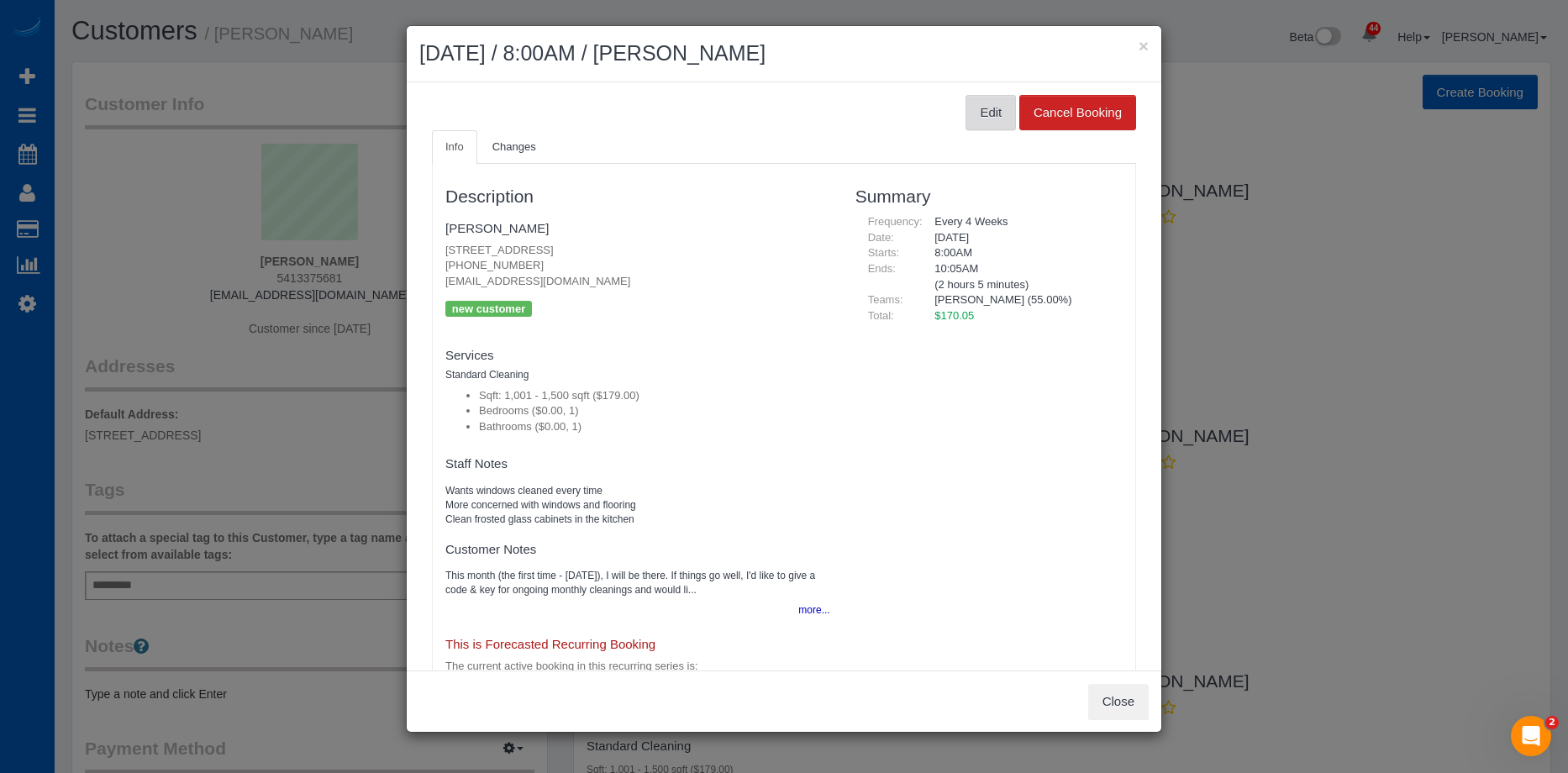
click at [969, 107] on button "Edit" at bounding box center [991, 113] width 51 height 35
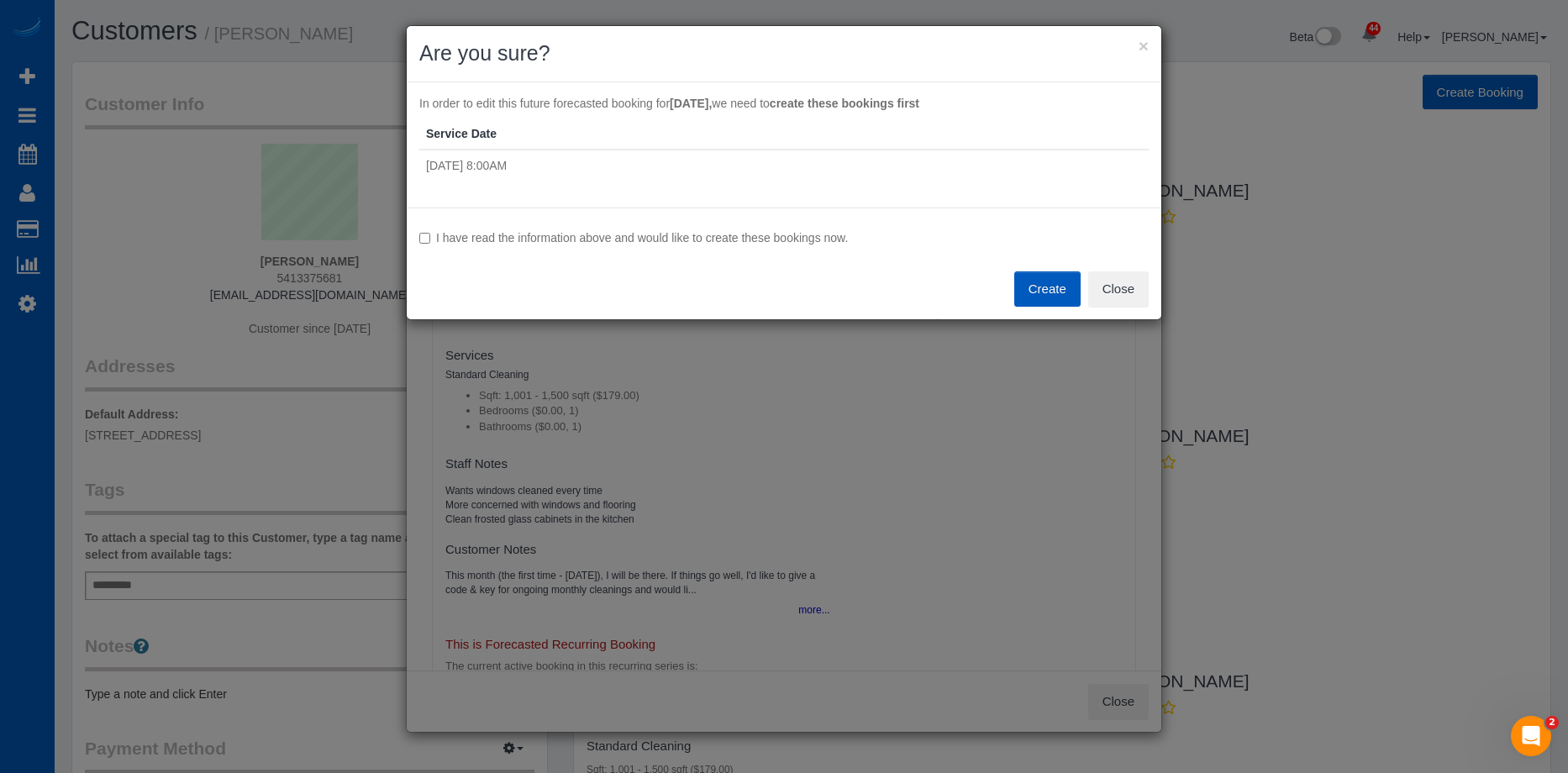
click at [525, 244] on label "I have read the information above and would like to create these bookings now." at bounding box center [784, 237] width 730 height 17
click at [1024, 283] on button "Create" at bounding box center [1047, 289] width 66 height 35
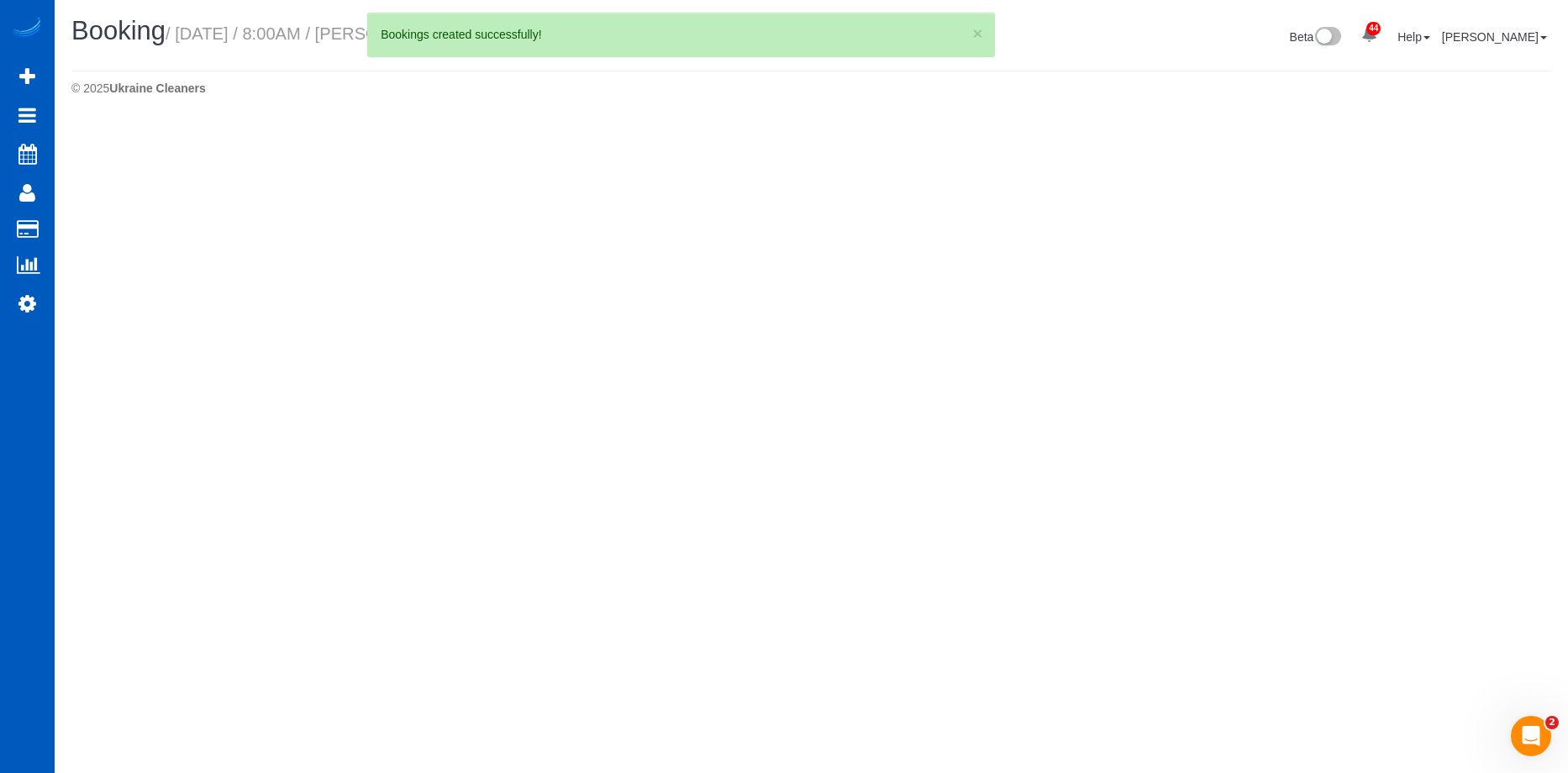
select select "OR"
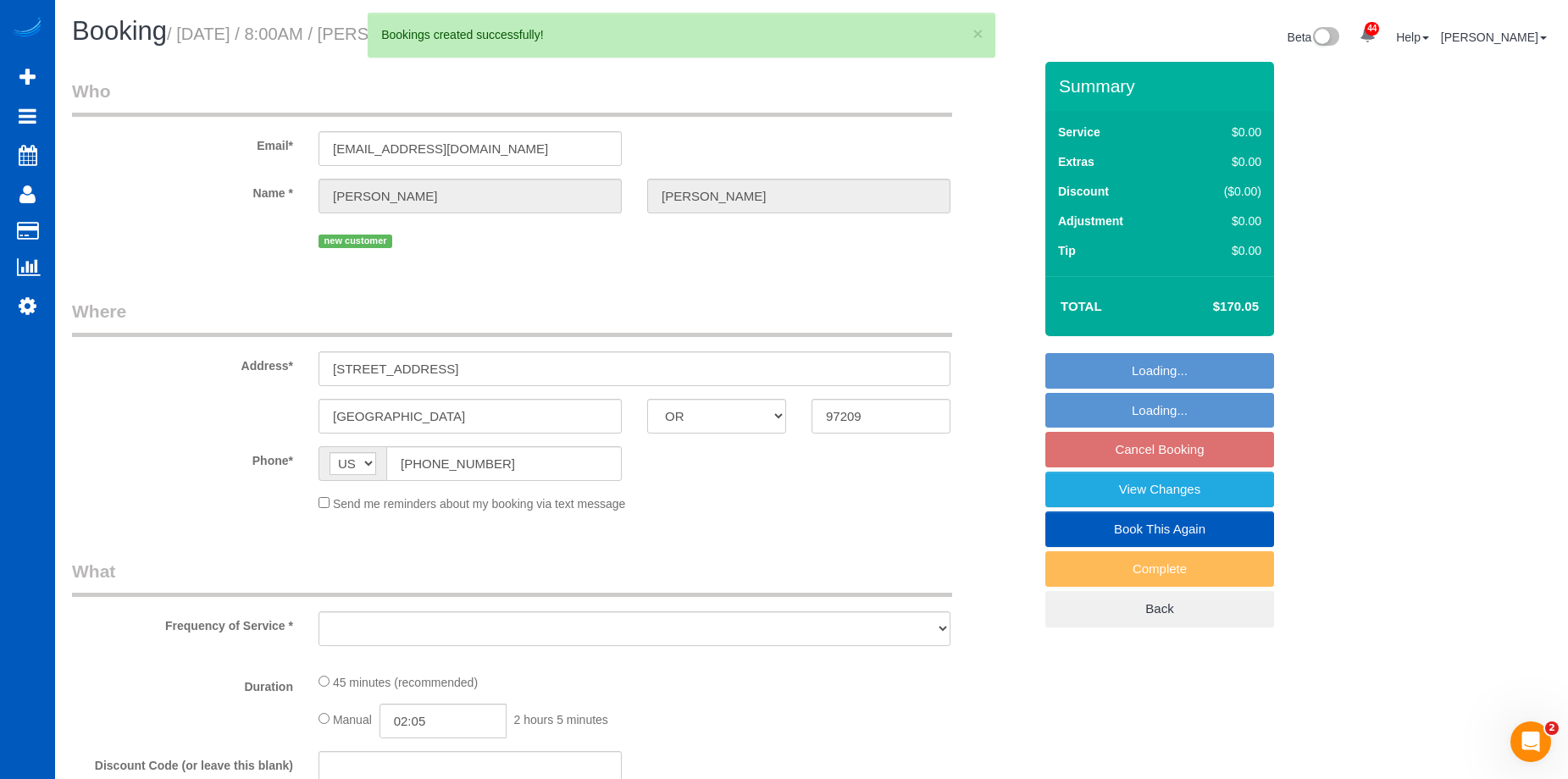
select select "string:fspay-729b59ed-47b2-42a2-b746-e46d328f657d"
select select "number:8"
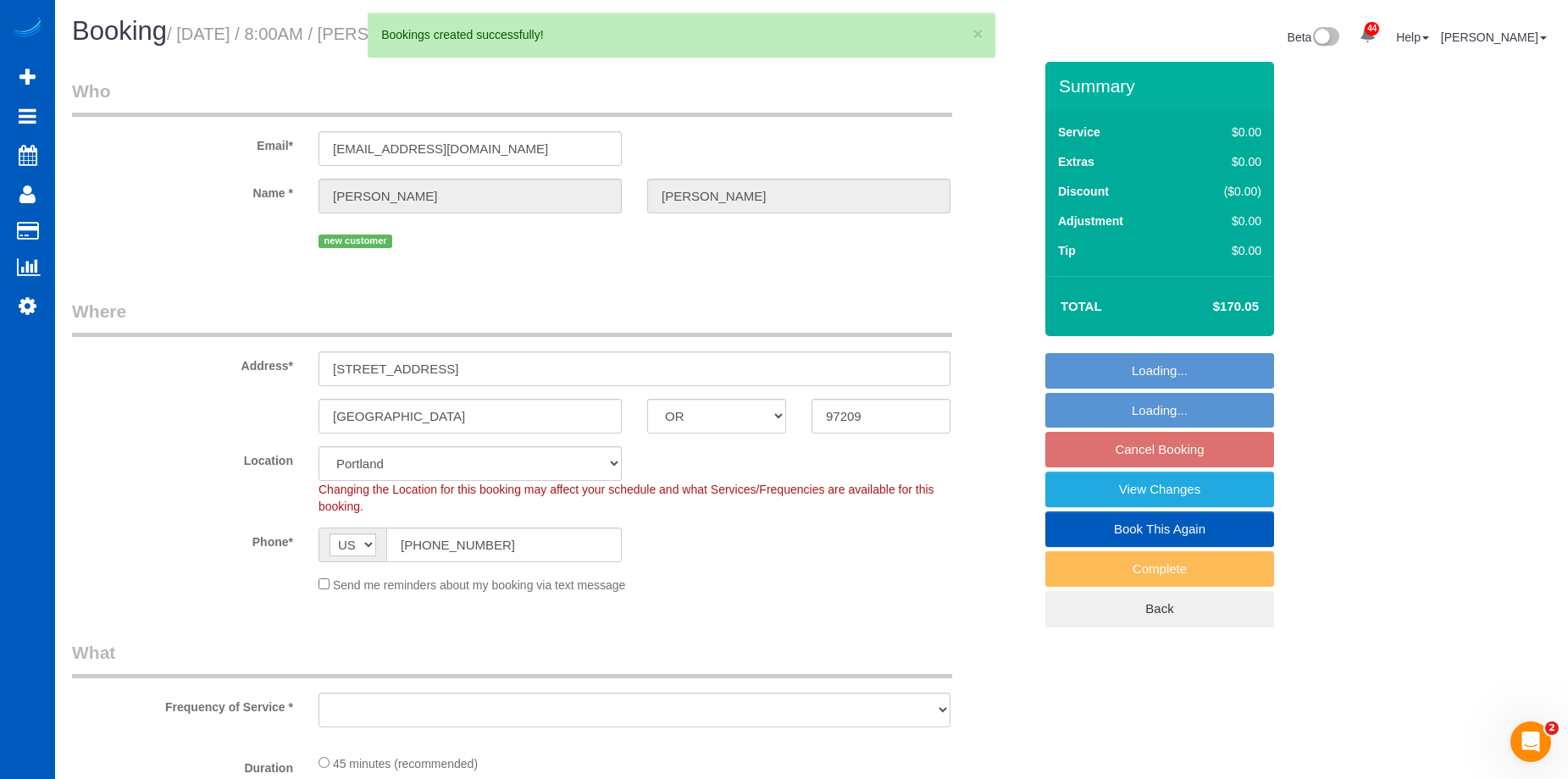
select select "object:19390"
select select "199"
select select "1001"
select select "spot95"
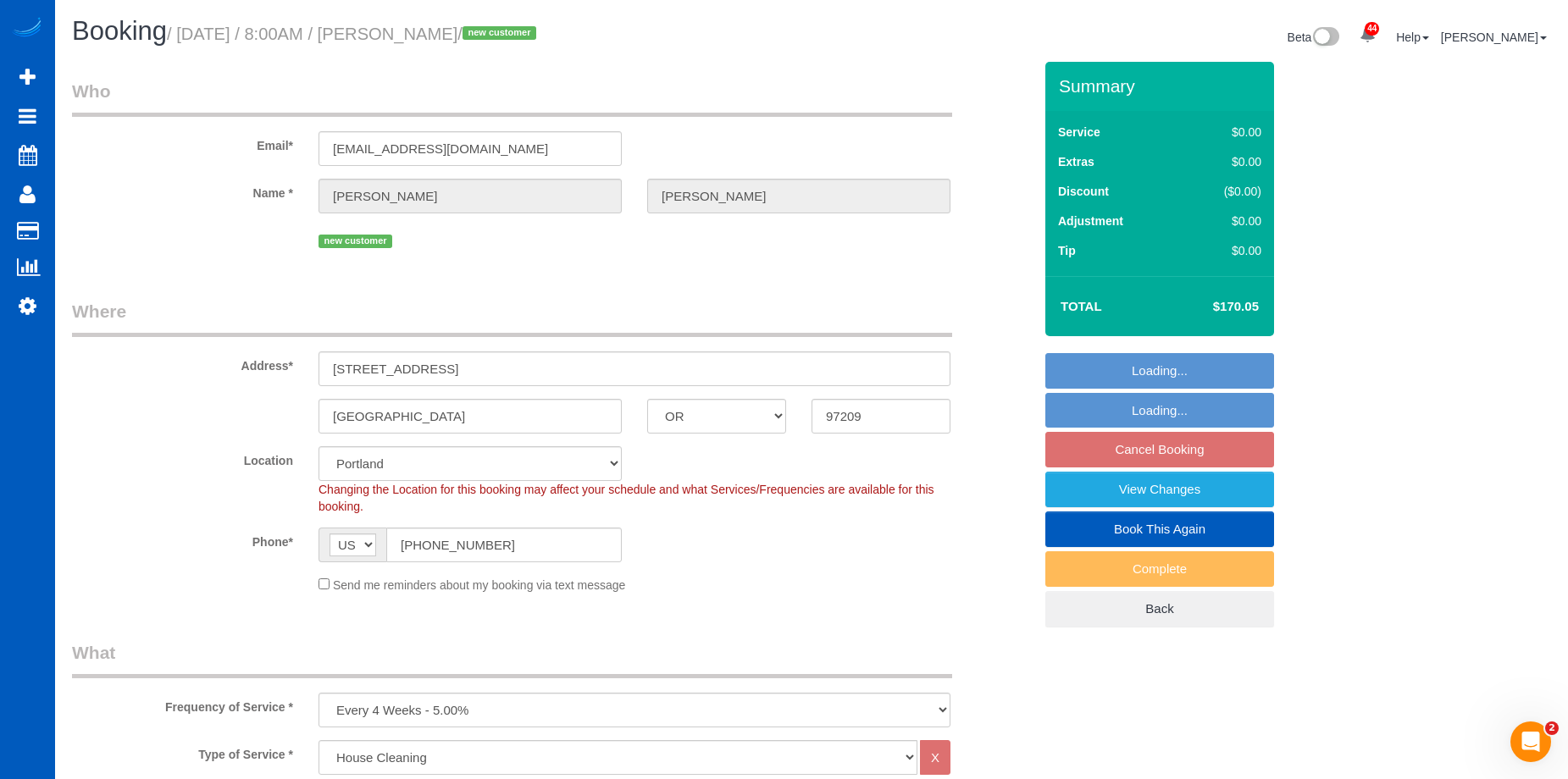
select select "1001"
select select "object:19674"
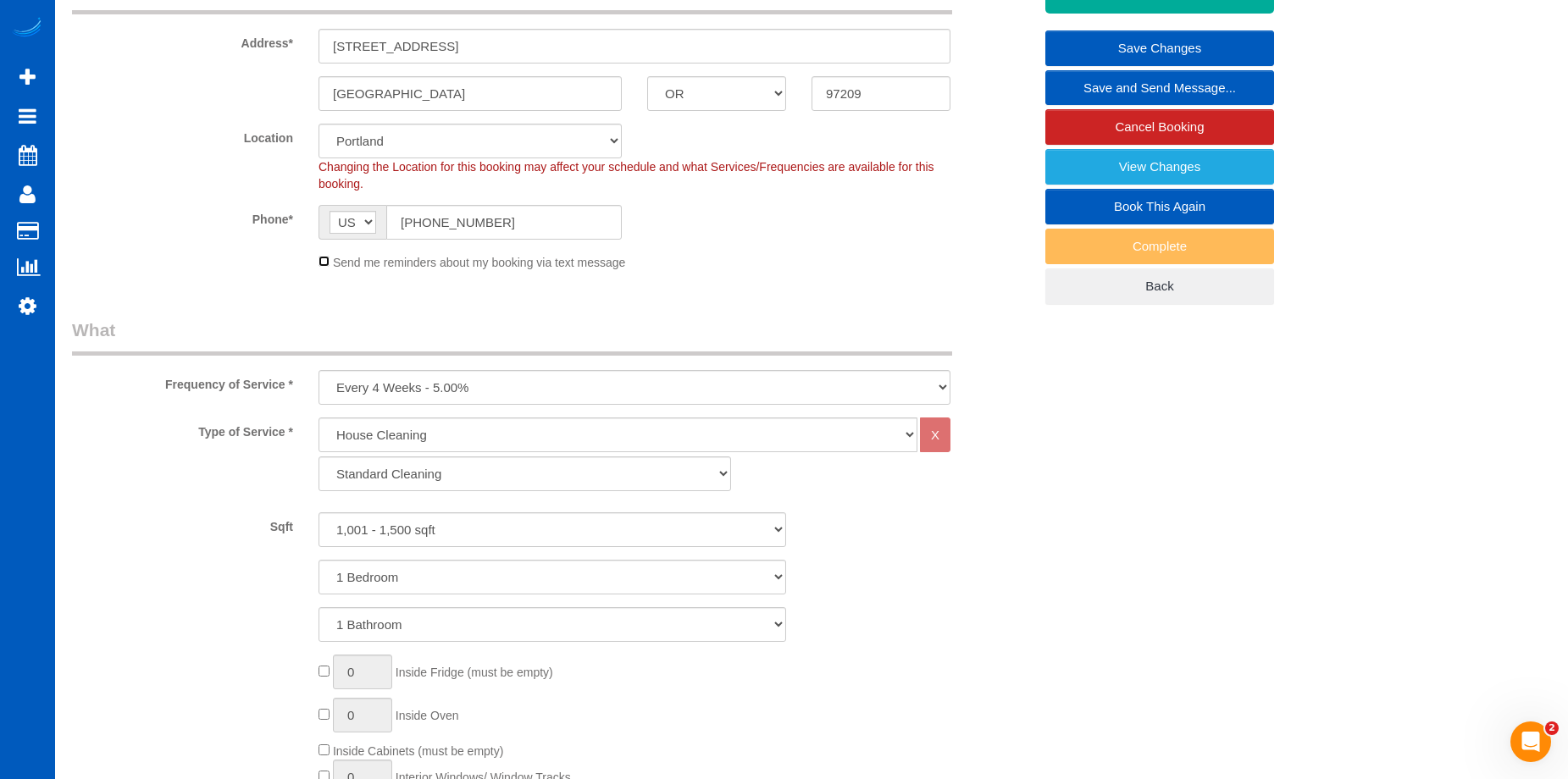
scroll to position [339, 0]
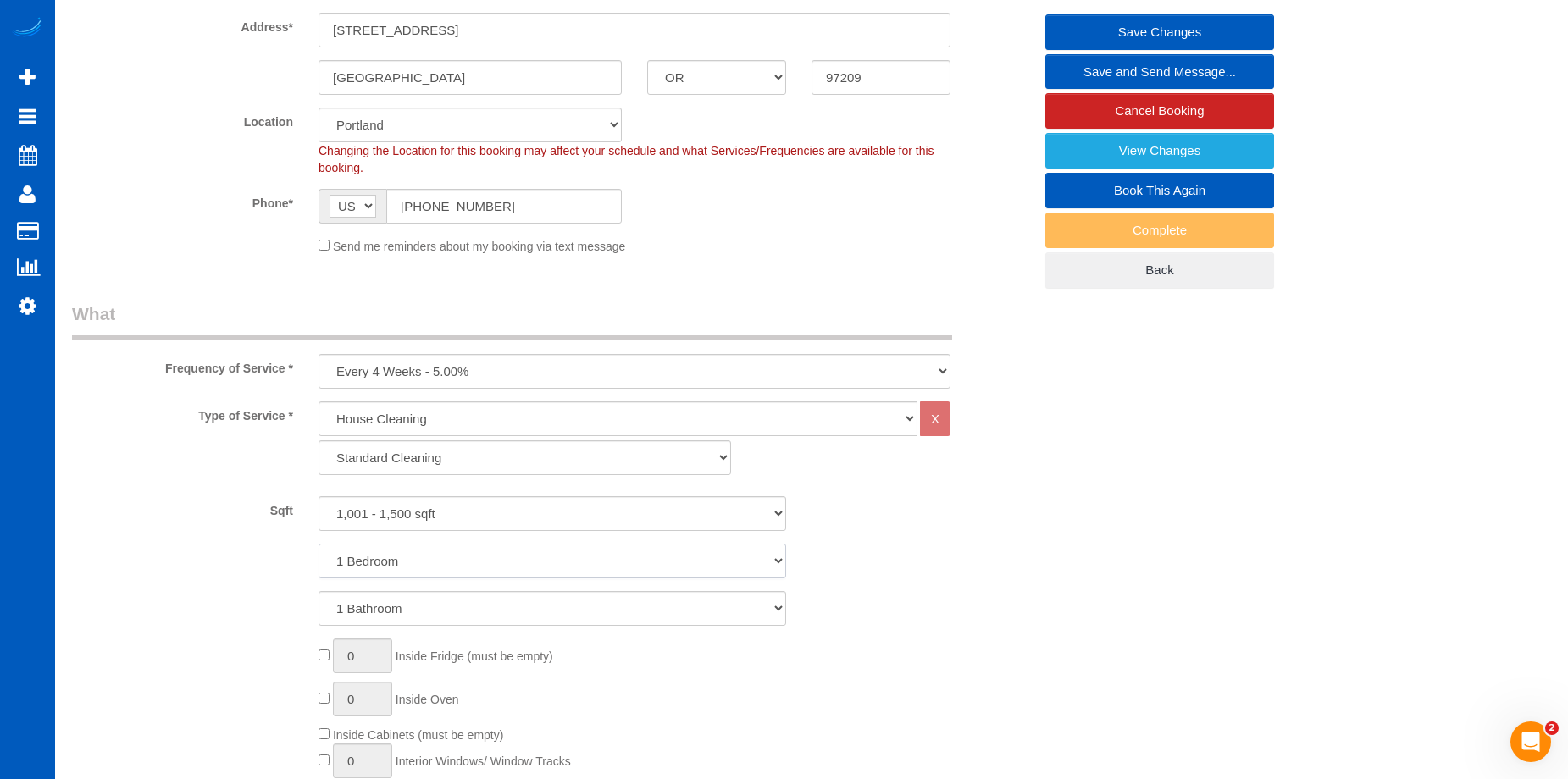
click at [454, 564] on select "1 Bedroom 2 Bedrooms 3 Bedrooms 4 Bedrooms 5 Bedrooms 6 Bedrooms 7 Bedrooms" at bounding box center [552, 560] width 467 height 34
click at [453, 611] on select "1 Bathroom 2 Bathrooms 3 Bathrooms 4 Bathrooms 5 Bathrooms 6 Bathrooms 7 Bathro…" at bounding box center [552, 608] width 467 height 34
select select "2"
click at [318, 591] on select "1 Bathroom 2 Bathrooms 3 Bathrooms 4 Bathrooms 5 Bathrooms 6 Bathrooms 7 Bathro…" at bounding box center [552, 608] width 467 height 34
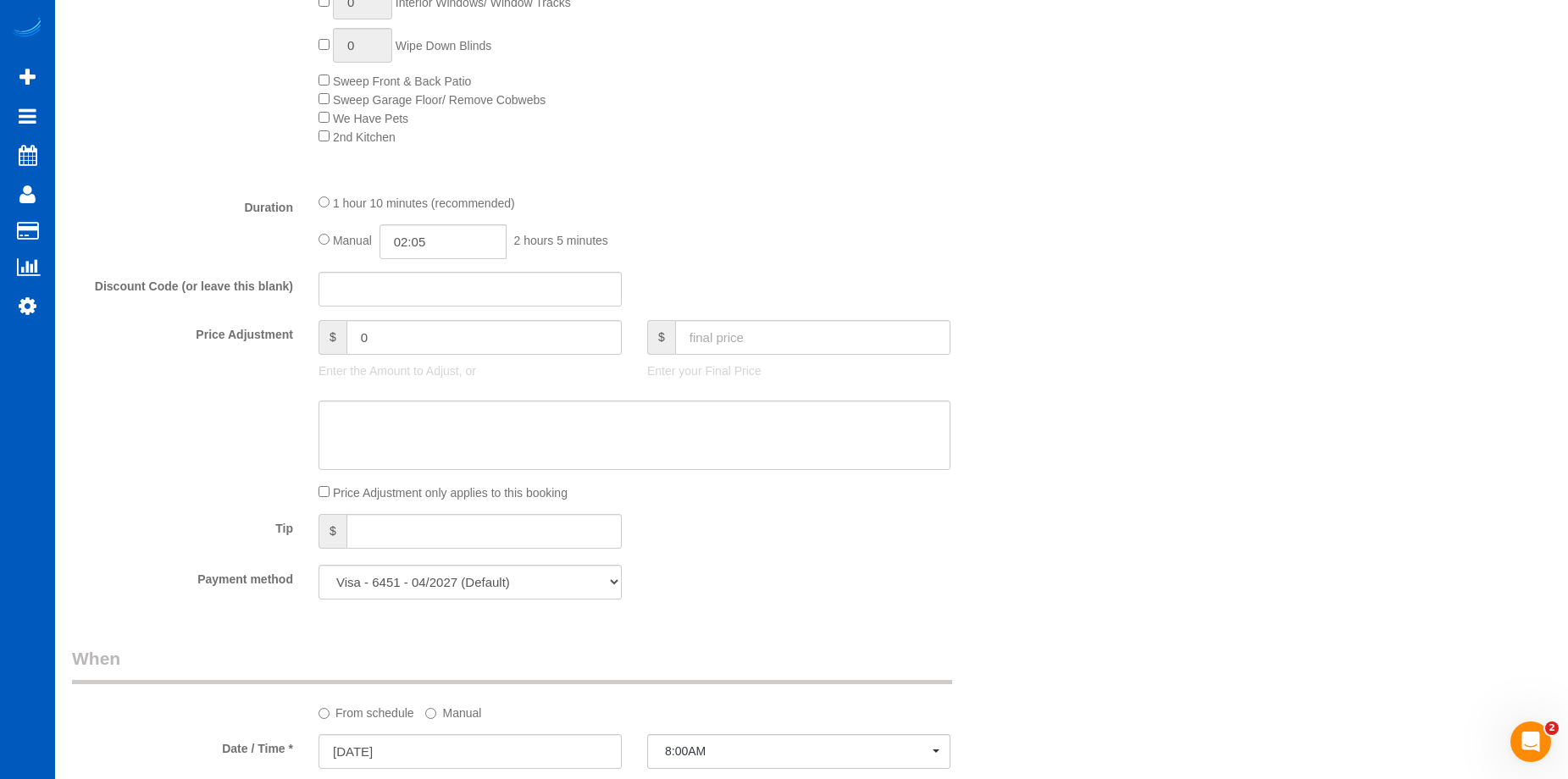
scroll to position [1101, 0]
click at [708, 336] on input "text" at bounding box center [813, 333] width 276 height 34
type input "233"
click at [616, 432] on textarea at bounding box center [634, 432] width 632 height 70
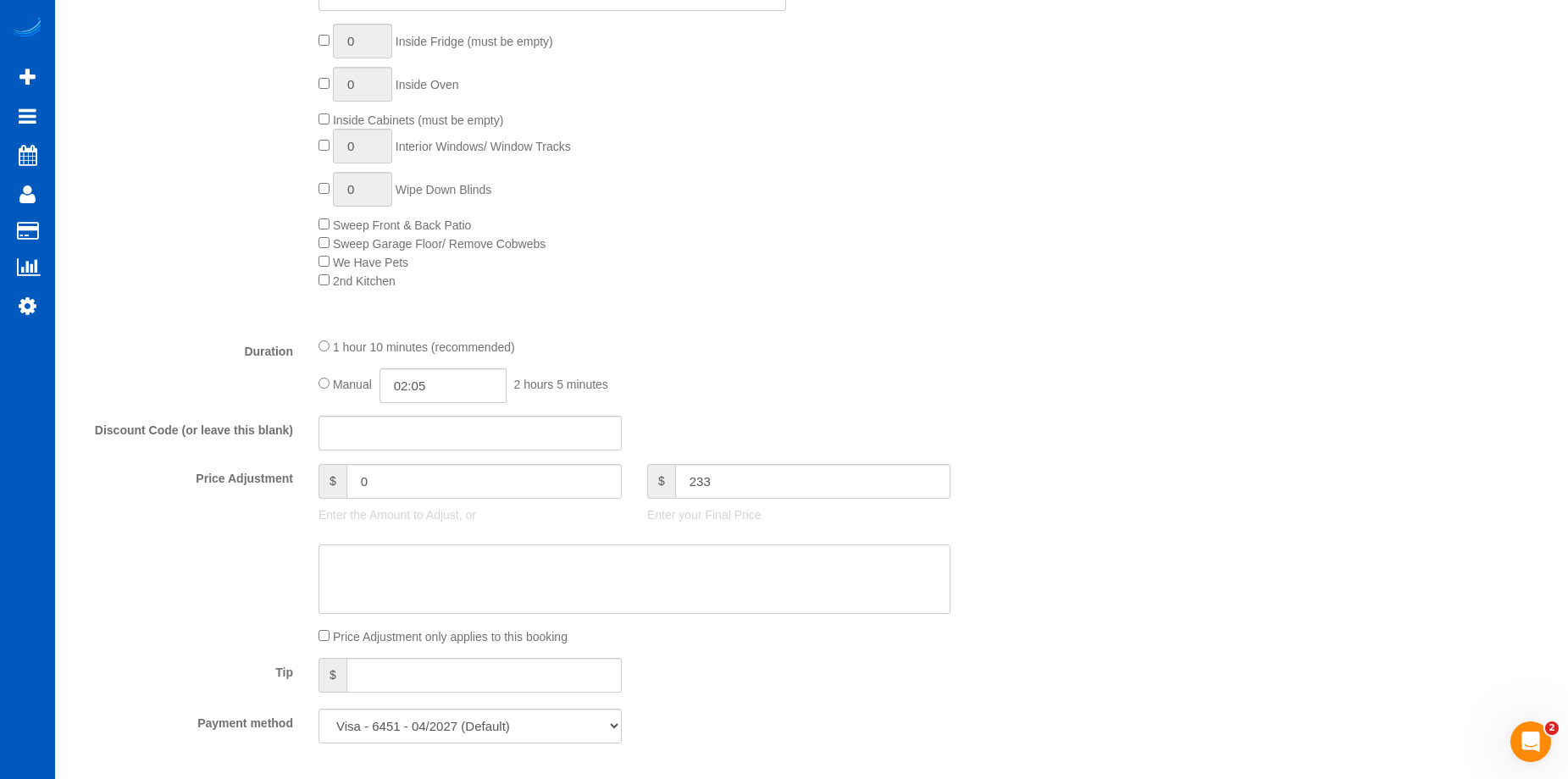
scroll to position [932, 0]
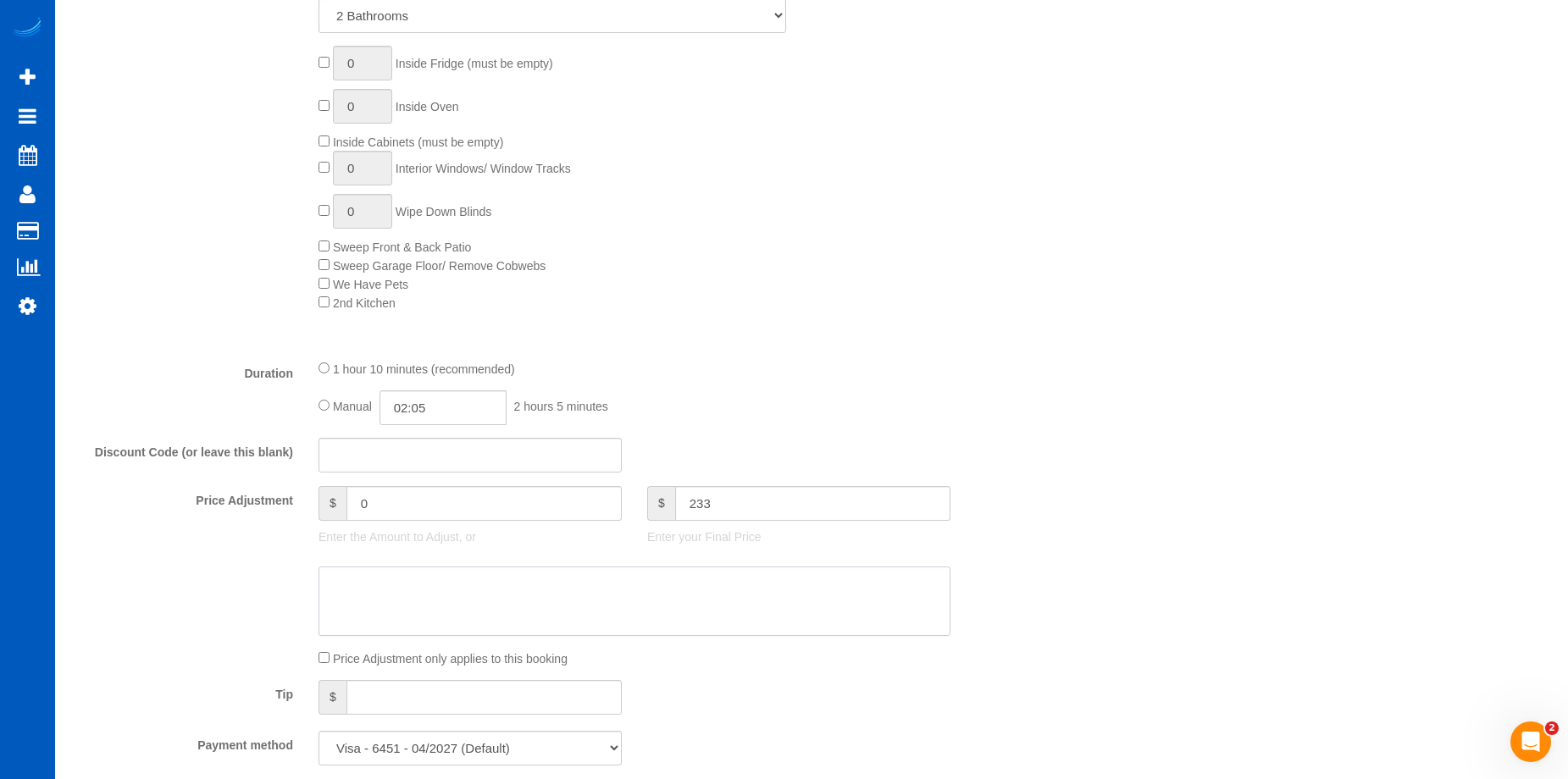
type input "62.95"
click at [428, 398] on input "02:05" at bounding box center [443, 408] width 127 height 34
type input "05:00"
click at [403, 477] on li "05:00" at bounding box center [424, 488] width 75 height 22
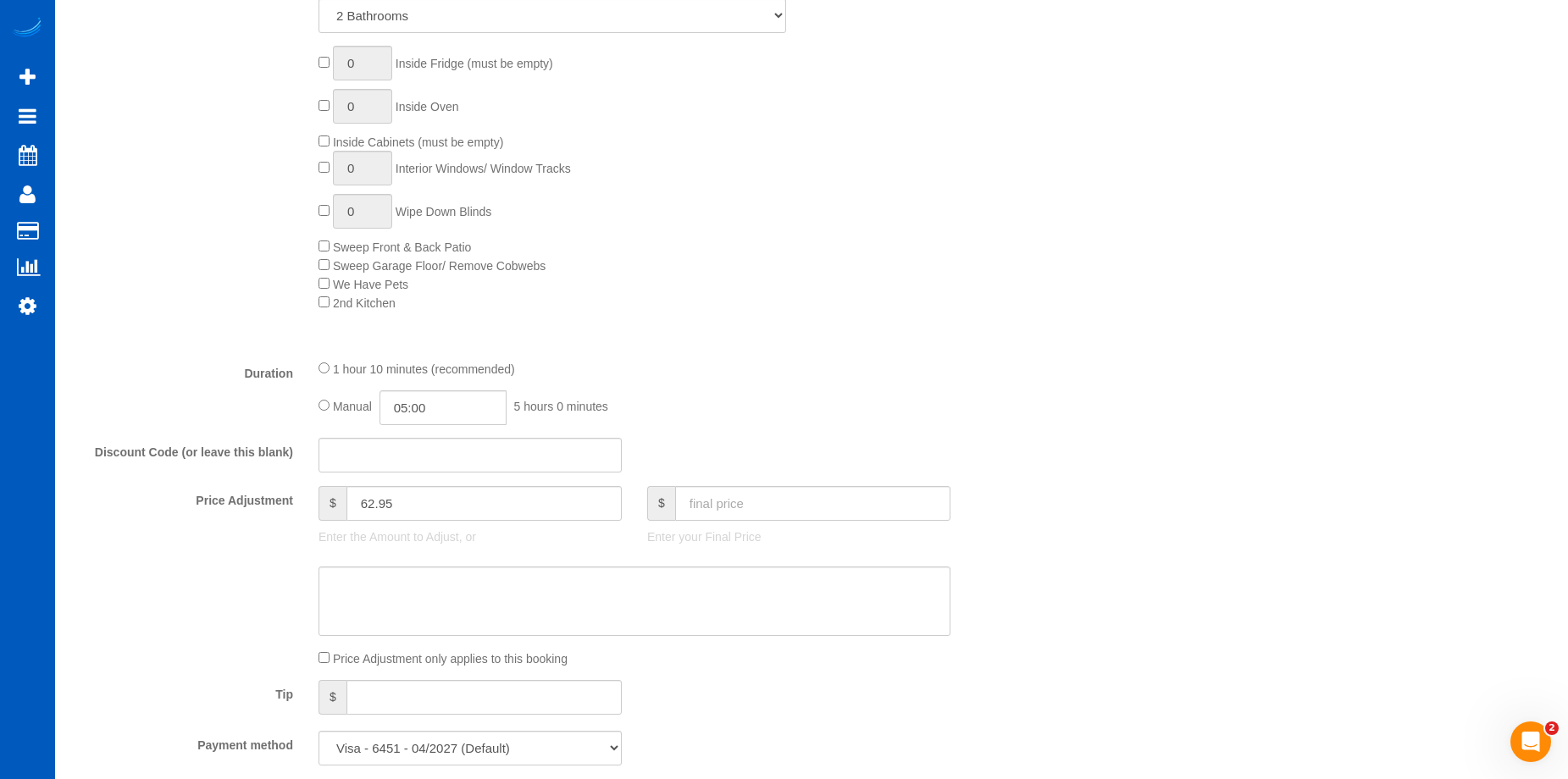
select select "spot112"
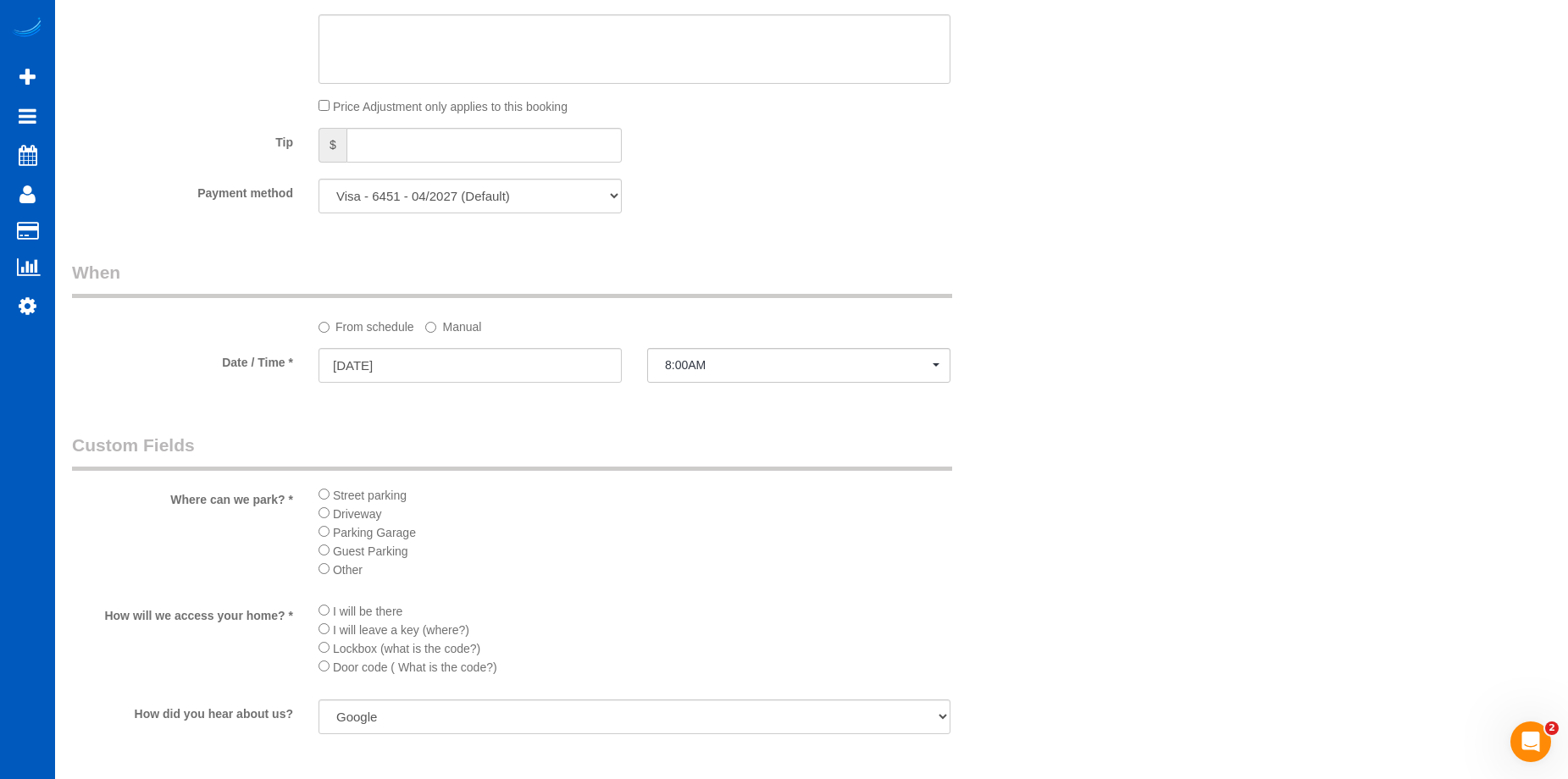
scroll to position [1524, 0]
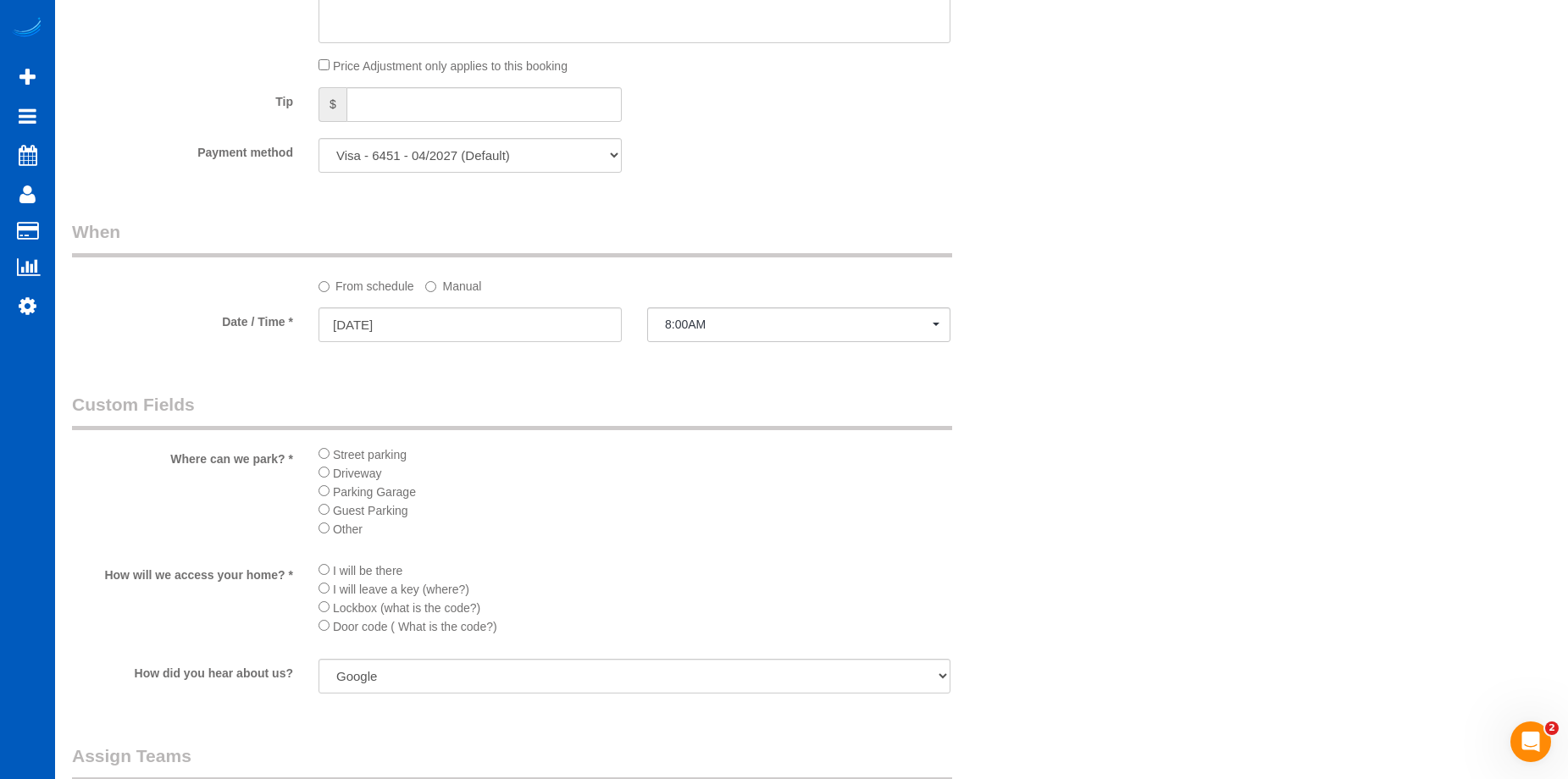
click at [983, 406] on div "Where can we park? * Street parking Driveway Parking Garage Guest Parking Other" at bounding box center [552, 470] width 986 height 156
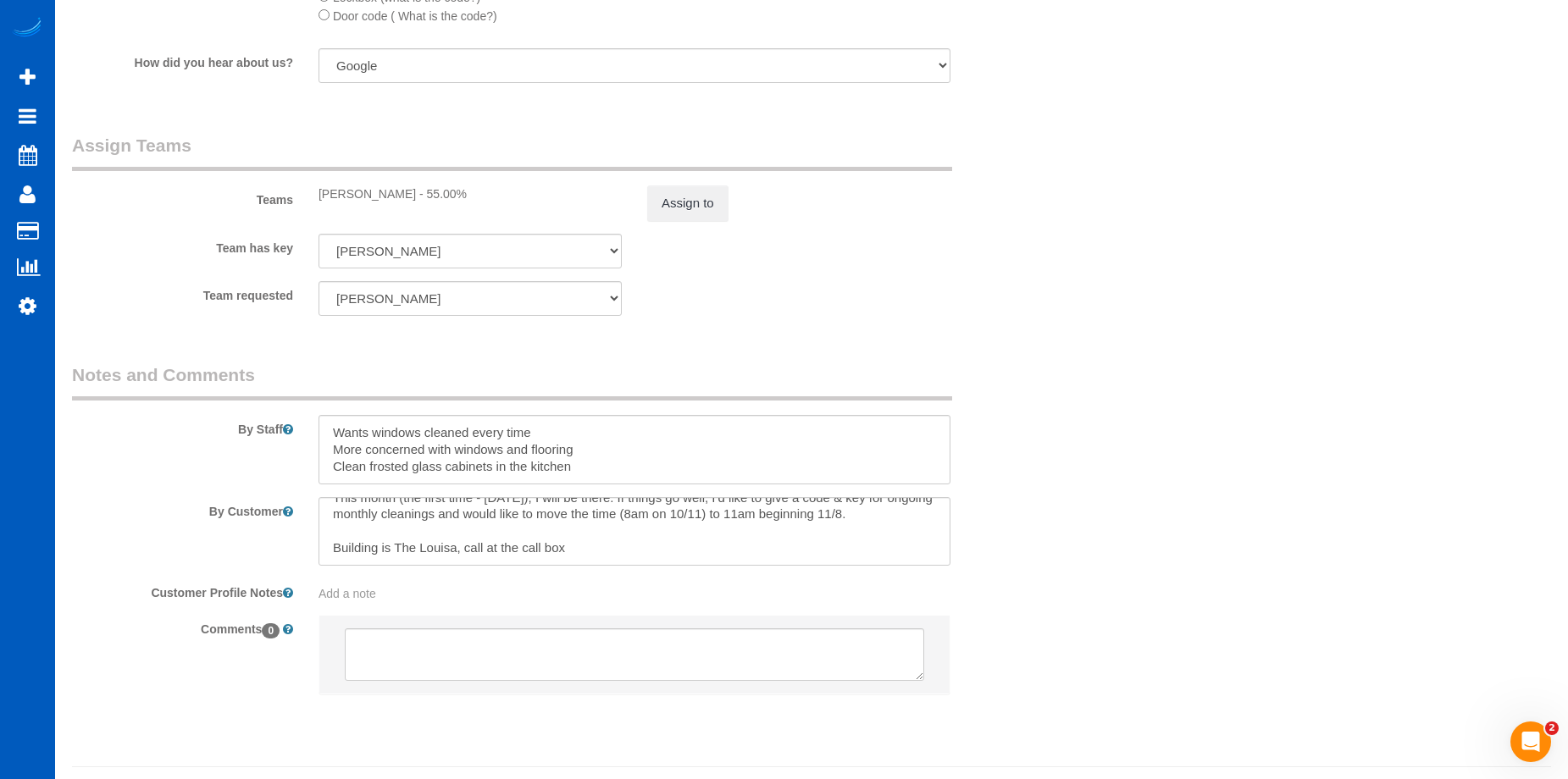
scroll to position [2173, 0]
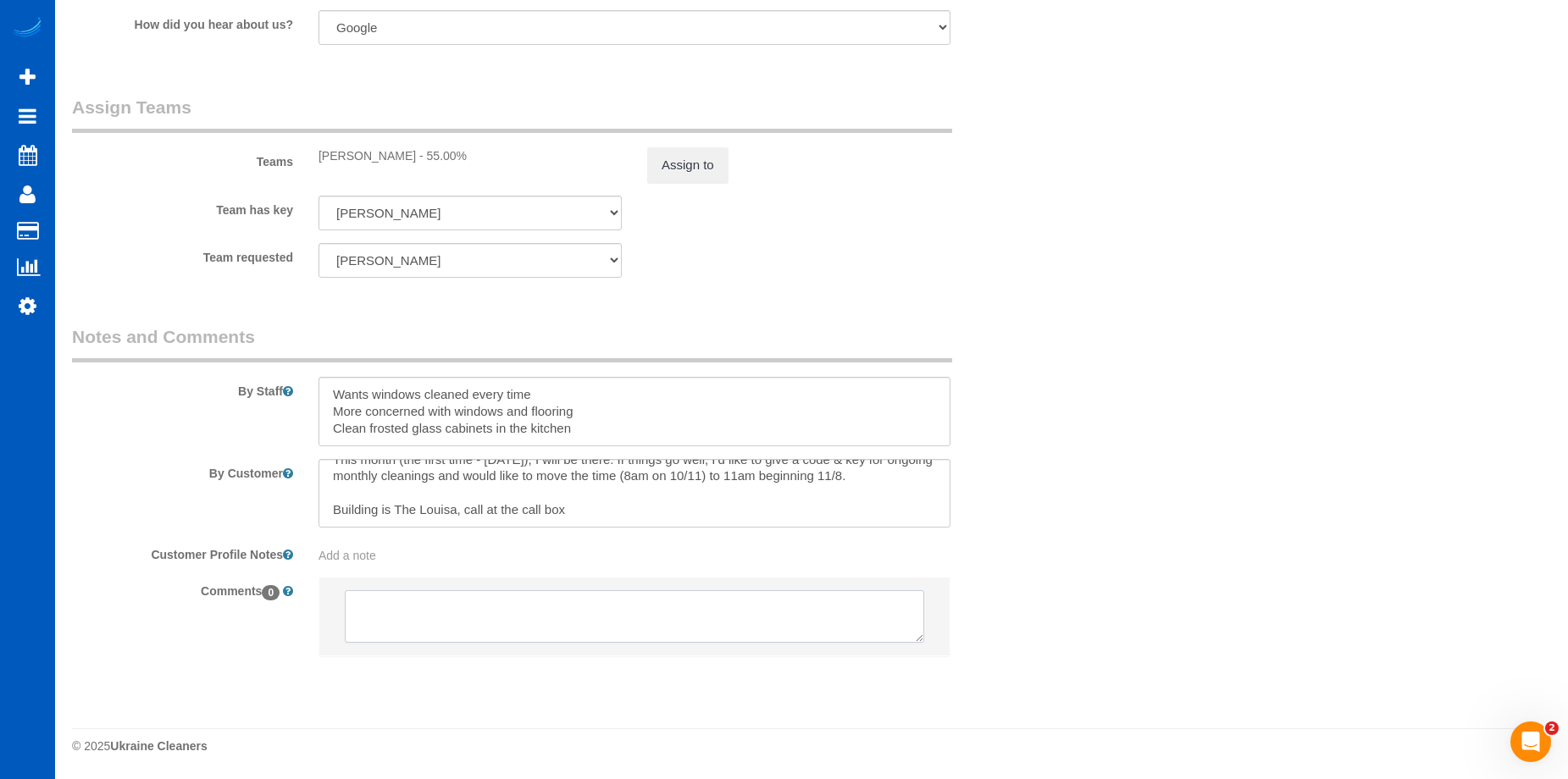
click at [412, 590] on textarea at bounding box center [634, 616] width 579 height 52
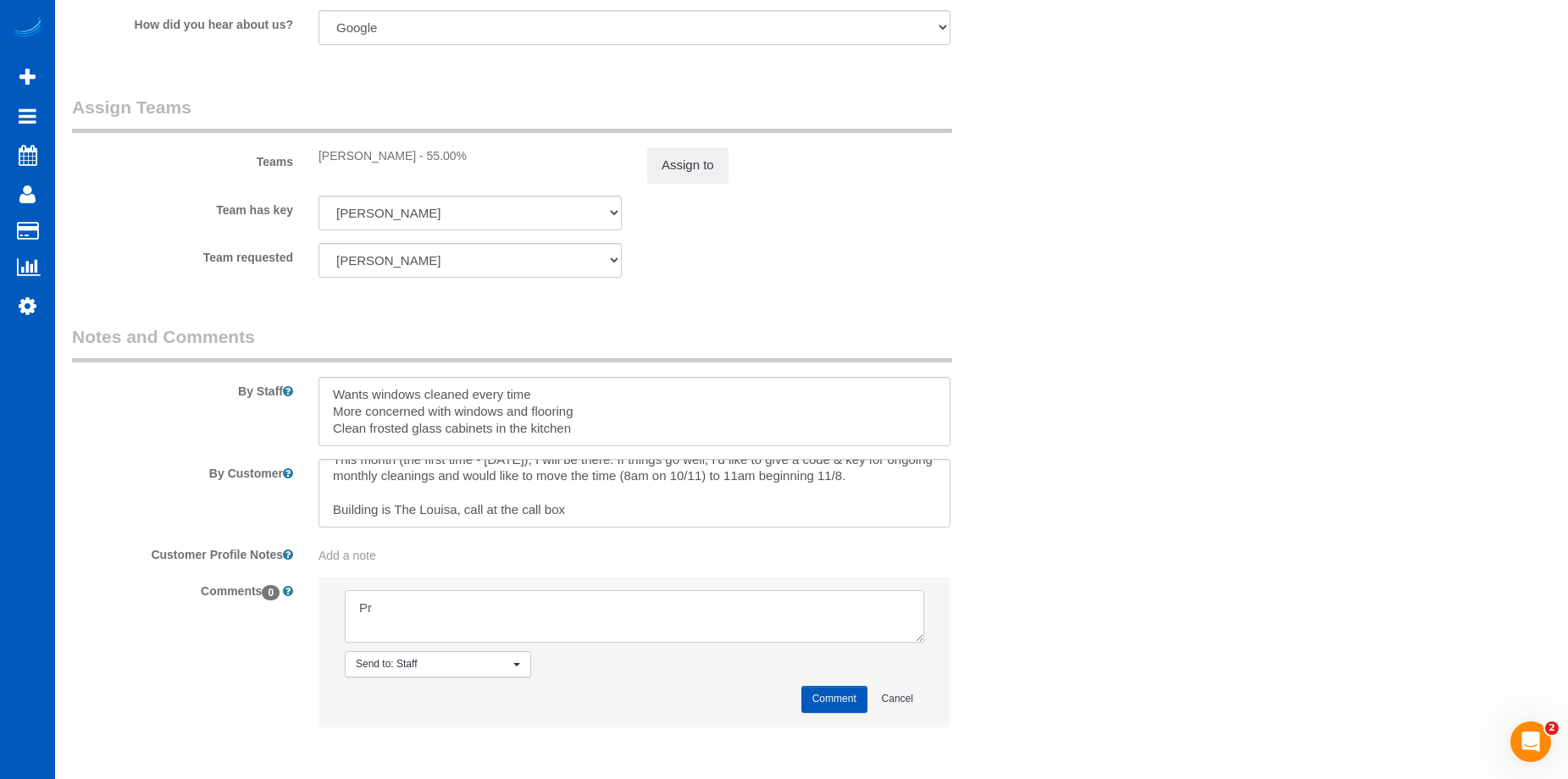
type textarea "P"
click at [476, 555] on div "Add a note" at bounding box center [634, 556] width 632 height 17
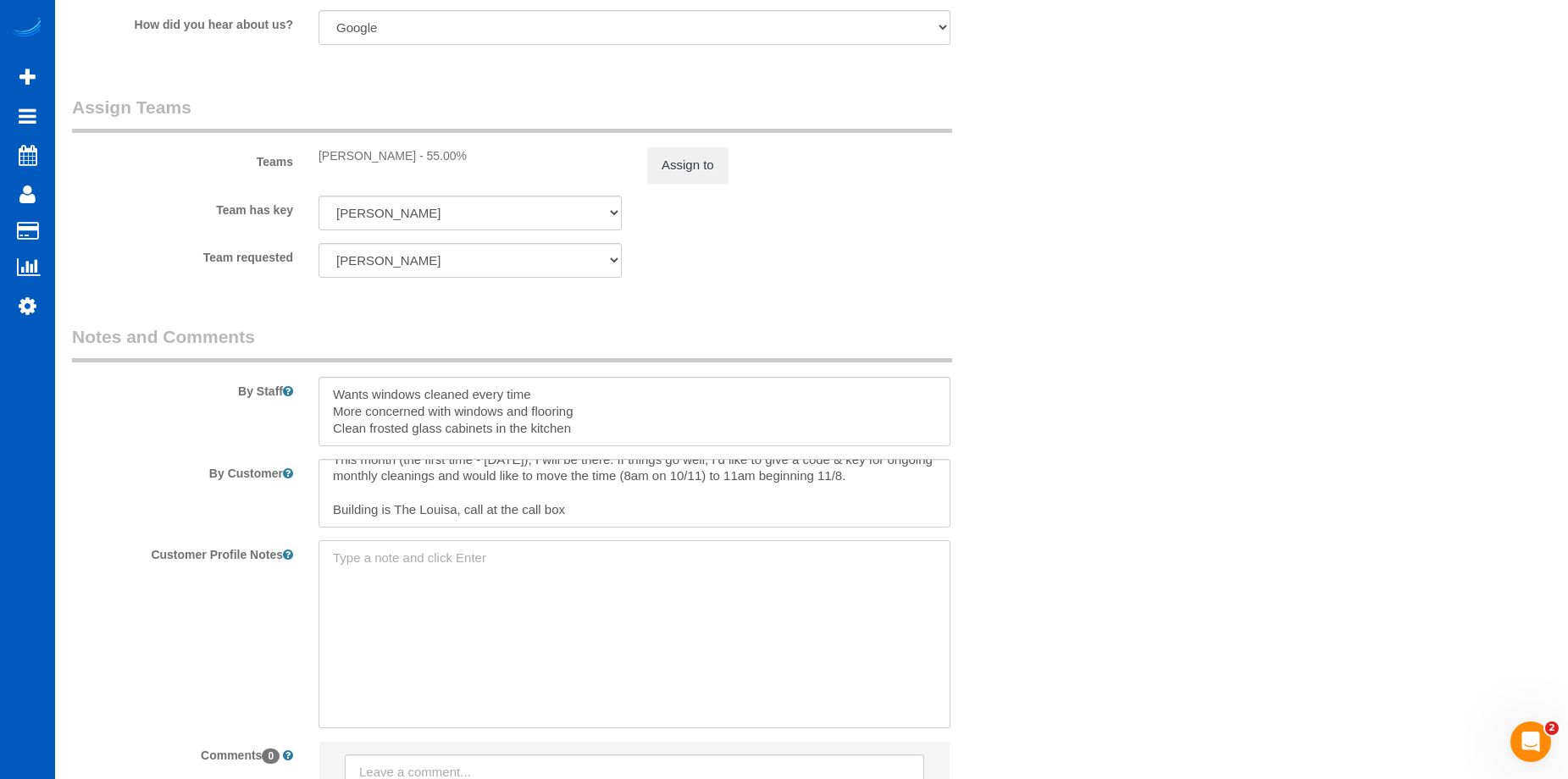
click at [477, 555] on textarea at bounding box center [634, 634] width 632 height 187
type textarea "Prioritize Irina over her schedule (Saturdays after 10:30 AM)"
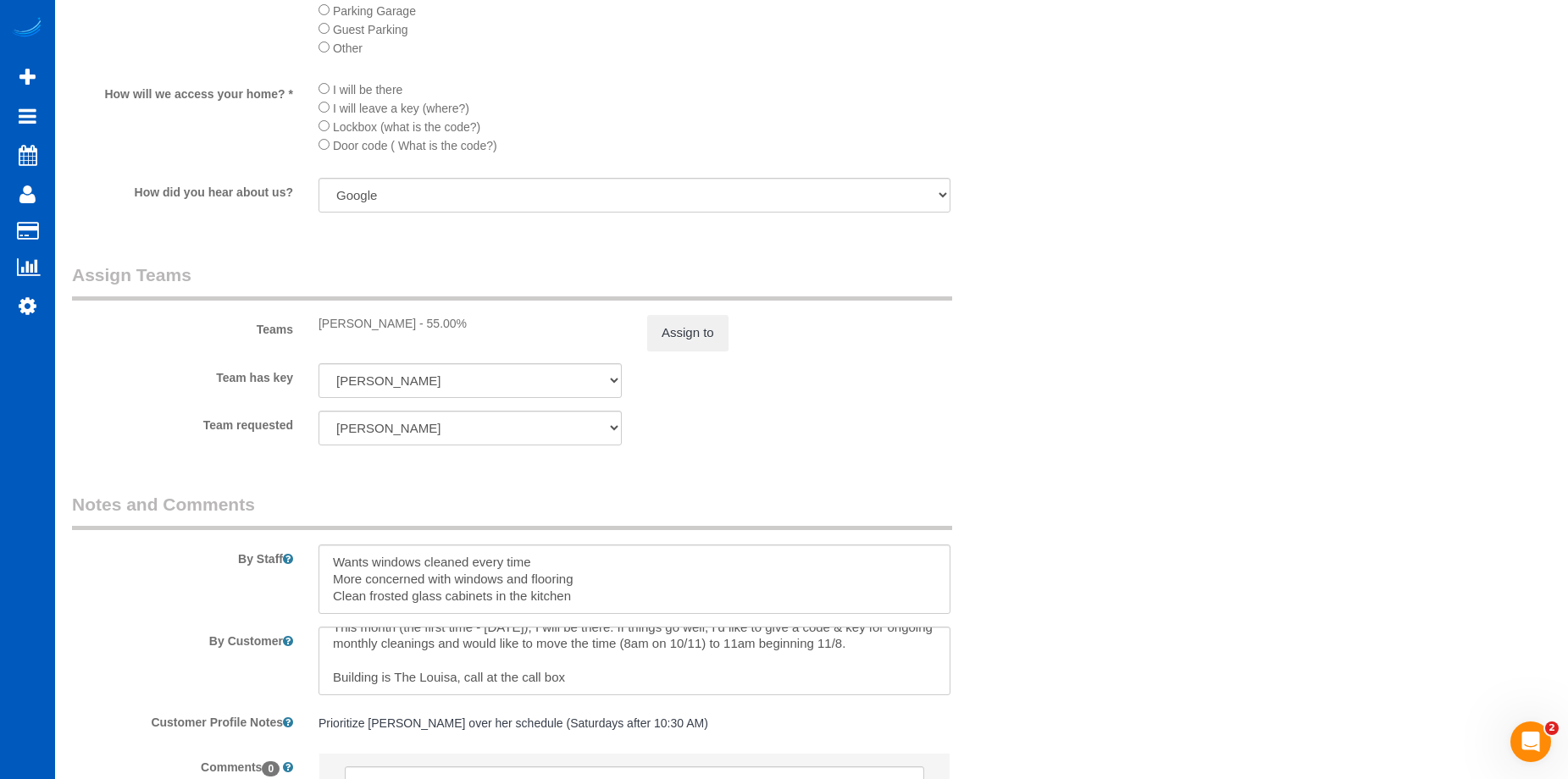
scroll to position [2089, 0]
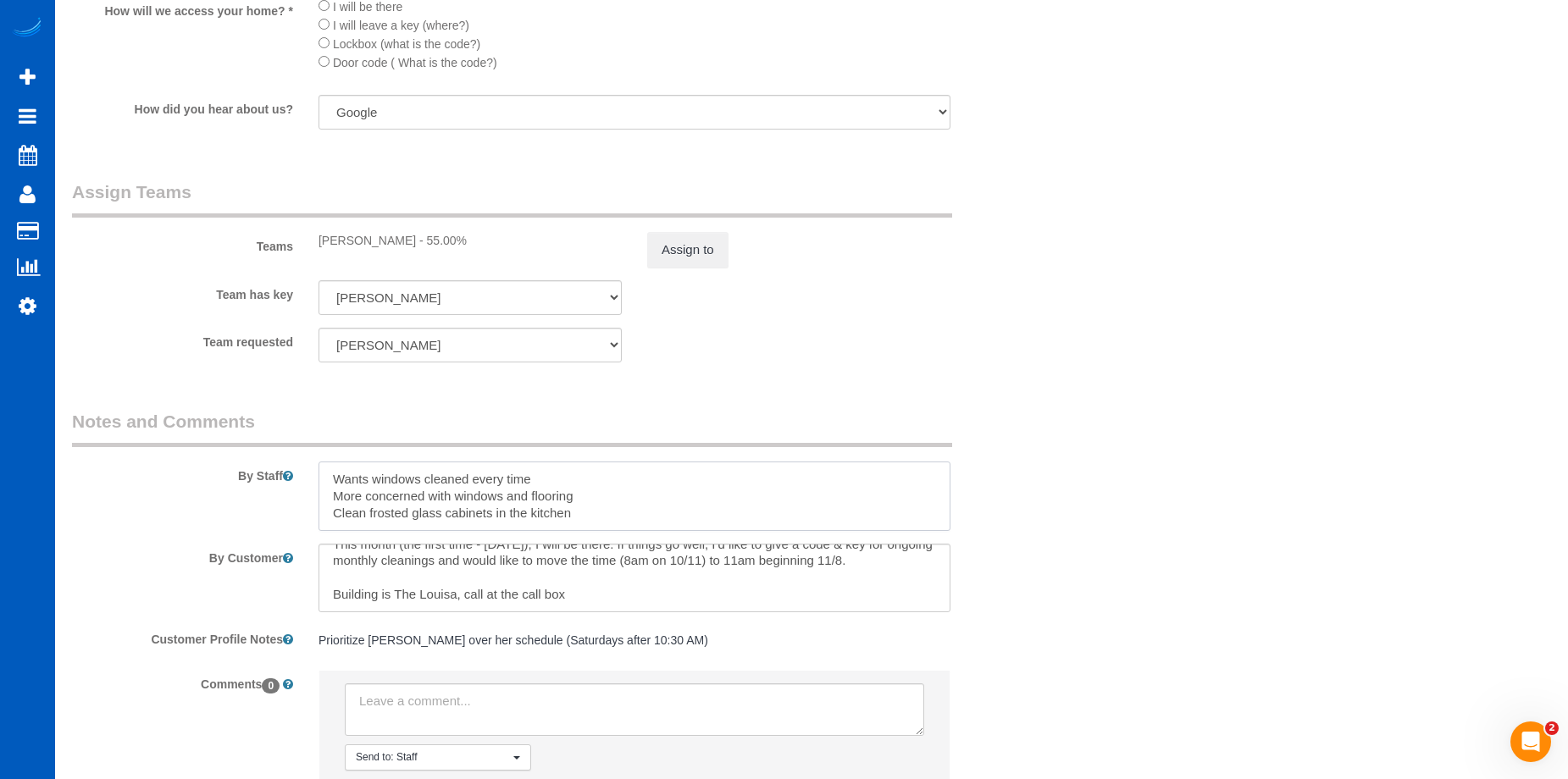
click at [607, 494] on textarea at bounding box center [634, 496] width 632 height 70
click at [573, 510] on textarea at bounding box center [634, 496] width 632 height 70
type textarea "Wants windows cleaned every time More concerned with windows and flooring Clean…"
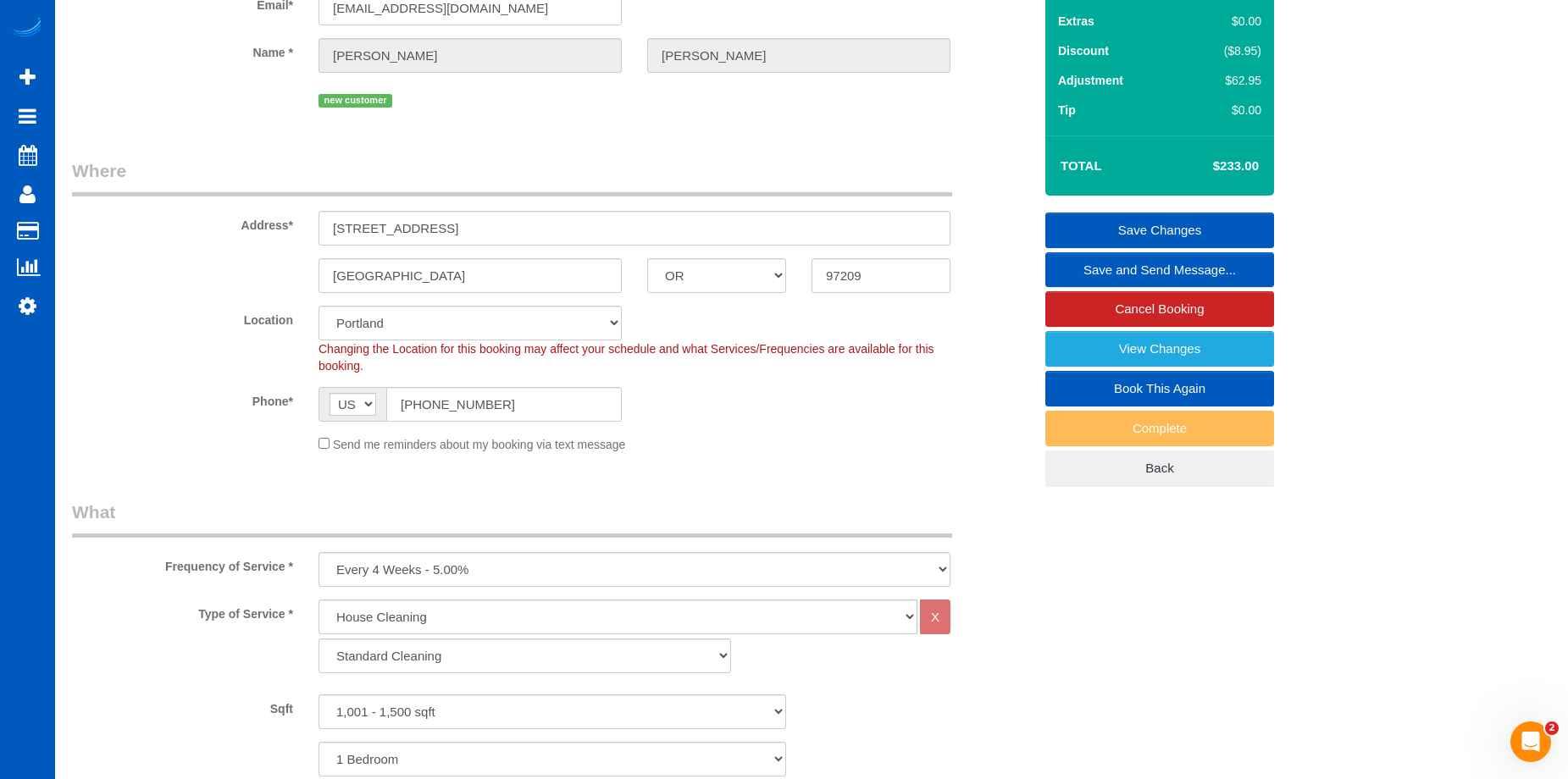
scroll to position [56, 0]
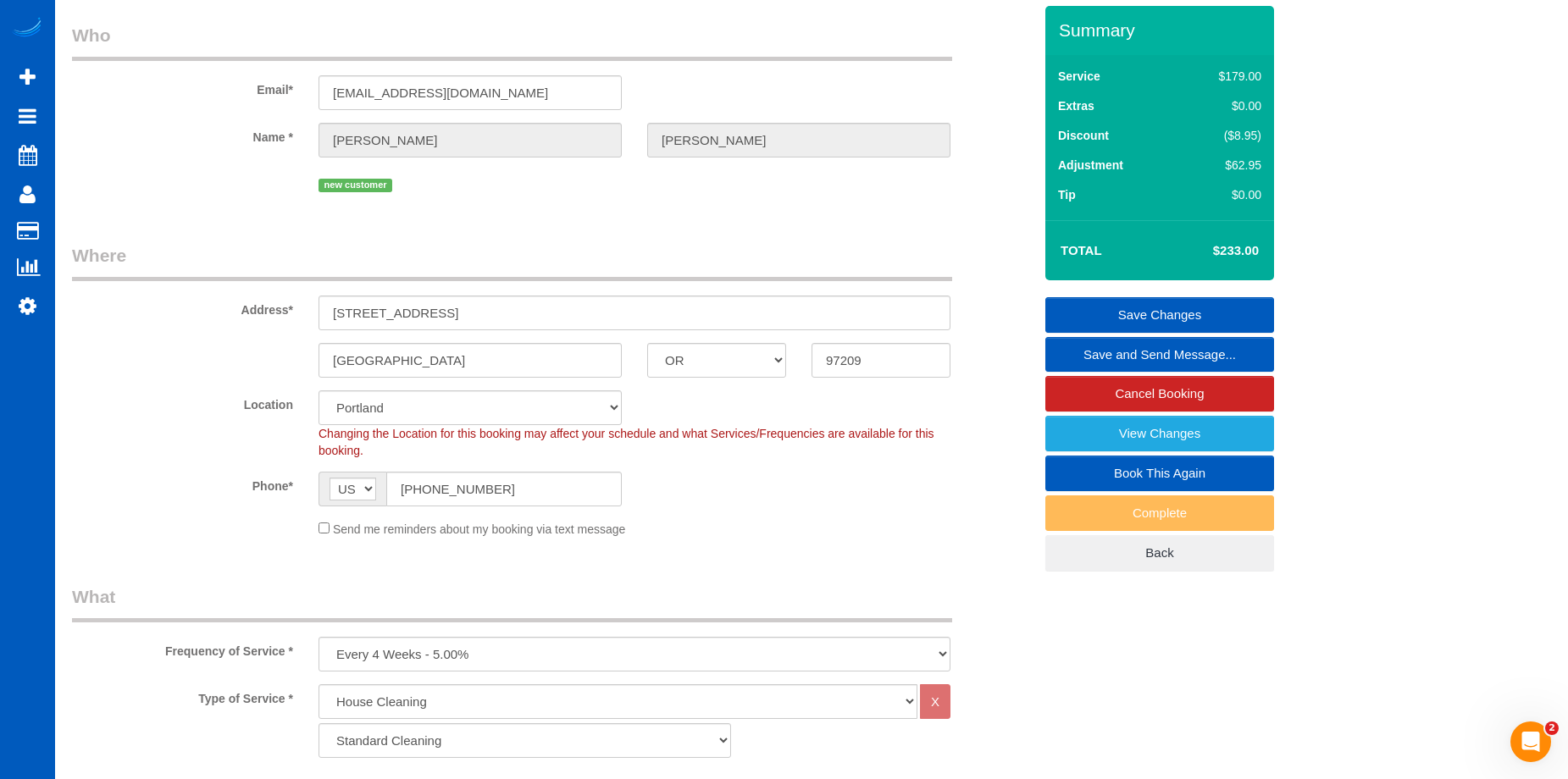
click at [1129, 302] on link "Save Changes" at bounding box center [1160, 315] width 229 height 35
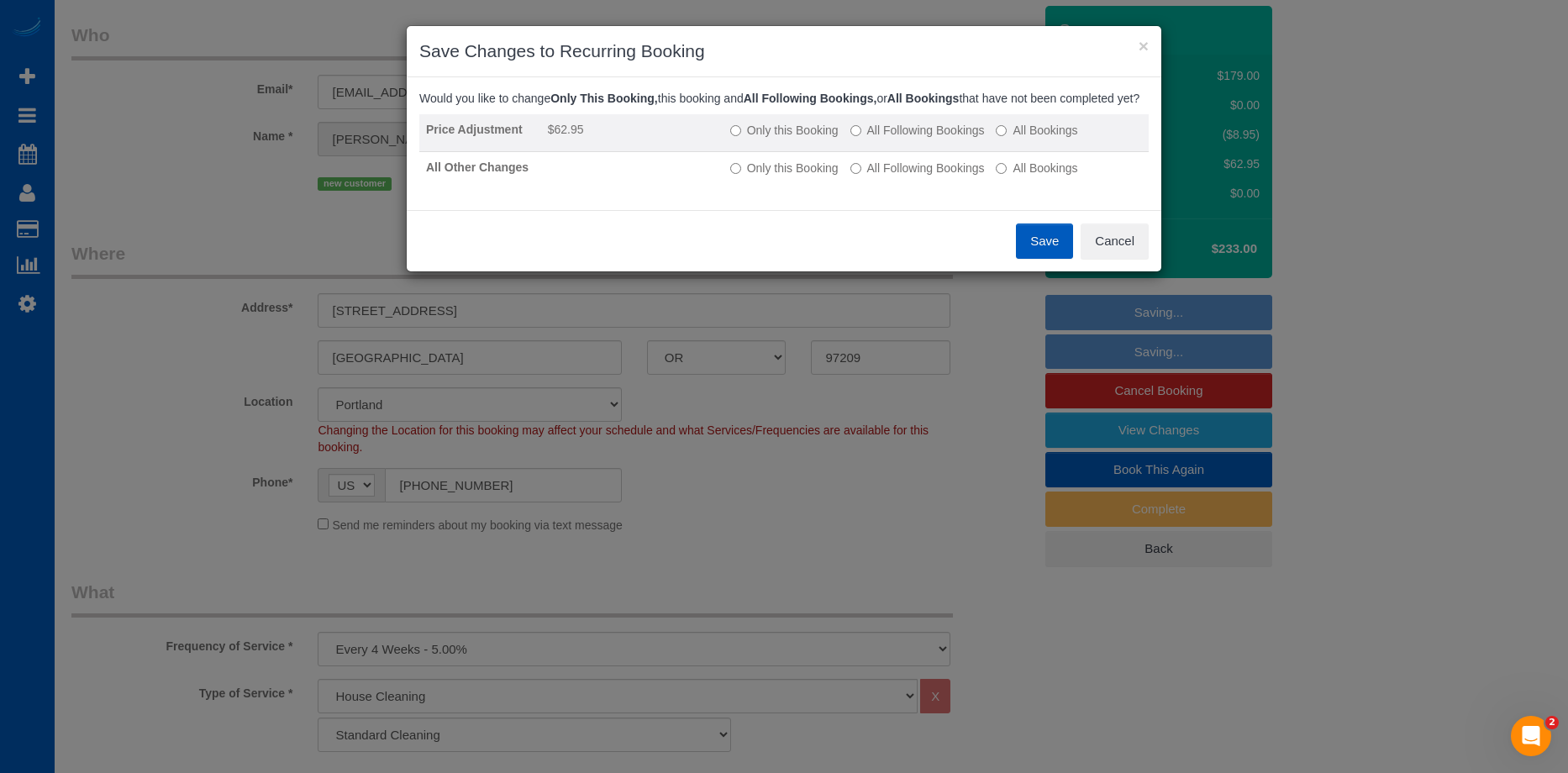
click at [845, 142] on td "Only this Booking All Following Bookings All Bookings" at bounding box center [935, 133] width 425 height 38
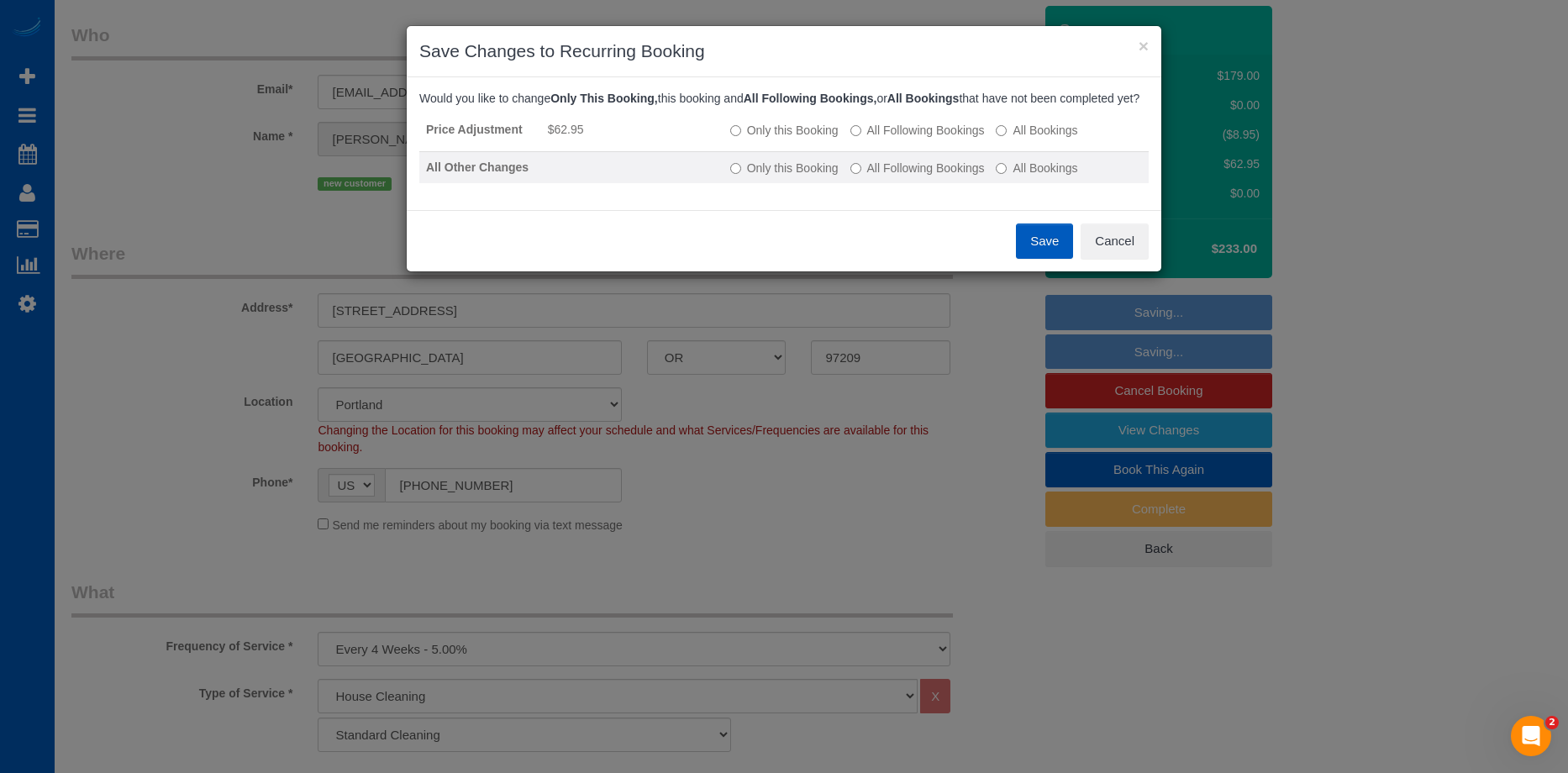
click at [863, 176] on label "All Following Bookings" at bounding box center [918, 168] width 135 height 17
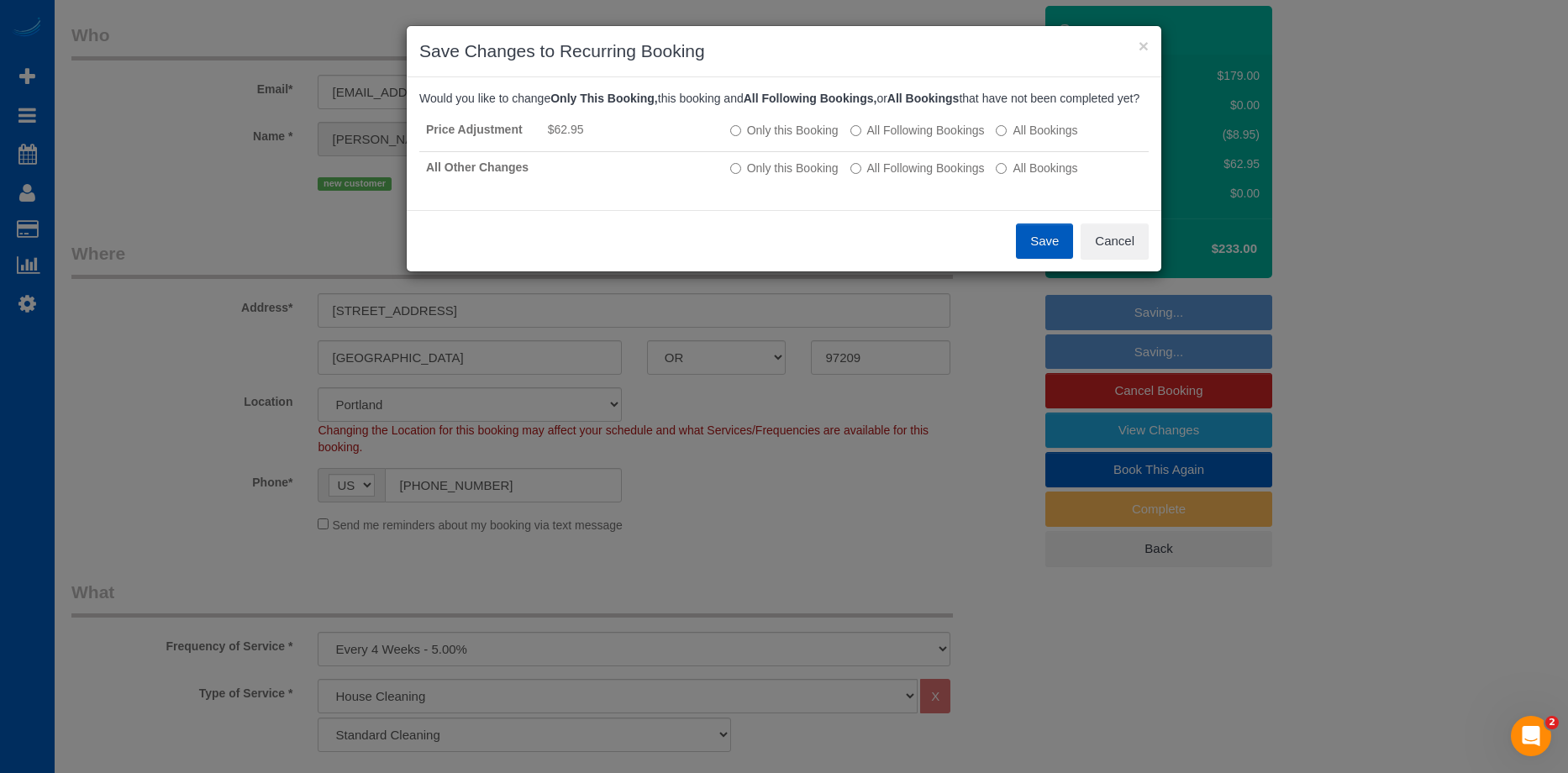
click at [1050, 259] on button "Save" at bounding box center [1044, 241] width 57 height 35
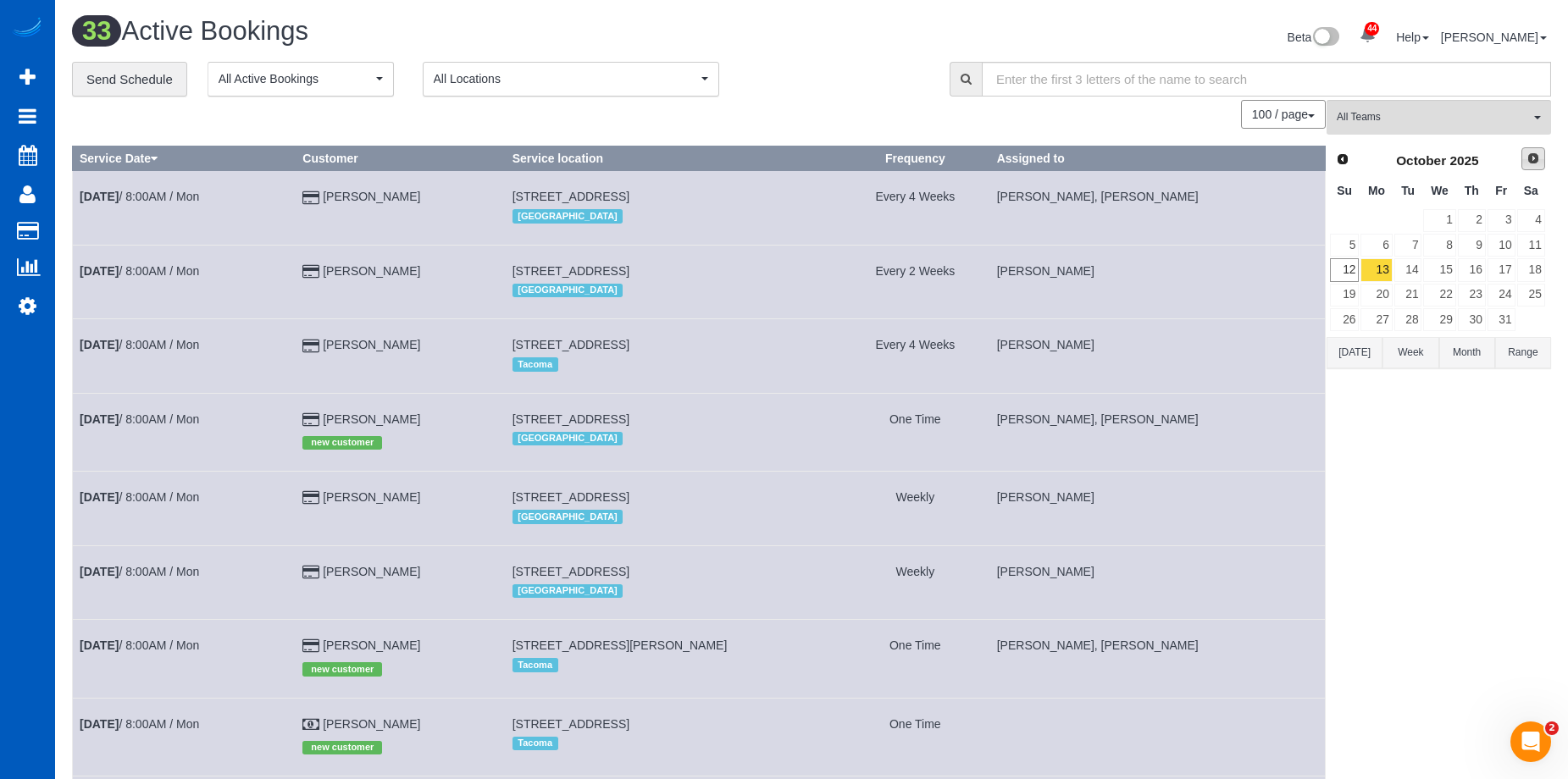
click at [1527, 159] on span "Next" at bounding box center [1534, 158] width 14 height 14
click at [1528, 243] on link "8" at bounding box center [1532, 245] width 28 height 23
click at [1461, 111] on span "All Teams" at bounding box center [1433, 116] width 193 height 14
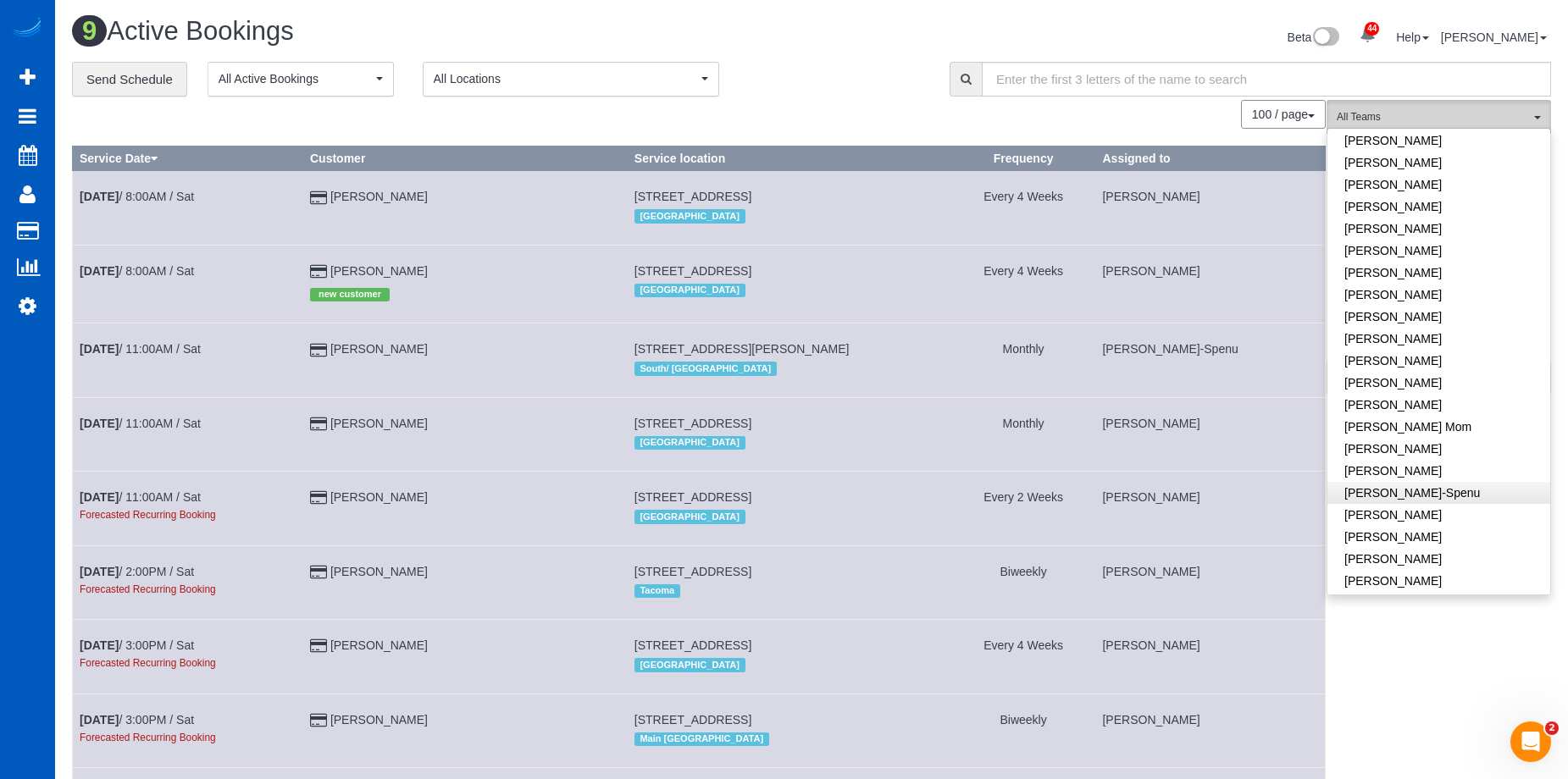
scroll to position [169, 0]
click at [1444, 386] on link "[PERSON_NAME]" at bounding box center [1439, 387] width 223 height 22
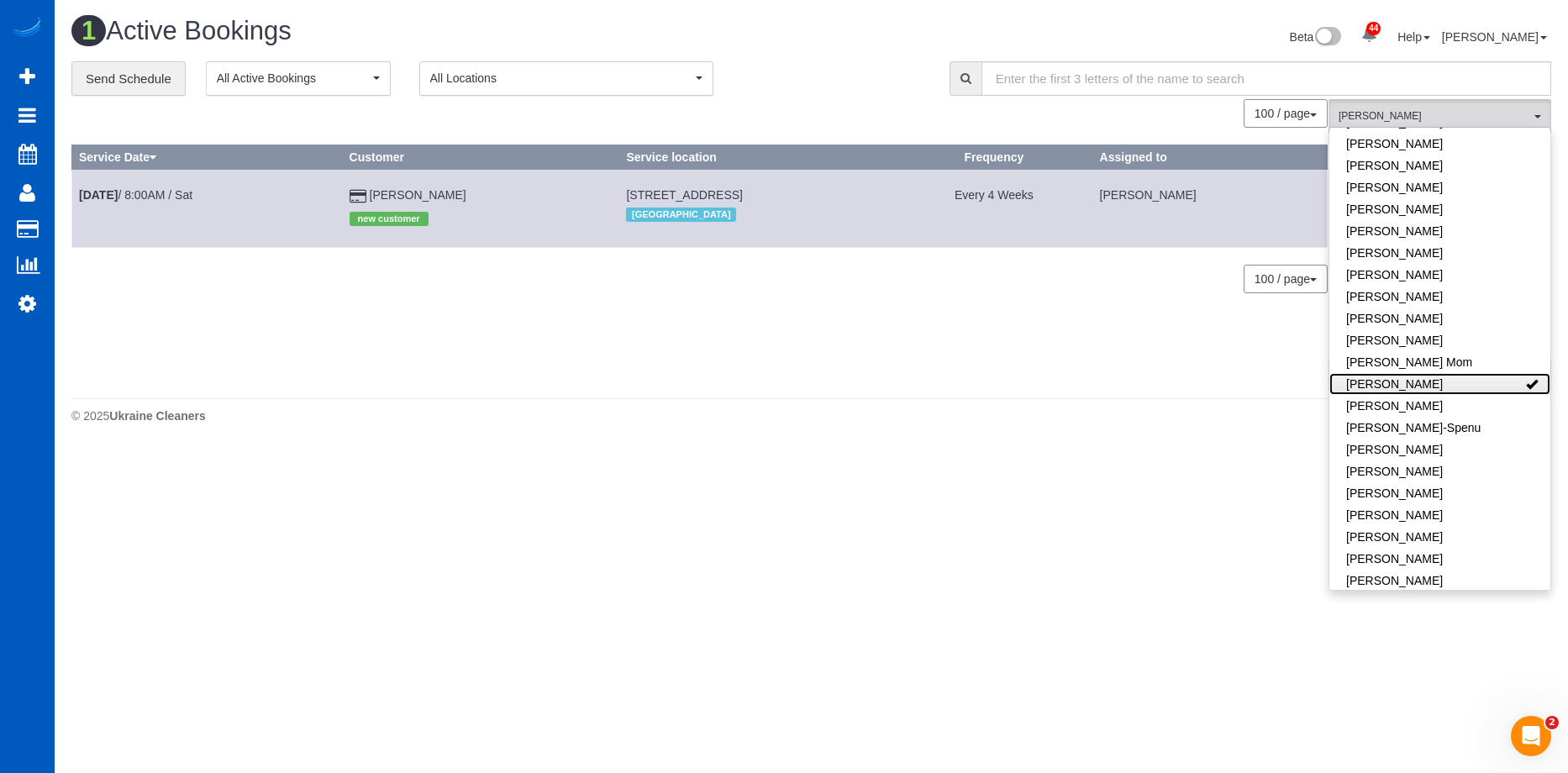
click at [1432, 383] on link "[PERSON_NAME]" at bounding box center [1440, 384] width 221 height 22
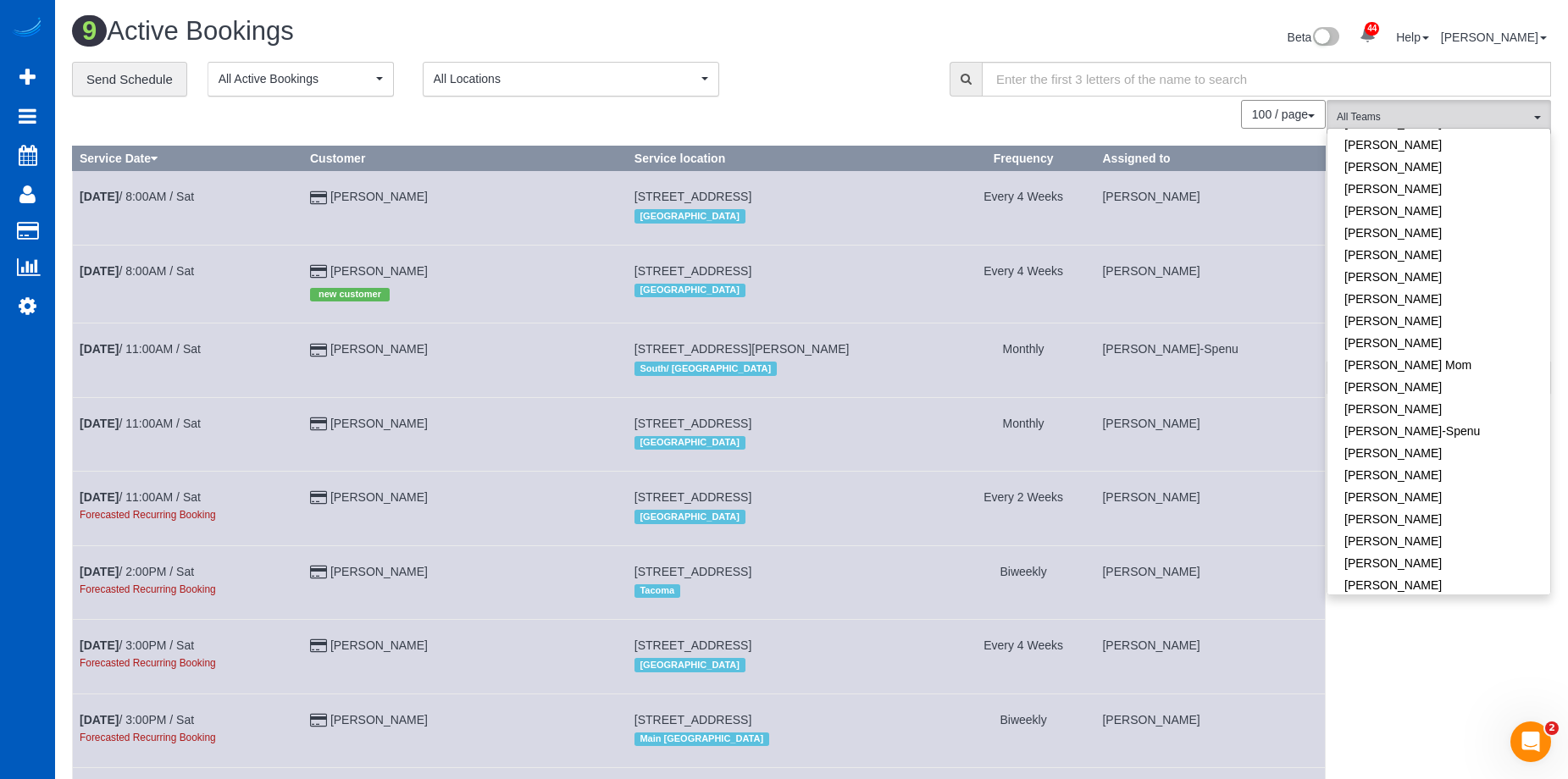
click at [825, 35] on div "Beta 44 Your Notifications You have 0 alerts × You have 2 to charge for [DATE] …" at bounding box center [1188, 39] width 752 height 45
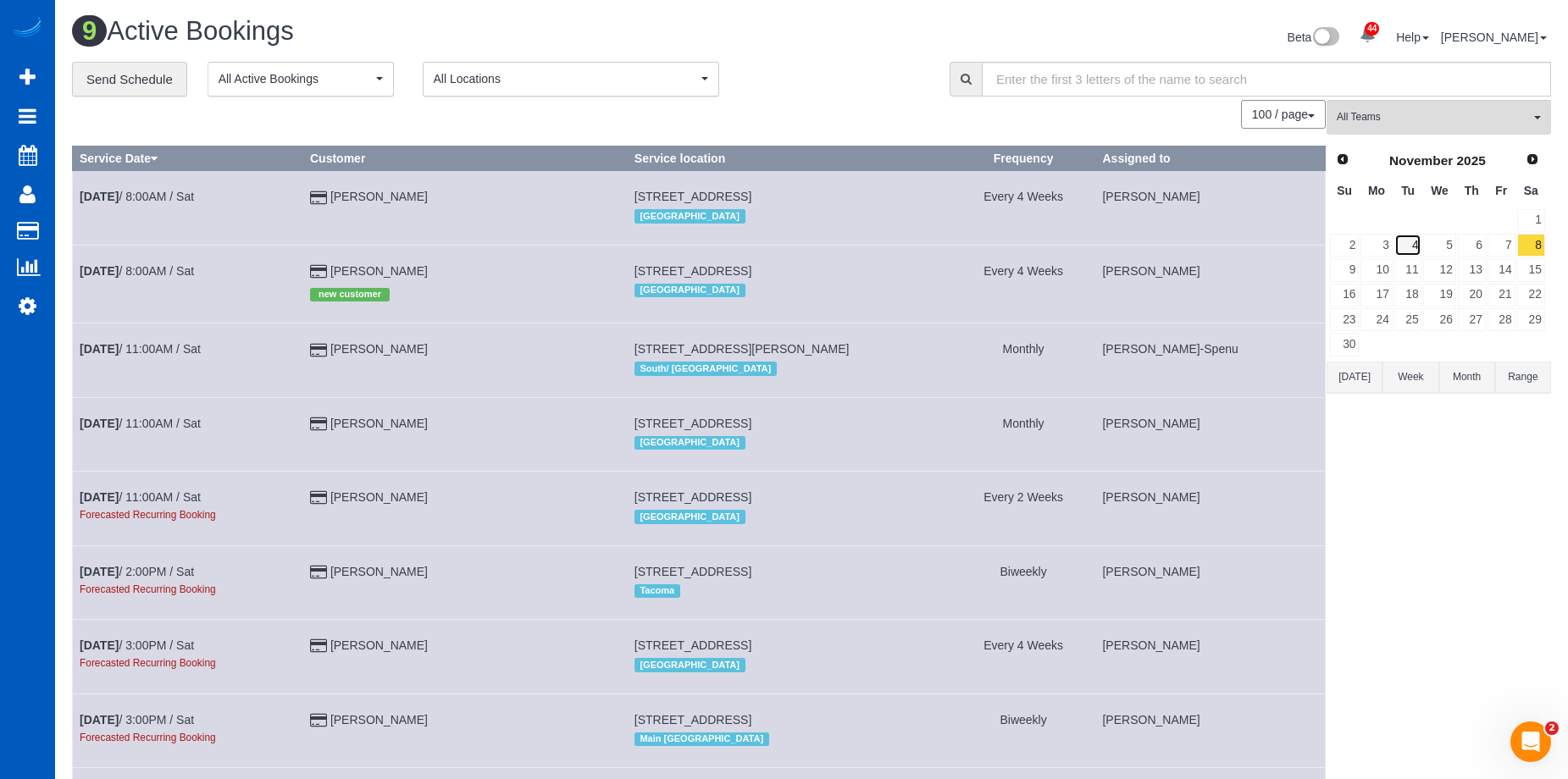
click at [1405, 239] on link "4" at bounding box center [1409, 245] width 28 height 23
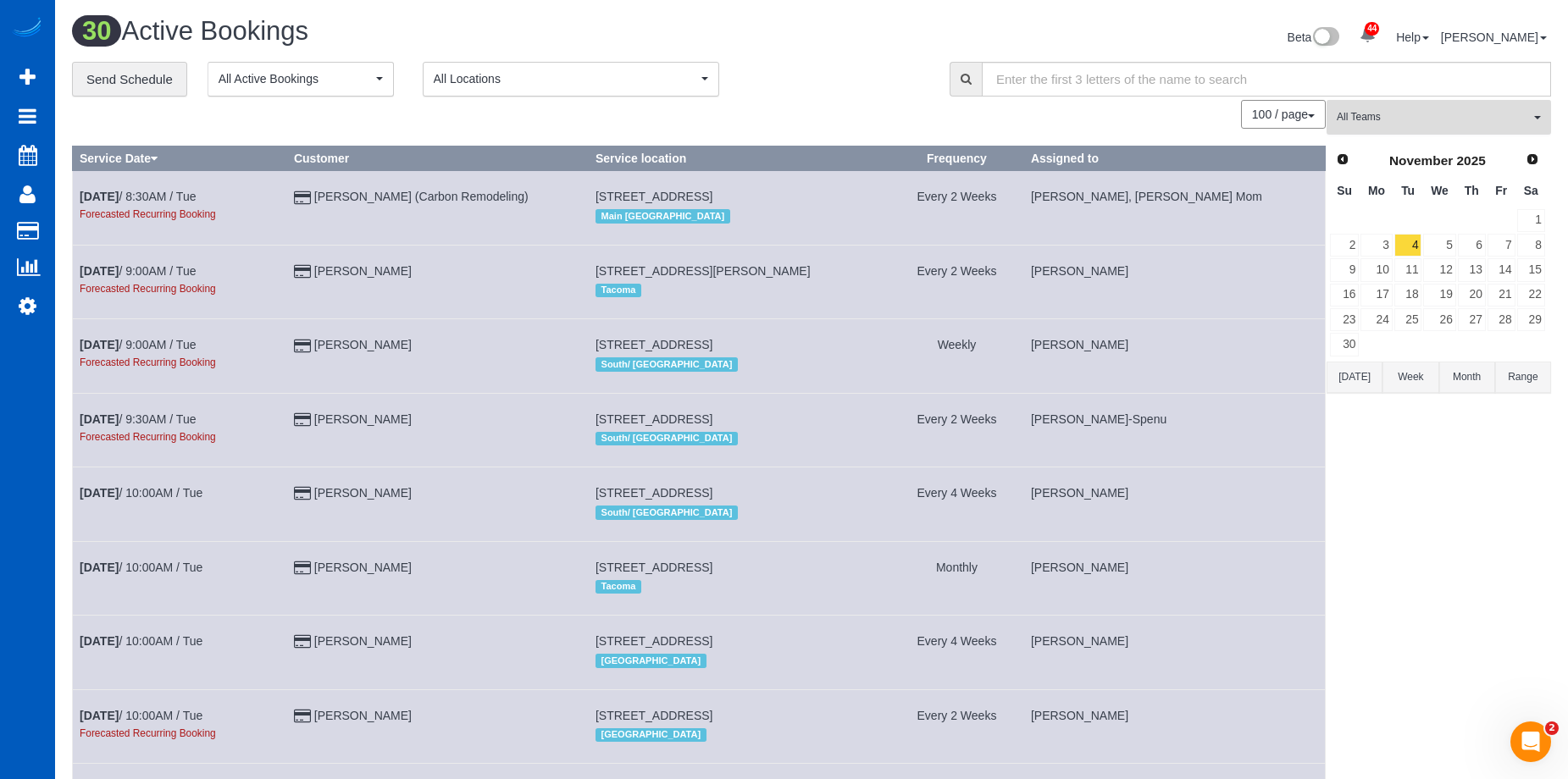
click at [1395, 120] on span "All Teams" at bounding box center [1433, 116] width 193 height 14
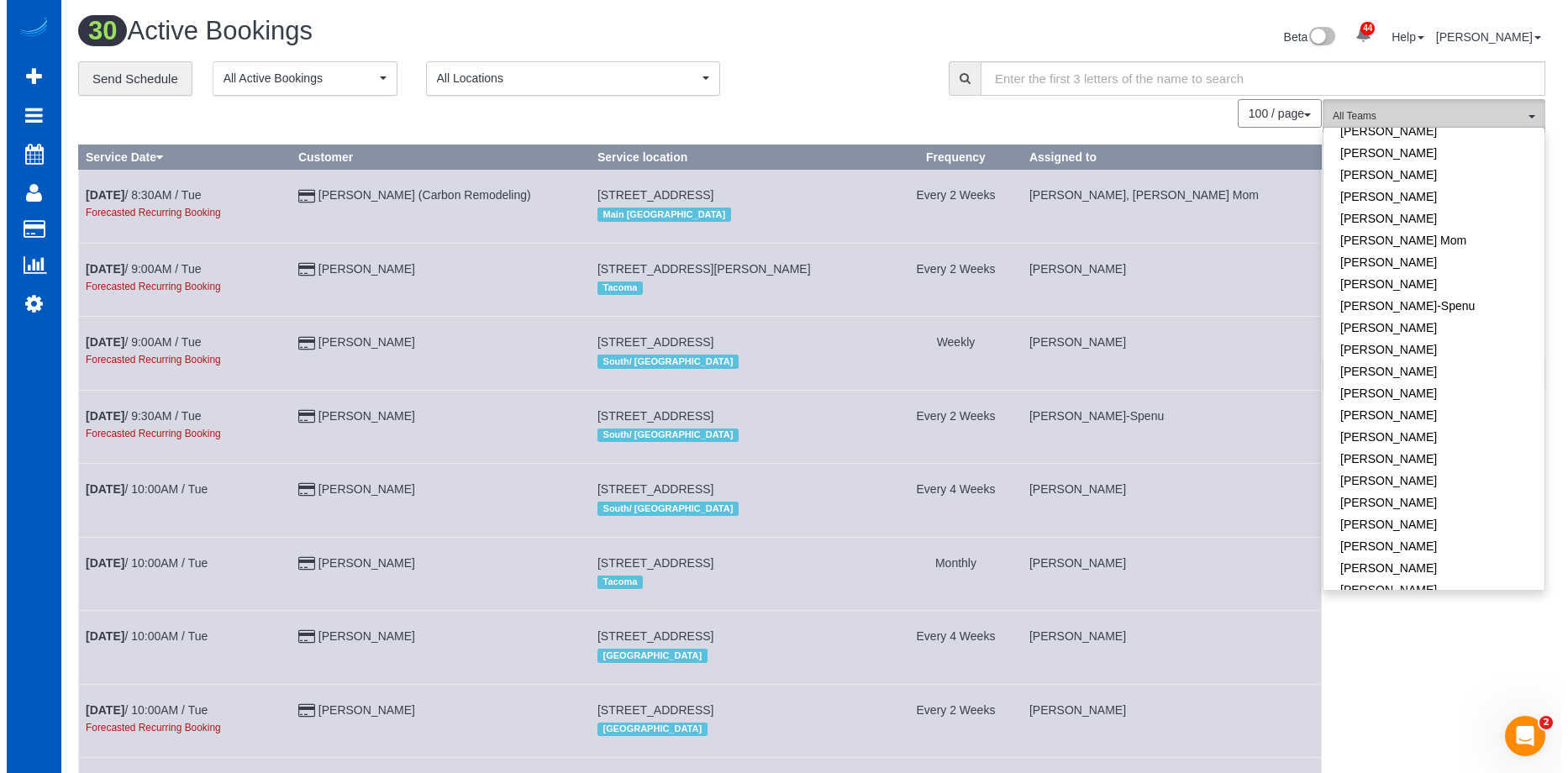
scroll to position [420, 0]
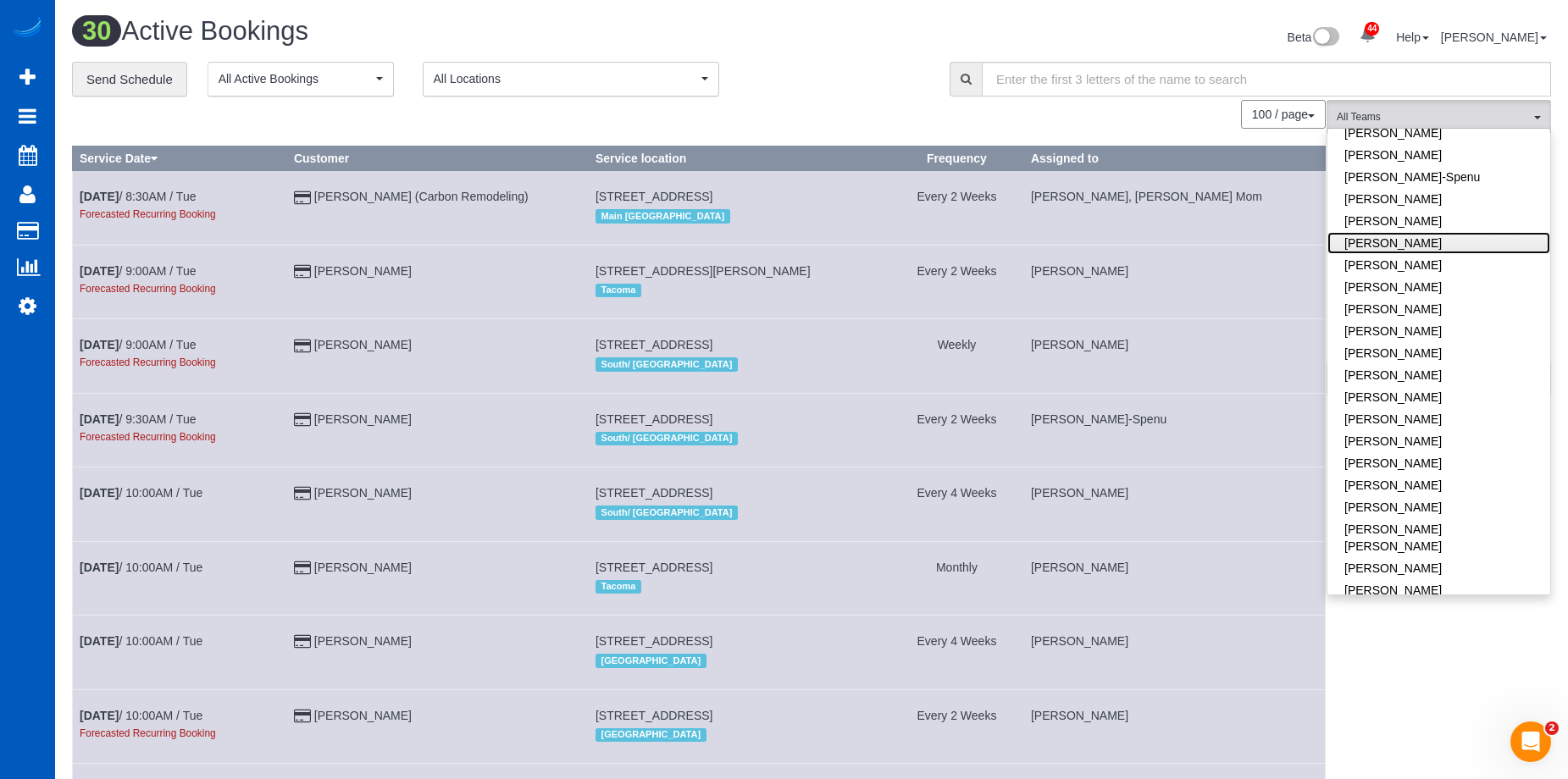
click at [1482, 240] on link "[PERSON_NAME]" at bounding box center [1439, 243] width 223 height 22
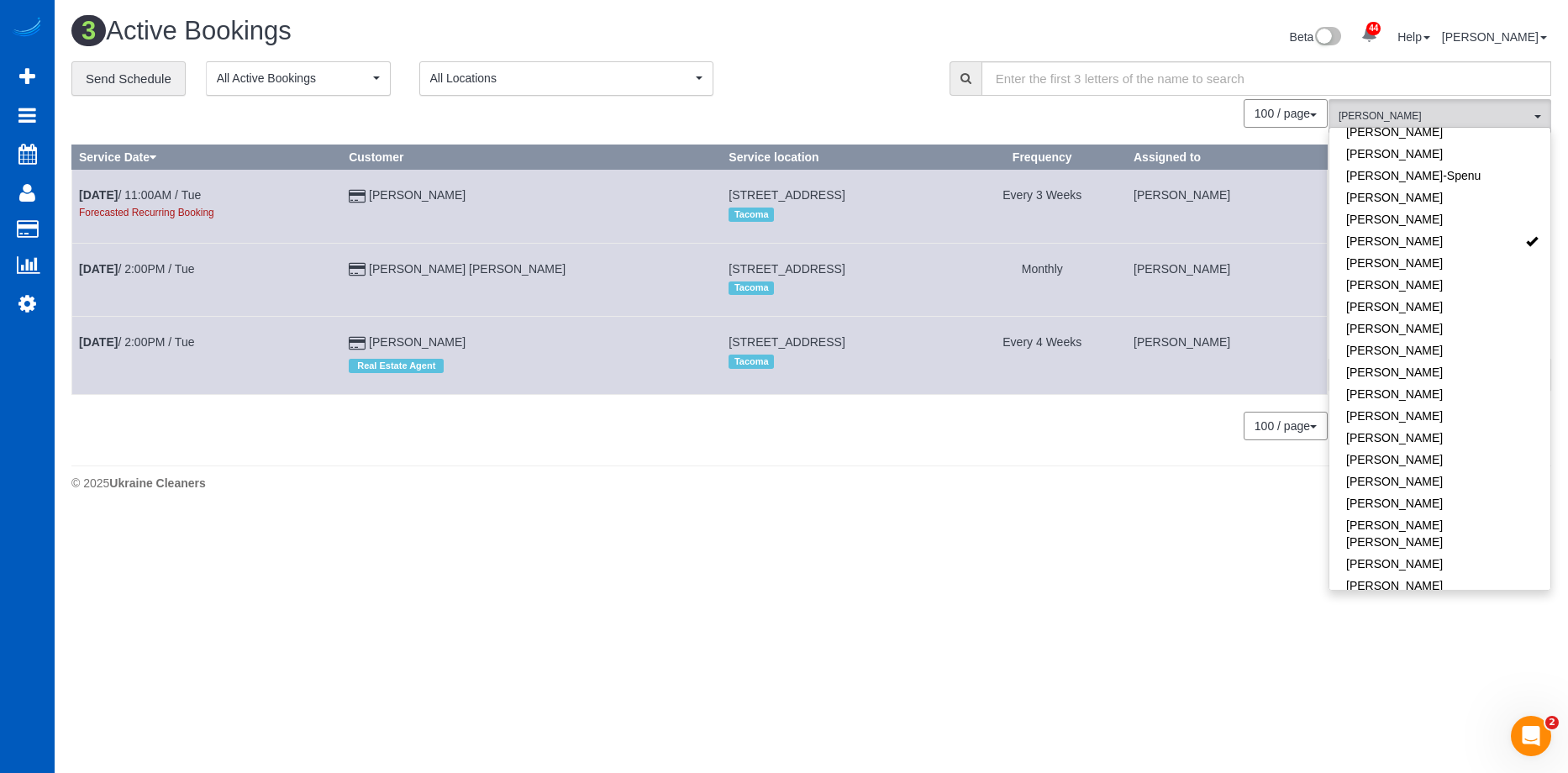
click at [861, 18] on div "Beta 44 Your Notifications You have 0 alerts × You have 2 to charge for [DATE] …" at bounding box center [1188, 39] width 753 height 44
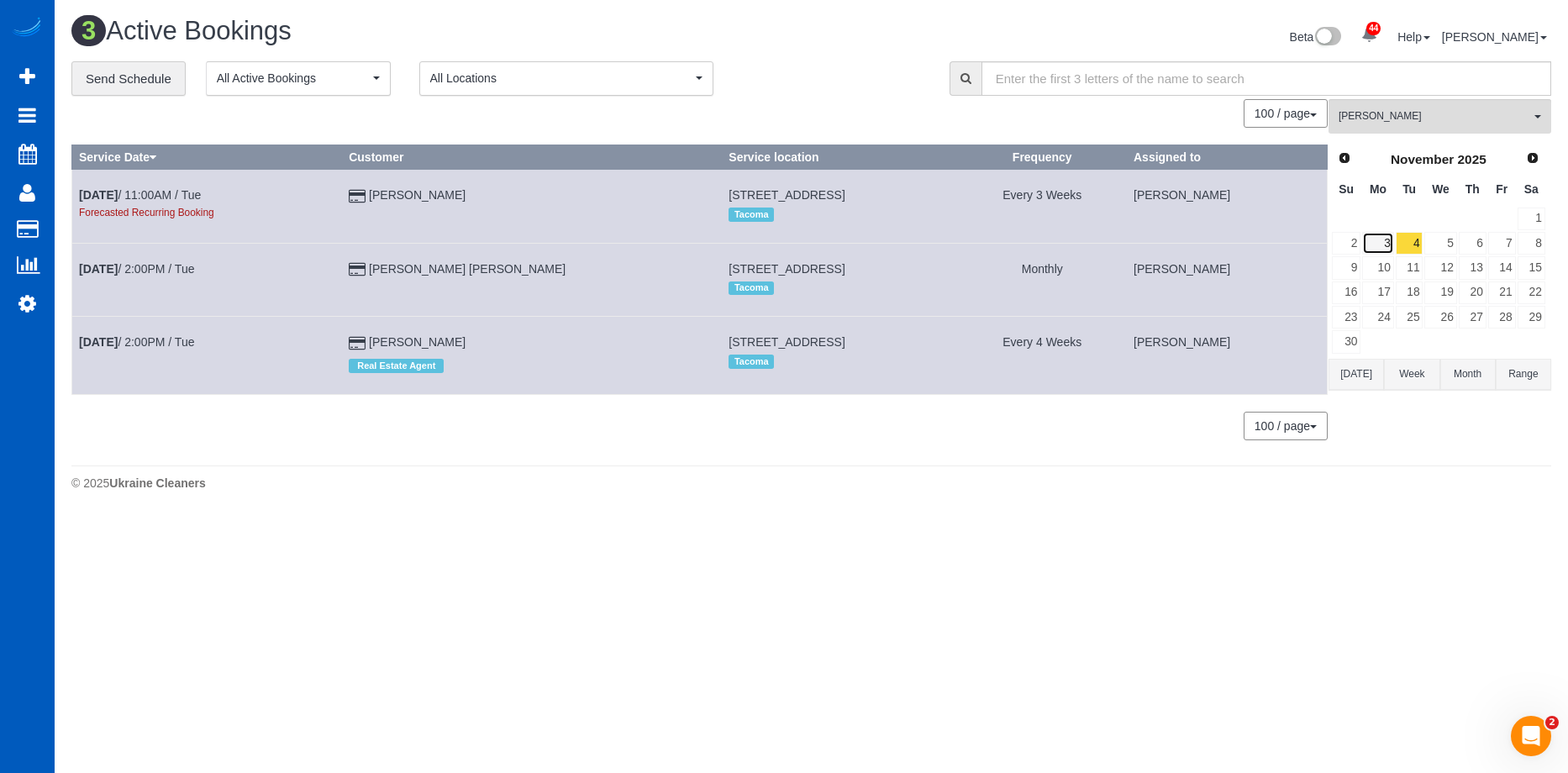
click at [1381, 235] on link "3" at bounding box center [1378, 243] width 31 height 23
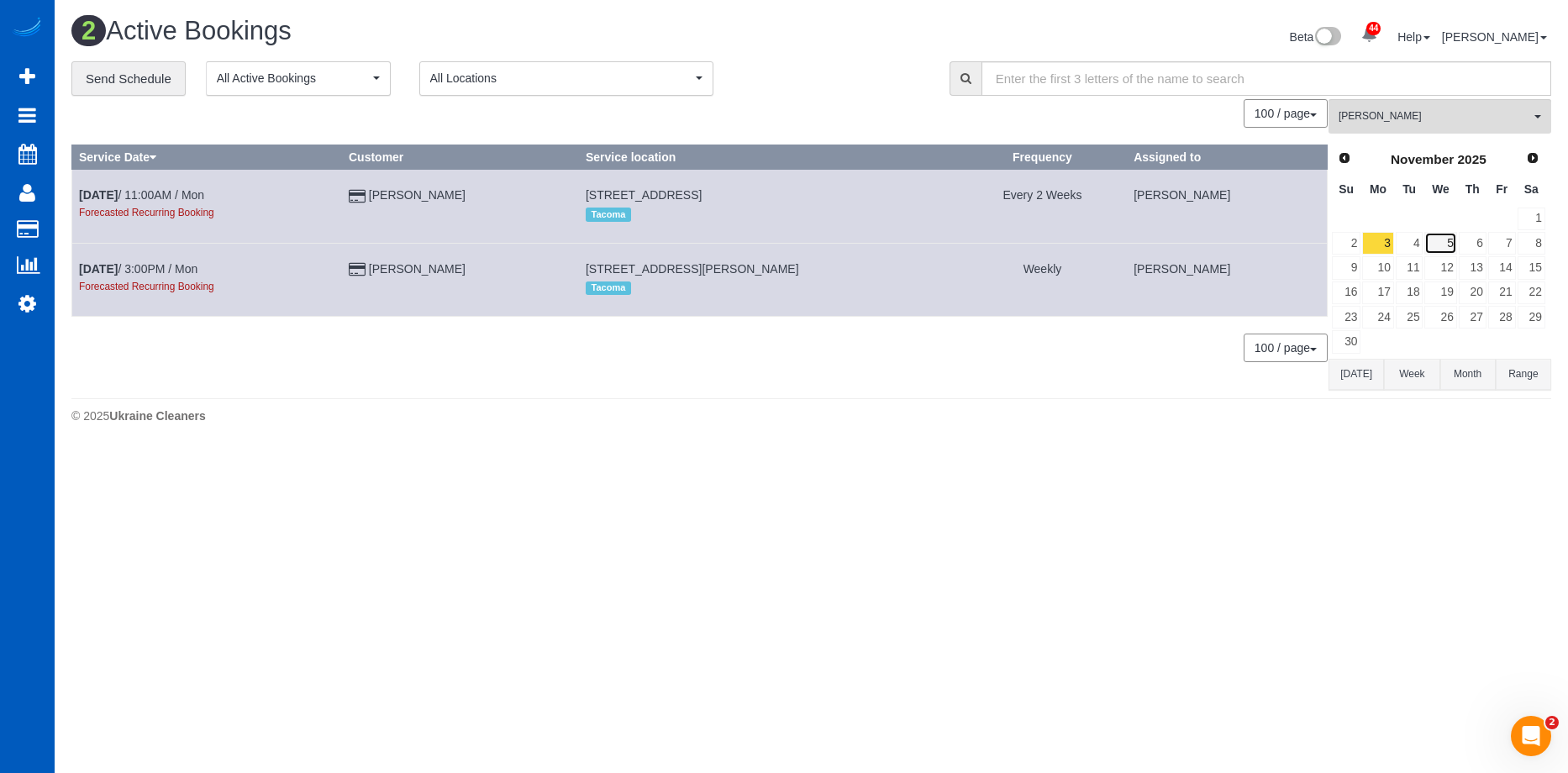
click at [1443, 242] on link "5" at bounding box center [1440, 243] width 32 height 23
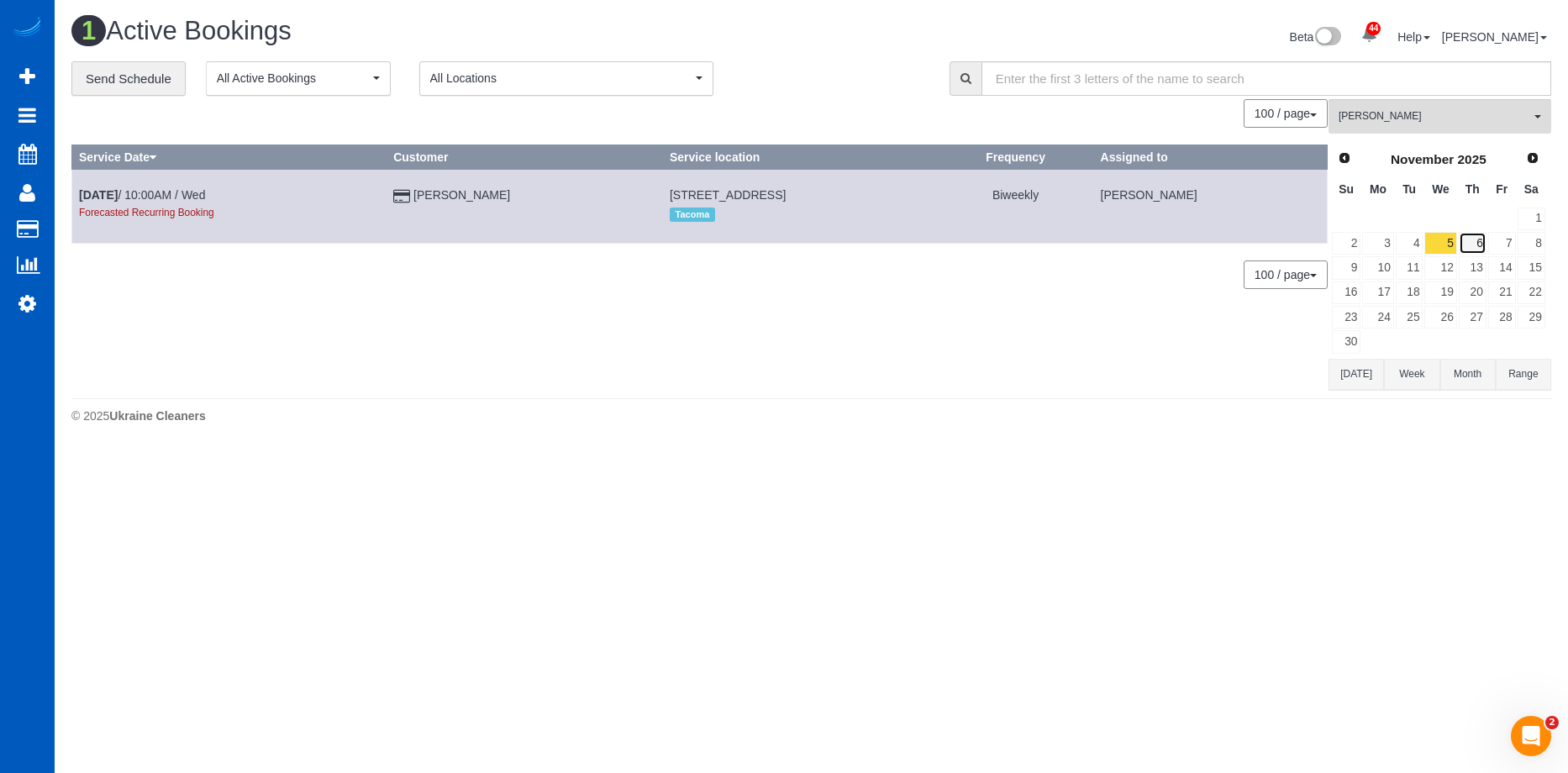
click at [1467, 246] on link "6" at bounding box center [1473, 243] width 28 height 23
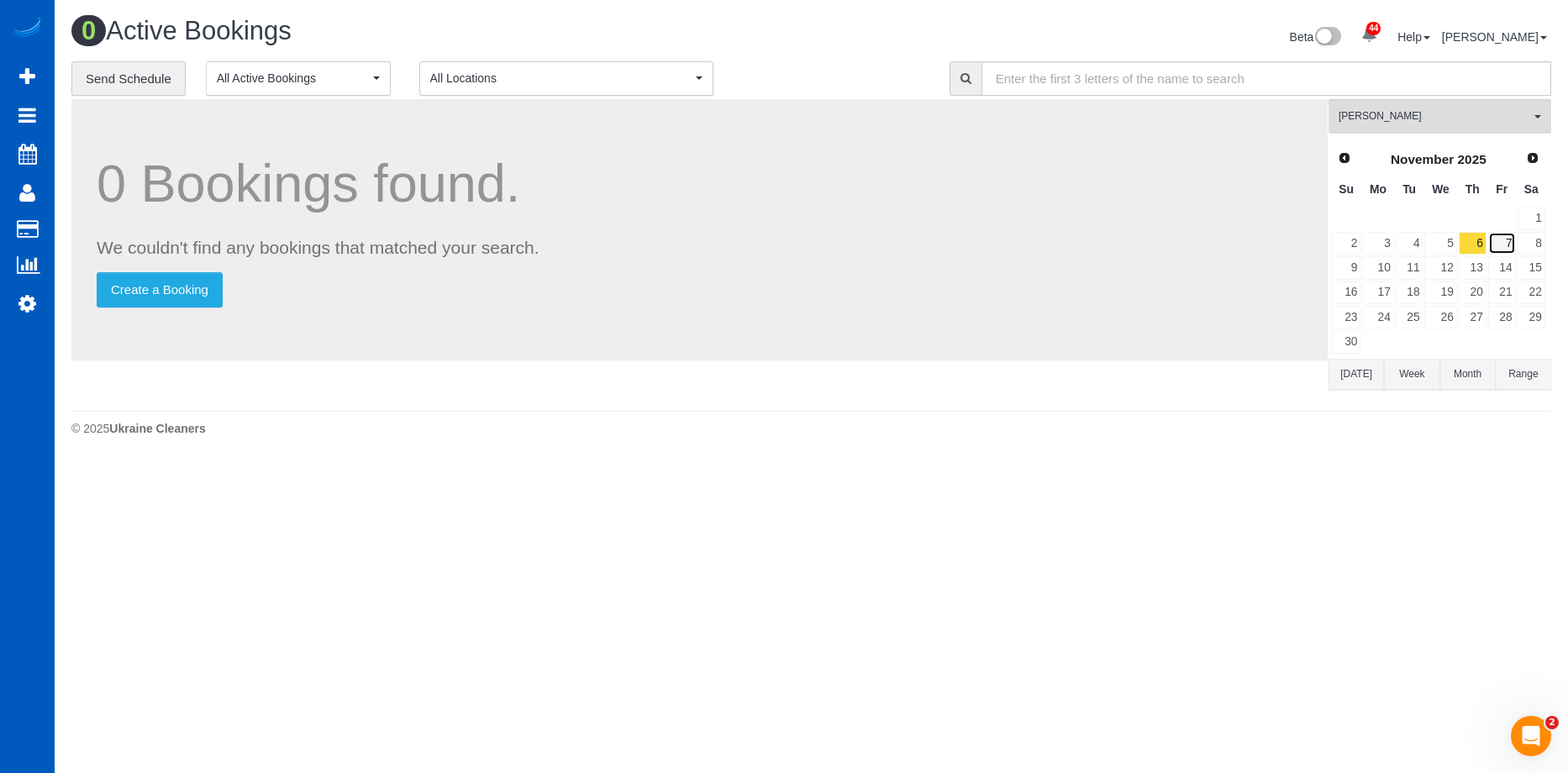
click at [1498, 247] on link "7" at bounding box center [1502, 243] width 28 height 23
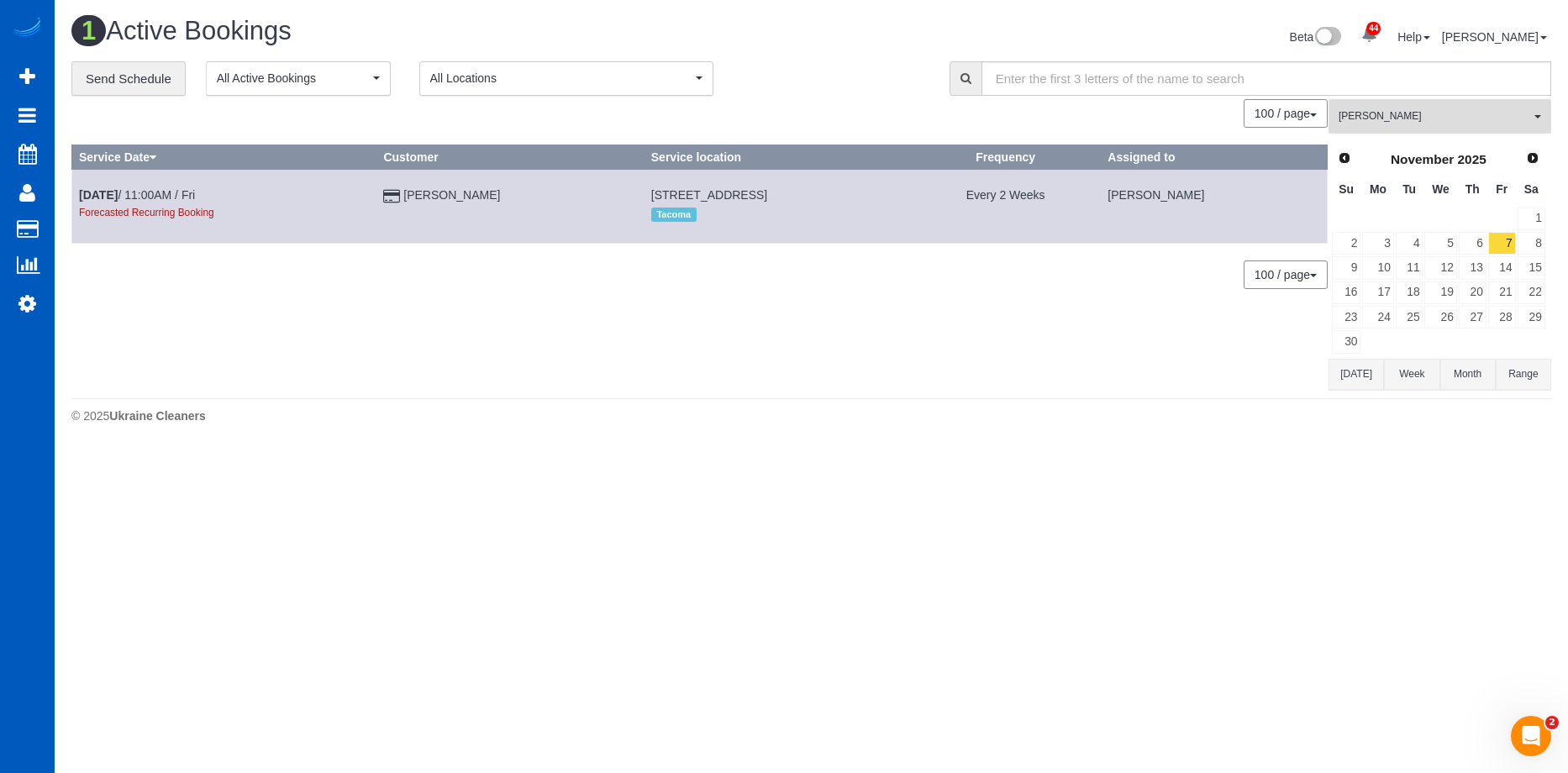
click at [1383, 118] on span "[PERSON_NAME]" at bounding box center [1434, 115] width 191 height 14
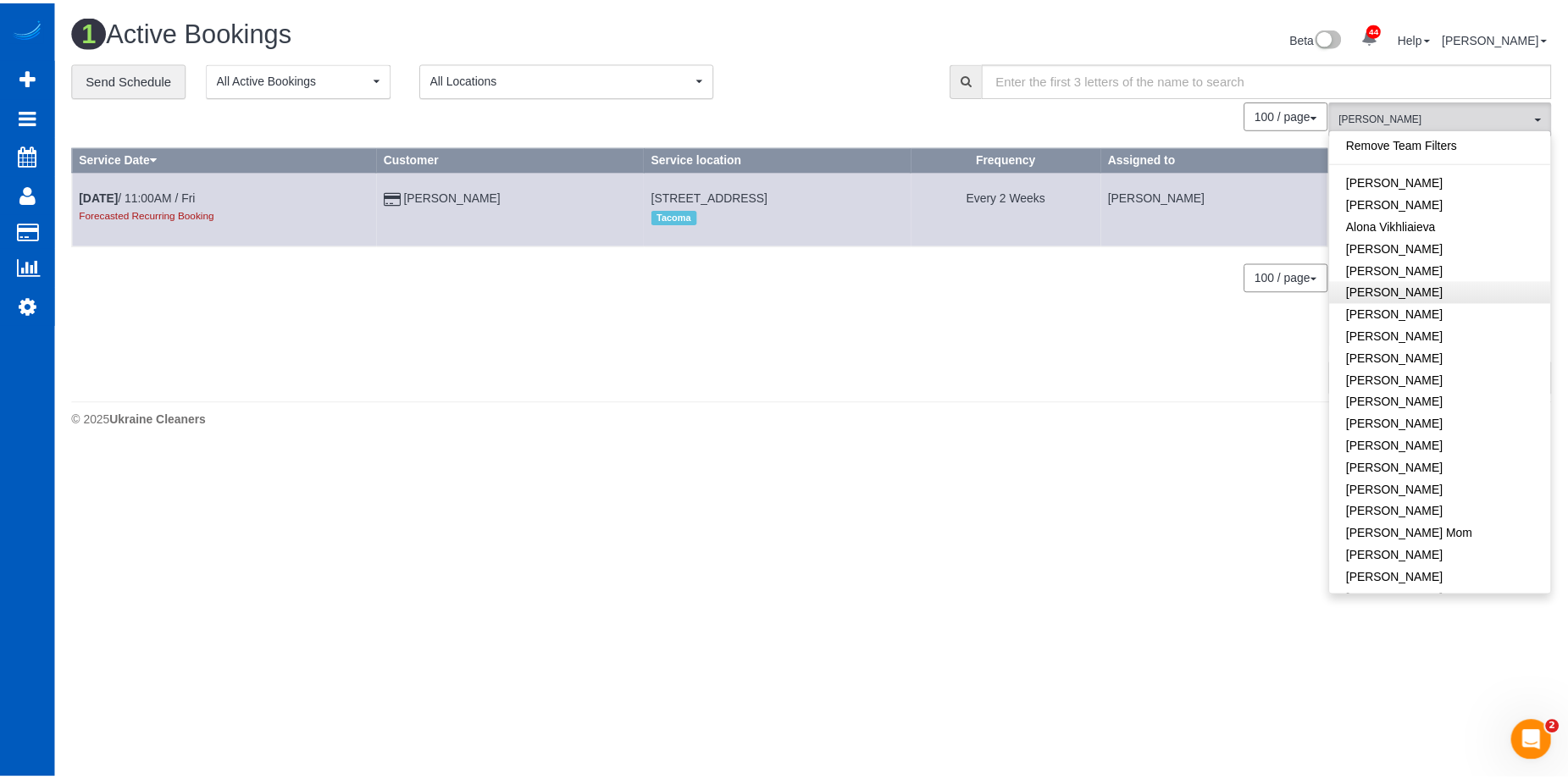
scroll to position [0, 0]
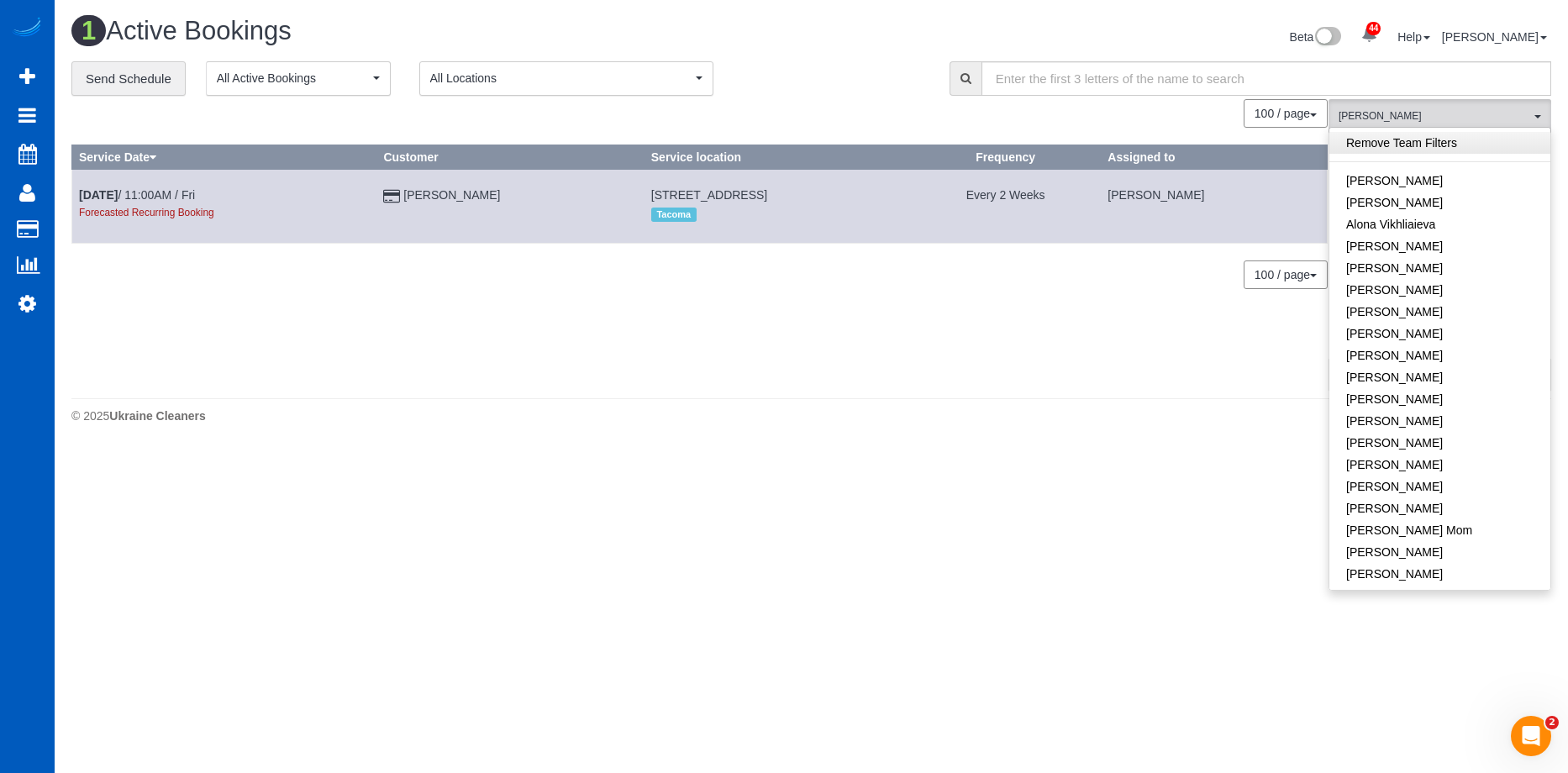
click at [1462, 145] on link "Remove Team Filters" at bounding box center [1440, 143] width 221 height 22
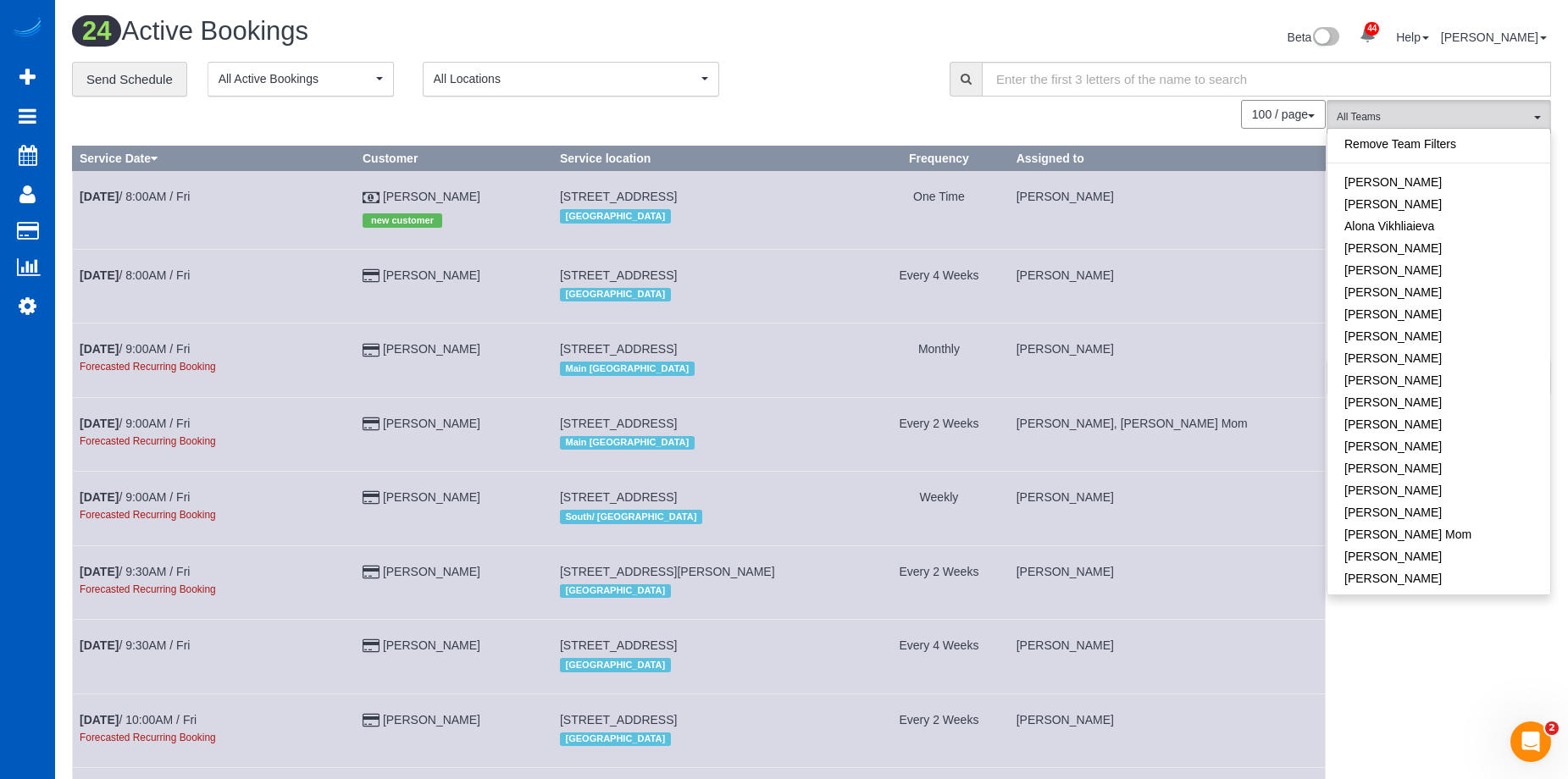
click at [835, 90] on div "**********" at bounding box center [497, 79] width 852 height 35
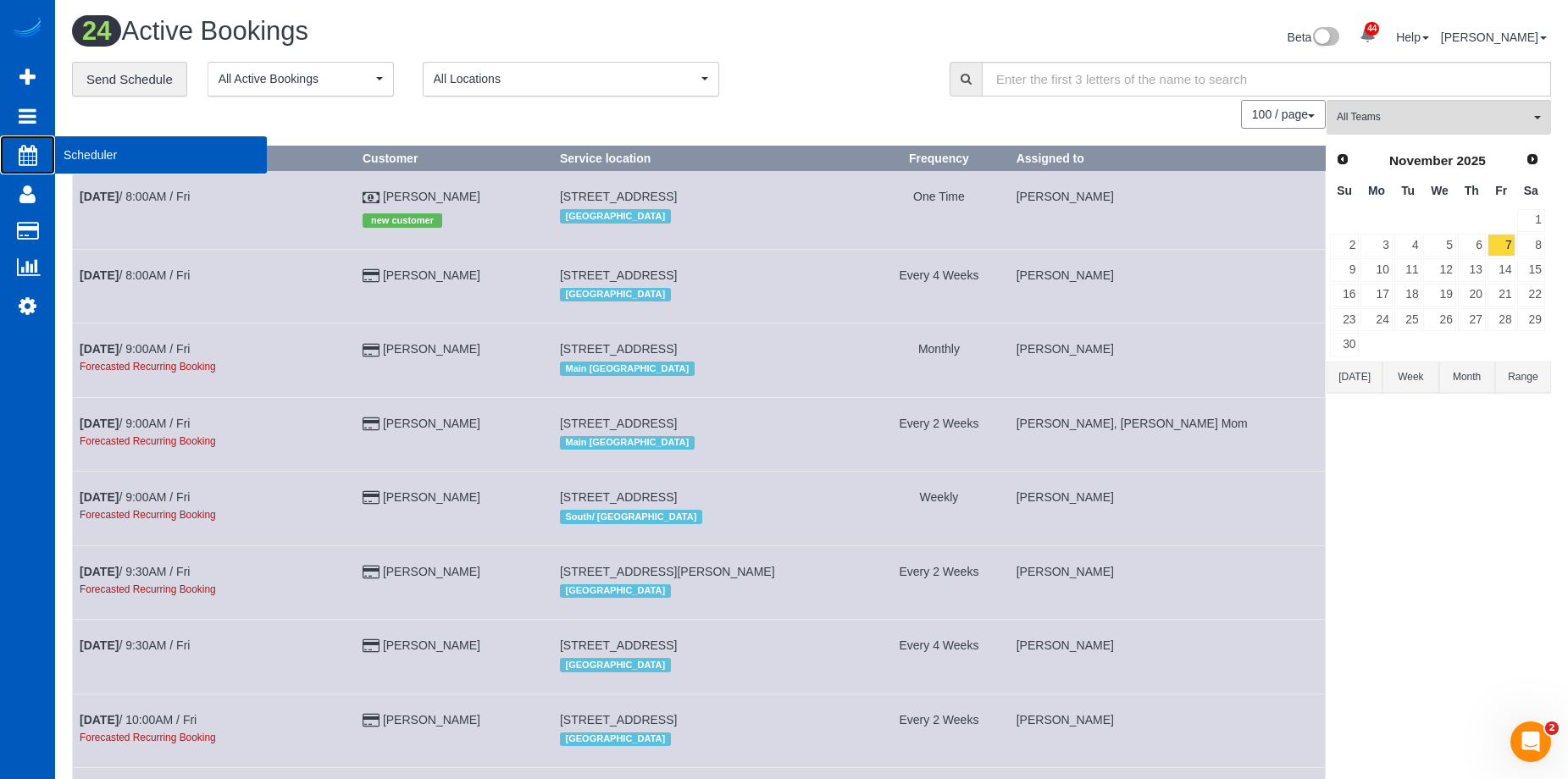
click at [78, 154] on span "Scheduler" at bounding box center [160, 155] width 211 height 39
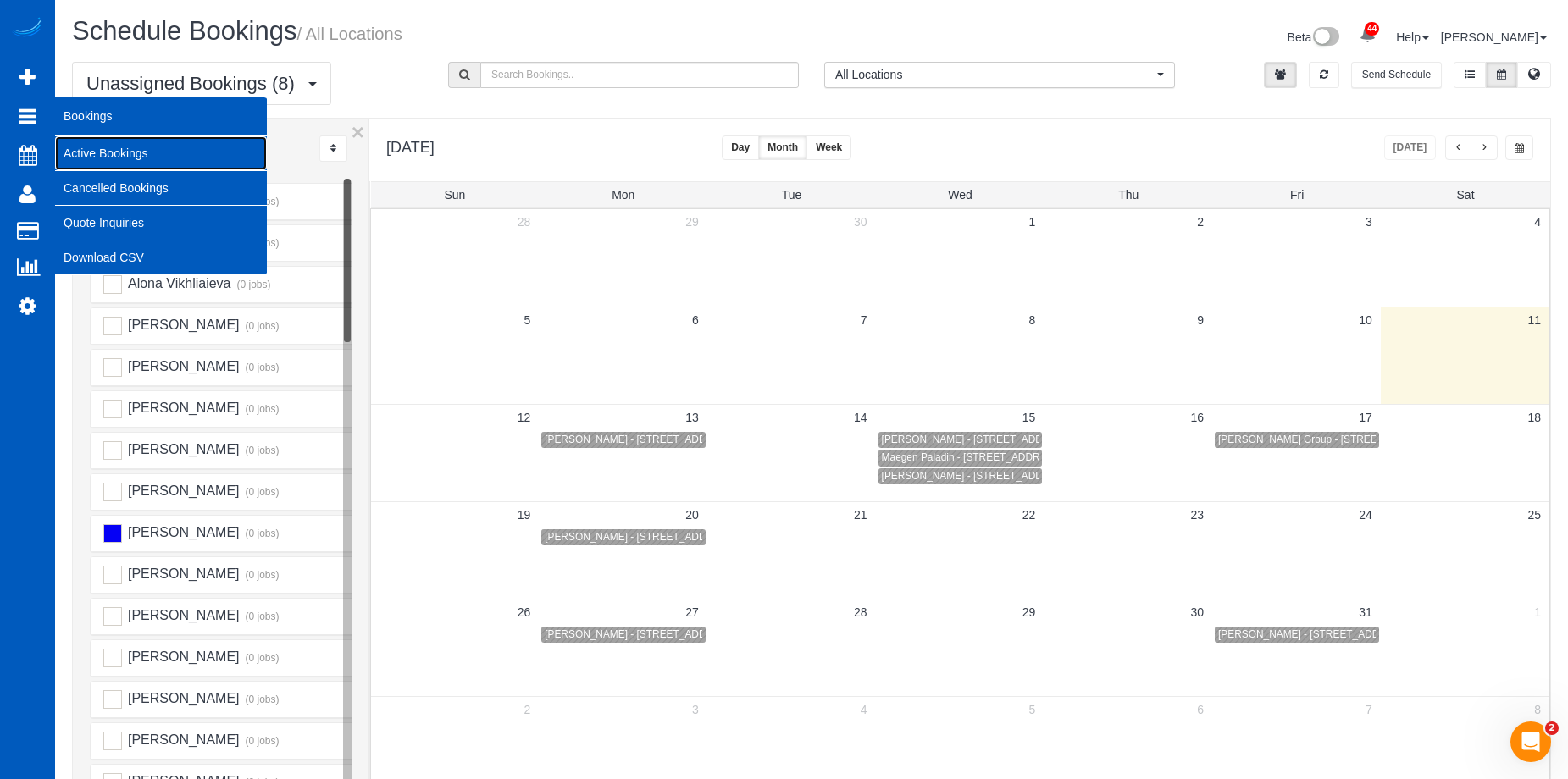
click at [91, 142] on link "Active Bookings" at bounding box center [160, 154] width 211 height 34
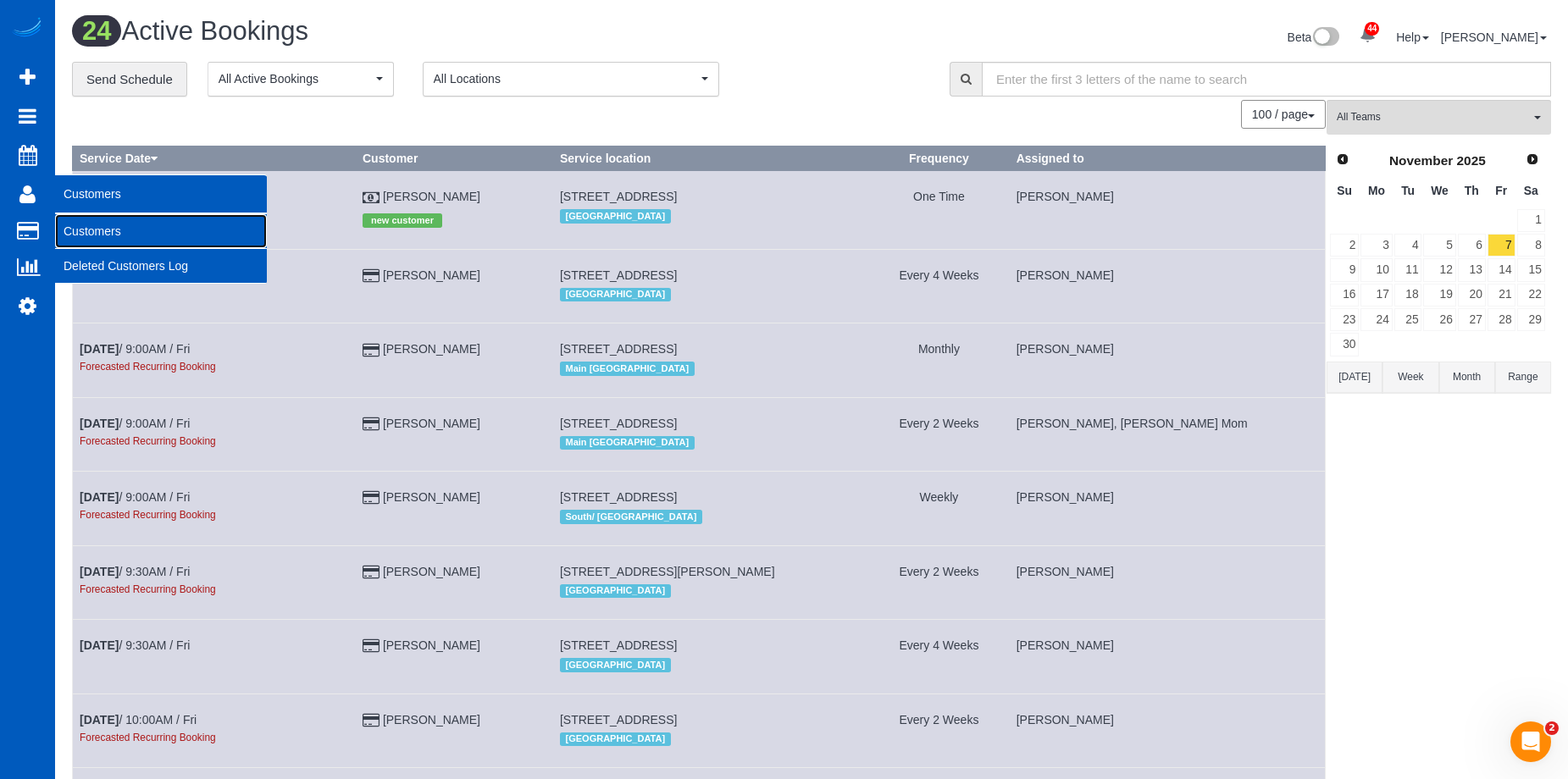
click at [92, 220] on link "Customers" at bounding box center [160, 231] width 211 height 34
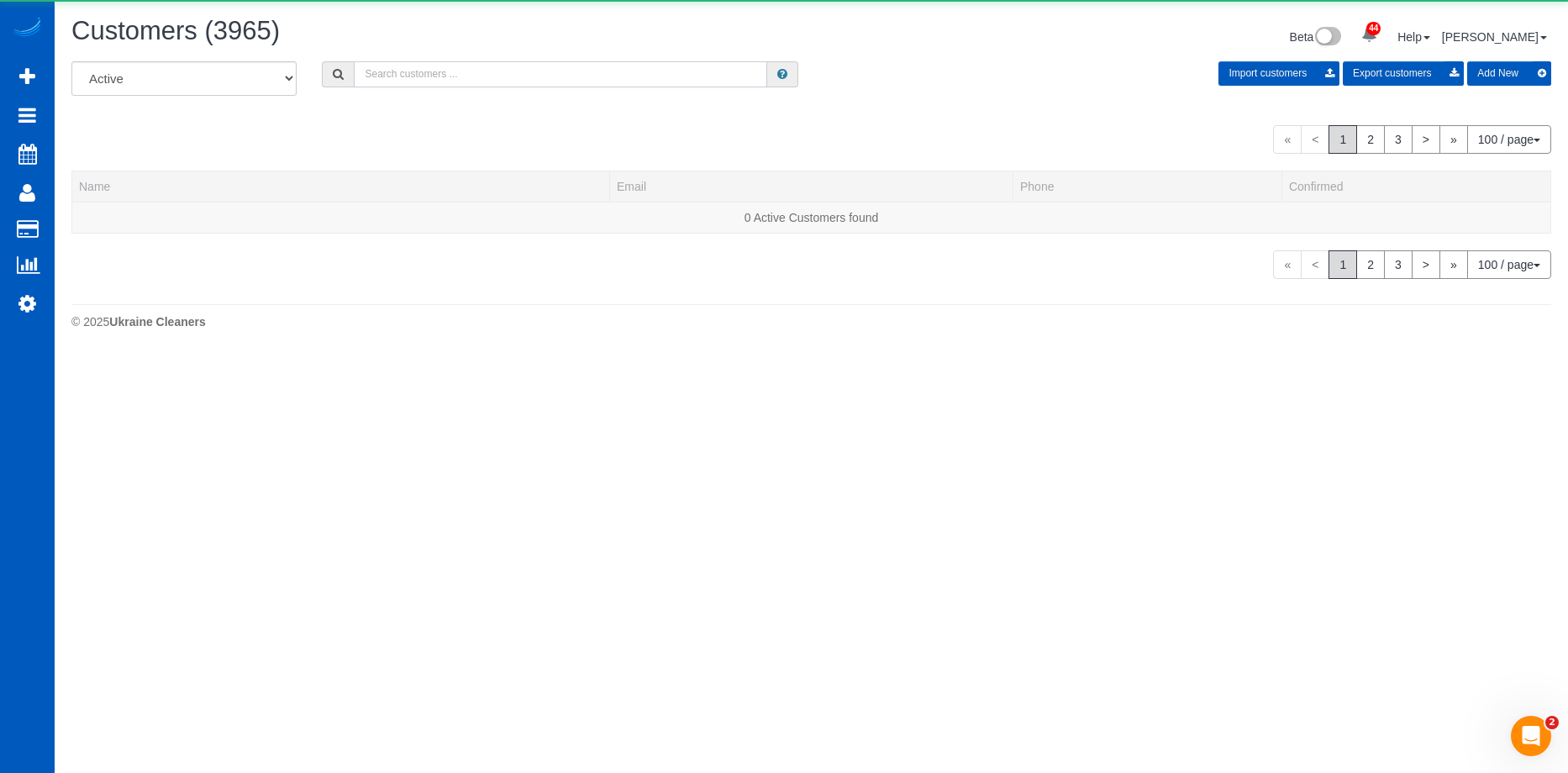
click at [410, 72] on input "text" at bounding box center [561, 74] width 414 height 26
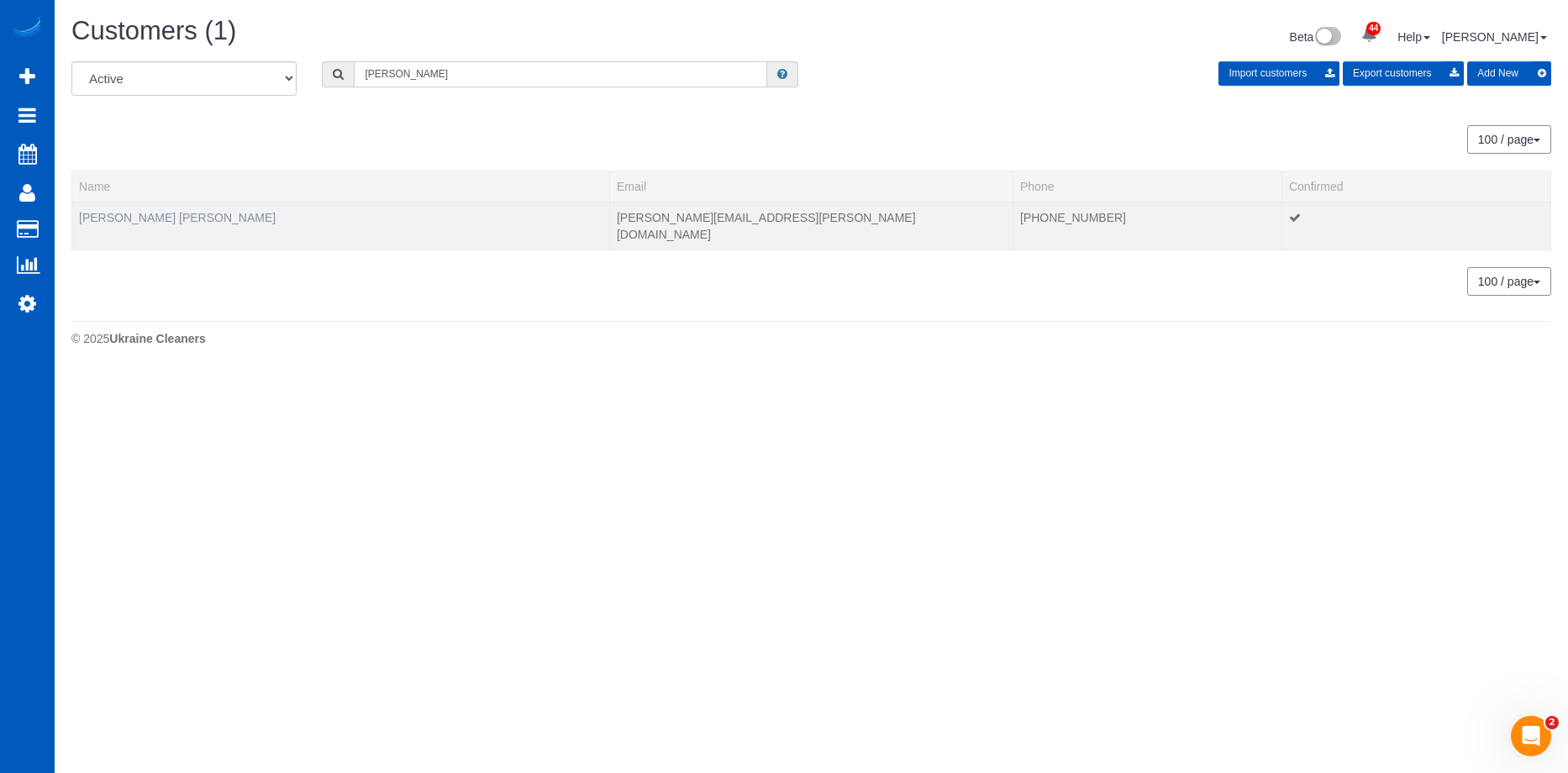
type input "[PERSON_NAME]"
click at [178, 223] on link "[PERSON_NAME] [PERSON_NAME]" at bounding box center [177, 217] width 197 height 14
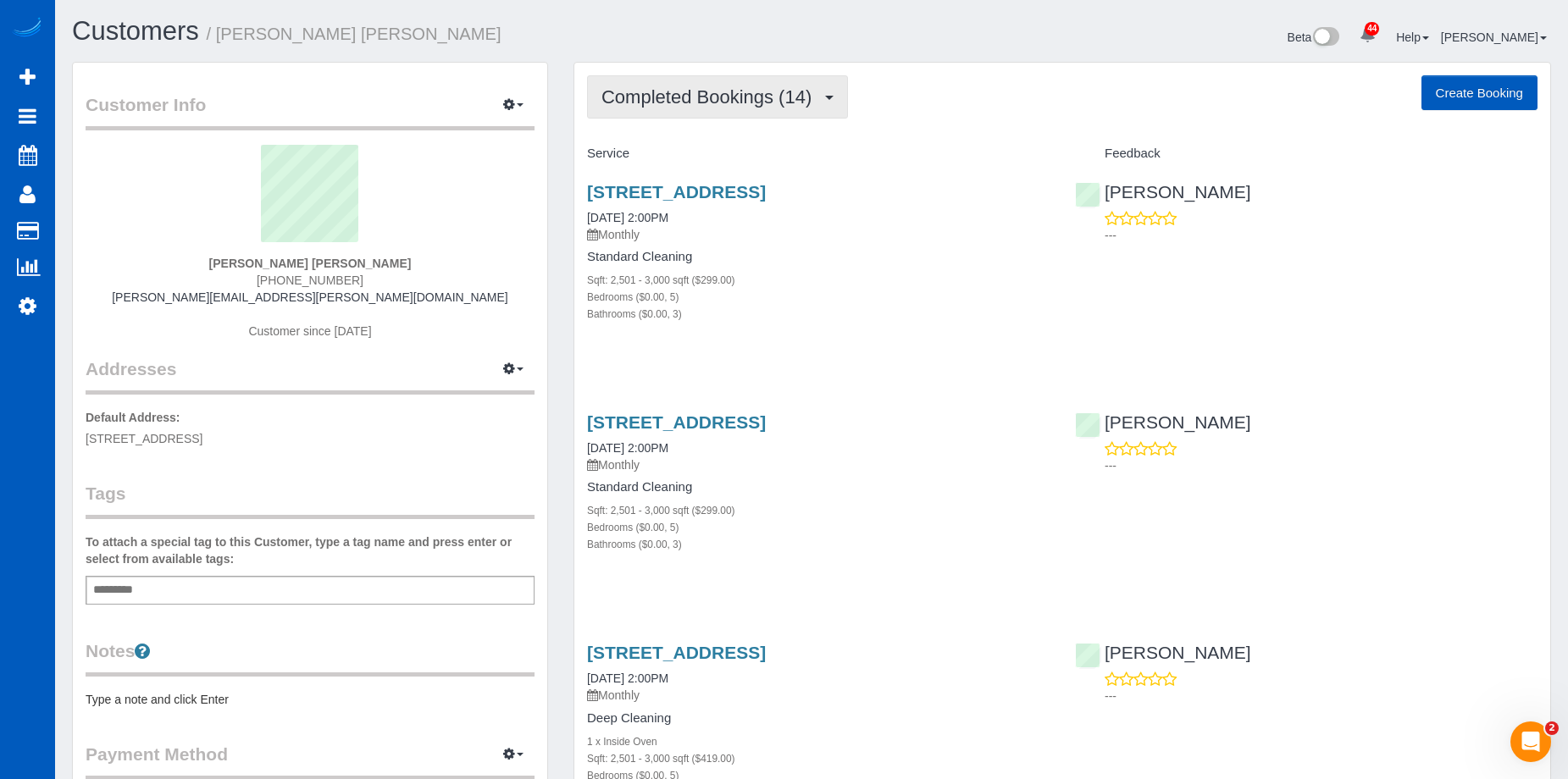
click at [795, 114] on button "Completed Bookings (14)" at bounding box center [718, 97] width 261 height 43
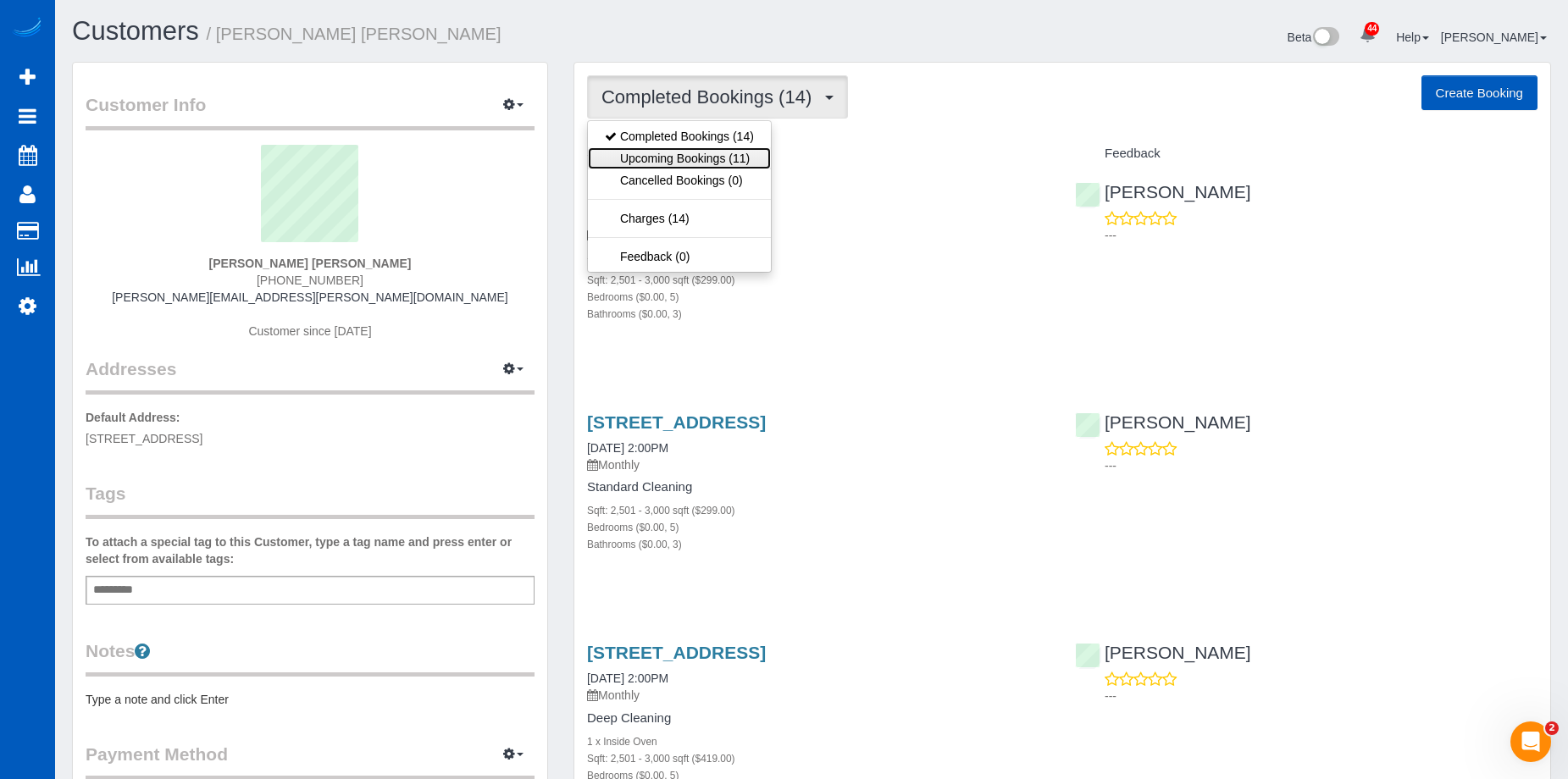
click at [743, 153] on link "Upcoming Bookings (11)" at bounding box center [680, 158] width 183 height 22
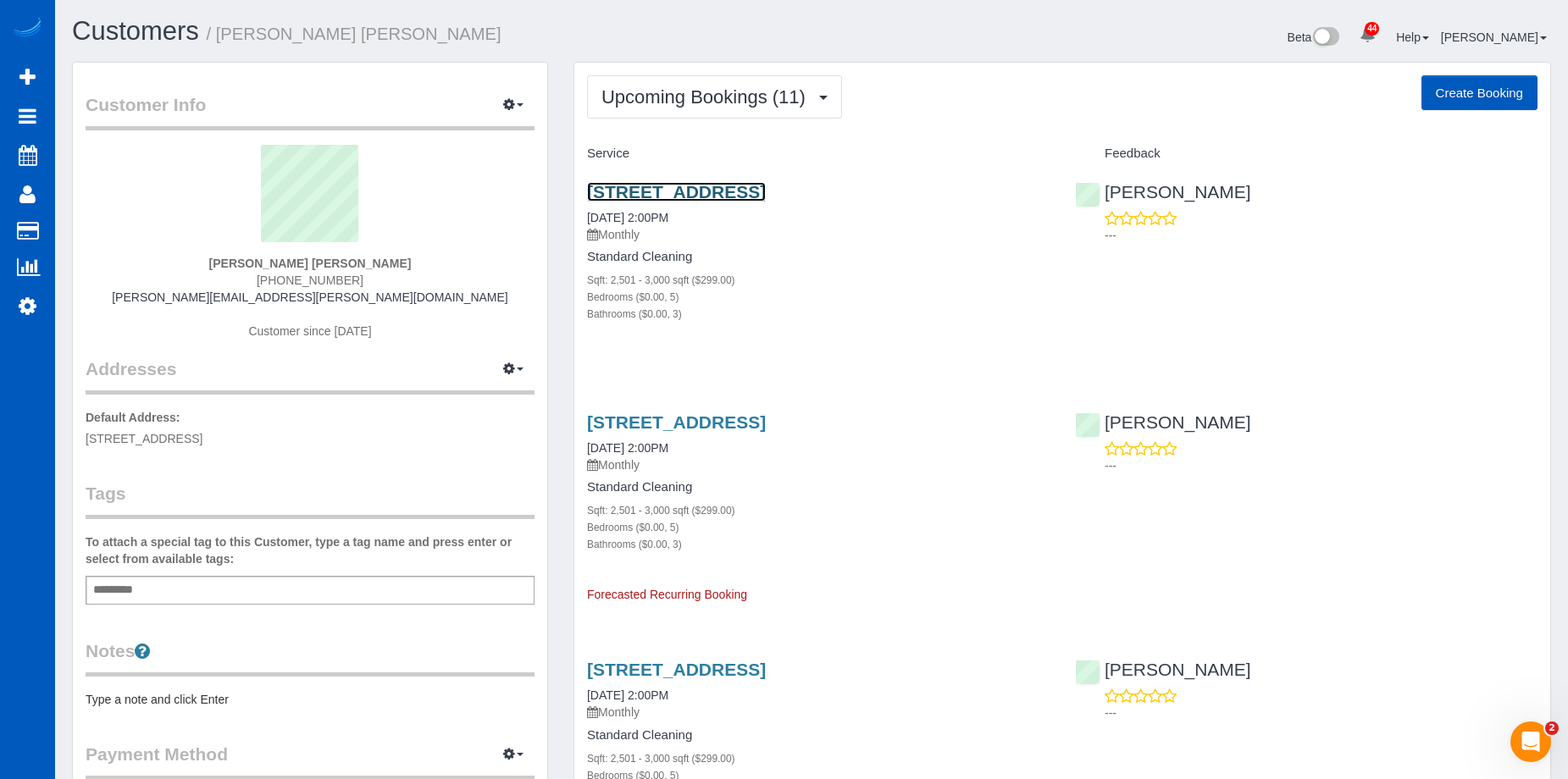
click at [740, 189] on link "[STREET_ADDRESS]" at bounding box center [677, 192] width 179 height 20
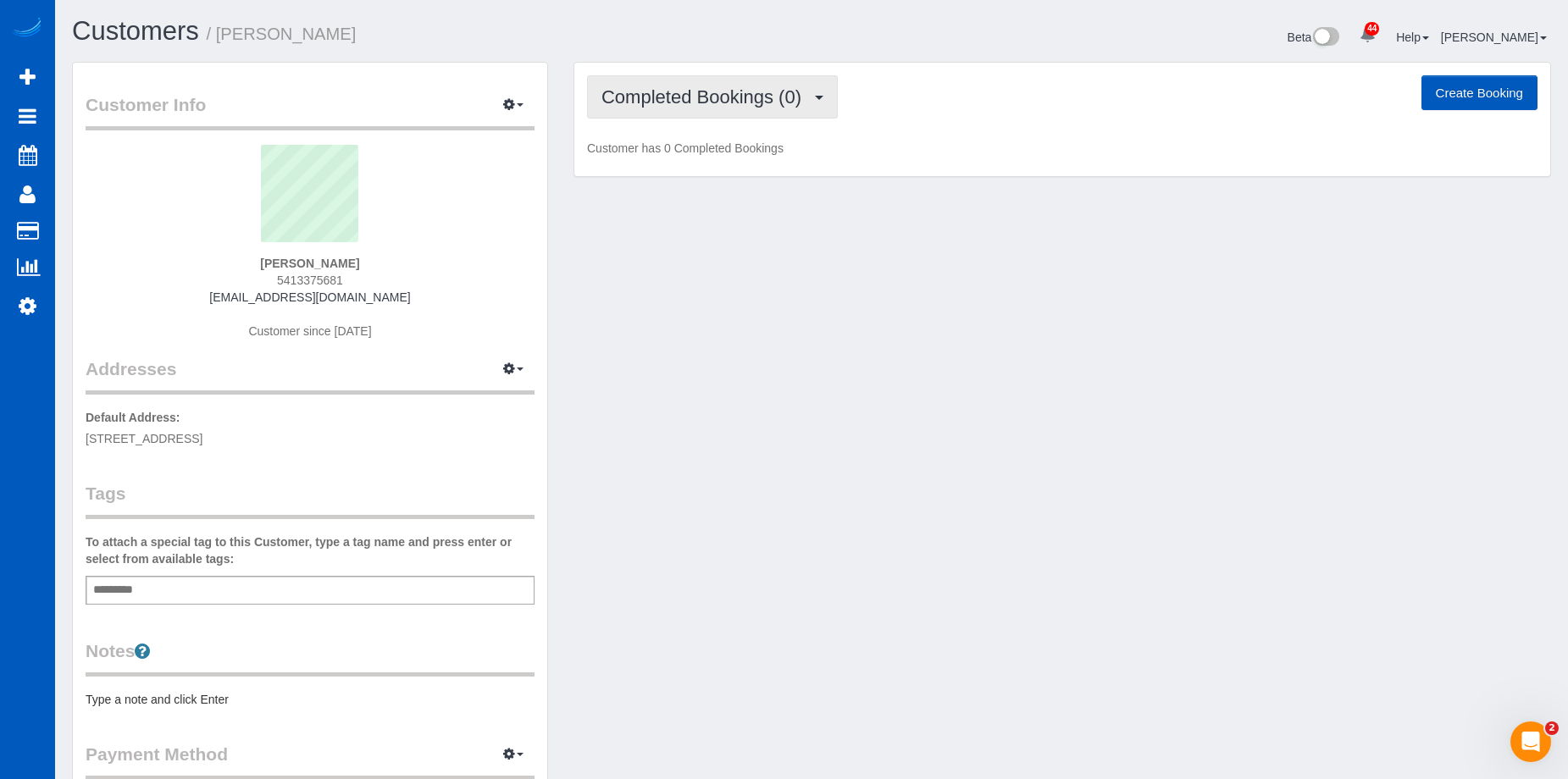
click at [725, 114] on button "Completed Bookings (0)" at bounding box center [712, 97] width 250 height 43
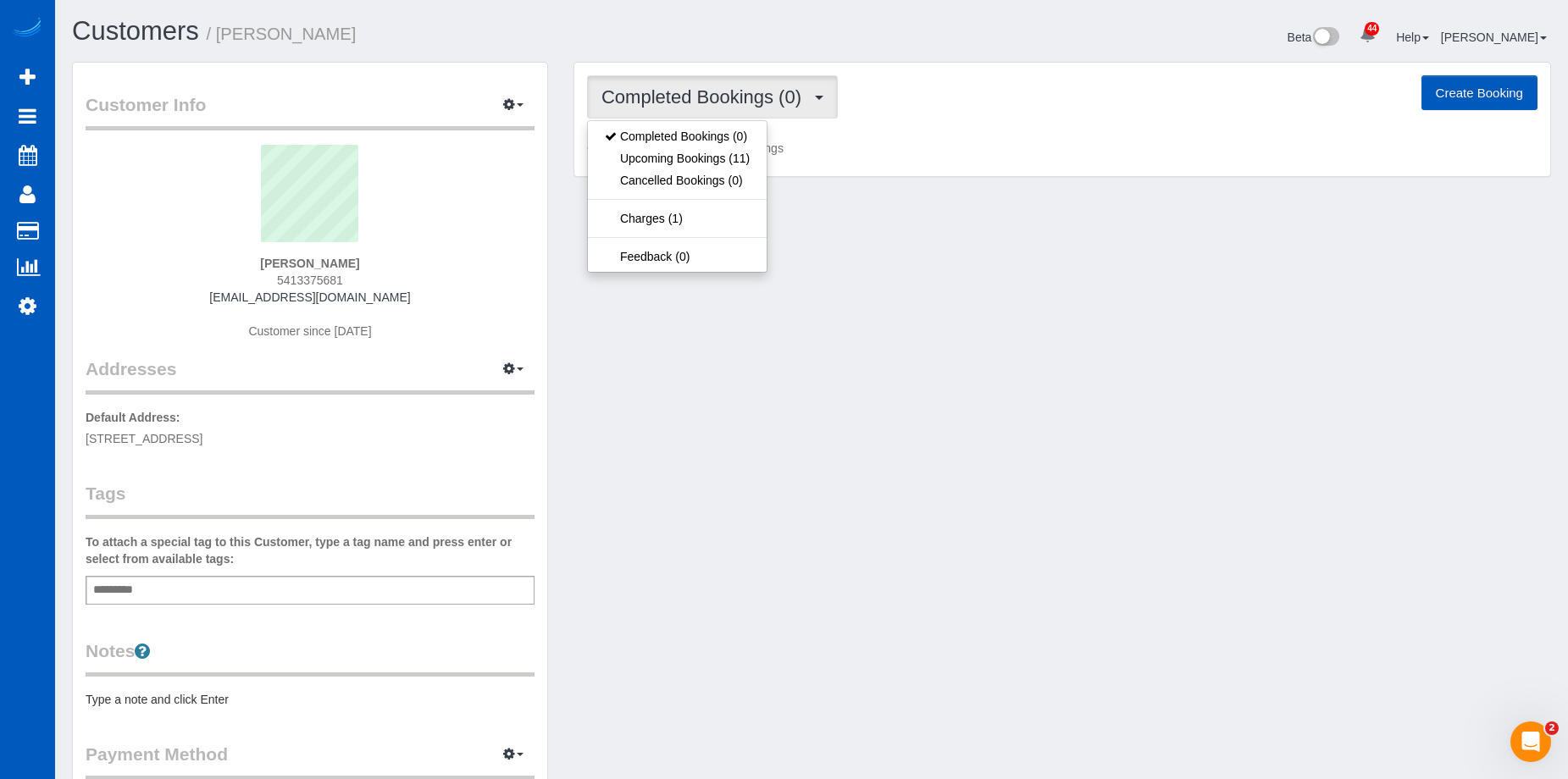
click at [730, 109] on button "Completed Bookings (0)" at bounding box center [712, 97] width 250 height 43
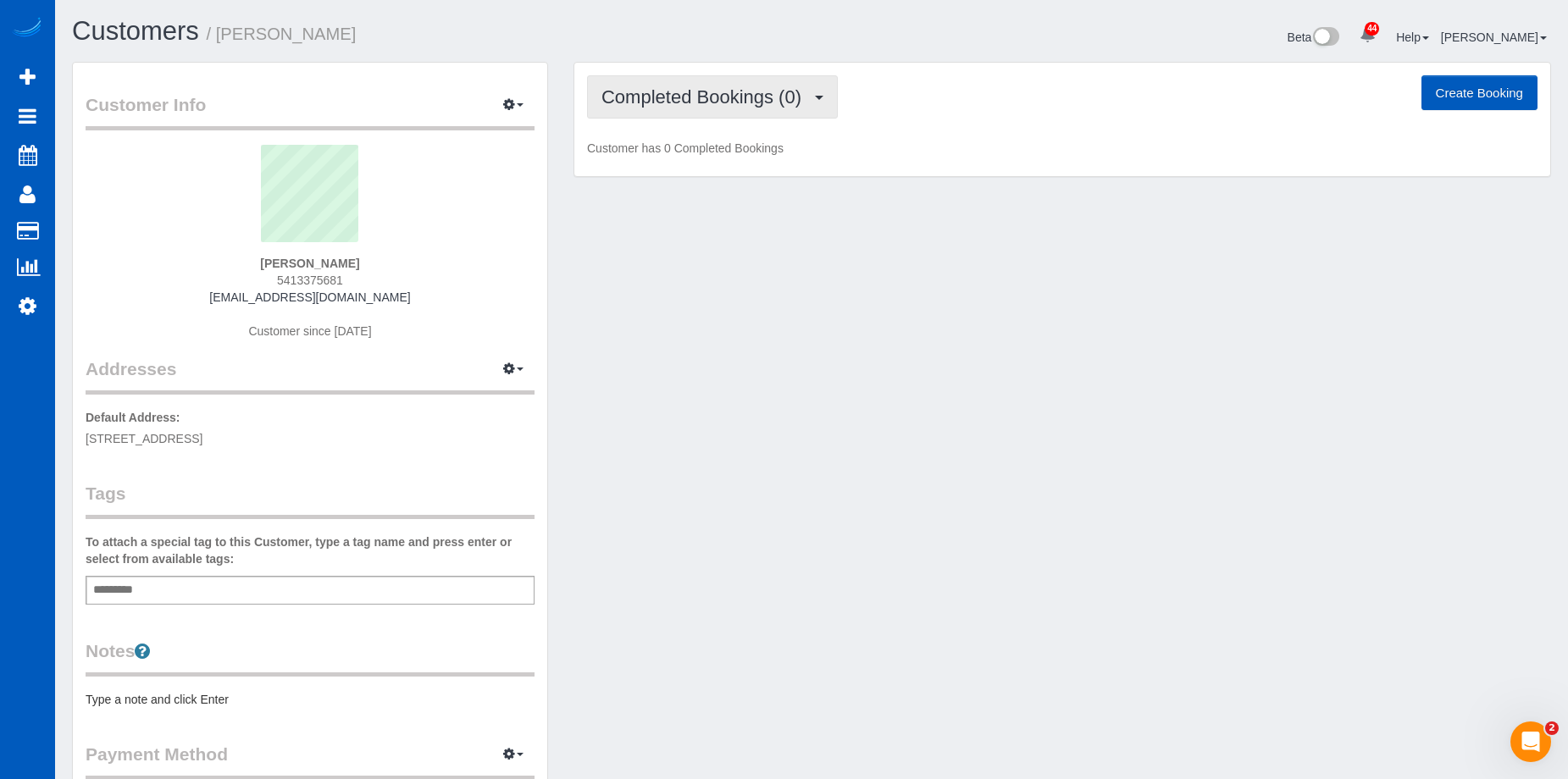
click at [731, 109] on button "Completed Bookings (0)" at bounding box center [712, 97] width 250 height 43
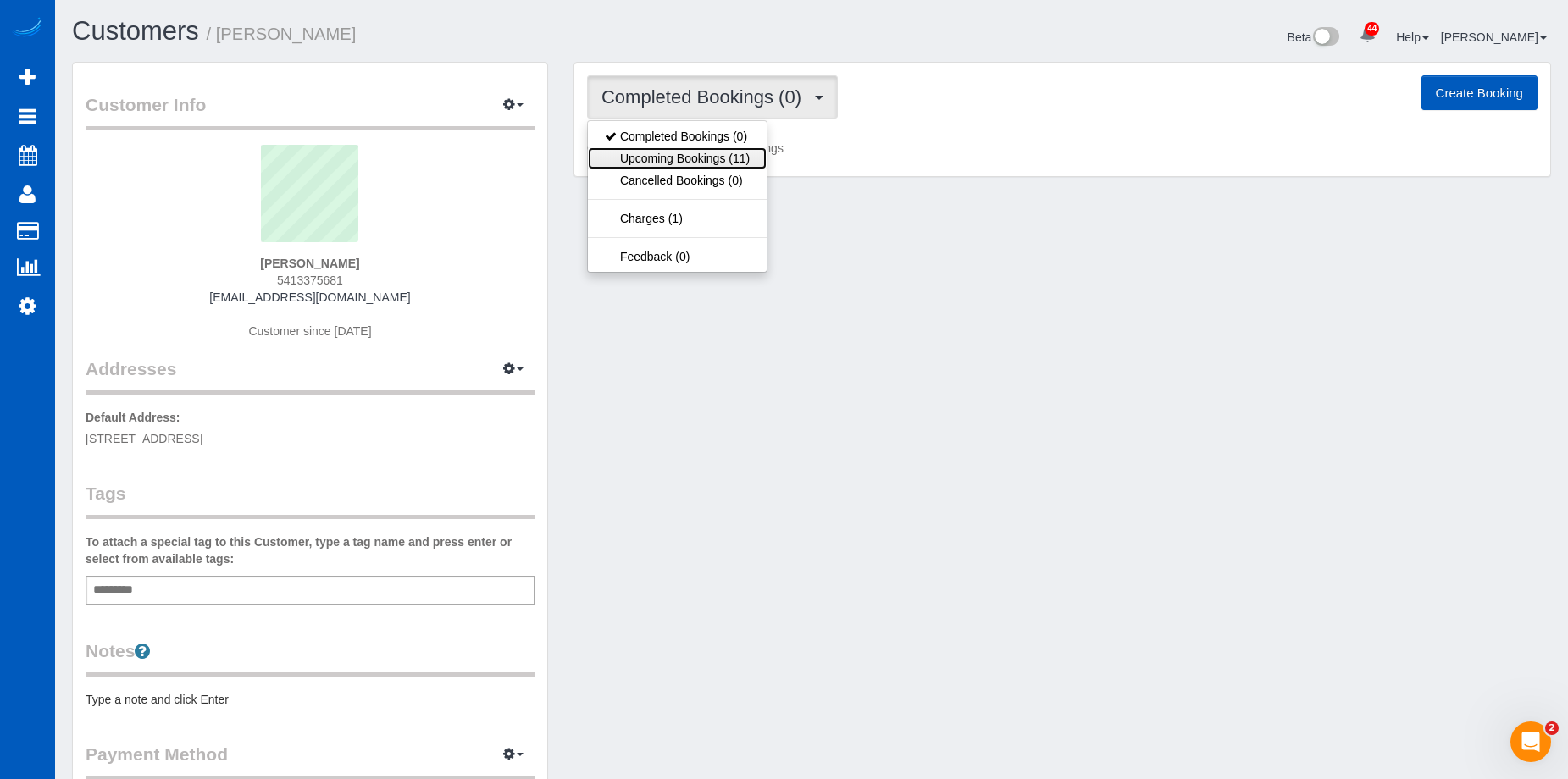
click at [723, 167] on link "Upcoming Bookings (11)" at bounding box center [678, 158] width 179 height 22
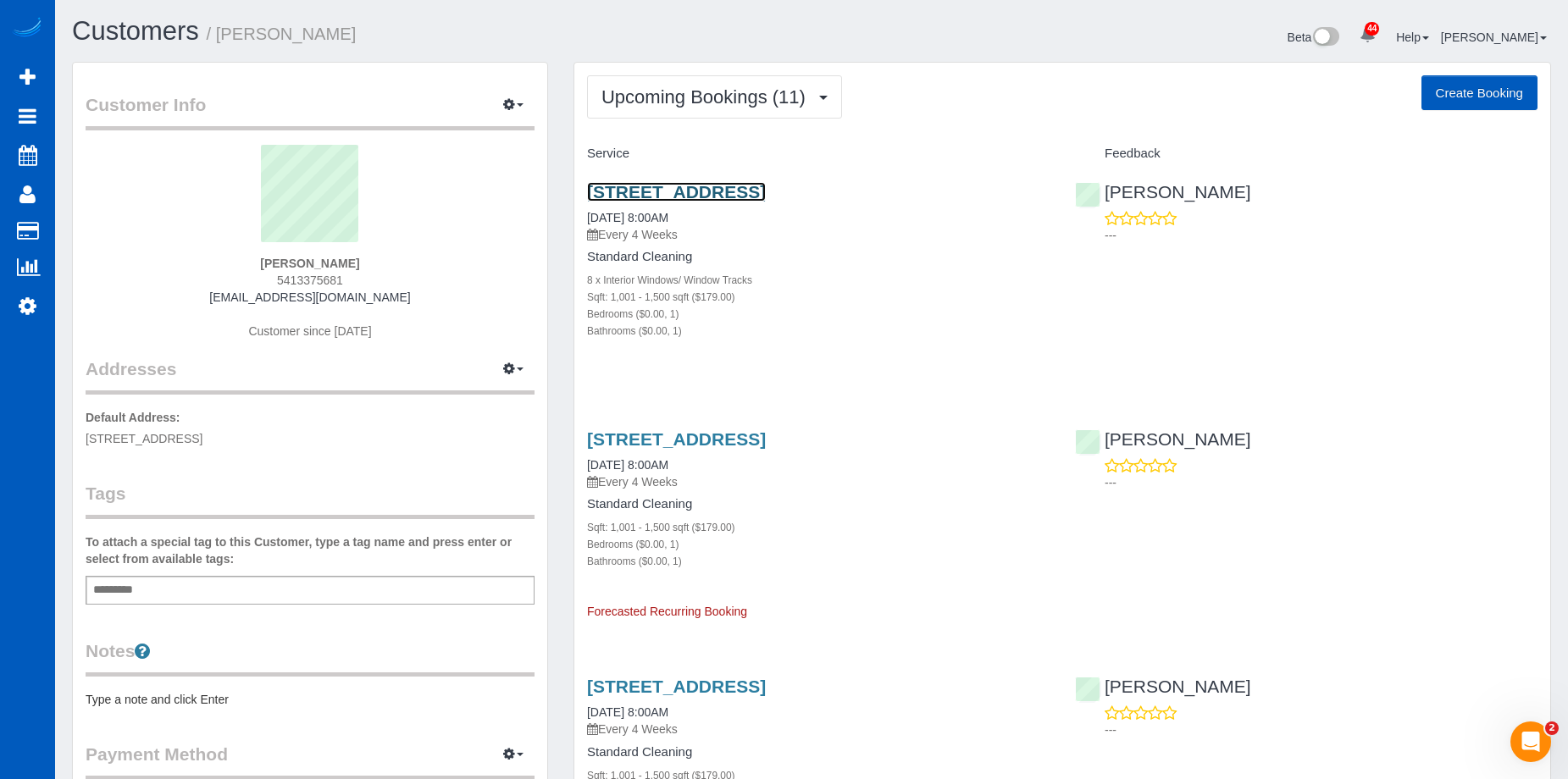
click at [723, 191] on link "123 Nw 12th Avenue, 1434, Portland, OR 97209" at bounding box center [677, 192] width 179 height 20
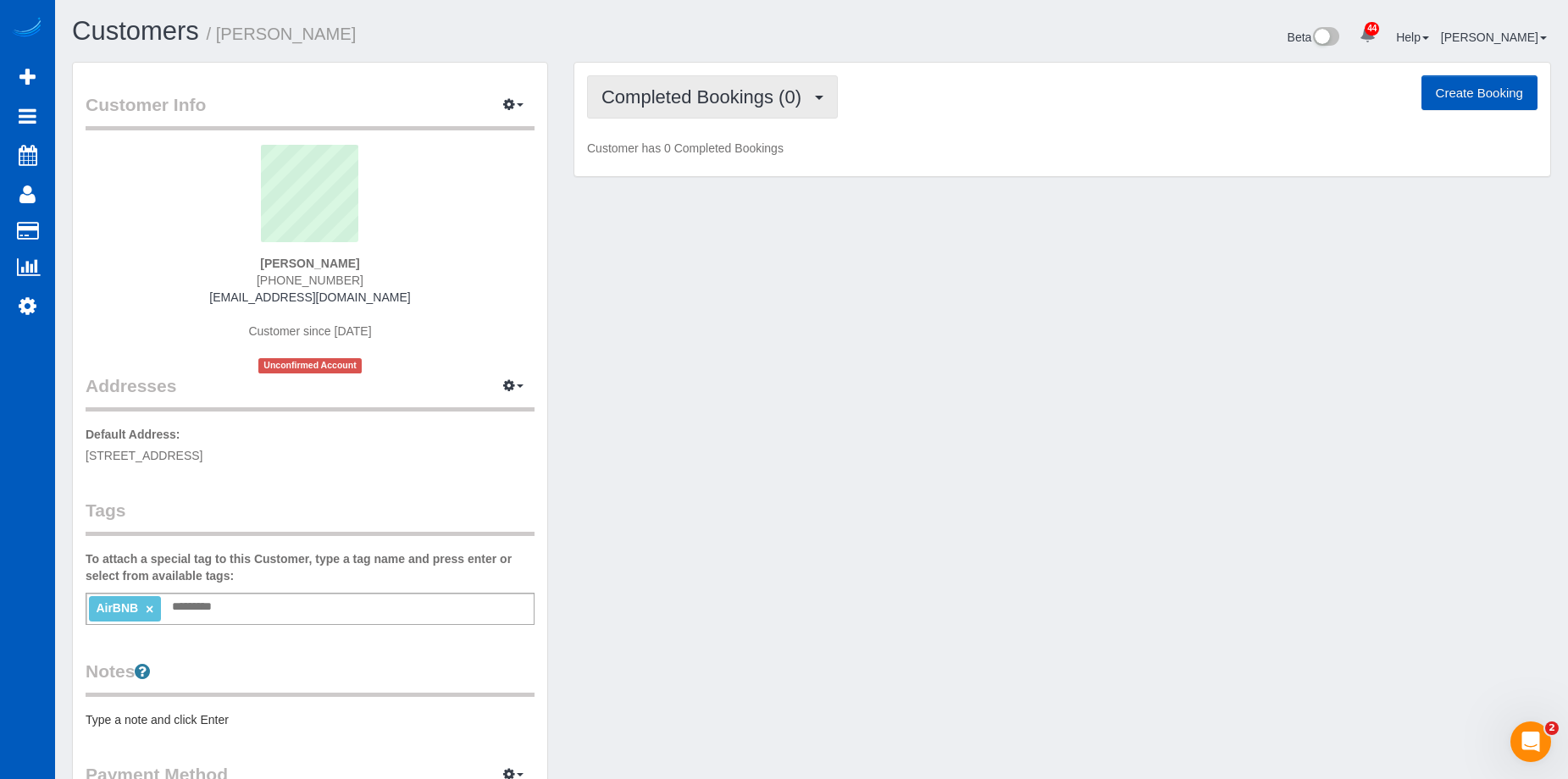
click at [739, 89] on span "Completed Bookings (0)" at bounding box center [706, 97] width 209 height 21
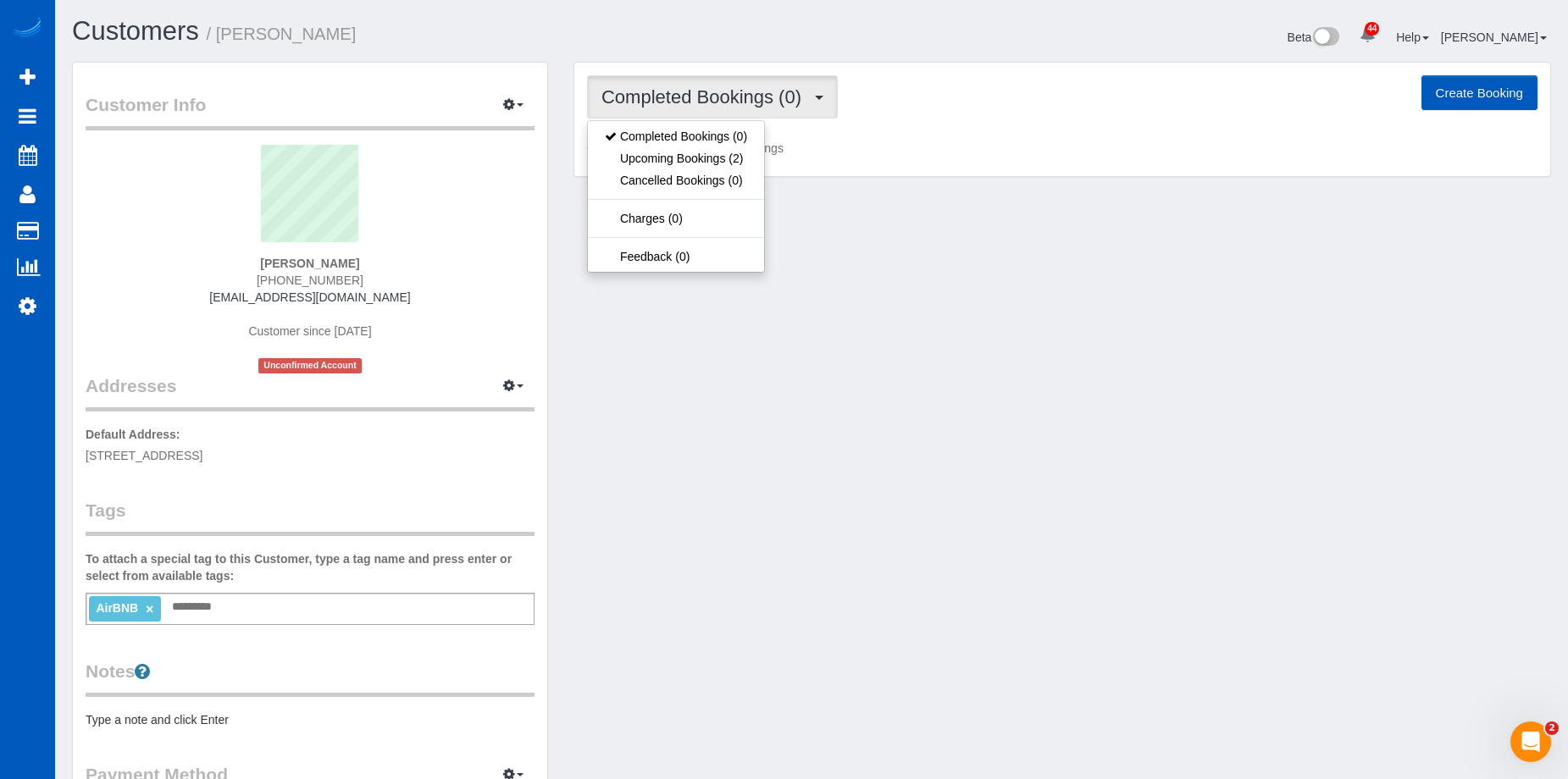
click at [739, 89] on span "Completed Bookings (0)" at bounding box center [706, 97] width 209 height 21
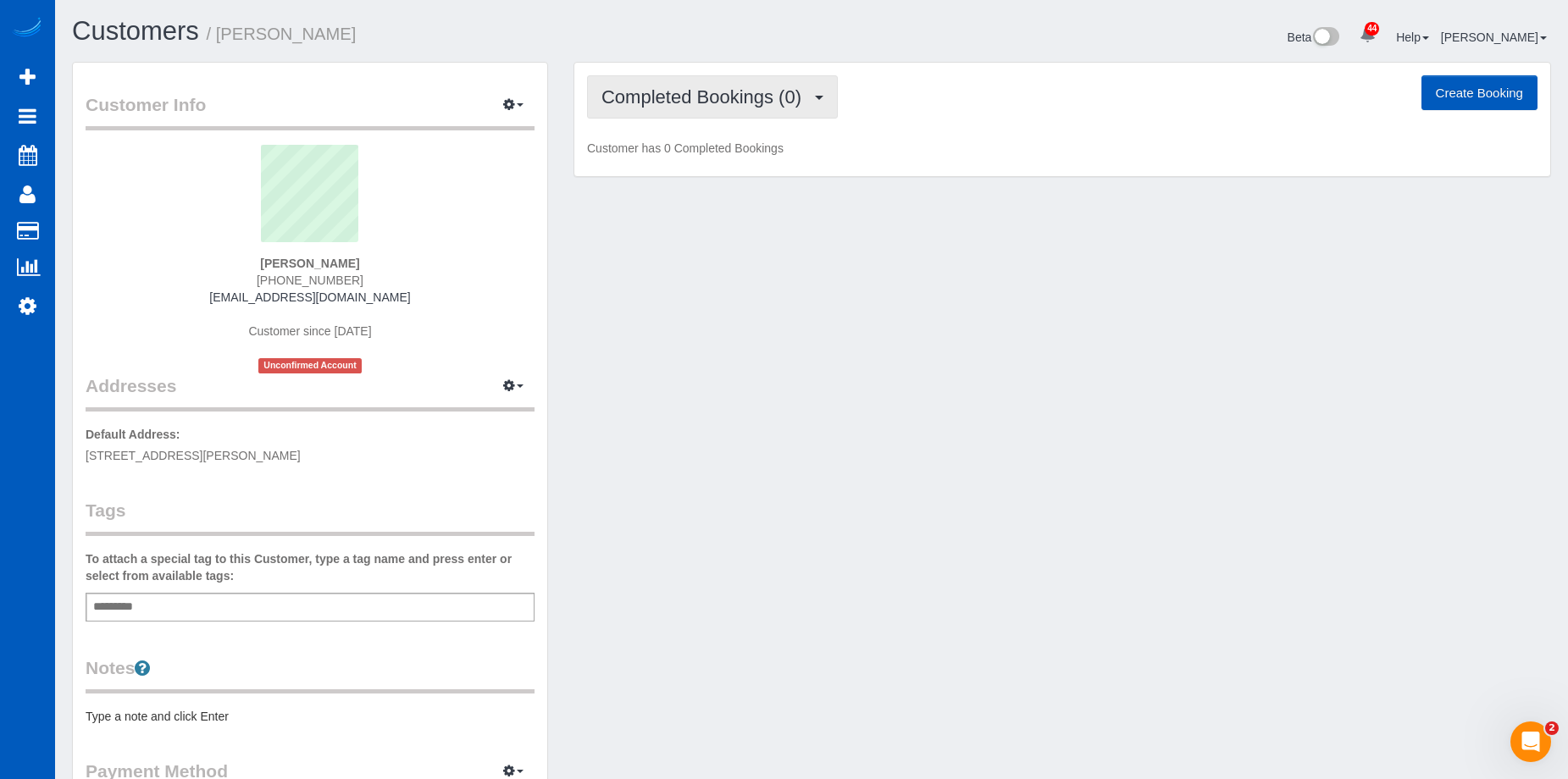
click at [665, 95] on span "Completed Bookings (0)" at bounding box center [706, 97] width 209 height 21
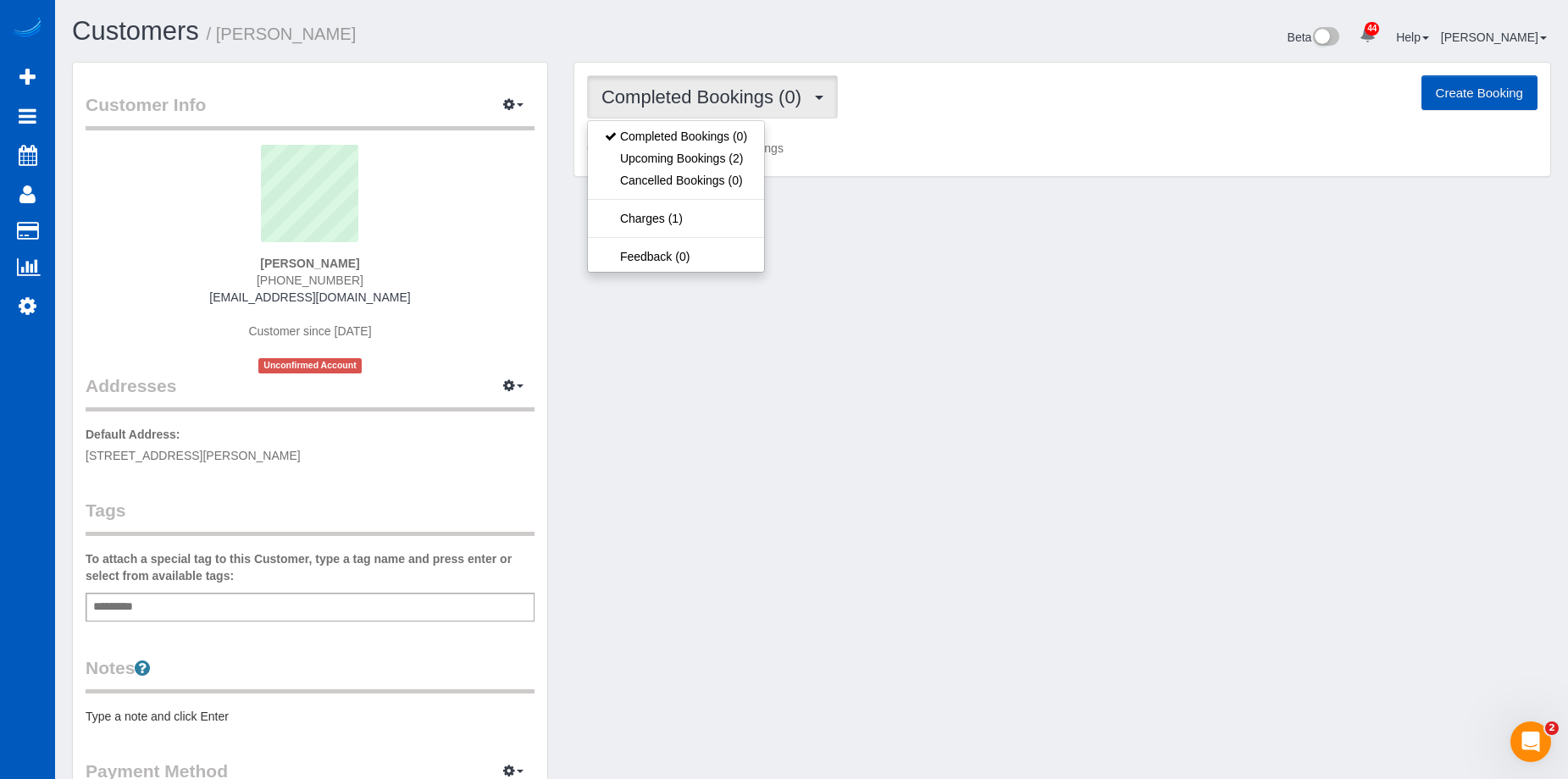
click at [665, 96] on span "Completed Bookings (0)" at bounding box center [706, 97] width 209 height 21
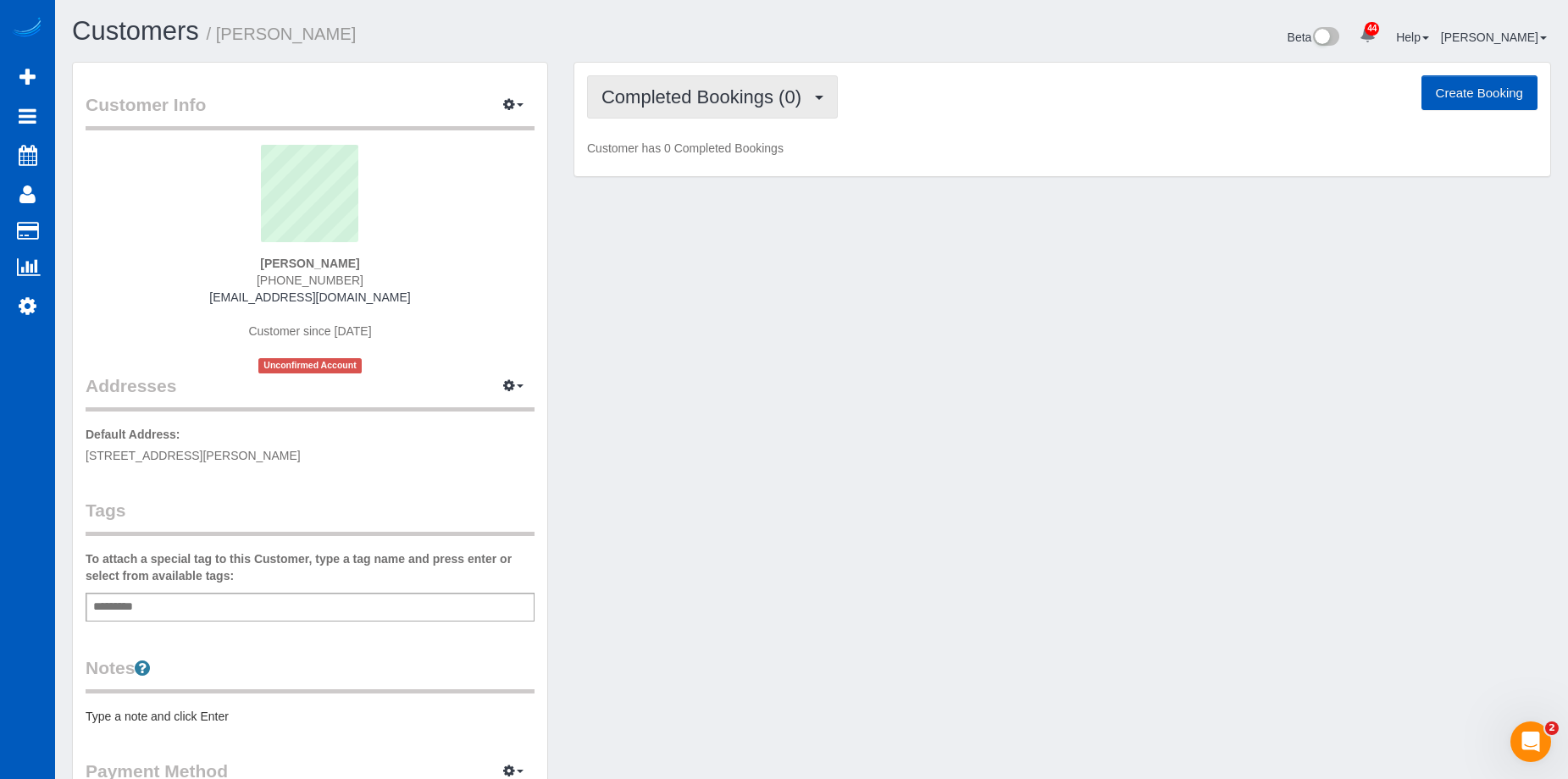
click at [665, 96] on span "Completed Bookings (0)" at bounding box center [706, 97] width 209 height 21
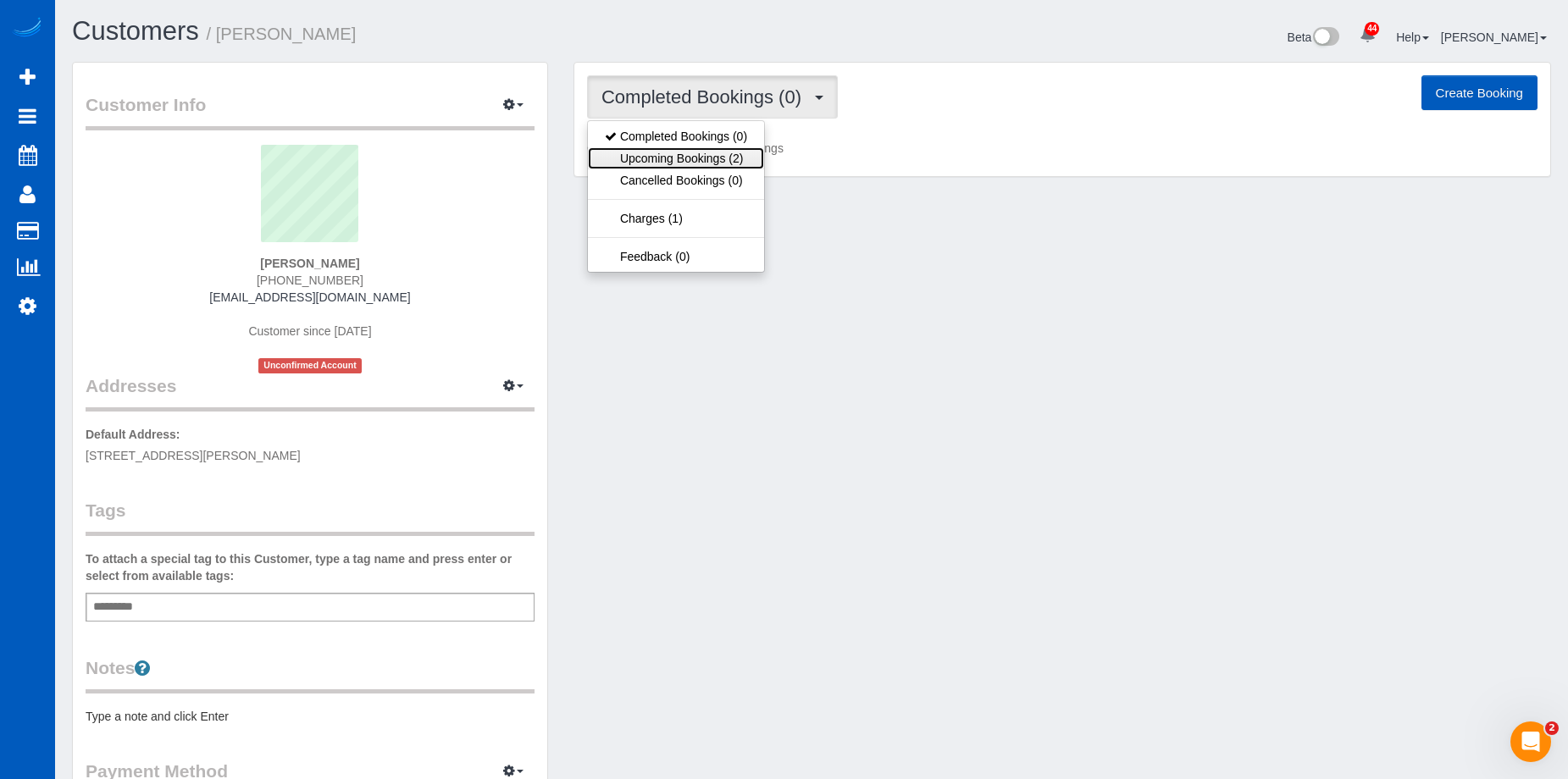
click at [648, 153] on link "Upcoming Bookings (2)" at bounding box center [676, 158] width 176 height 22
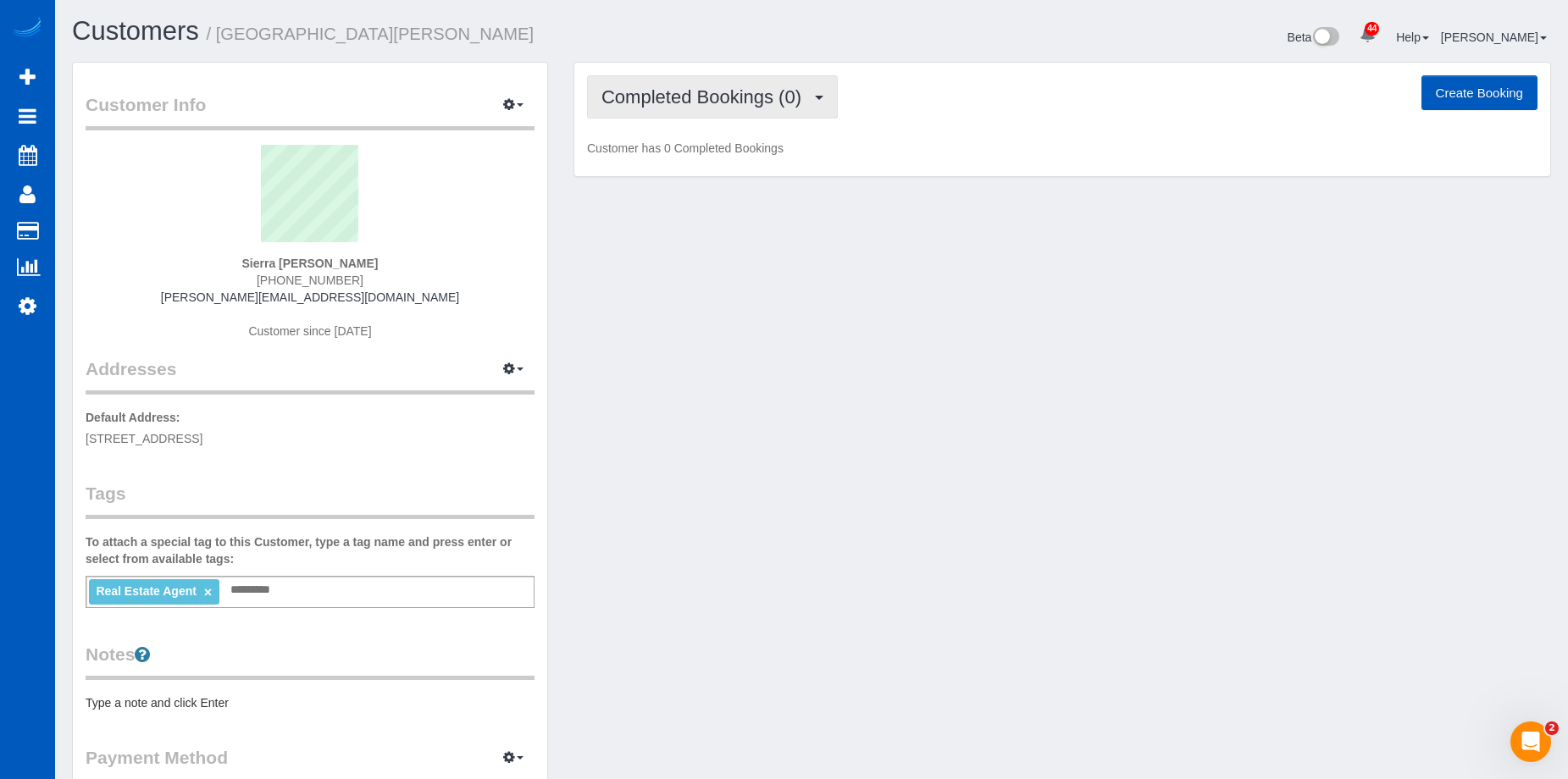
click at [694, 87] on span "Completed Bookings (0)" at bounding box center [706, 97] width 209 height 21
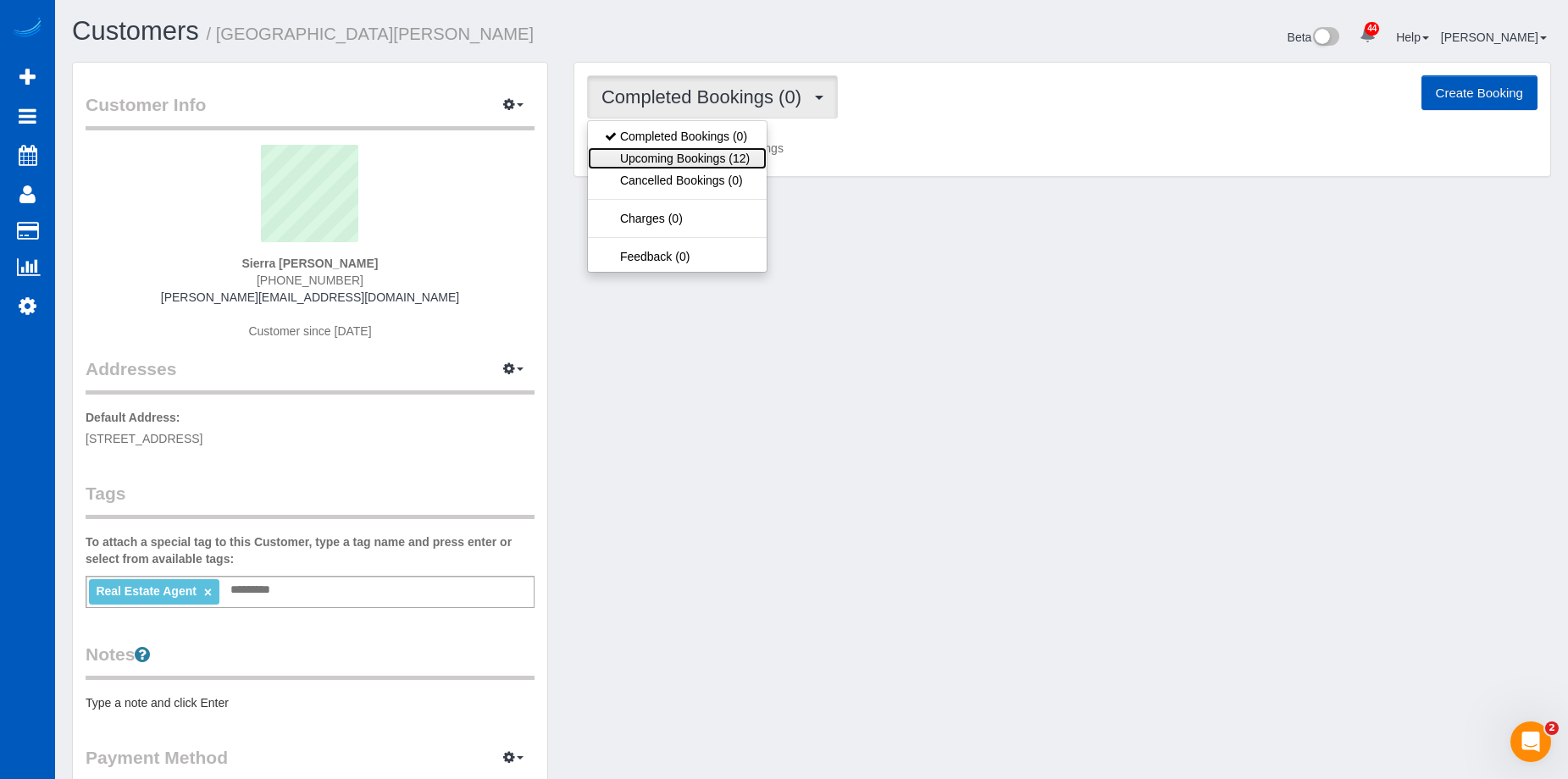
click at [681, 149] on link "Upcoming Bookings (12)" at bounding box center [678, 158] width 179 height 22
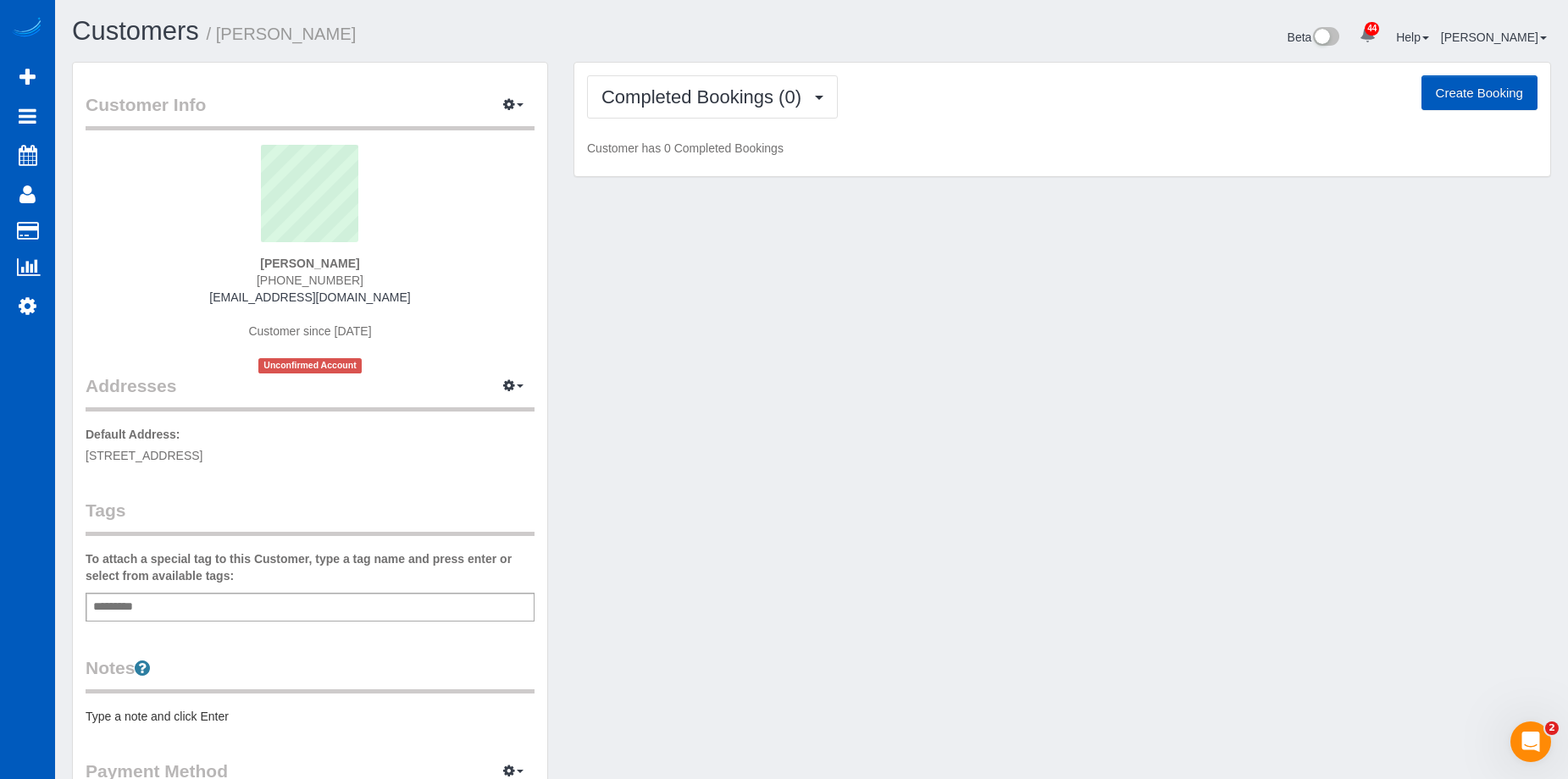
click at [674, 70] on div "Completed Bookings (0) Completed Bookings (0) Upcoming Bookings (1) Cancelled B…" at bounding box center [1062, 119] width 976 height 114
click at [686, 99] on span "Completed Bookings (0)" at bounding box center [706, 97] width 209 height 21
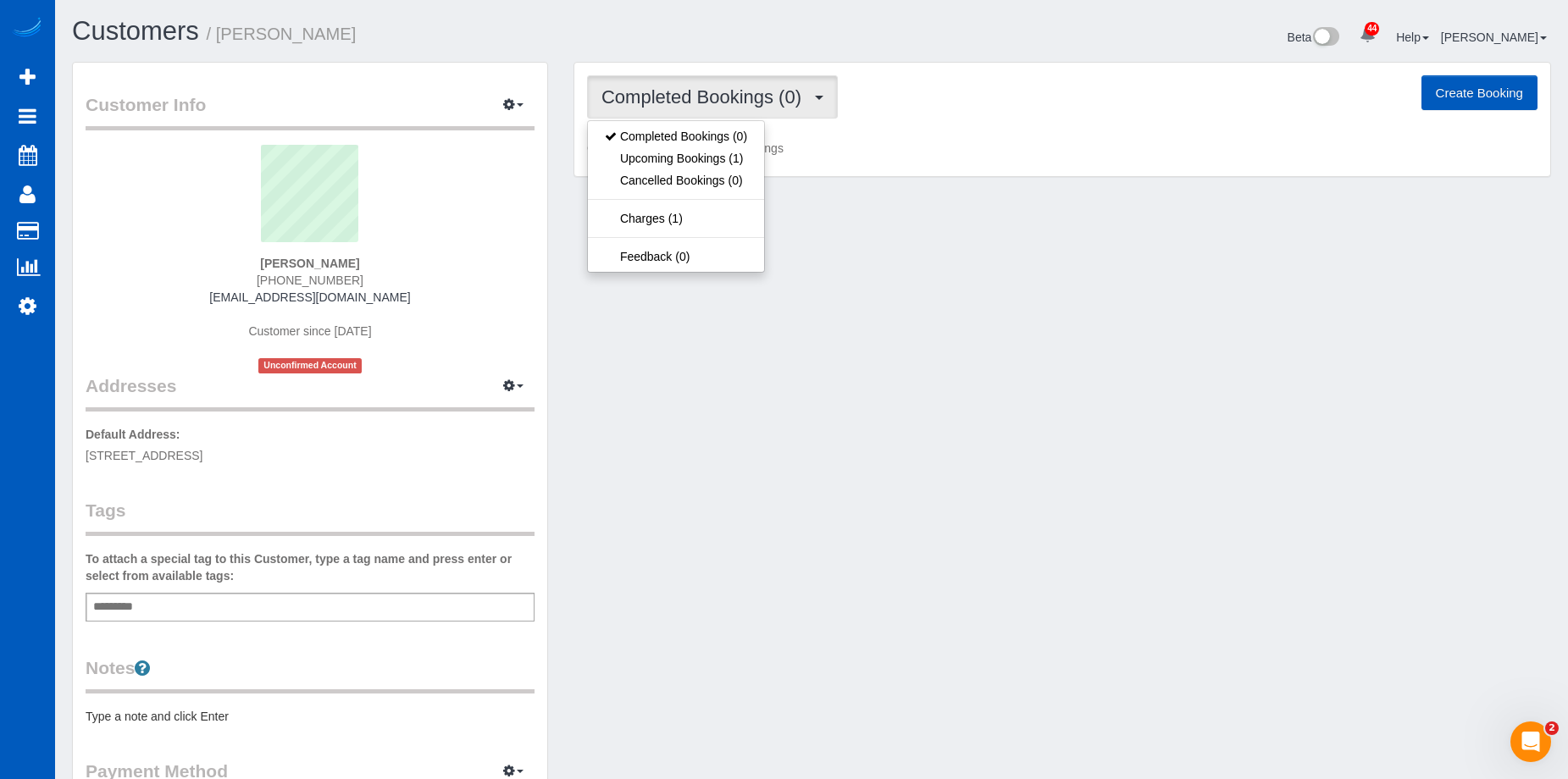
click at [687, 99] on span "Completed Bookings (0)" at bounding box center [706, 97] width 209 height 21
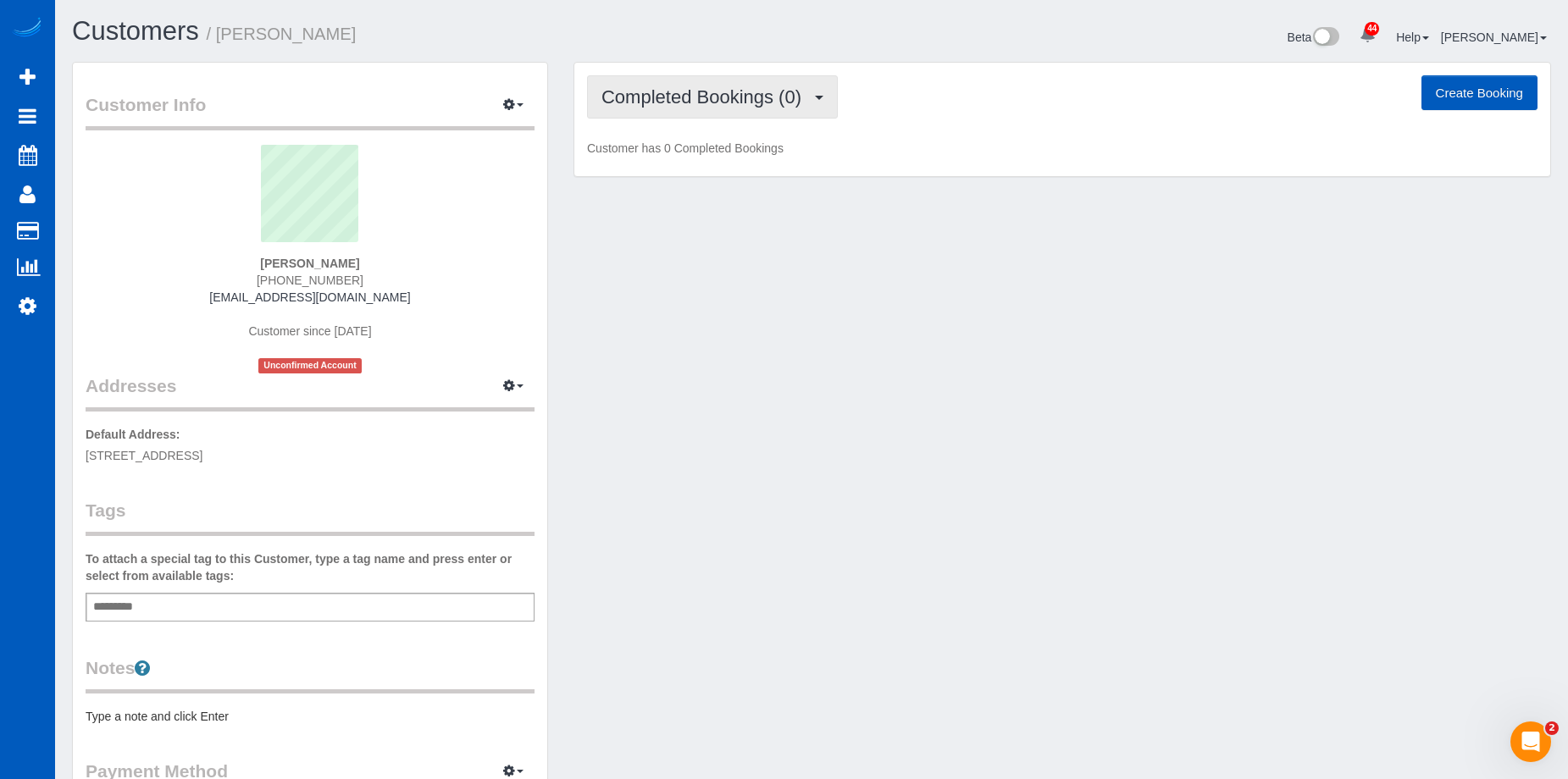
click at [692, 81] on button "Completed Bookings (0)" at bounding box center [712, 97] width 250 height 43
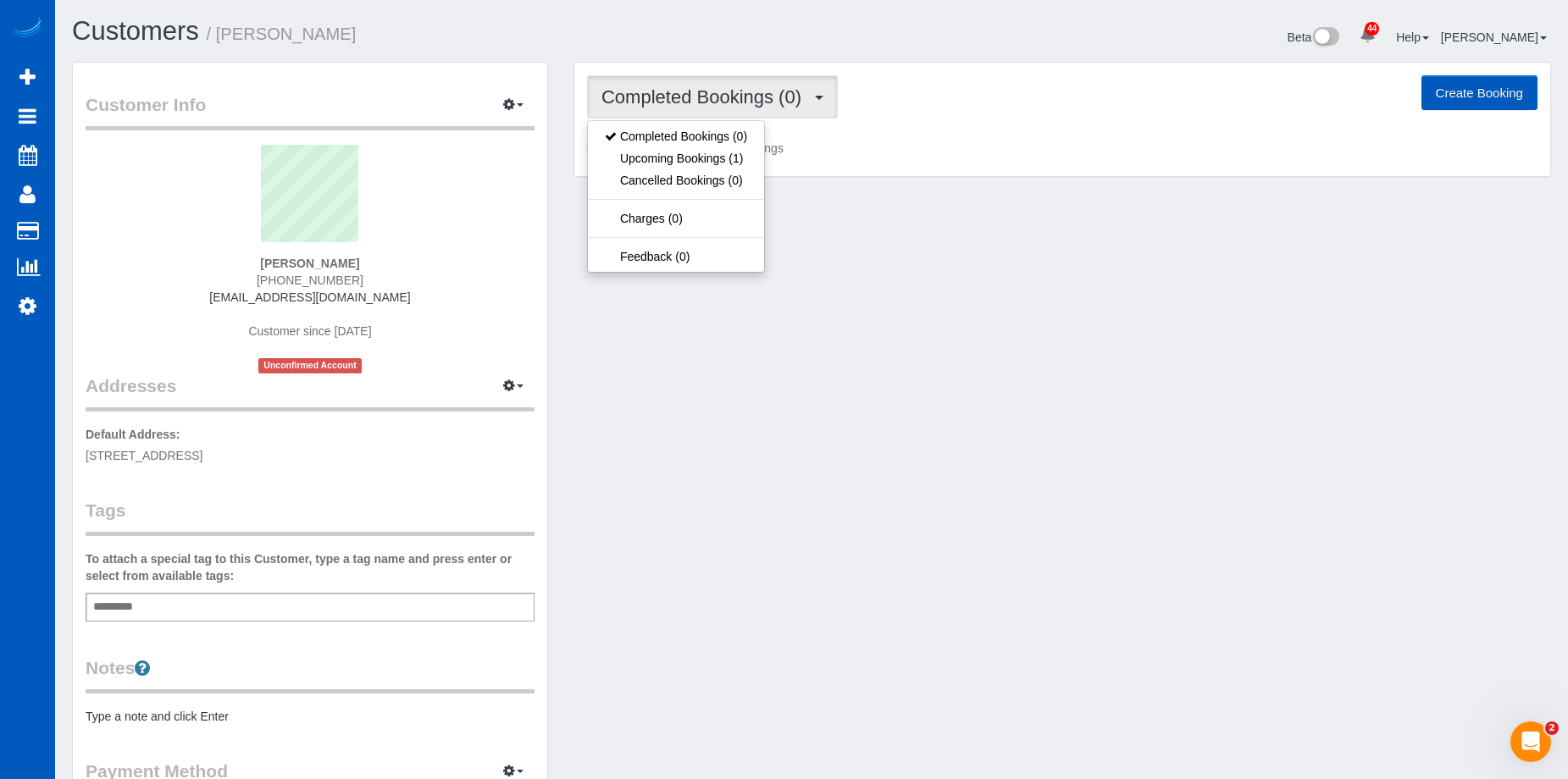
click at [692, 82] on button "Completed Bookings (0)" at bounding box center [712, 97] width 250 height 43
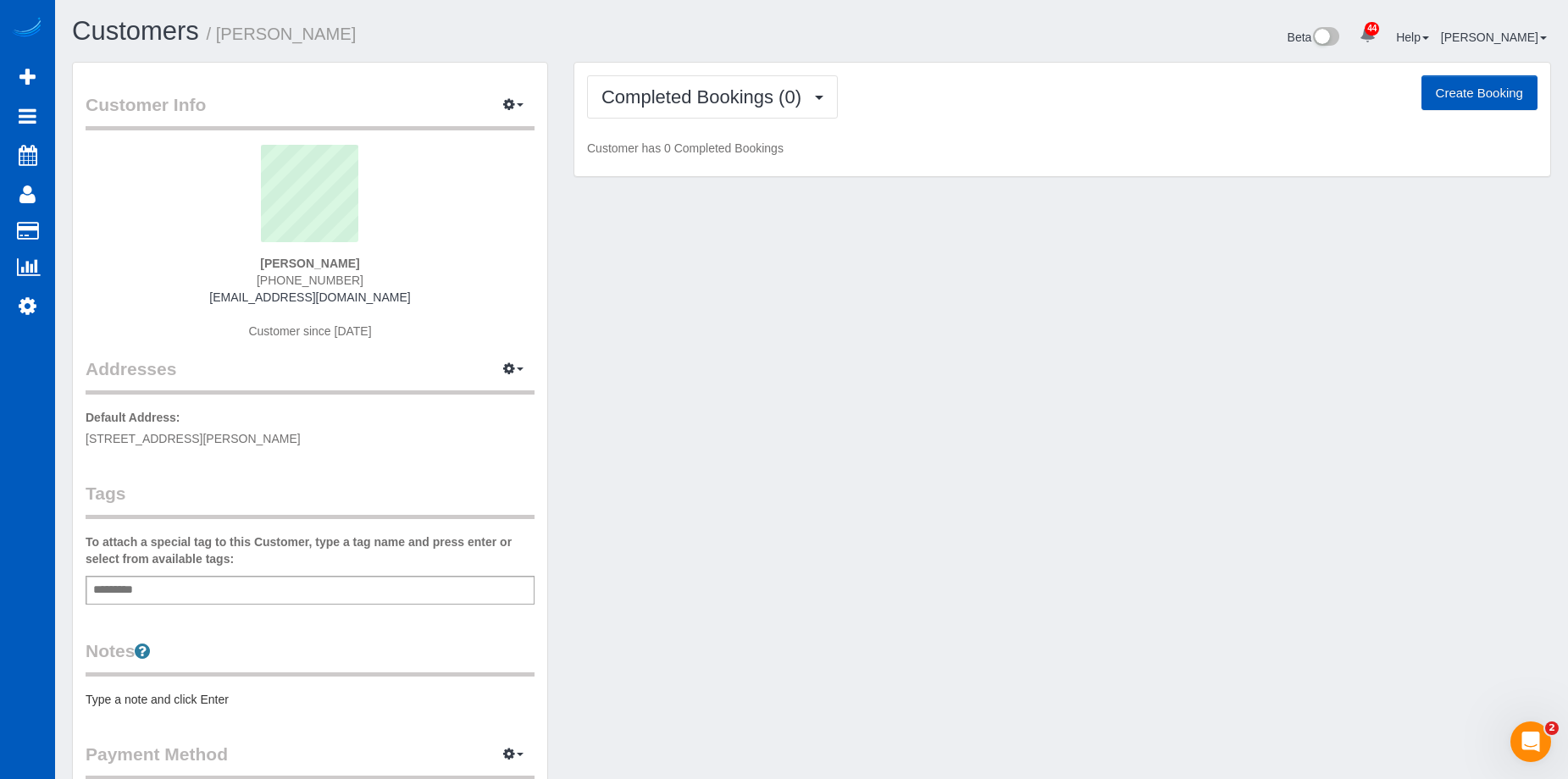
click at [678, 71] on div "Completed Bookings (0) Completed Bookings (0) Upcoming Bookings (1) Cancelled B…" at bounding box center [1062, 119] width 976 height 114
click at [694, 101] on span "Completed Bookings (0)" at bounding box center [706, 97] width 209 height 21
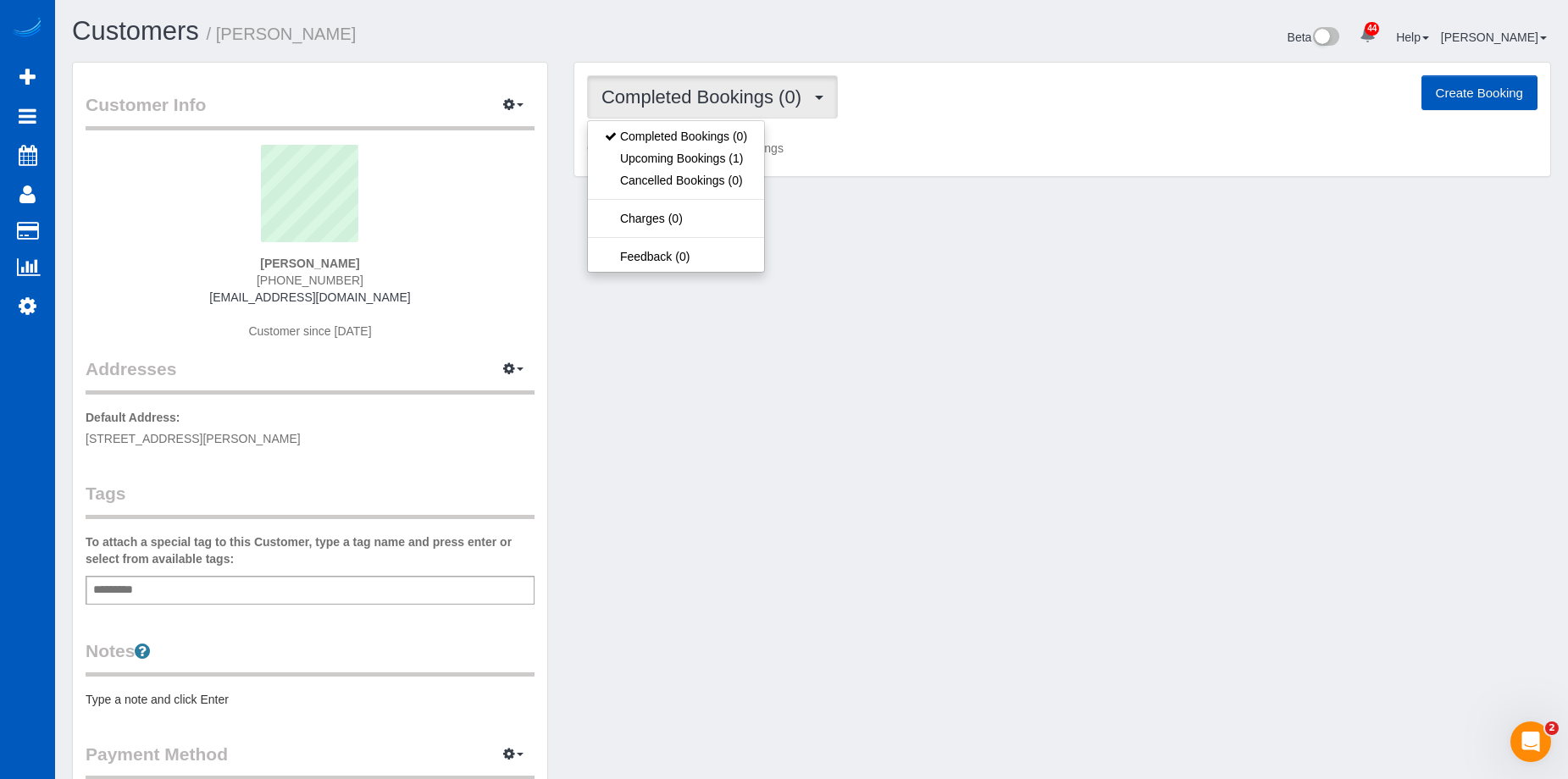
click at [694, 101] on span "Completed Bookings (0)" at bounding box center [706, 97] width 209 height 21
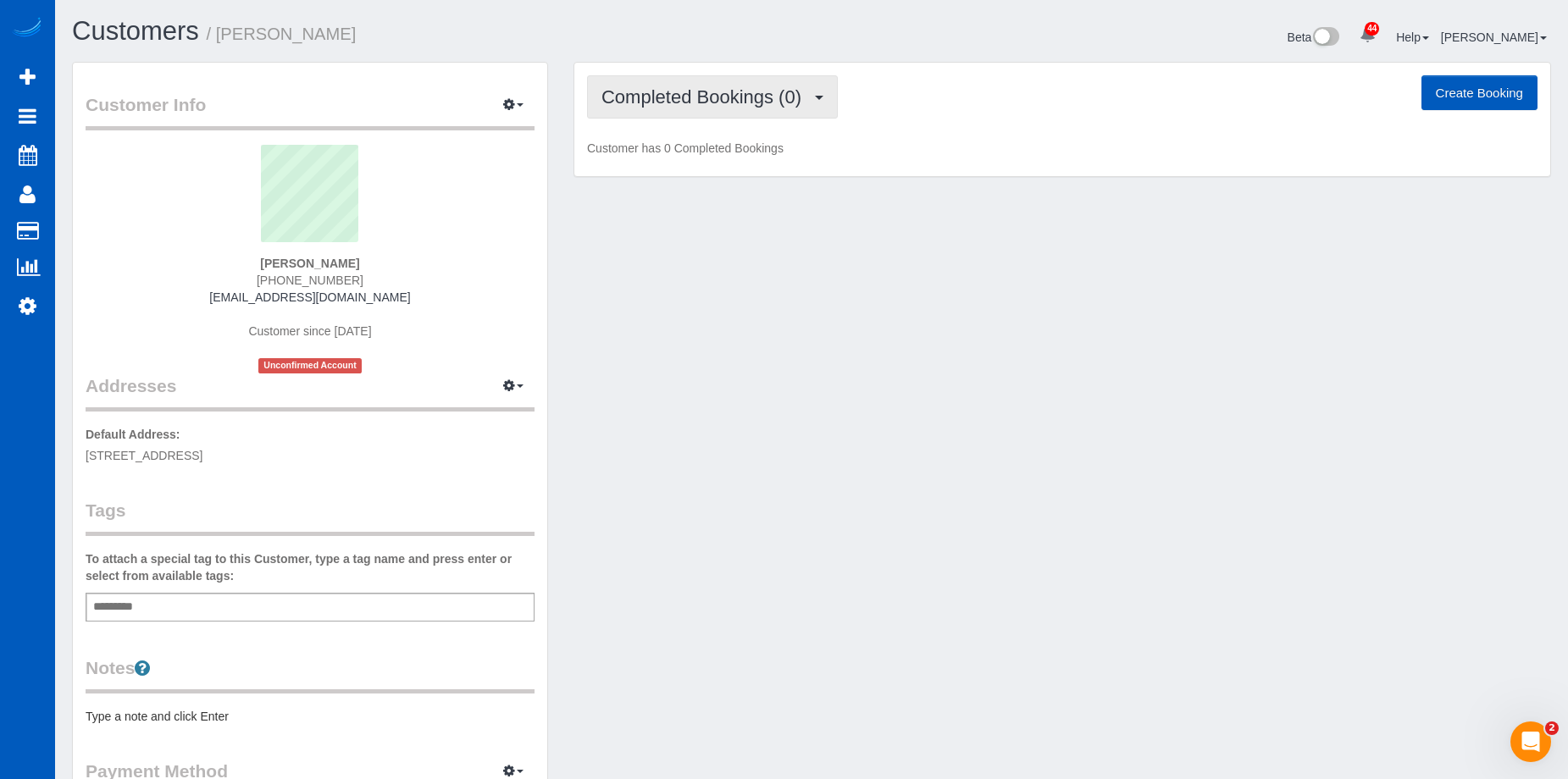
click at [733, 95] on span "Completed Bookings (0)" at bounding box center [706, 97] width 209 height 21
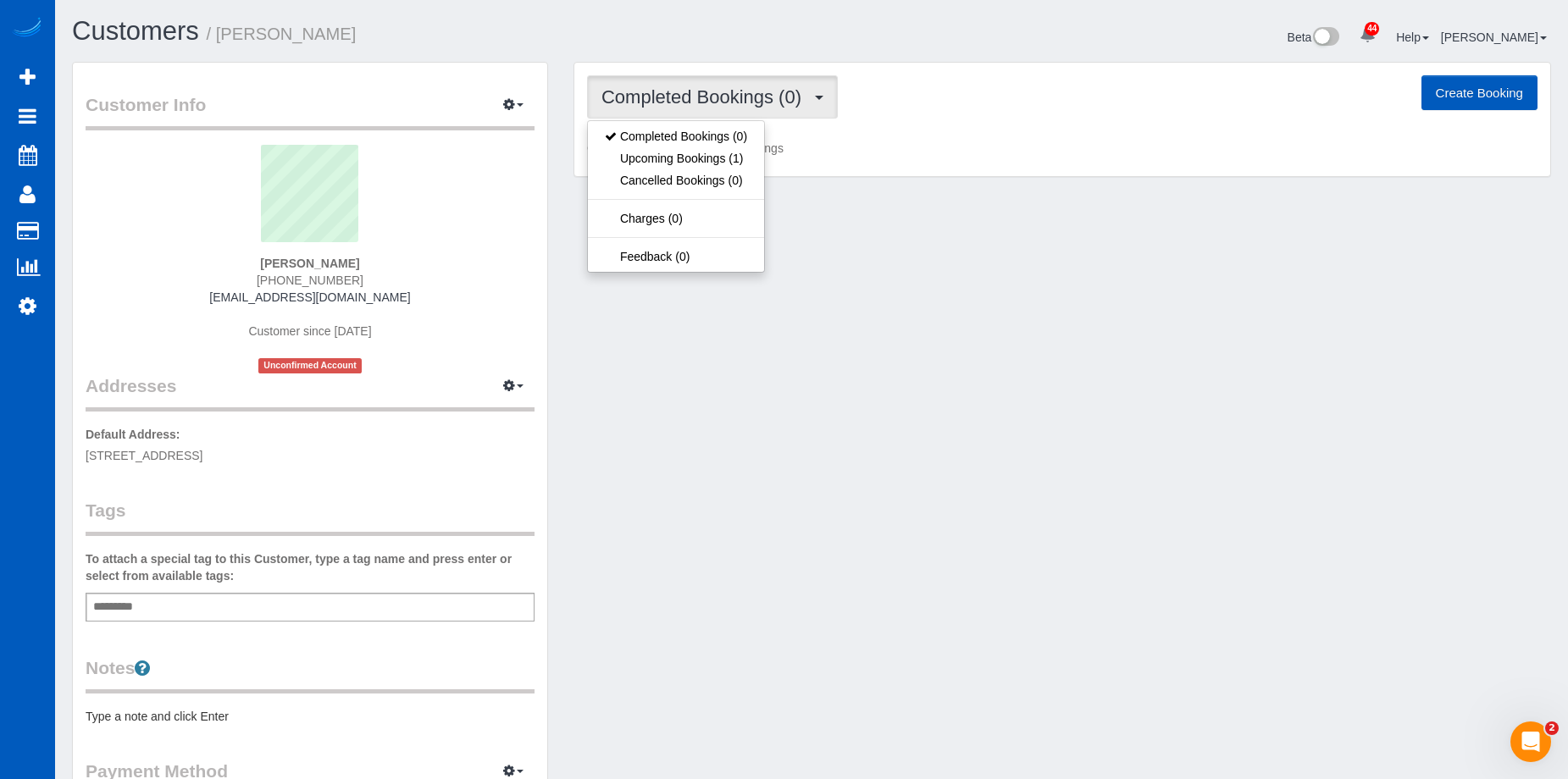
click at [733, 95] on span "Completed Bookings (0)" at bounding box center [706, 97] width 209 height 21
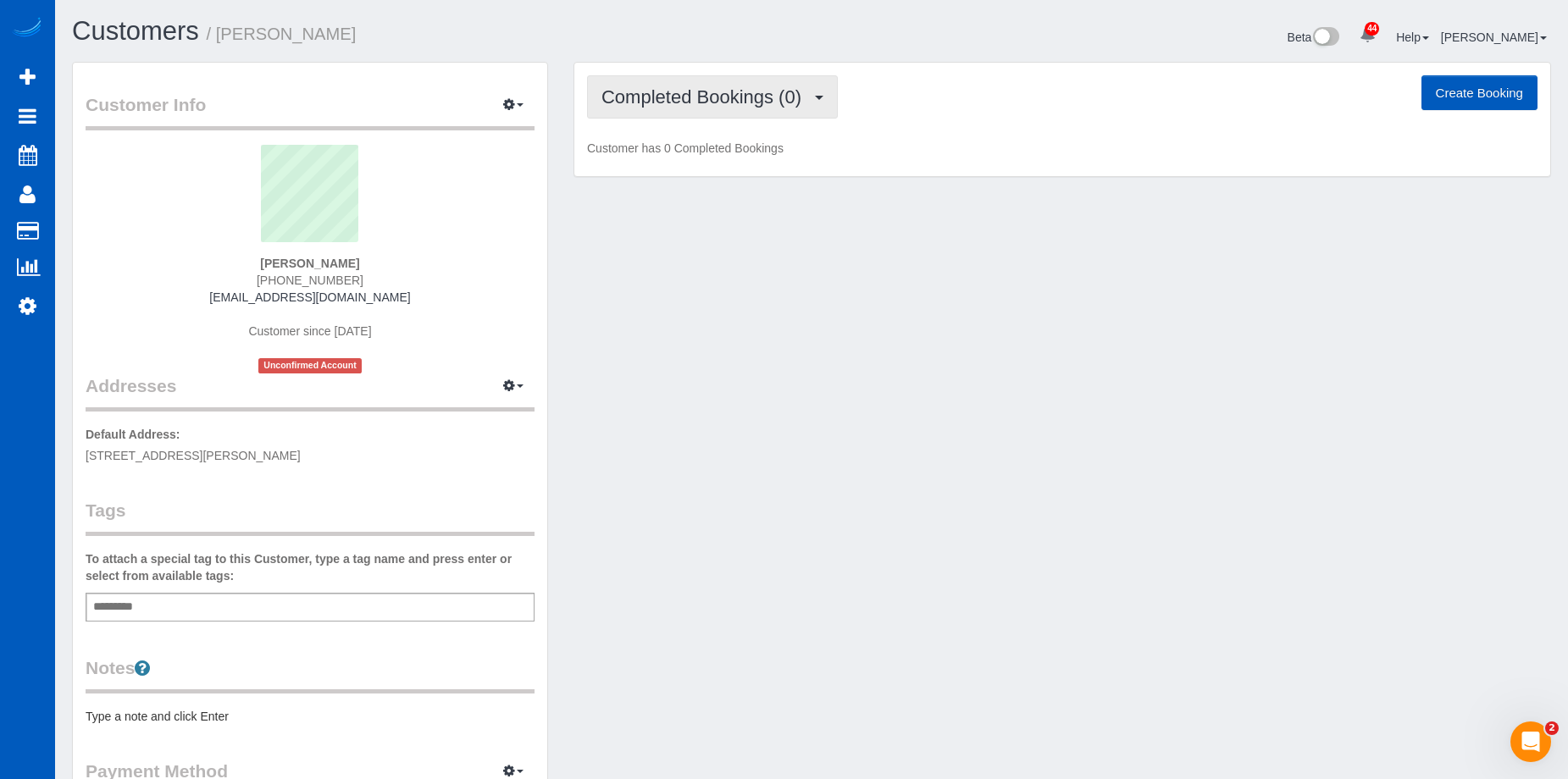
click at [731, 84] on button "Completed Bookings (0)" at bounding box center [712, 97] width 250 height 43
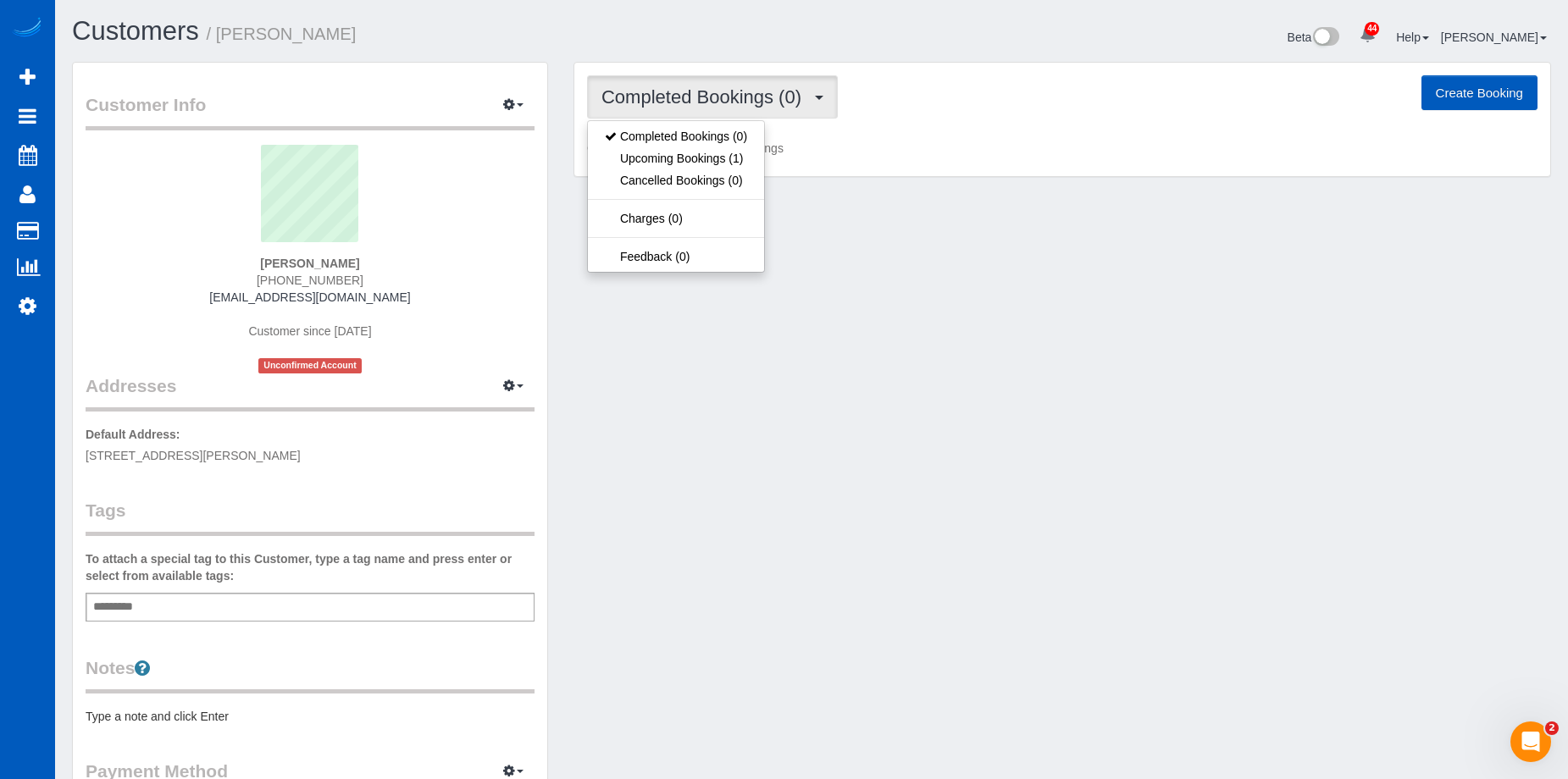
click at [731, 84] on button "Completed Bookings (0)" at bounding box center [712, 97] width 250 height 43
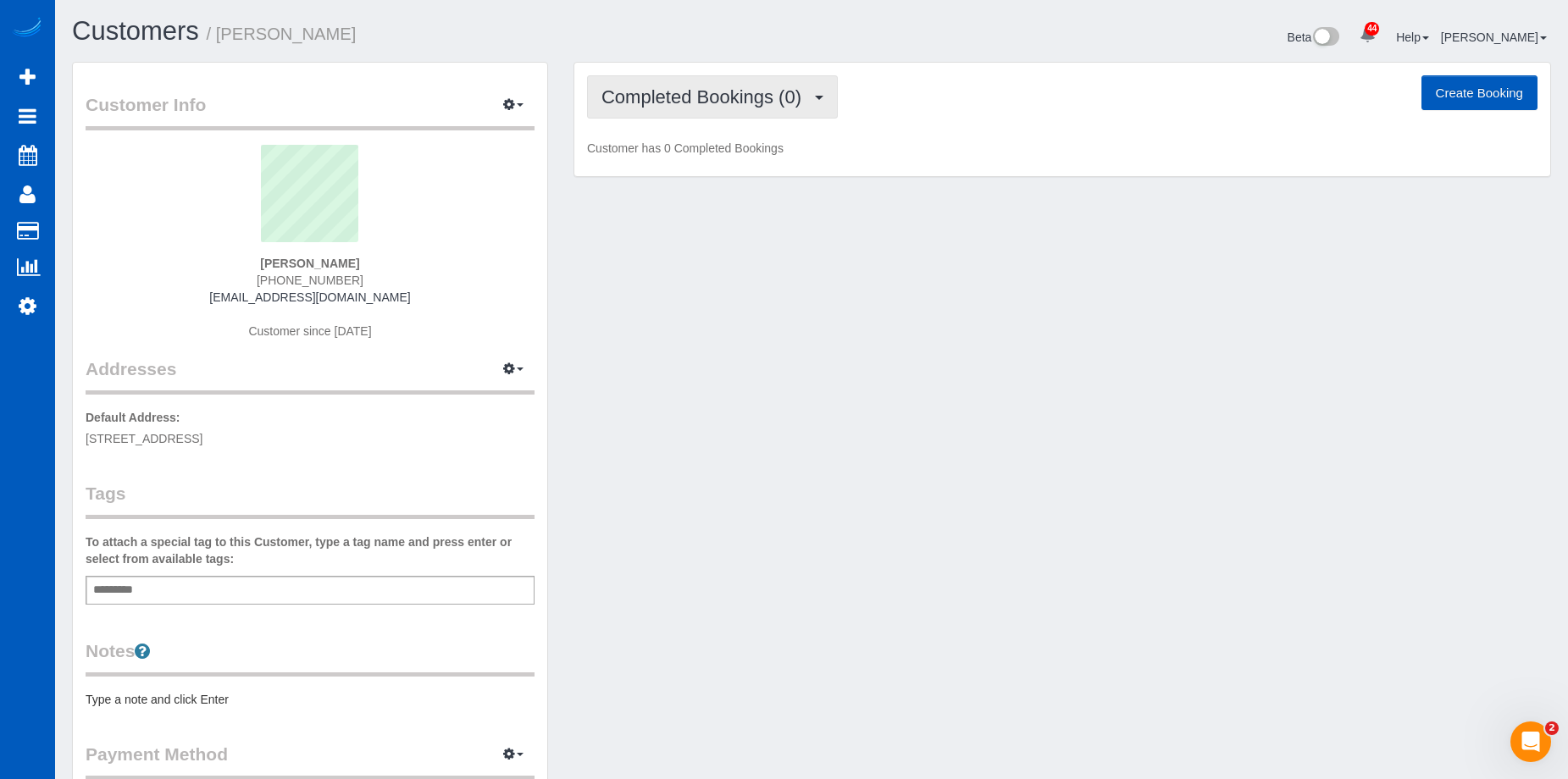
click at [701, 85] on button "Completed Bookings (0)" at bounding box center [712, 97] width 250 height 43
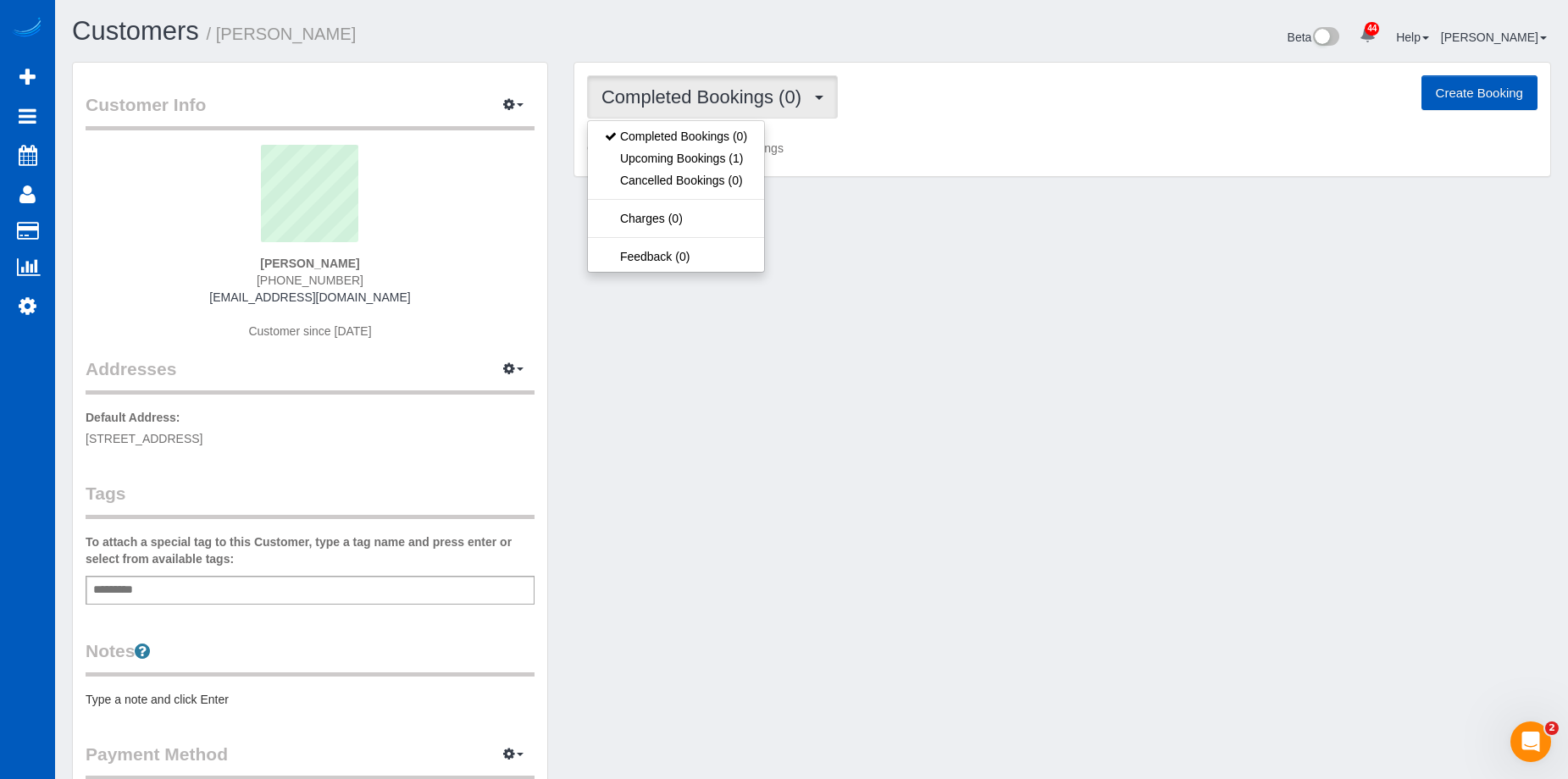
click at [701, 85] on button "Completed Bookings (0)" at bounding box center [712, 97] width 250 height 43
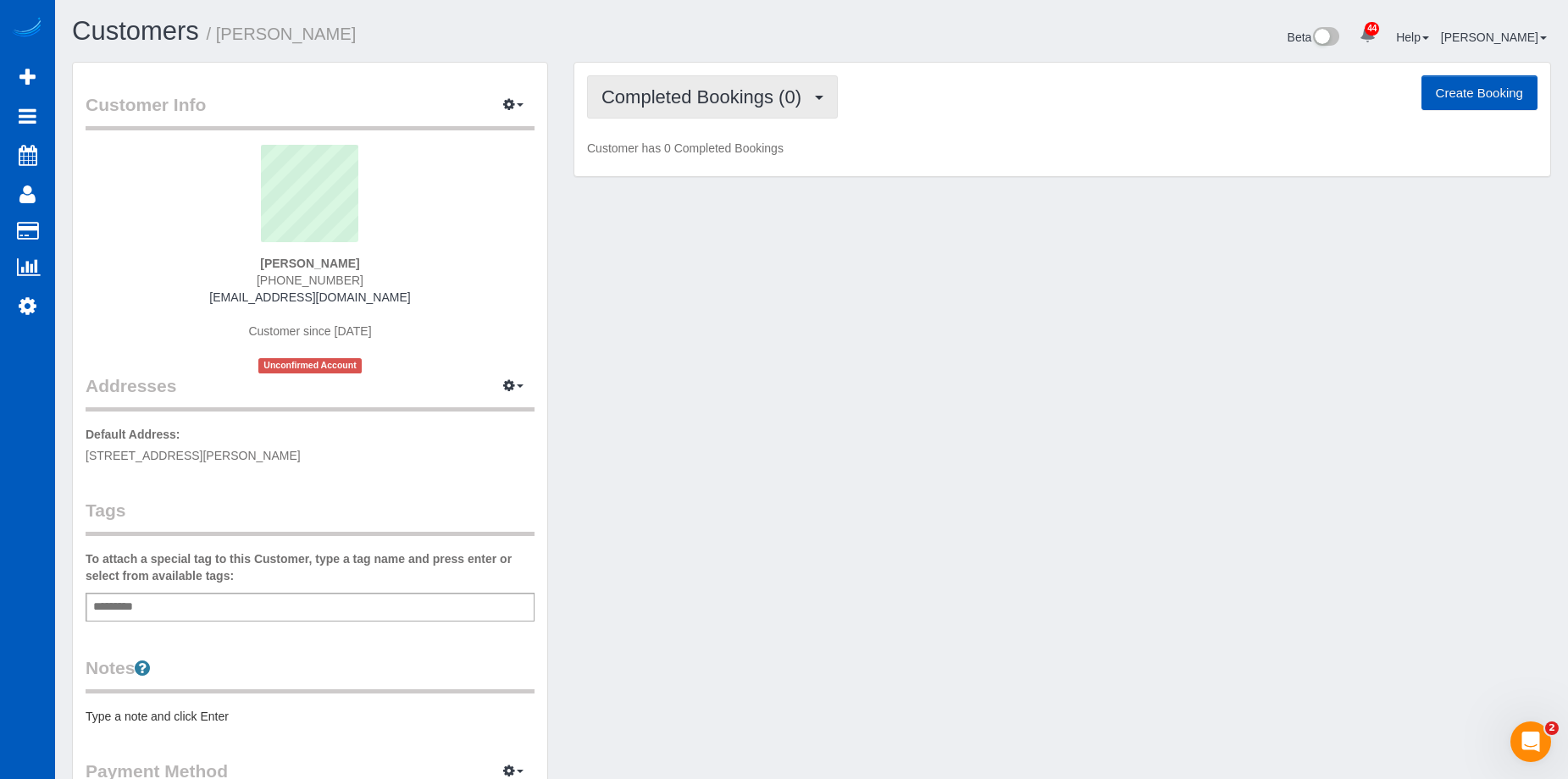
click at [722, 79] on button "Completed Bookings (0)" at bounding box center [712, 97] width 250 height 43
click at [722, 95] on span "Completed Bookings (0)" at bounding box center [706, 97] width 209 height 21
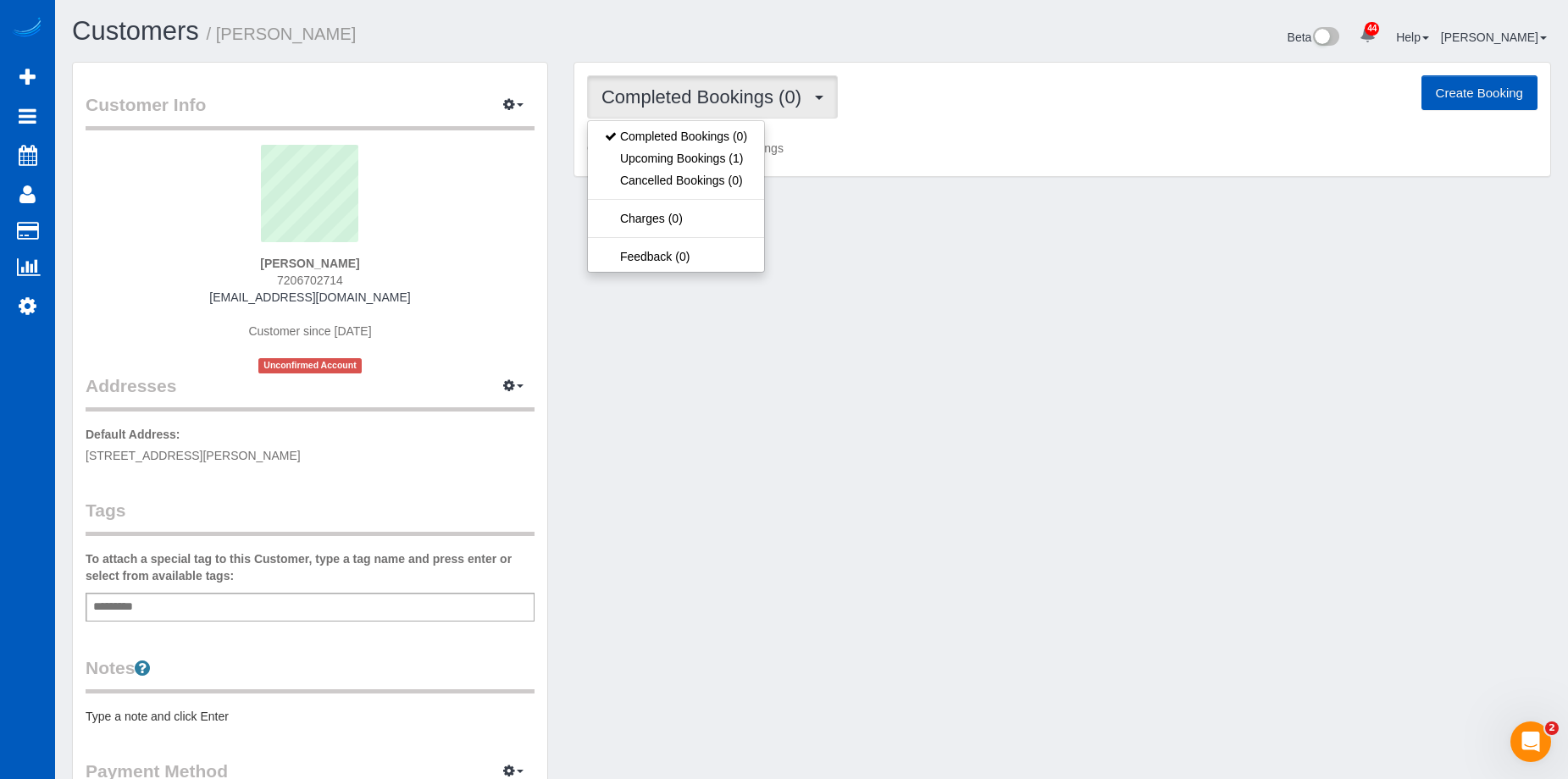
click at [722, 95] on span "Completed Bookings (0)" at bounding box center [706, 97] width 209 height 21
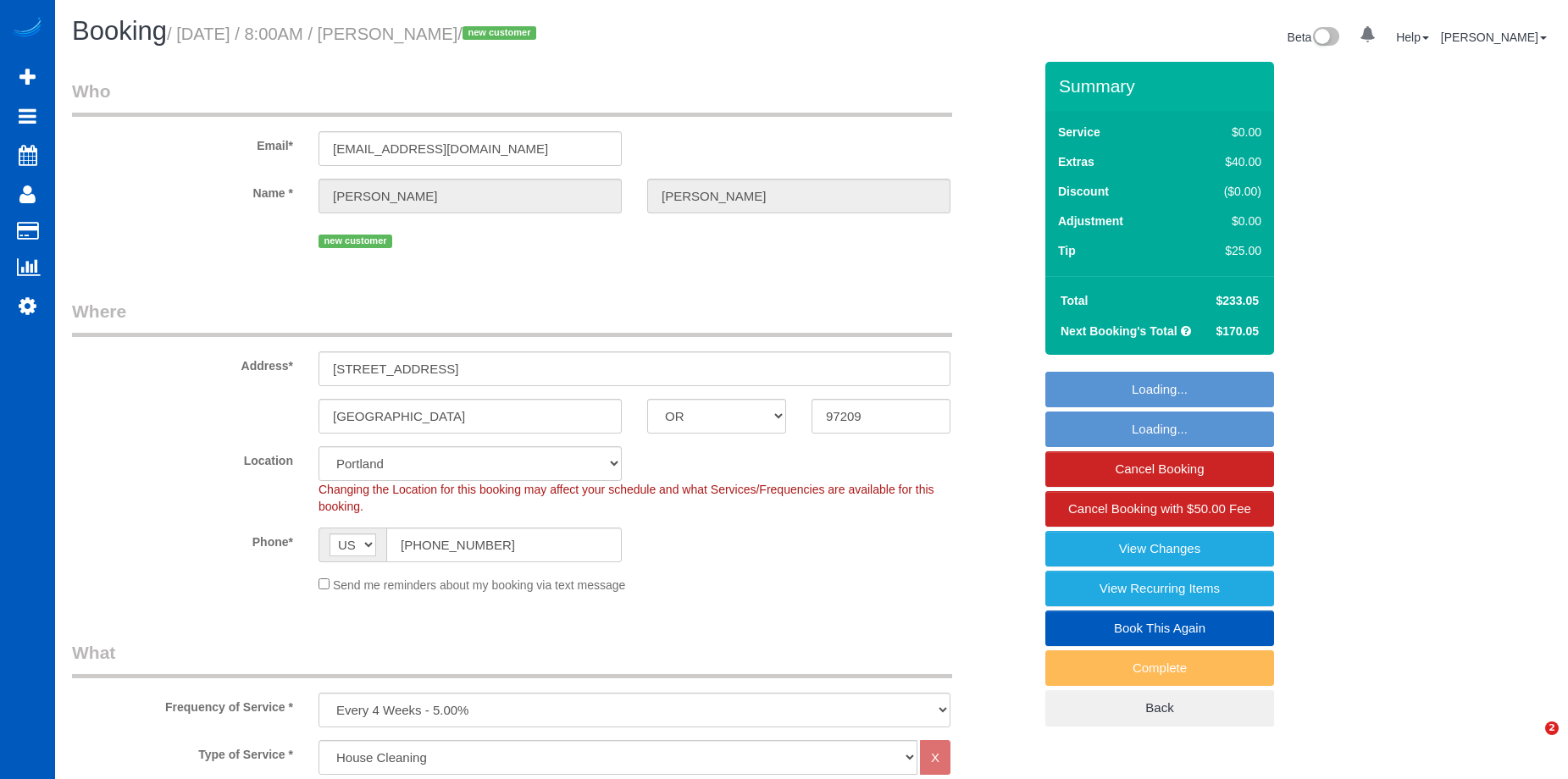
select select "OR"
select select "199"
select select "1001"
select select "spot1"
select select "number:8"
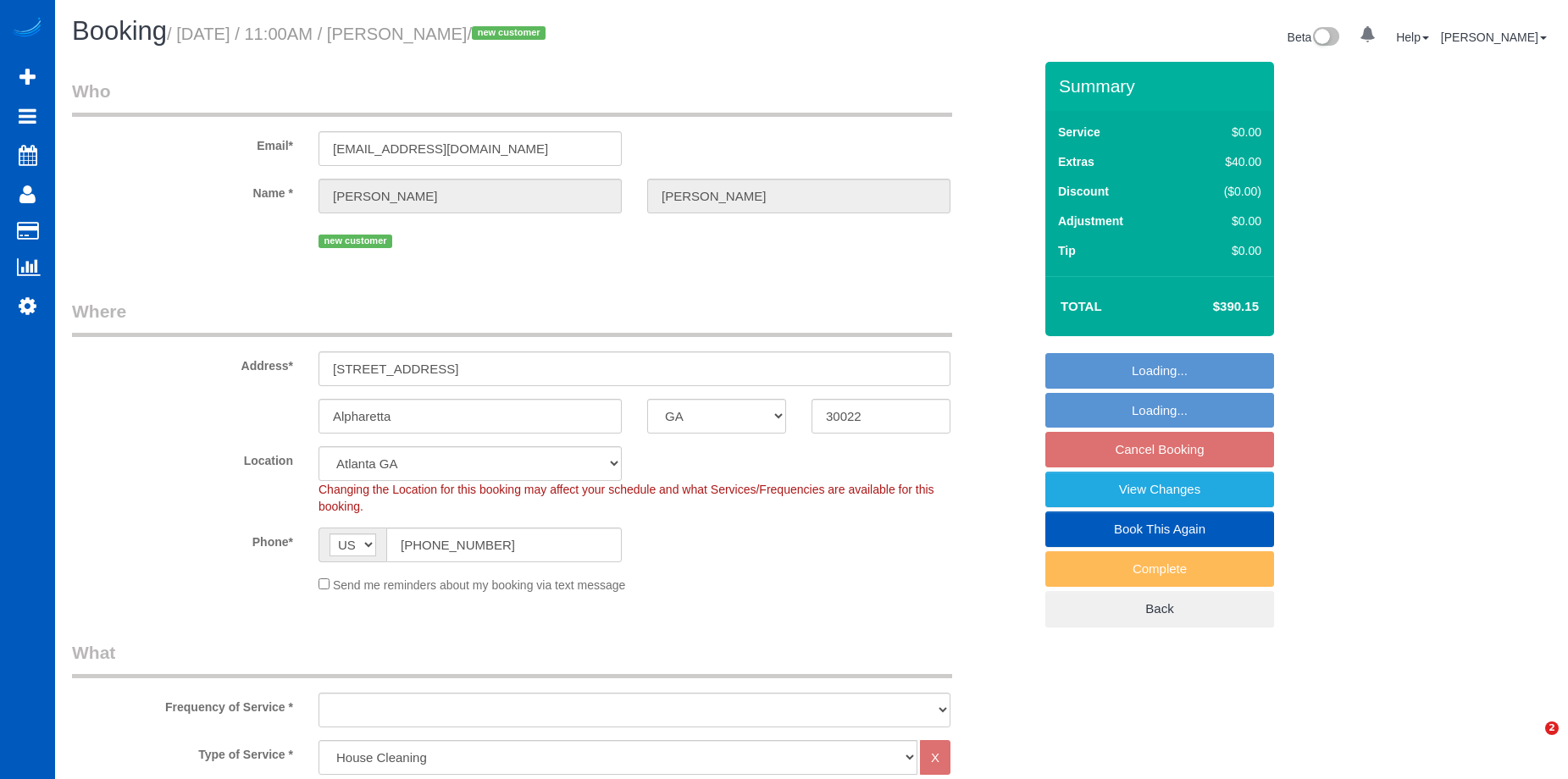
select select "GA"
select select "199"
select select "3001"
select select "4"
select select "3"
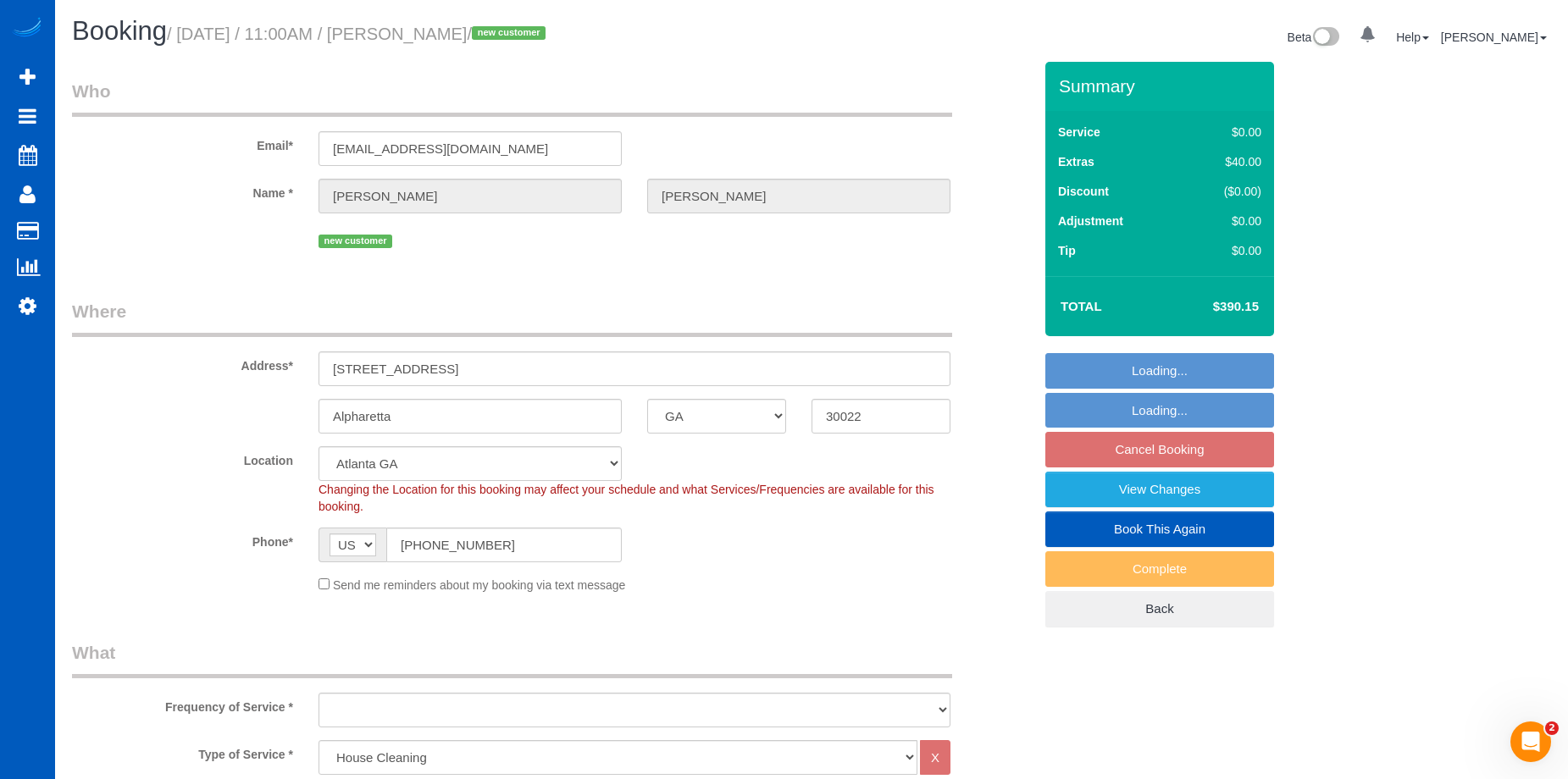
select select "object:970"
select select "3001"
select select "4"
select select "3"
select select "spot1"
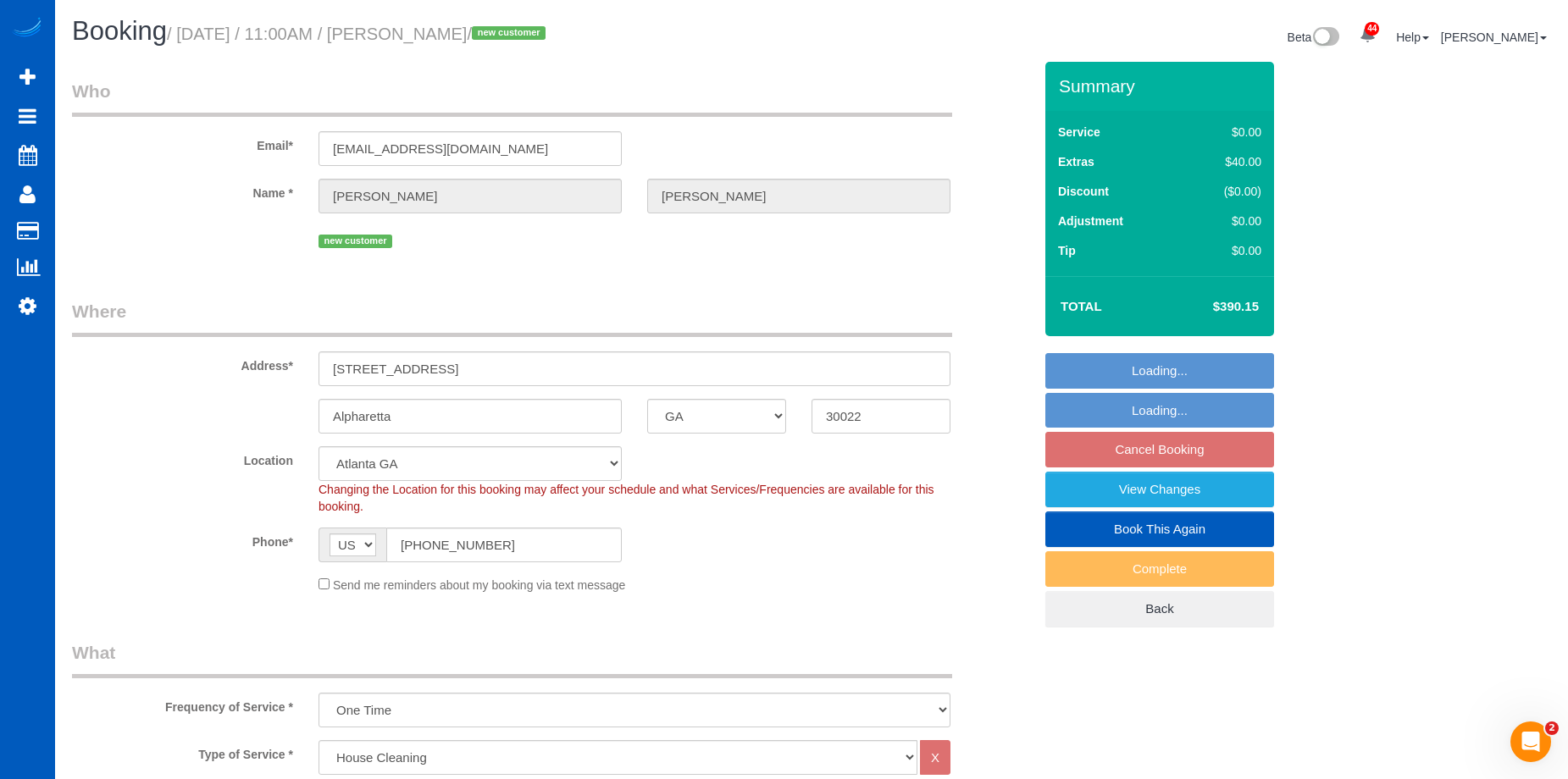
select select "object:1166"
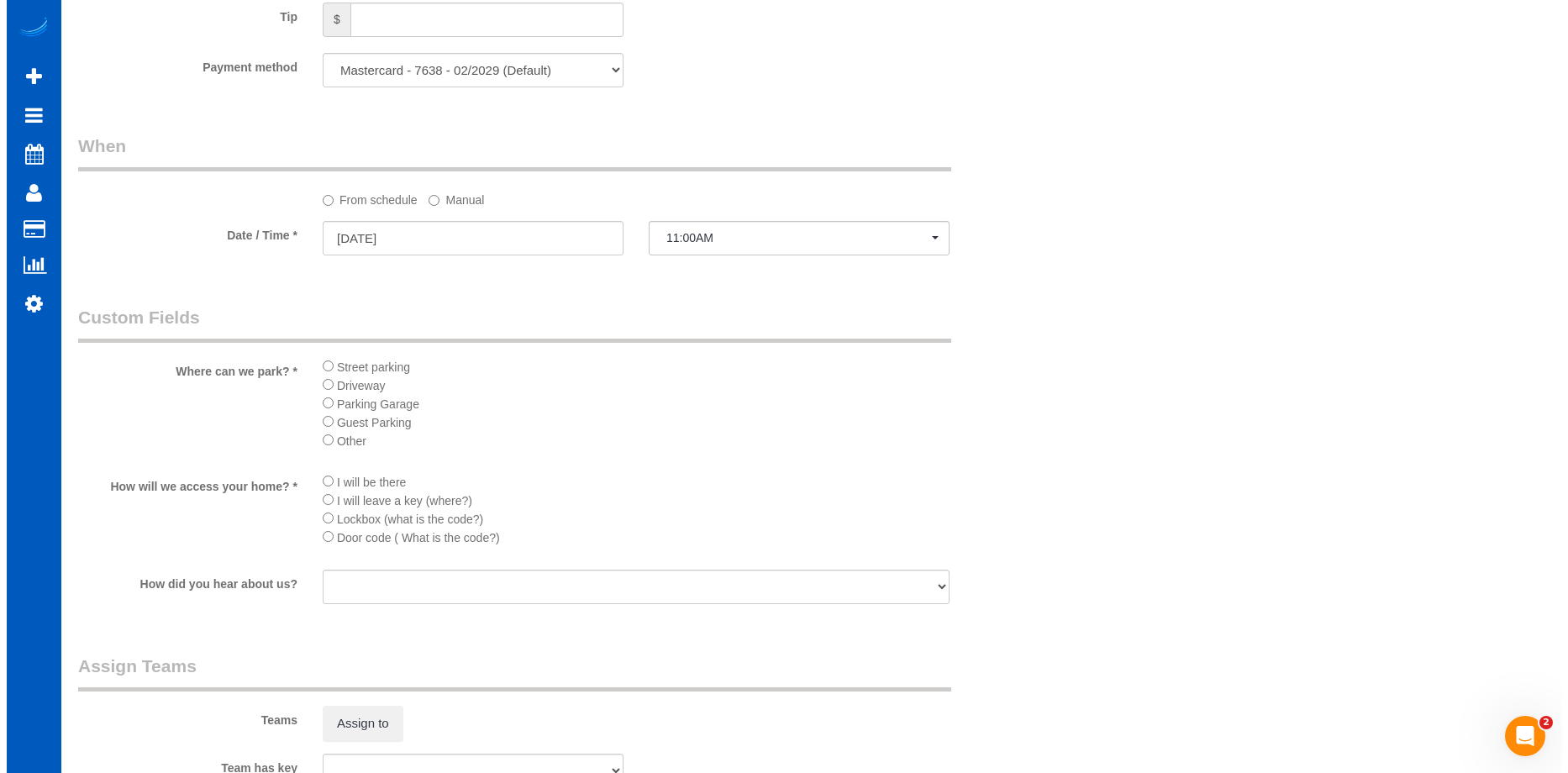
scroll to position [2017, 0]
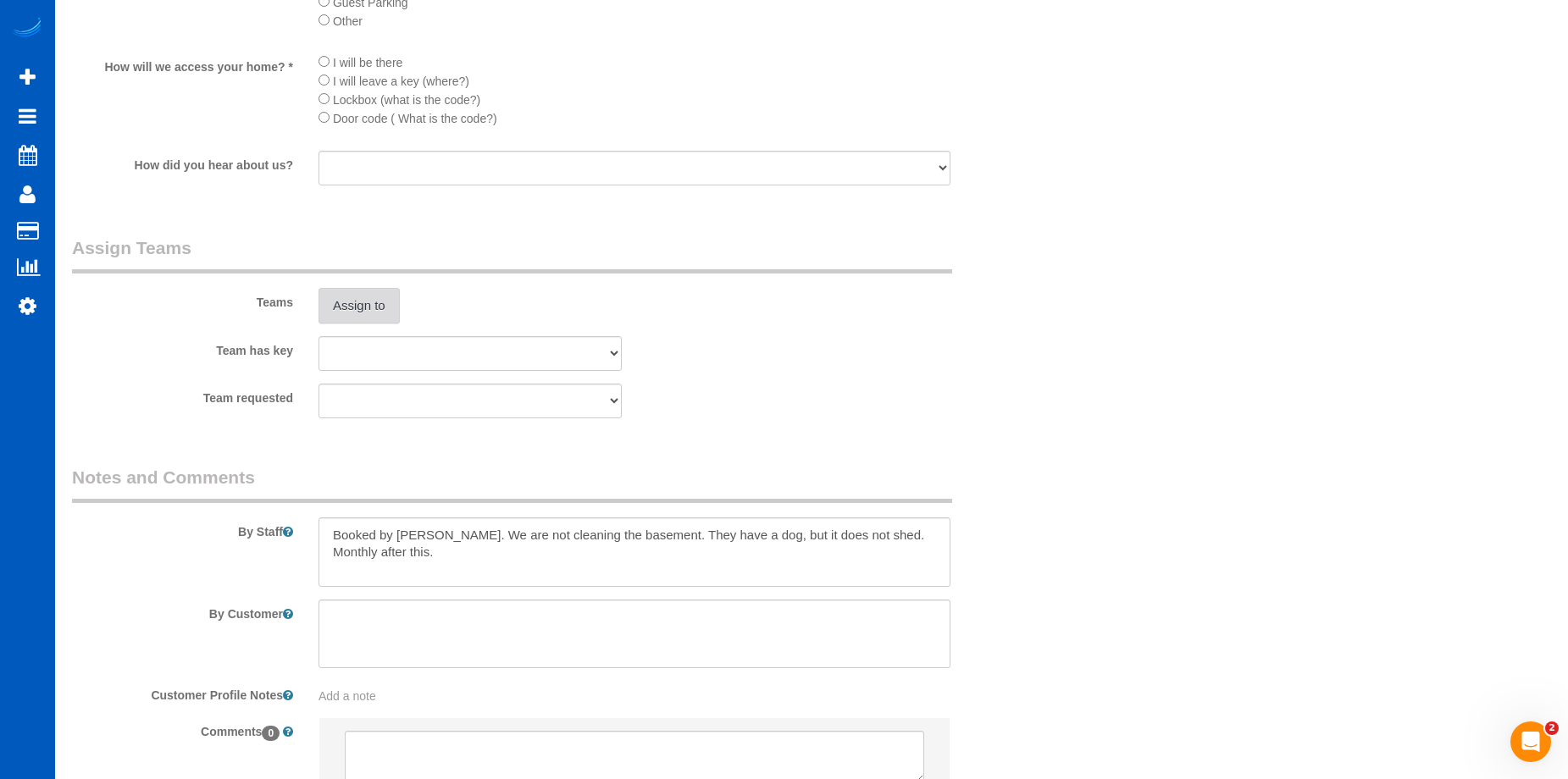
click at [356, 314] on button "Assign to" at bounding box center [358, 305] width 81 height 35
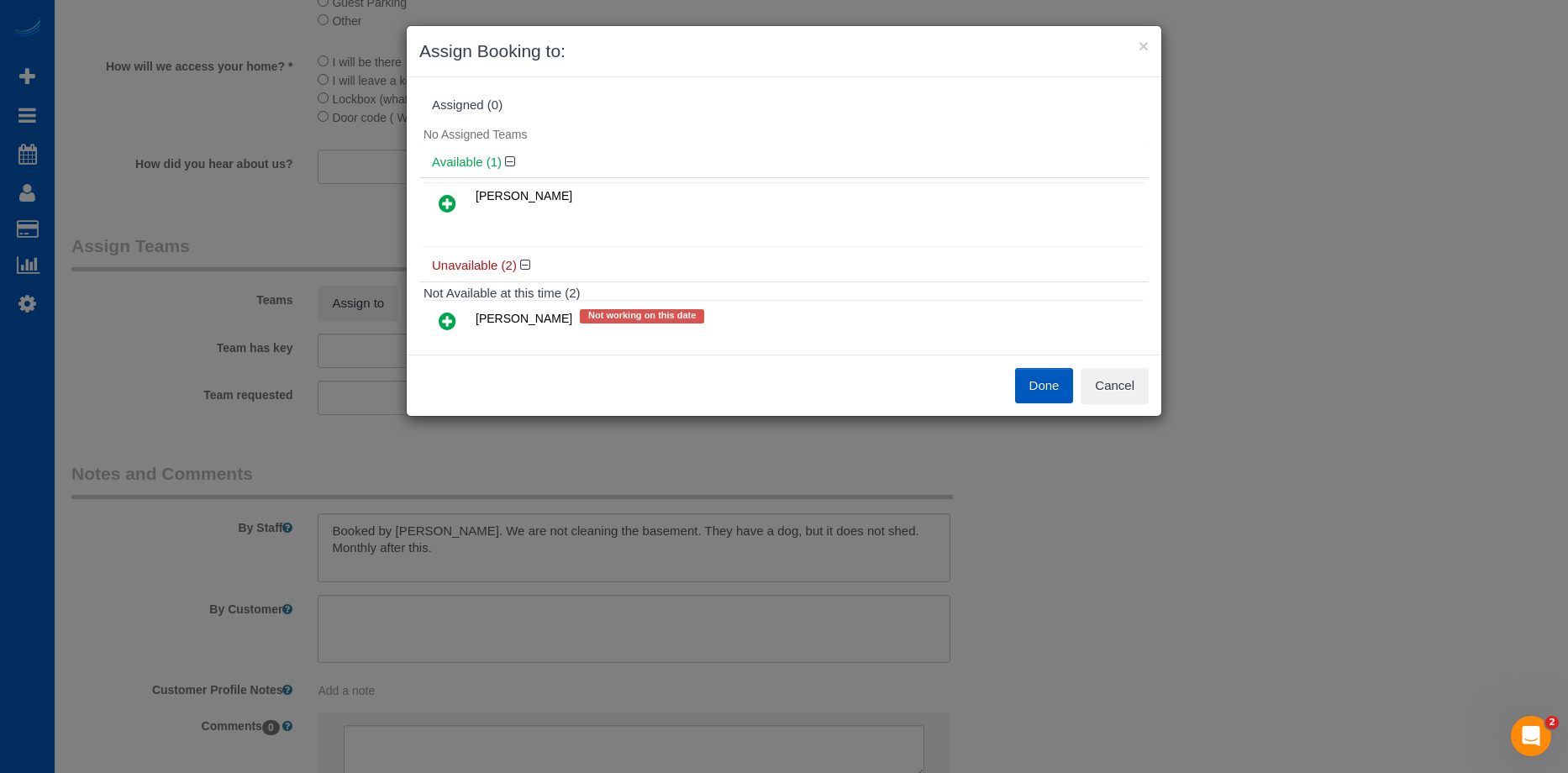
click at [450, 203] on icon at bounding box center [447, 203] width 18 height 20
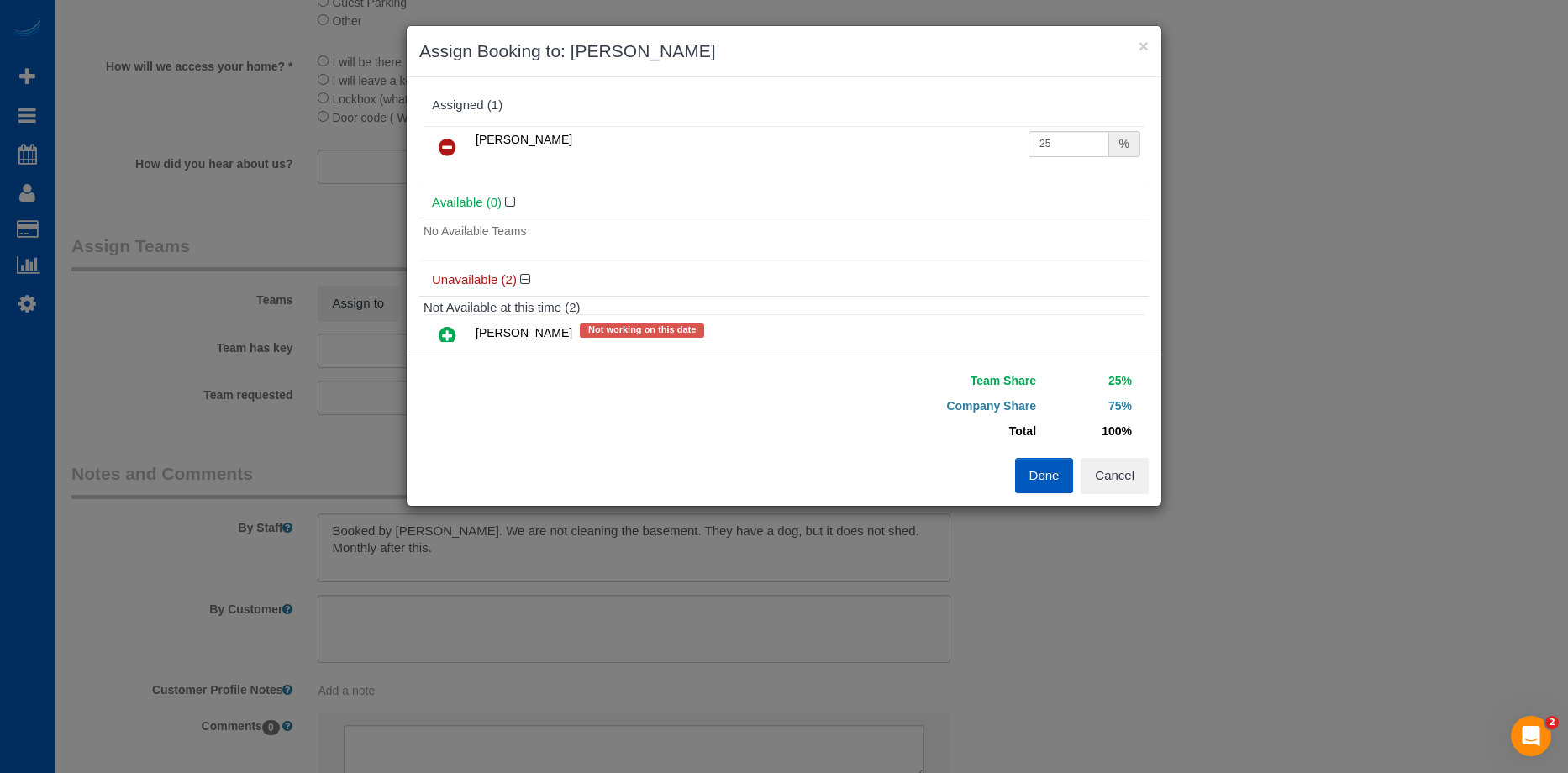
scroll to position [84, 0]
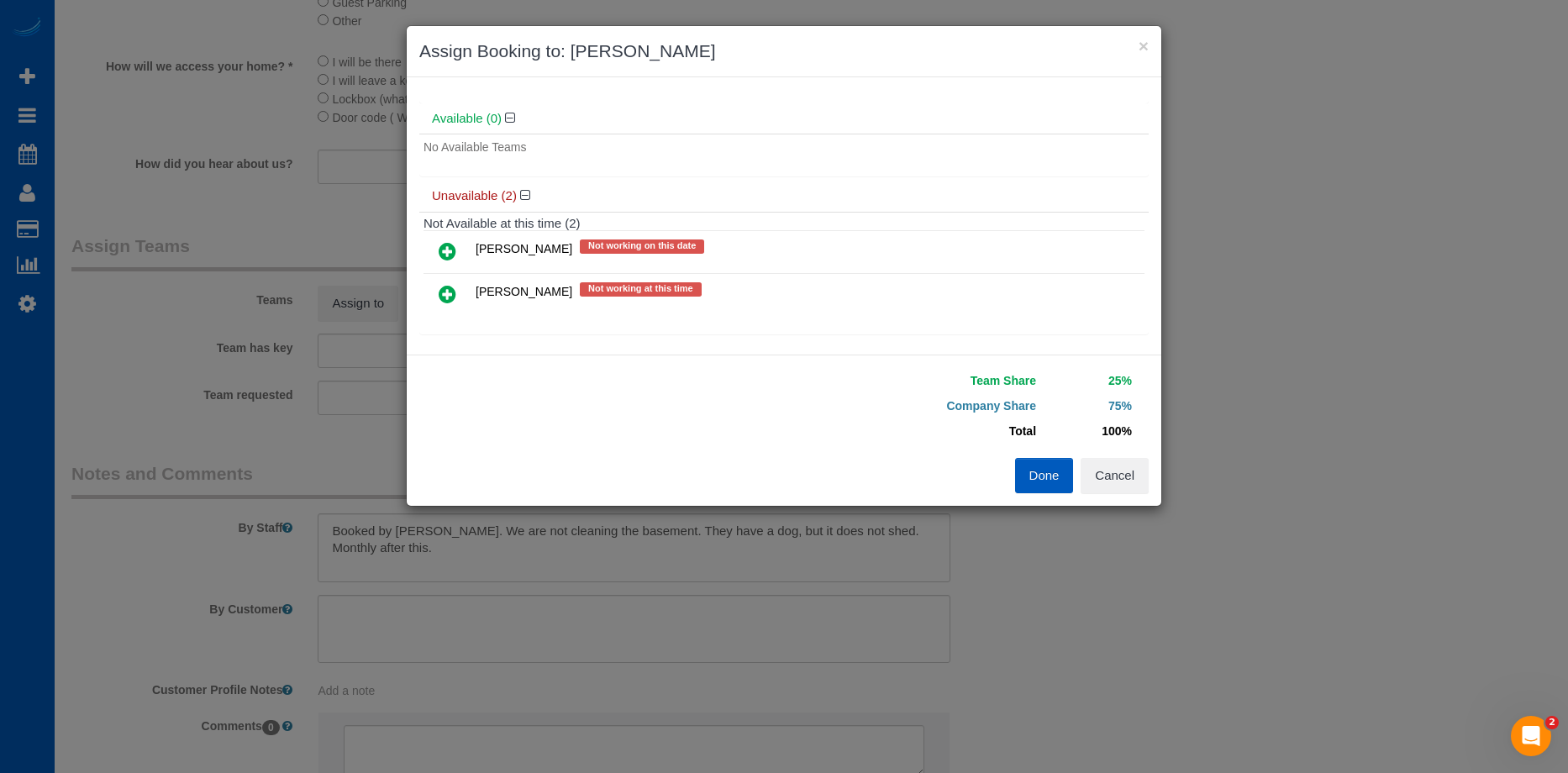
click at [449, 293] on icon at bounding box center [447, 295] width 18 height 20
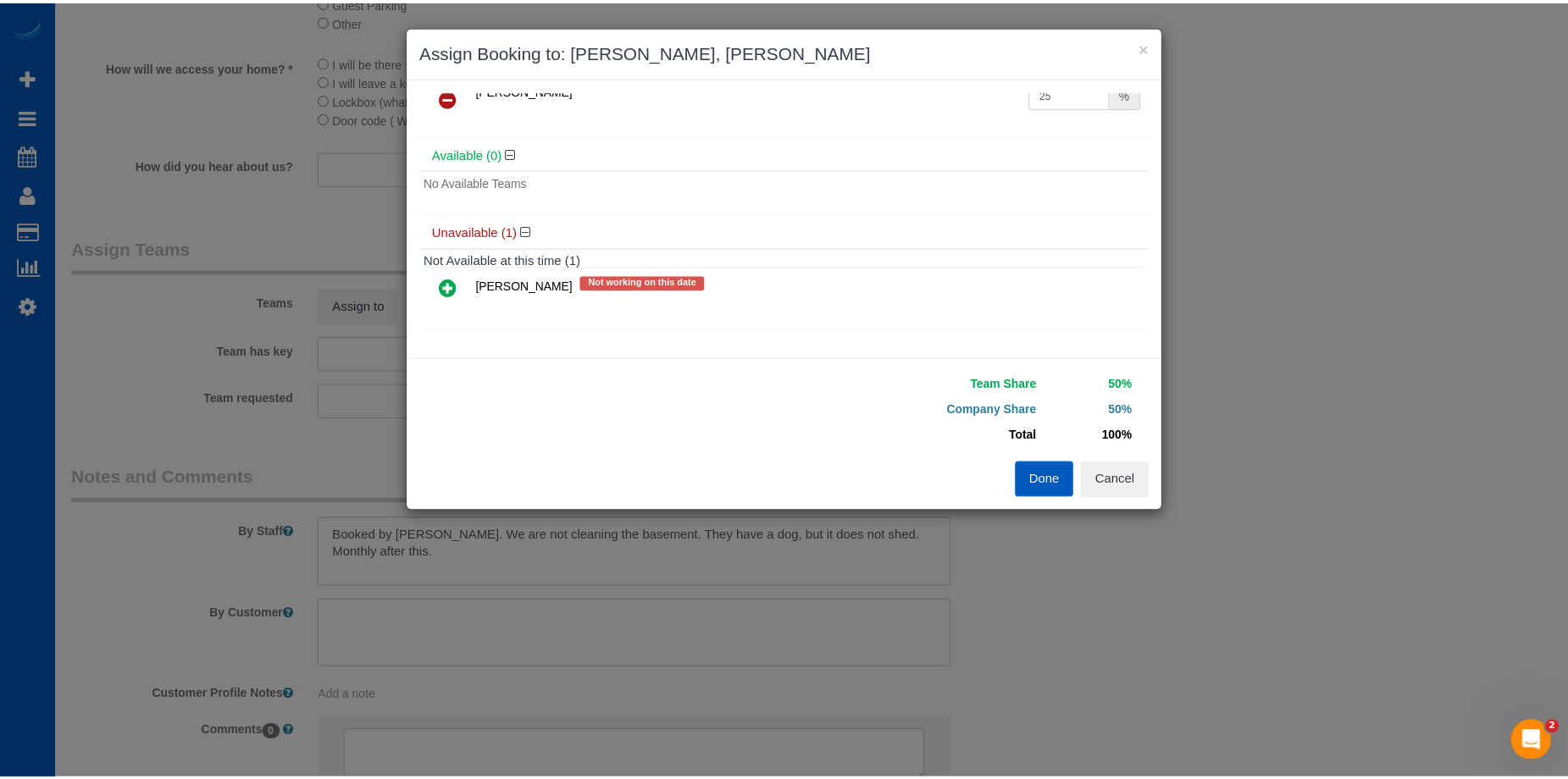
scroll to position [0, 0]
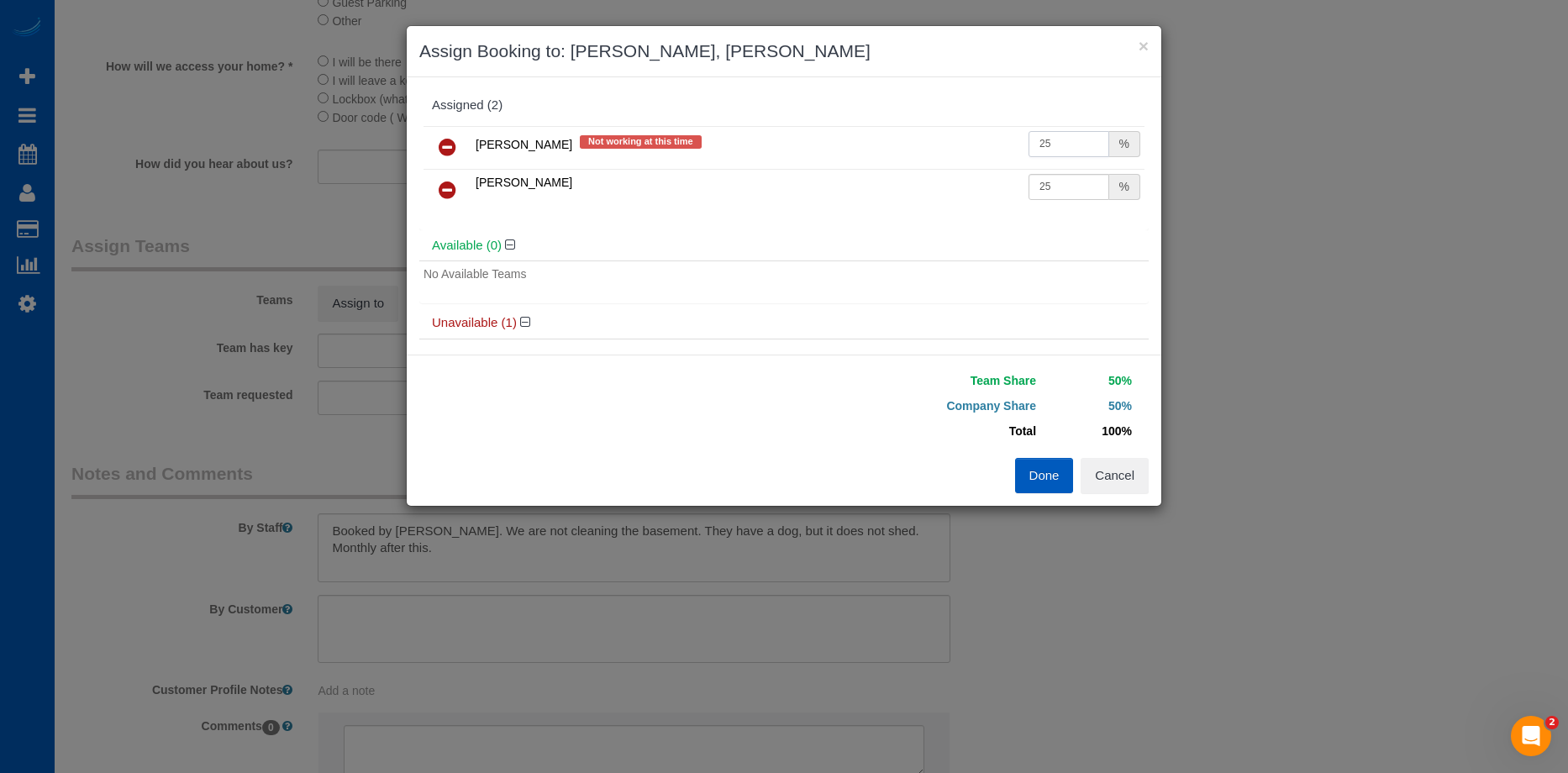
click at [1067, 144] on input "25" at bounding box center [1068, 144] width 80 height 26
type input "27"
click at [1053, 187] on input "25" at bounding box center [1068, 187] width 80 height 26
type input "27"
click at [1025, 477] on button "Done" at bounding box center [1044, 476] width 59 height 35
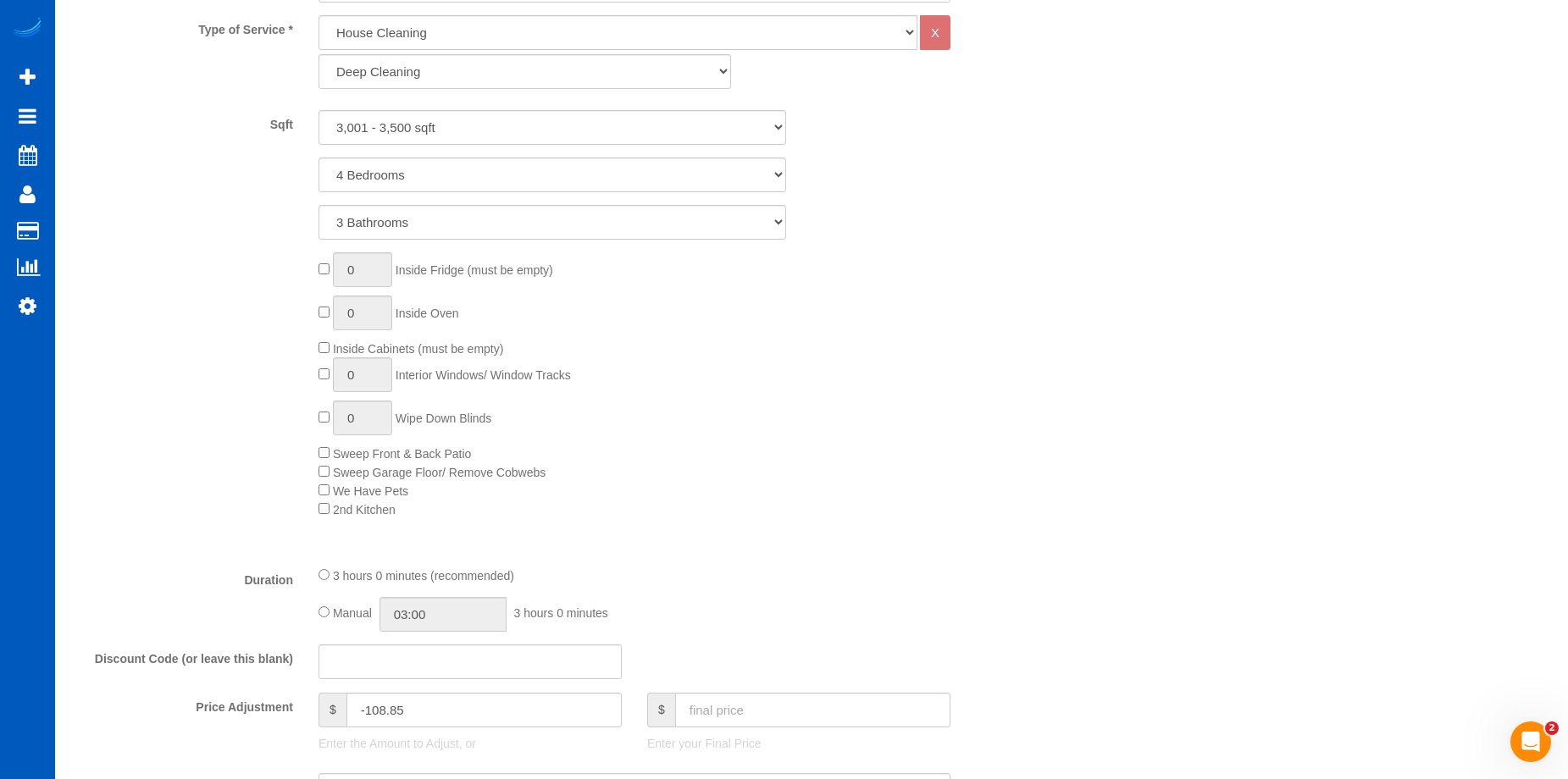
scroll to position [847, 0]
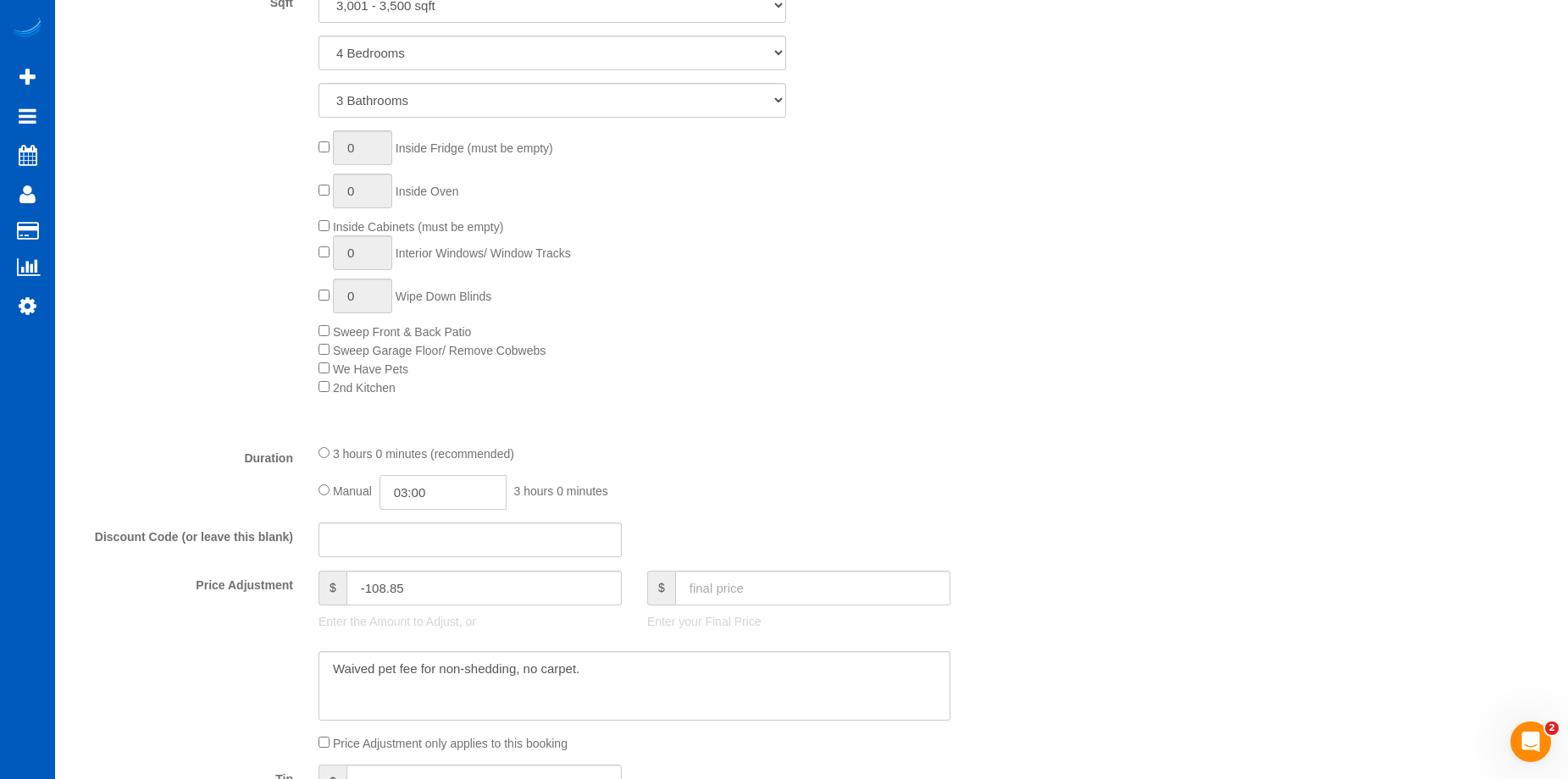
click at [432, 482] on input "03:00" at bounding box center [443, 491] width 127 height 34
type input "04:30"
click at [416, 523] on li "04:30" at bounding box center [424, 525] width 75 height 22
select select "spot10"
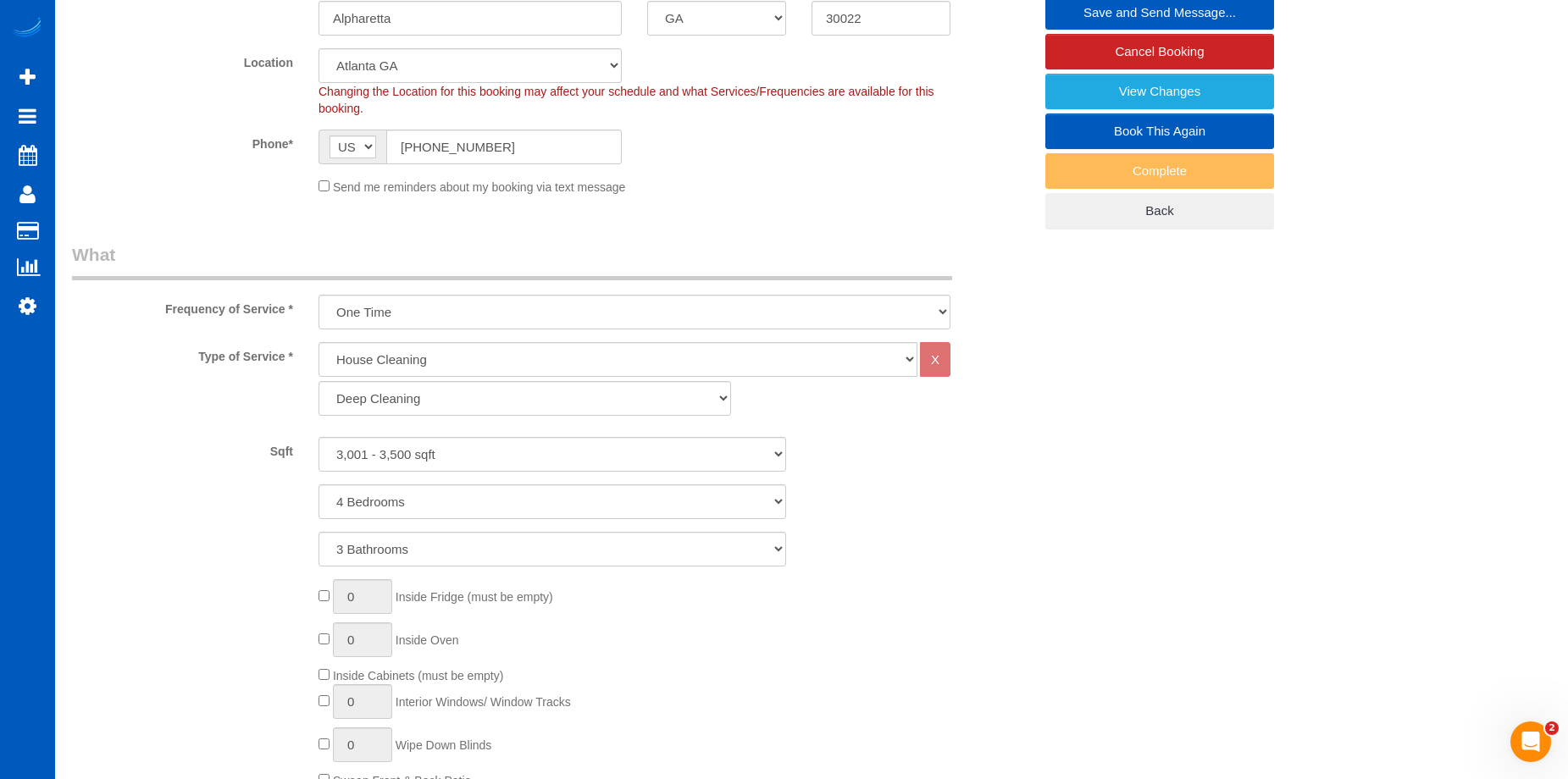
scroll to position [169, 0]
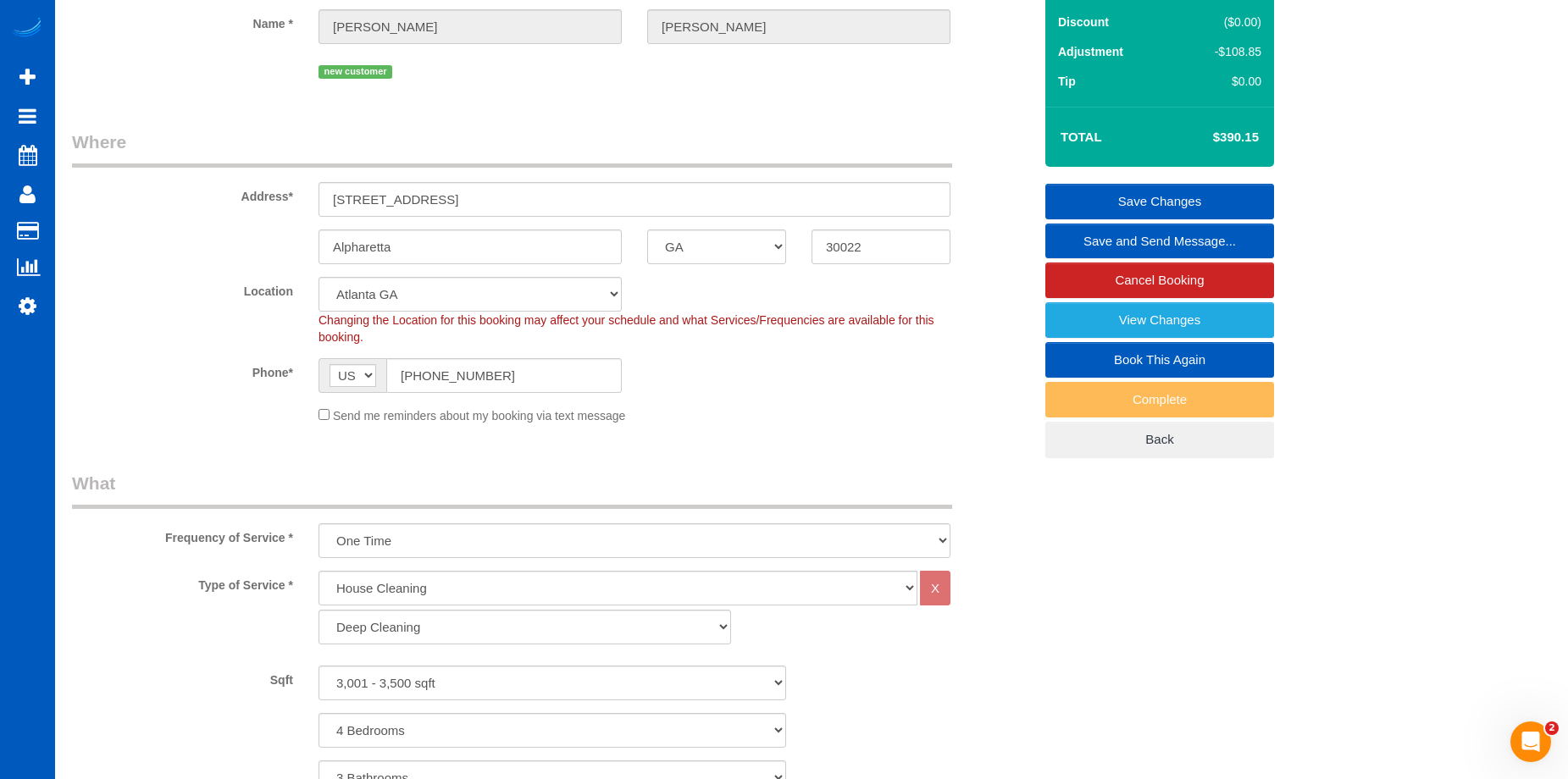
click at [1092, 194] on link "Save Changes" at bounding box center [1160, 201] width 229 height 35
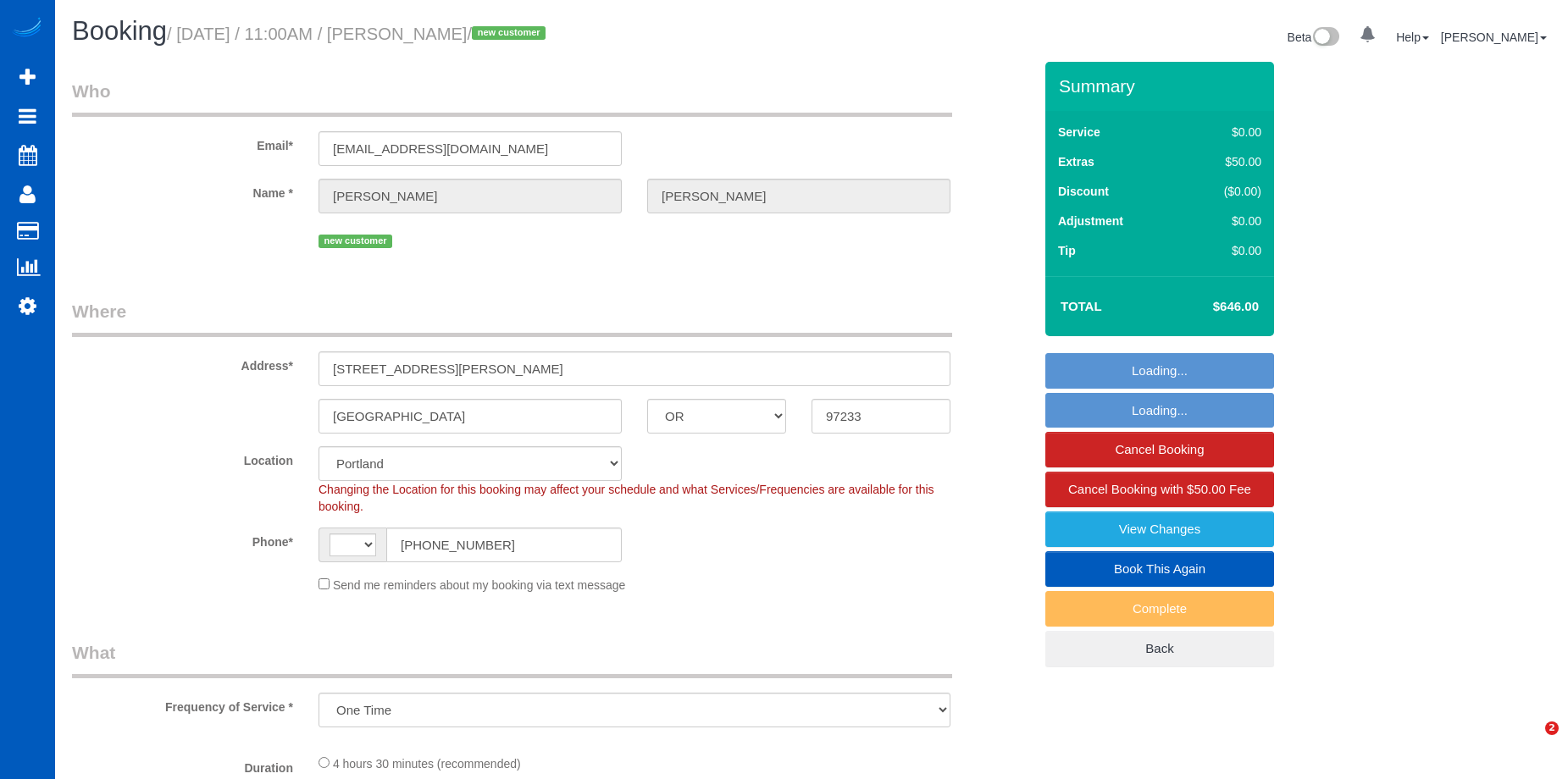
select select "OR"
select select "object:572"
select select "string:[GEOGRAPHIC_DATA]"
select select "spot2"
select select "199"
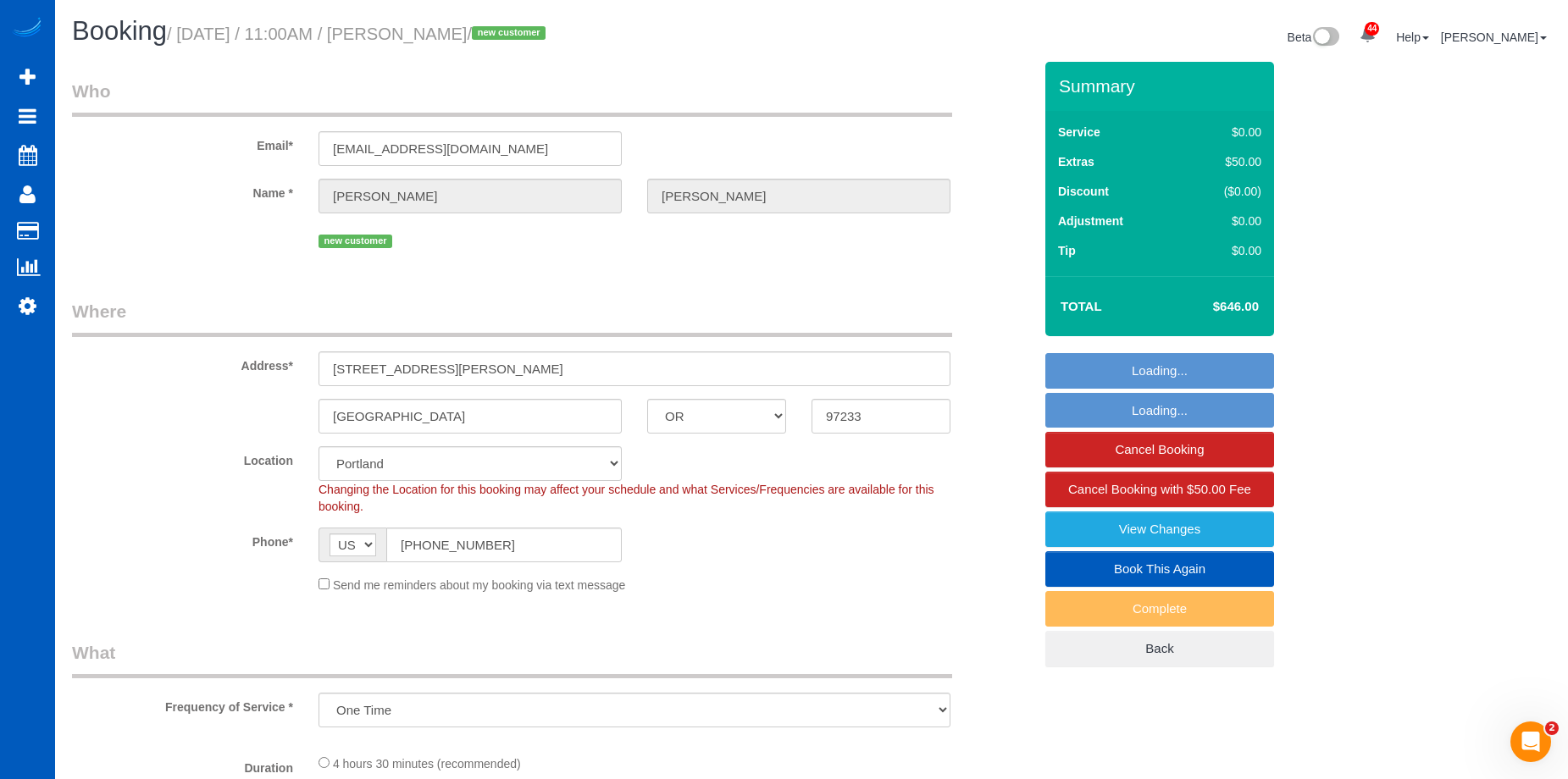
select select "1001"
select select "2"
select select "1001"
select select "2"
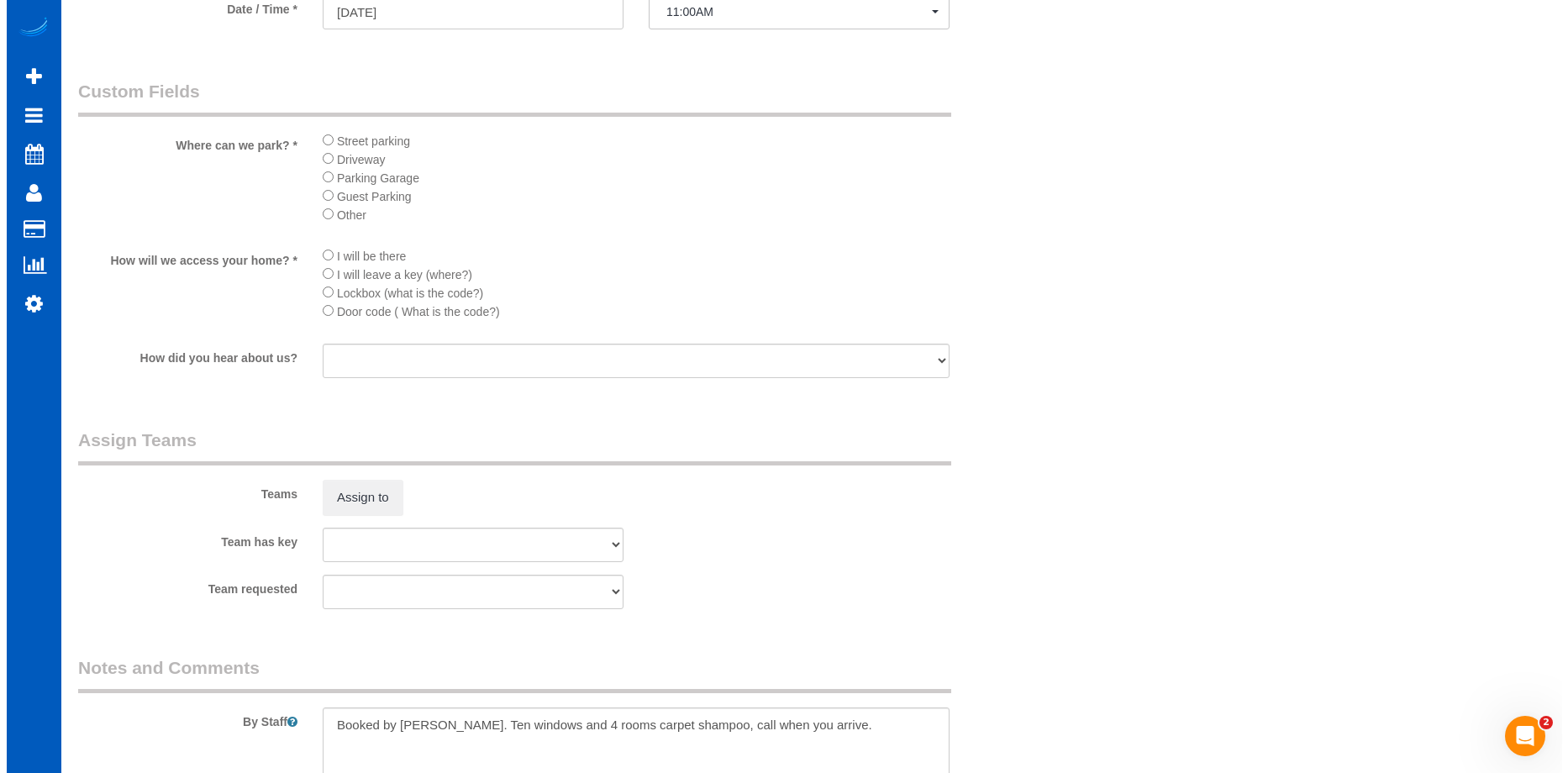
scroll to position [2017, 0]
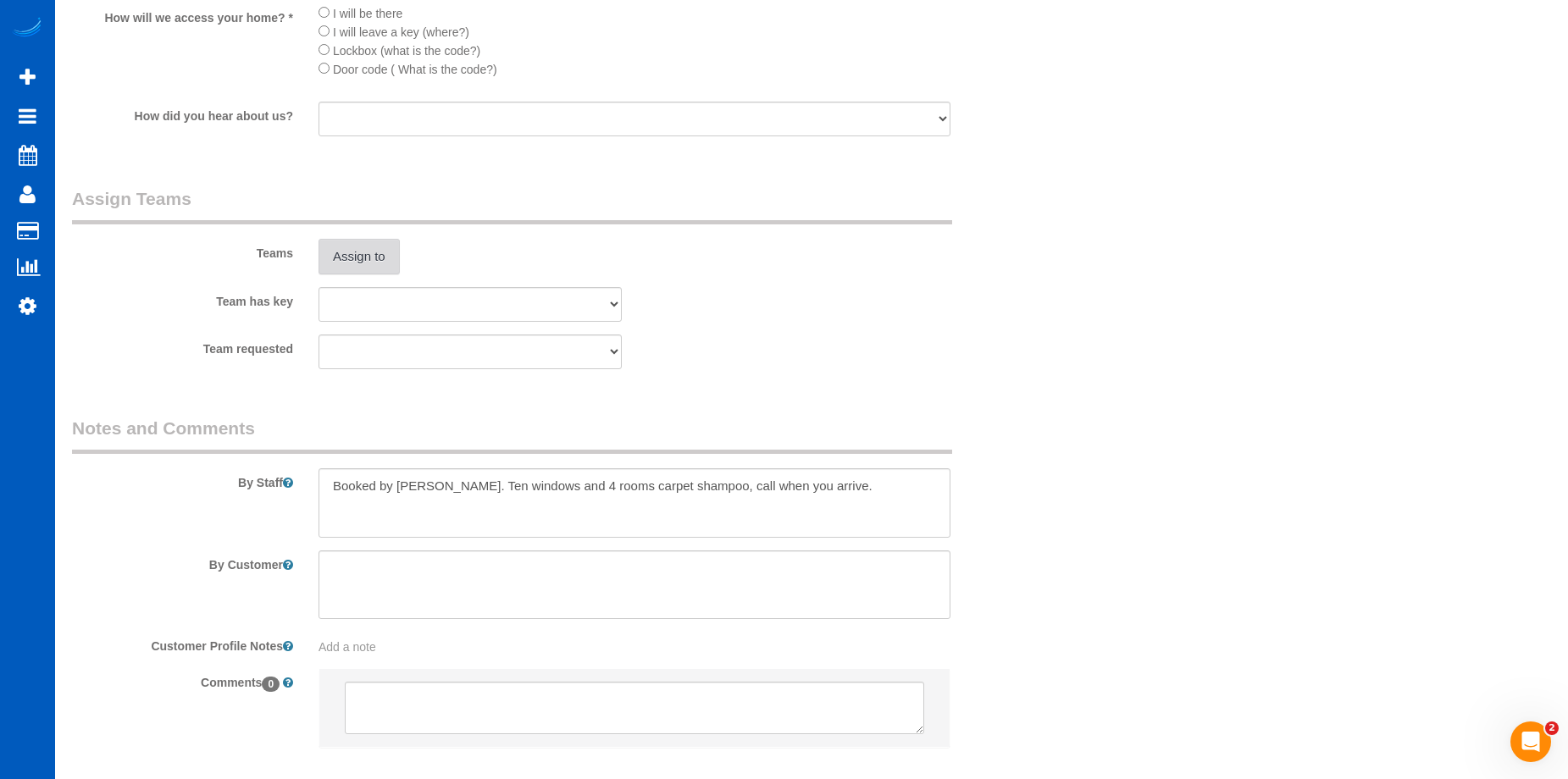
click at [381, 264] on button "Assign to" at bounding box center [358, 257] width 81 height 35
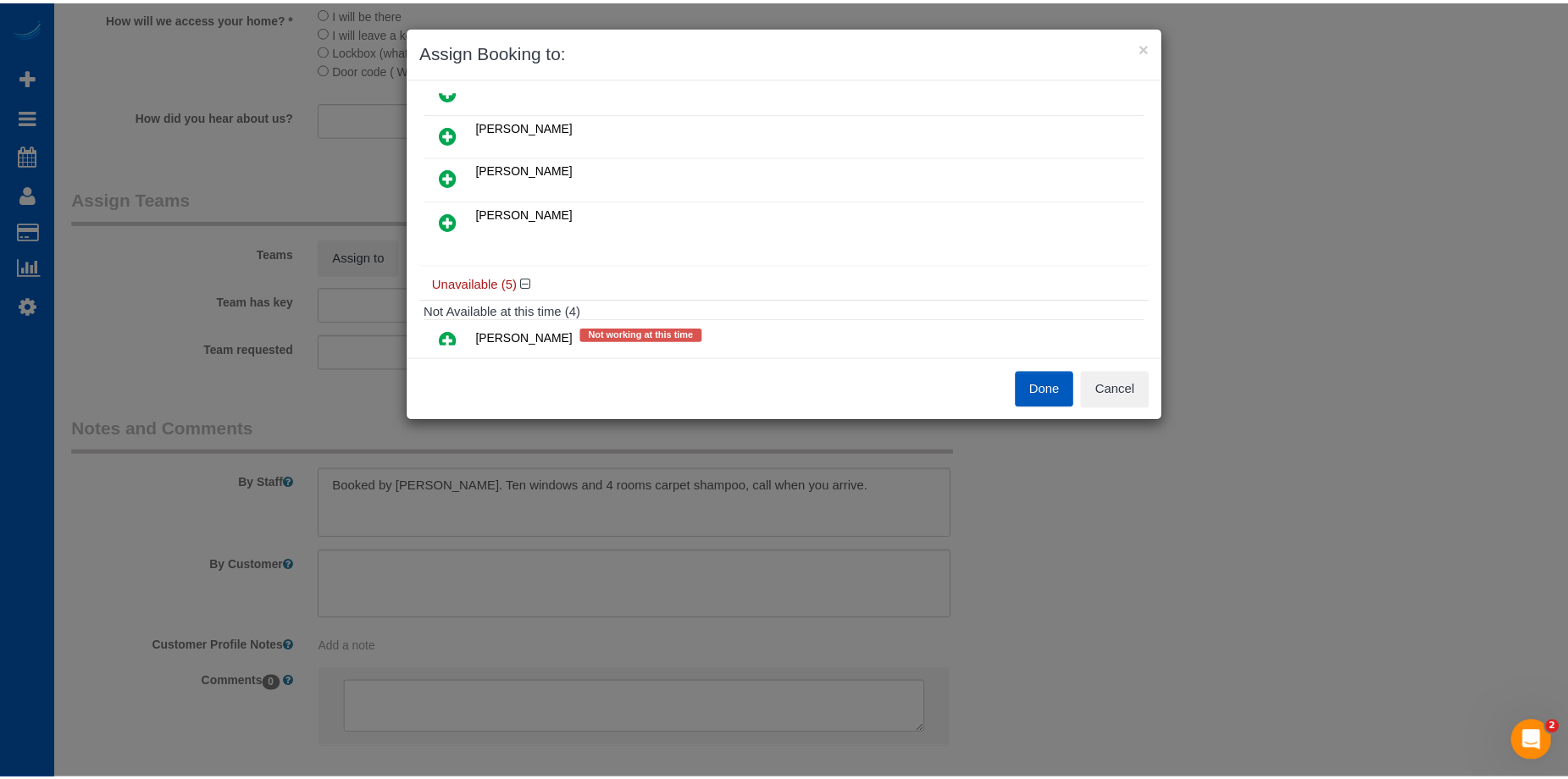
scroll to position [411, 0]
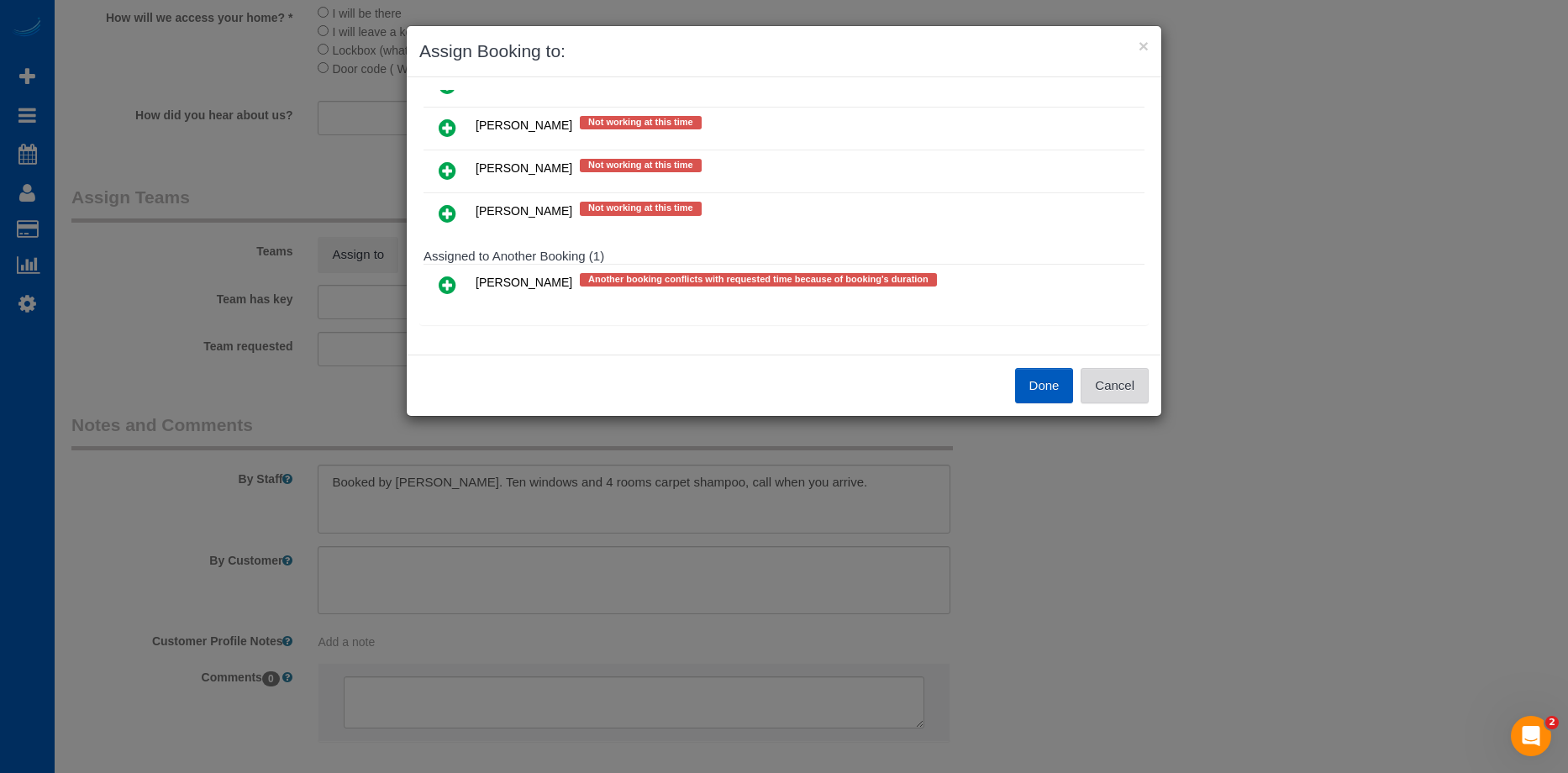
click at [1132, 386] on button "Cancel" at bounding box center [1115, 386] width 68 height 35
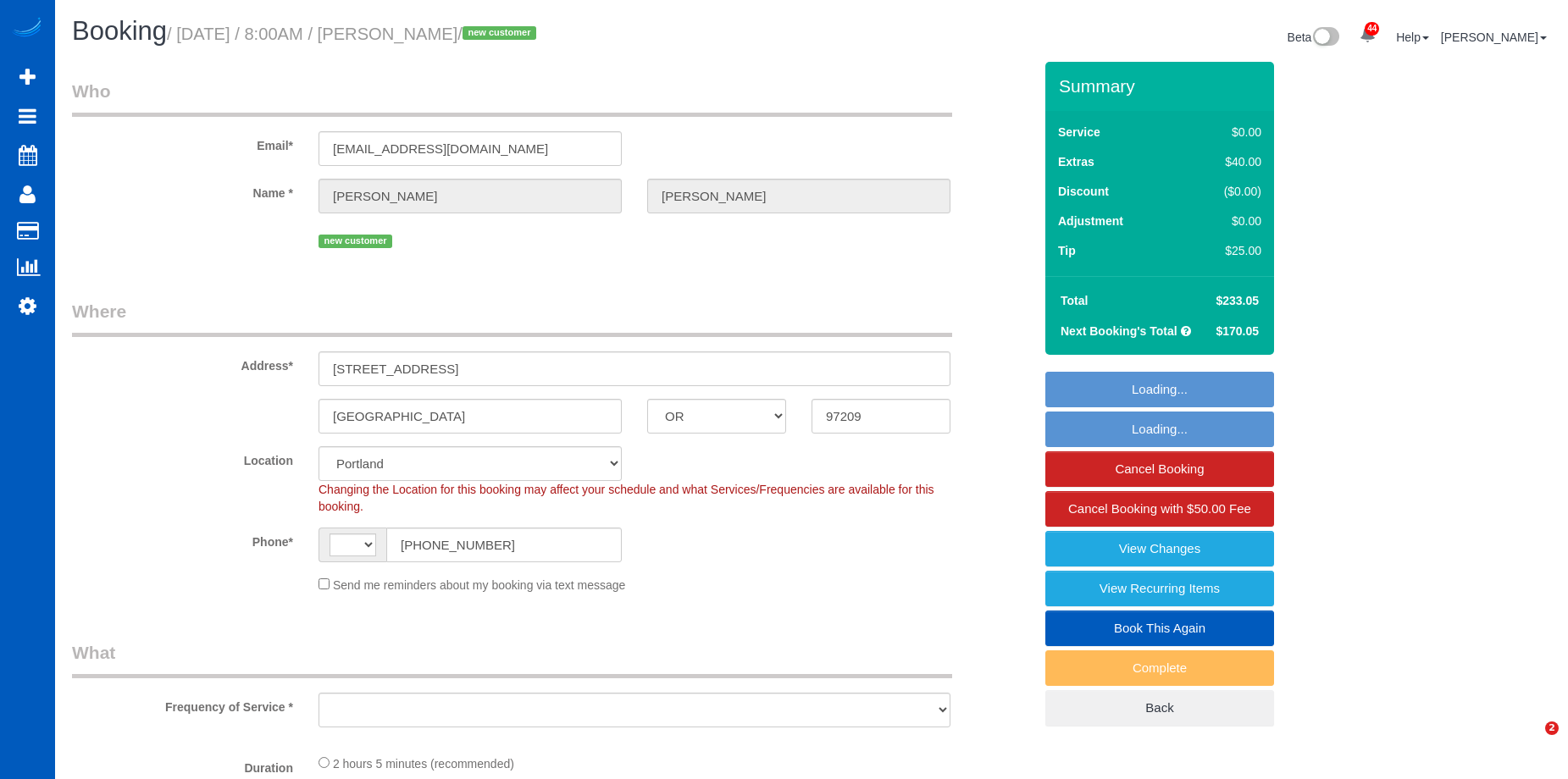
select select "OR"
select select "number:8"
select select "string:[GEOGRAPHIC_DATA]"
select select "object:988"
select select "spot1"
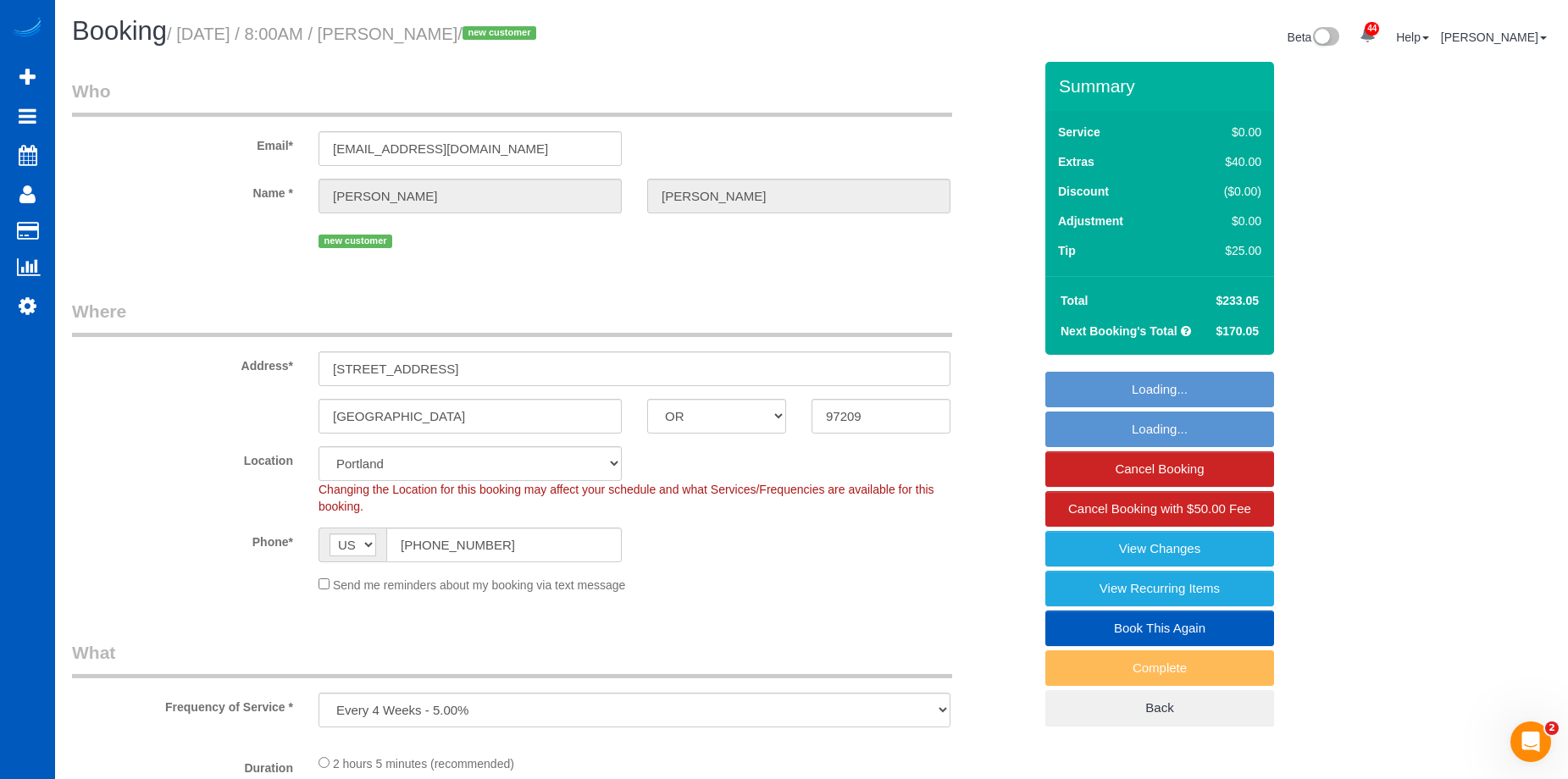
select select "object:1216"
select select "199"
select select "1001"
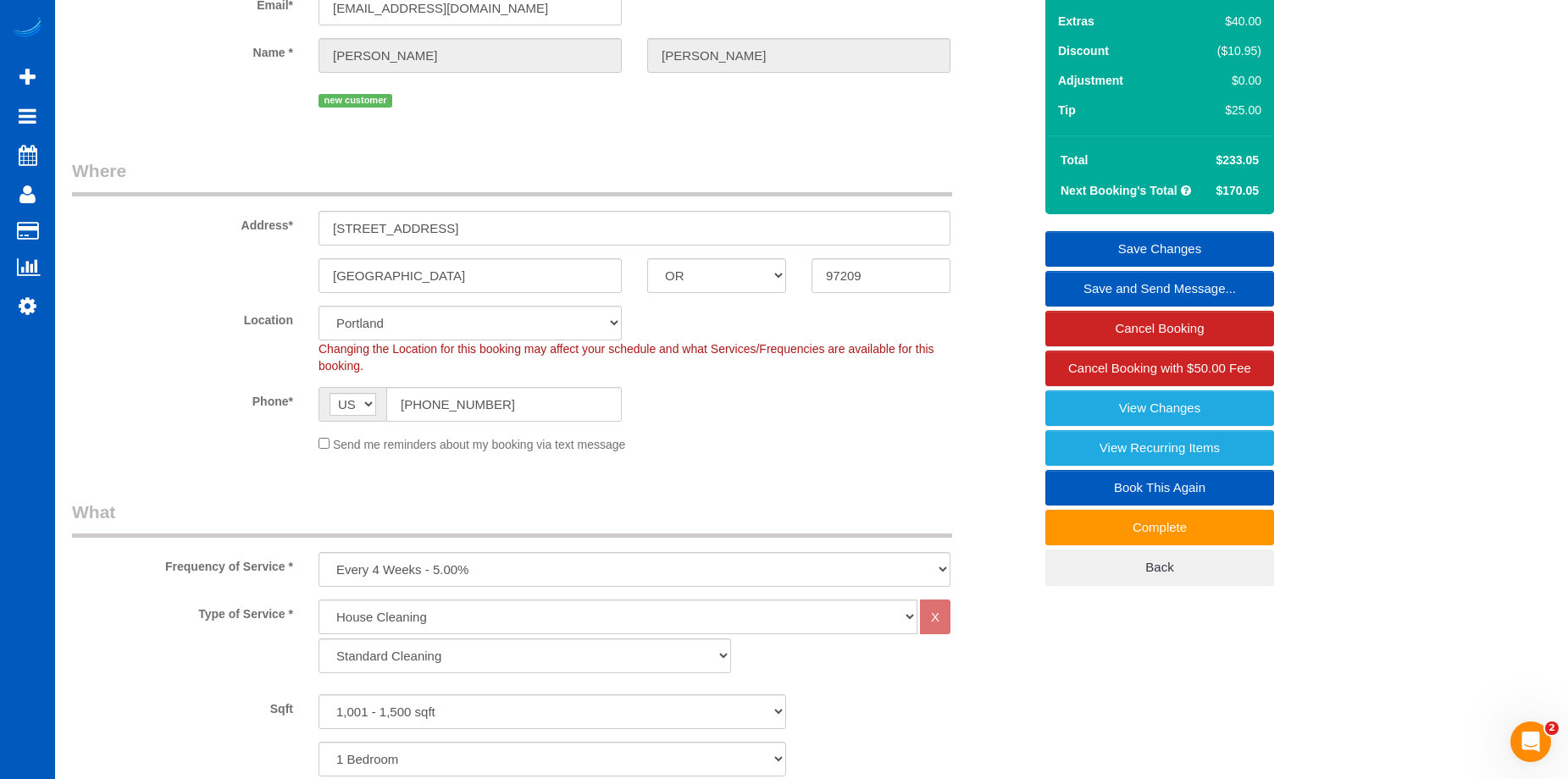
scroll to position [56, 0]
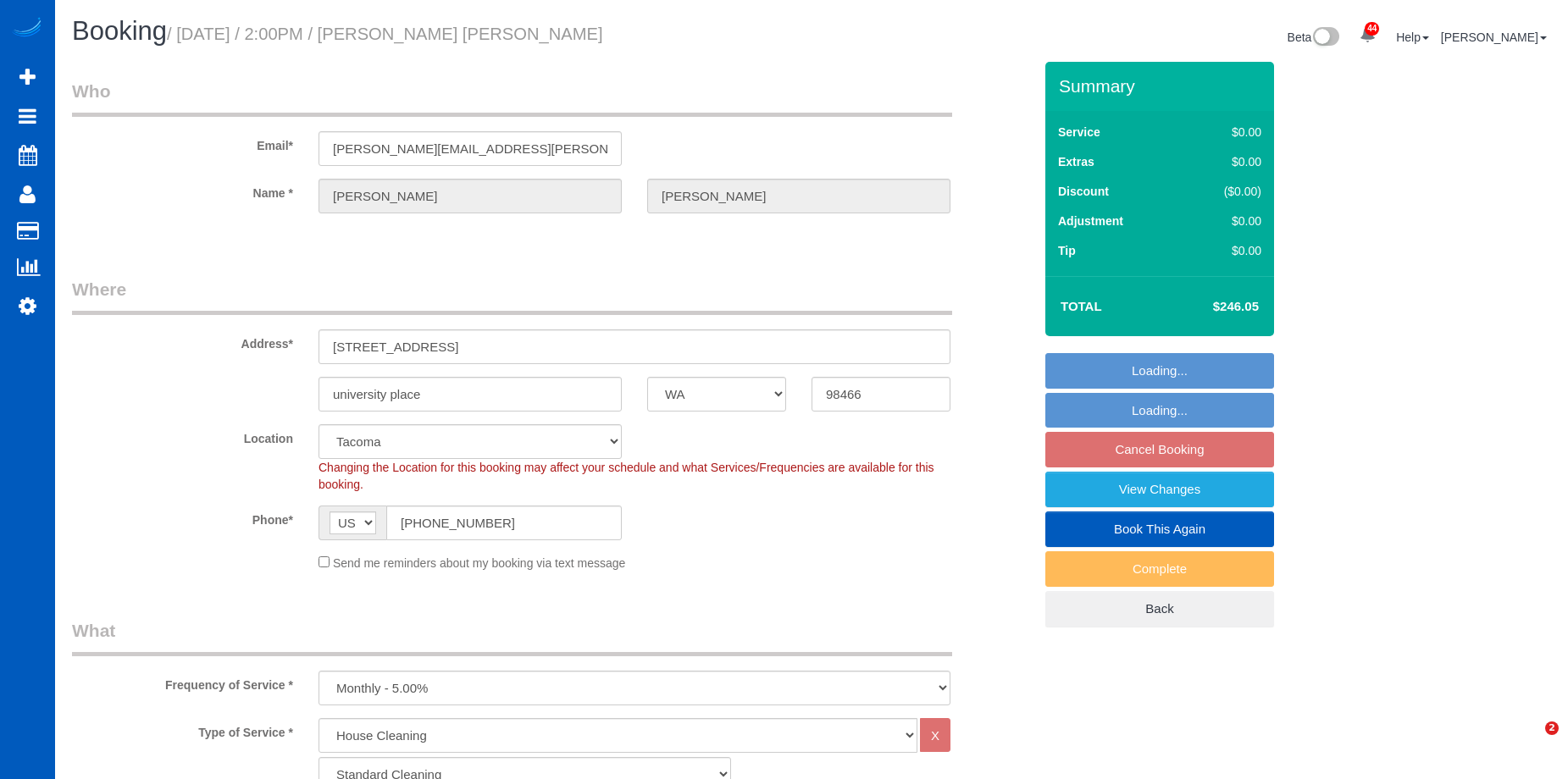
select select "WA"
select select "199"
select select "2501"
select select "5"
select select "3"
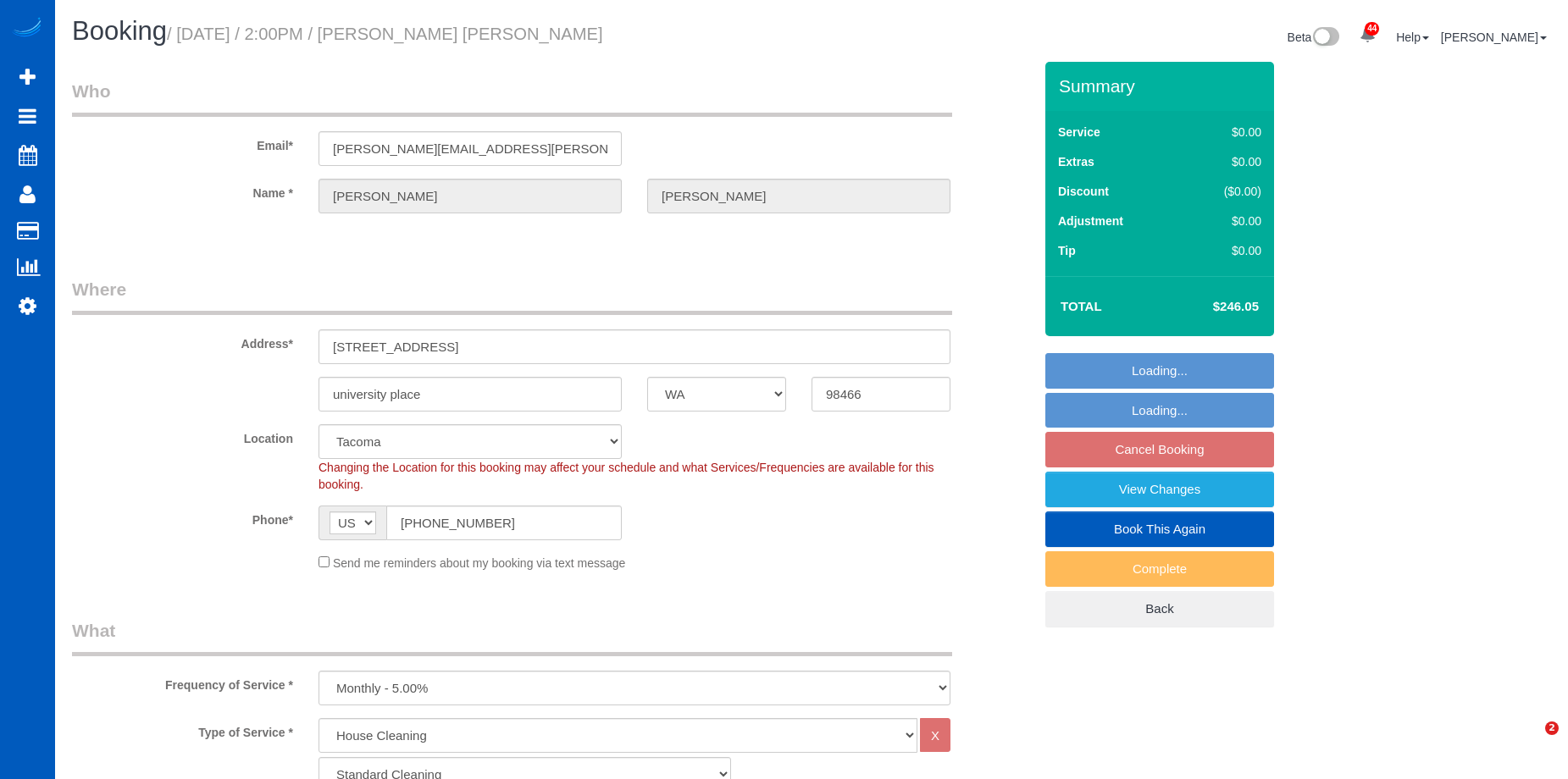
select select "object:1199"
select select "spot2"
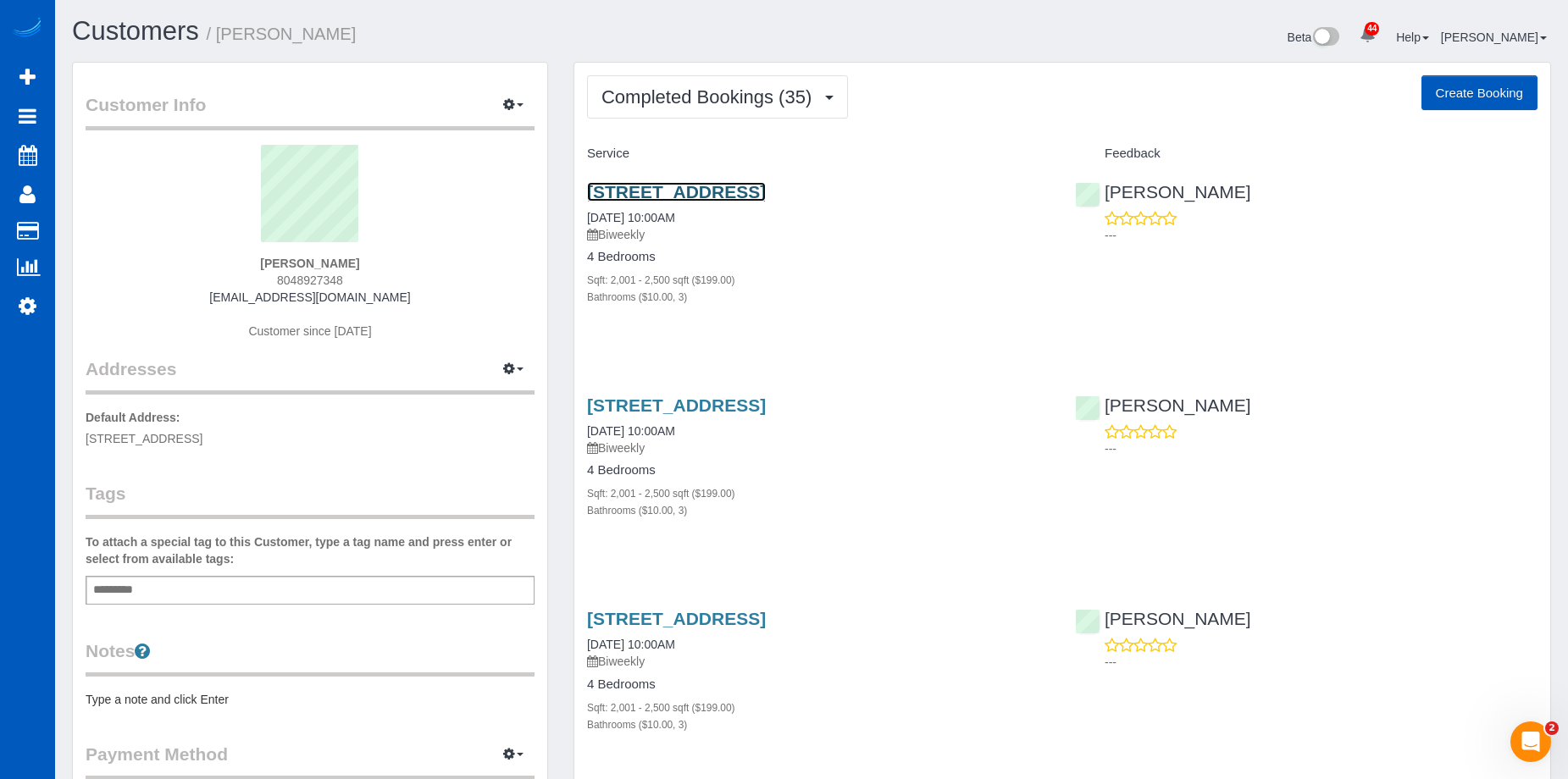
click at [730, 187] on link "[STREET_ADDRESS]" at bounding box center [677, 192] width 179 height 20
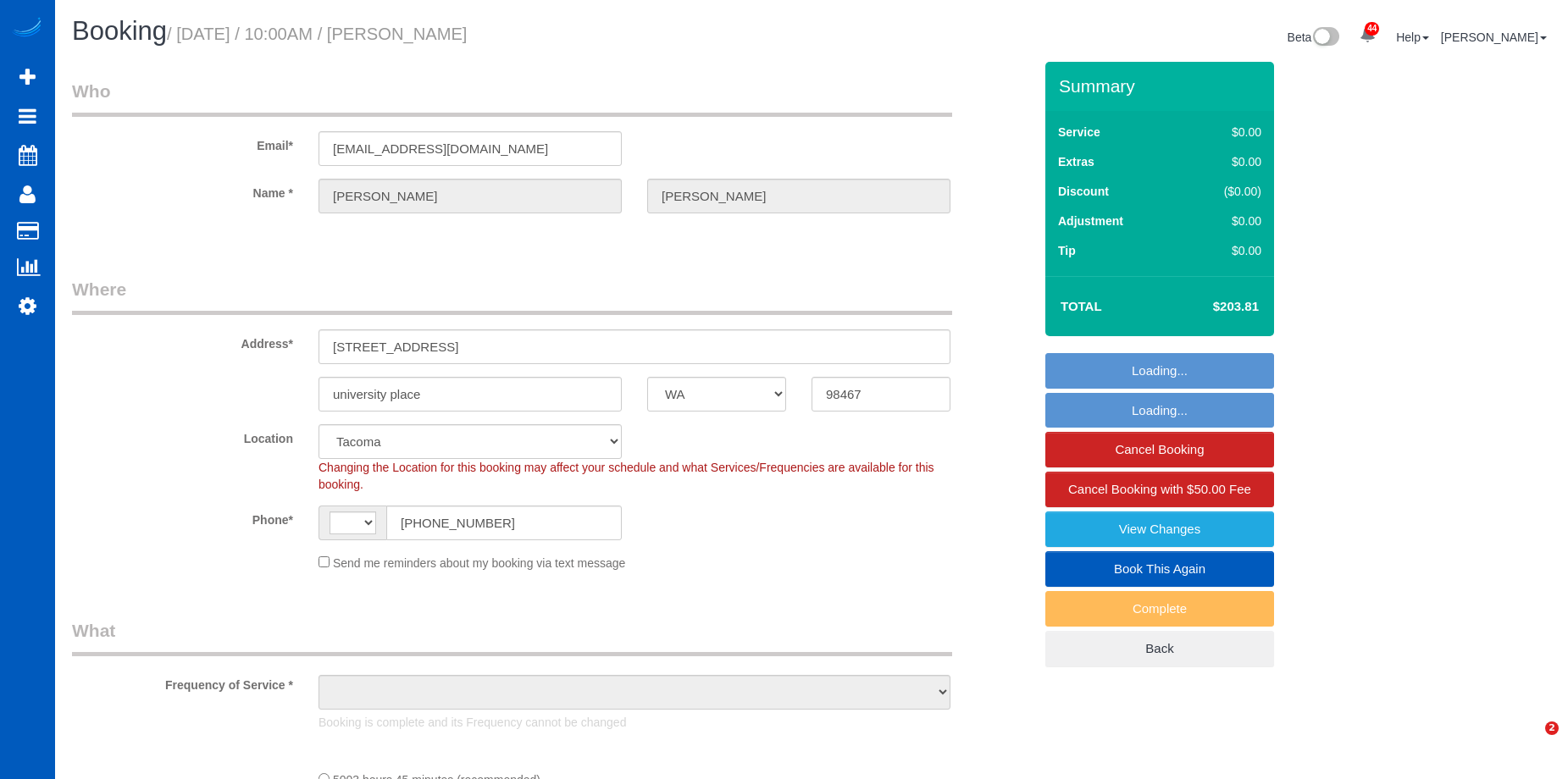
select select "WA"
select select "2001"
select select "3"
select select "string:[GEOGRAPHIC_DATA]"
select select "object:1137"
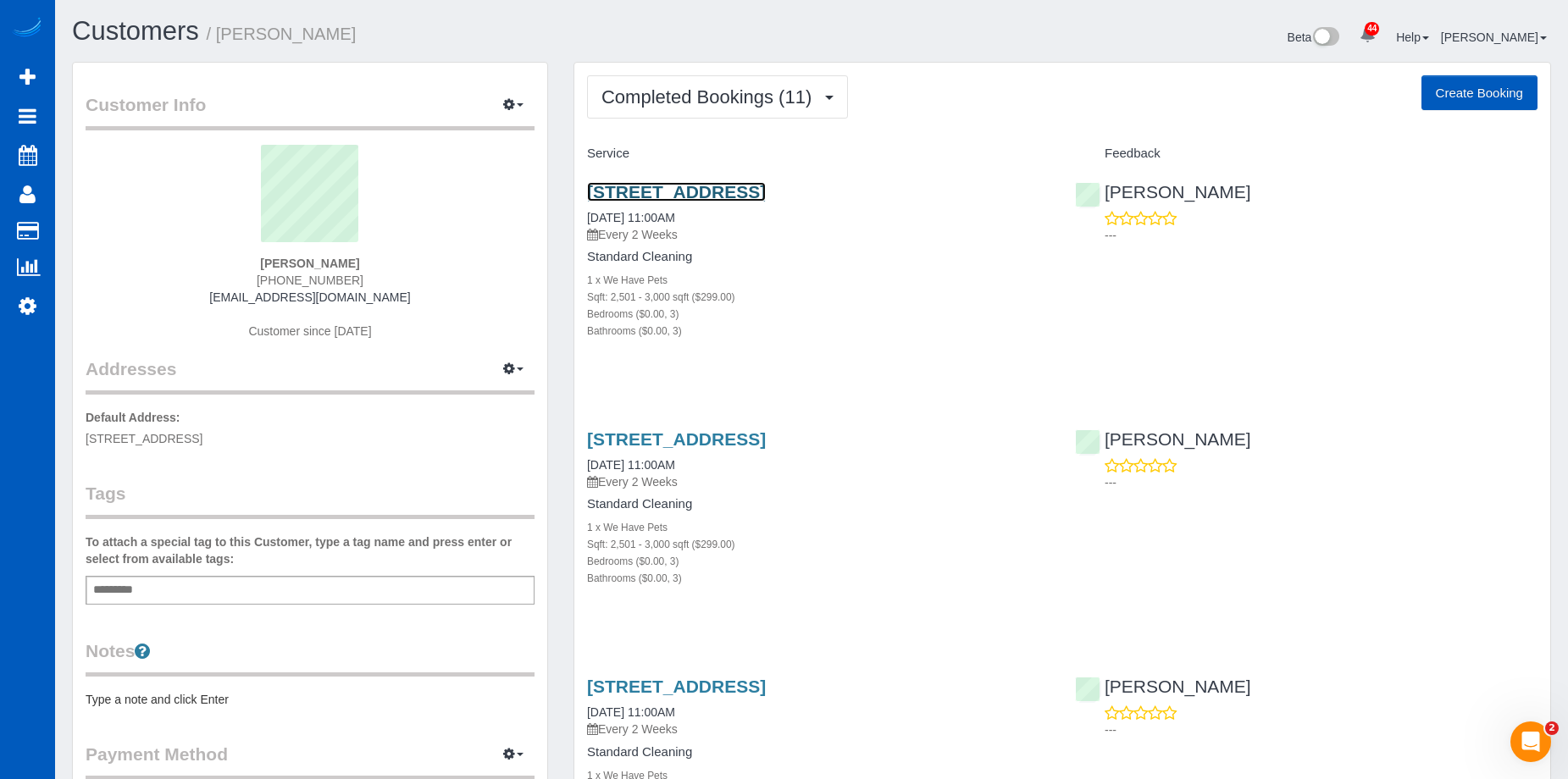
click at [683, 190] on link "3315 N 18th St, Tacoma, WA 98406" at bounding box center [677, 192] width 179 height 20
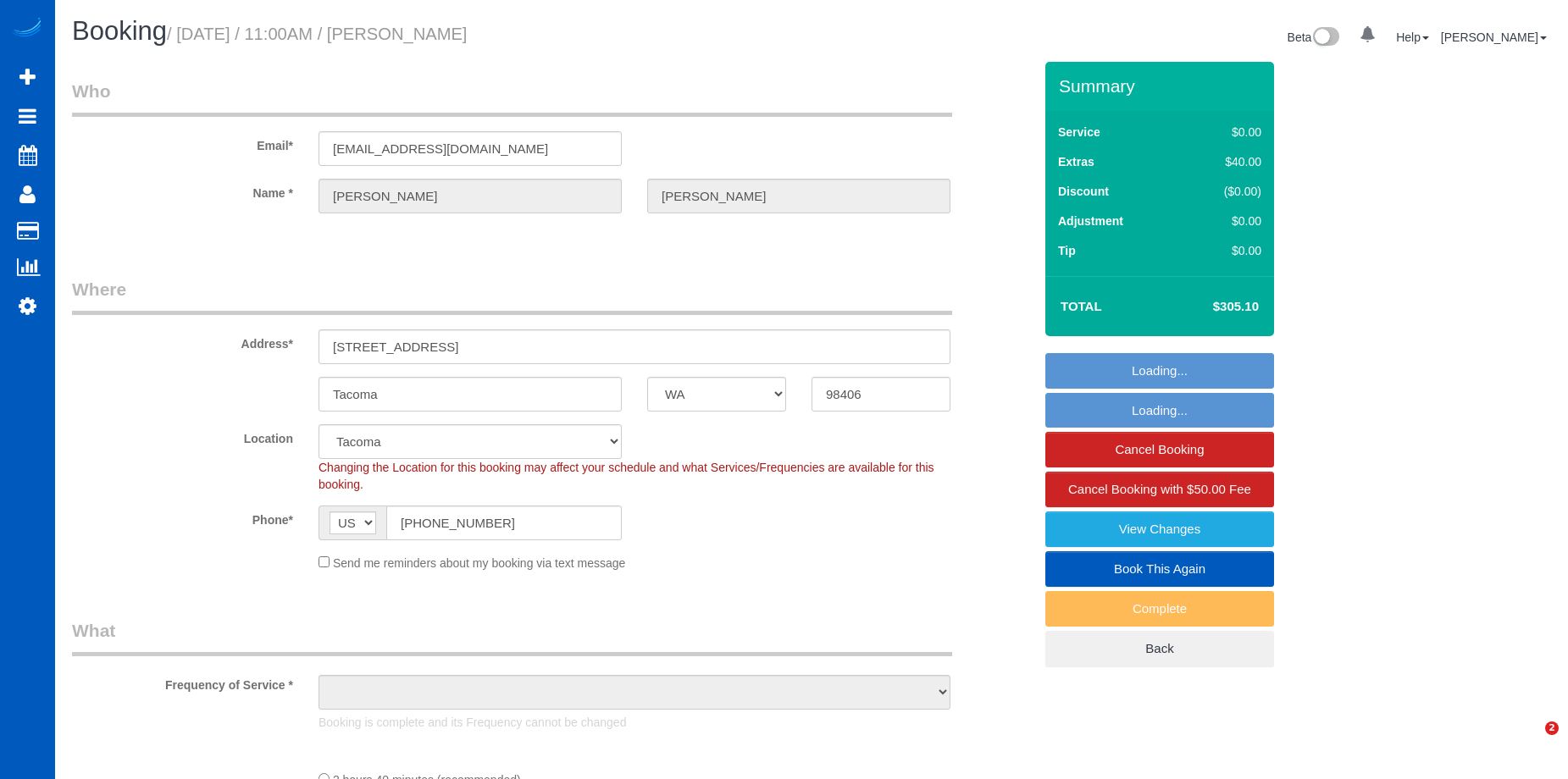
select select "WA"
select select "number:67"
select select "object:986"
select select "spot1"
select select "object:1132"
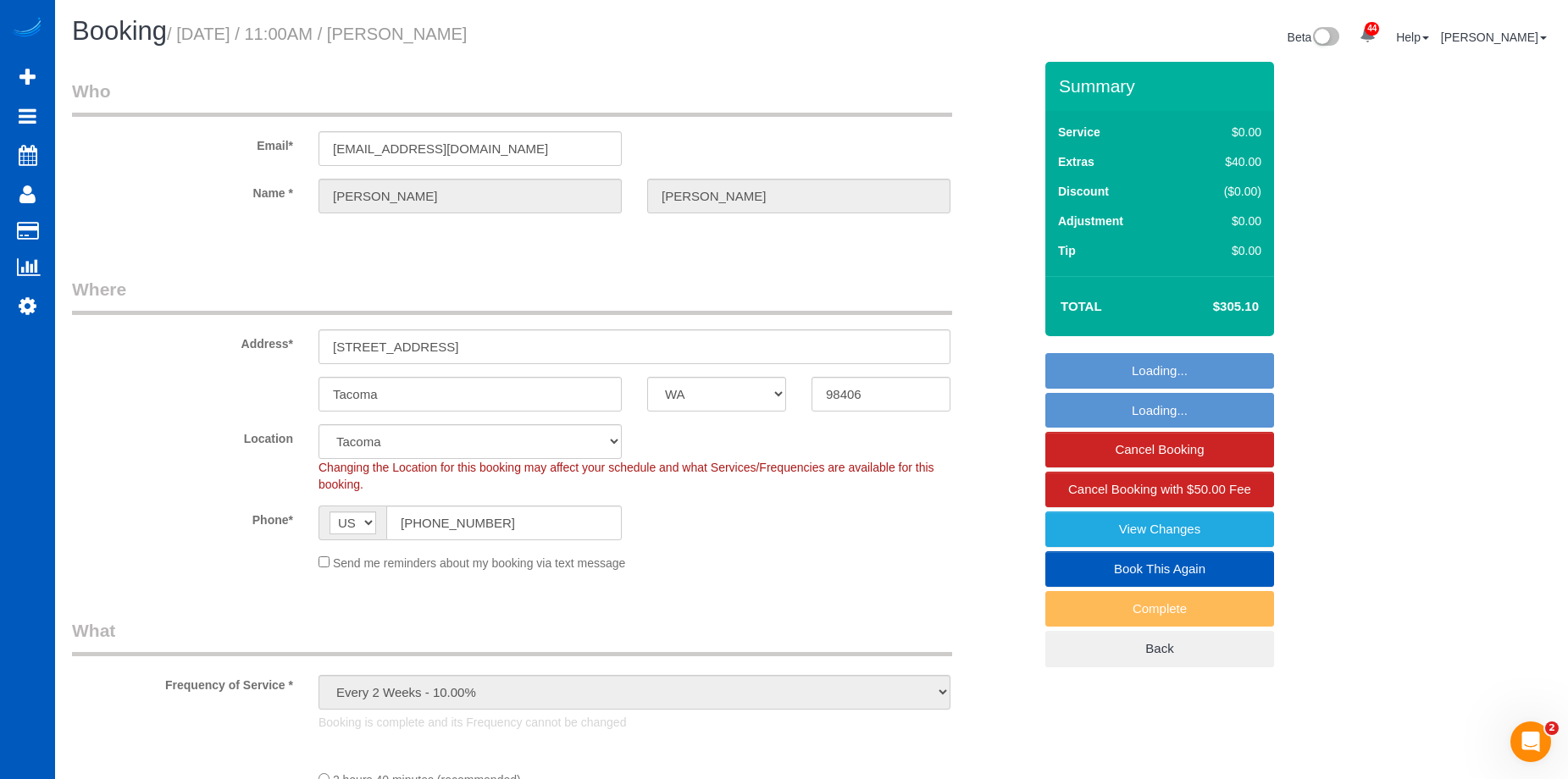
select select "199"
select select "2501"
select select "3"
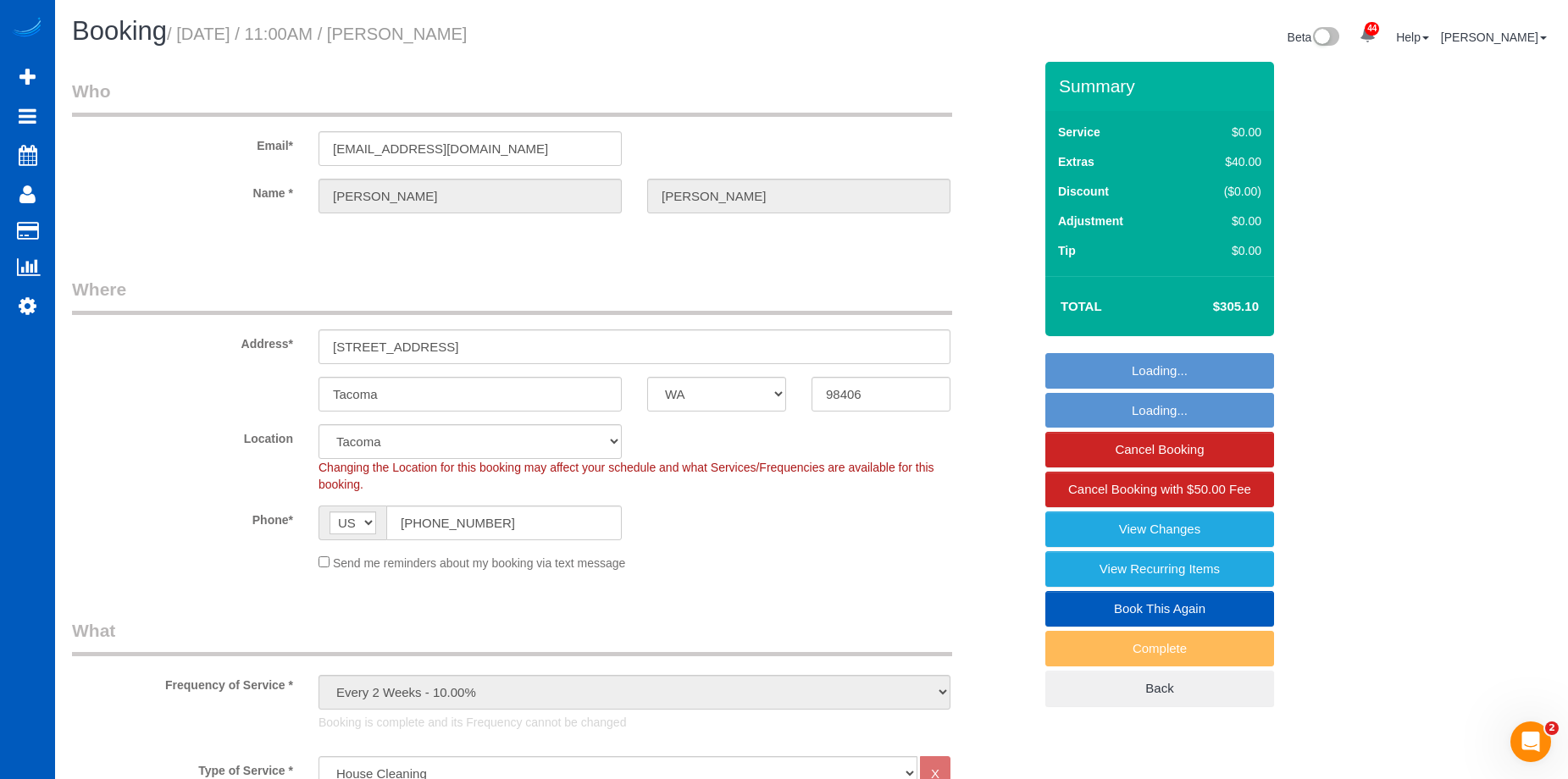
select select "2501"
select select "3"
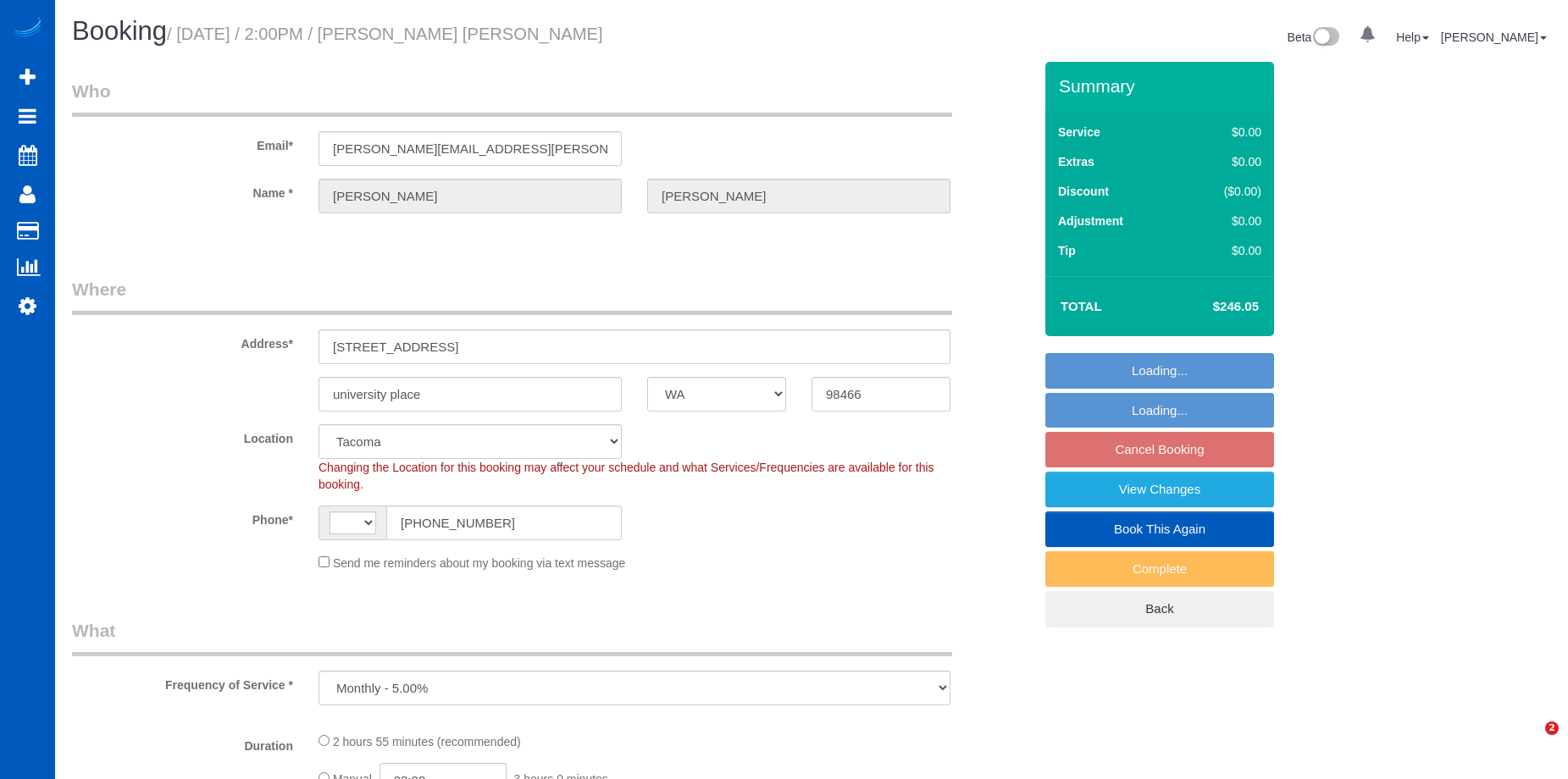
select select "WA"
select select "object:668"
select select "string:[GEOGRAPHIC_DATA]"
select select "199"
select select "2501"
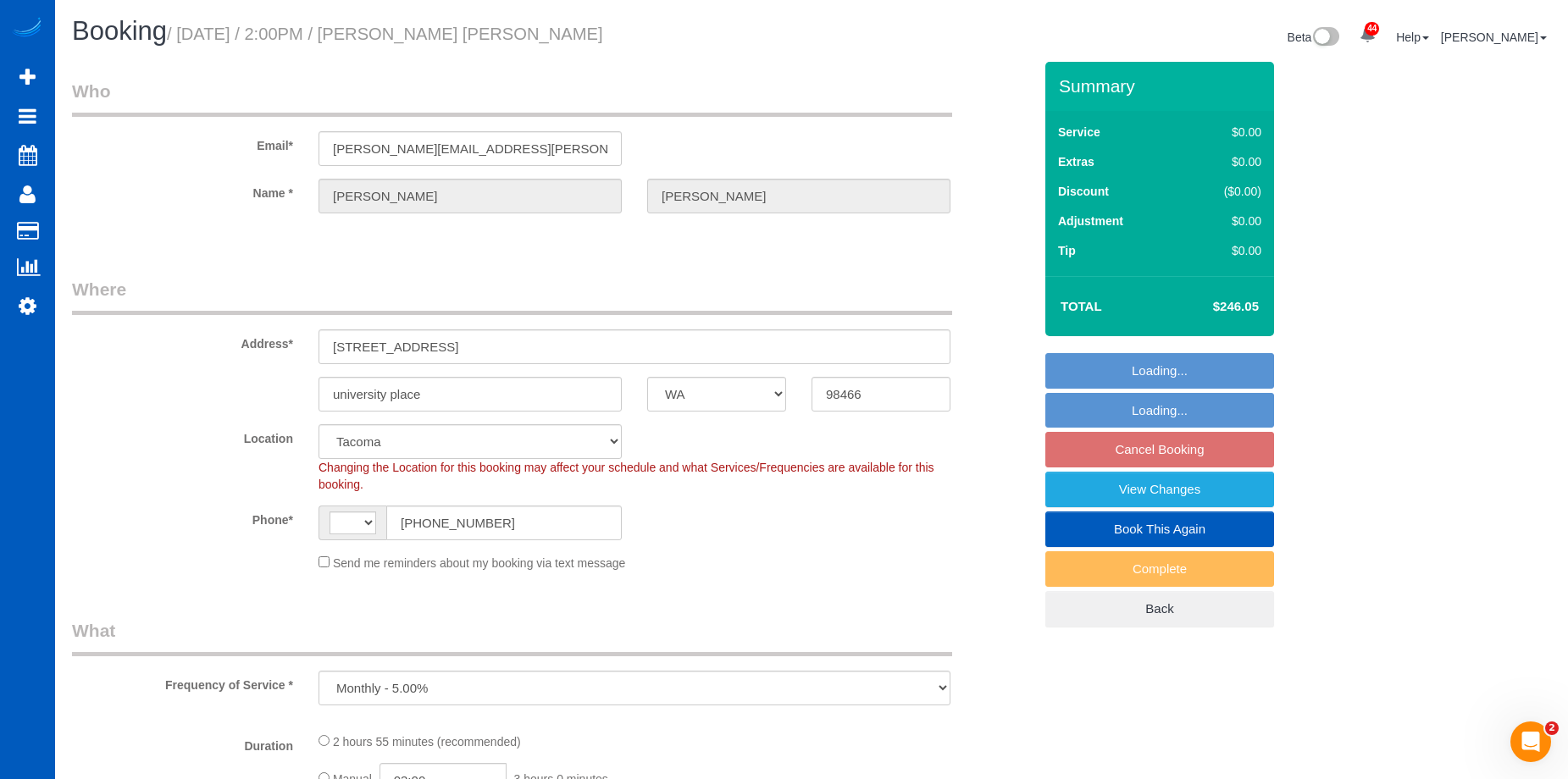
select select "5"
select select "3"
select select "spot2"
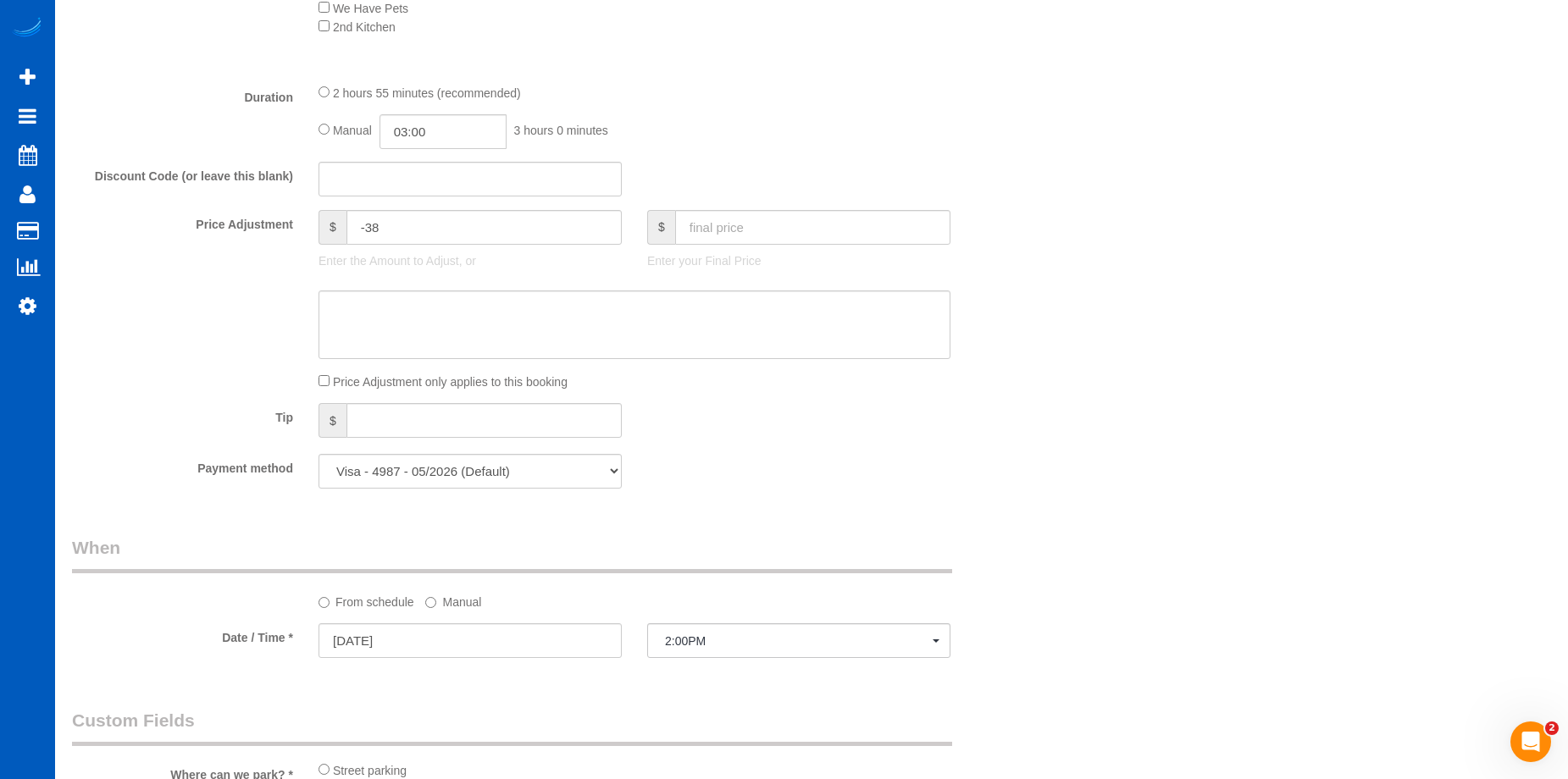
scroll to position [1440, 0]
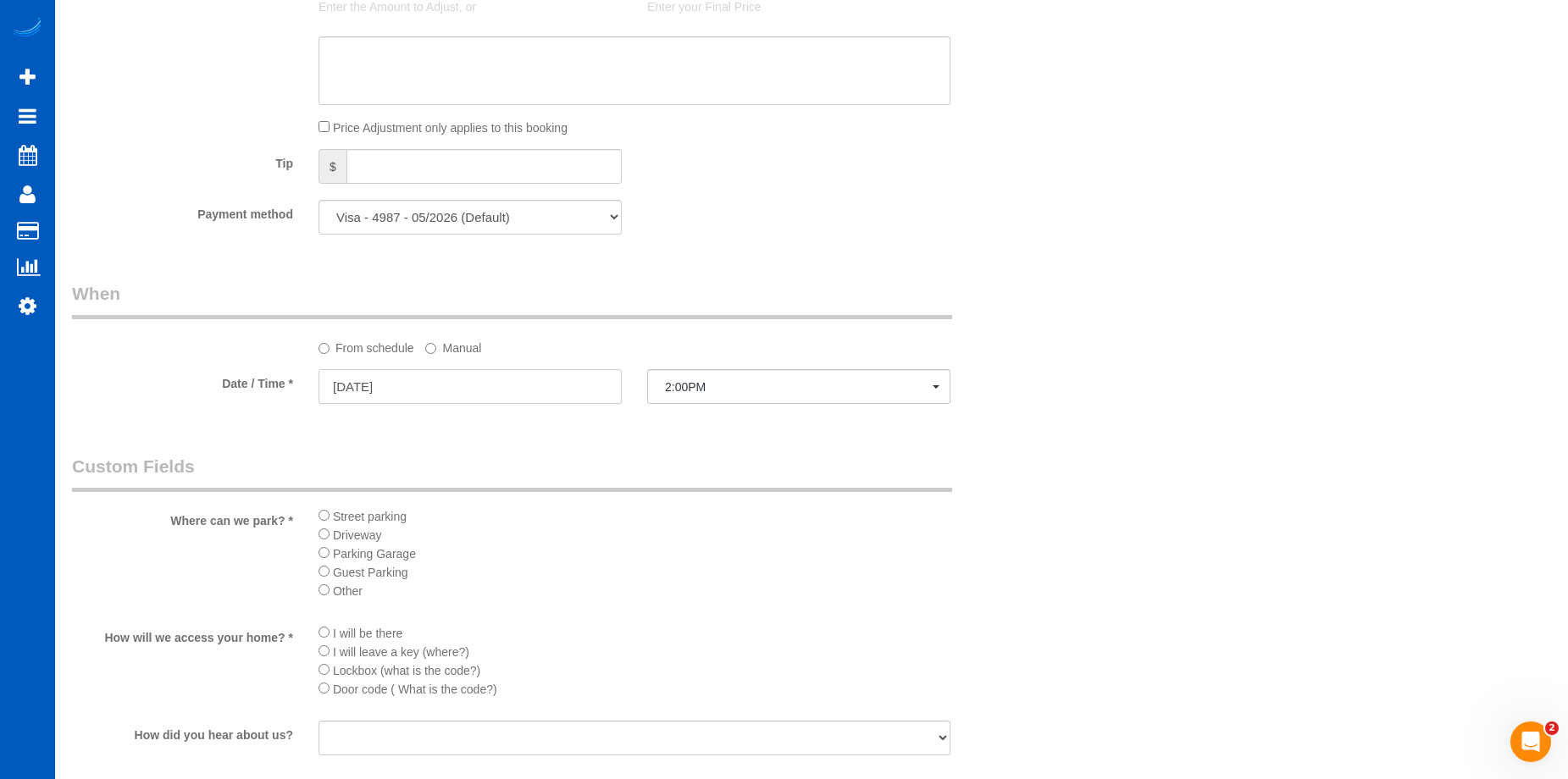
click at [491, 400] on input "[DATE]" at bounding box center [470, 386] width 304 height 34
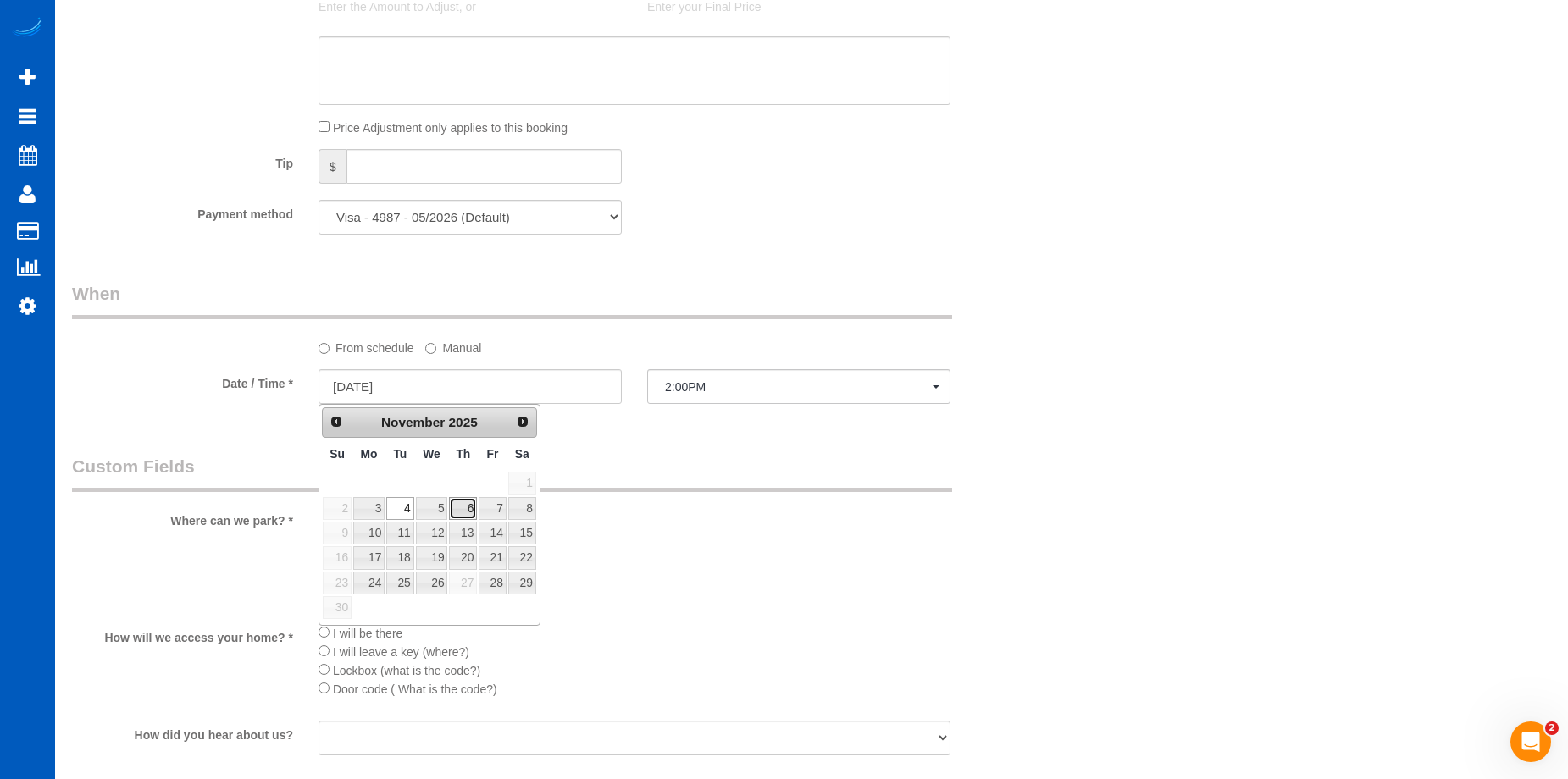
click at [470, 504] on link "6" at bounding box center [463, 508] width 28 height 23
type input "[DATE]"
select select "spot7"
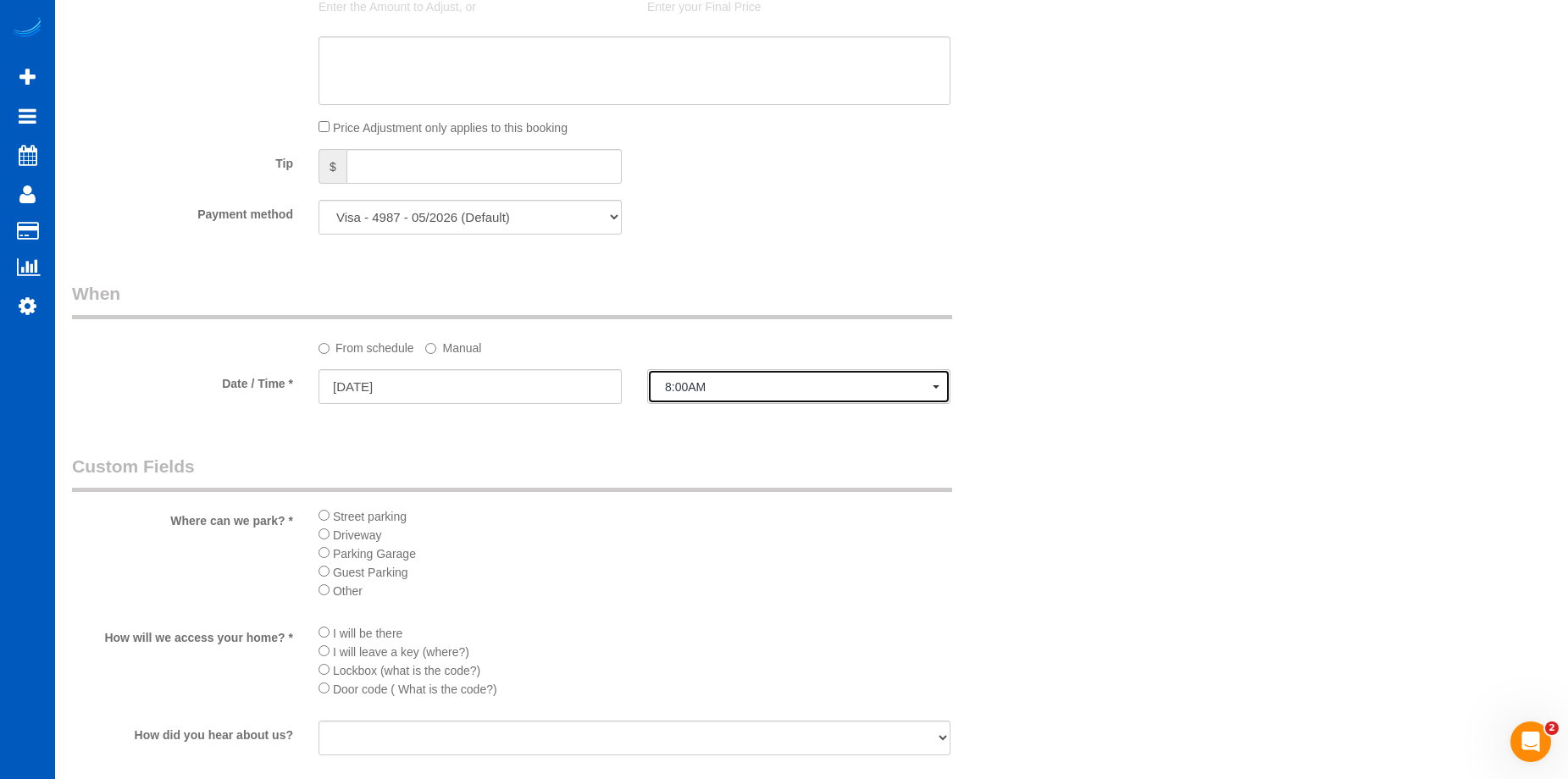
click at [768, 384] on span "8:00AM" at bounding box center [799, 387] width 268 height 14
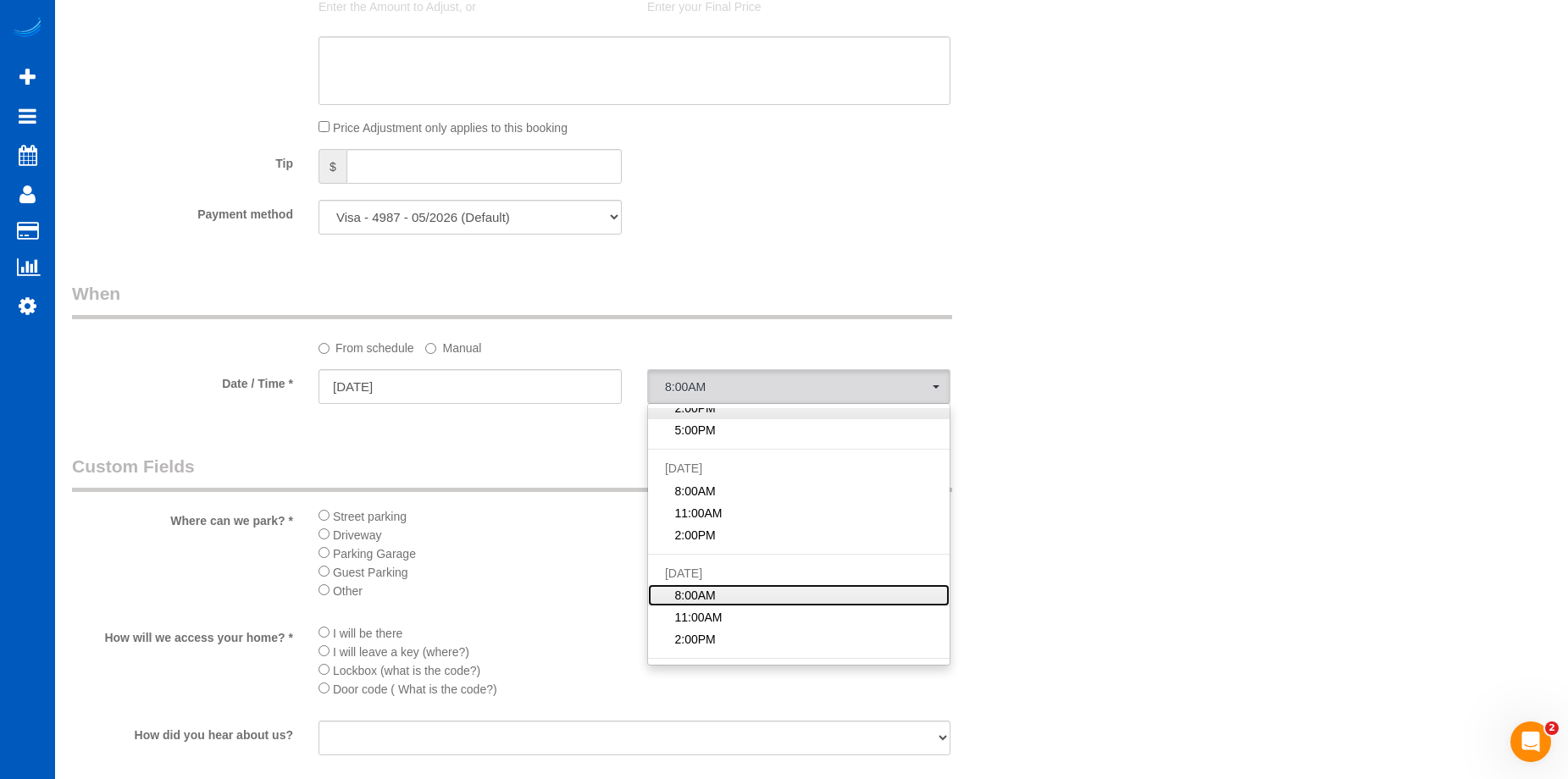
scroll to position [85, 0]
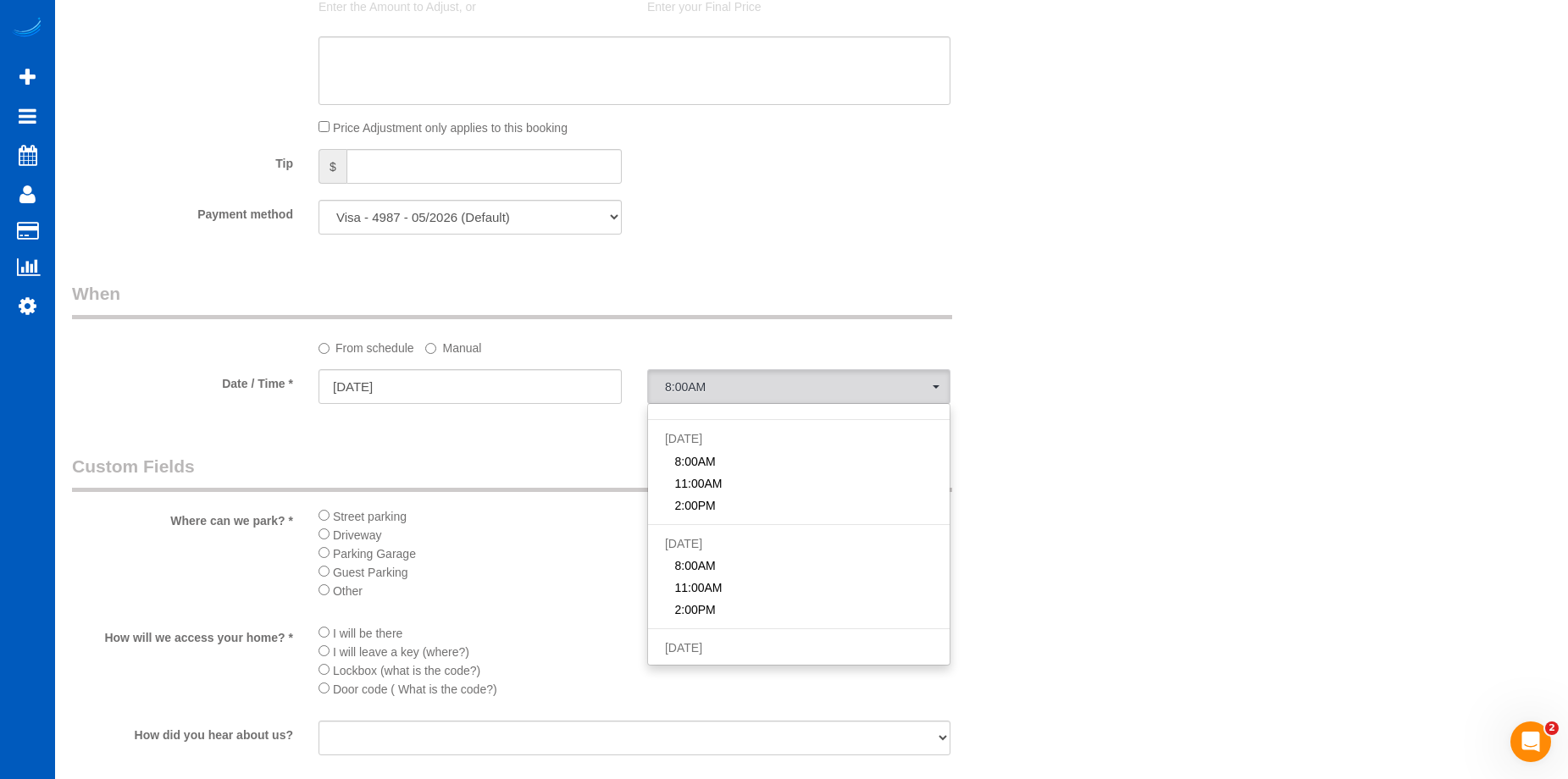
click at [453, 336] on label "Manual" at bounding box center [453, 345] width 56 height 23
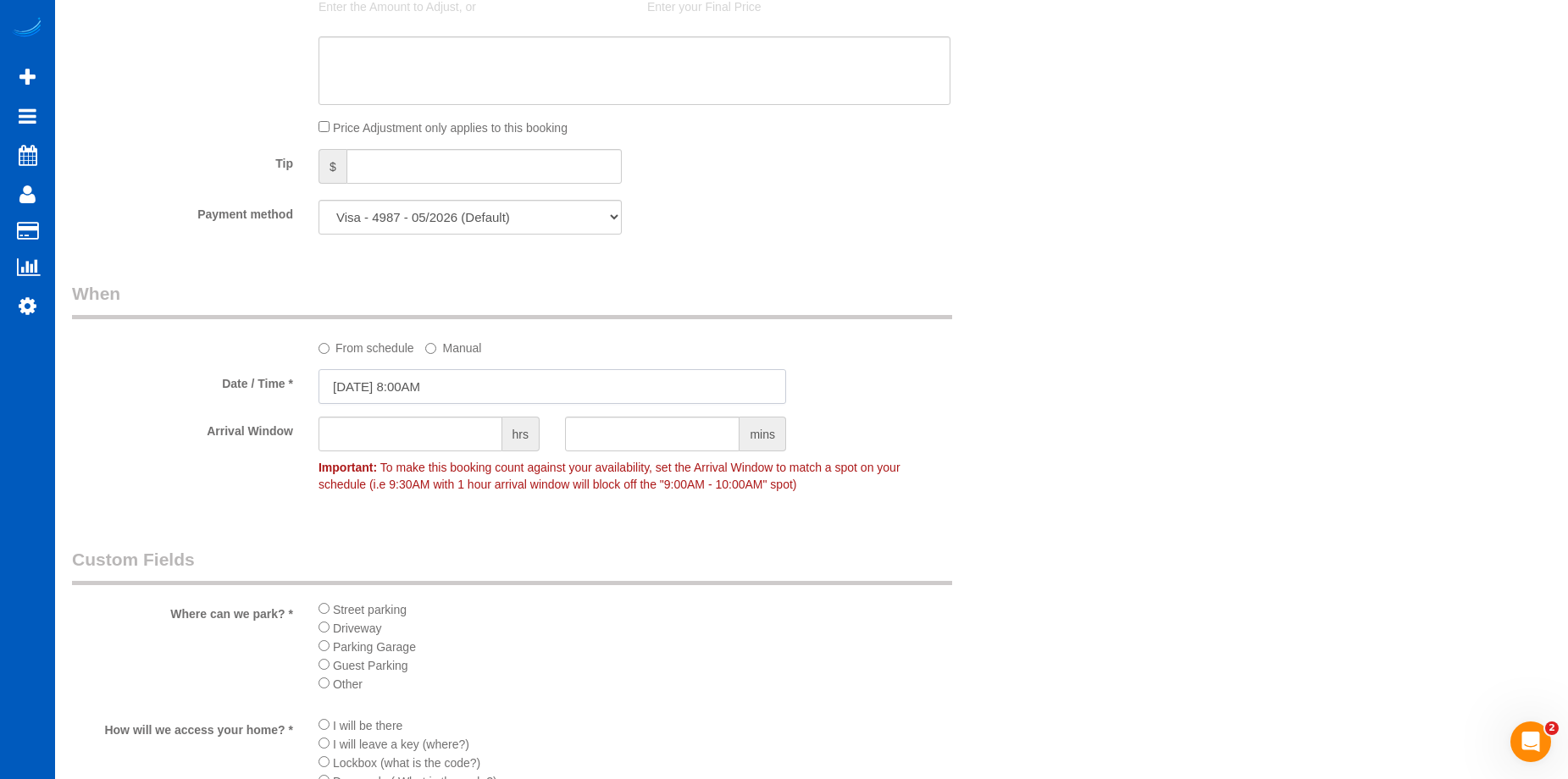
click at [435, 386] on input "[DATE] 8:00AM" at bounding box center [552, 386] width 467 height 34
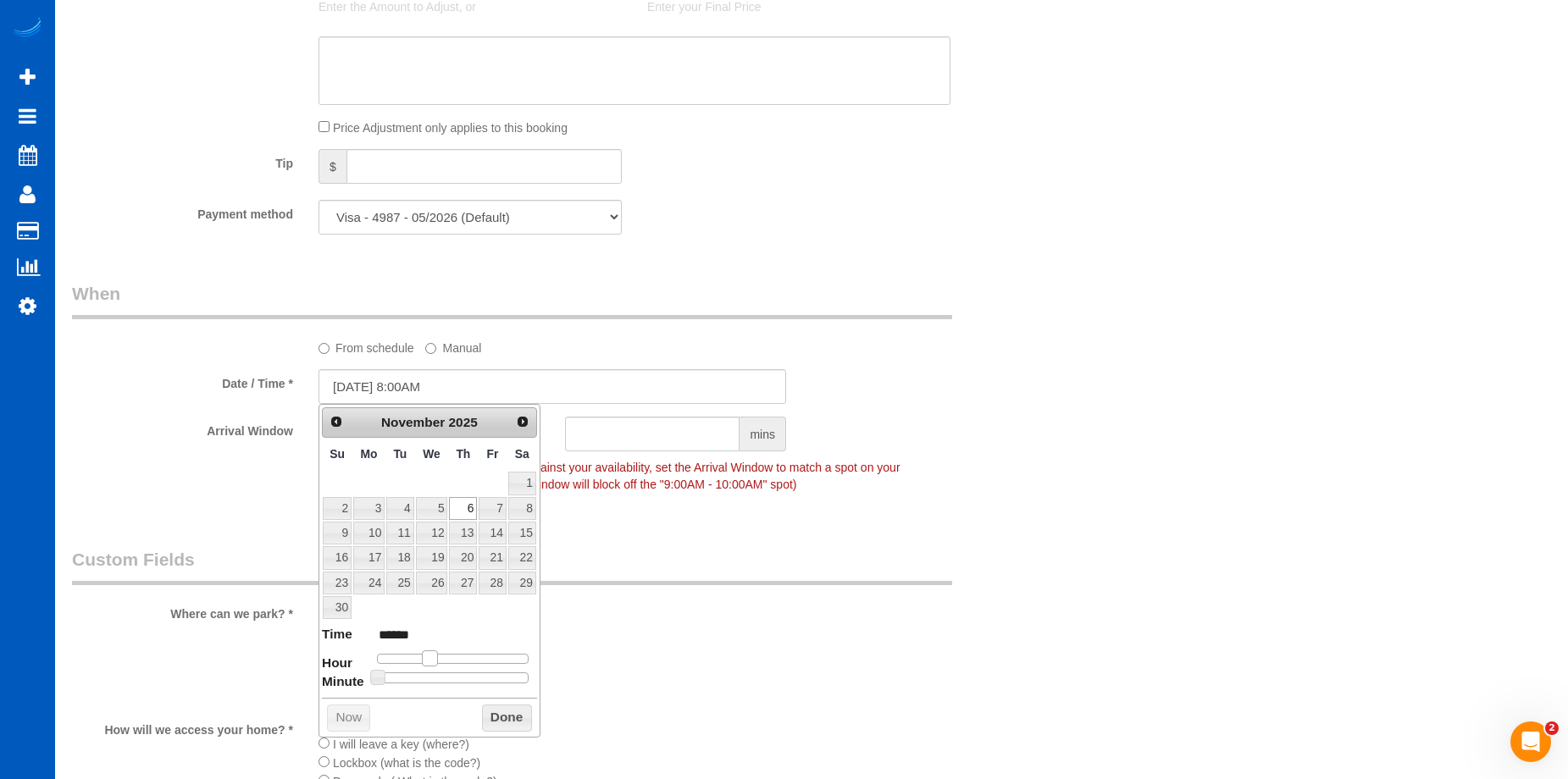
type input "[DATE] 9:00AM"
type input "******"
type input "[DATE] 10:00AM"
type input "*******"
drag, startPoint x: 436, startPoint y: 653, endPoint x: 449, endPoint y: 655, distance: 13.2
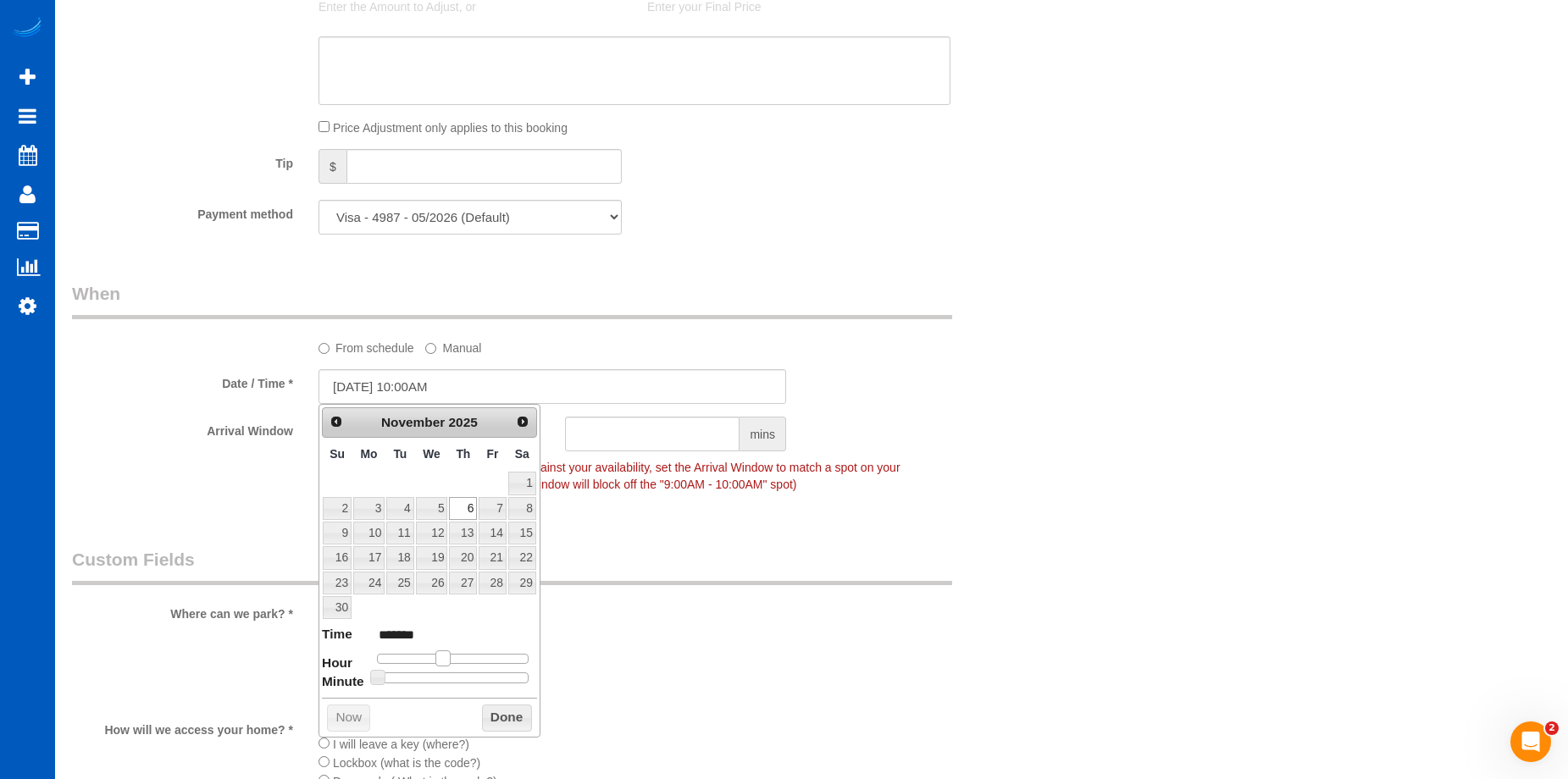
click at [449, 655] on span at bounding box center [443, 658] width 15 height 15
click at [492, 725] on button "Done" at bounding box center [507, 718] width 50 height 27
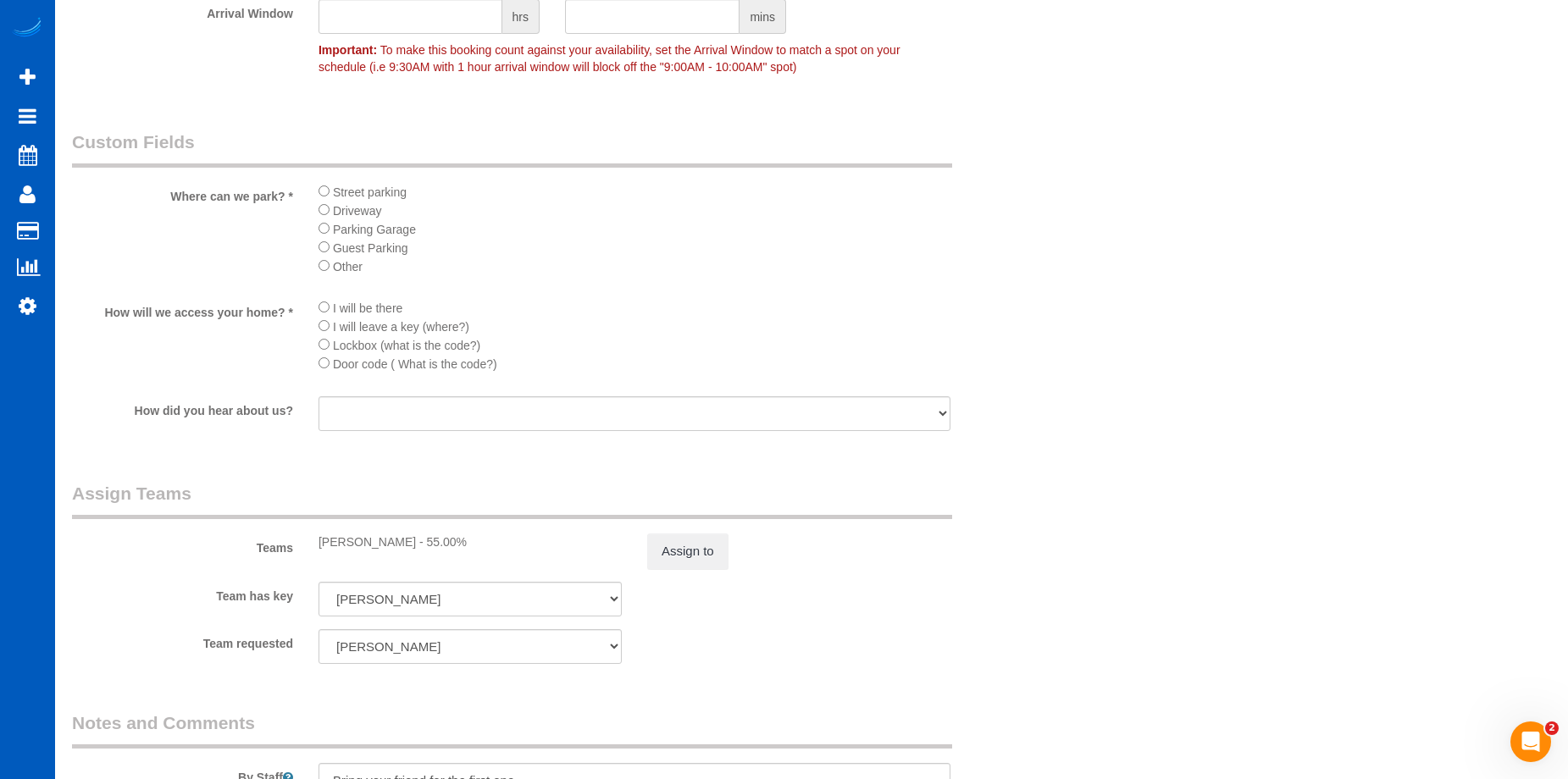
scroll to position [1863, 0]
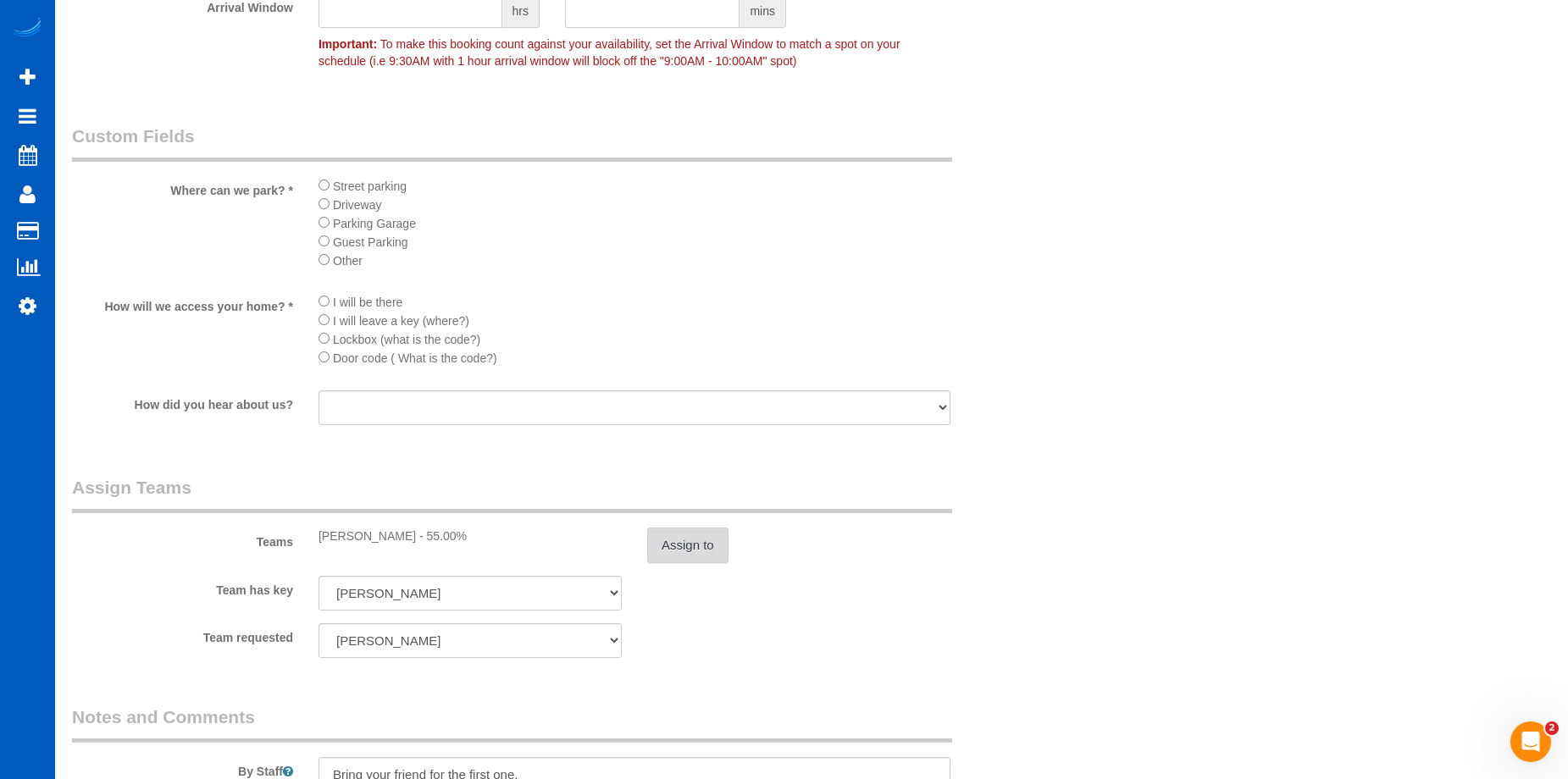
click at [679, 543] on button "Assign to" at bounding box center [687, 545] width 81 height 35
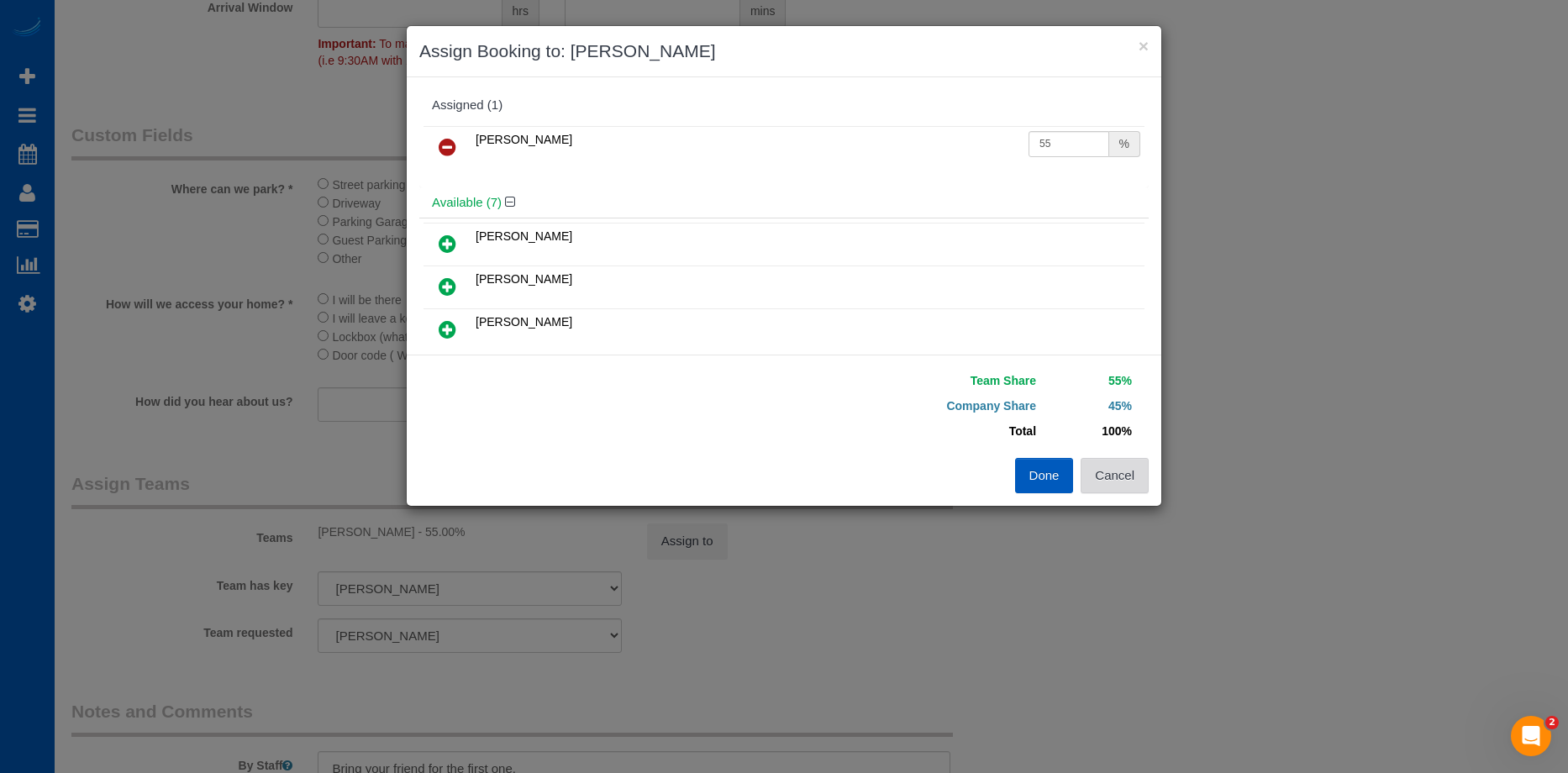
click at [1128, 472] on button "Cancel" at bounding box center [1115, 476] width 68 height 35
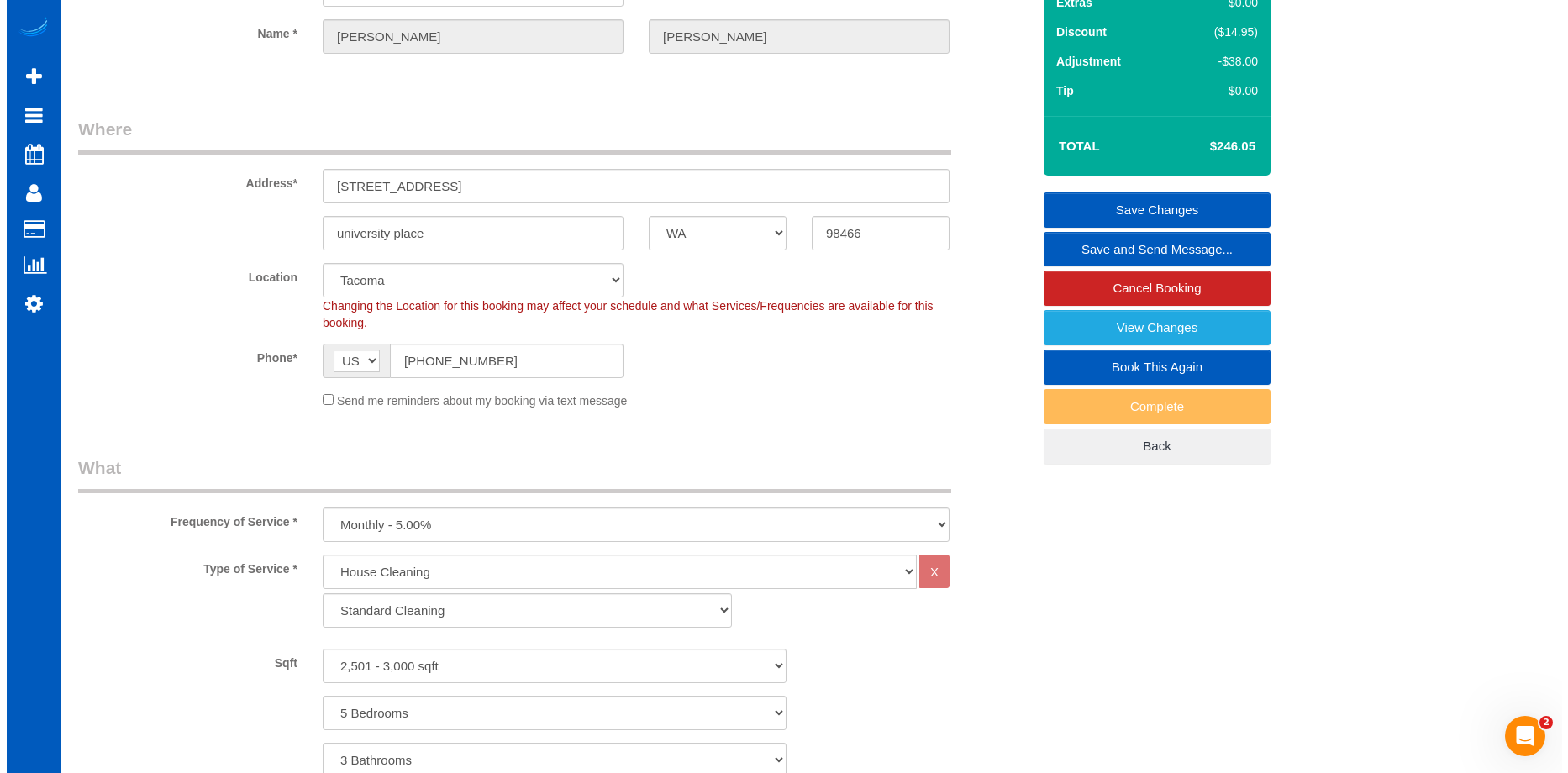
scroll to position [0, 0]
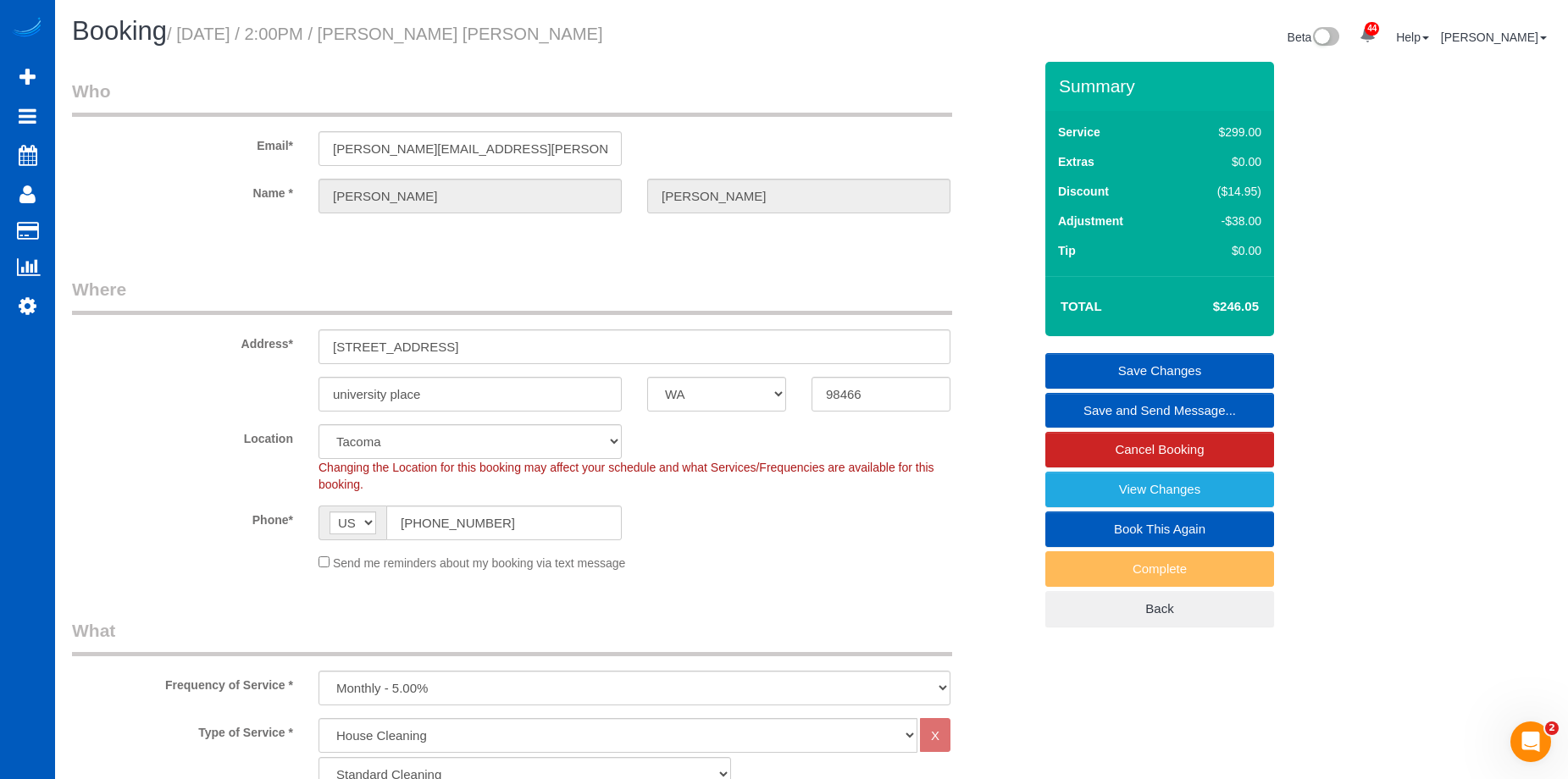
click at [1124, 359] on link "Save Changes" at bounding box center [1160, 370] width 229 height 35
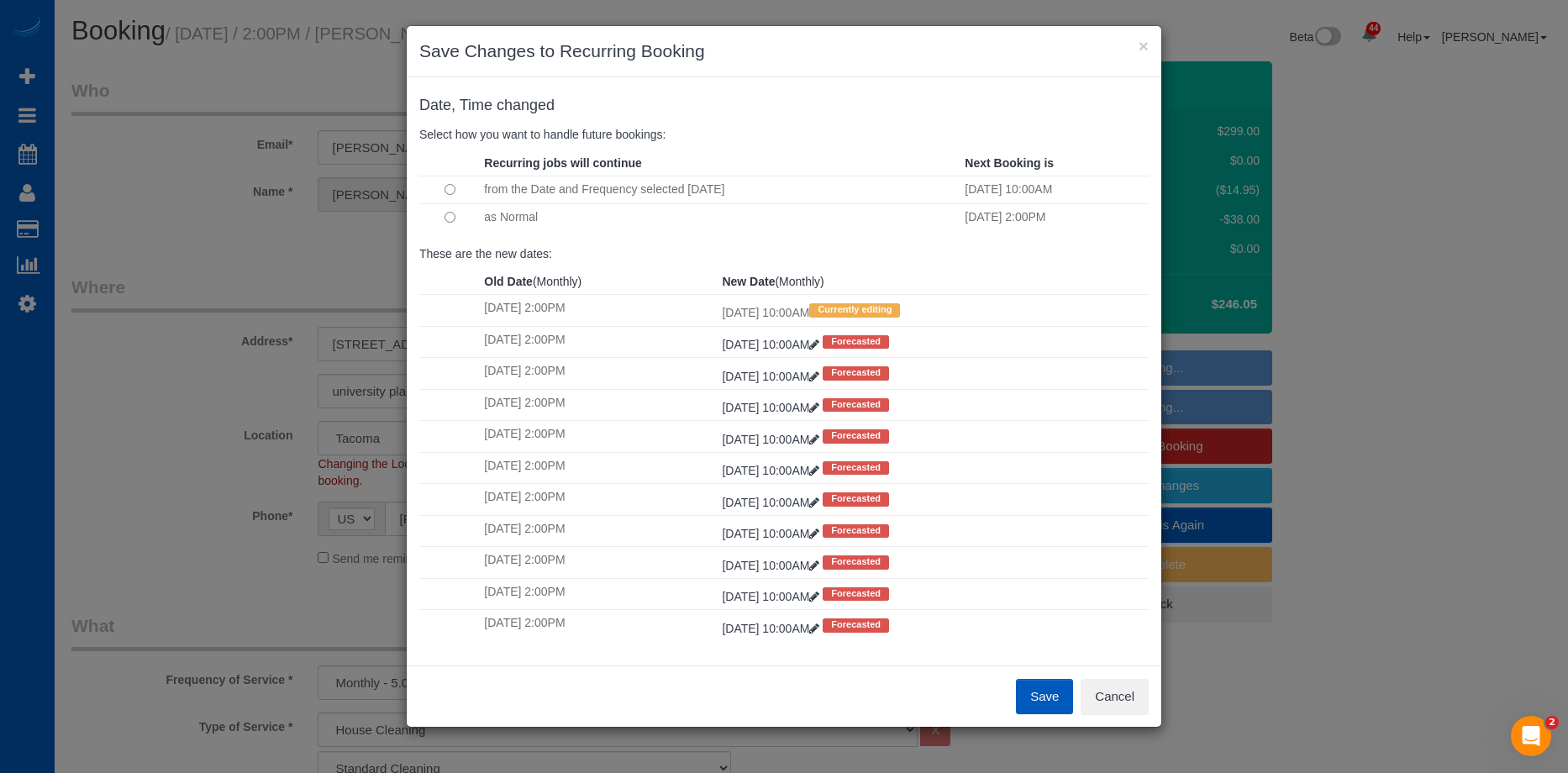
click at [1045, 688] on button "Save" at bounding box center [1044, 696] width 57 height 35
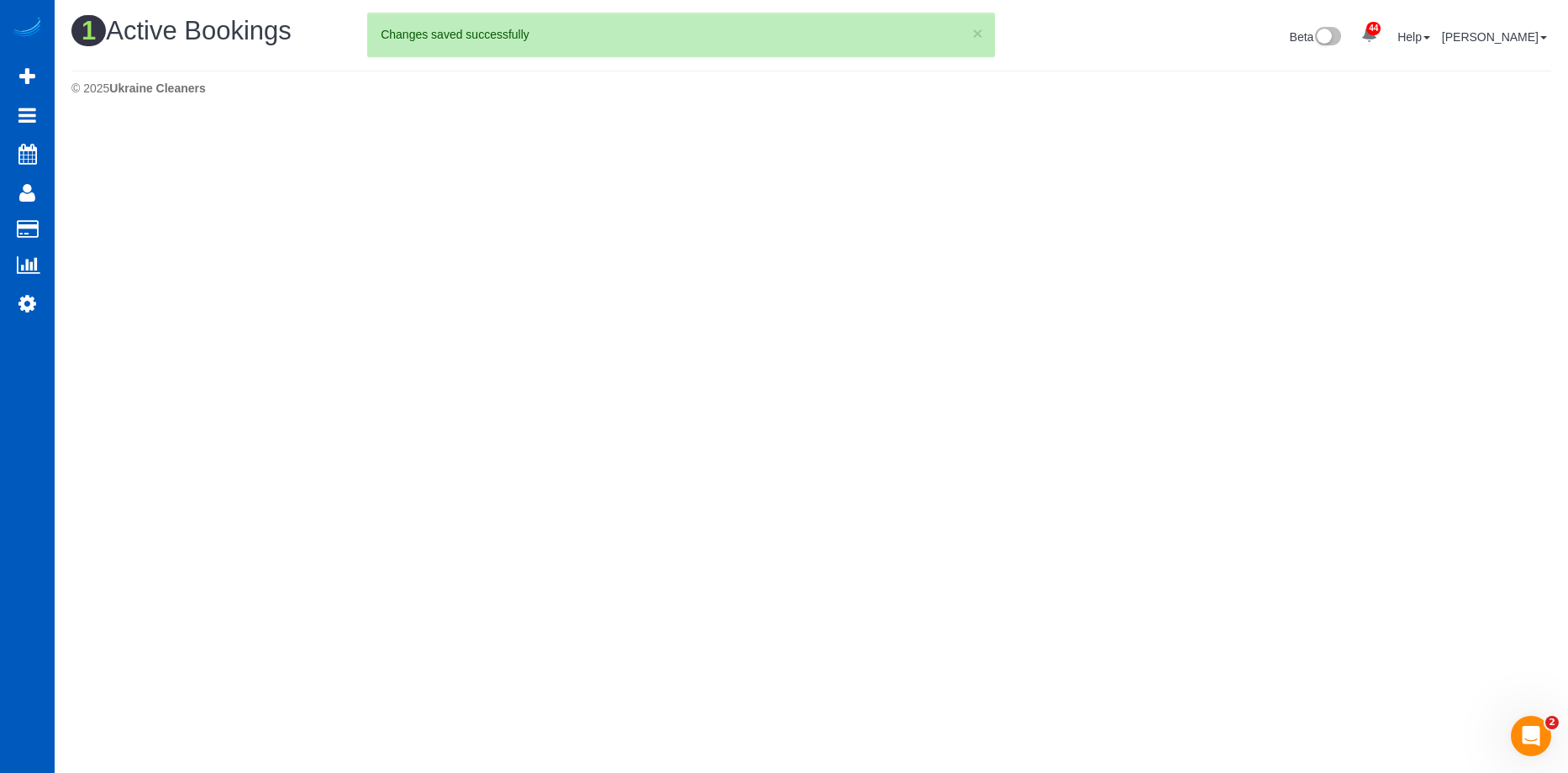
click at [1106, 33] on div "Beta 44 Your Notifications You have 0 alerts × You have 2 to charge for [DATE] …" at bounding box center [1188, 39] width 753 height 44
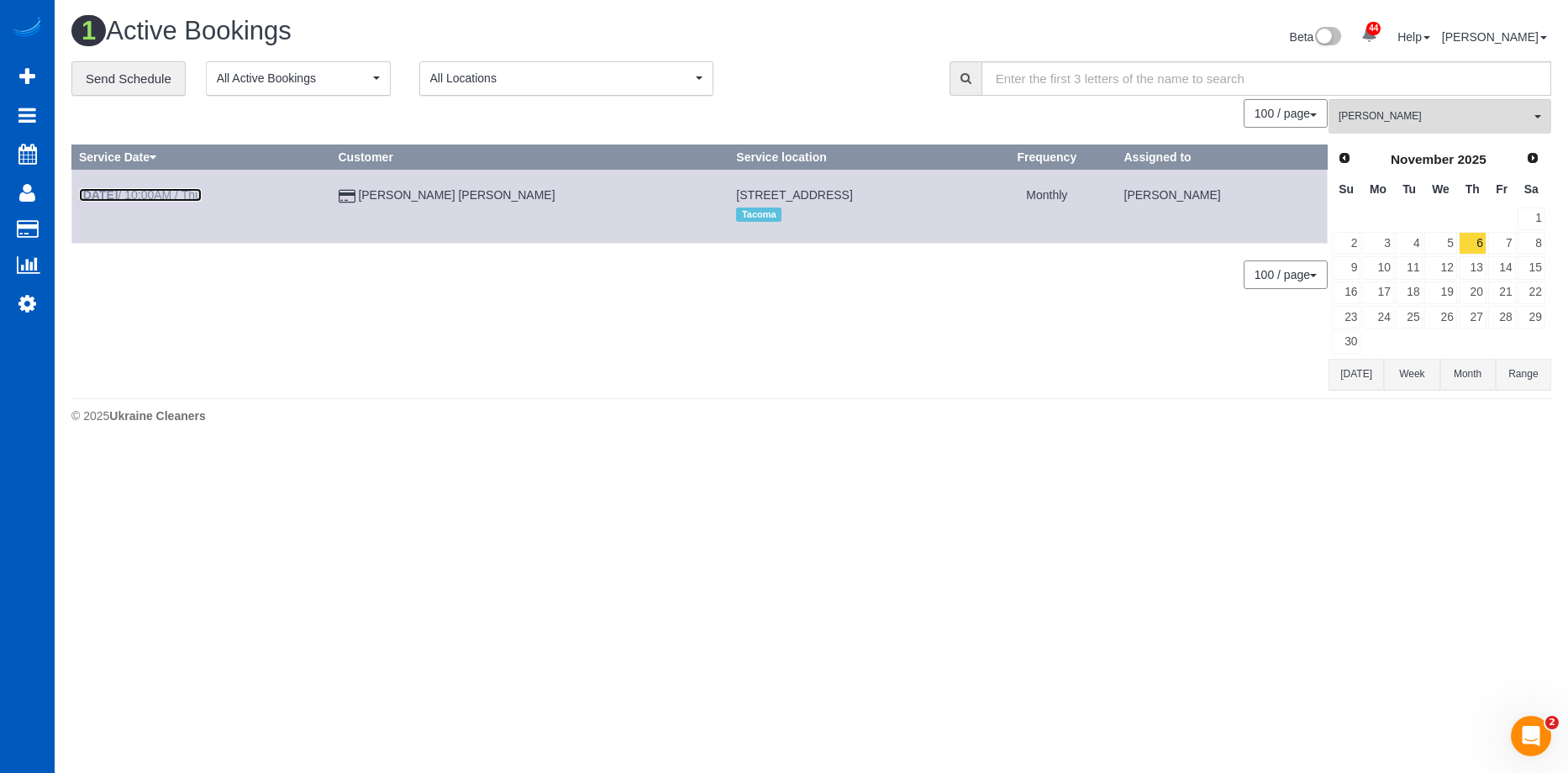
click at [143, 196] on link "[DATE] 10:00AM / Thu" at bounding box center [140, 195] width 123 height 14
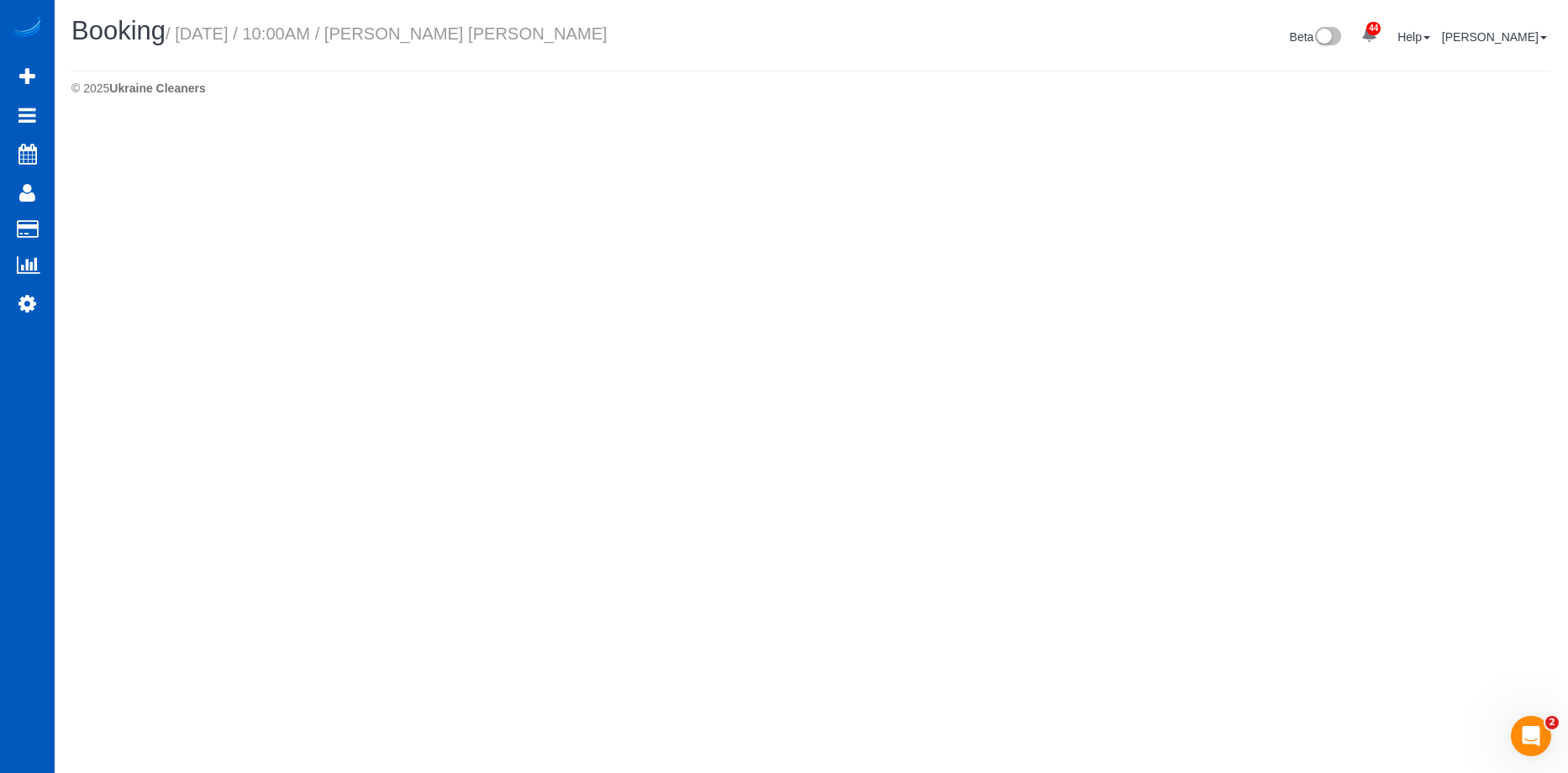
select select "WA"
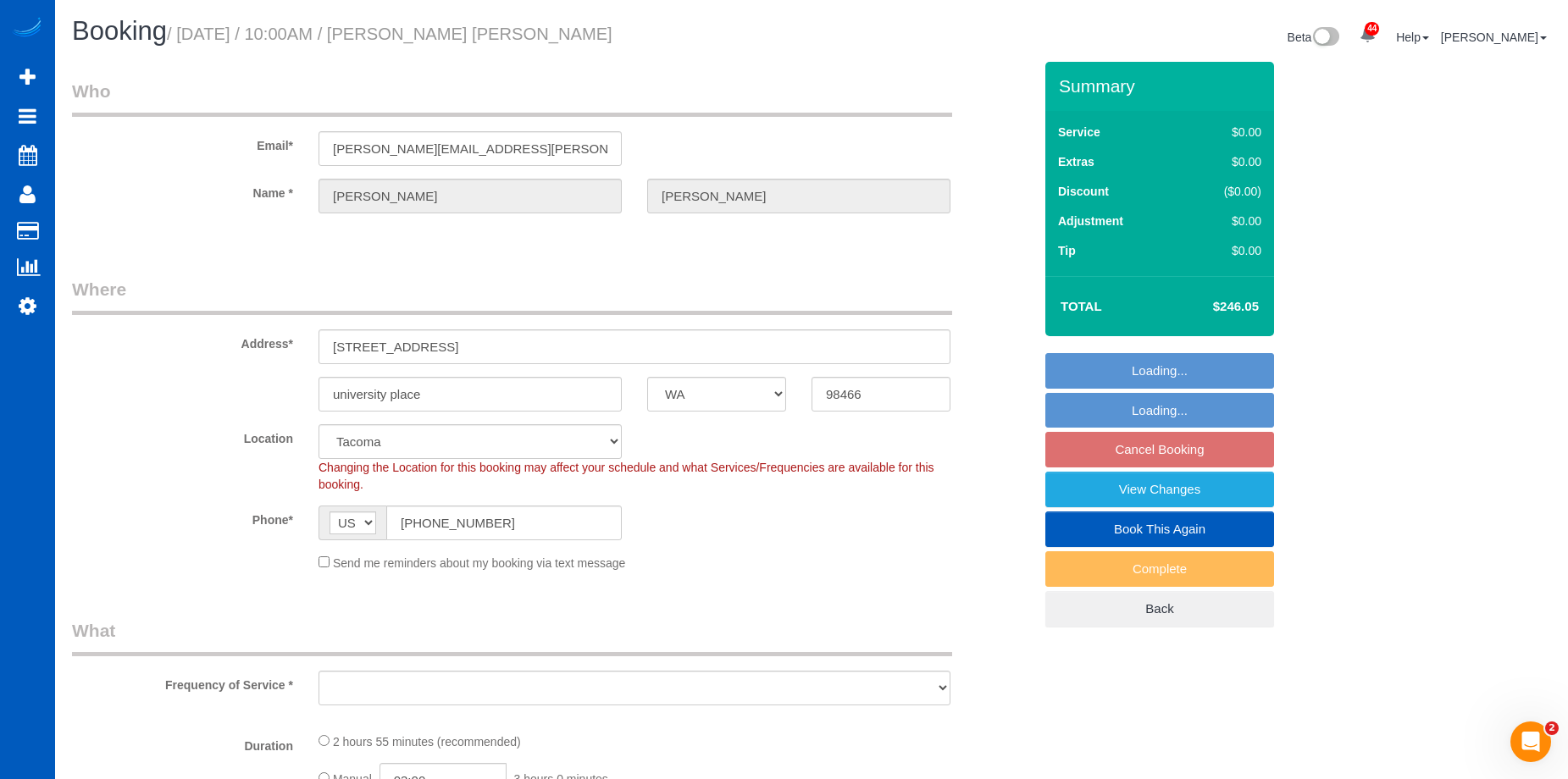
select select "string:fspay-a1485650-b7d1-4dba-82c8-caa7b396c8d5"
select select "object:2557"
select select "199"
select select "2501"
select select "5"
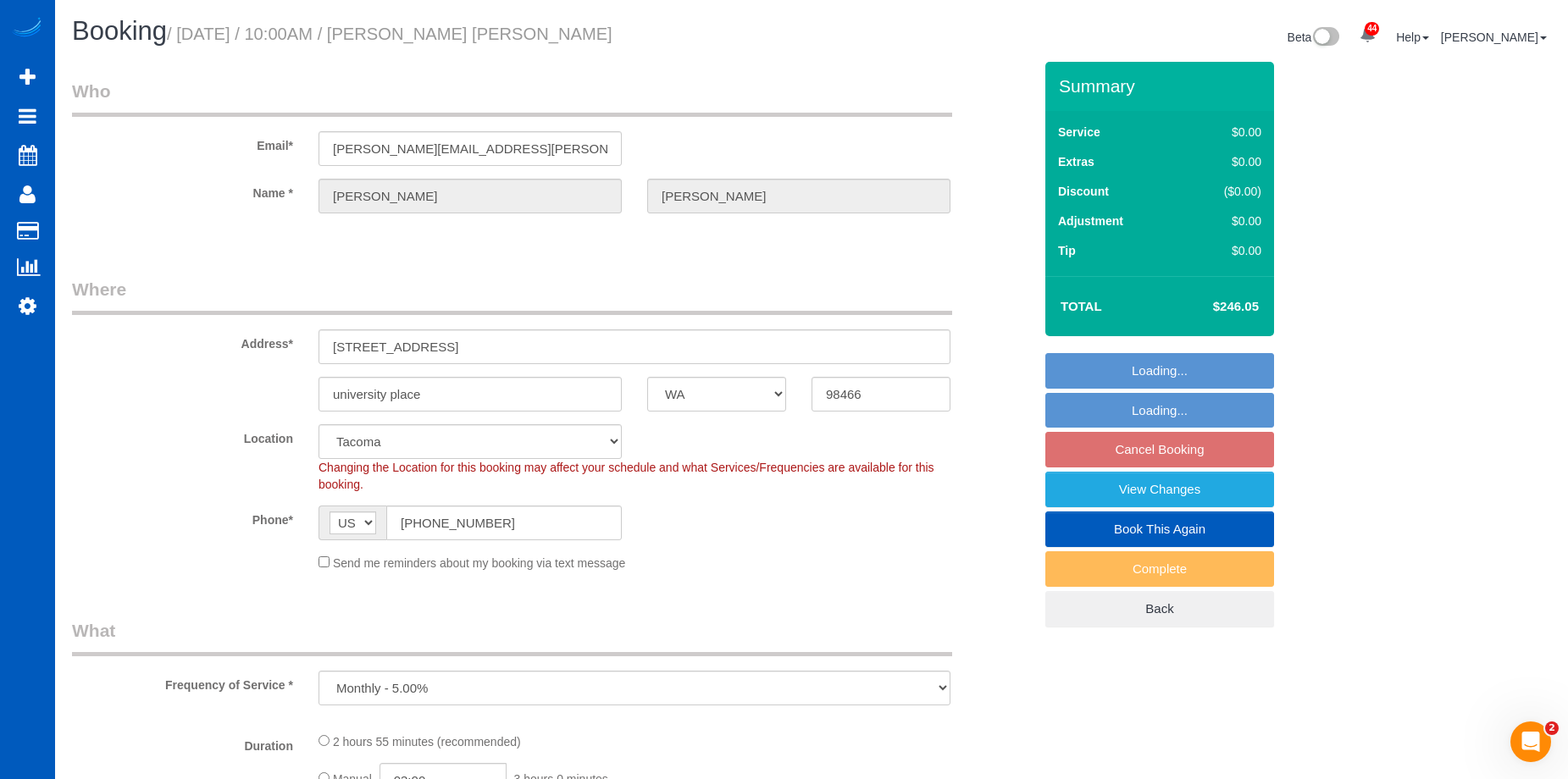
select select "3"
select select "2501"
select select "5"
select select "3"
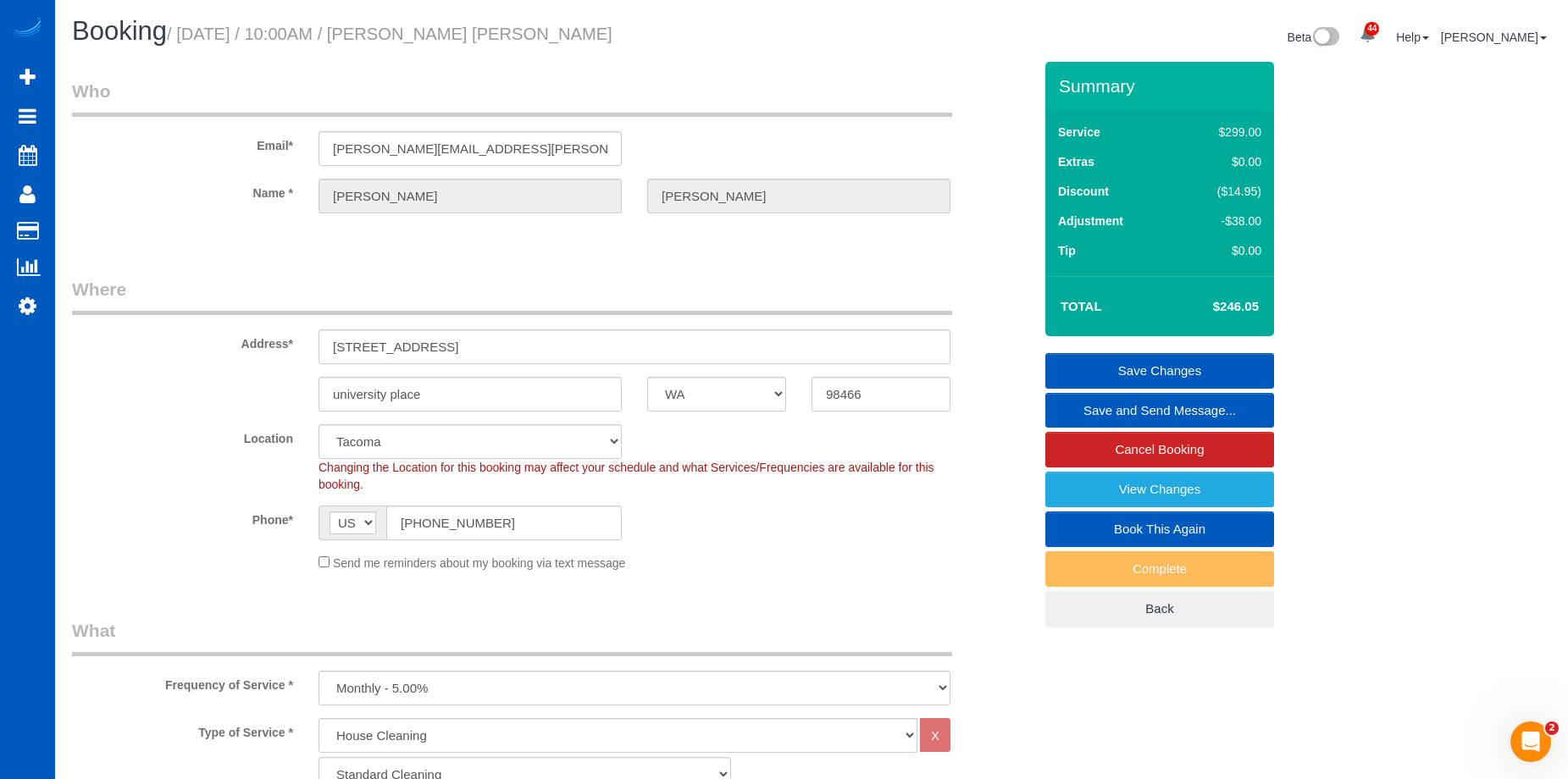
click at [1093, 404] on link "Save and Send Message..." at bounding box center [1160, 410] width 229 height 35
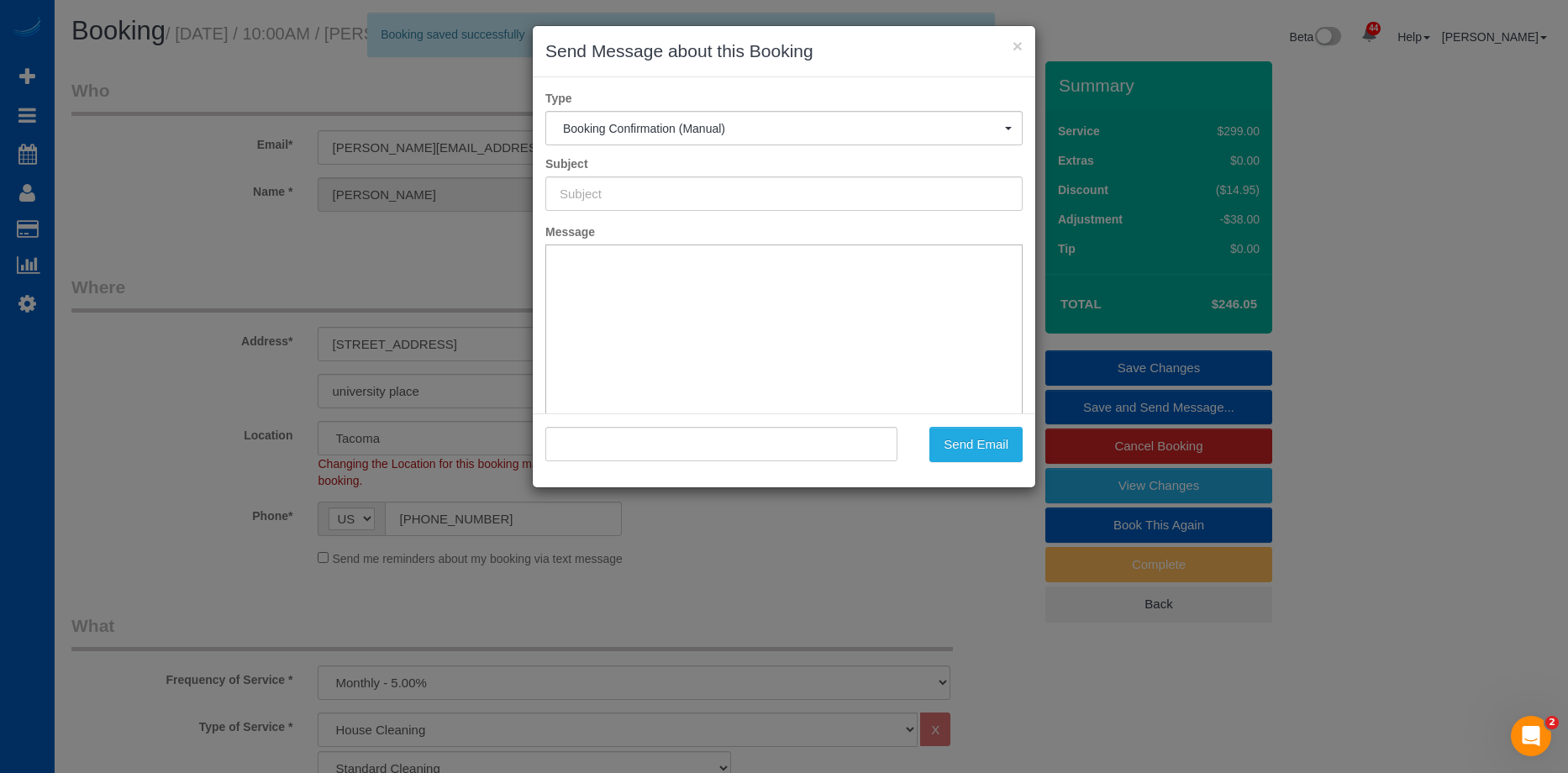
type input "Cleaning Service Confirmed!"
type input ""[PERSON_NAME] [PERSON_NAME]" <[PERSON_NAME][EMAIL_ADDRESS][PERSON_NAME][DOMAIN…"
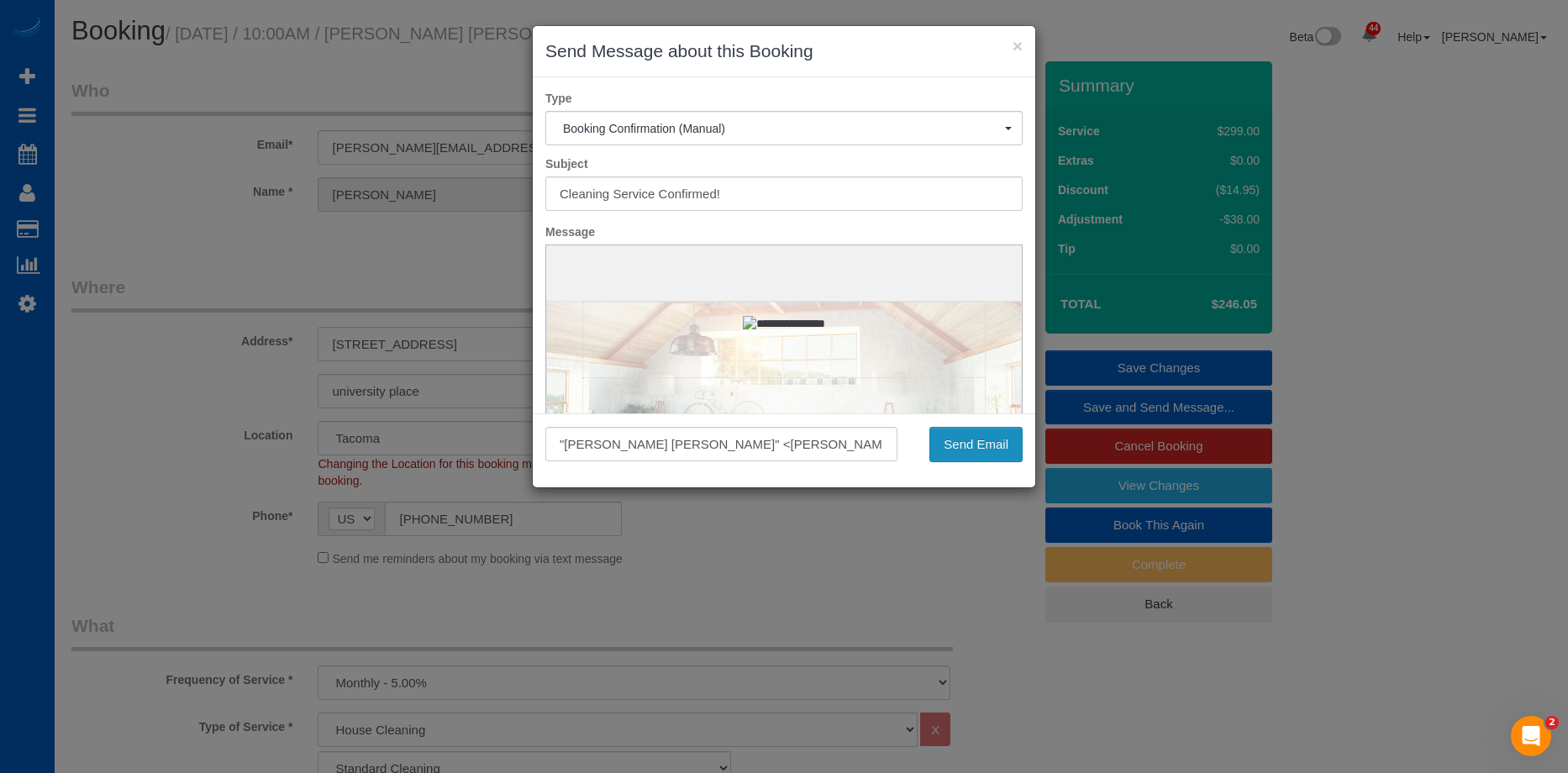
click at [990, 436] on button "Send Email" at bounding box center [975, 444] width 93 height 35
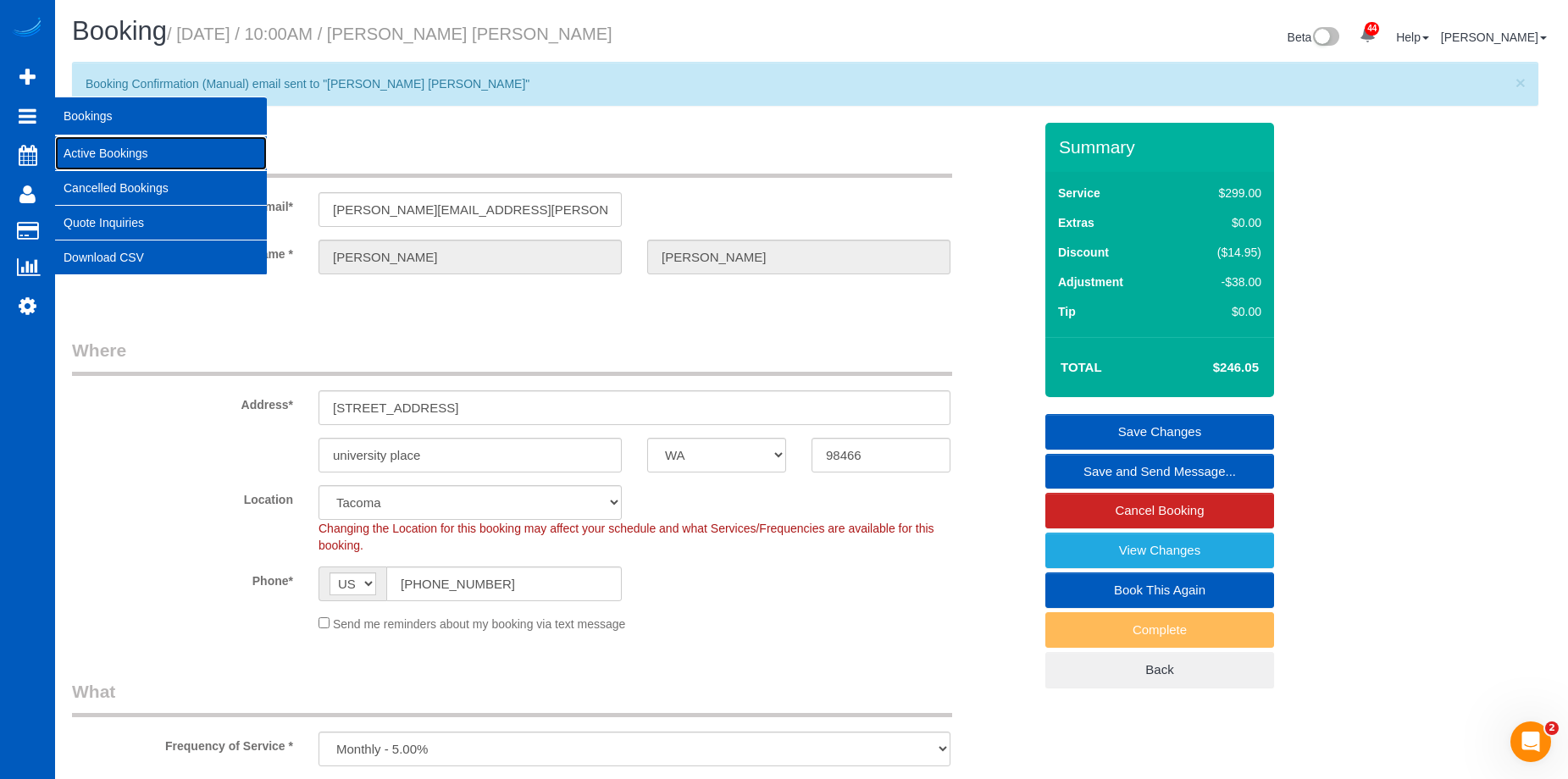
click at [87, 151] on link "Active Bookings" at bounding box center [160, 154] width 211 height 34
